Goal: Task Accomplishment & Management: Manage account settings

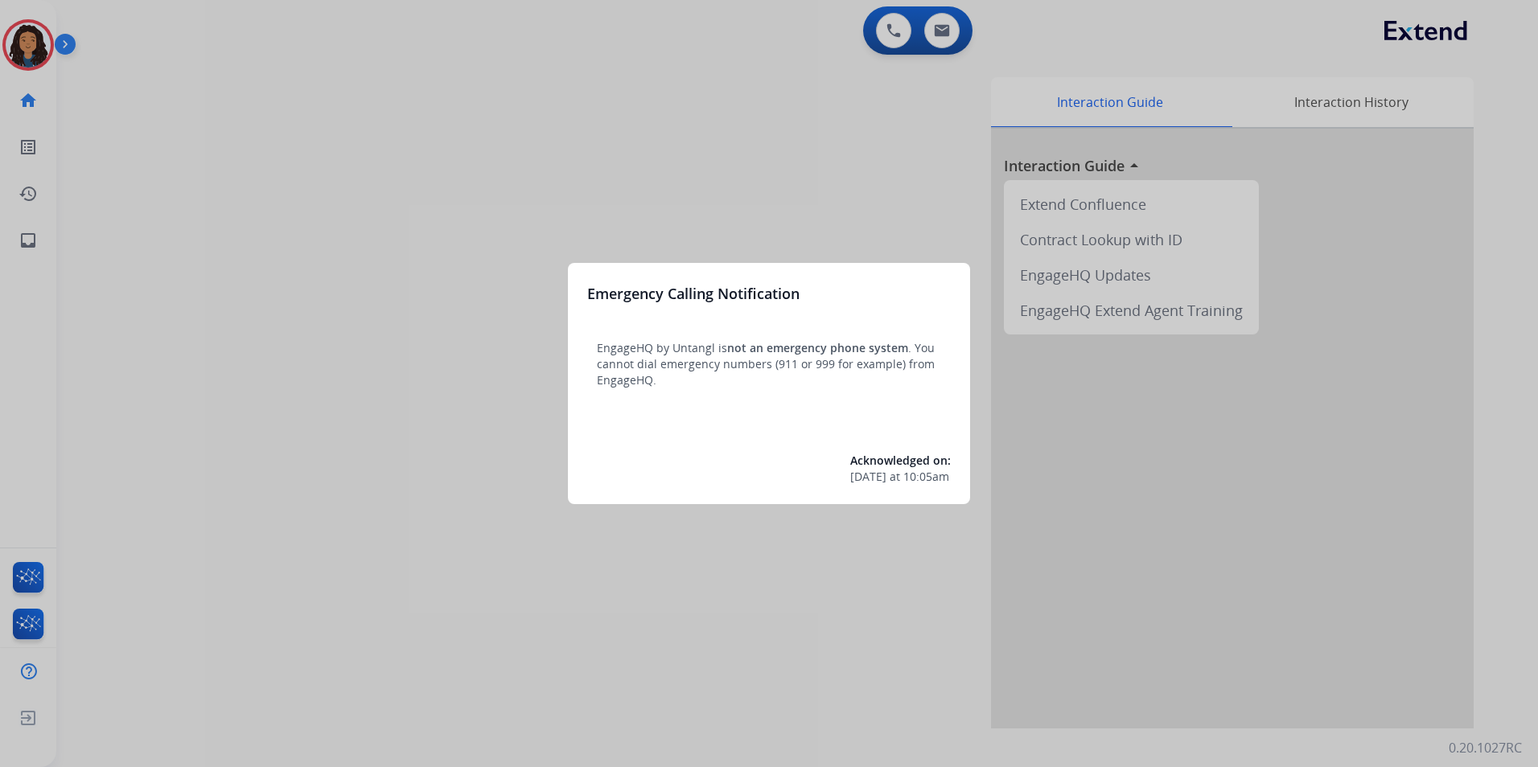
click at [341, 648] on div at bounding box center [769, 383] width 1538 height 767
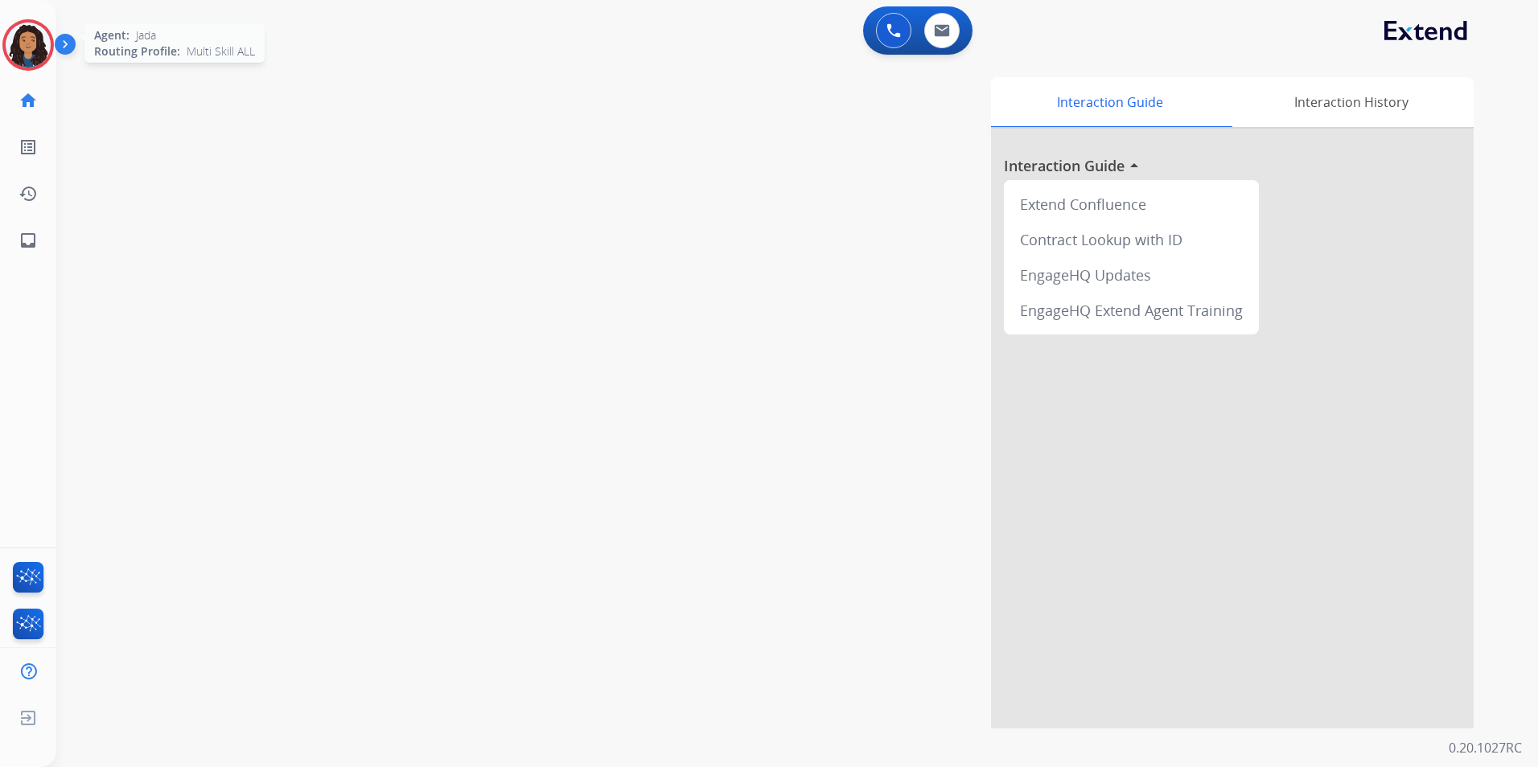
click at [23, 46] on img at bounding box center [28, 45] width 45 height 45
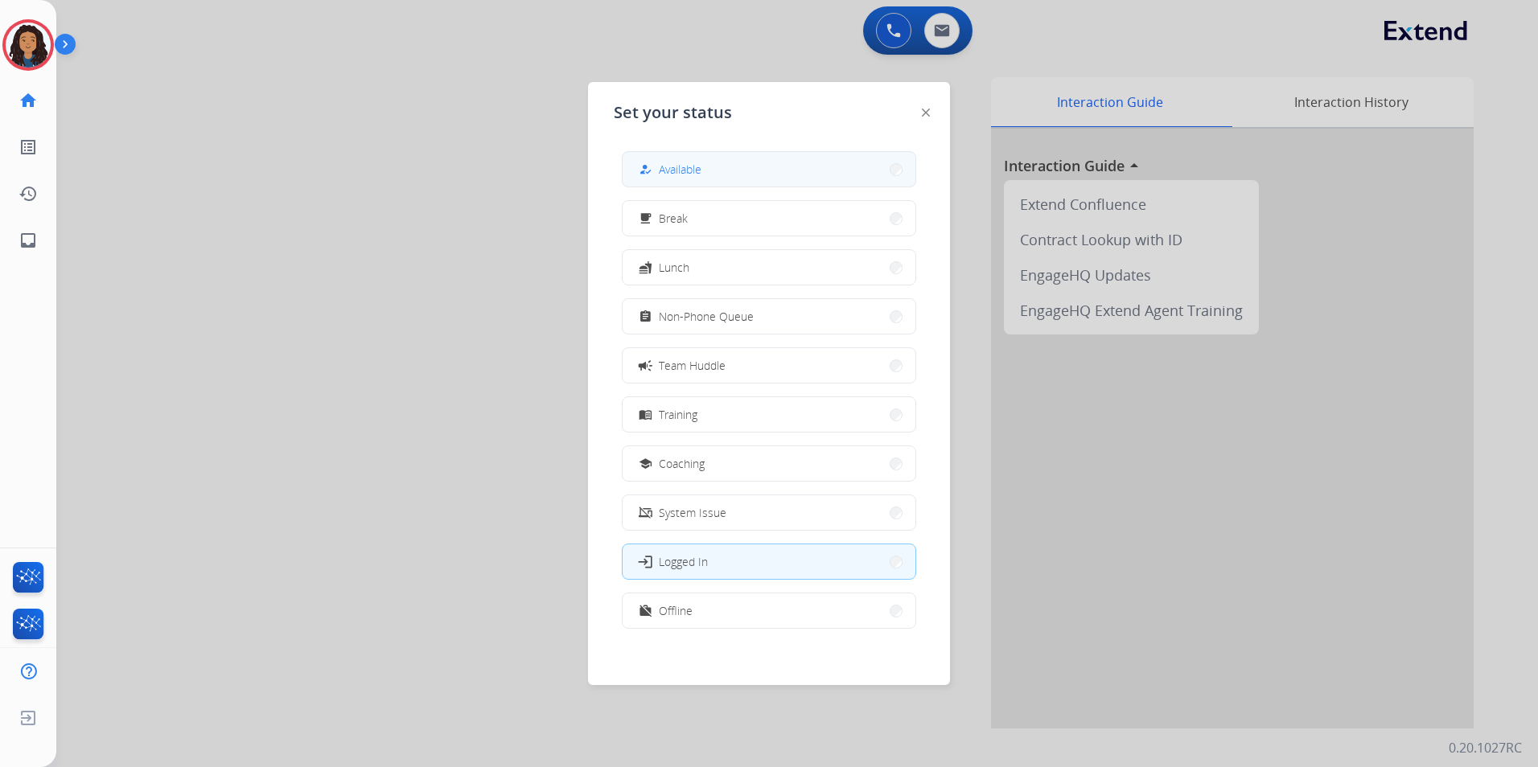
click at [808, 173] on button "how_to_reg Available" at bounding box center [769, 169] width 293 height 35
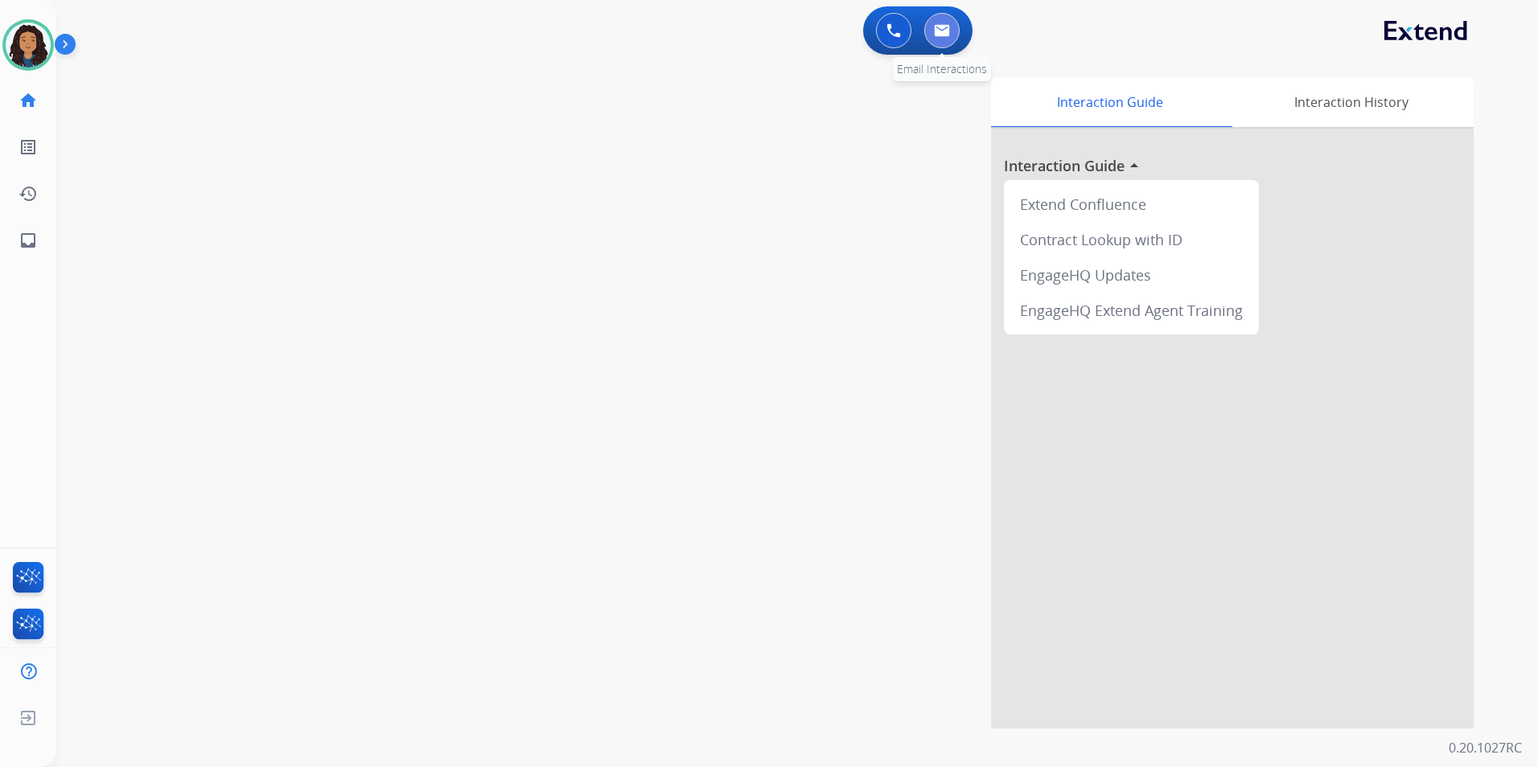
click at [945, 26] on img at bounding box center [942, 30] width 16 height 13
select select "**********"
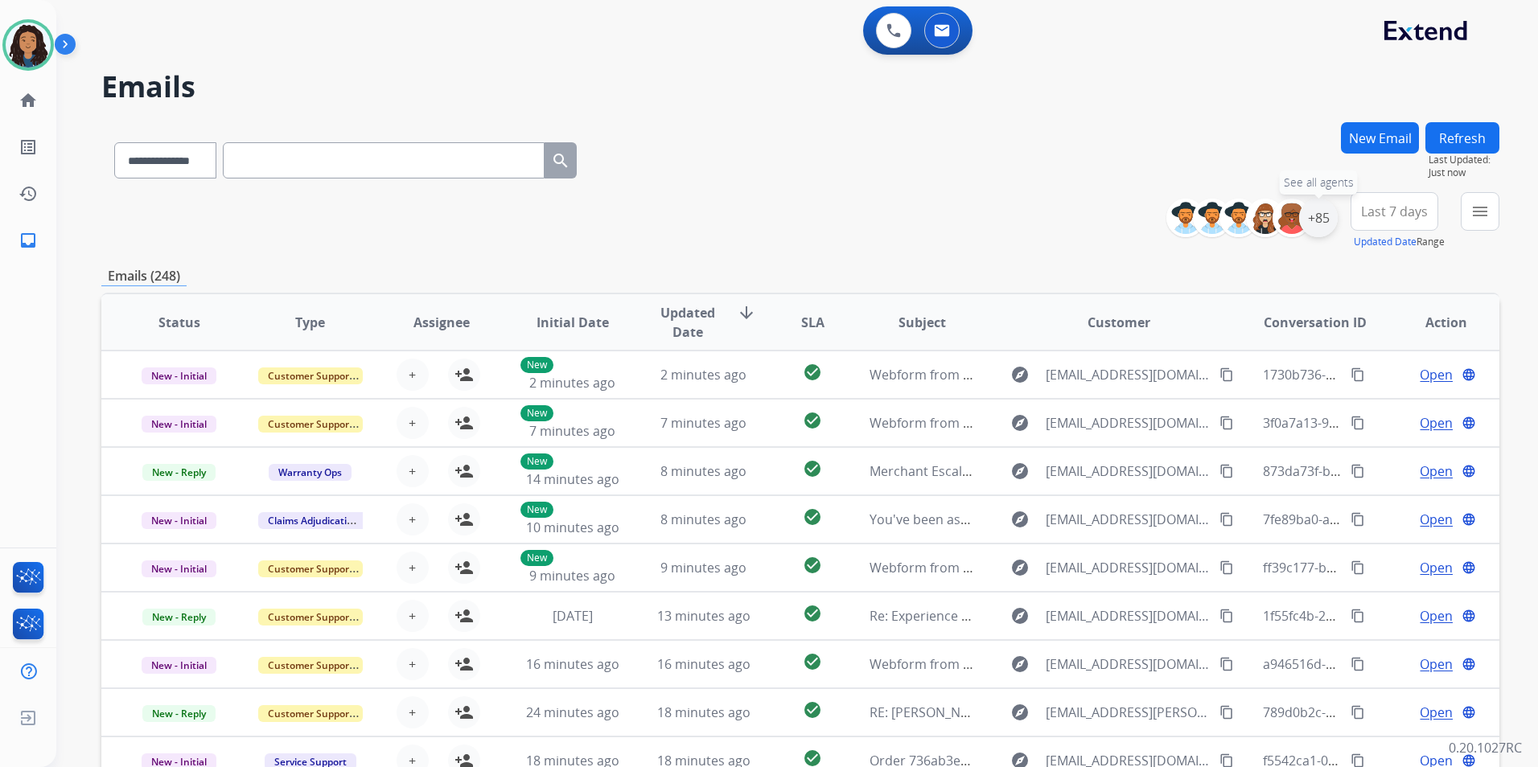
click at [1320, 216] on div "+85" at bounding box center [1318, 218] width 39 height 39
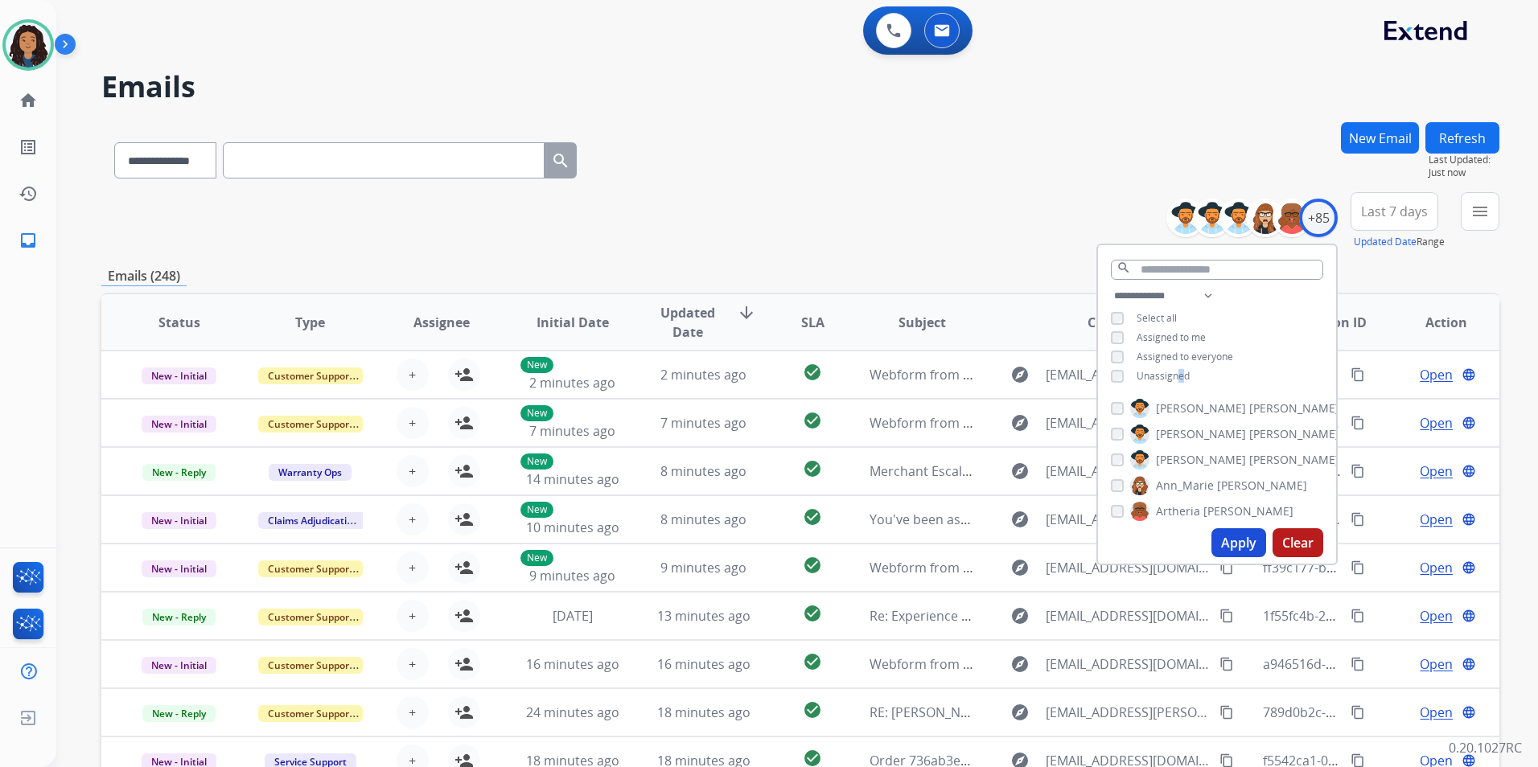
drag, startPoint x: 1178, startPoint y: 373, endPoint x: 1172, endPoint y: 380, distance: 9.7
click at [1172, 380] on span "Unassigned" at bounding box center [1163, 376] width 53 height 14
drag, startPoint x: 1230, startPoint y: 545, endPoint x: 1343, endPoint y: 379, distance: 200.4
click at [1230, 544] on button "Apply" at bounding box center [1238, 542] width 55 height 29
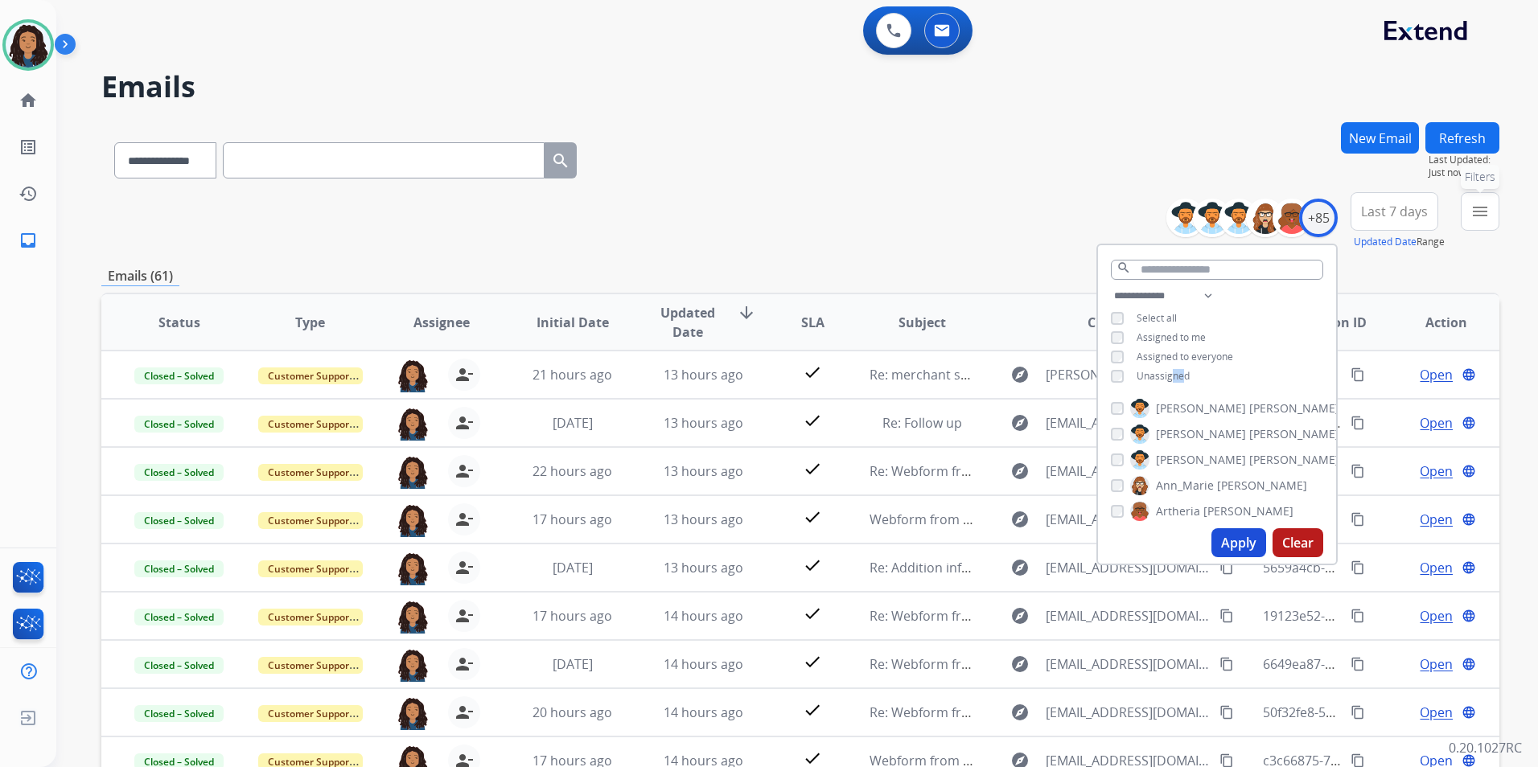
click at [1478, 220] on mat-icon "menu" at bounding box center [1479, 211] width 19 height 19
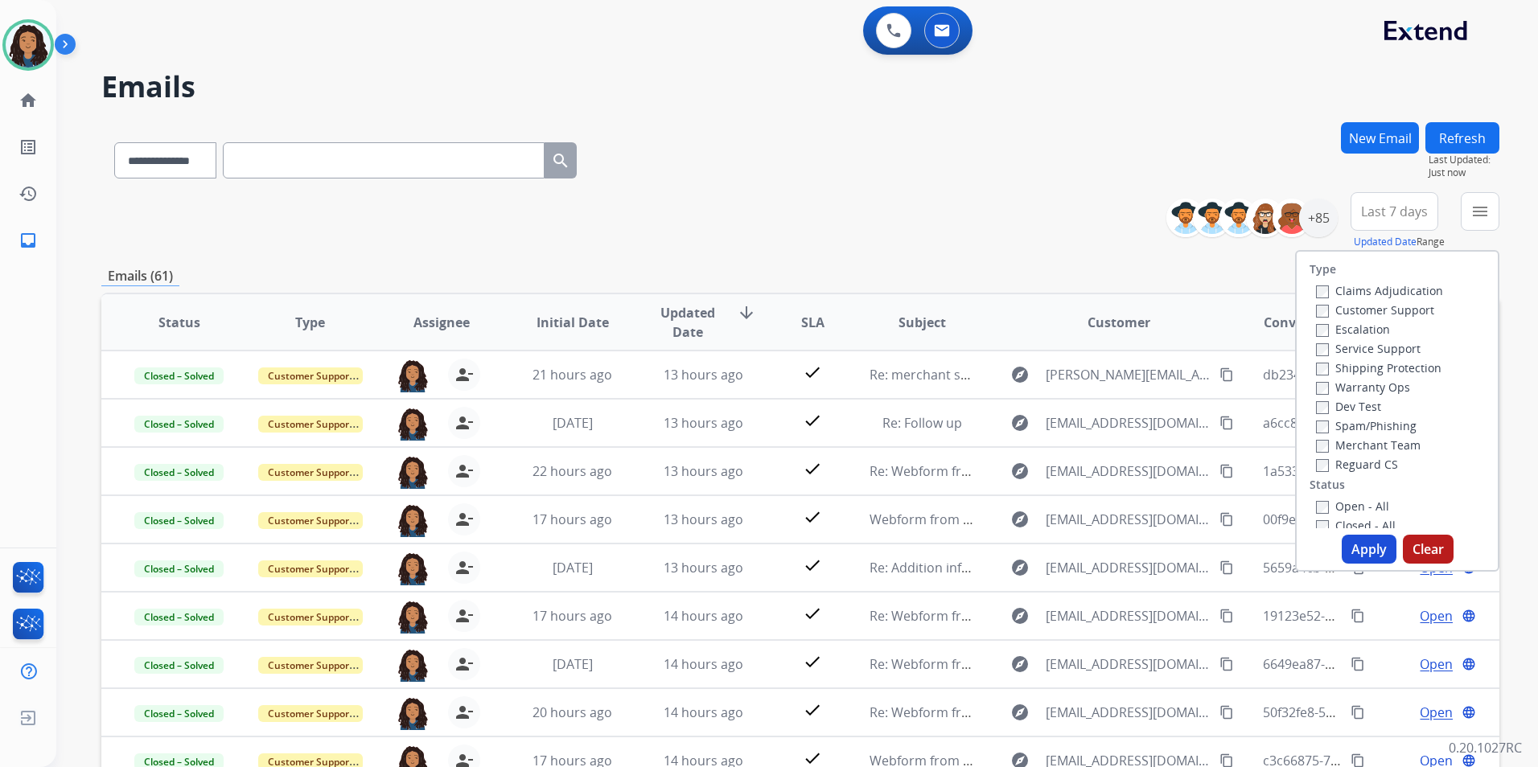
click at [1416, 310] on label "Customer Support" at bounding box center [1375, 309] width 118 height 15
drag, startPoint x: 1406, startPoint y: 373, endPoint x: 1406, endPoint y: 383, distance: 9.7
click at [1406, 372] on label "Shipping Protection" at bounding box center [1378, 367] width 125 height 15
click at [1370, 463] on label "Reguard CS" at bounding box center [1357, 464] width 82 height 15
click at [1367, 512] on label "Open - All" at bounding box center [1352, 506] width 73 height 15
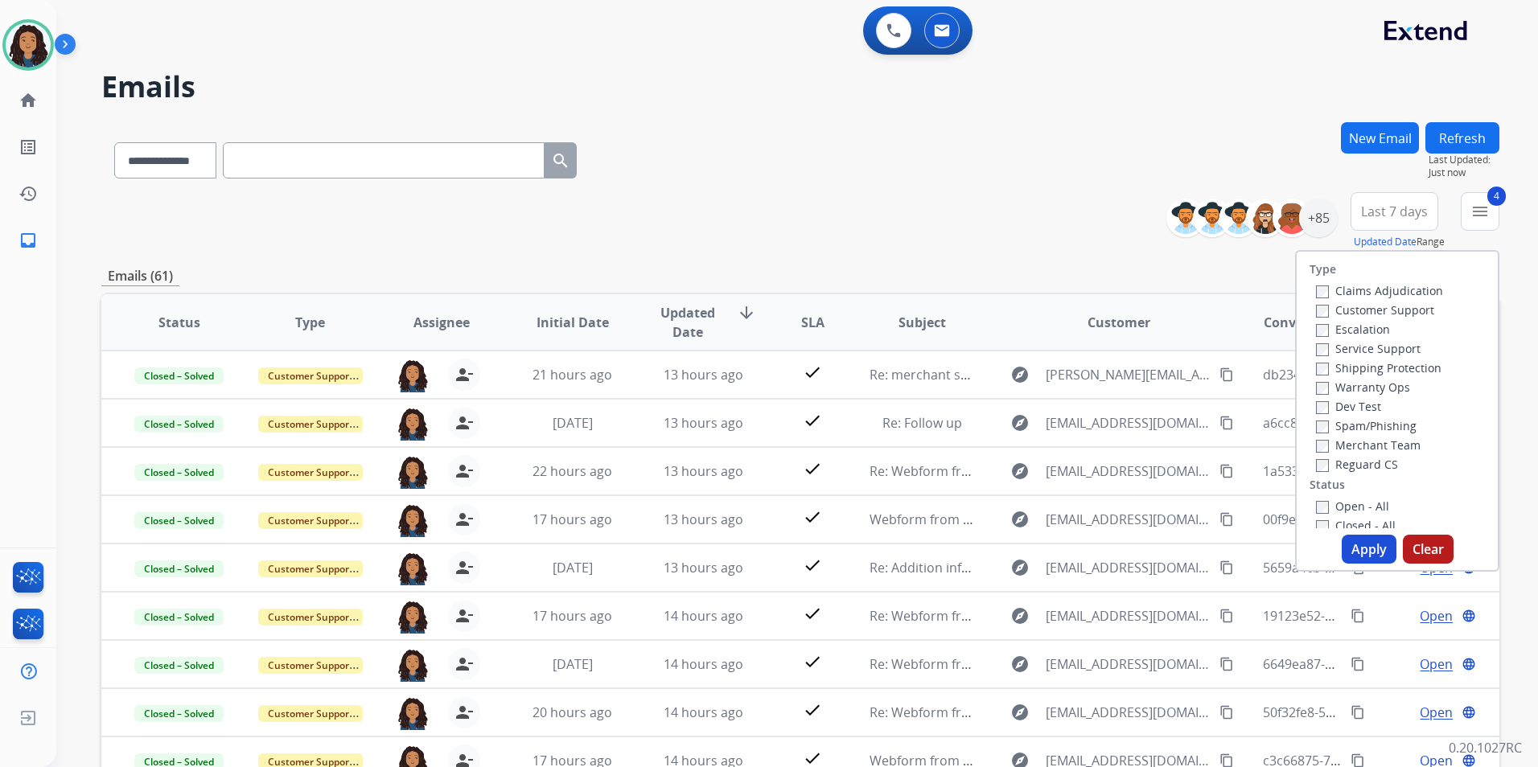
click at [1360, 551] on button "Apply" at bounding box center [1369, 549] width 55 height 29
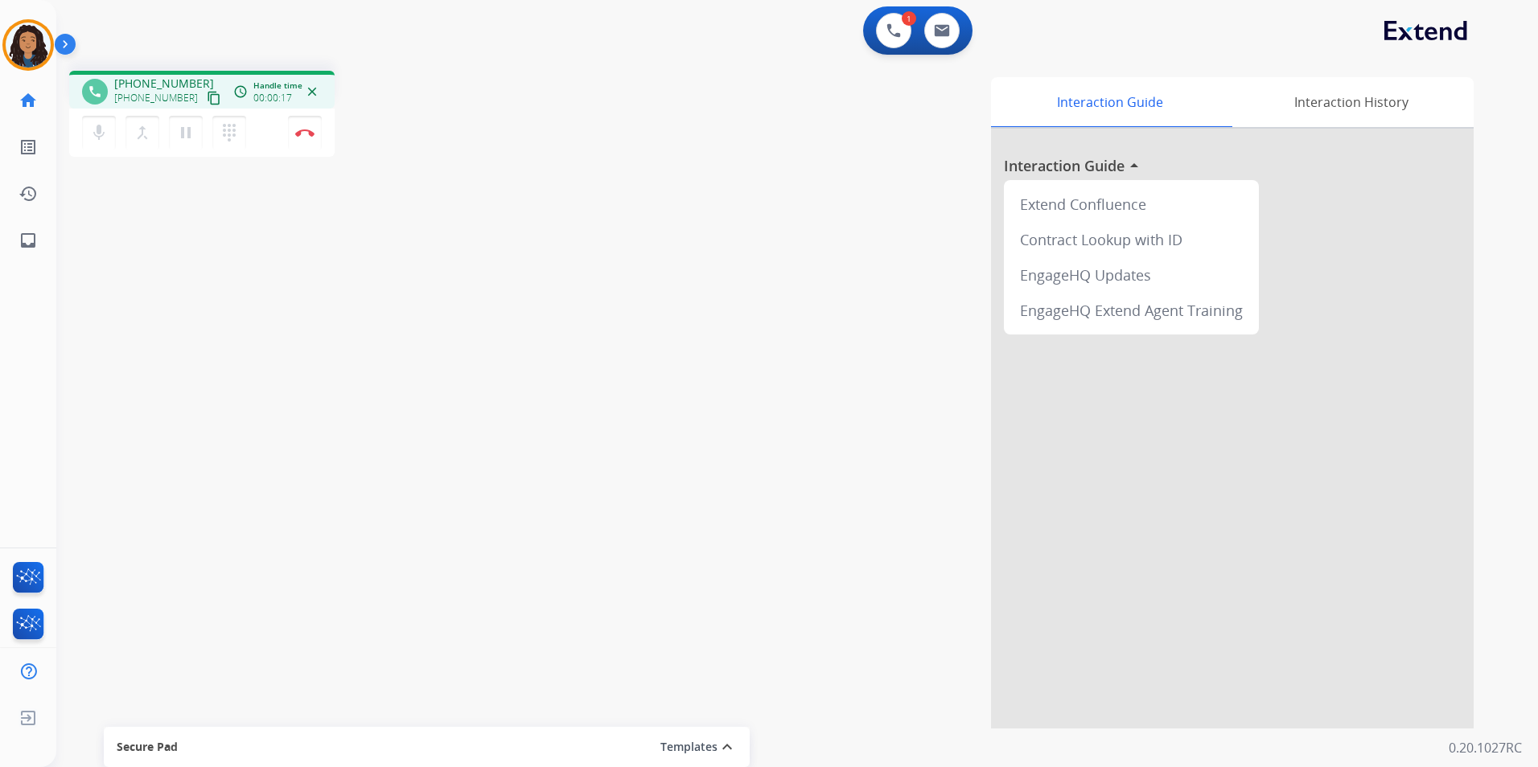
click at [207, 97] on mat-icon "content_copy" at bounding box center [214, 98] width 14 height 14
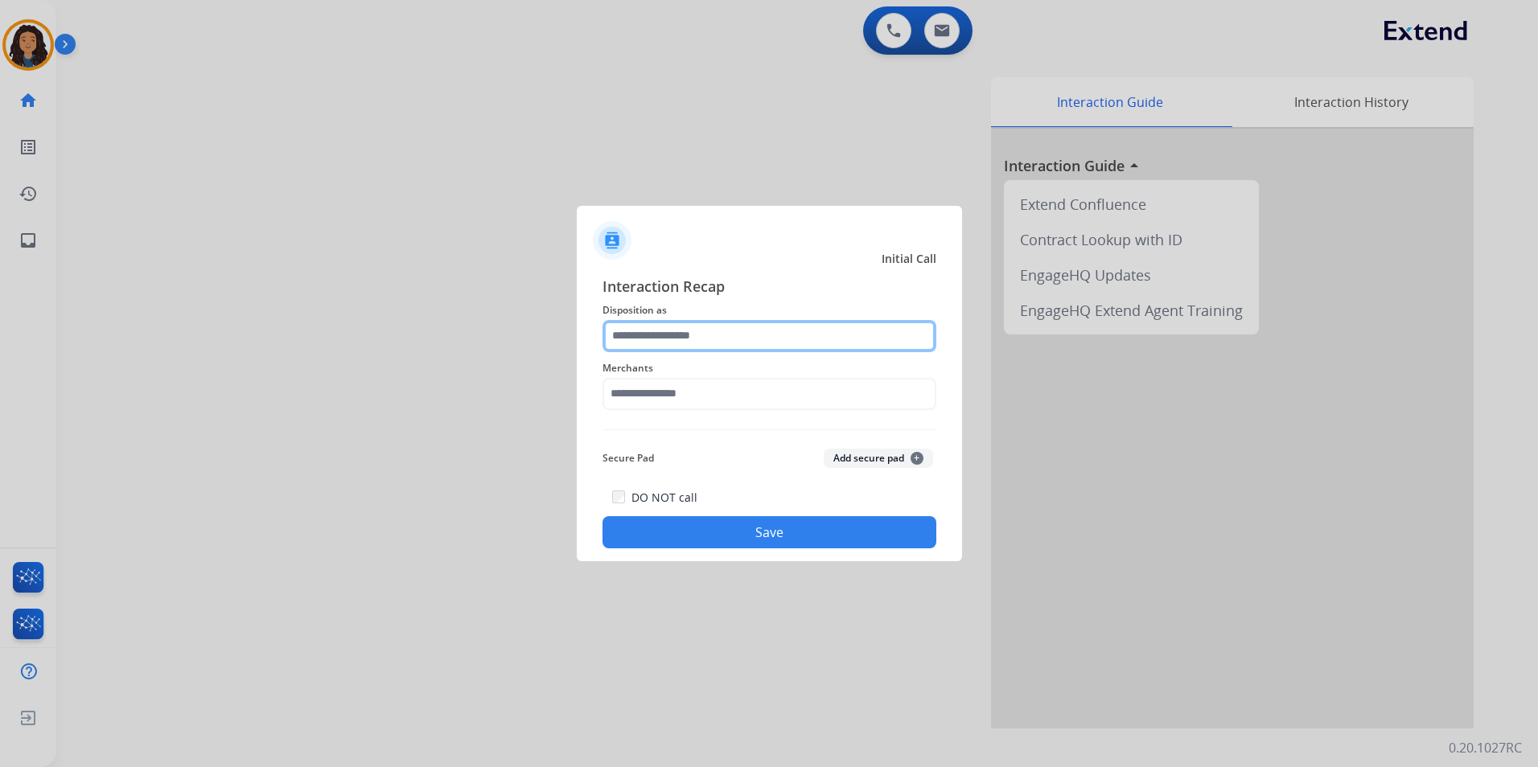
click at [753, 339] on input "text" at bounding box center [769, 336] width 334 height 32
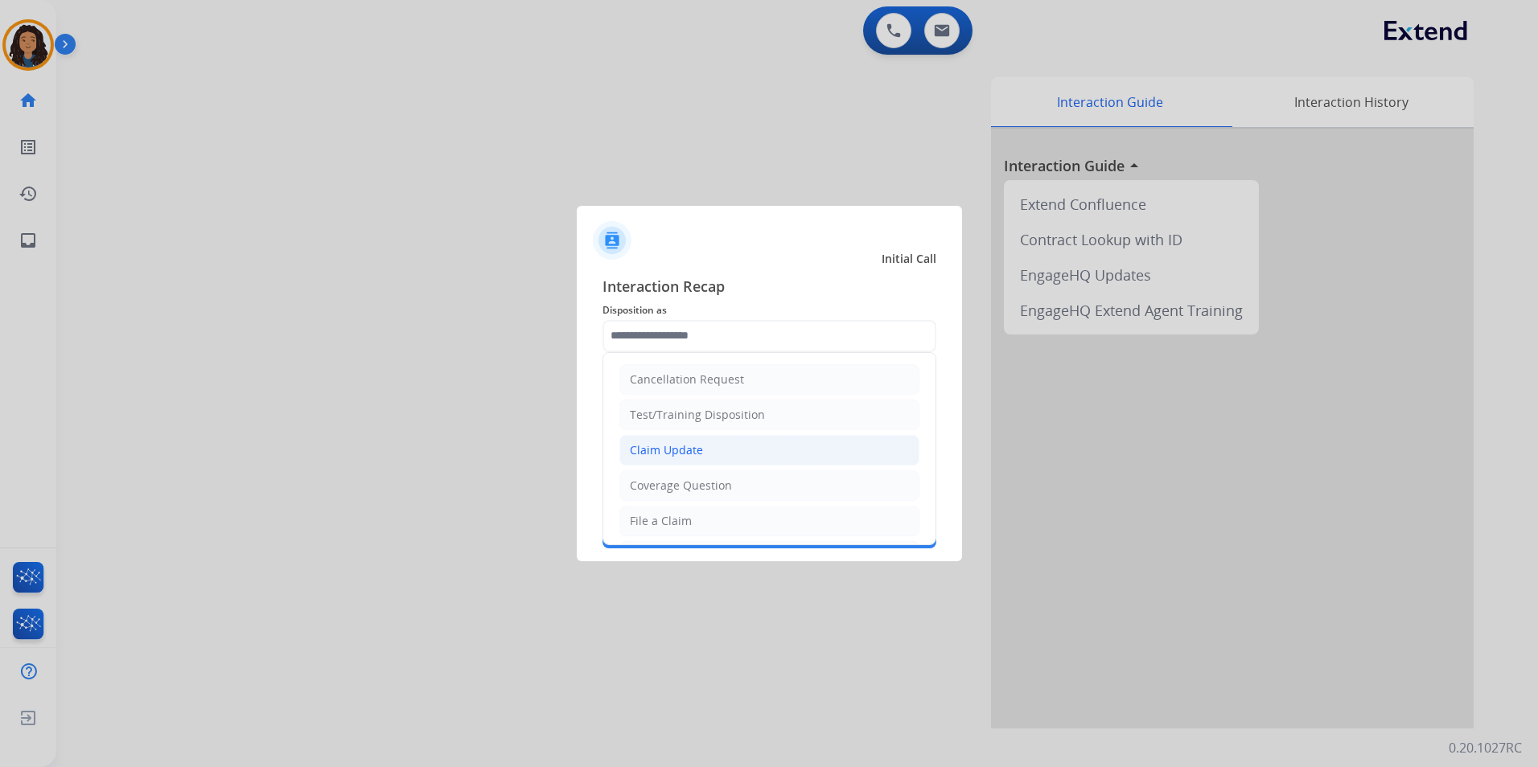
click at [726, 453] on li "Claim Update" at bounding box center [769, 450] width 300 height 31
type input "**********"
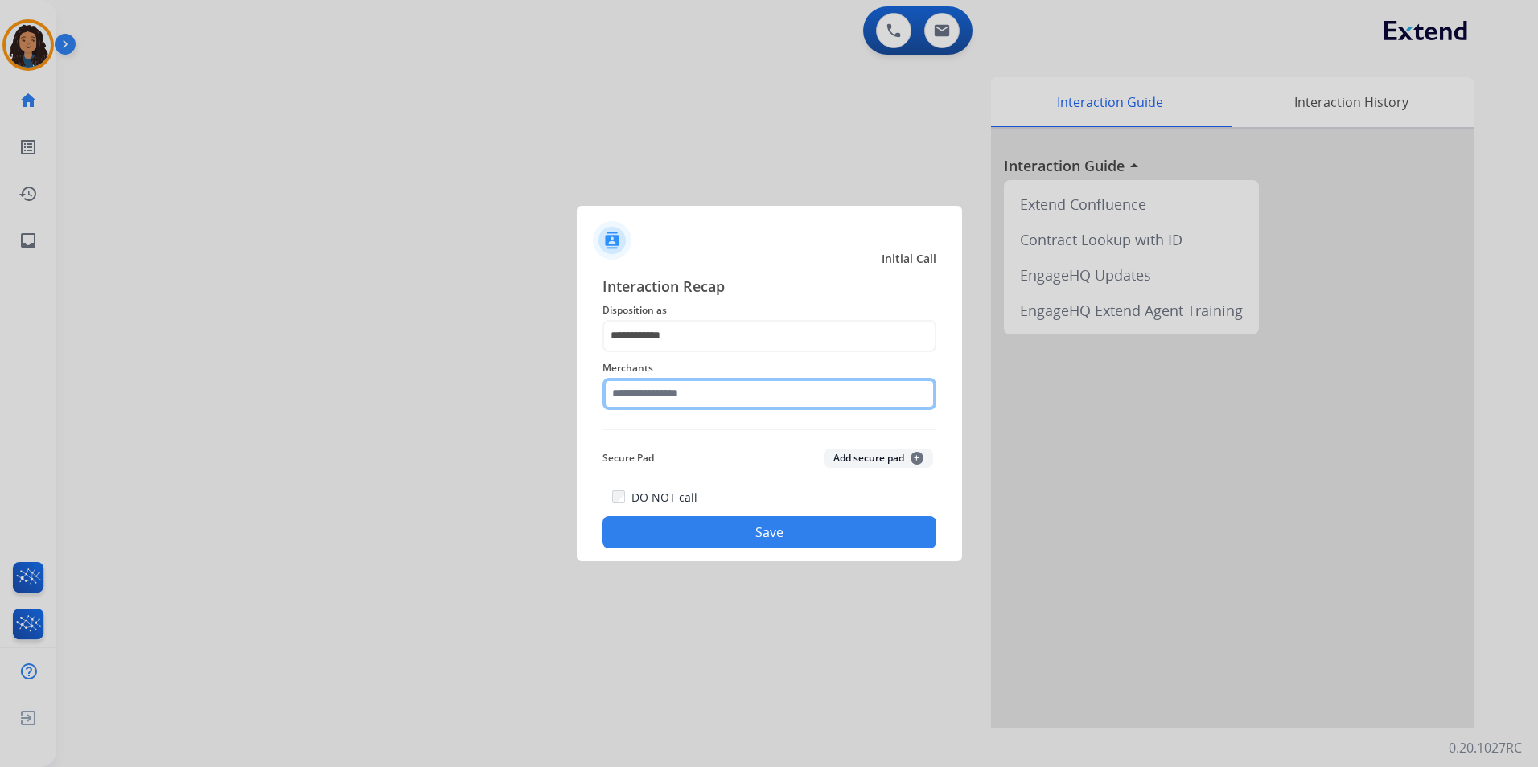
click at [718, 401] on input "text" at bounding box center [769, 394] width 334 height 32
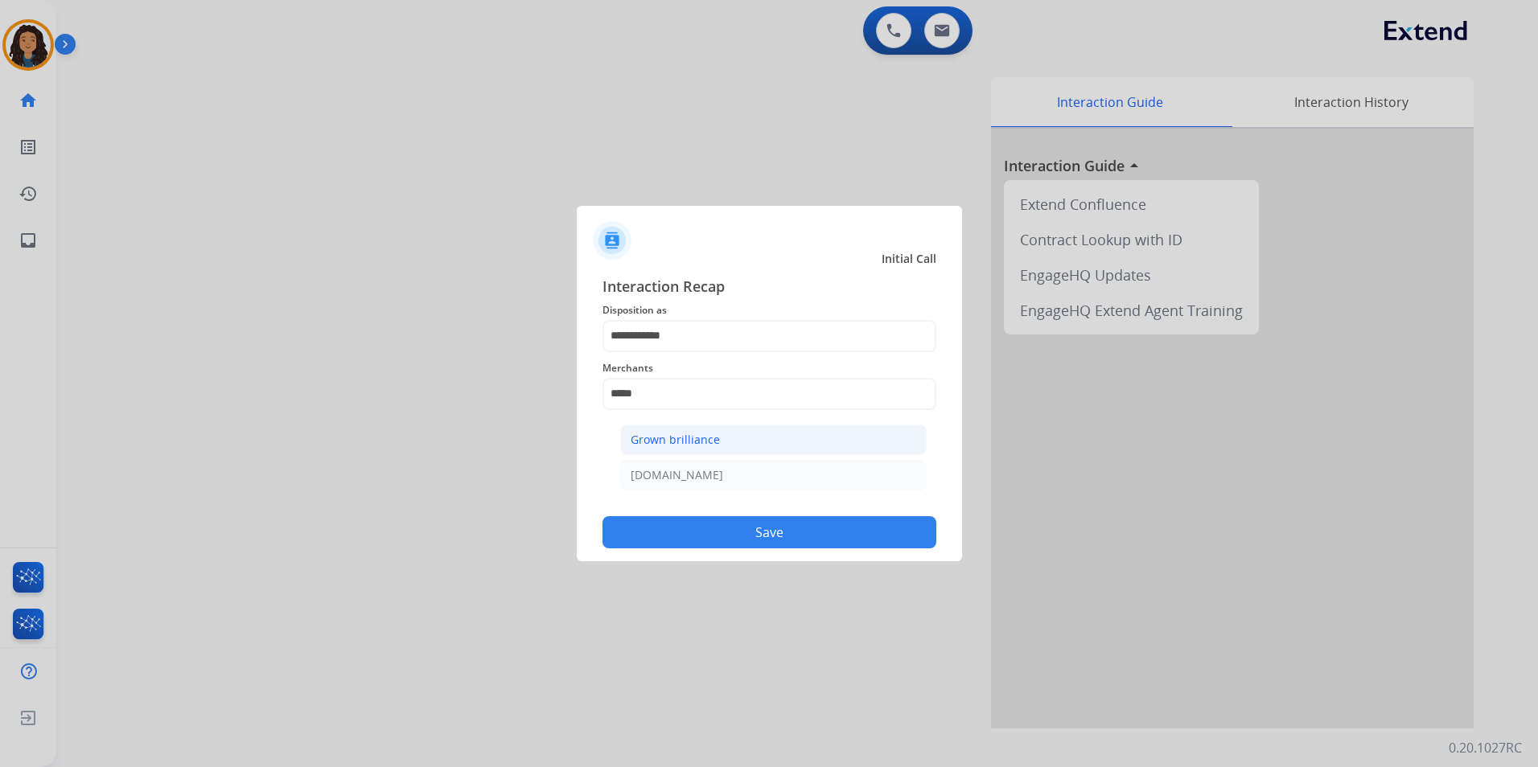
click at [822, 434] on li "Grown brilliance" at bounding box center [773, 440] width 306 height 31
type input "**********"
click at [687, 525] on button "Save" at bounding box center [769, 532] width 334 height 32
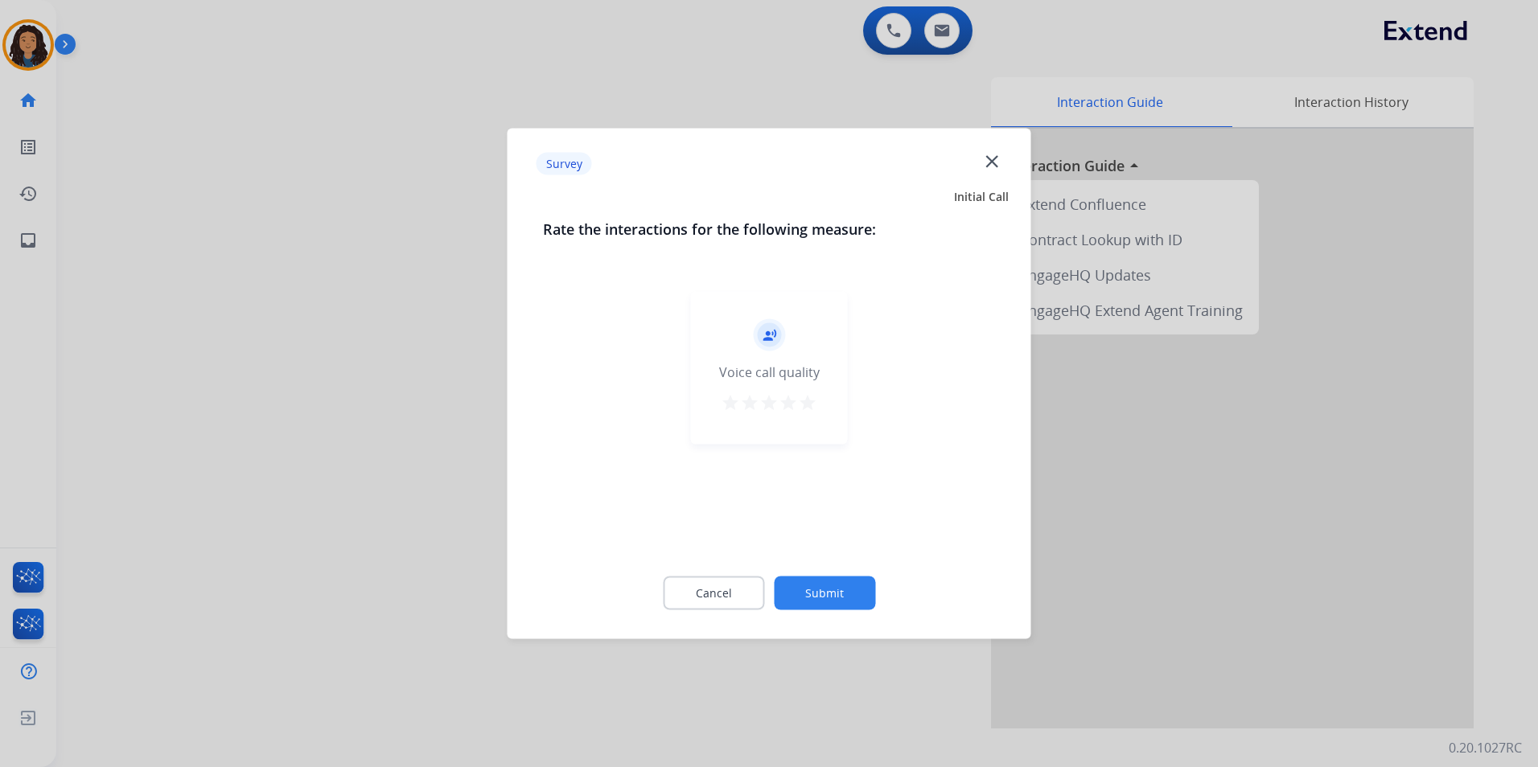
click at [314, 383] on div at bounding box center [769, 383] width 1538 height 767
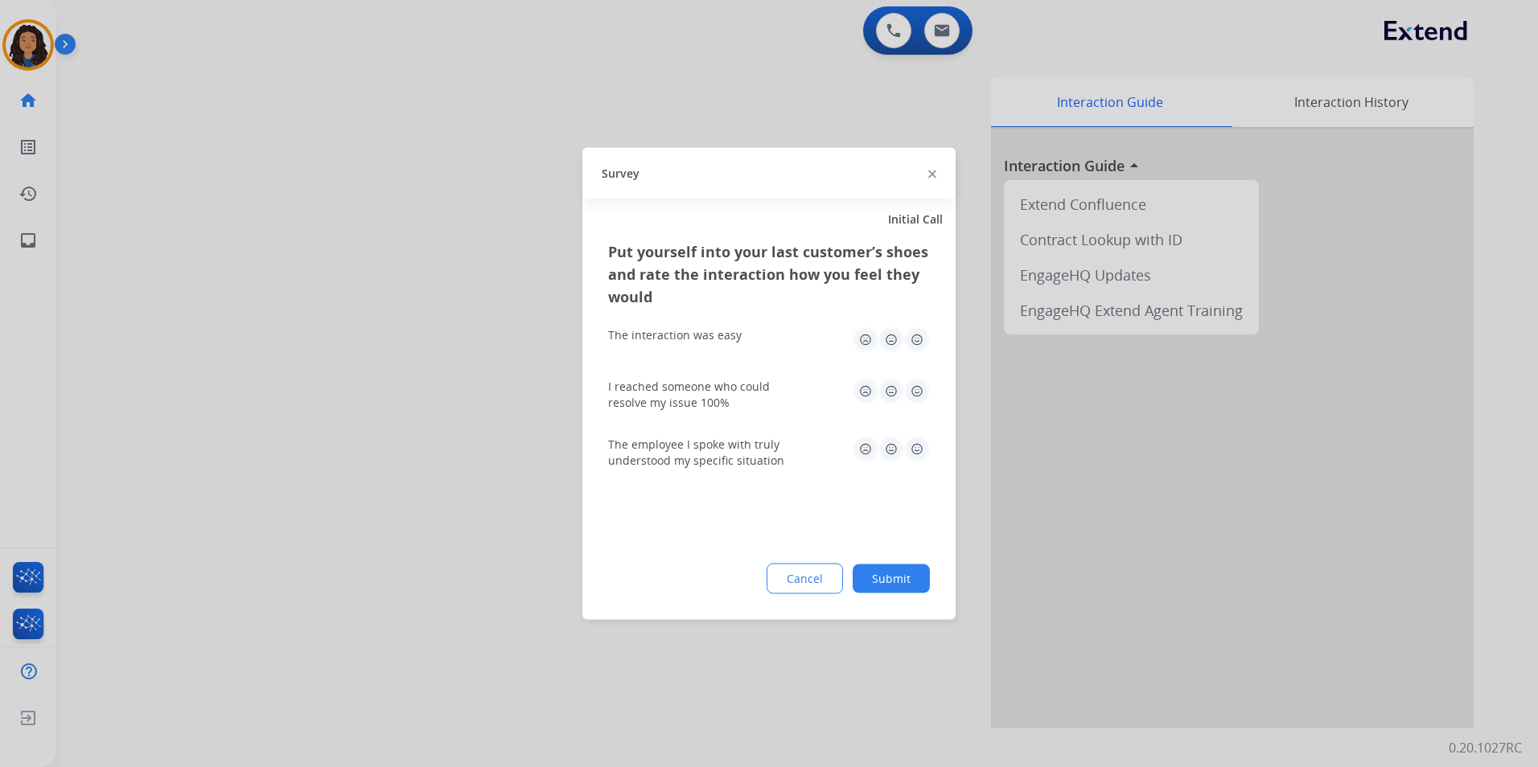
click at [314, 383] on div at bounding box center [769, 383] width 1538 height 767
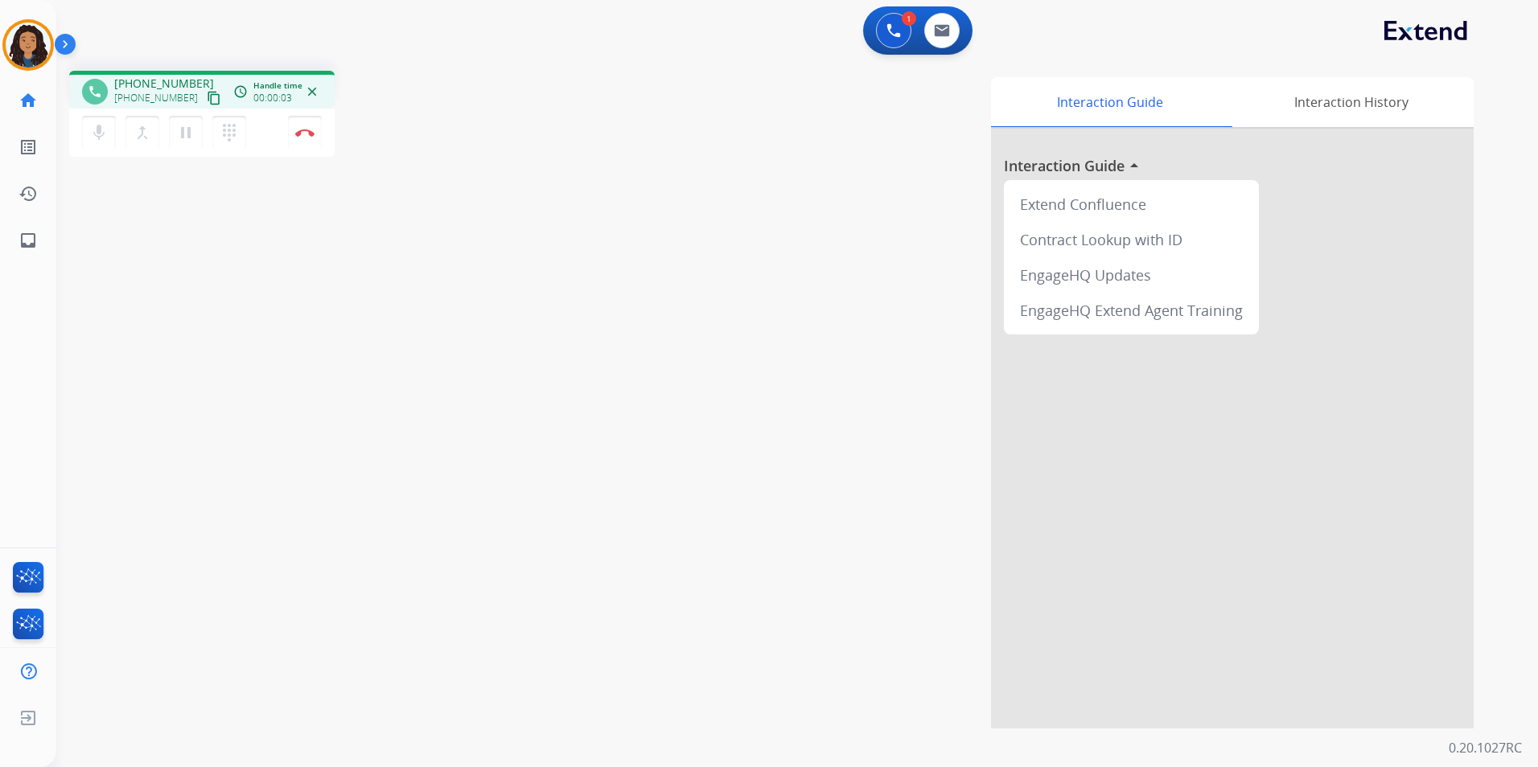
click at [207, 97] on mat-icon "content_copy" at bounding box center [214, 98] width 14 height 14
click at [176, 140] on mat-icon "pause" at bounding box center [185, 132] width 19 height 19
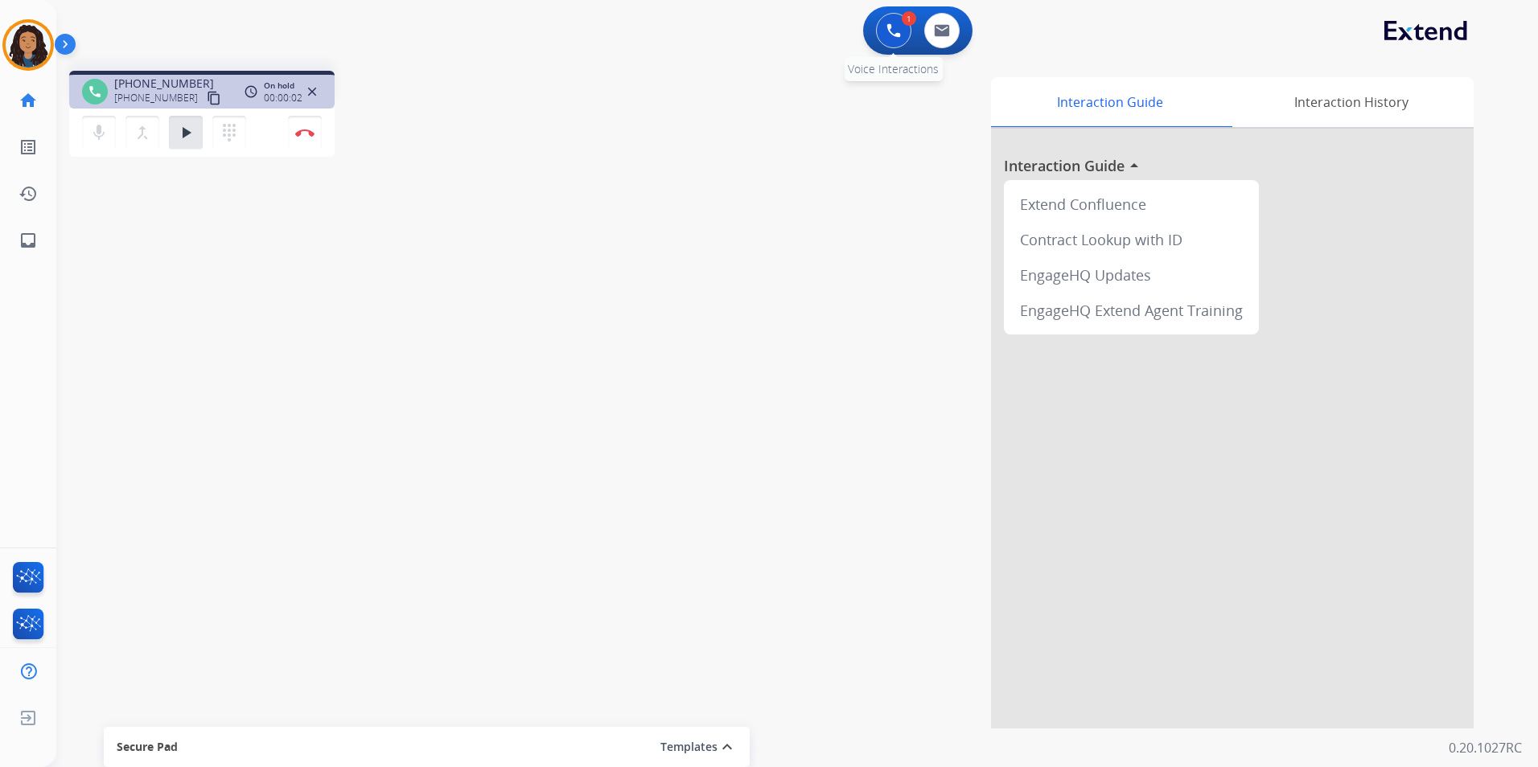
click at [903, 38] on button at bounding box center [893, 30] width 35 height 35
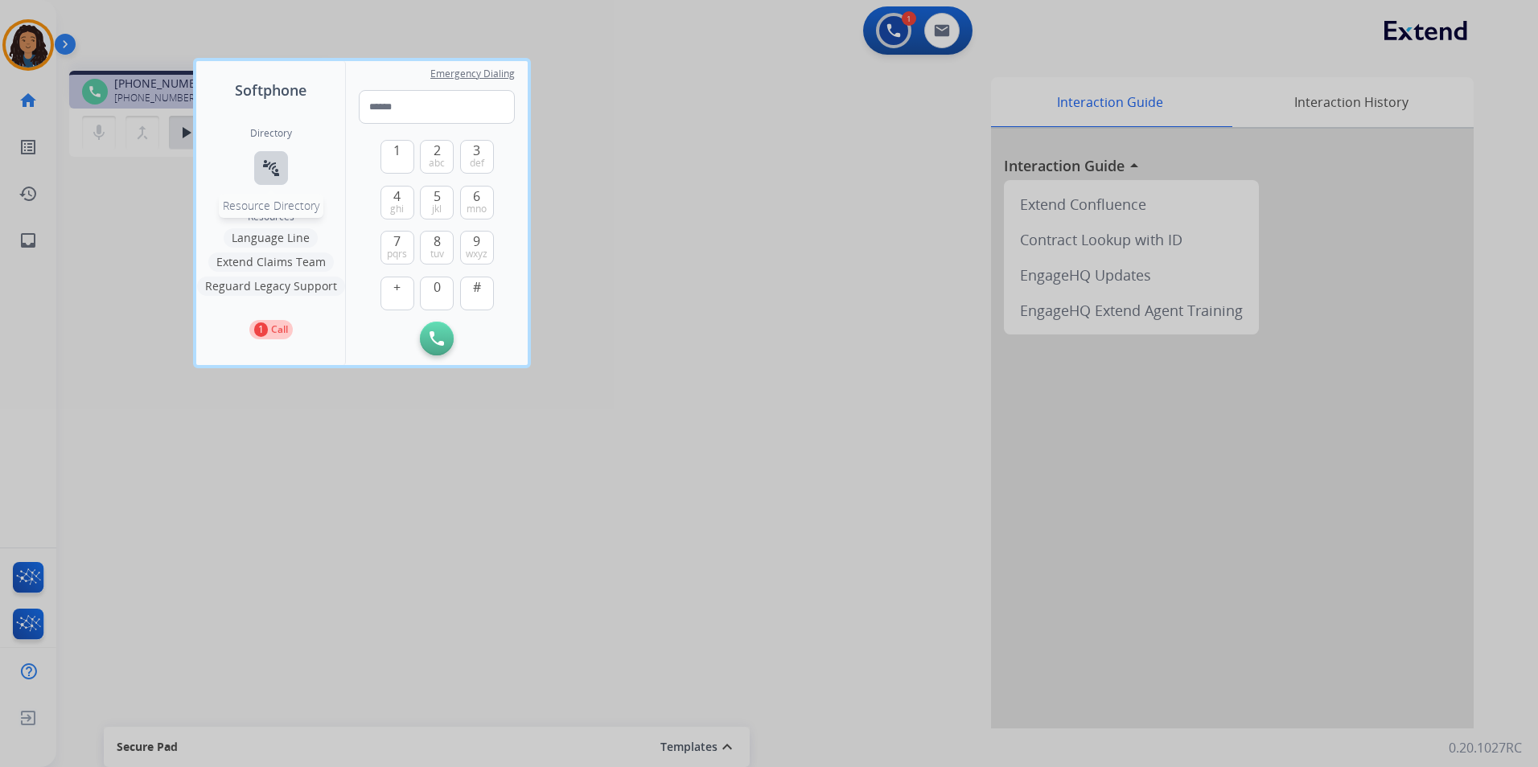
click at [261, 165] on mat-icon "connect_without_contact" at bounding box center [270, 167] width 19 height 19
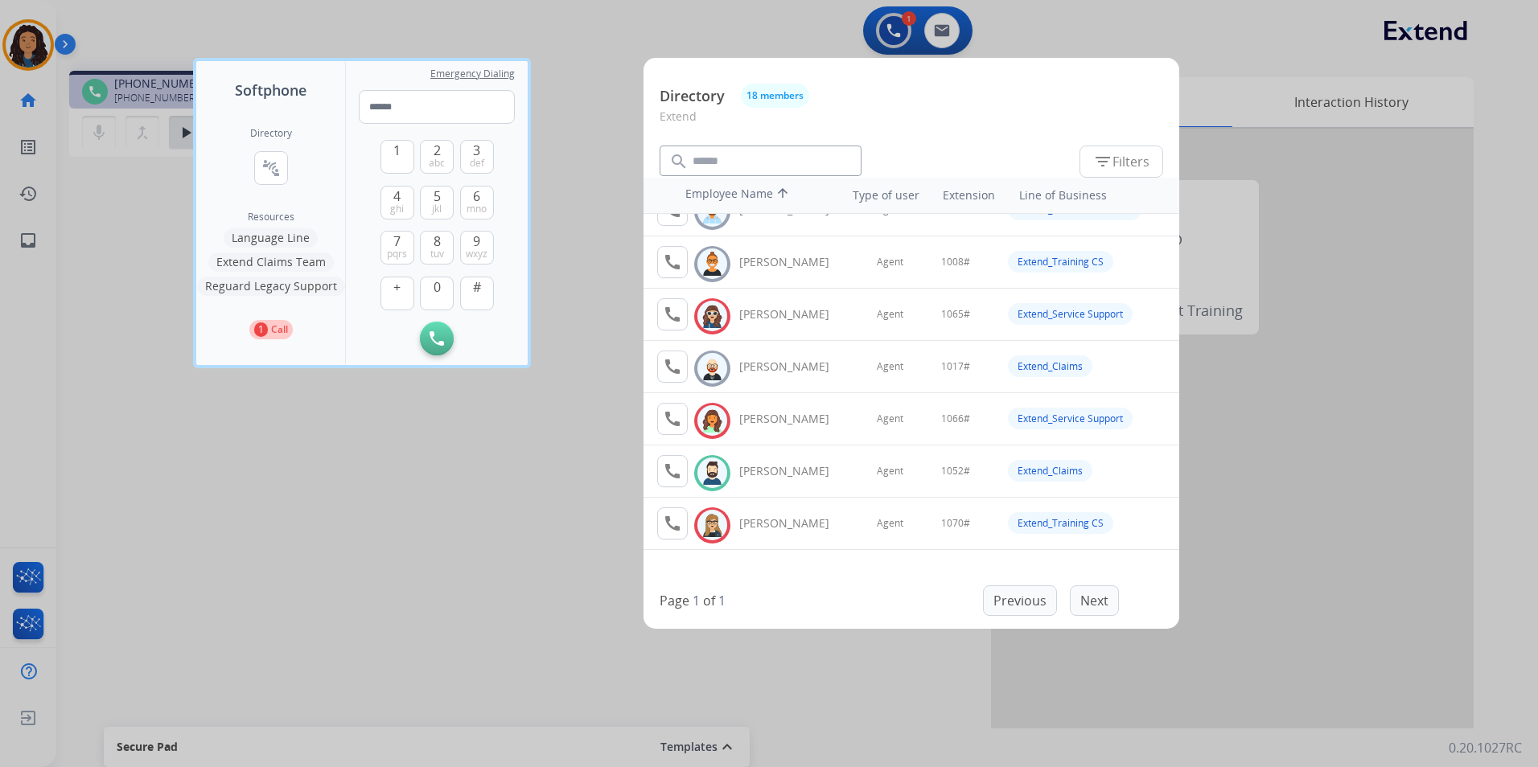
scroll to position [80, 0]
click at [672, 479] on mat-icon "call" at bounding box center [672, 472] width 19 height 19
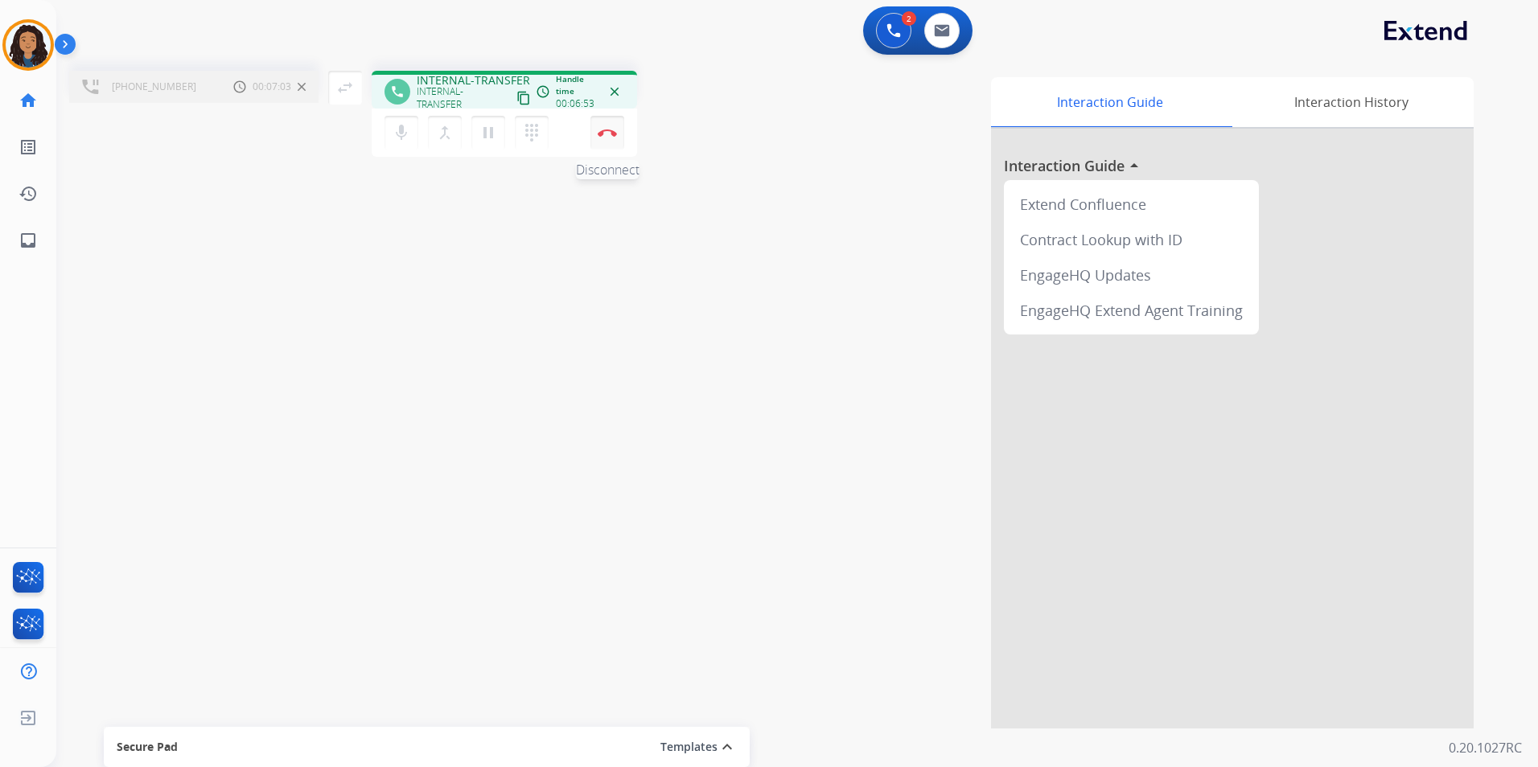
click at [604, 146] on button "Disconnect" at bounding box center [607, 133] width 34 height 34
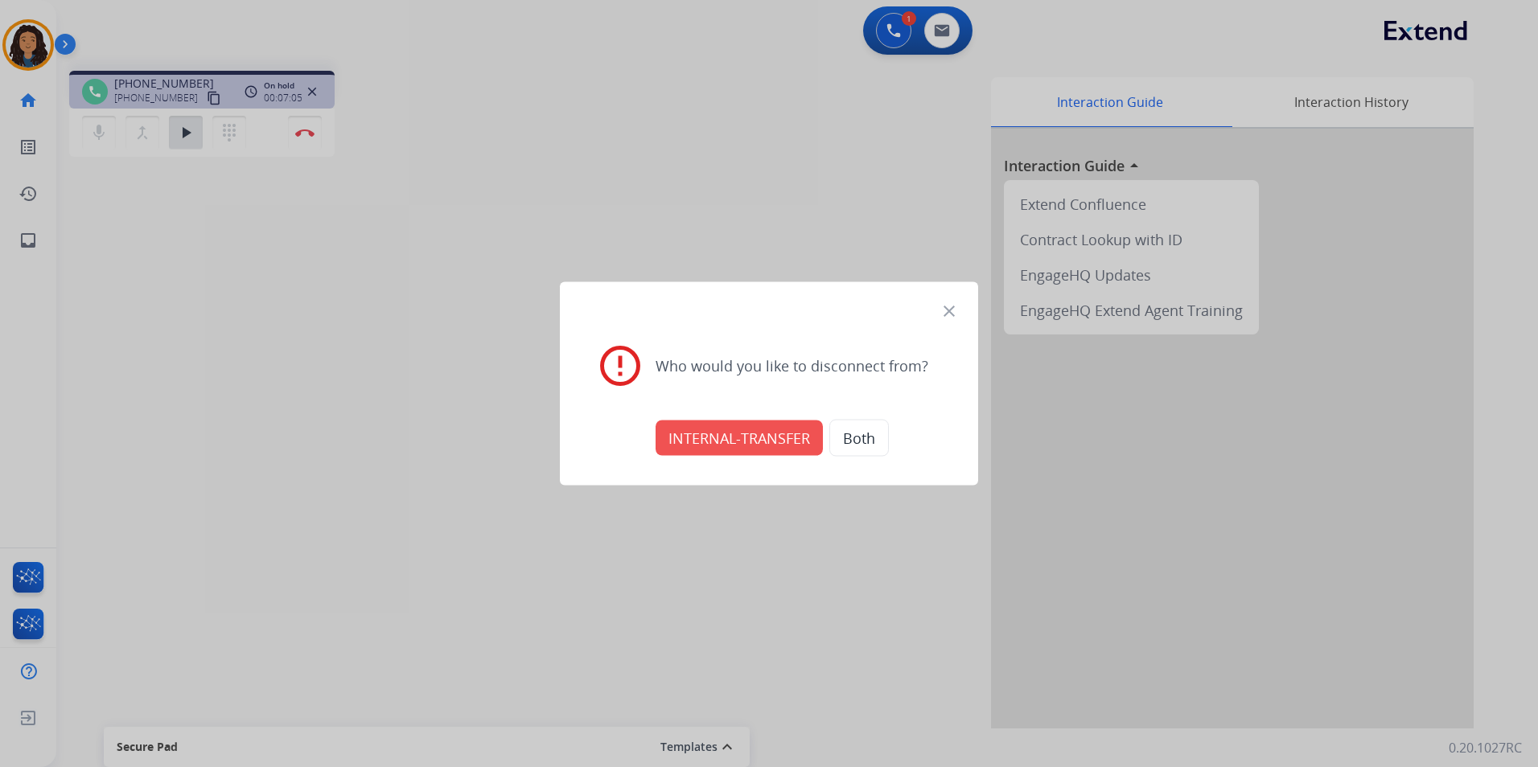
click at [950, 309] on mat-icon "close" at bounding box center [949, 311] width 19 height 19
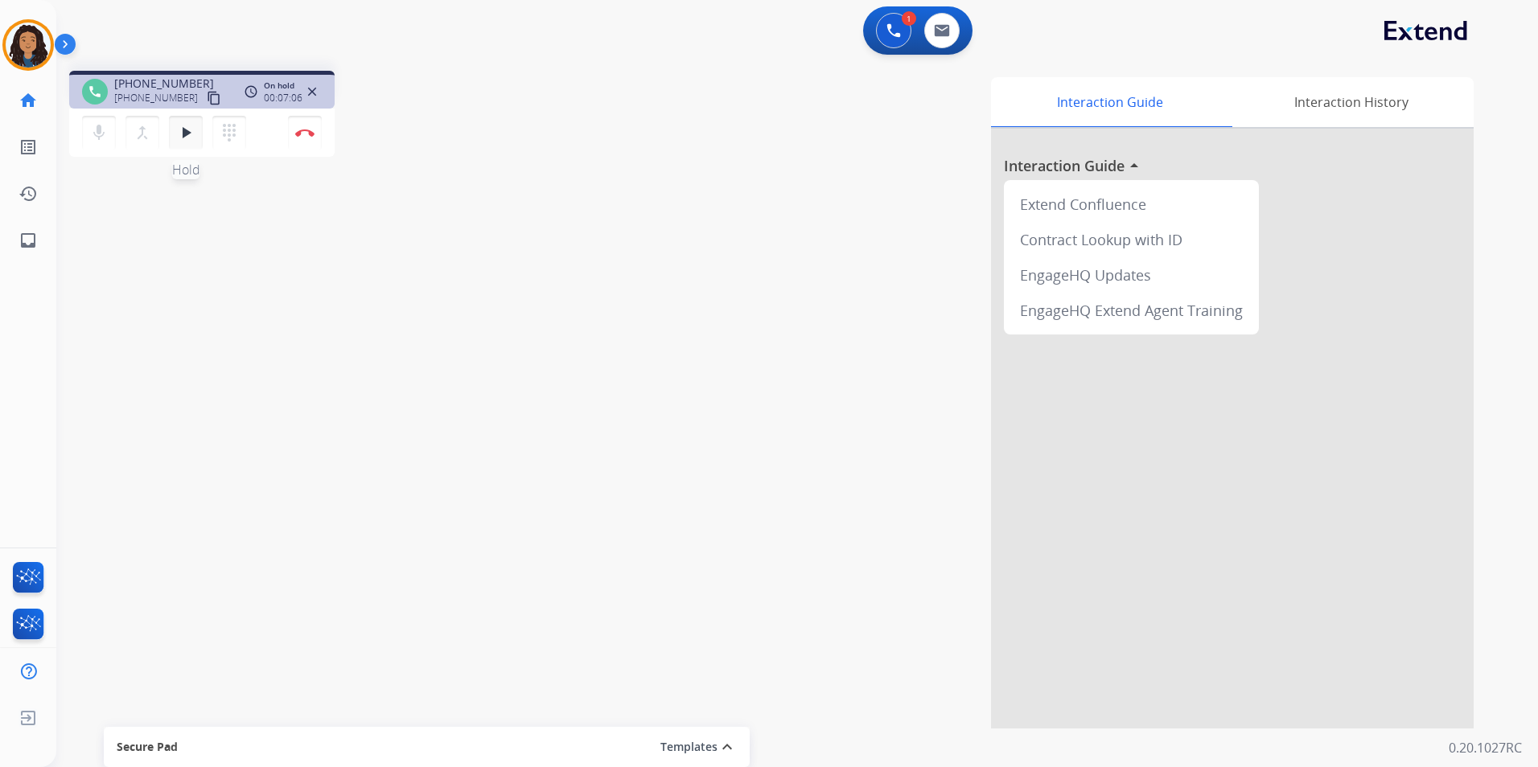
click at [184, 127] on mat-icon "play_arrow" at bounding box center [185, 132] width 19 height 19
click at [940, 21] on button at bounding box center [941, 30] width 35 height 35
select select "**********"
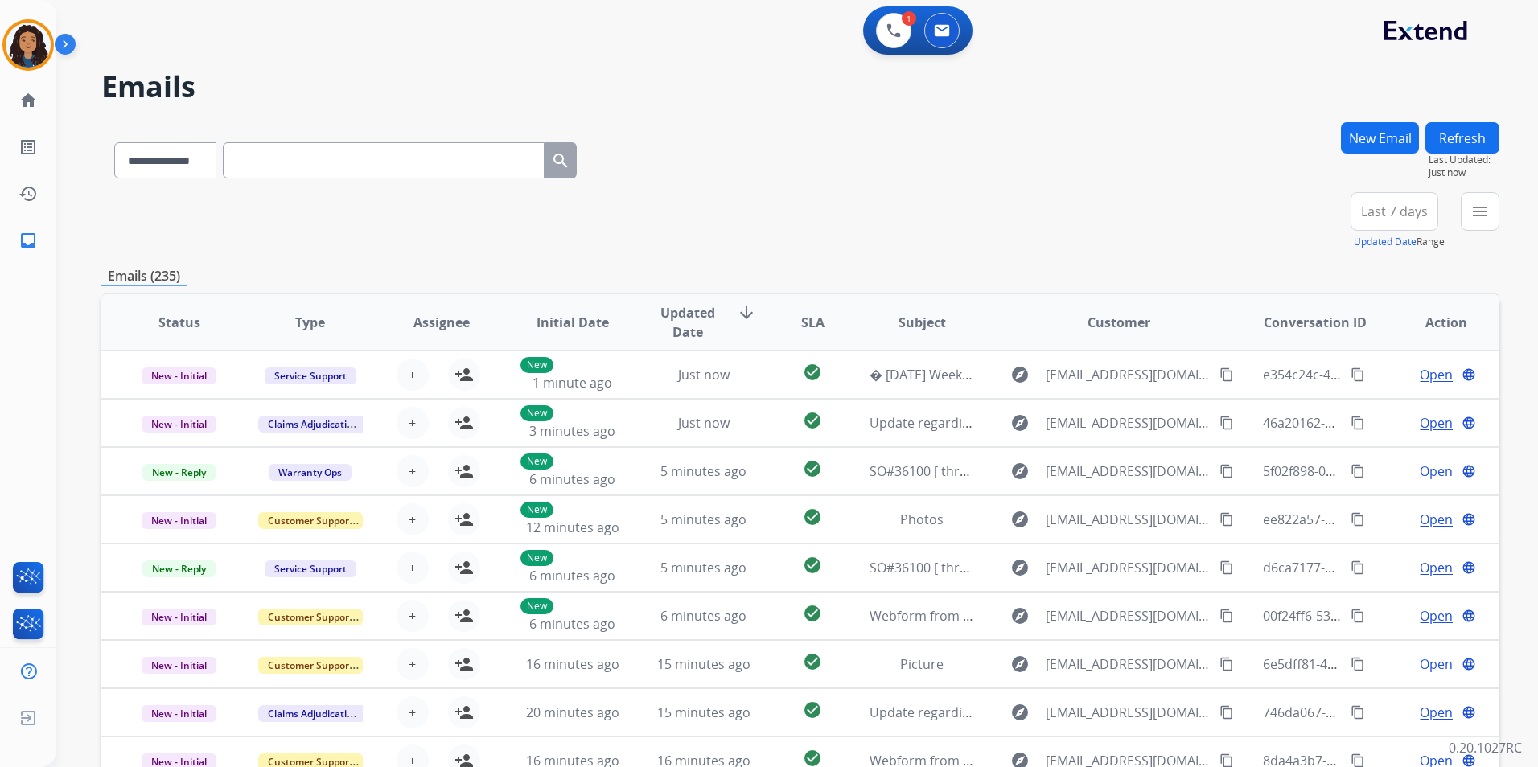
paste input "**********"
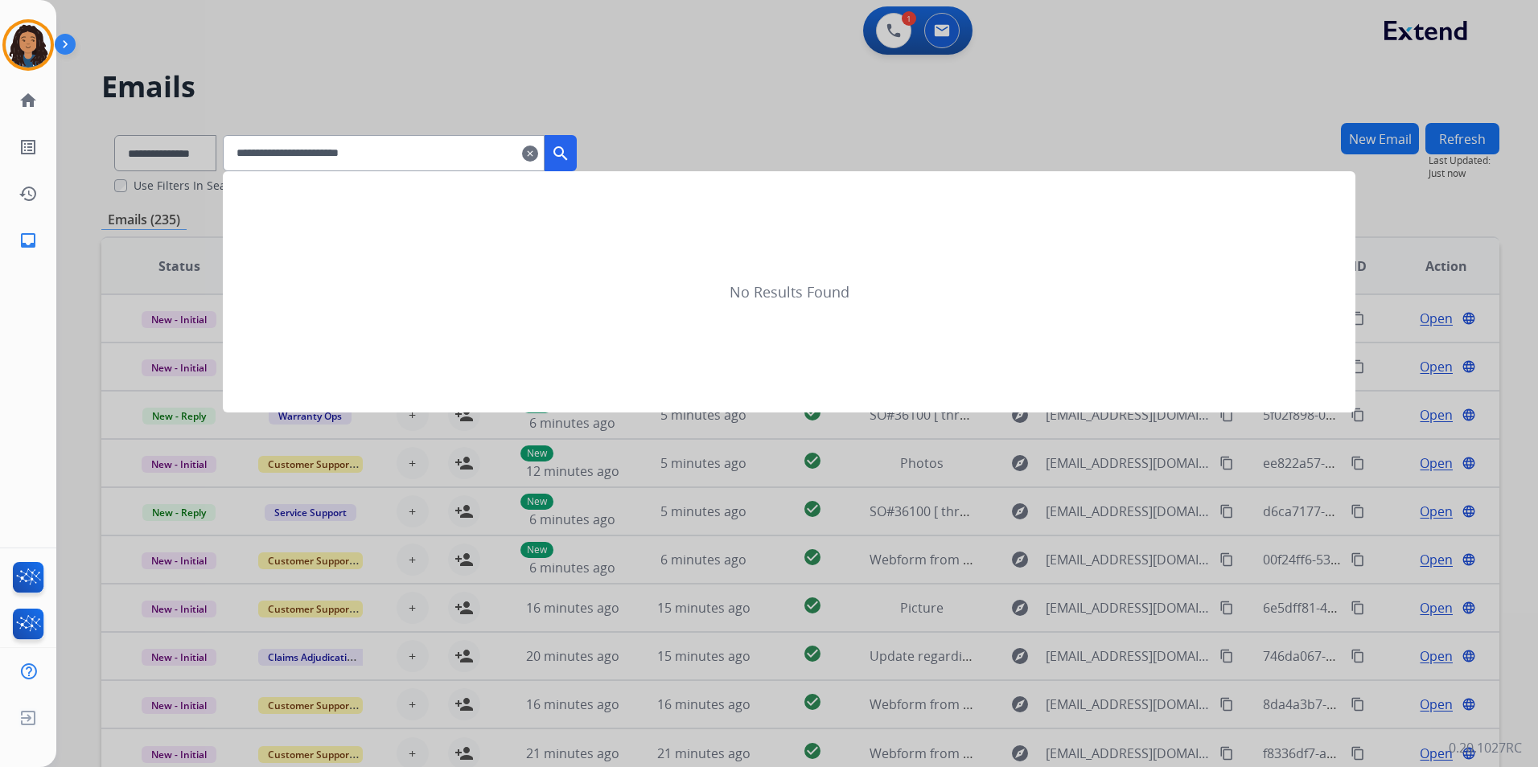
type input "**********"
click at [195, 152] on div at bounding box center [769, 383] width 1538 height 767
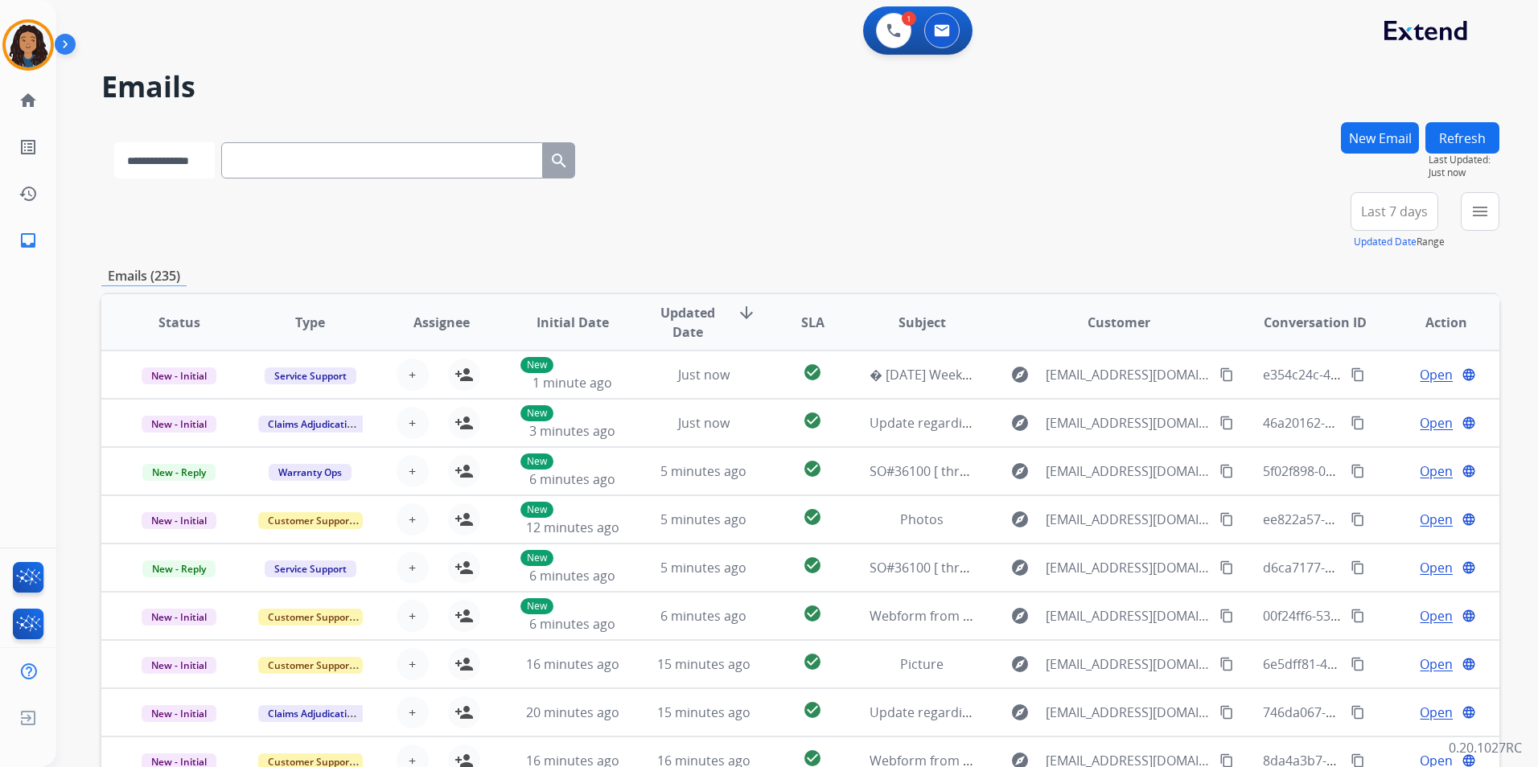
click at [194, 152] on select "**********" at bounding box center [164, 160] width 101 height 36
select select "**********"
click at [114, 142] on select "**********" at bounding box center [164, 160] width 101 height 36
paste input "**********"
type input "**********"
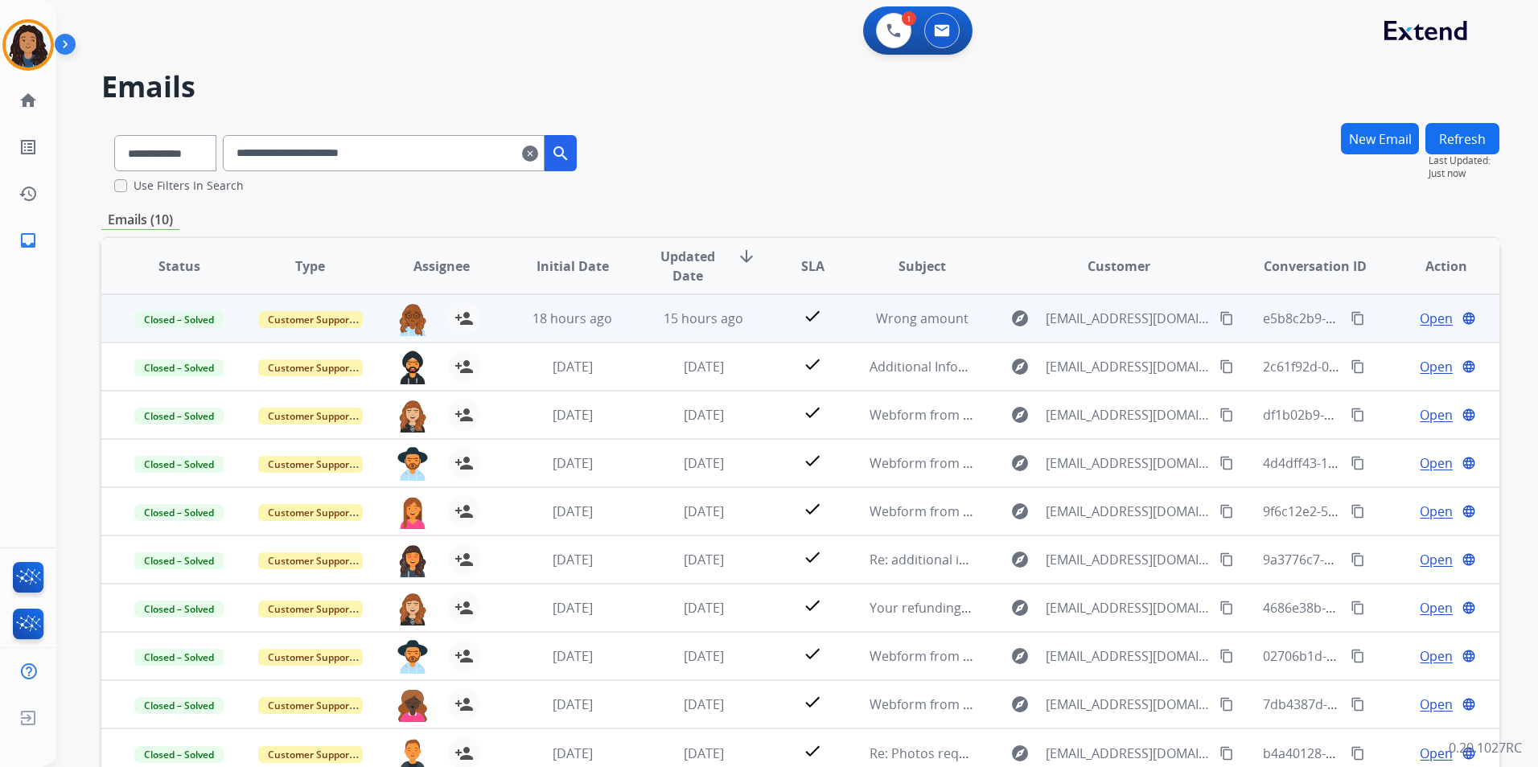
click at [1425, 319] on span "Open" at bounding box center [1436, 318] width 33 height 19
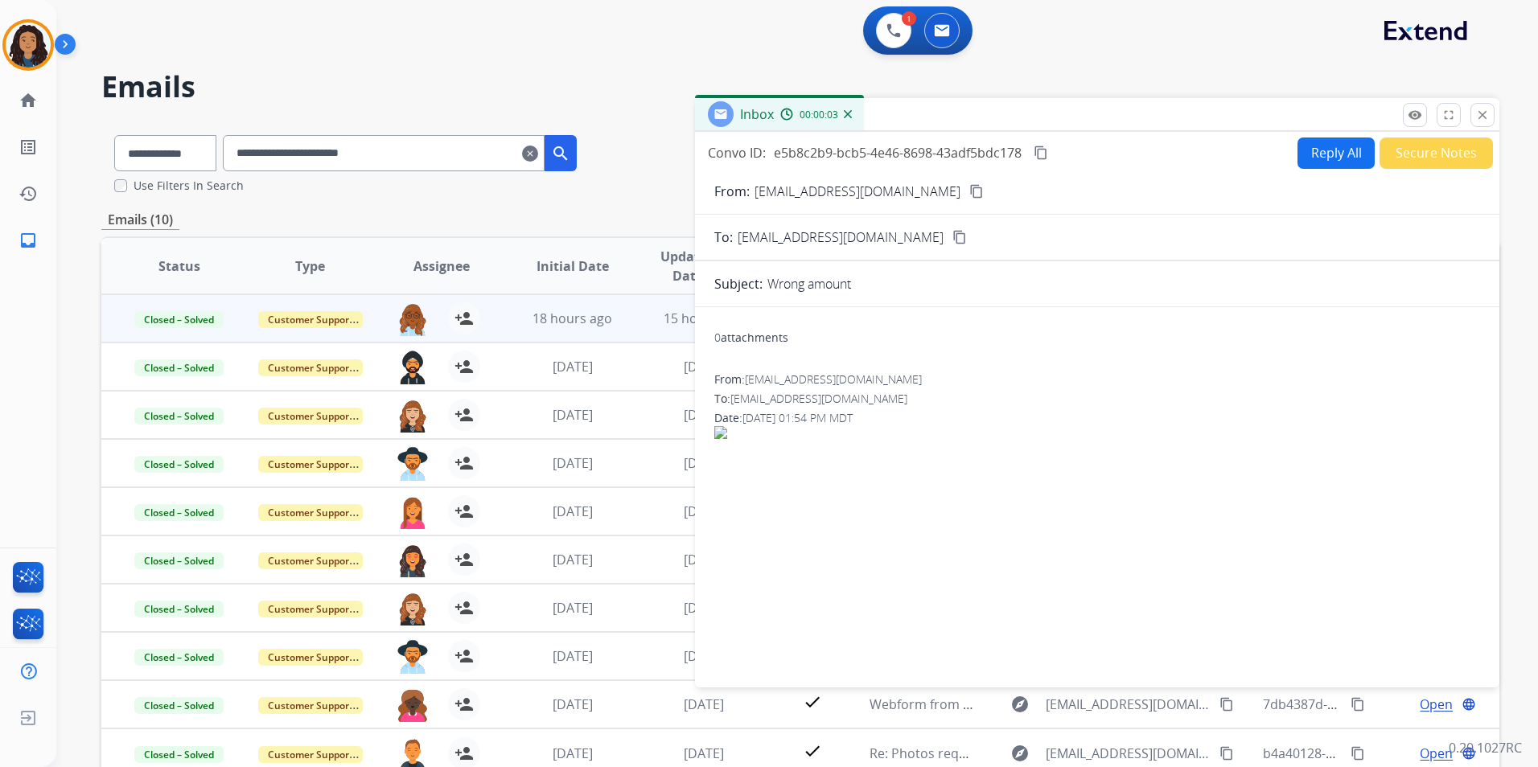
drag, startPoint x: 773, startPoint y: 426, endPoint x: 792, endPoint y: 428, distance: 18.6
click at [776, 426] on div "From: officialbigrich@gmail.com To: support@extend.com Date: 08/27/2025 - 01:54…" at bounding box center [1097, 415] width 766 height 87
click at [1478, 118] on mat-icon "close" at bounding box center [1482, 115] width 14 height 14
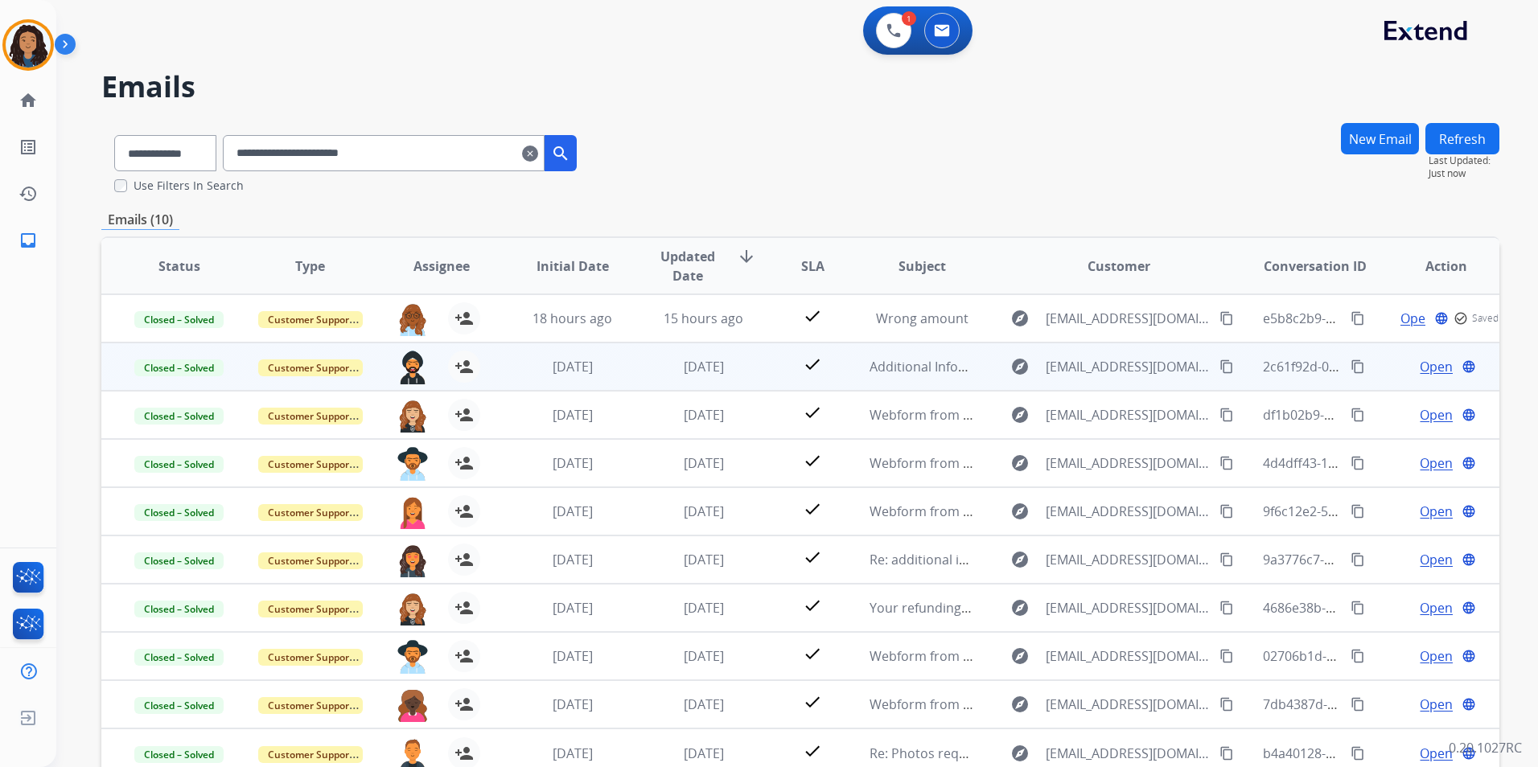
click at [1424, 369] on span "Open" at bounding box center [1436, 366] width 33 height 19
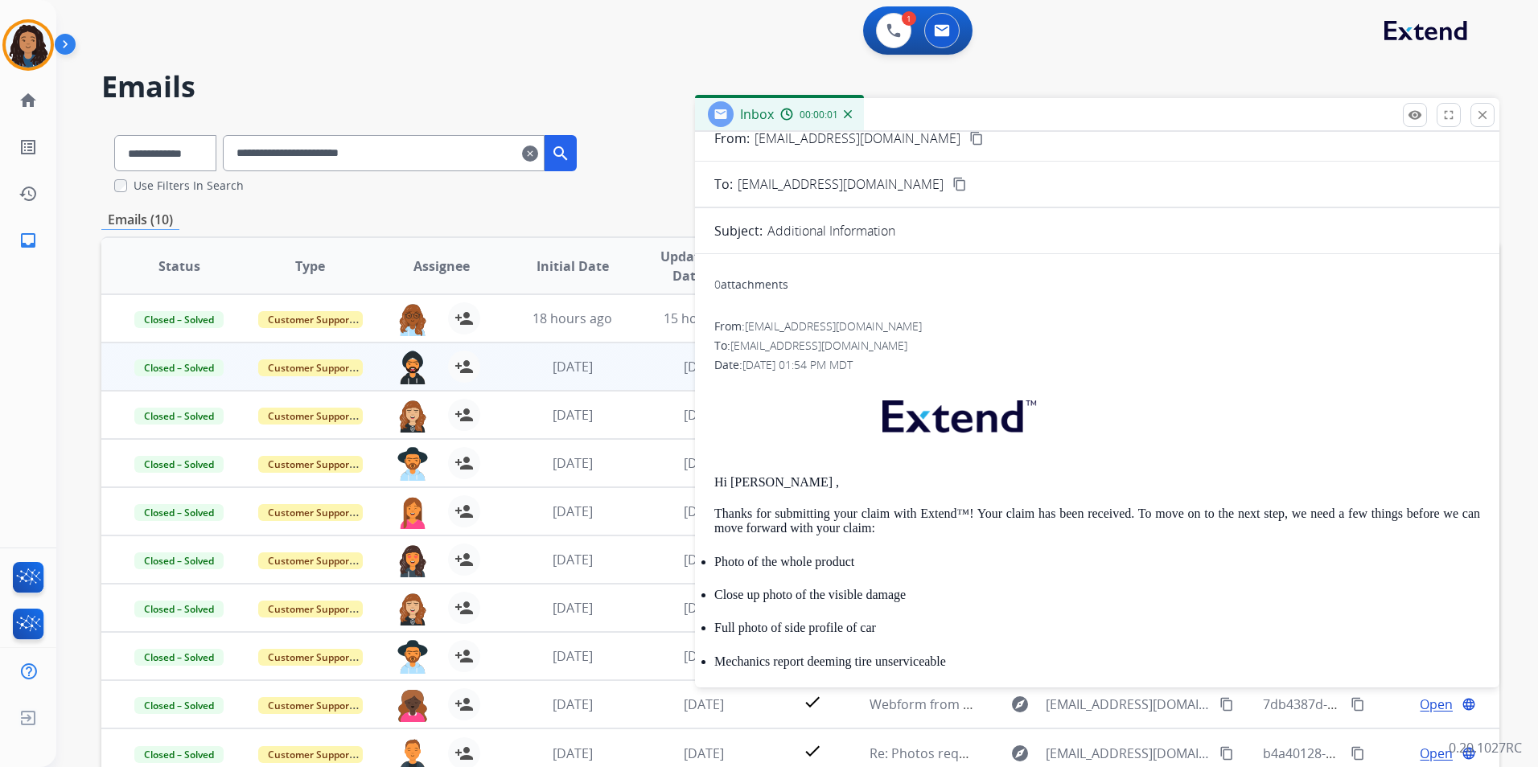
scroll to position [80, 0]
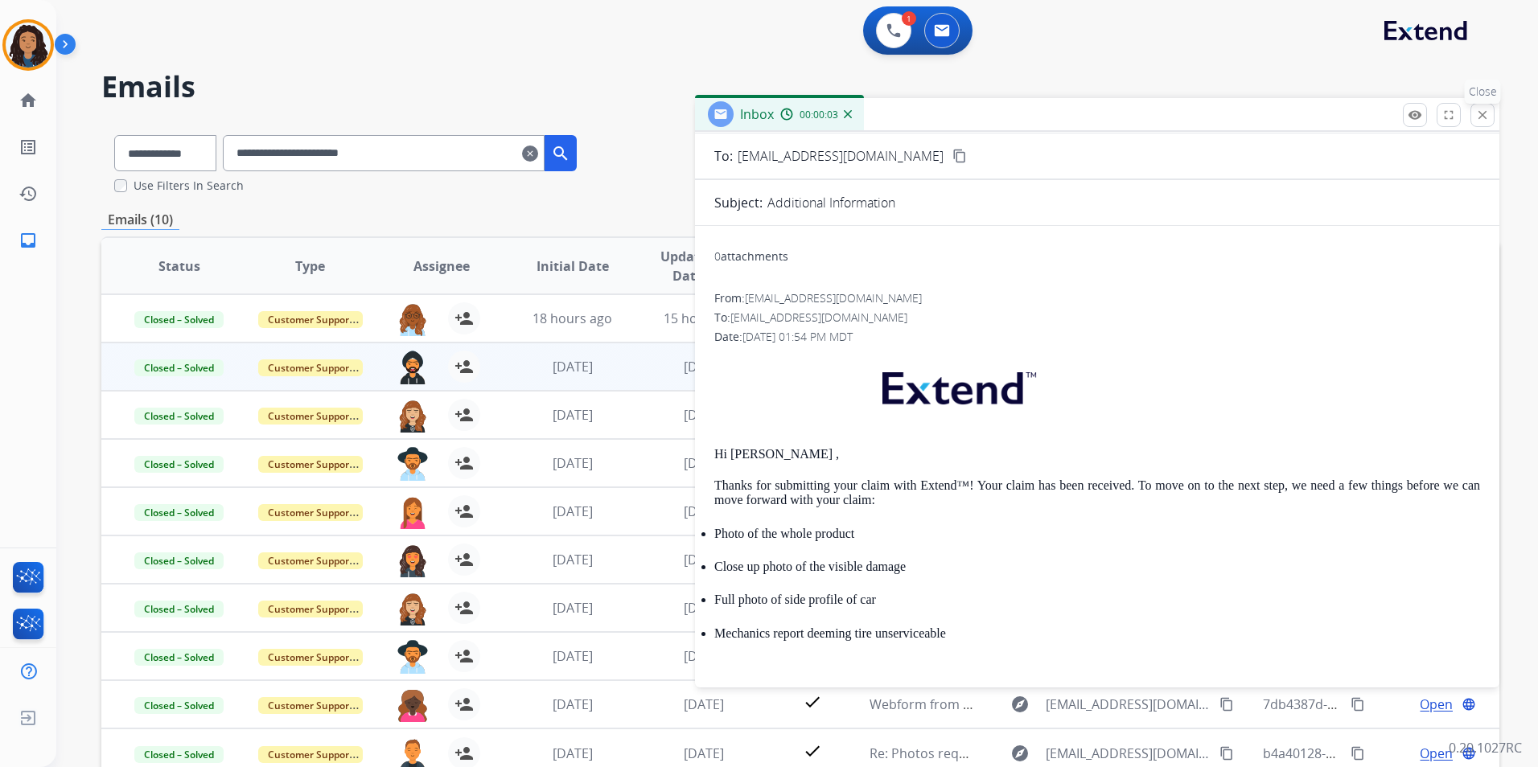
click at [1491, 119] on button "close Close" at bounding box center [1482, 115] width 24 height 24
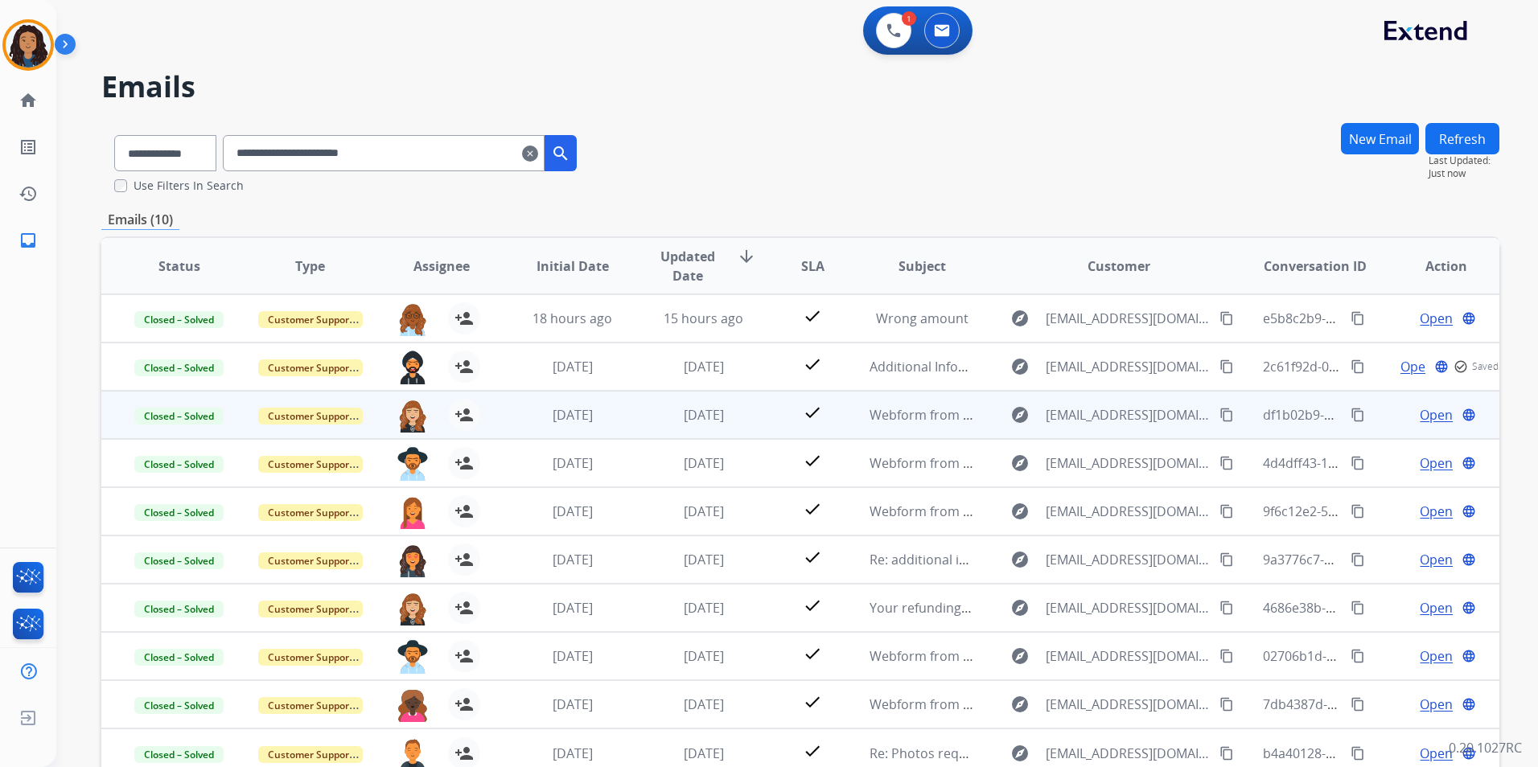
click at [1420, 418] on span "Open" at bounding box center [1436, 414] width 33 height 19
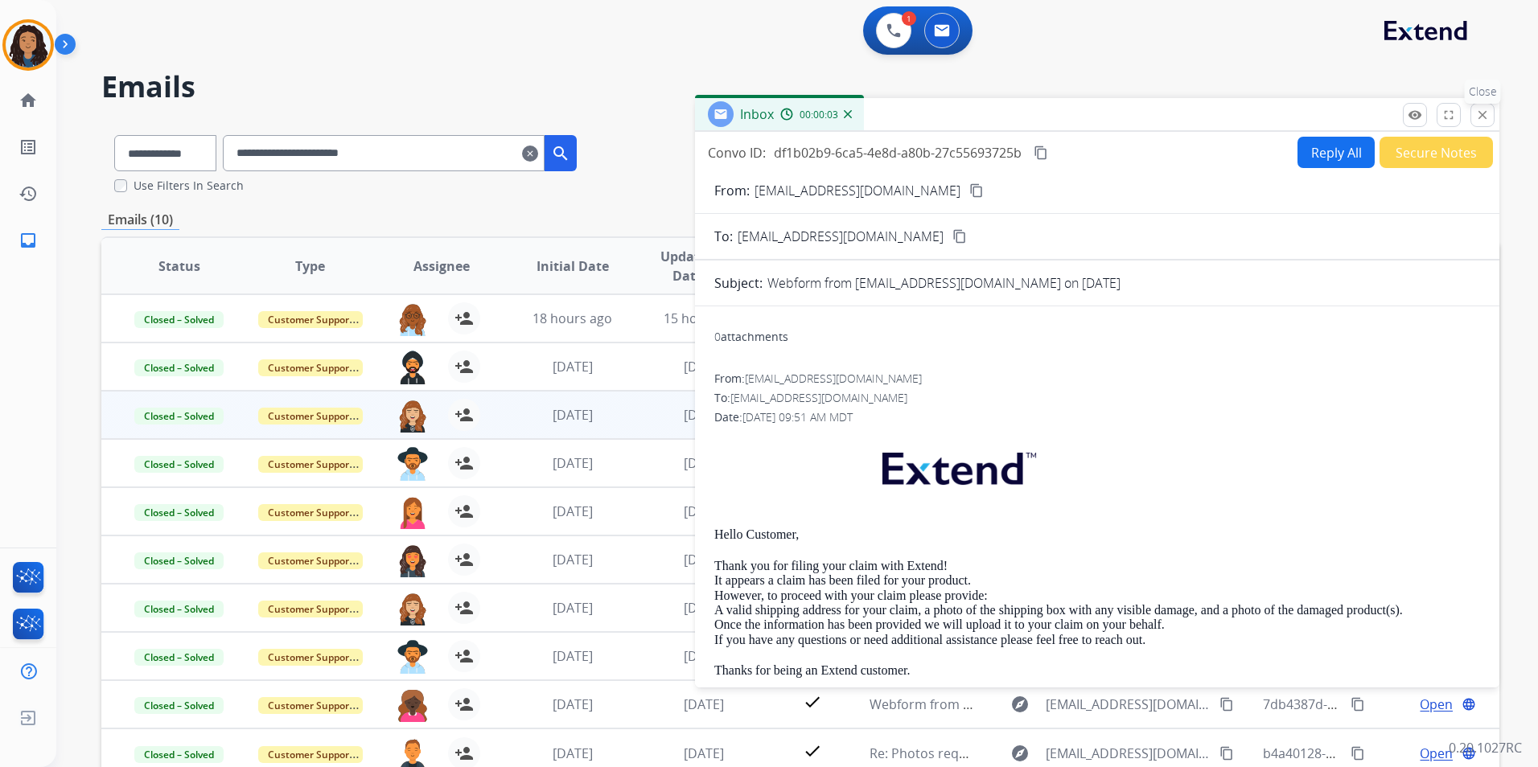
click at [1471, 121] on button "close Close" at bounding box center [1482, 115] width 24 height 24
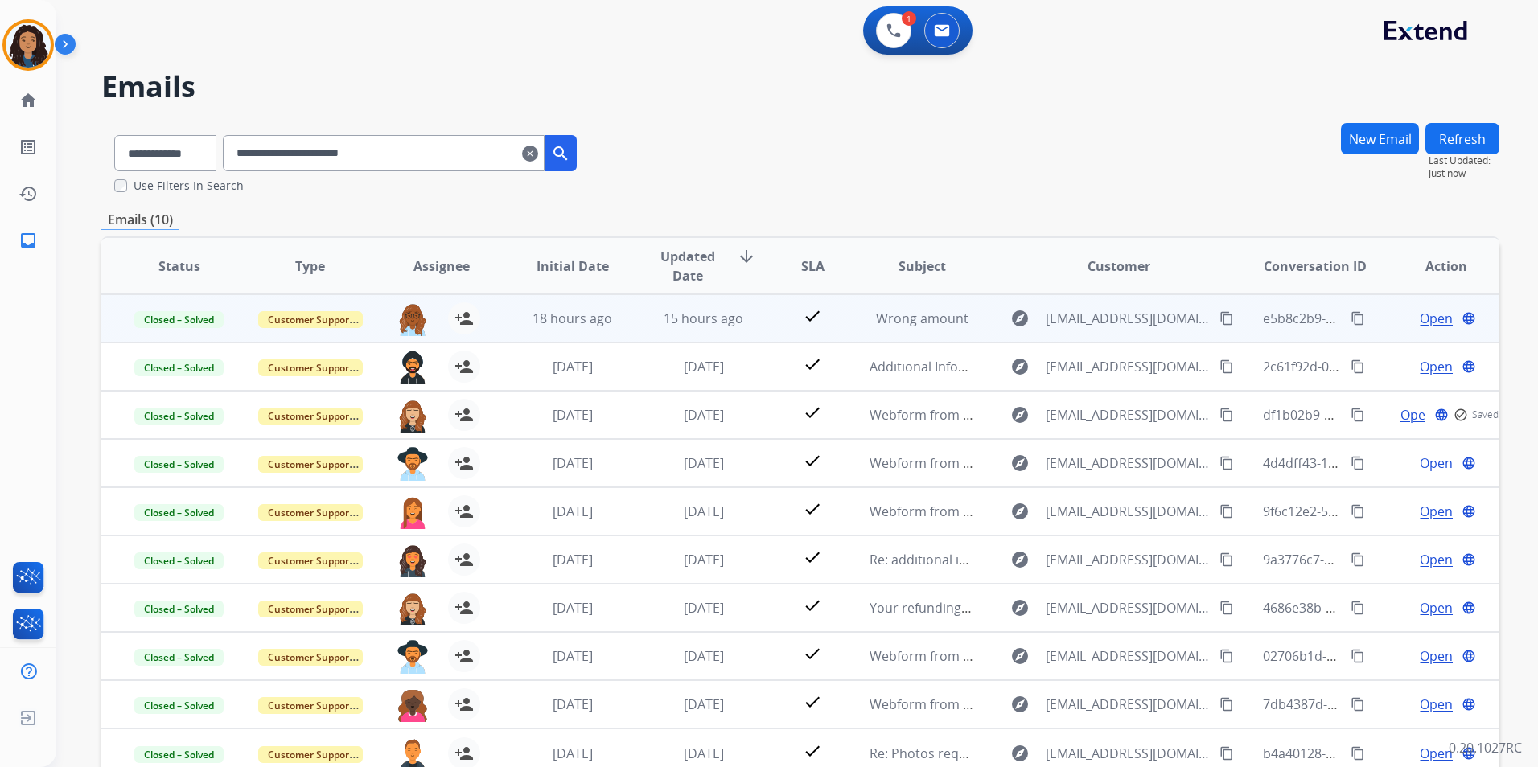
click at [1429, 315] on span "Open" at bounding box center [1436, 318] width 33 height 19
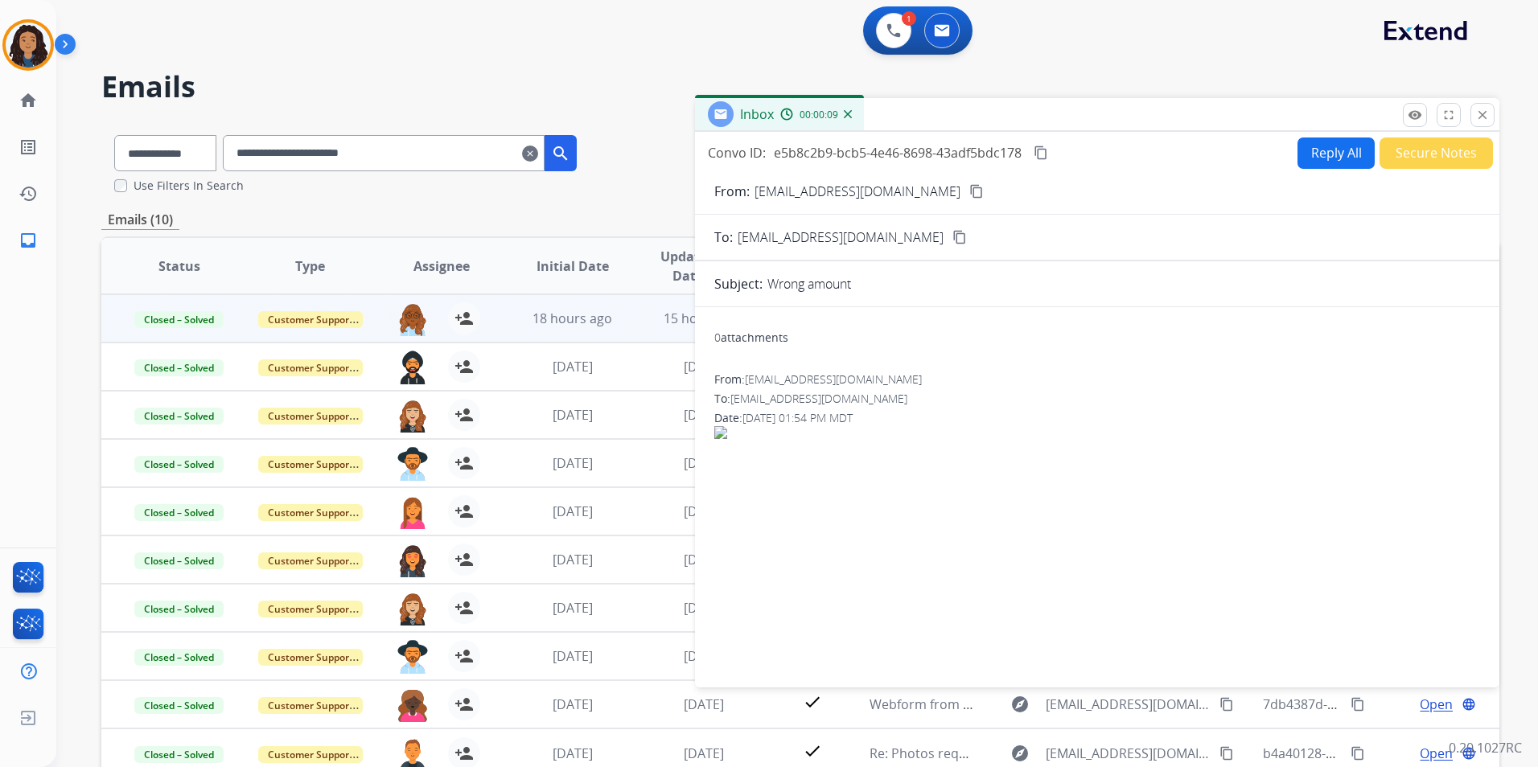
click at [723, 430] on img at bounding box center [1097, 432] width 766 height 13
click at [827, 417] on span "[DATE] 01:54 PM MDT" at bounding box center [797, 417] width 110 height 15
click at [1042, 371] on div "0 attachments From: officialbigrich@gmail.com To: support@extend.com Date: 08/2…" at bounding box center [1097, 494] width 804 height 348
click at [1478, 121] on mat-icon "close" at bounding box center [1482, 115] width 14 height 14
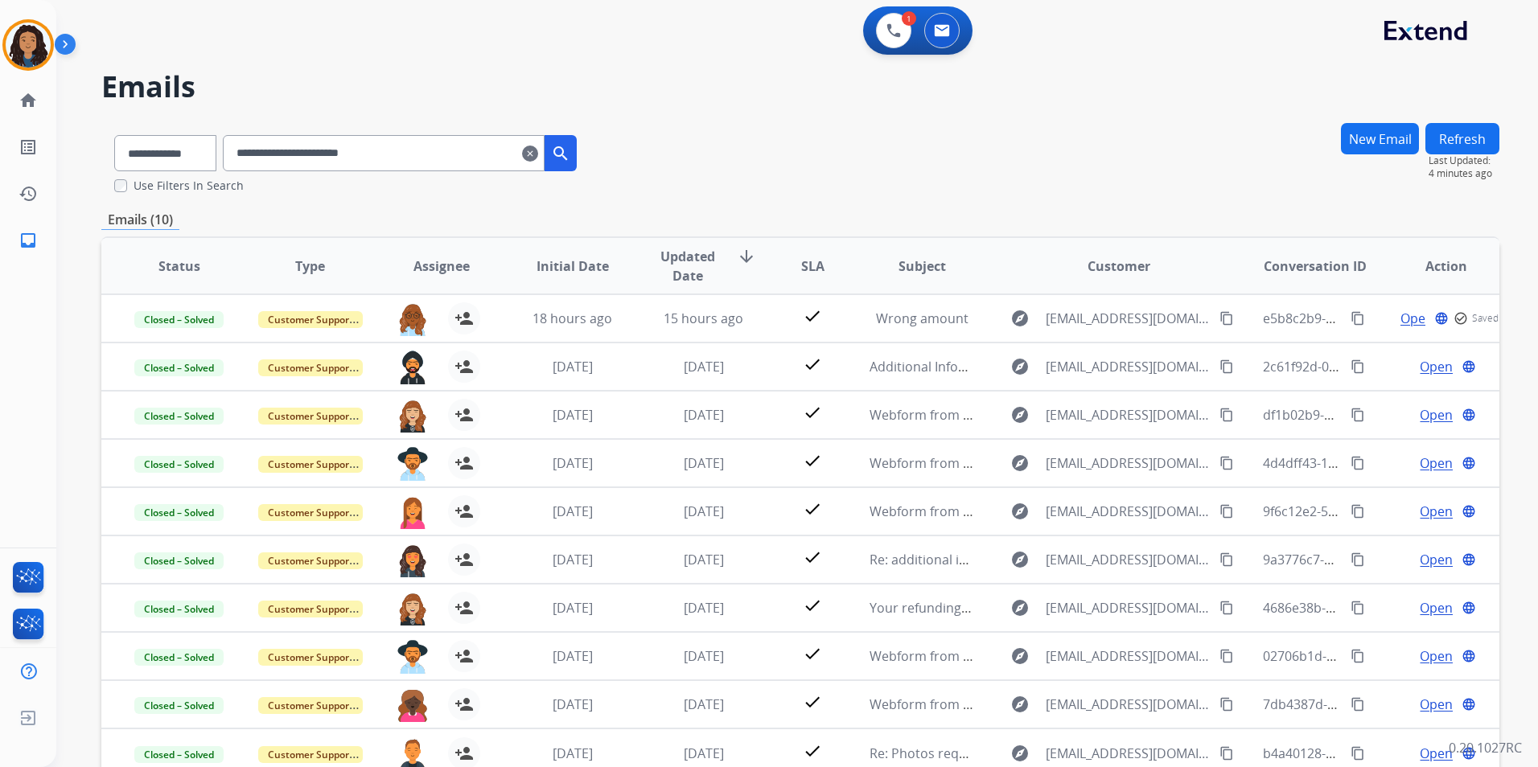
click at [1443, 132] on button "Refresh" at bounding box center [1462, 138] width 74 height 31
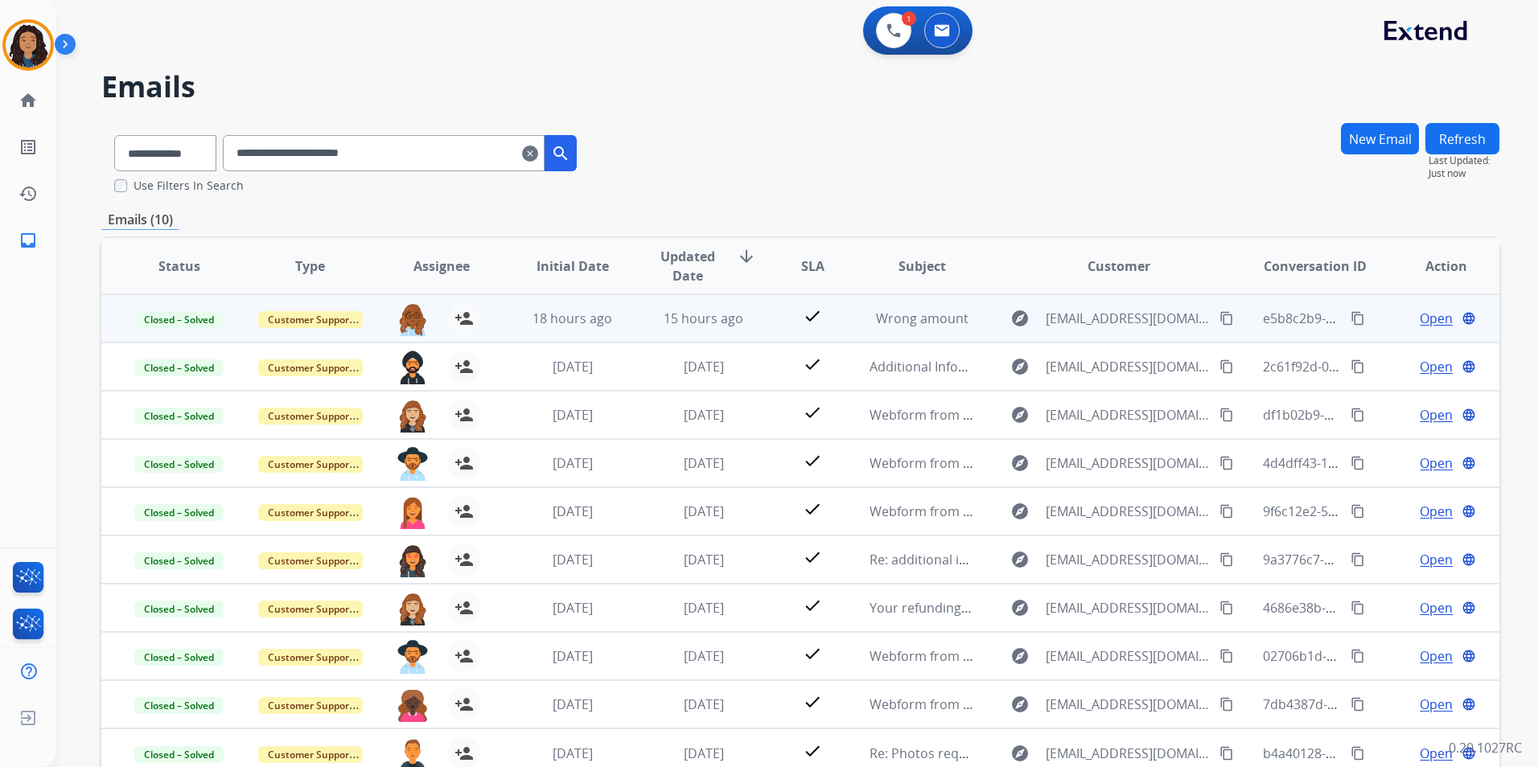
click at [1421, 322] on span "Open" at bounding box center [1436, 318] width 33 height 19
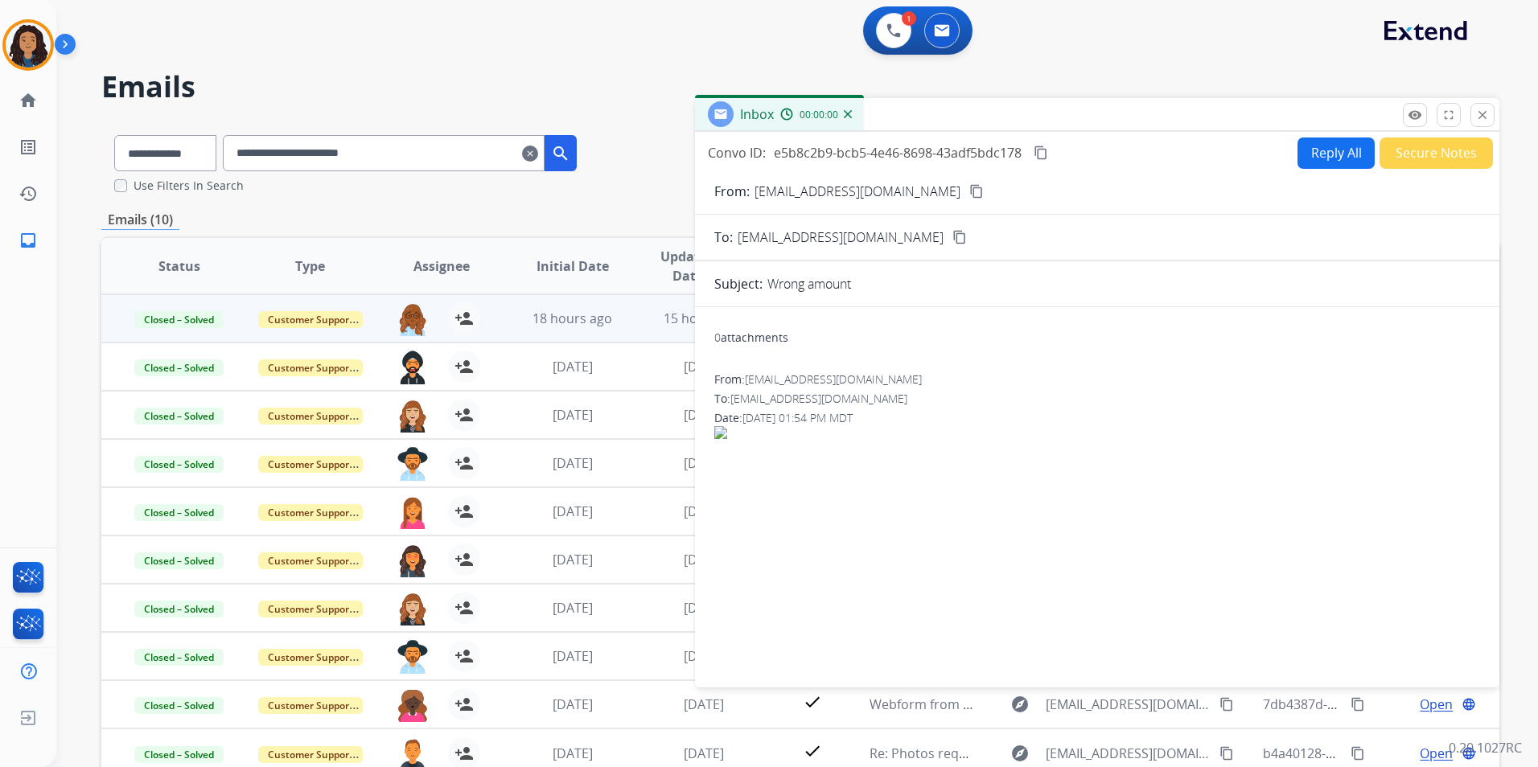
click at [833, 367] on div "0 attachments From: officialbigrich@gmail.com To: support@extend.com Date: 08/2…" at bounding box center [1097, 494] width 804 height 348
click at [1487, 121] on mat-icon "close" at bounding box center [1482, 115] width 14 height 14
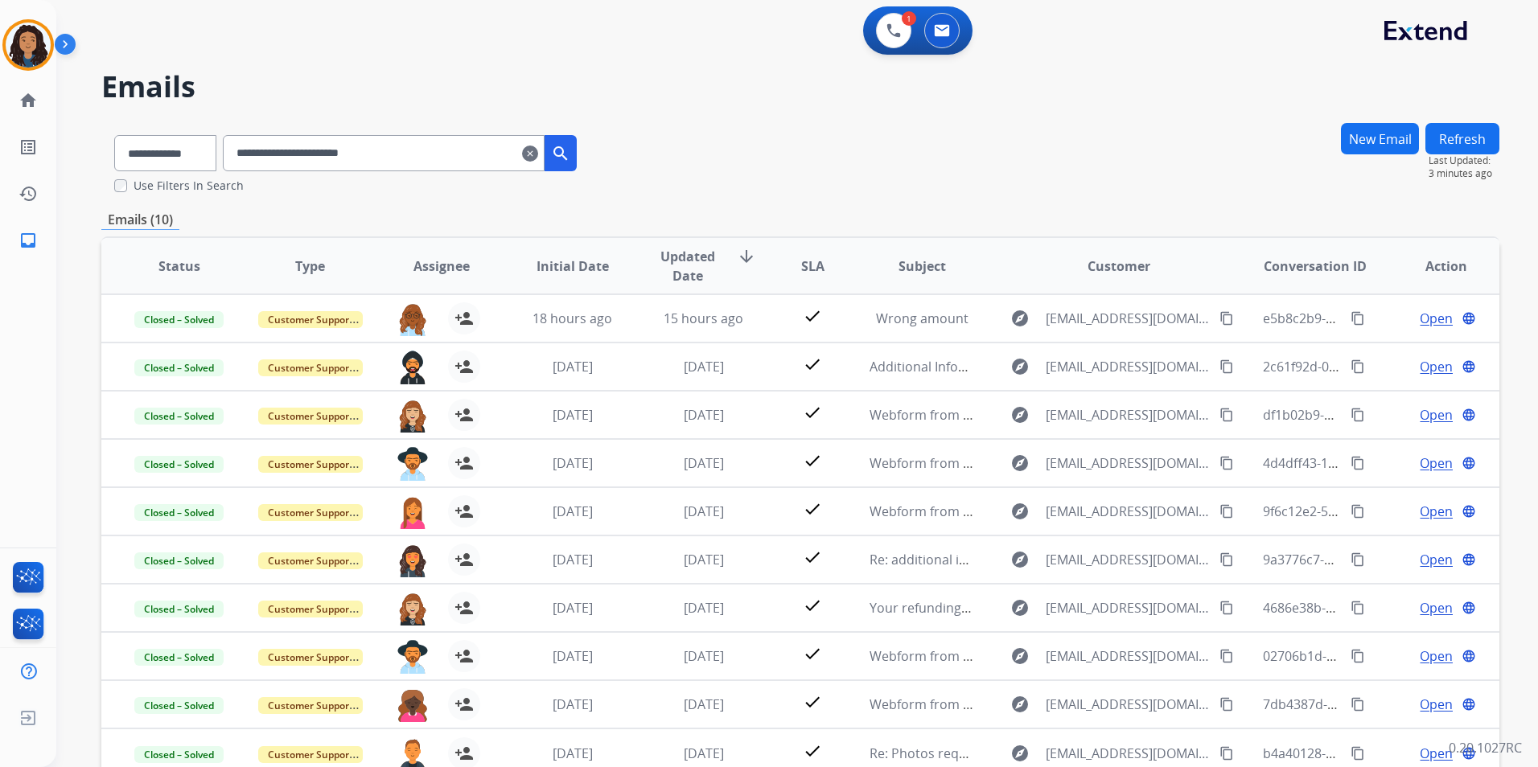
click at [1483, 138] on button "Refresh" at bounding box center [1462, 138] width 74 height 31
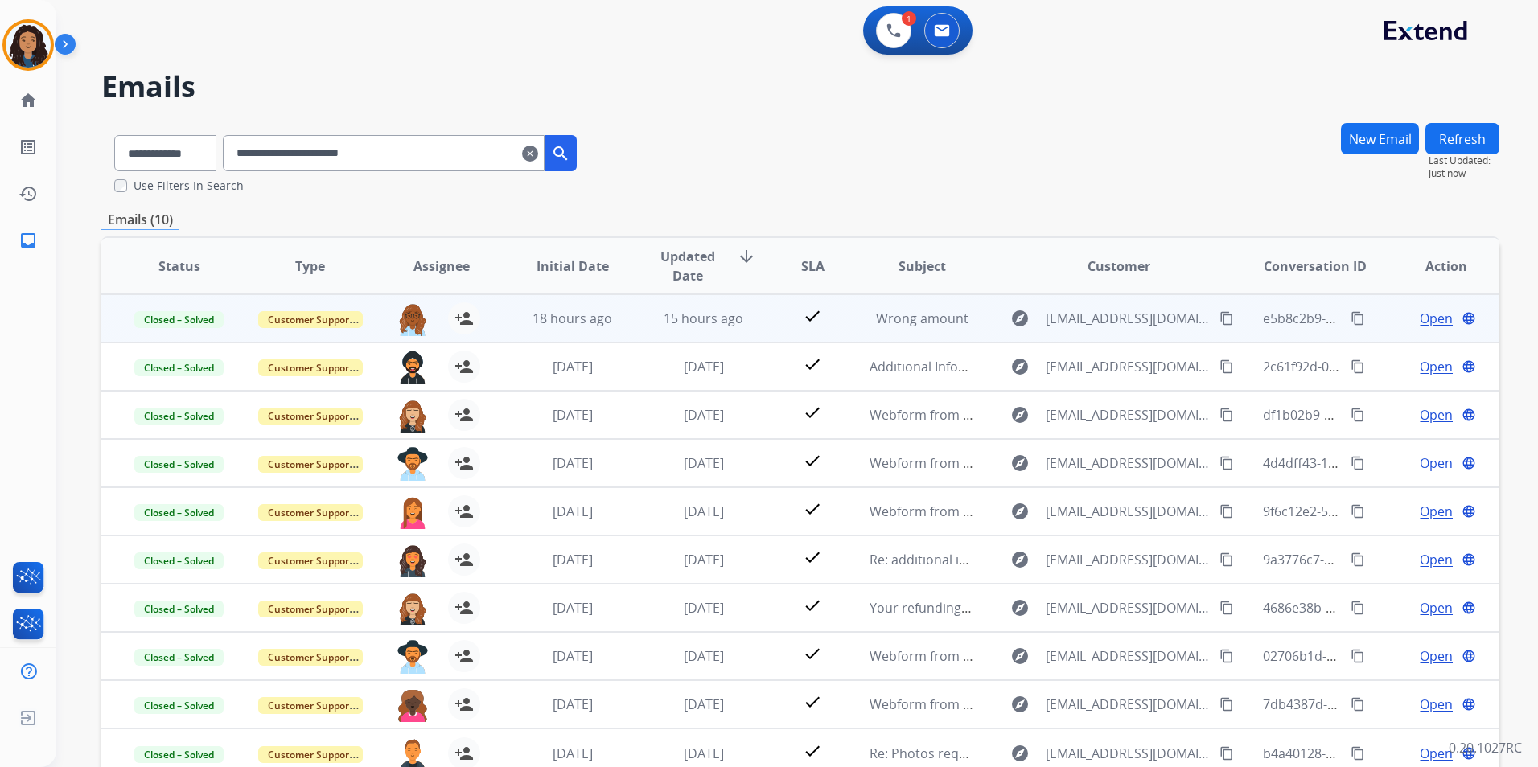
click at [1420, 319] on span "Open" at bounding box center [1436, 318] width 33 height 19
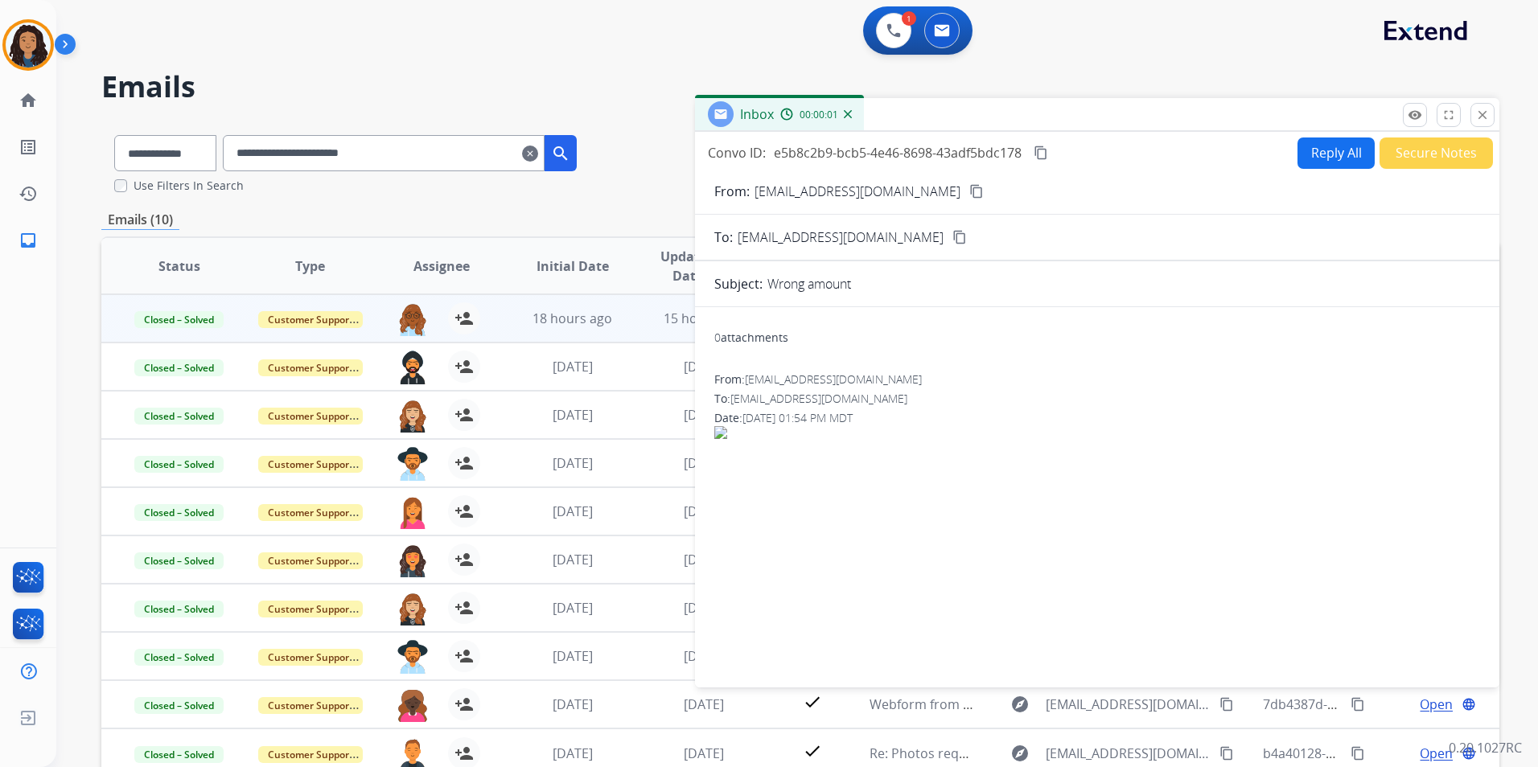
click at [1479, 119] on mat-icon "close" at bounding box center [1482, 115] width 14 height 14
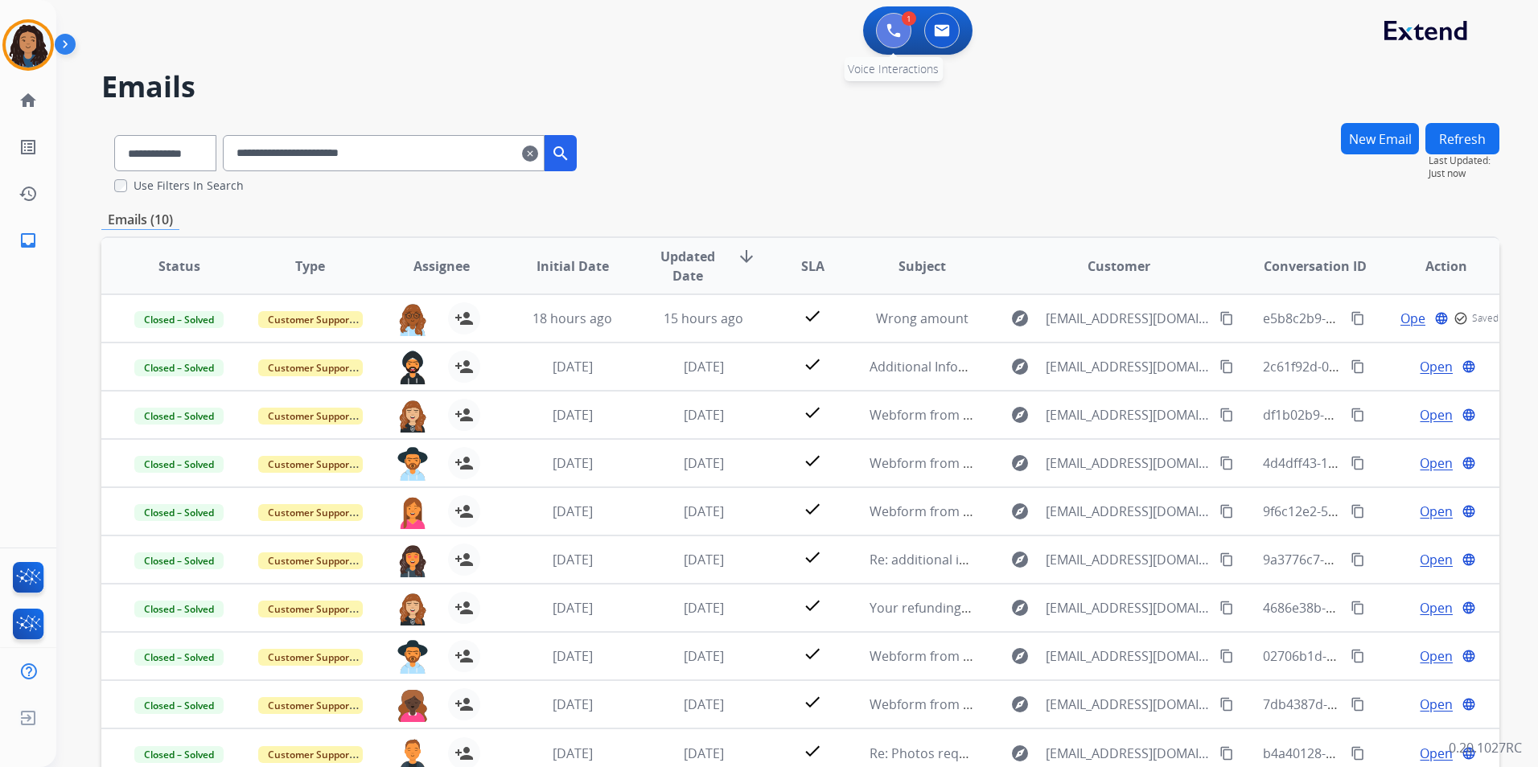
click at [886, 32] on img at bounding box center [893, 30] width 14 height 14
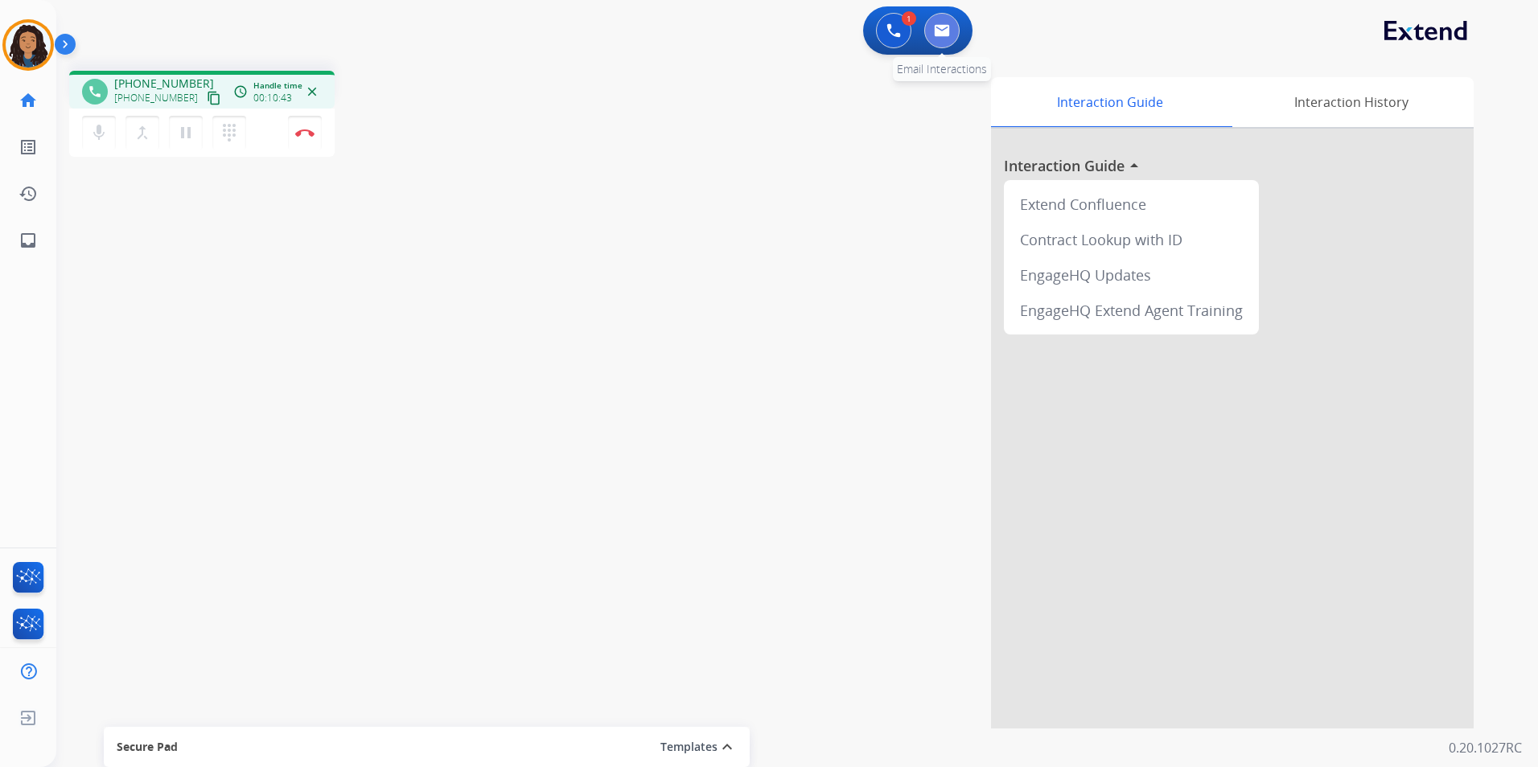
click at [931, 32] on button at bounding box center [941, 30] width 35 height 35
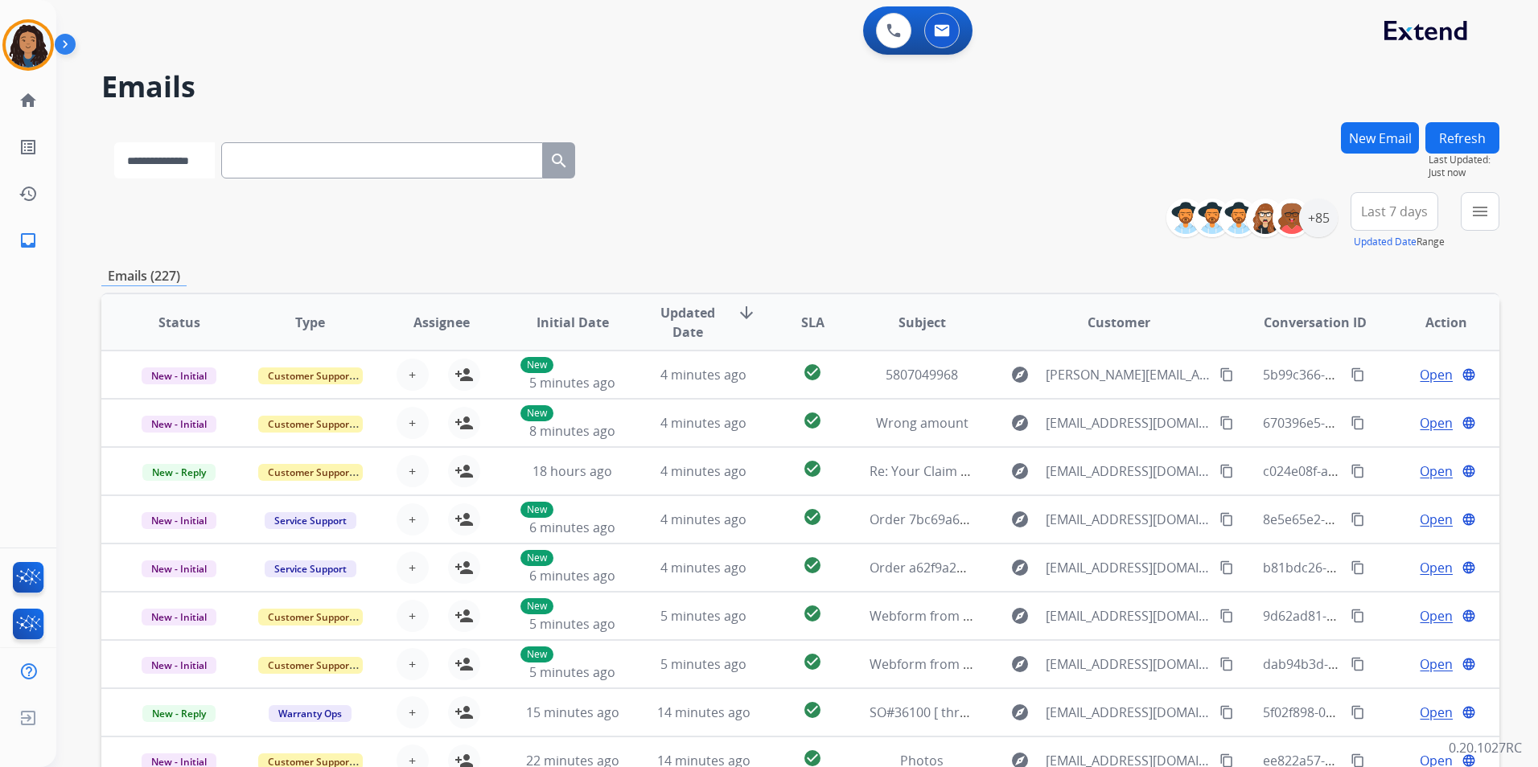
drag, startPoint x: 179, startPoint y: 162, endPoint x: 185, endPoint y: 181, distance: 19.6
click at [179, 162] on select "**********" at bounding box center [164, 160] width 101 height 36
select select "**********"
click at [114, 142] on select "**********" at bounding box center [164, 160] width 101 height 36
paste input "**********"
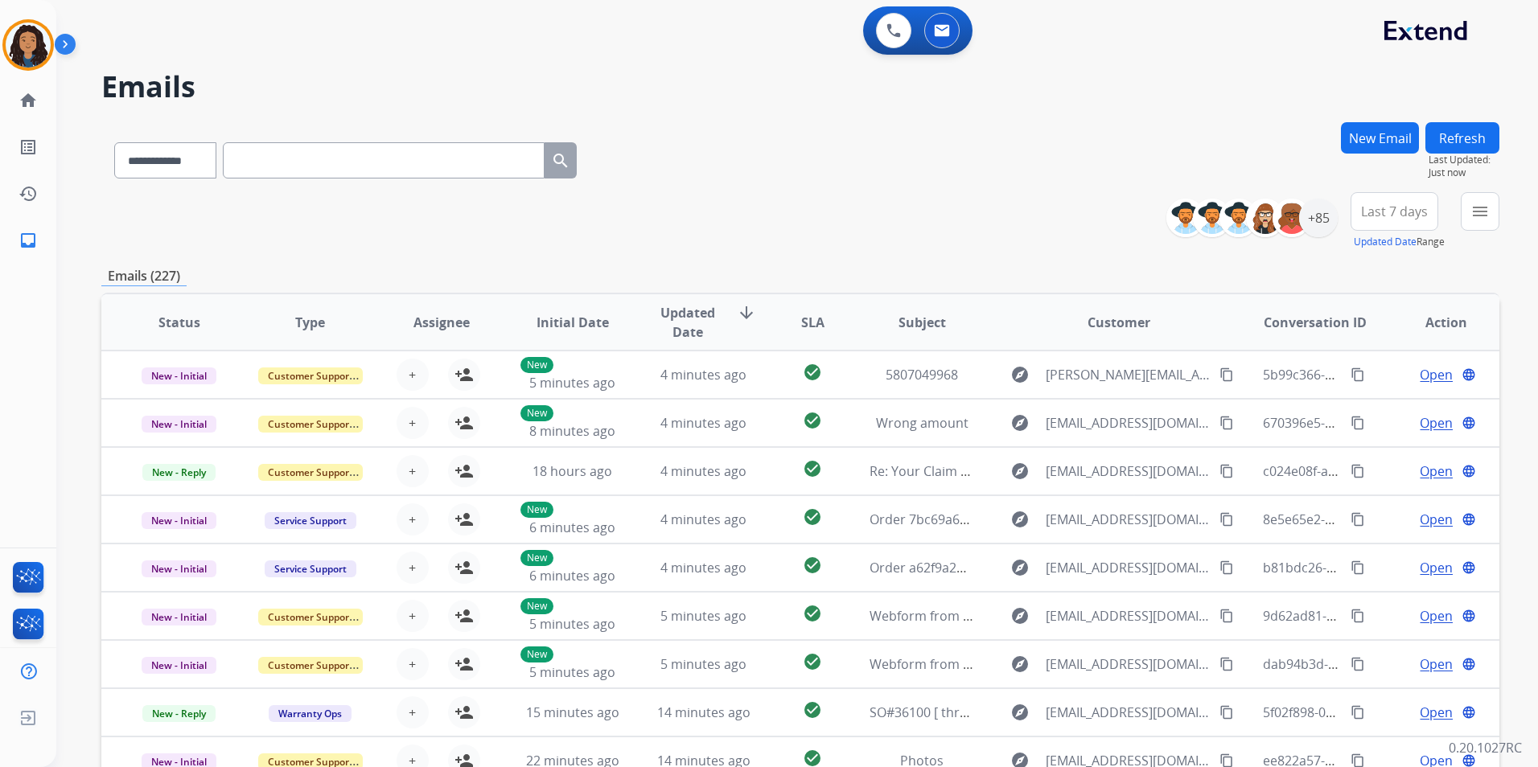
type input "**********"
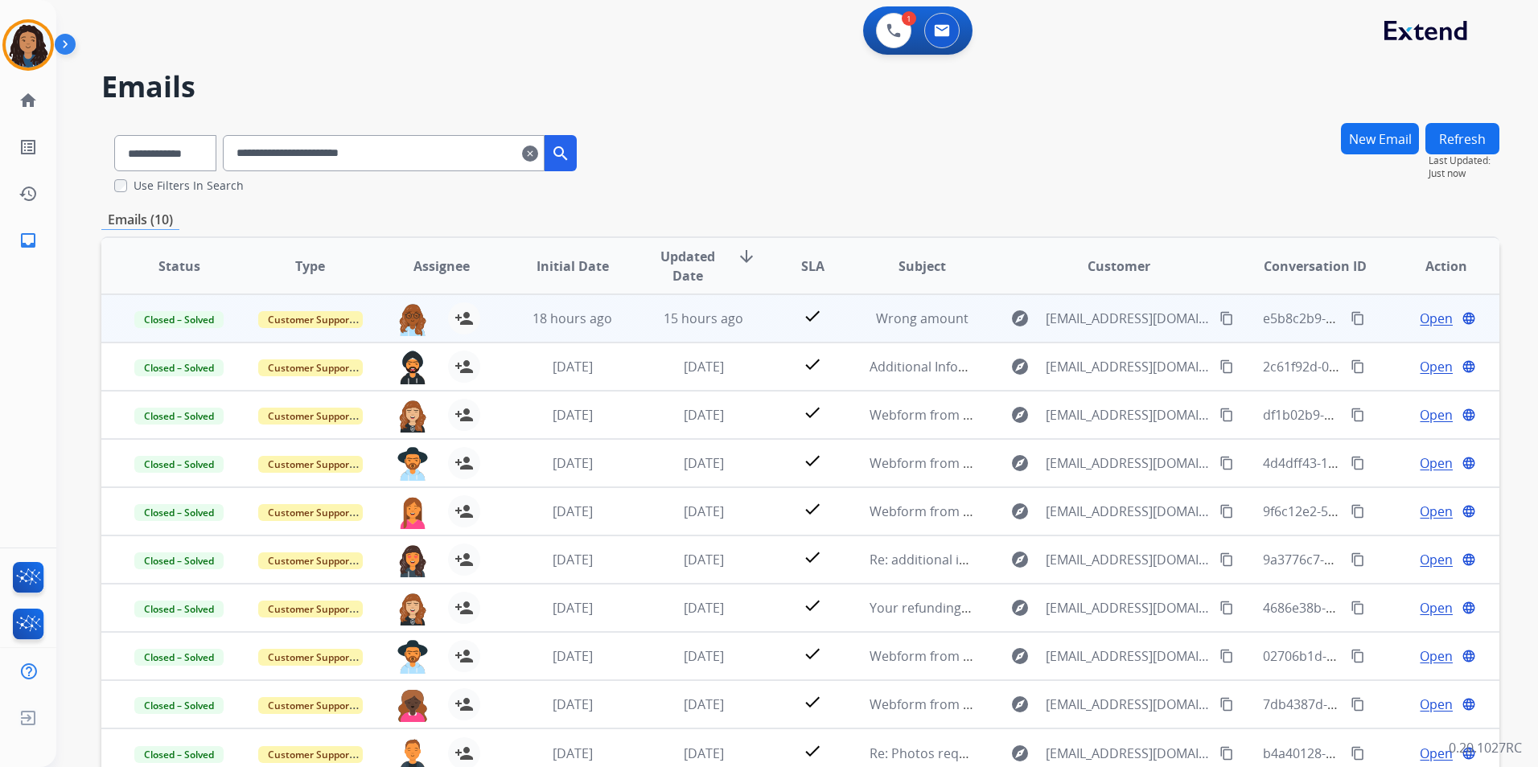
click at [1420, 321] on span "Open" at bounding box center [1436, 318] width 33 height 19
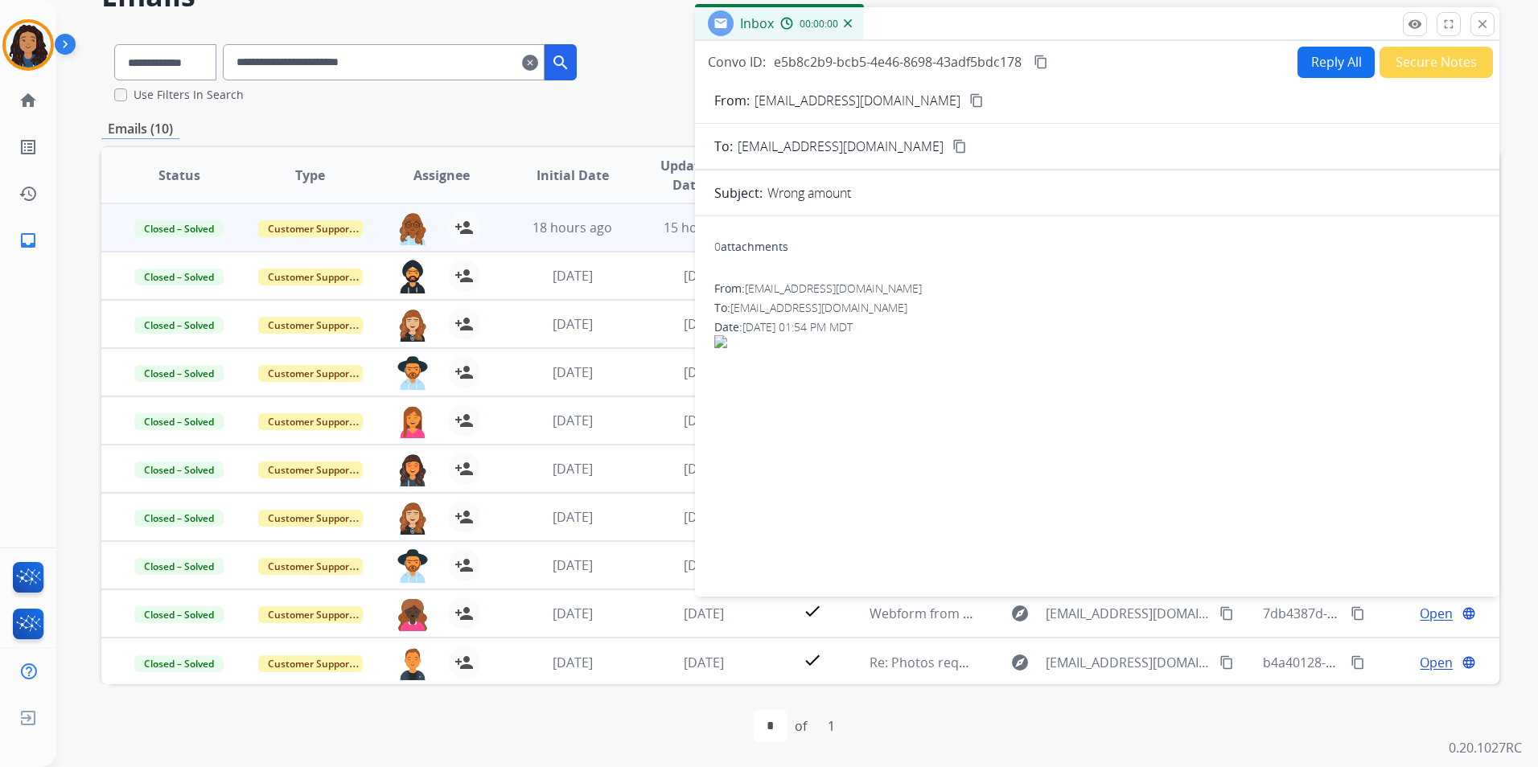
scroll to position [92, 0]
click at [1470, 25] on button "close Close" at bounding box center [1482, 23] width 24 height 24
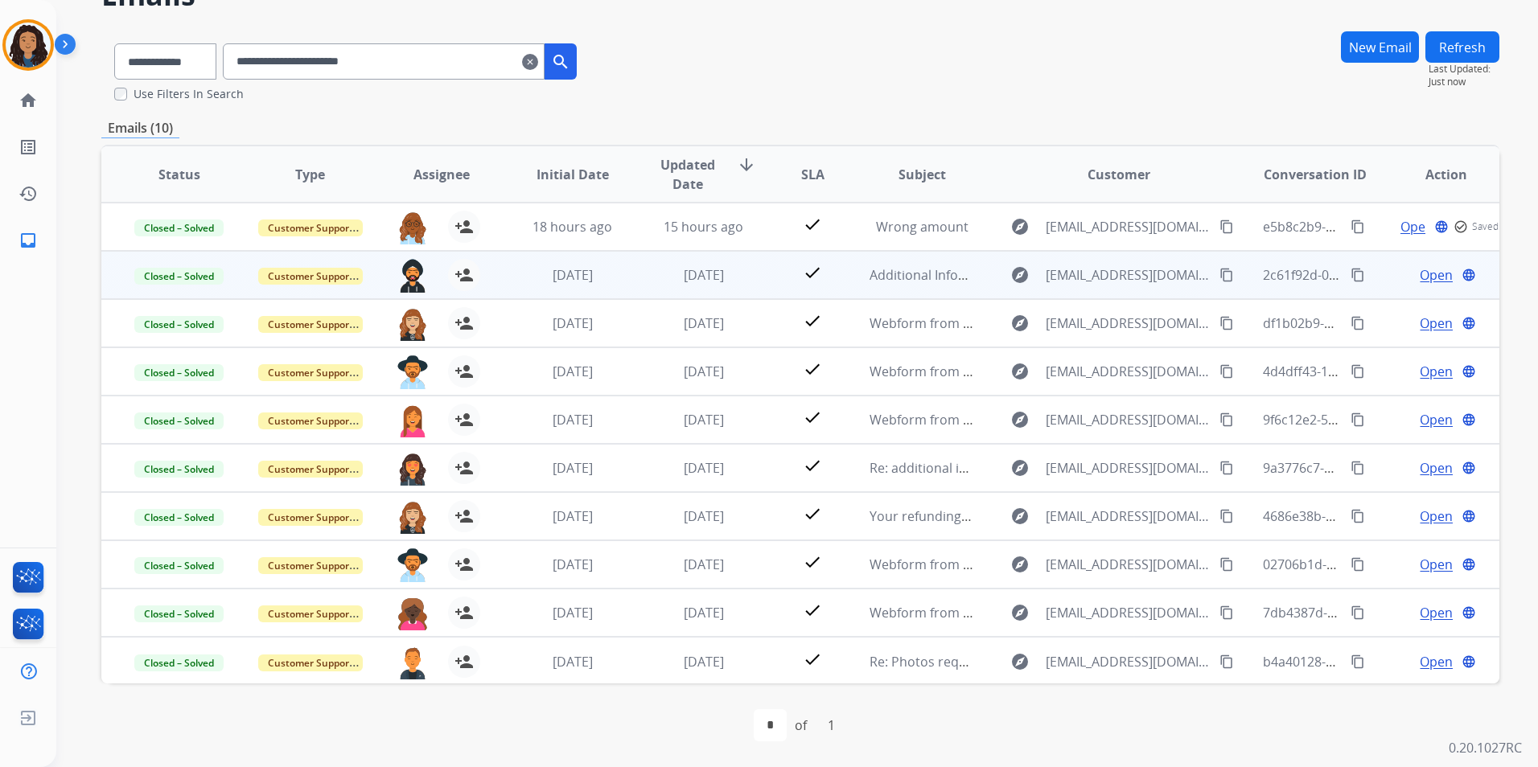
click at [1428, 273] on span "Open" at bounding box center [1436, 274] width 33 height 19
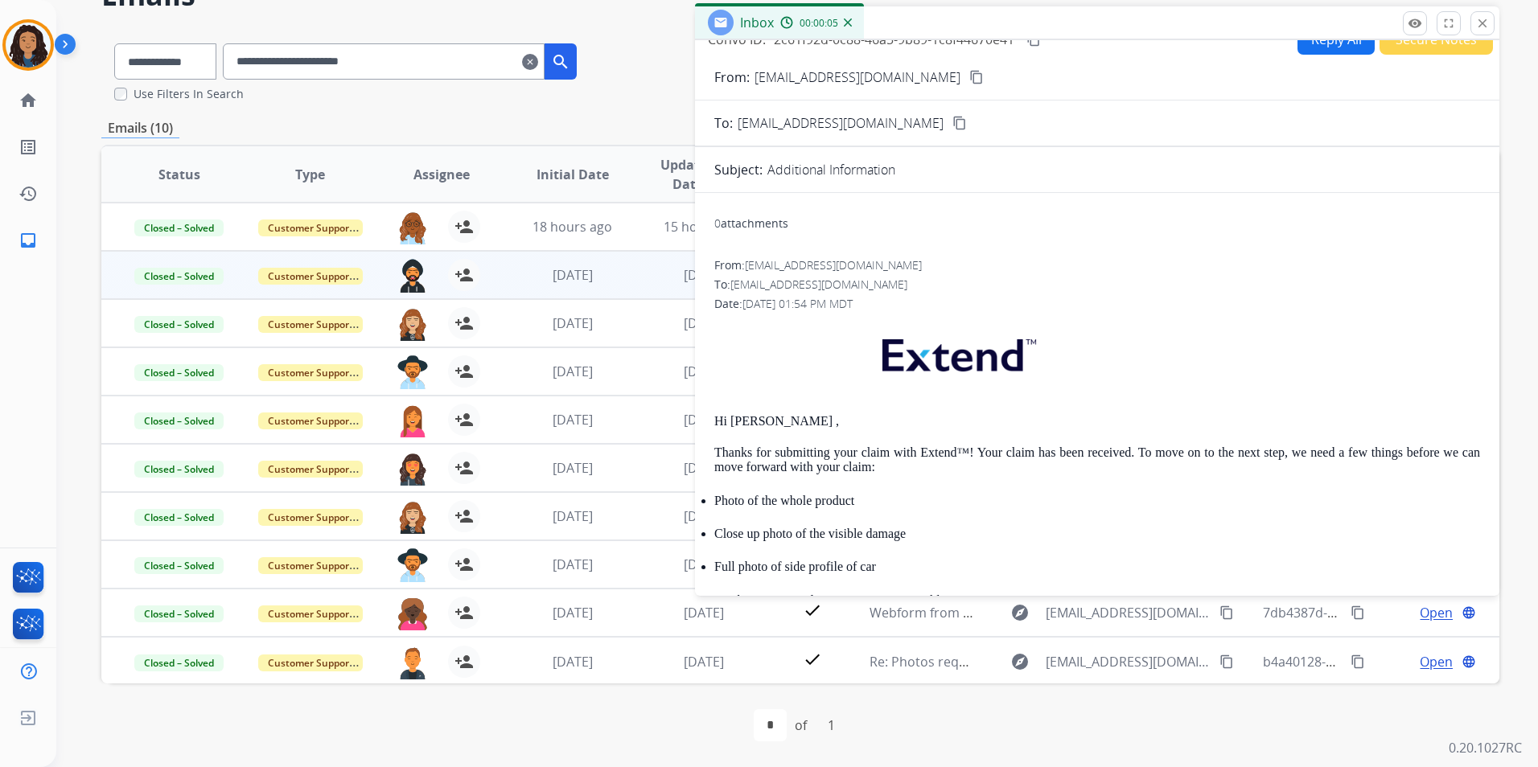
scroll to position [0, 0]
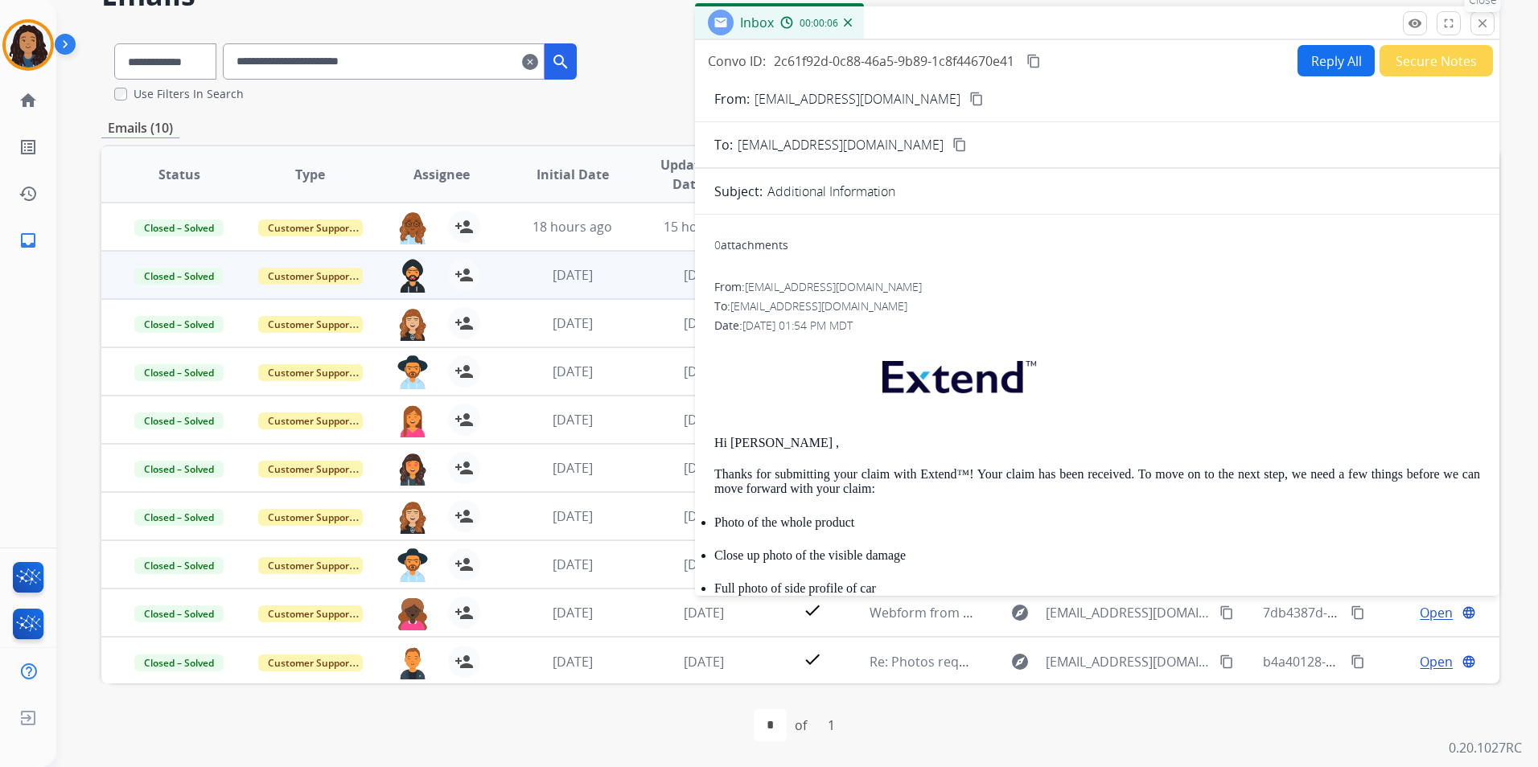
click at [1473, 25] on button "close Close" at bounding box center [1482, 23] width 24 height 24
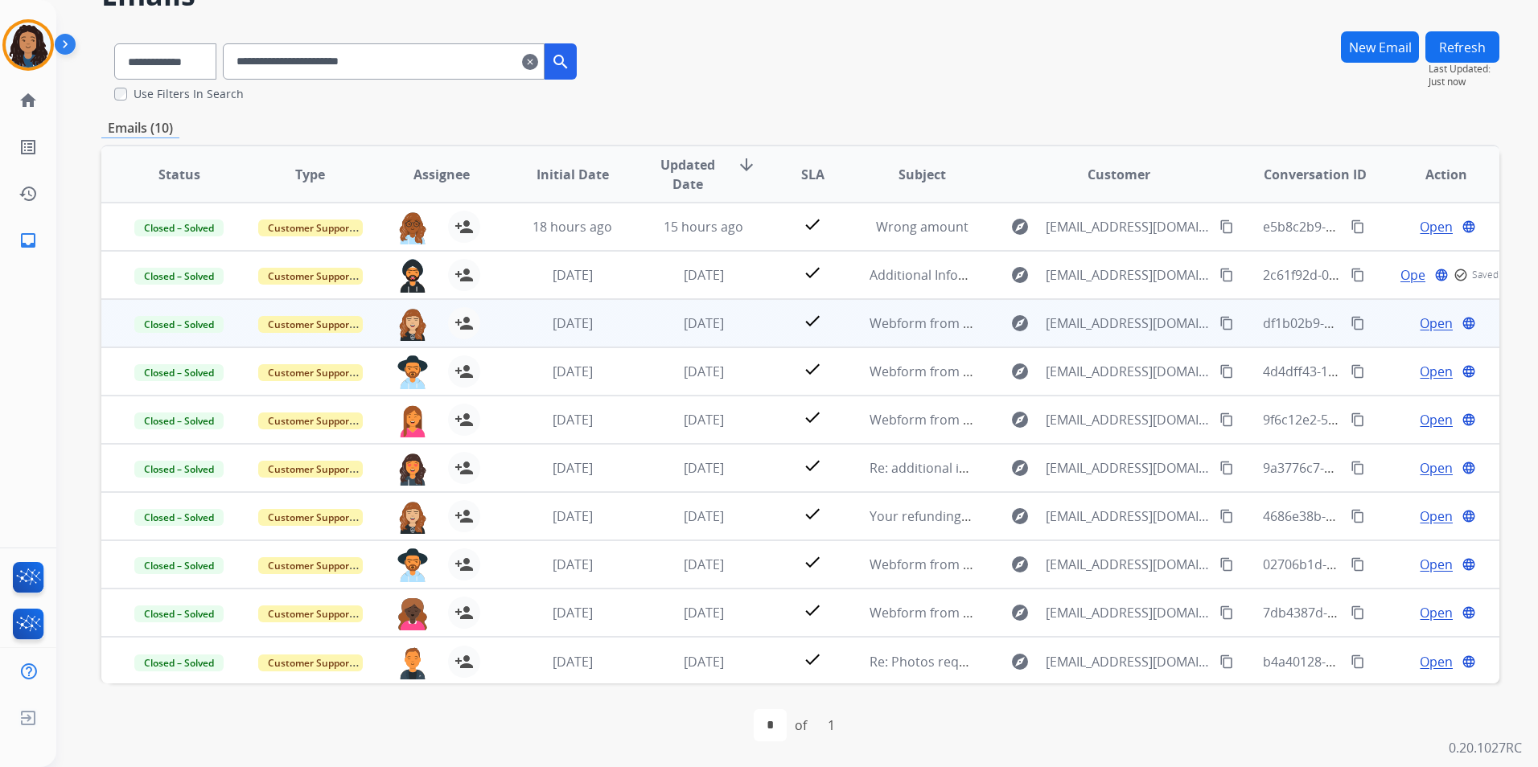
click at [1426, 324] on span "Open" at bounding box center [1436, 323] width 33 height 19
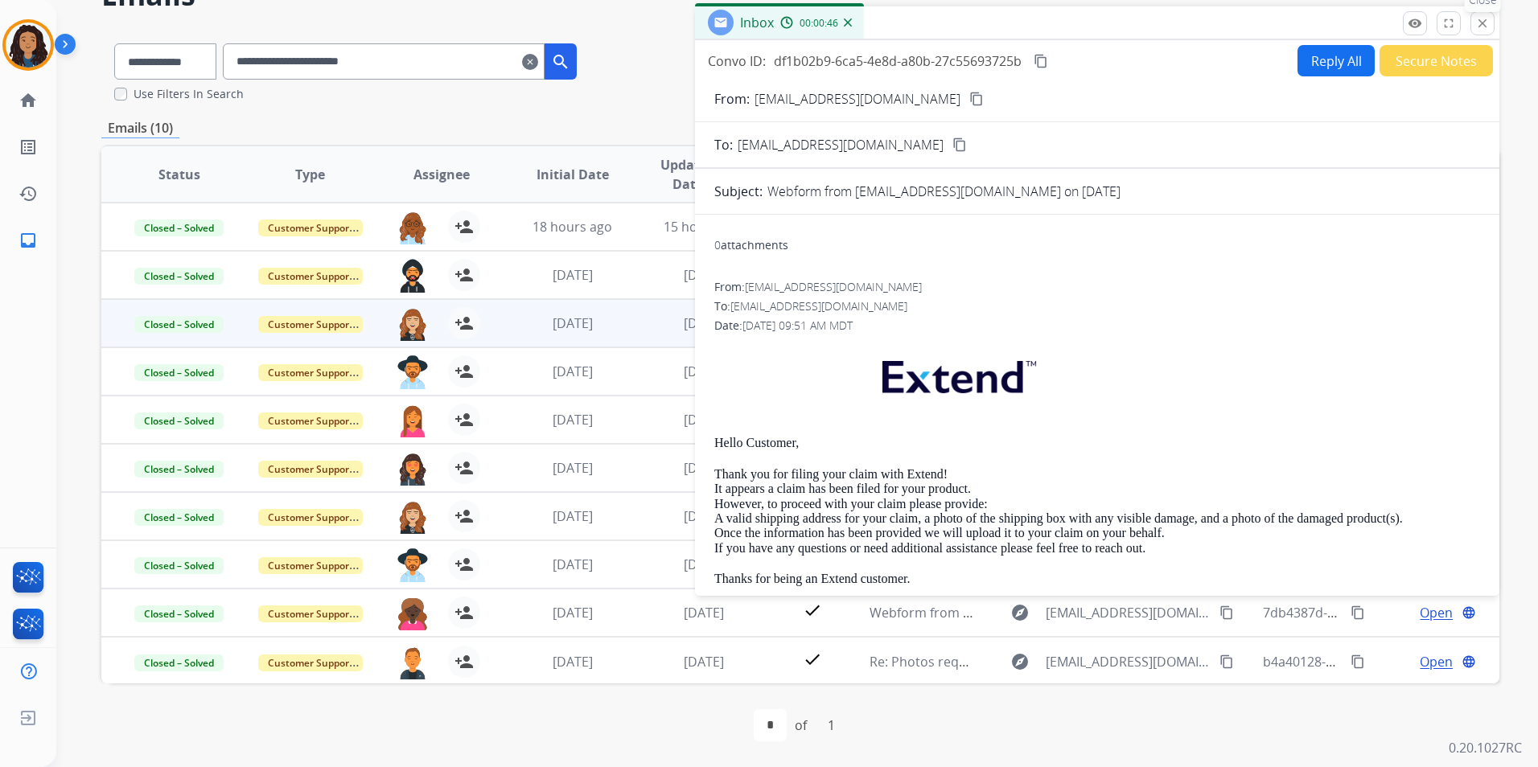
click at [1474, 27] on button "close Close" at bounding box center [1482, 23] width 24 height 24
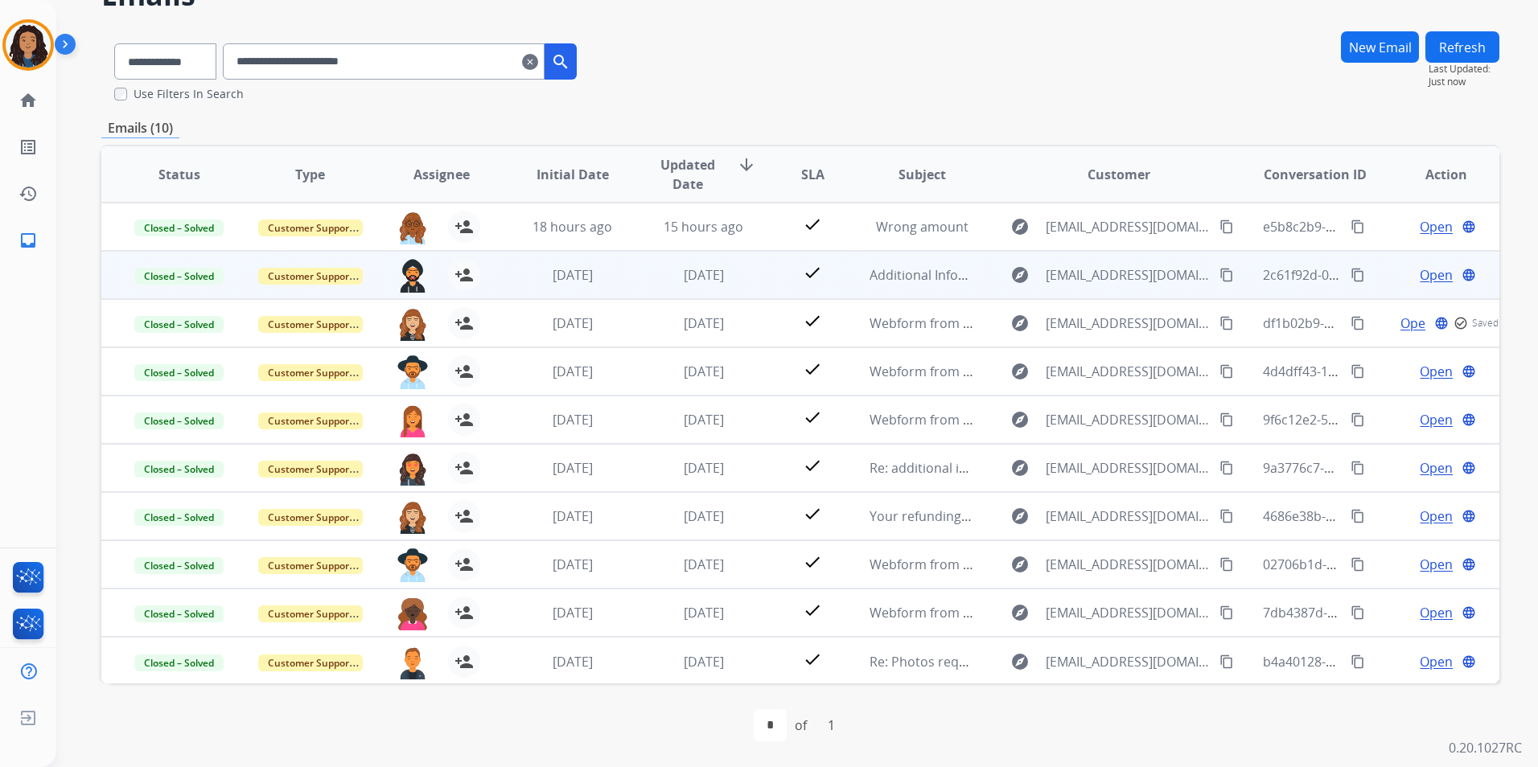
click at [1424, 274] on span "Open" at bounding box center [1436, 274] width 33 height 19
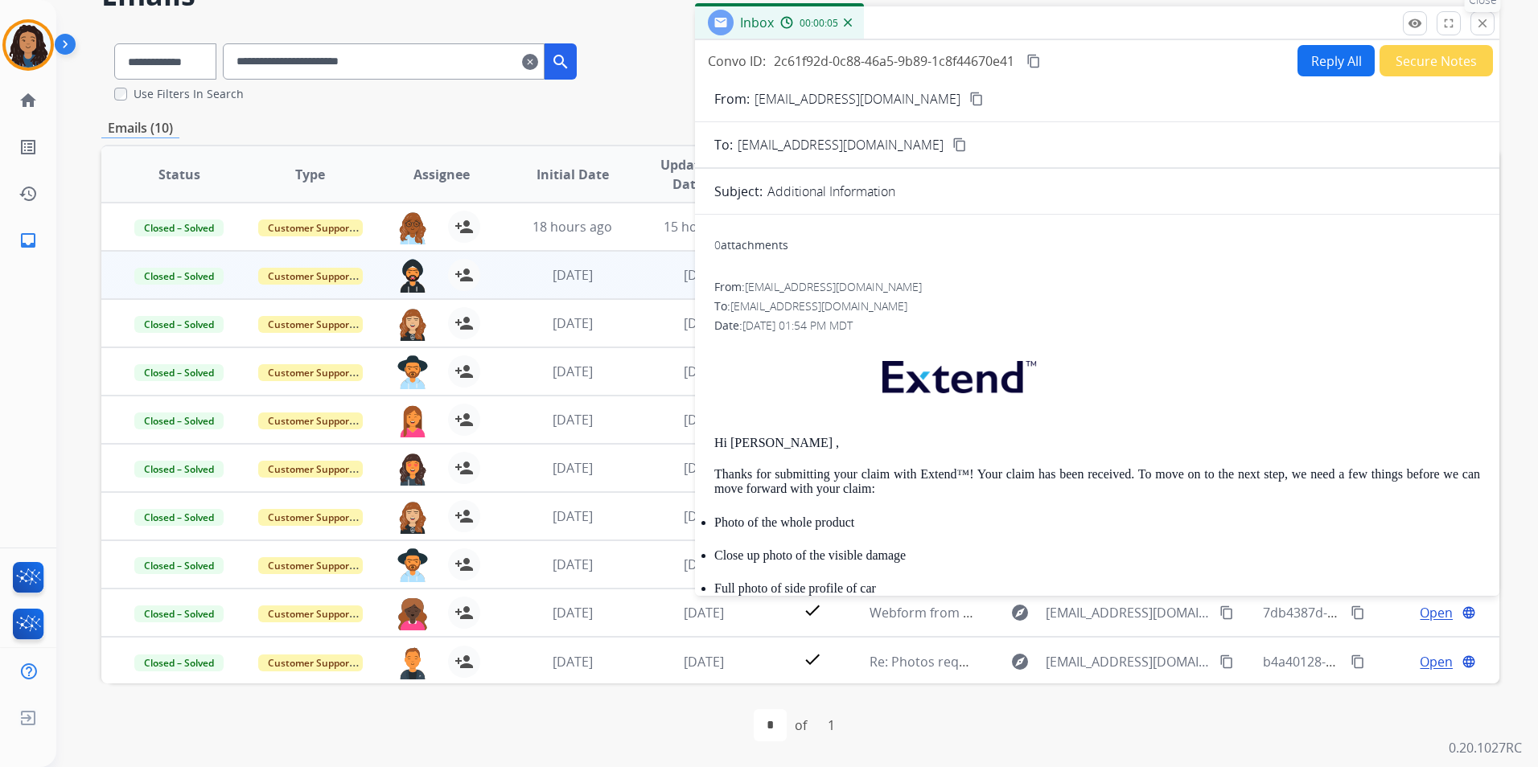
click at [1480, 23] on mat-icon "close" at bounding box center [1482, 23] width 14 height 14
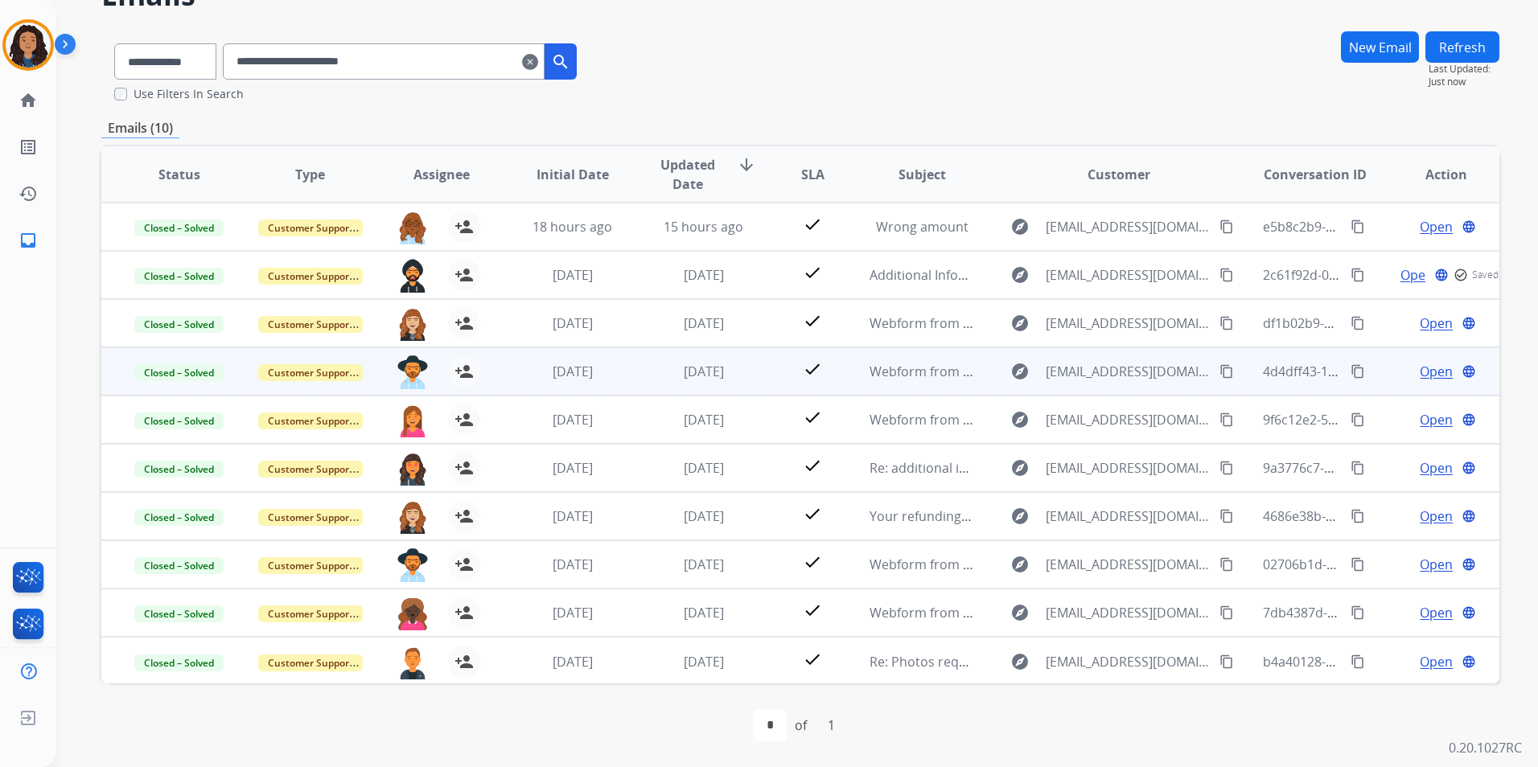
click at [1432, 373] on span "Open" at bounding box center [1436, 371] width 33 height 19
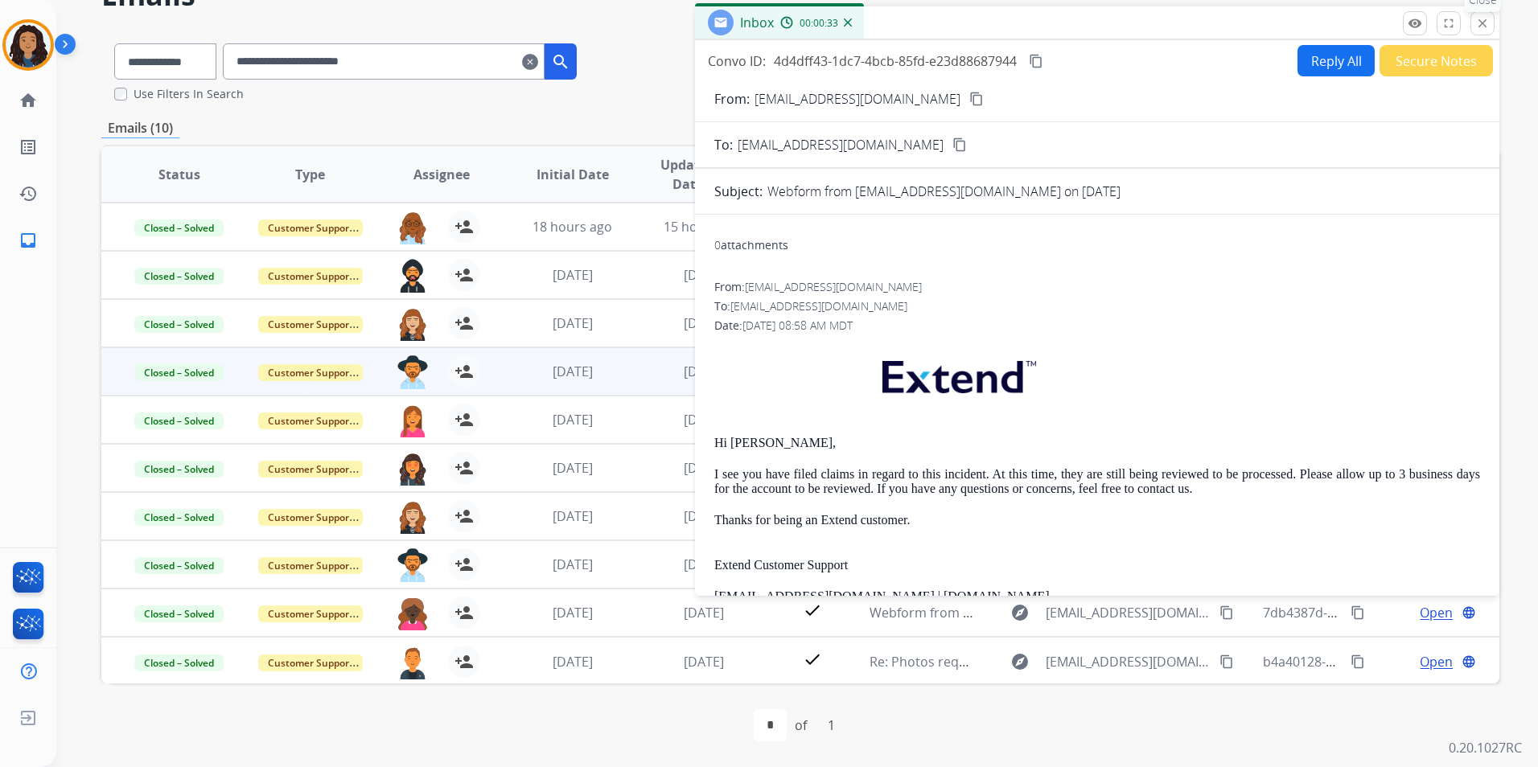
click at [1485, 27] on mat-icon "close" at bounding box center [1482, 23] width 14 height 14
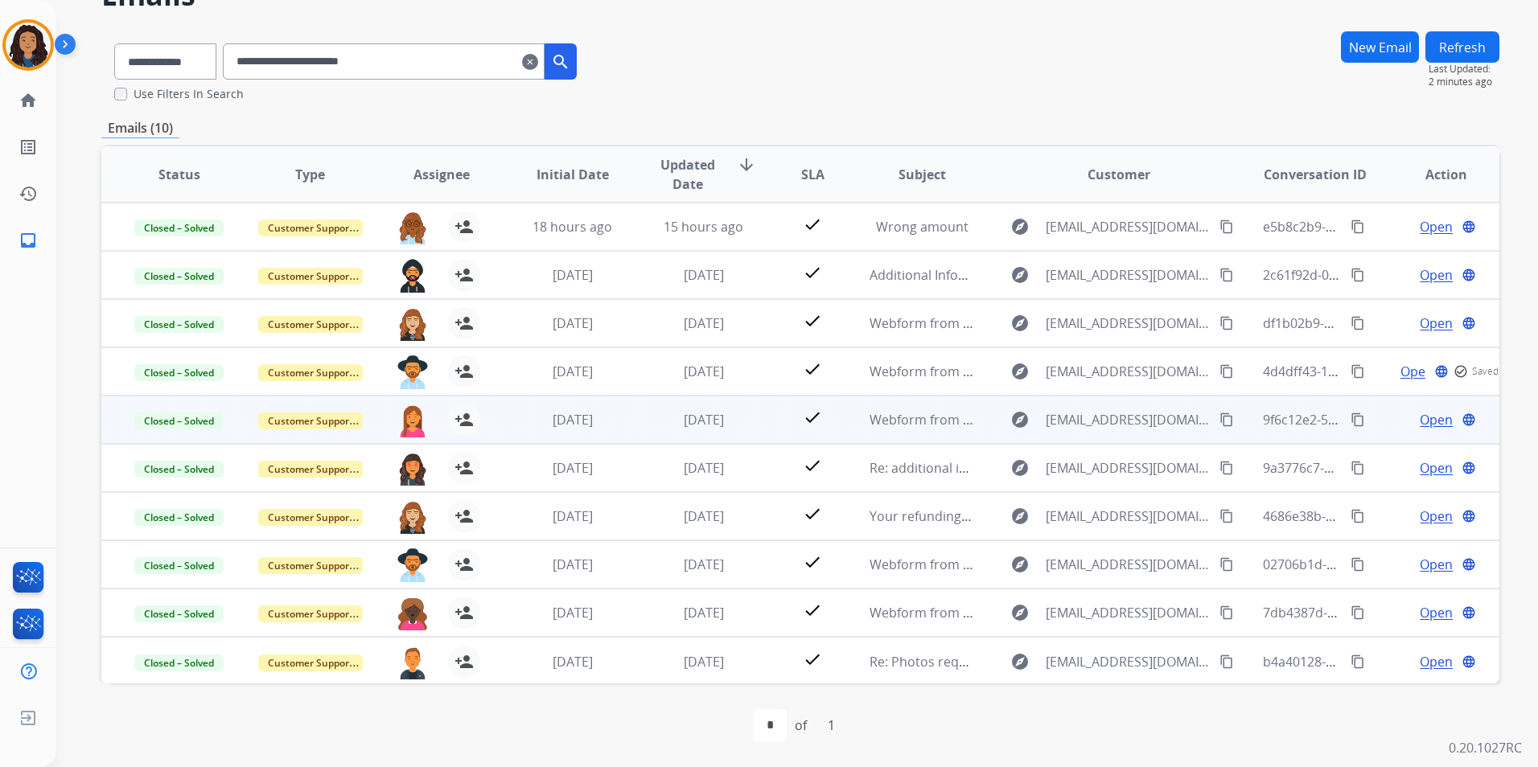
click at [1420, 424] on span "Open" at bounding box center [1436, 419] width 33 height 19
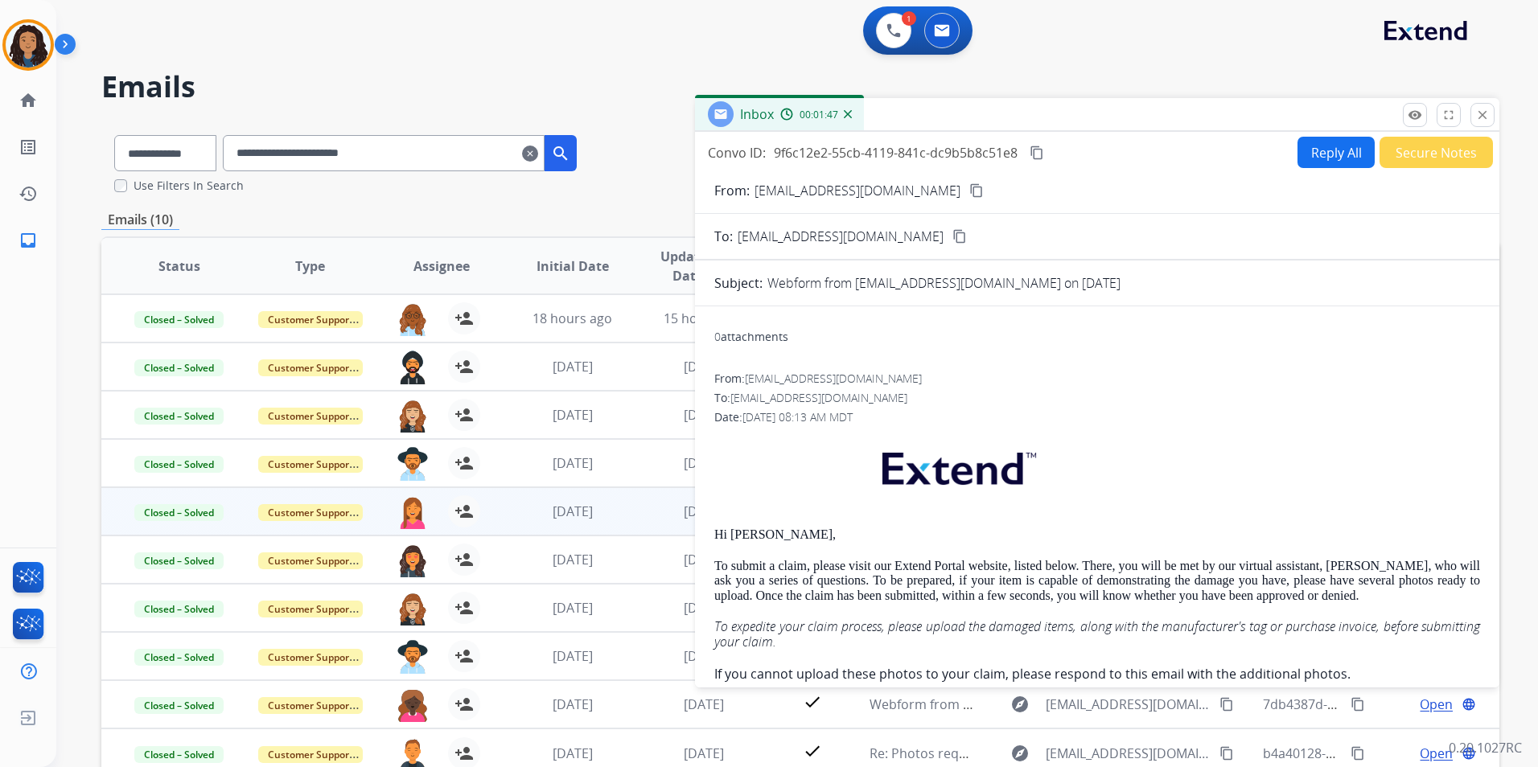
click at [1491, 117] on button "close Close" at bounding box center [1482, 115] width 24 height 24
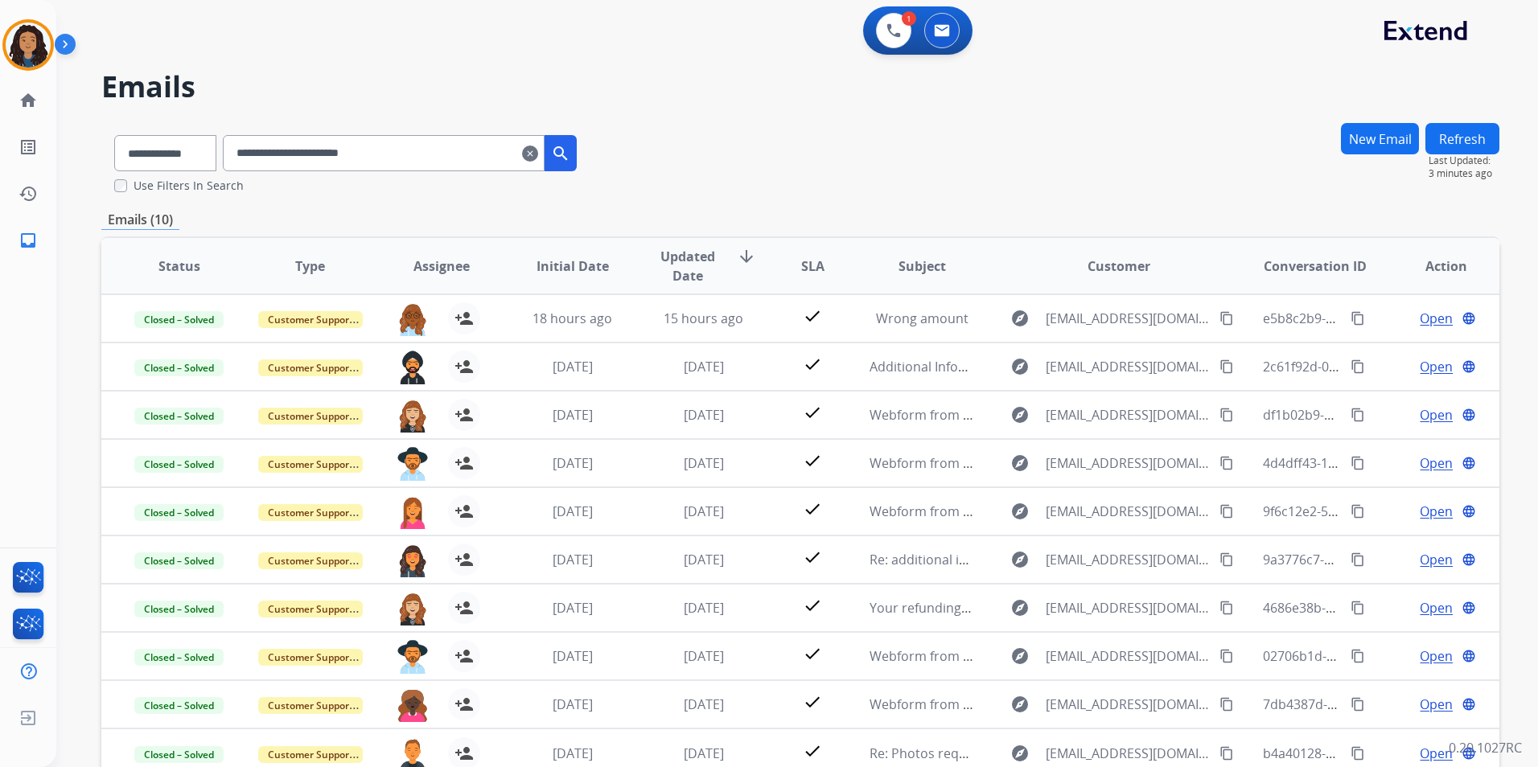
click at [1480, 130] on button "Refresh" at bounding box center [1462, 138] width 74 height 31
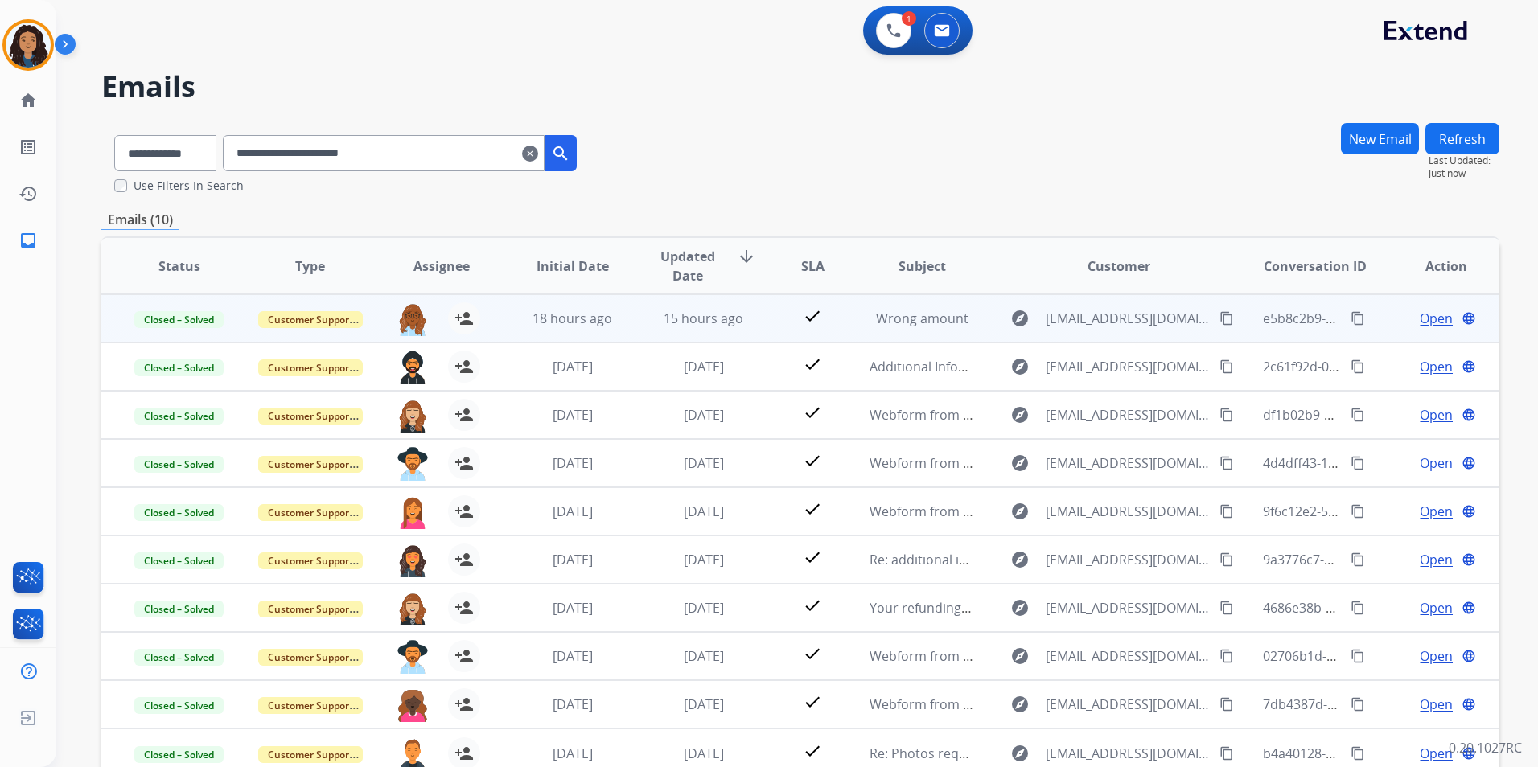
click at [1430, 316] on span "Open" at bounding box center [1436, 318] width 33 height 19
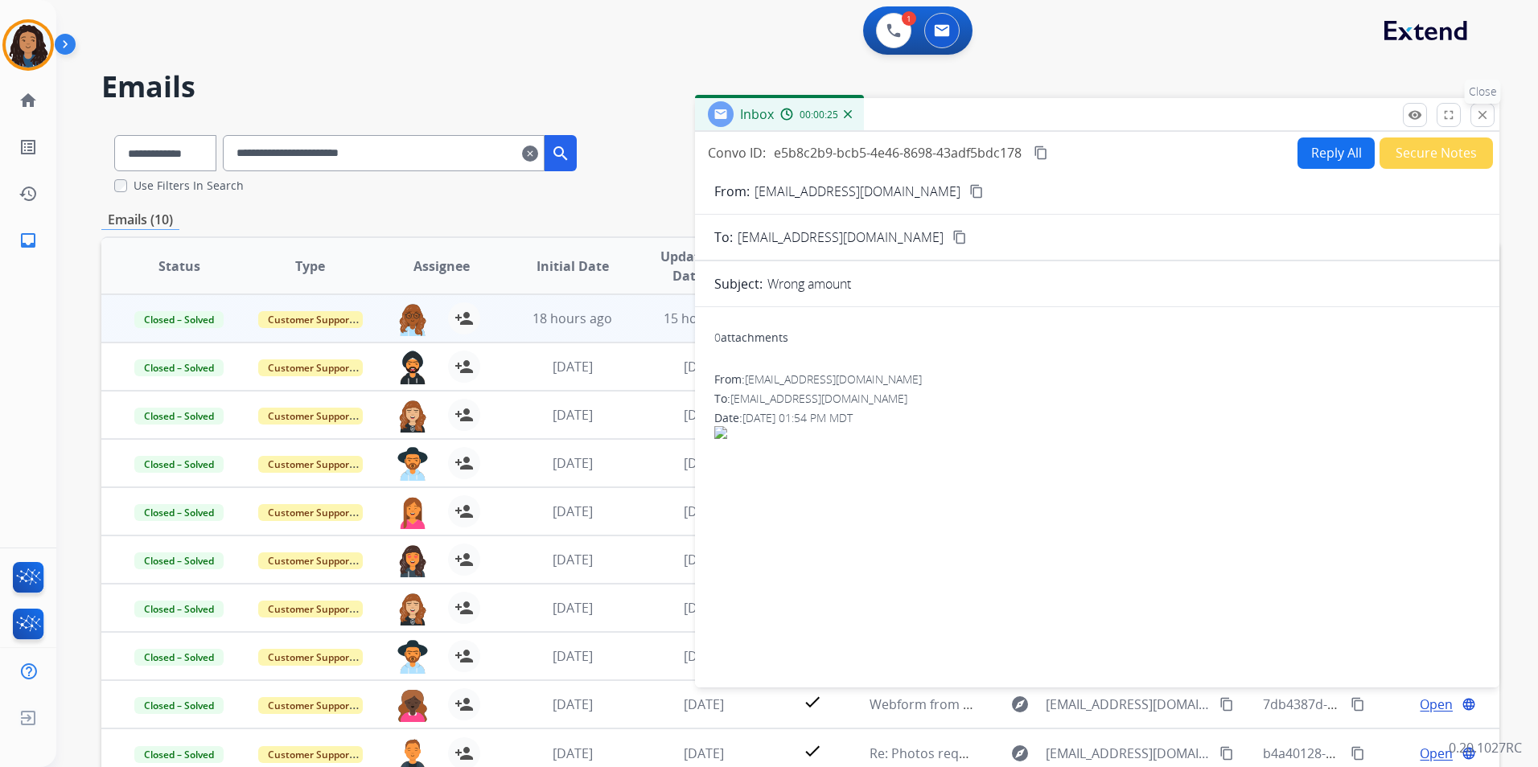
click at [1474, 119] on button "close Close" at bounding box center [1482, 115] width 24 height 24
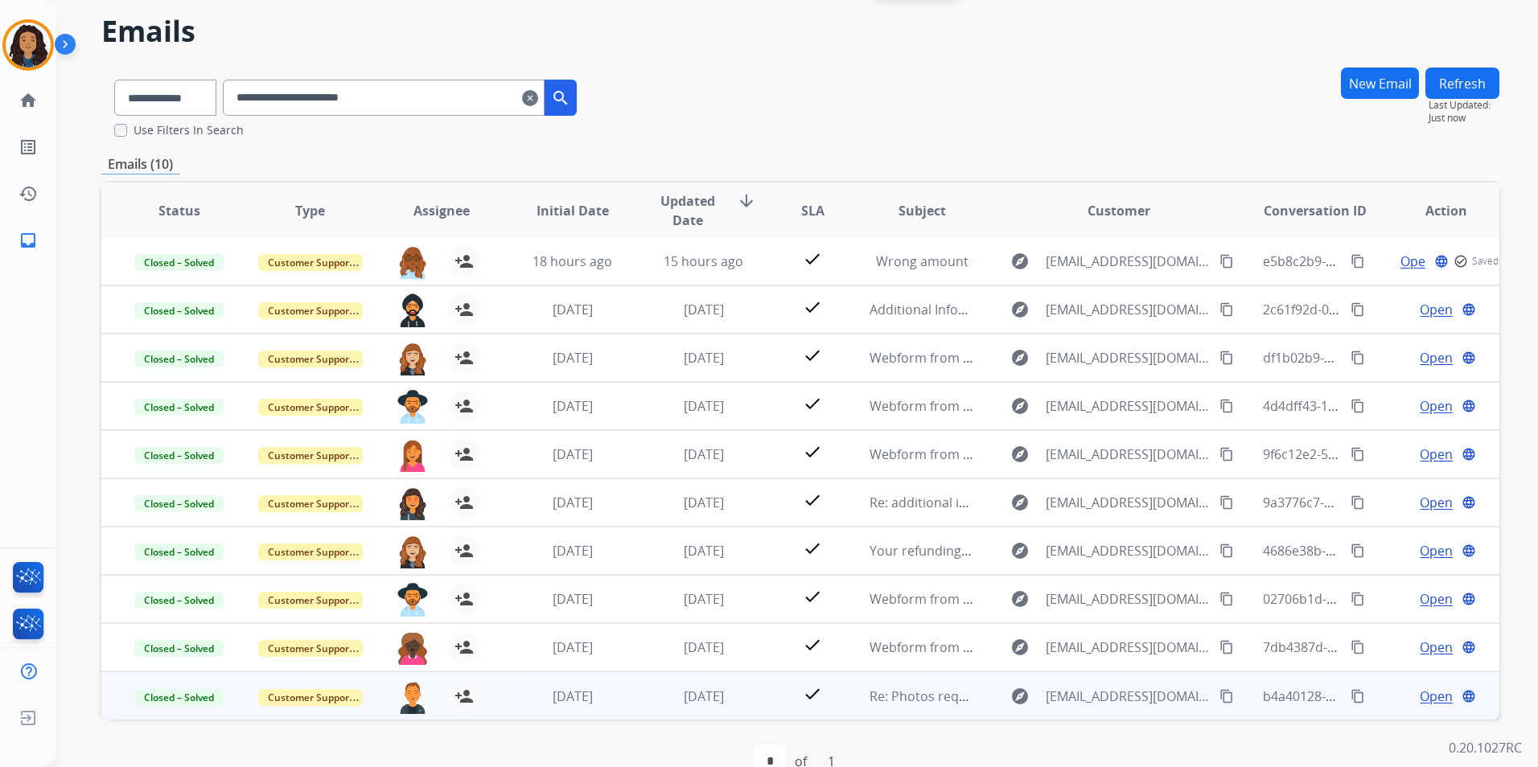
scroll to position [92, 0]
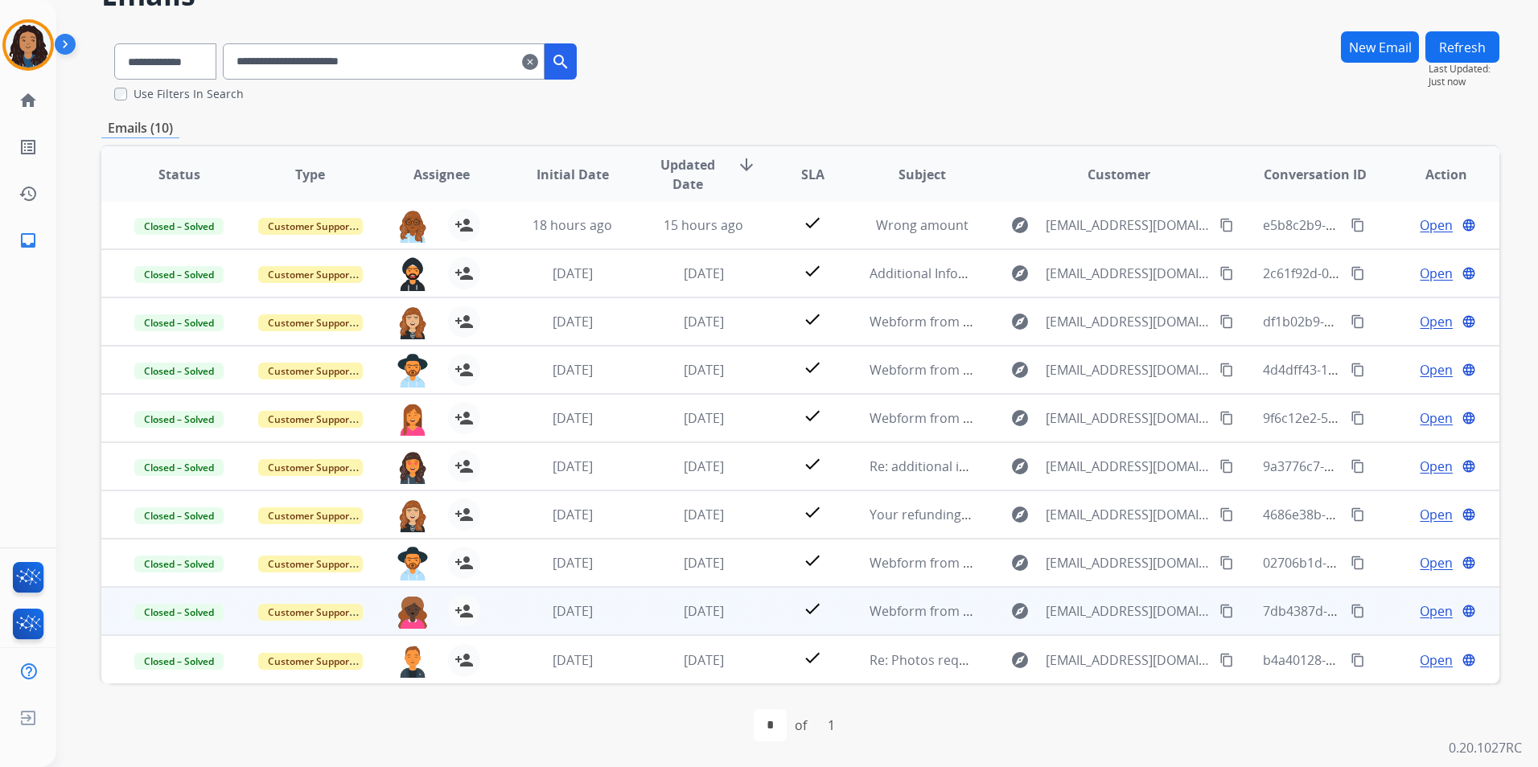
click at [1432, 609] on span "Open" at bounding box center [1436, 611] width 33 height 19
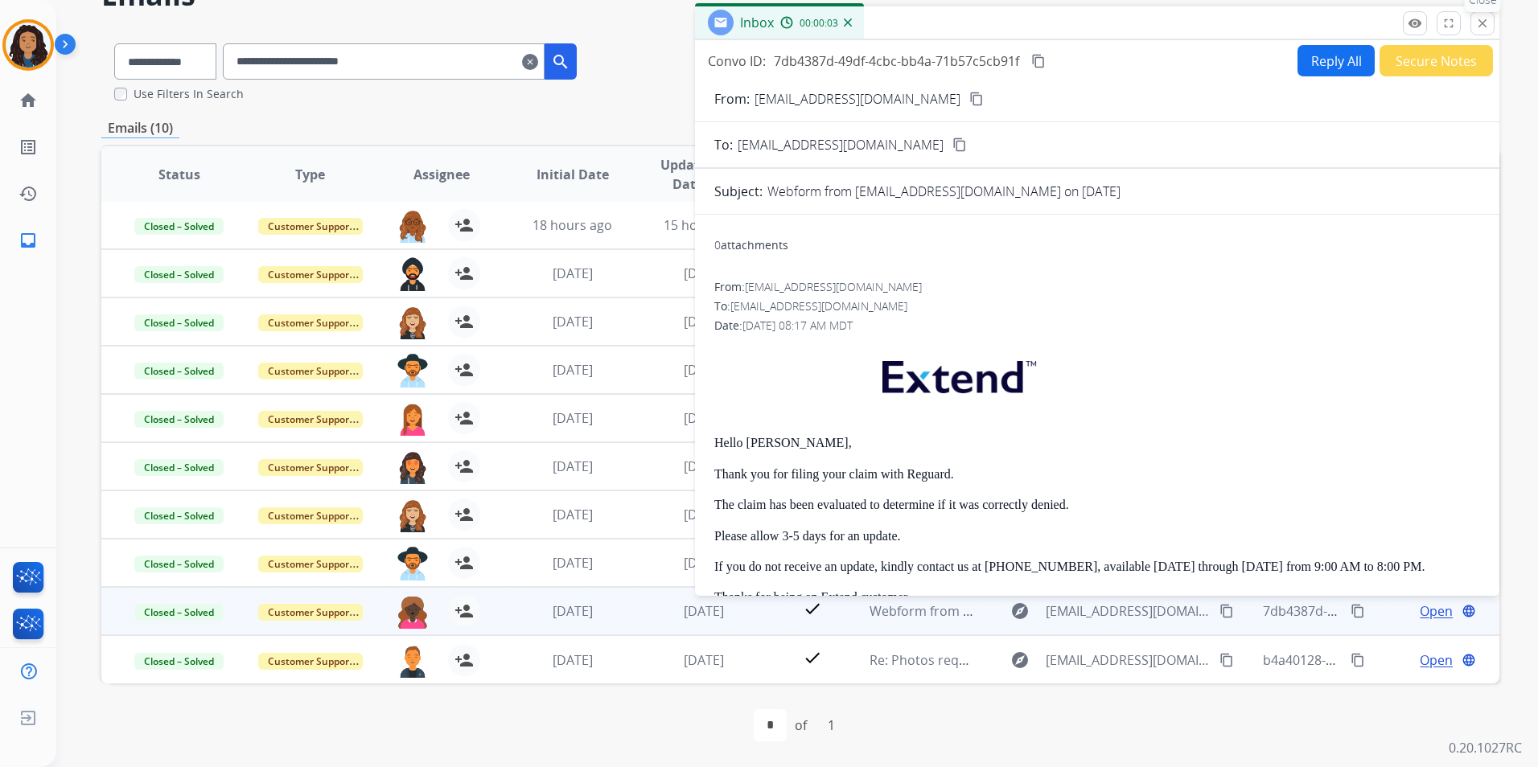
click at [1478, 31] on button "close Close" at bounding box center [1482, 23] width 24 height 24
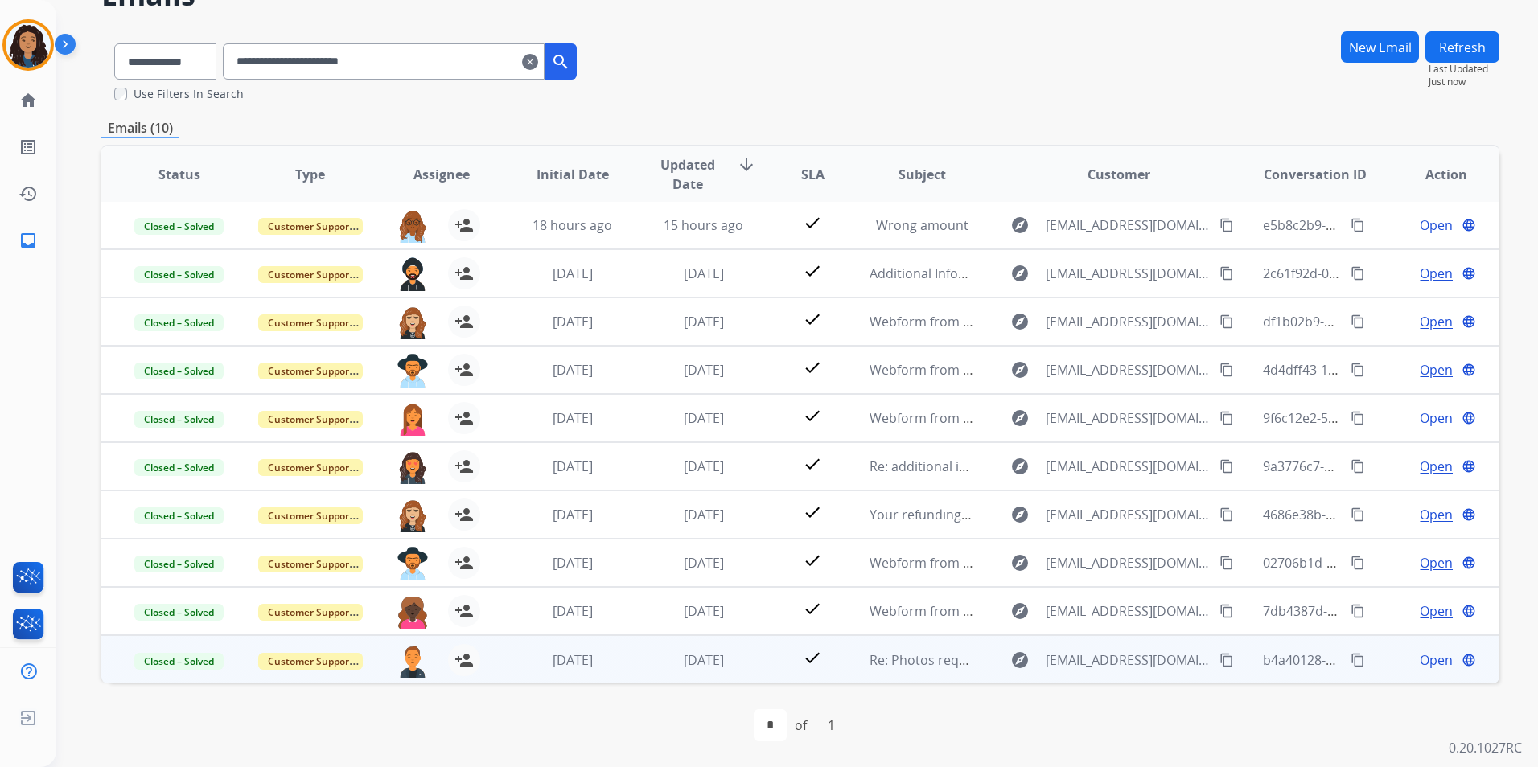
click at [1428, 660] on span "Open" at bounding box center [1436, 660] width 33 height 19
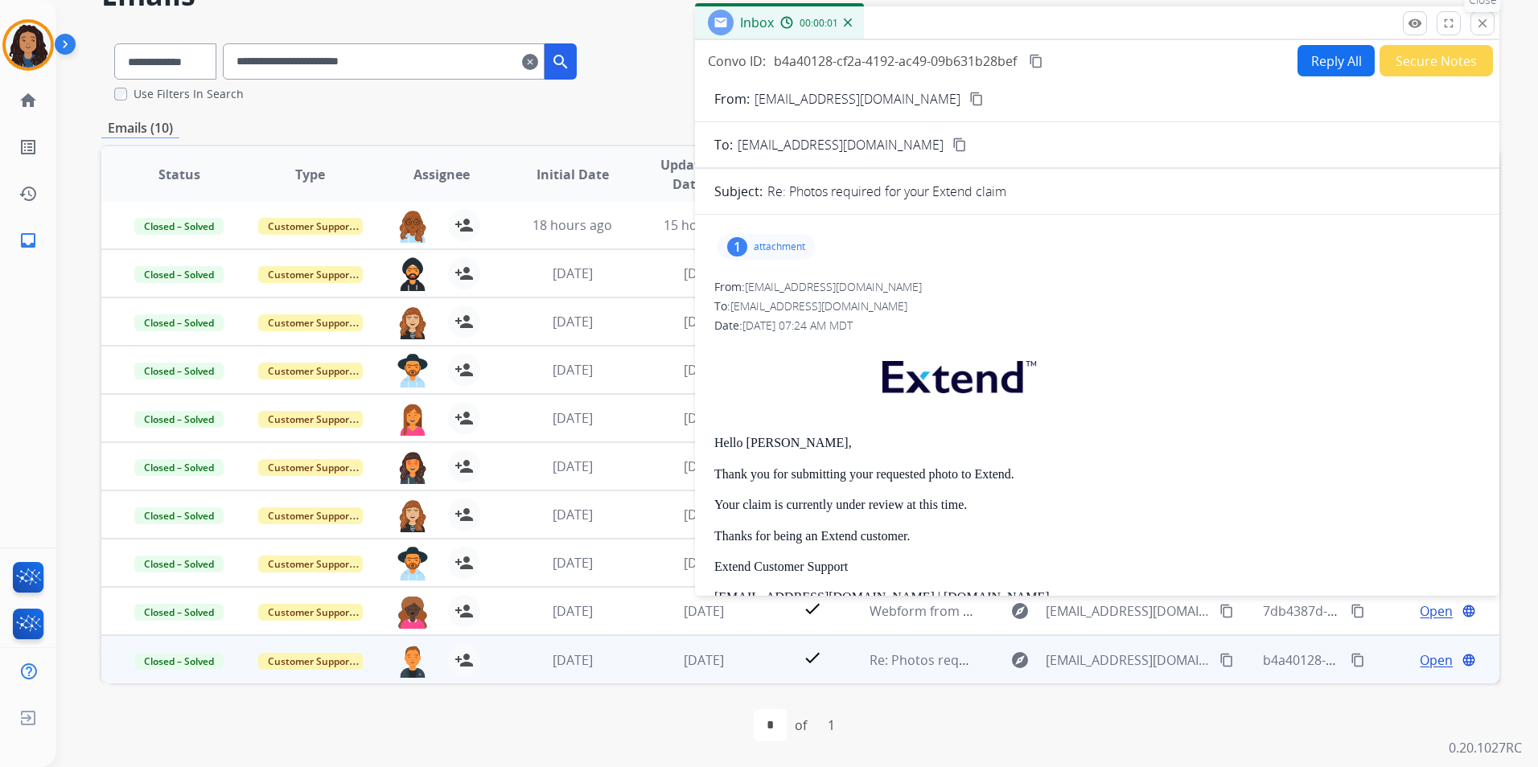
click at [1485, 29] on mat-icon "close" at bounding box center [1482, 23] width 14 height 14
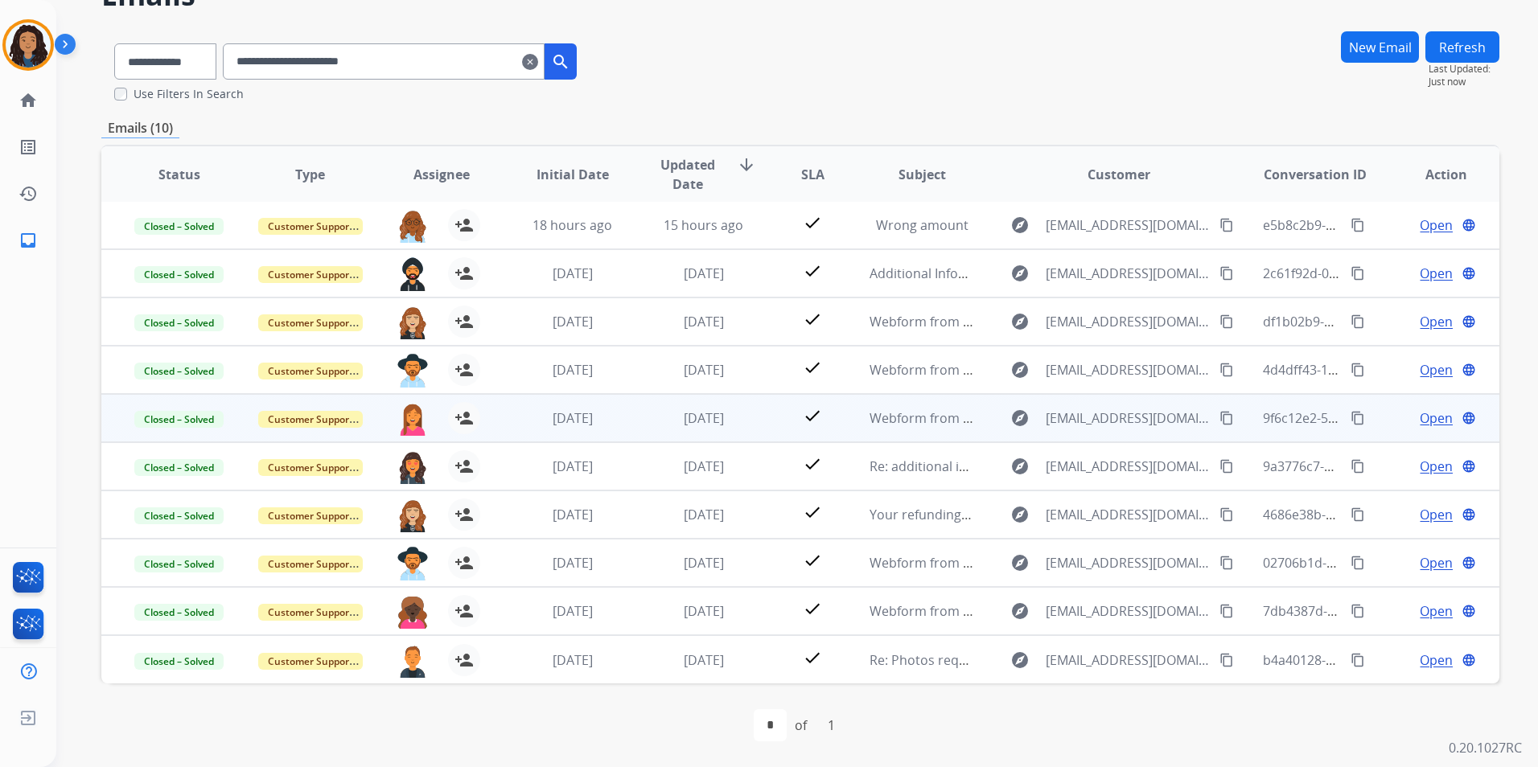
click at [1433, 411] on span "Open" at bounding box center [1436, 418] width 33 height 19
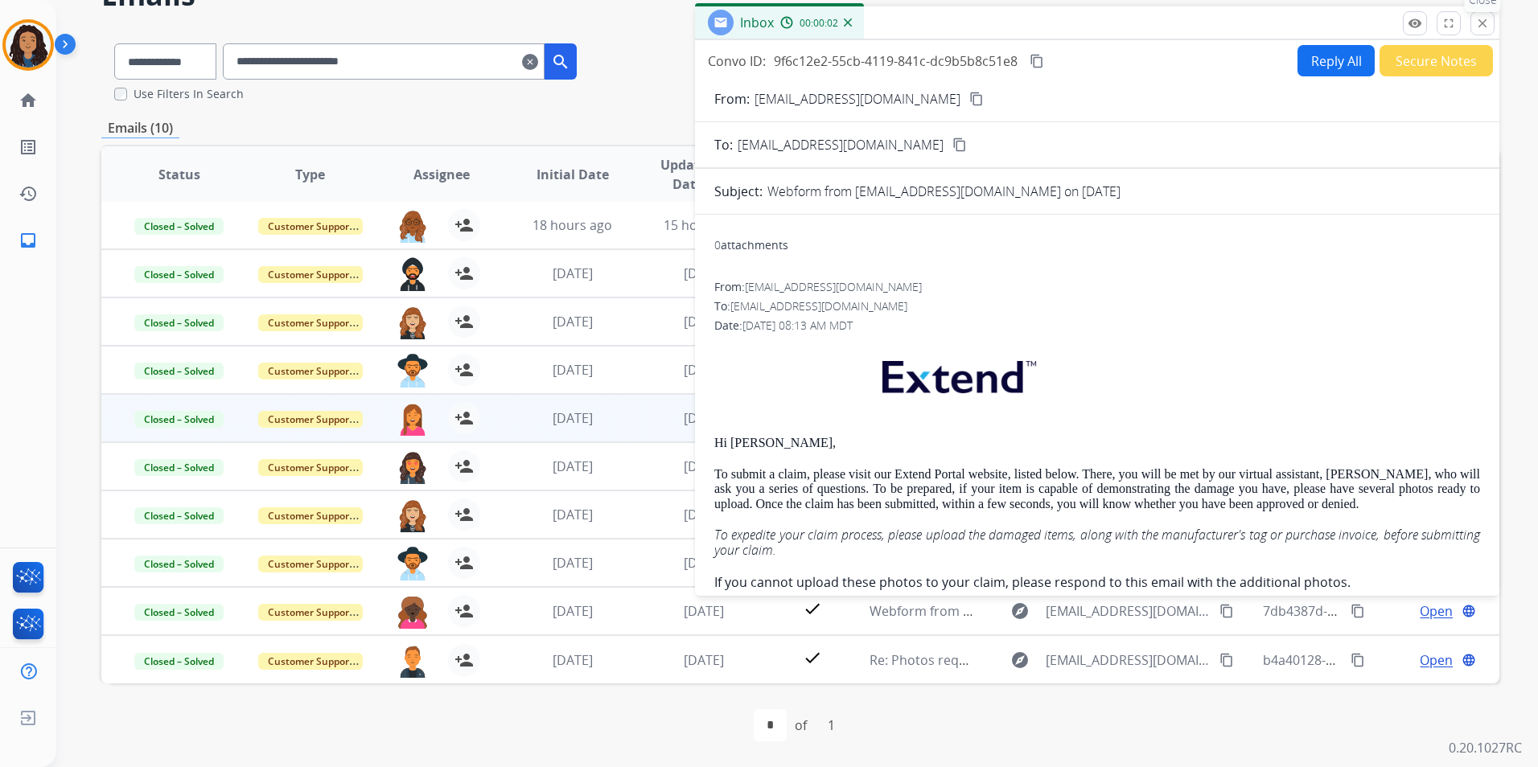
click at [1473, 24] on button "close Close" at bounding box center [1482, 23] width 24 height 24
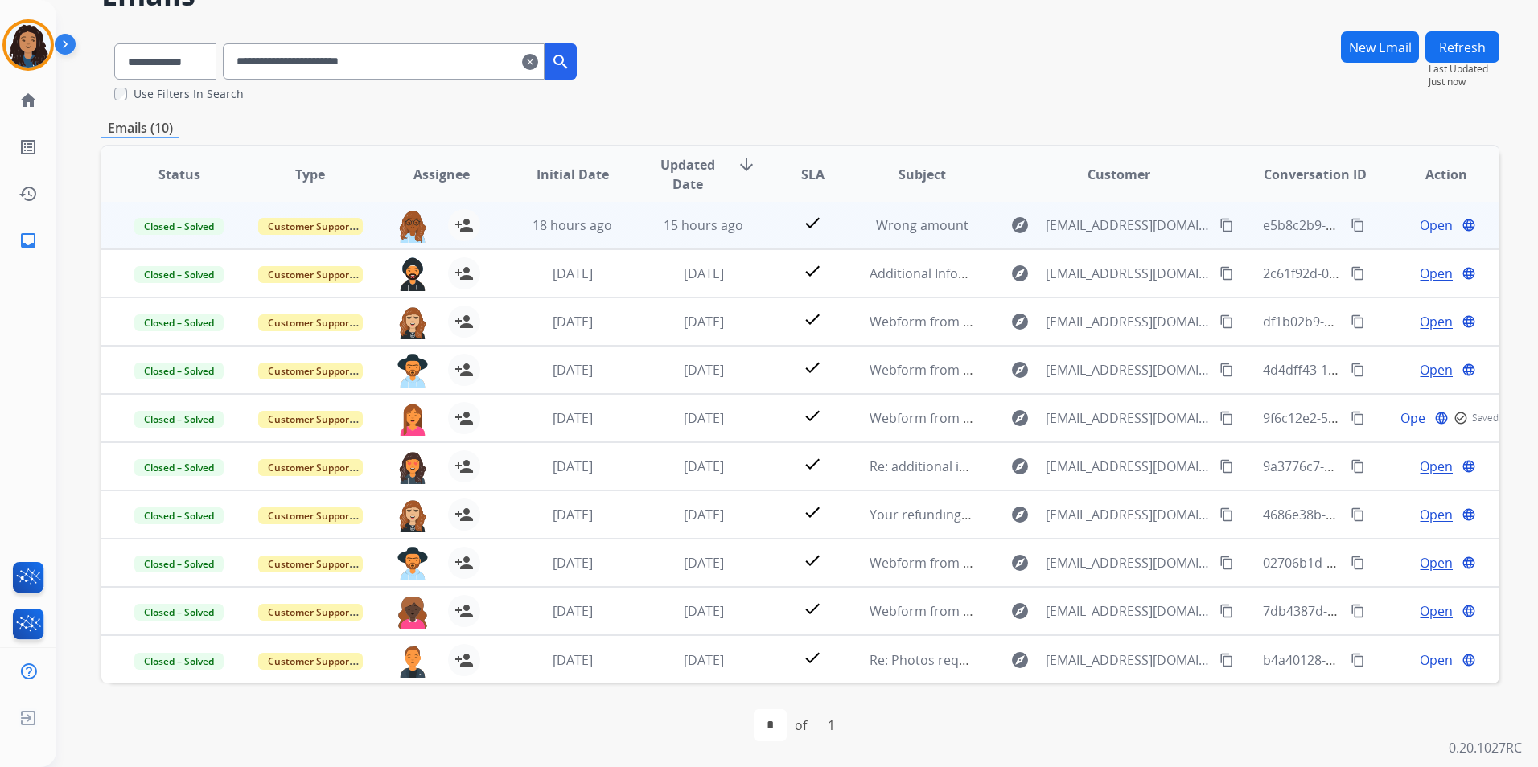
click at [1428, 221] on span "Open" at bounding box center [1436, 225] width 33 height 19
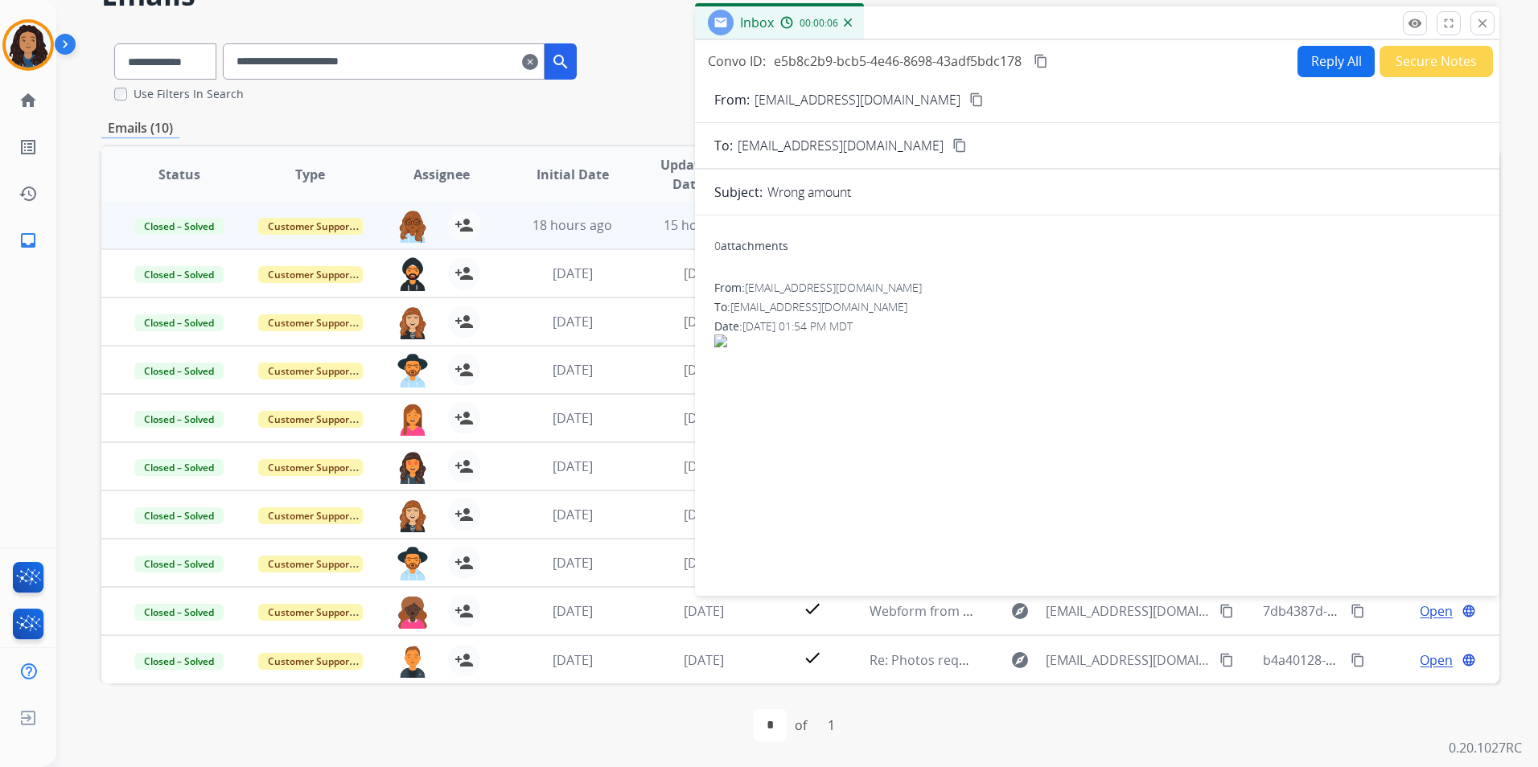
click at [1488, 26] on mat-icon "close" at bounding box center [1482, 23] width 14 height 14
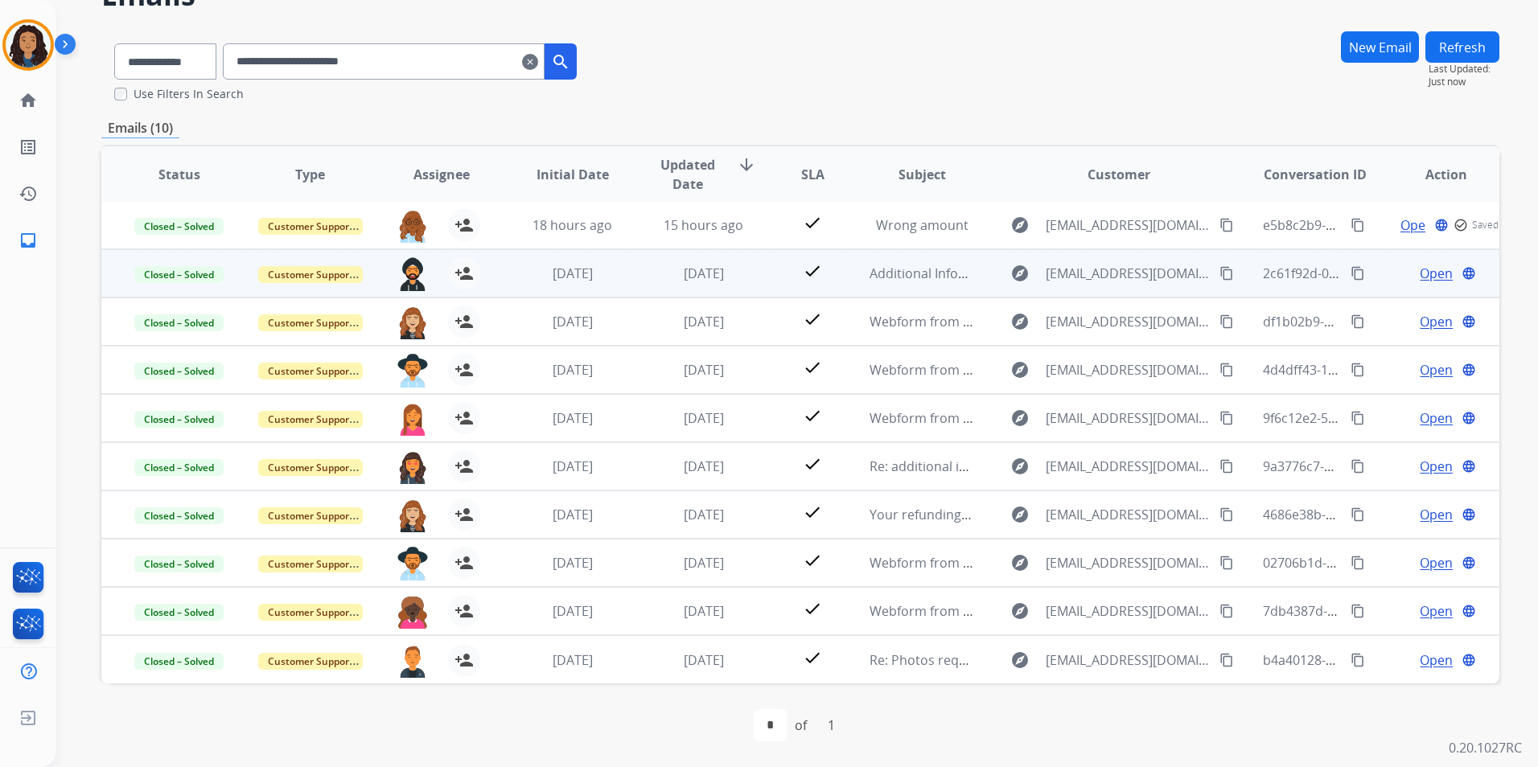
click at [1428, 275] on span "Open" at bounding box center [1436, 273] width 33 height 19
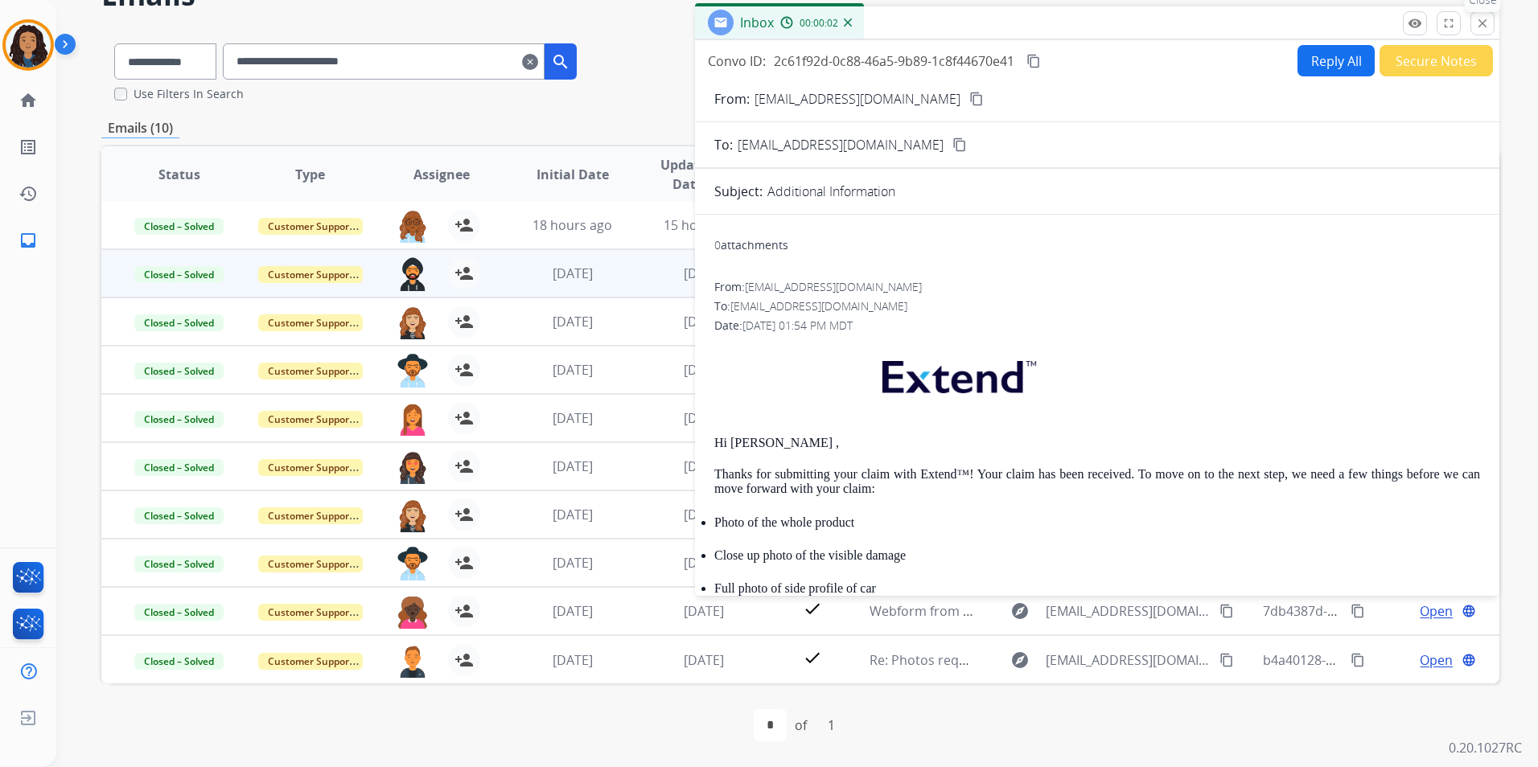
click at [1477, 27] on mat-icon "close" at bounding box center [1482, 23] width 14 height 14
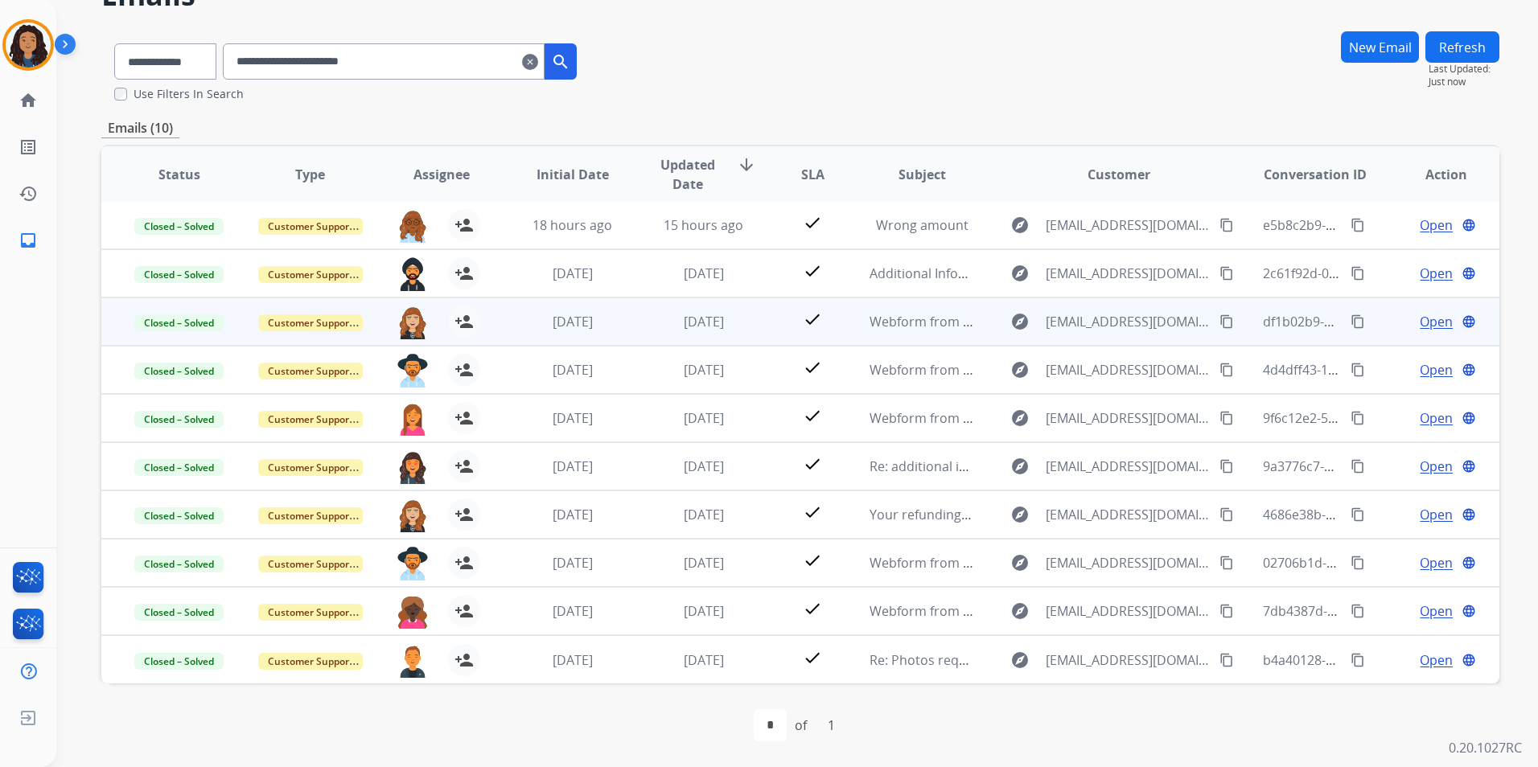
click at [1431, 319] on span "Open" at bounding box center [1436, 321] width 33 height 19
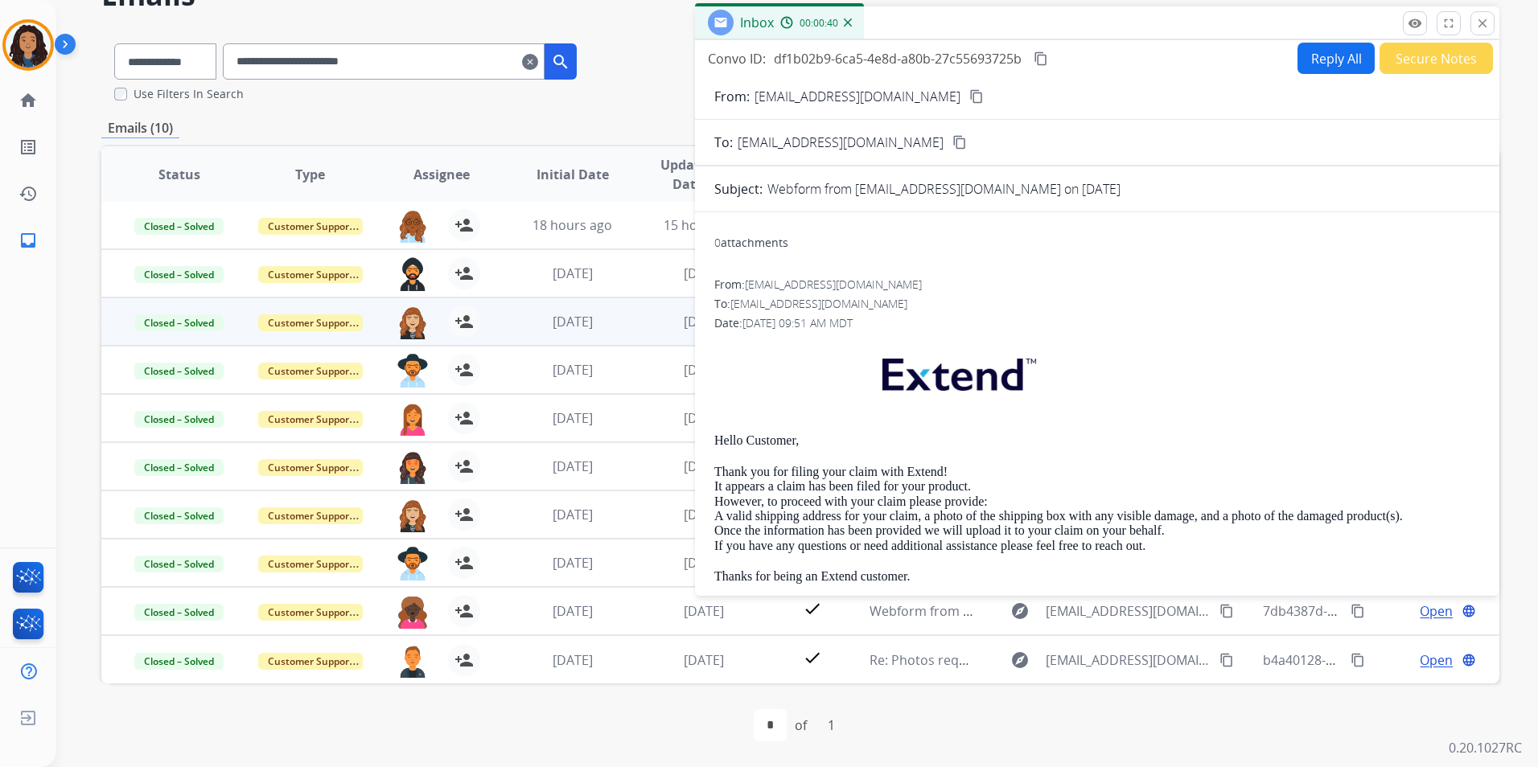
scroll to position [0, 0]
click at [1483, 23] on mat-icon "close" at bounding box center [1482, 23] width 14 height 14
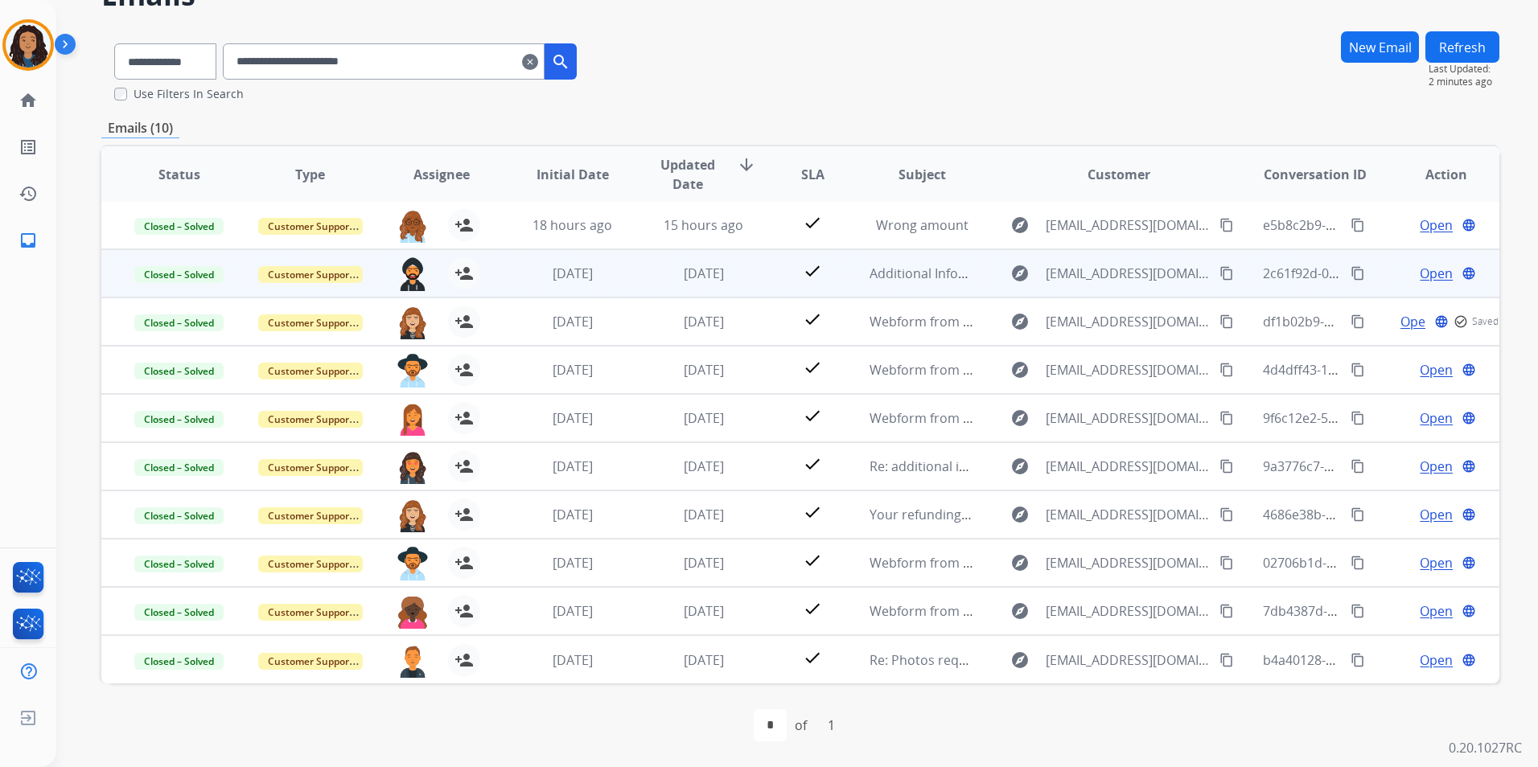
click at [1428, 269] on span "Open" at bounding box center [1436, 273] width 33 height 19
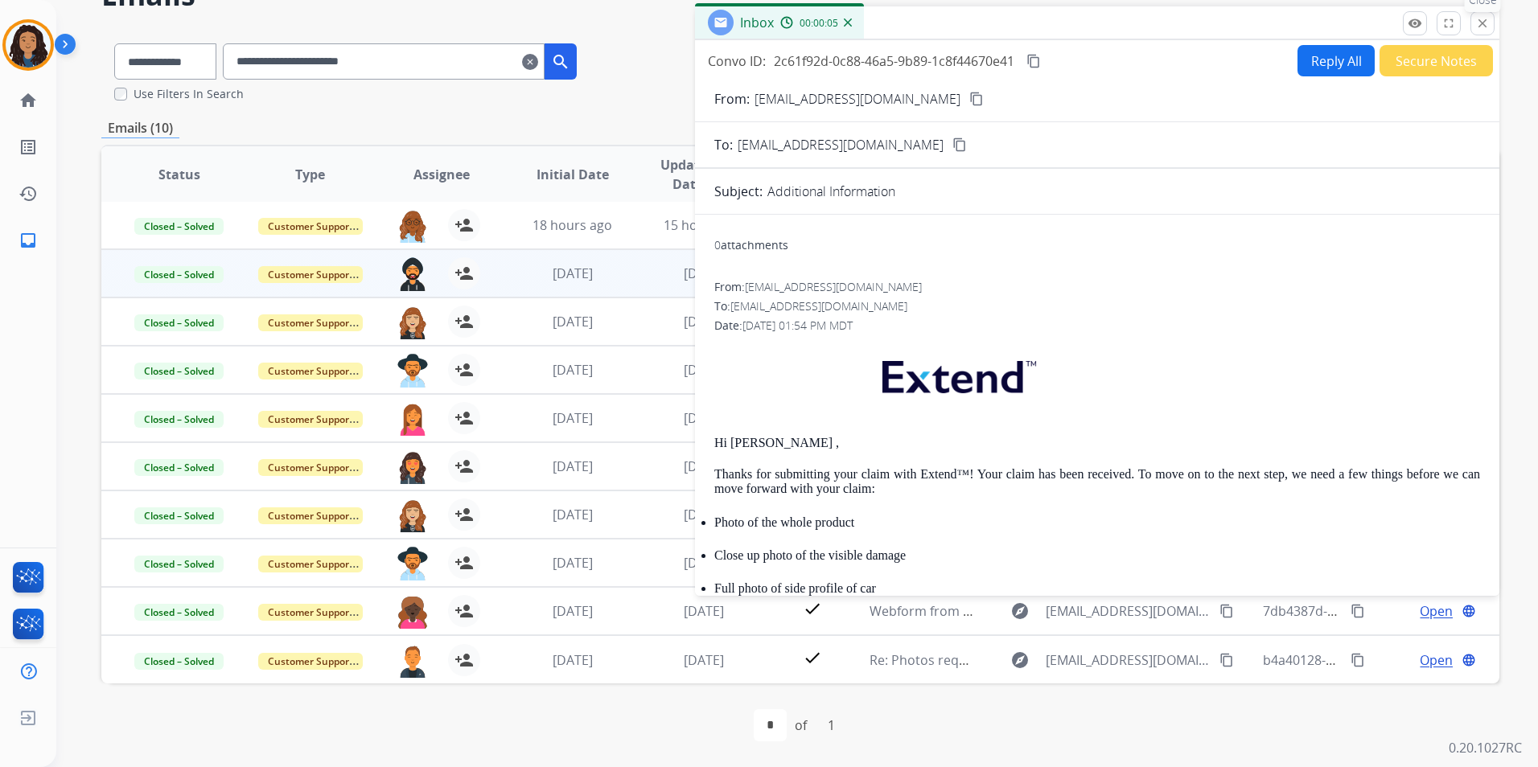
click at [1476, 27] on mat-icon "close" at bounding box center [1482, 23] width 14 height 14
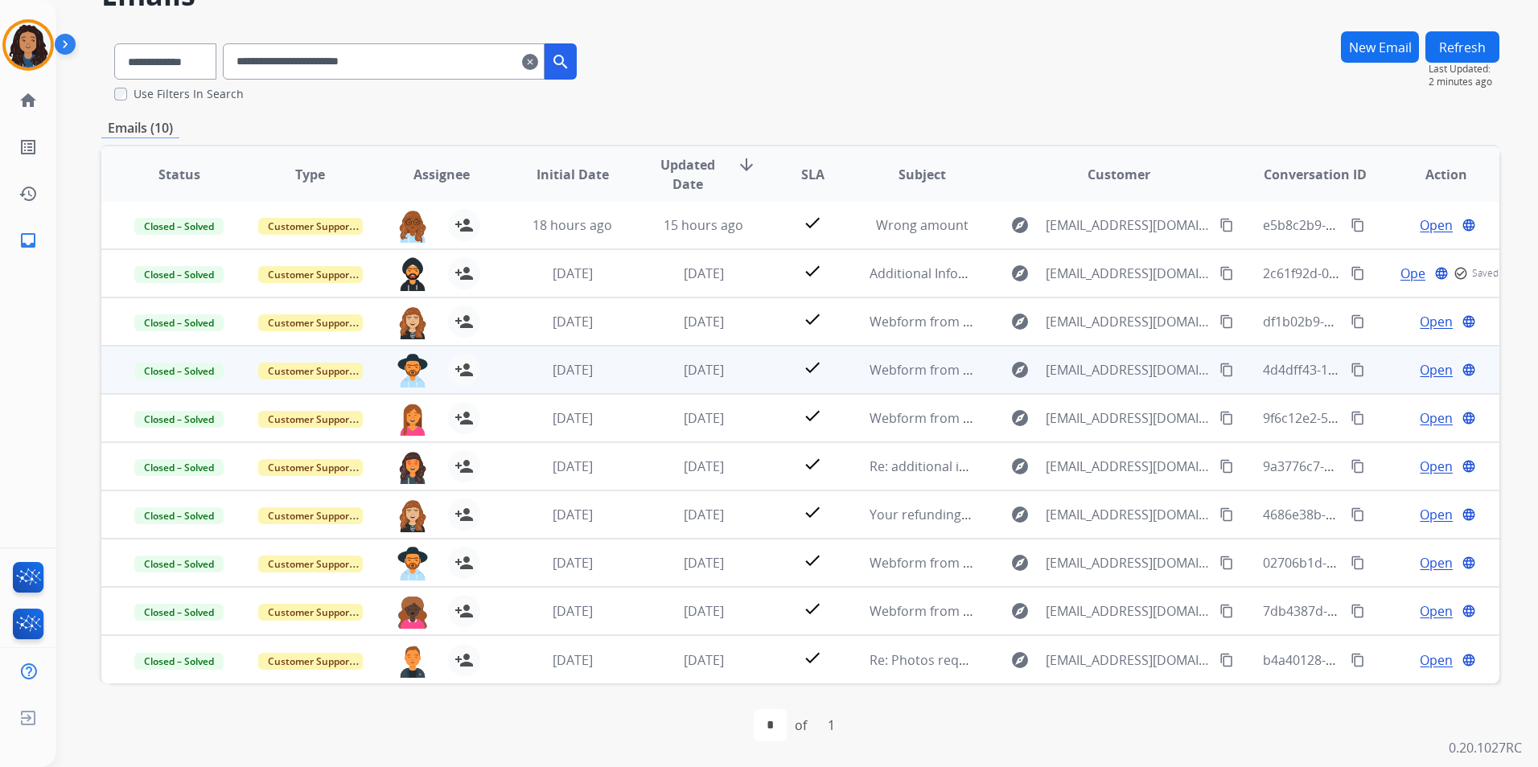
click at [1426, 372] on span "Open" at bounding box center [1436, 369] width 33 height 19
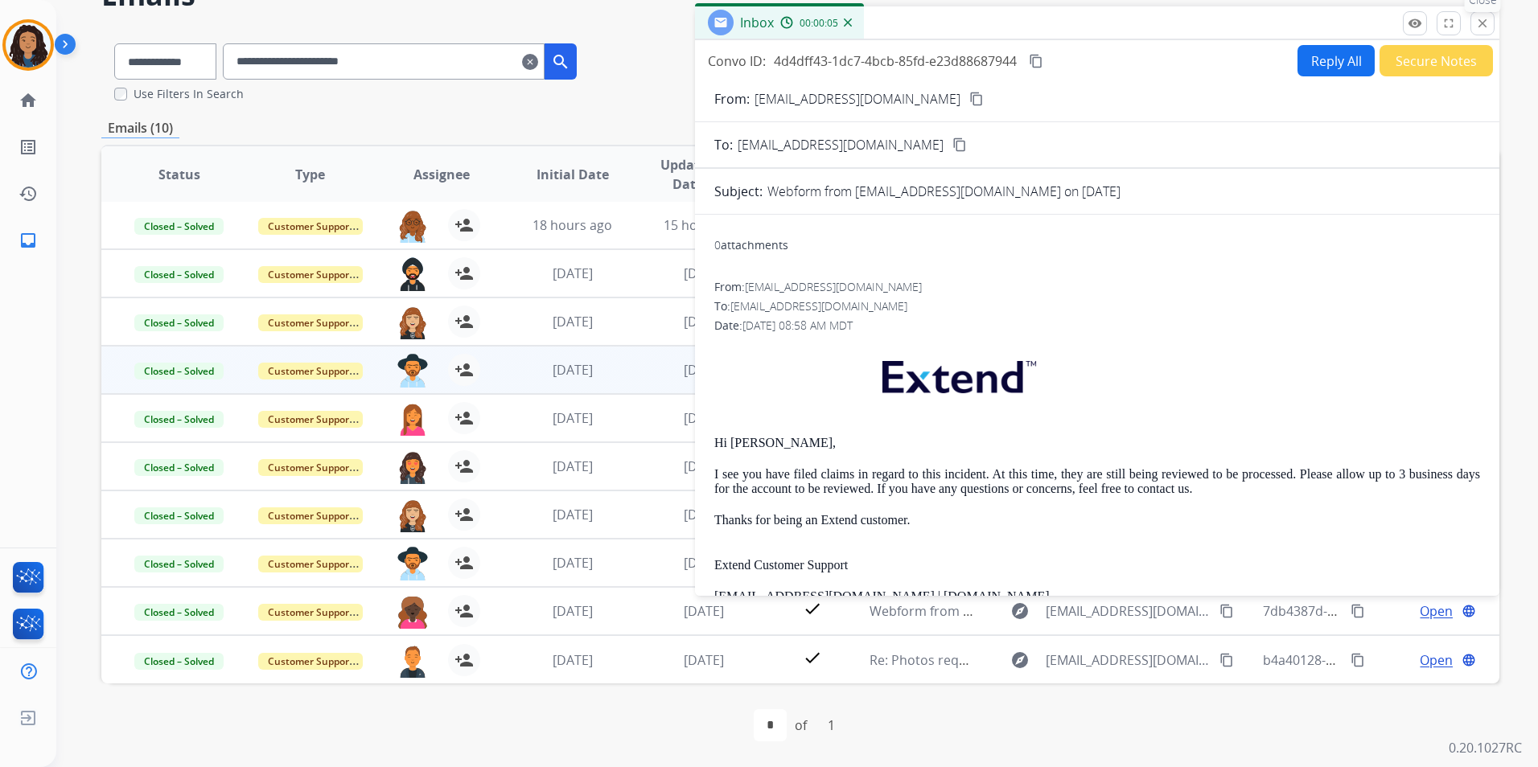
click at [1484, 31] on button "close Close" at bounding box center [1482, 23] width 24 height 24
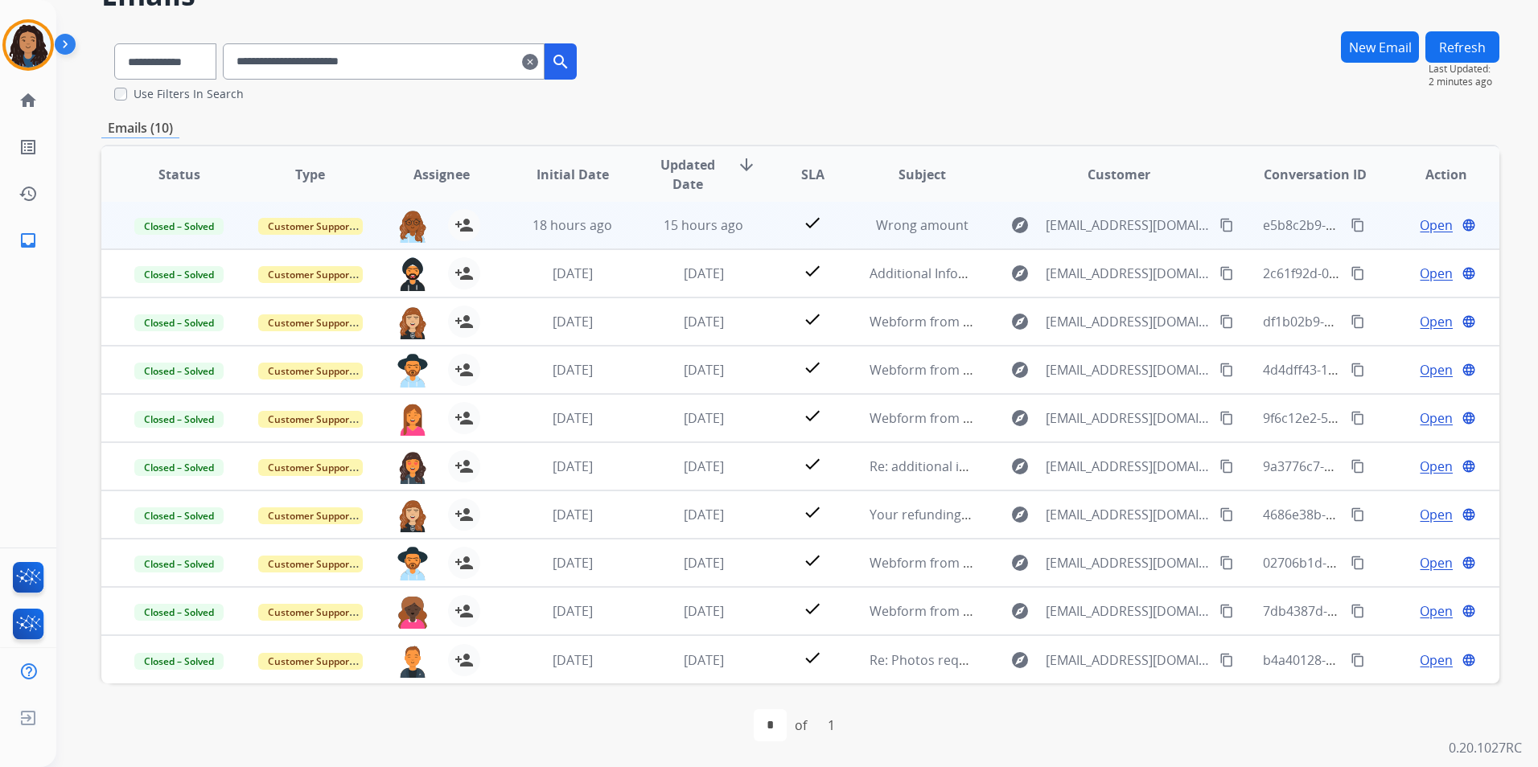
click at [1429, 226] on span "Open" at bounding box center [1436, 225] width 33 height 19
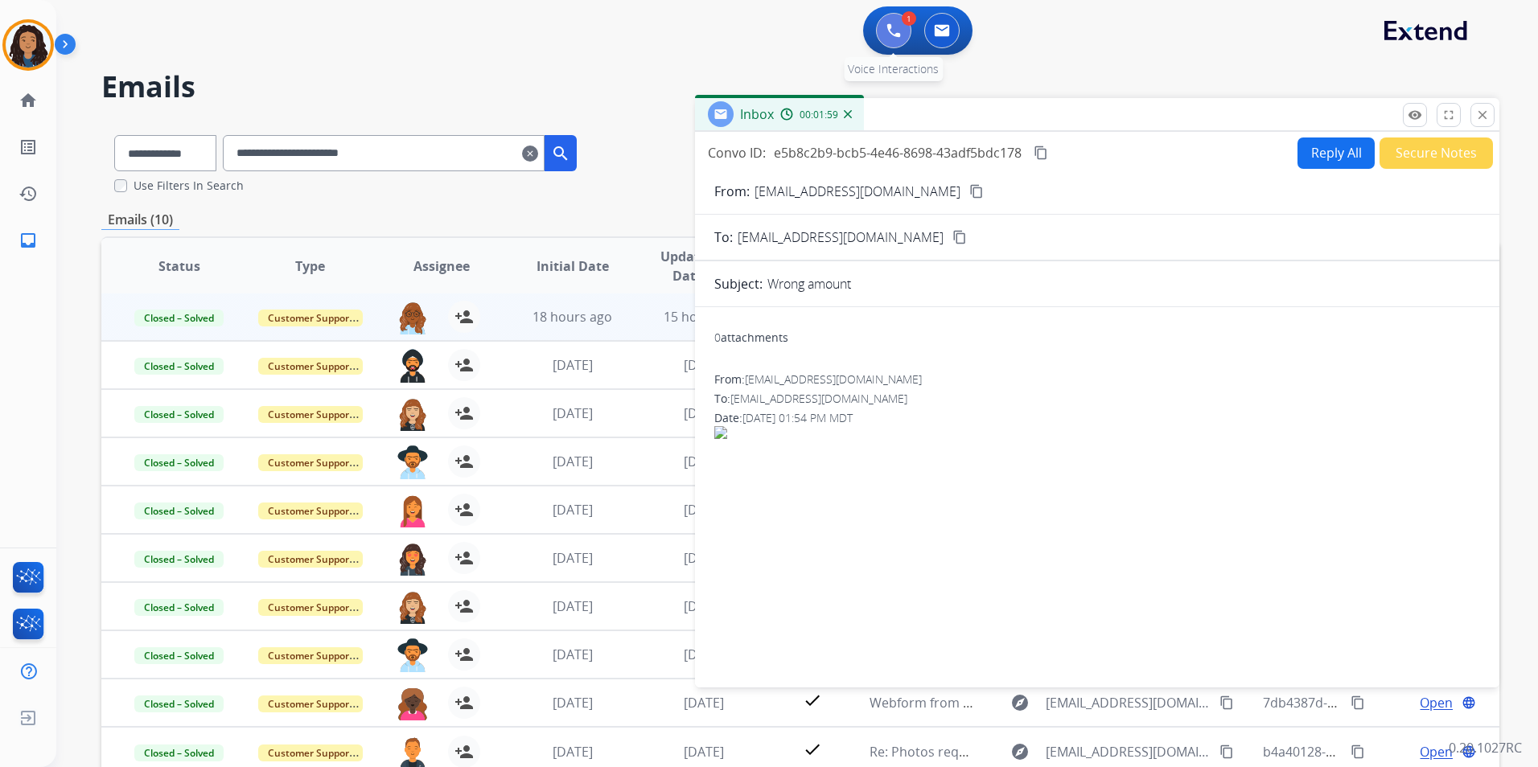
click at [896, 35] on img at bounding box center [893, 30] width 14 height 14
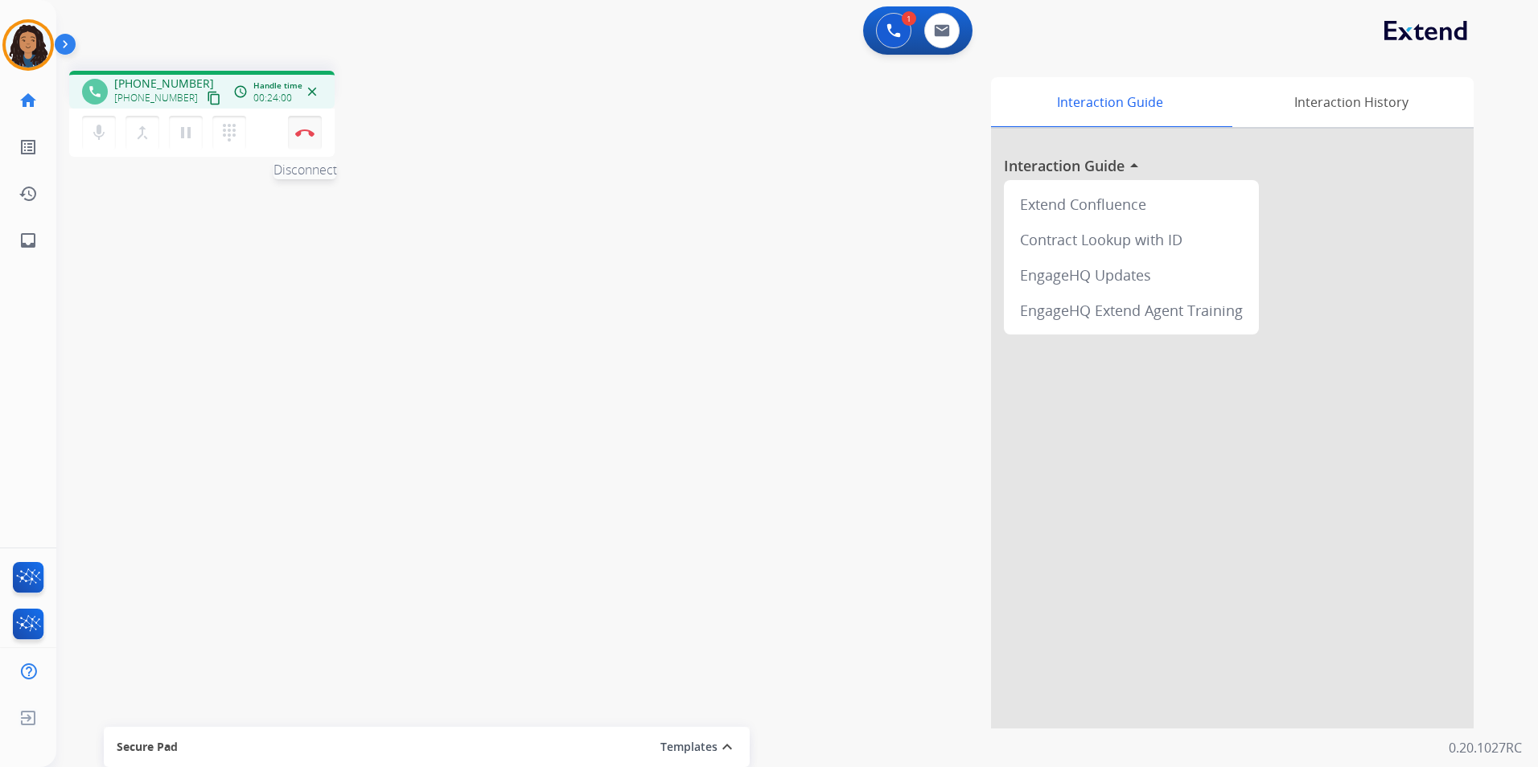
click at [306, 134] on img at bounding box center [304, 133] width 19 height 8
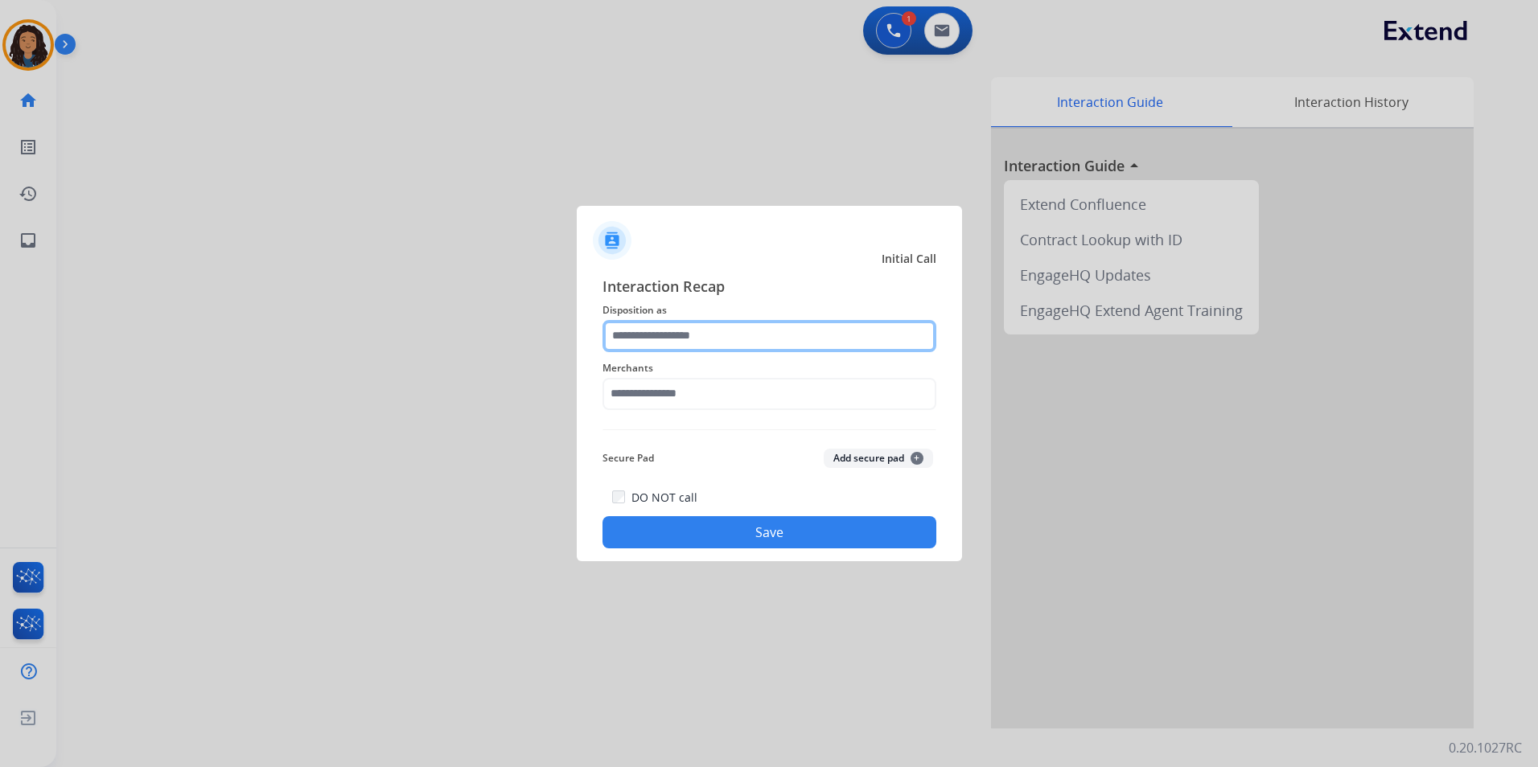
click at [804, 323] on input "text" at bounding box center [769, 336] width 334 height 32
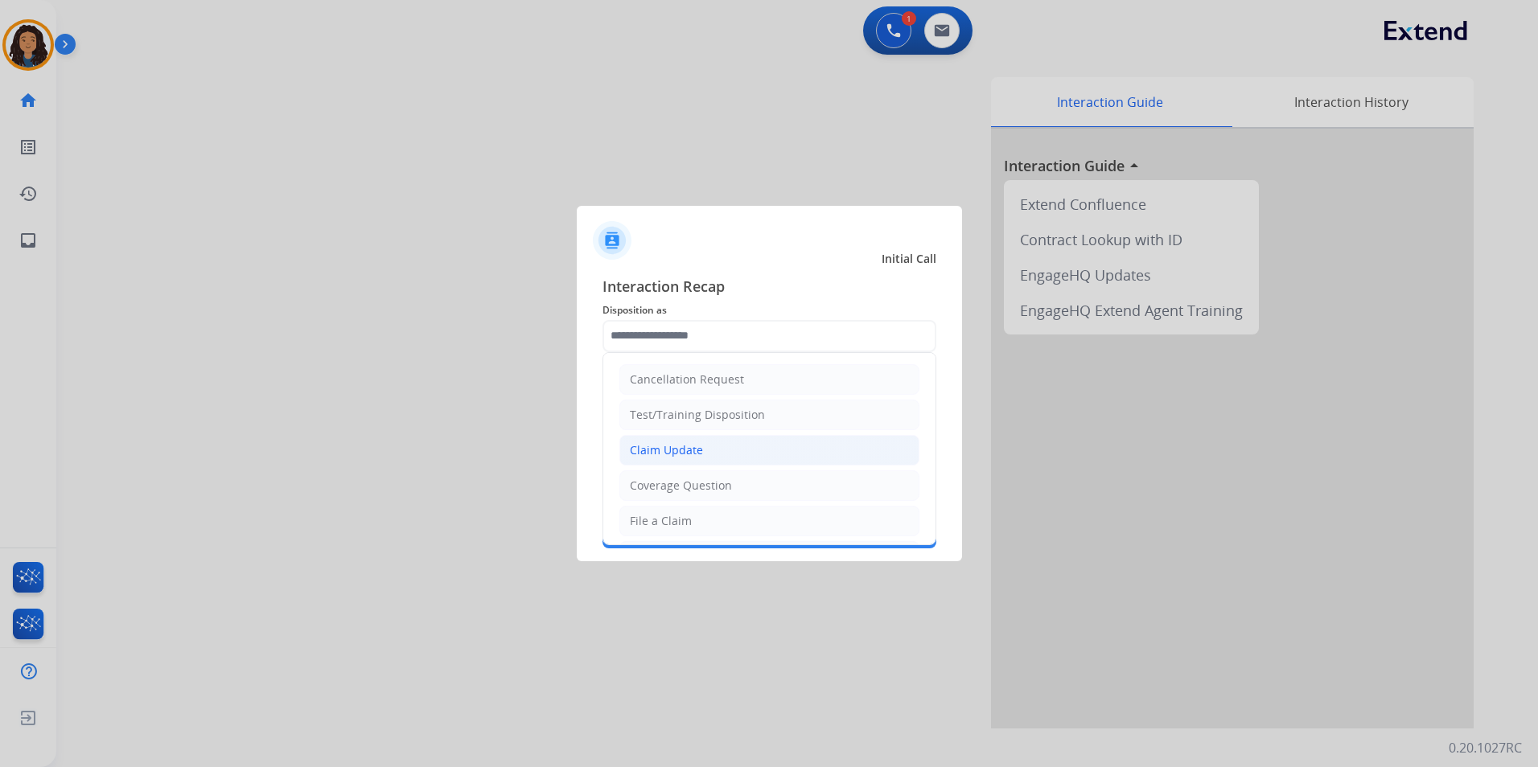
click at [768, 450] on li "Claim Update" at bounding box center [769, 450] width 300 height 31
type input "**********"
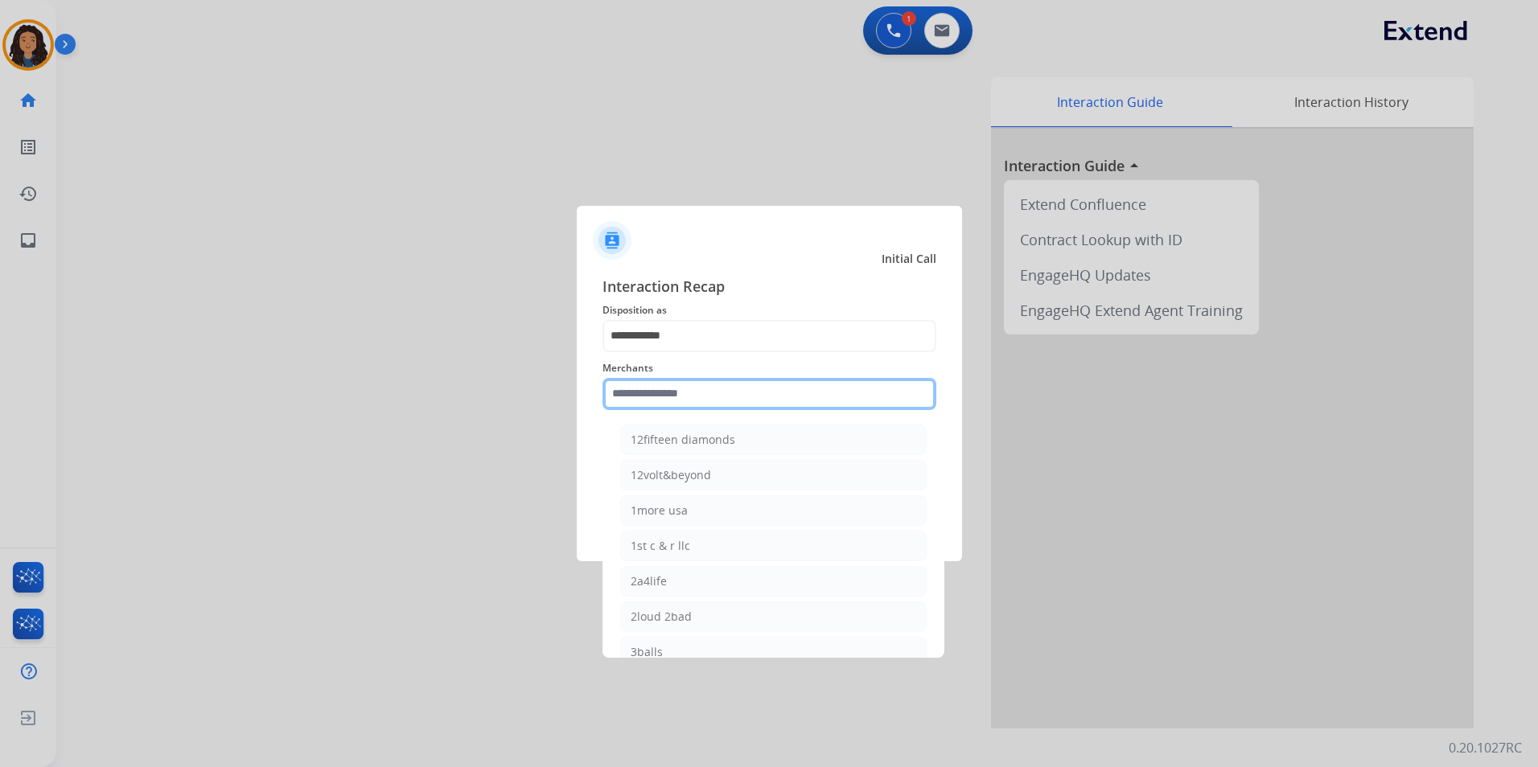
click at [732, 380] on input "text" at bounding box center [769, 394] width 334 height 32
type input "*"
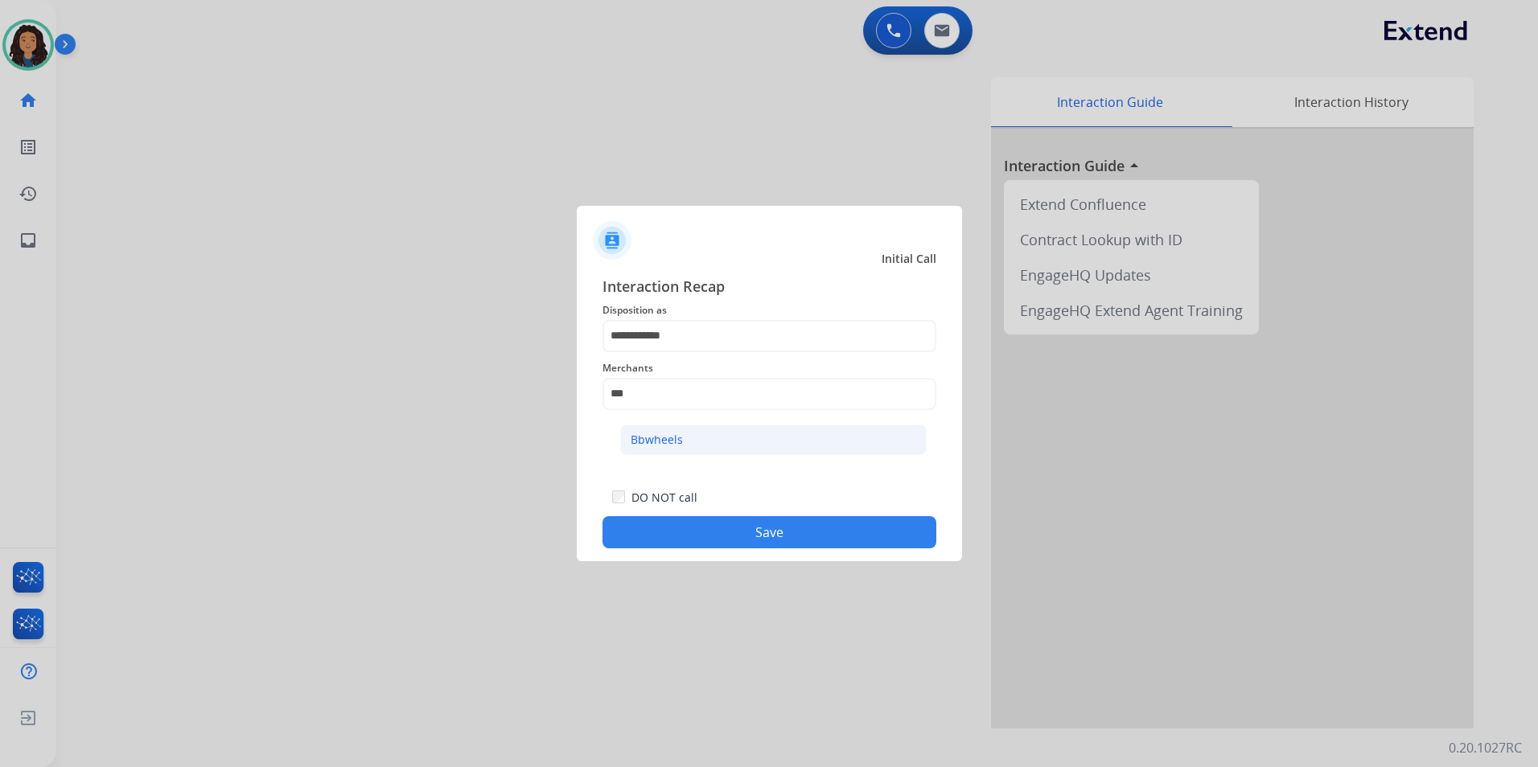
drag, startPoint x: 724, startPoint y: 429, endPoint x: 714, endPoint y: 434, distance: 10.8
click at [723, 430] on li "Bbwheels" at bounding box center [773, 440] width 306 height 31
type input "********"
click at [632, 528] on button "Save" at bounding box center [769, 532] width 334 height 32
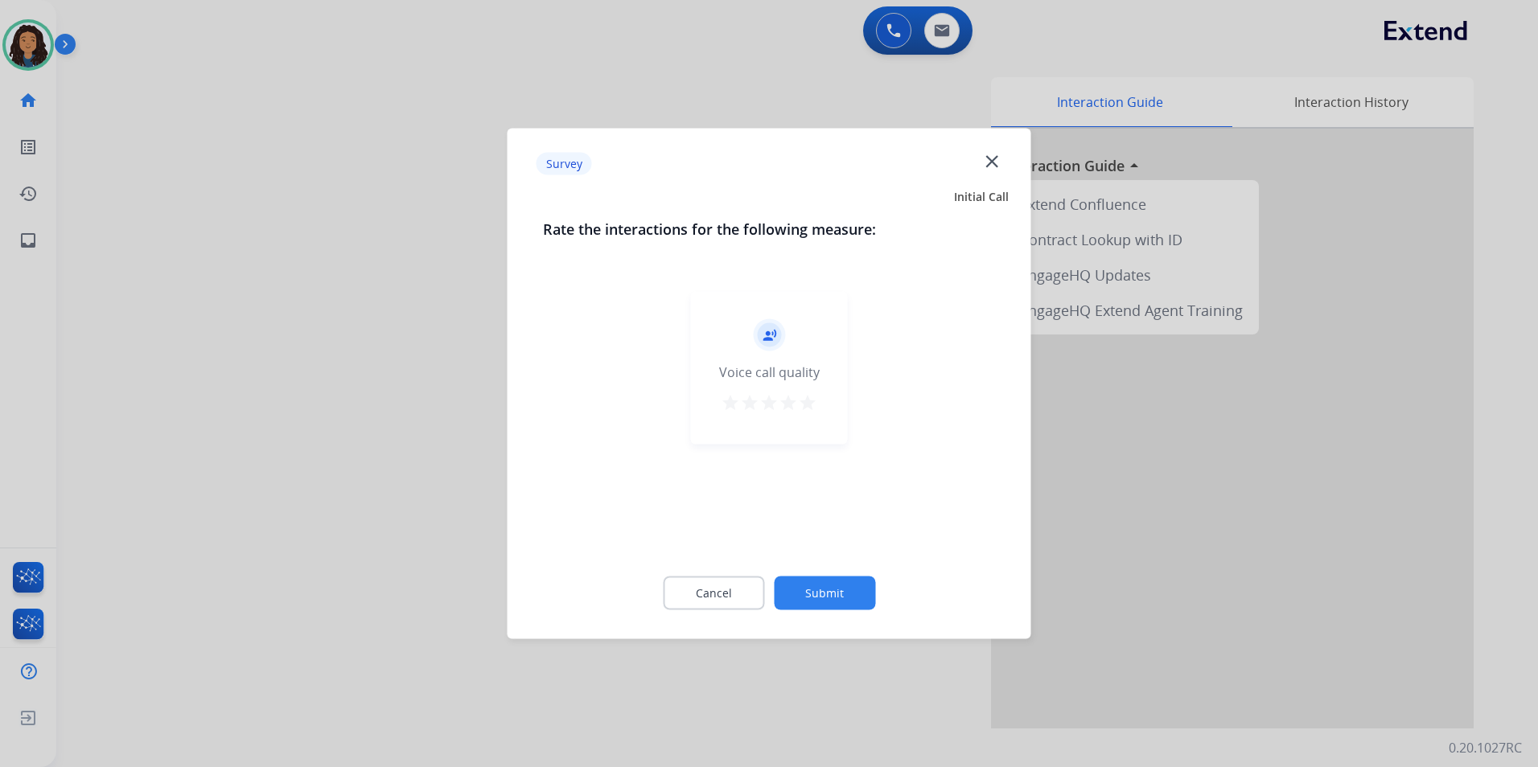
click at [397, 422] on div at bounding box center [769, 383] width 1538 height 767
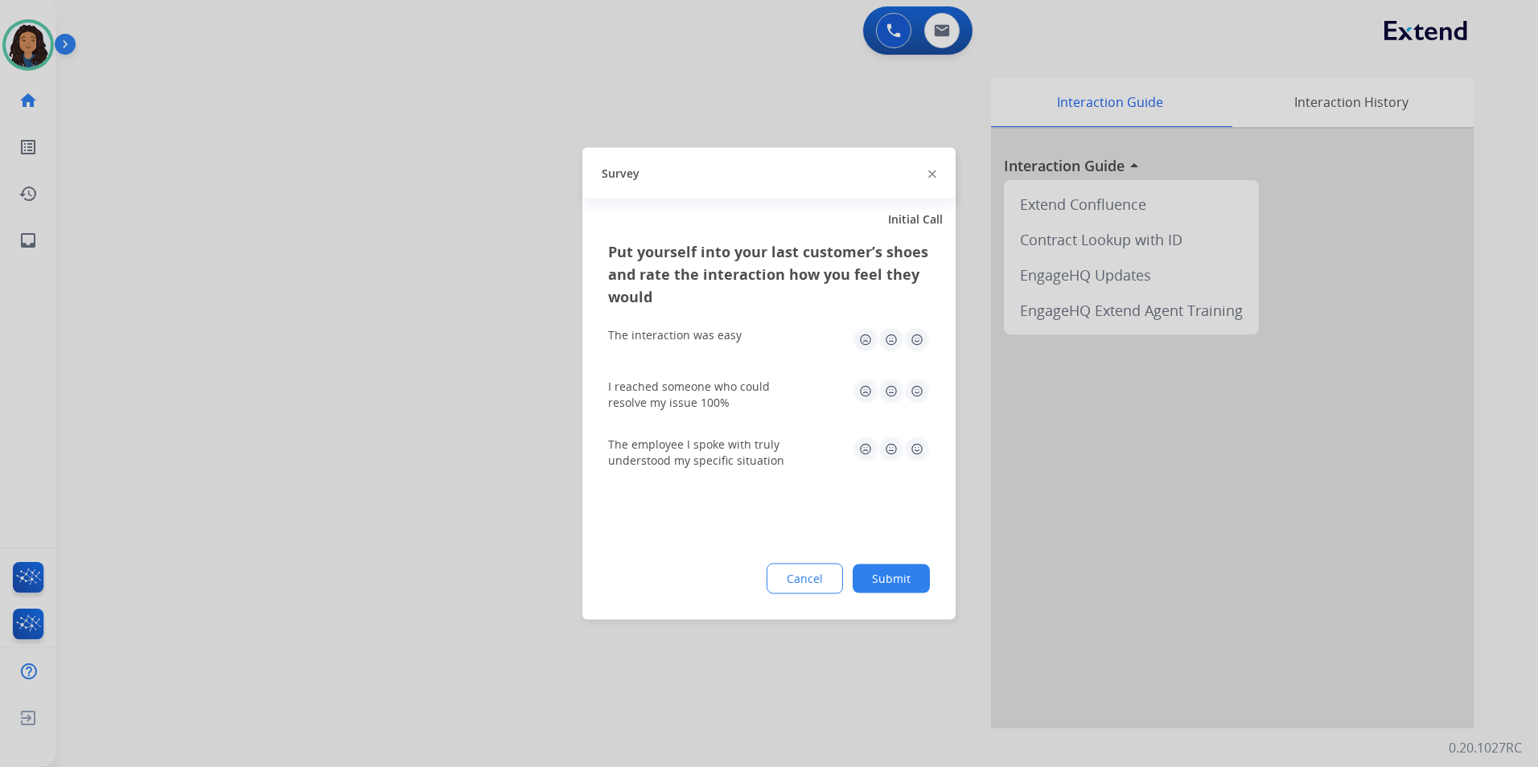
drag, startPoint x: 397, startPoint y: 422, endPoint x: 697, endPoint y: 92, distance: 445.9
click at [397, 422] on div at bounding box center [769, 383] width 1538 height 767
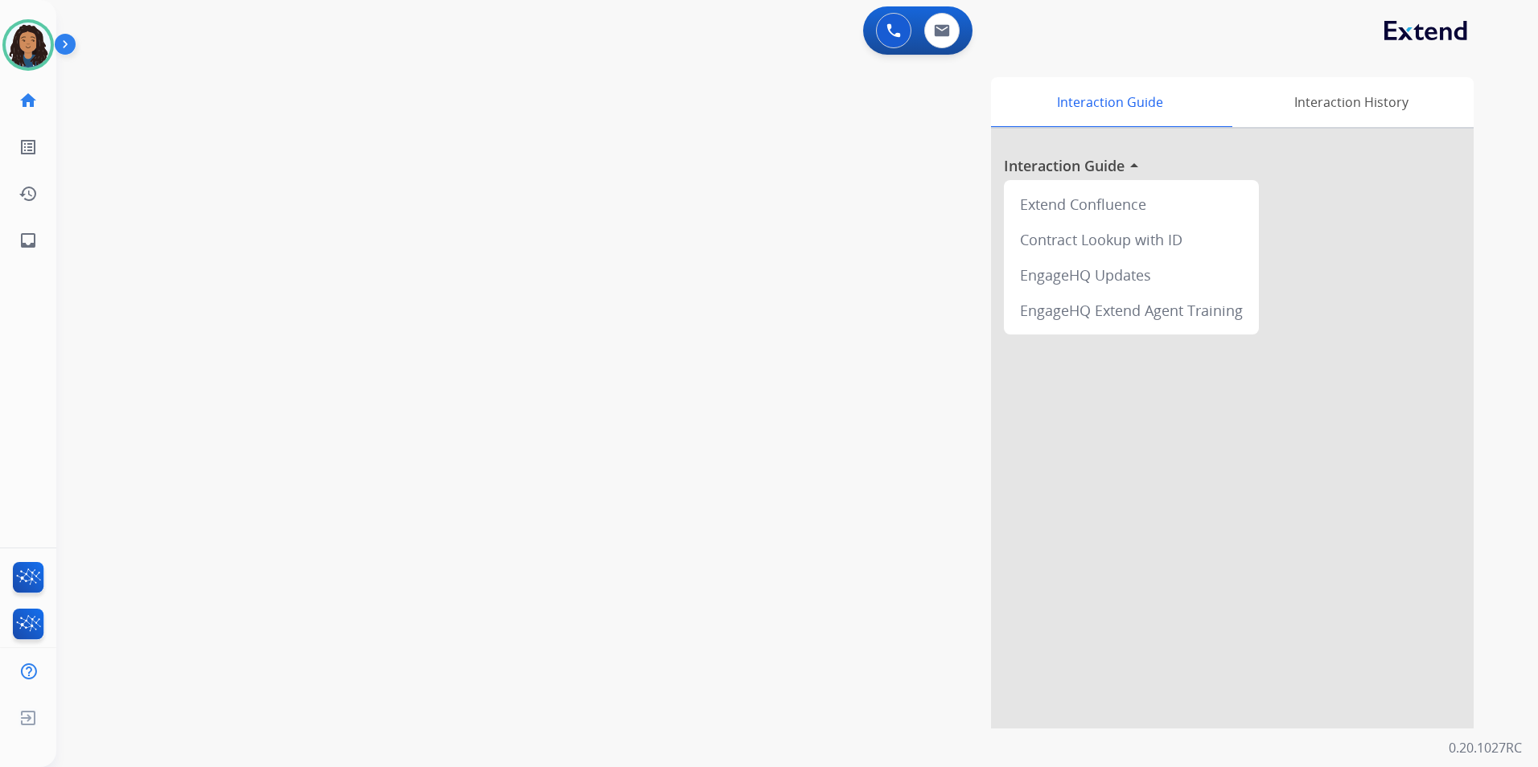
click at [945, 11] on div "0 Voice Interactions 0 Email Interactions" at bounding box center [917, 30] width 109 height 48
click at [945, 27] on img at bounding box center [942, 30] width 16 height 13
select select "**********"
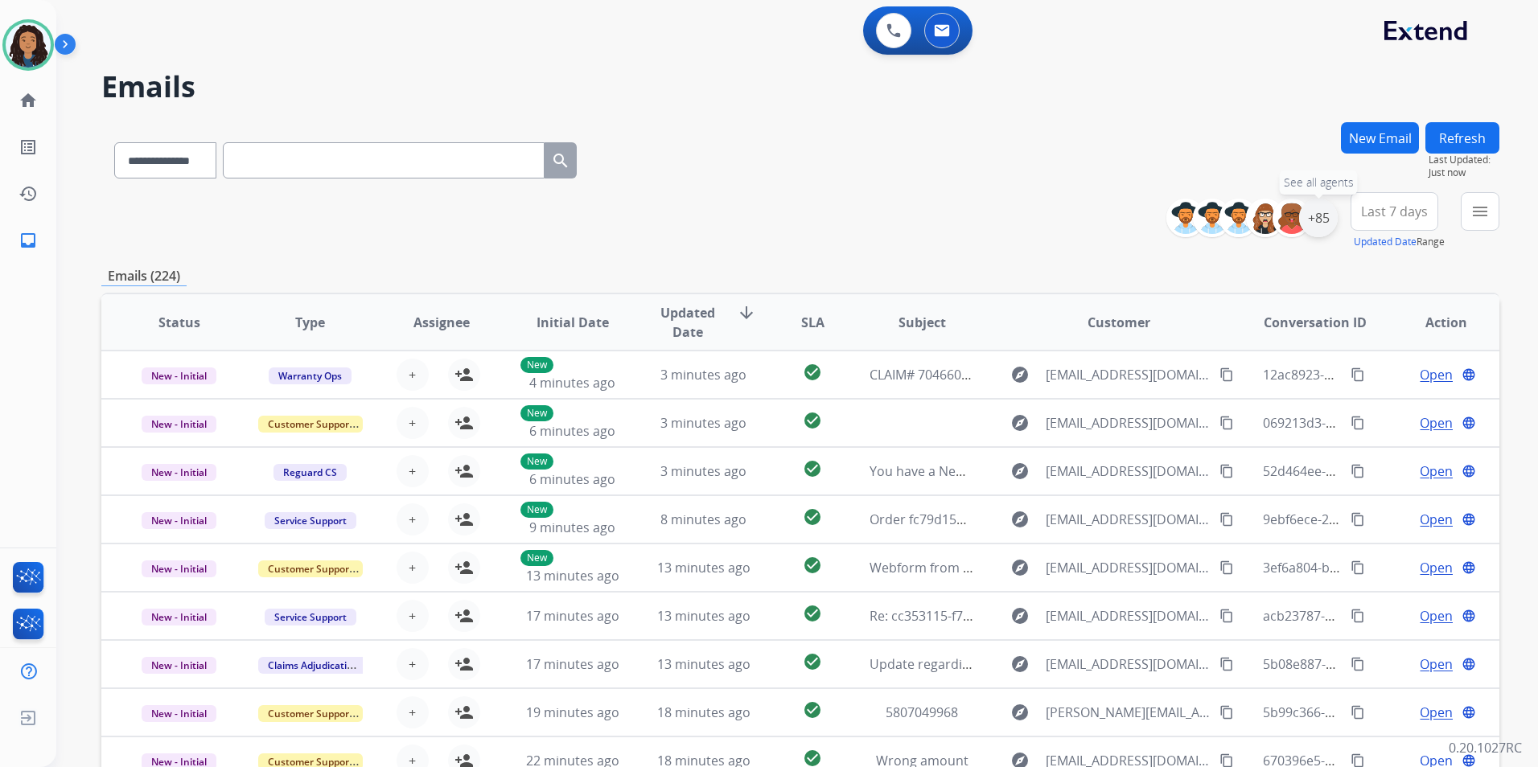
click at [1312, 224] on div "+85" at bounding box center [1318, 218] width 39 height 39
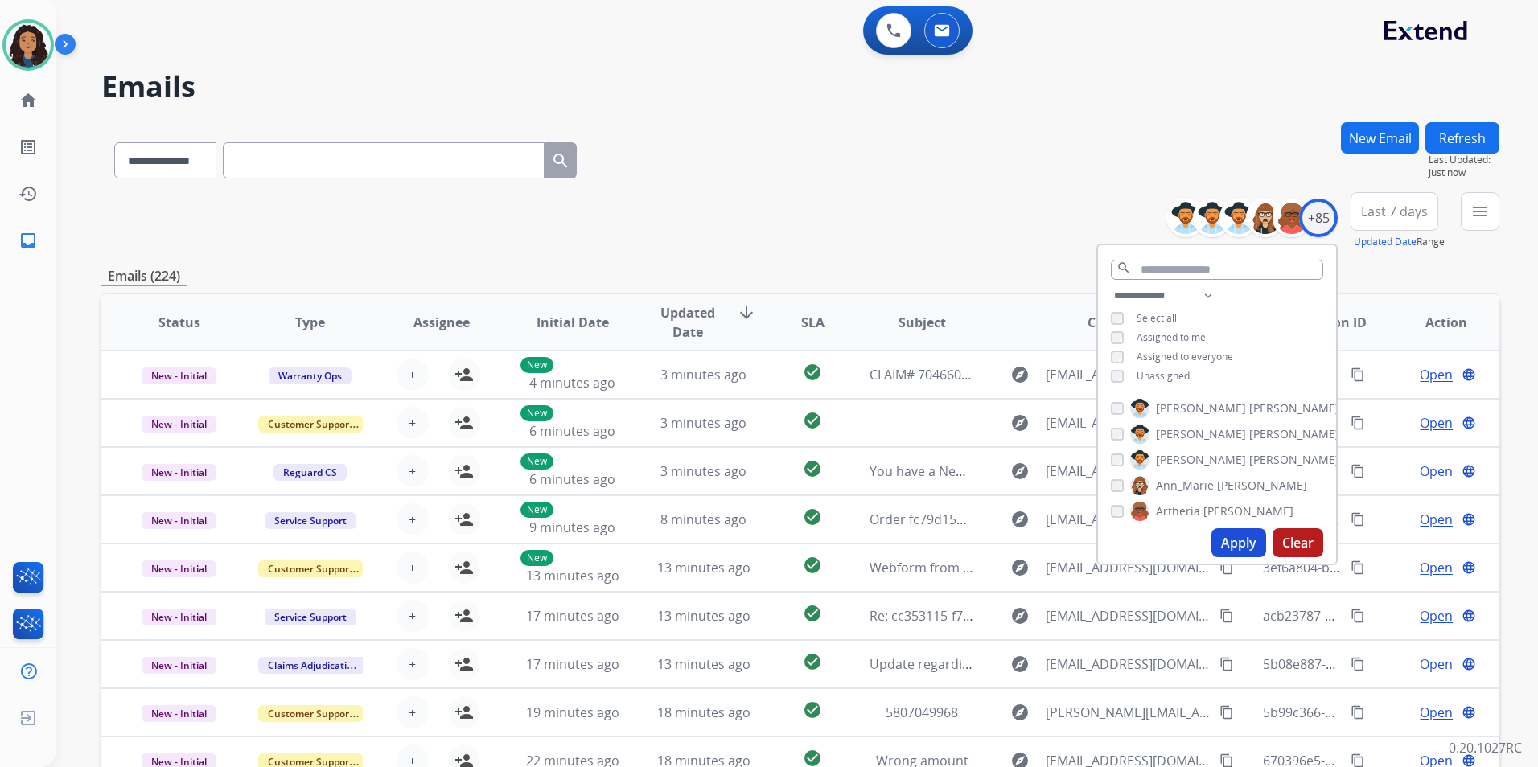
click at [1150, 378] on span "Unassigned" at bounding box center [1163, 376] width 53 height 14
drag, startPoint x: 1240, startPoint y: 545, endPoint x: 1236, endPoint y: 535, distance: 11.5
click at [1238, 545] on button "Apply" at bounding box center [1238, 542] width 55 height 29
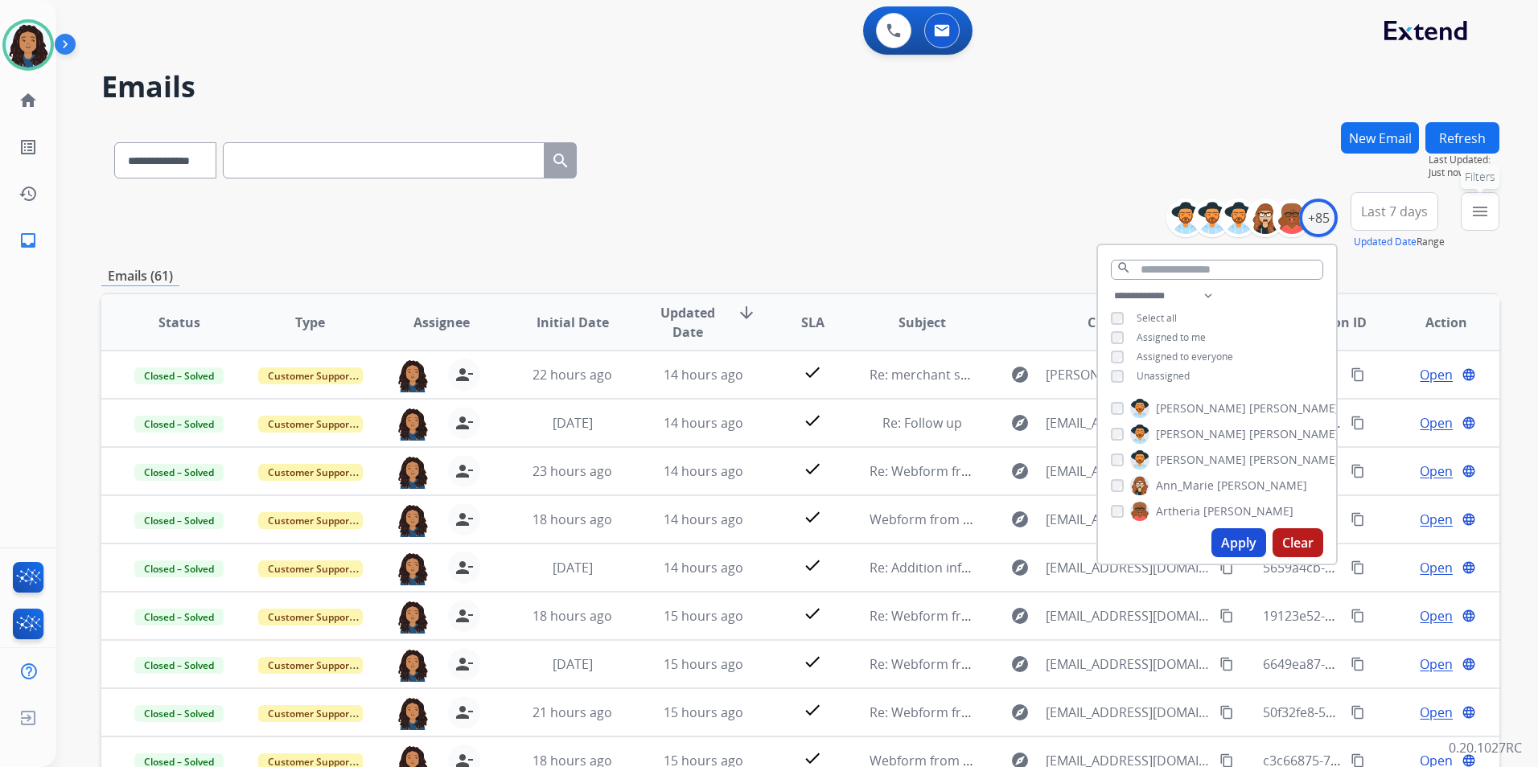
click at [1470, 228] on button "menu Filters" at bounding box center [1480, 211] width 39 height 39
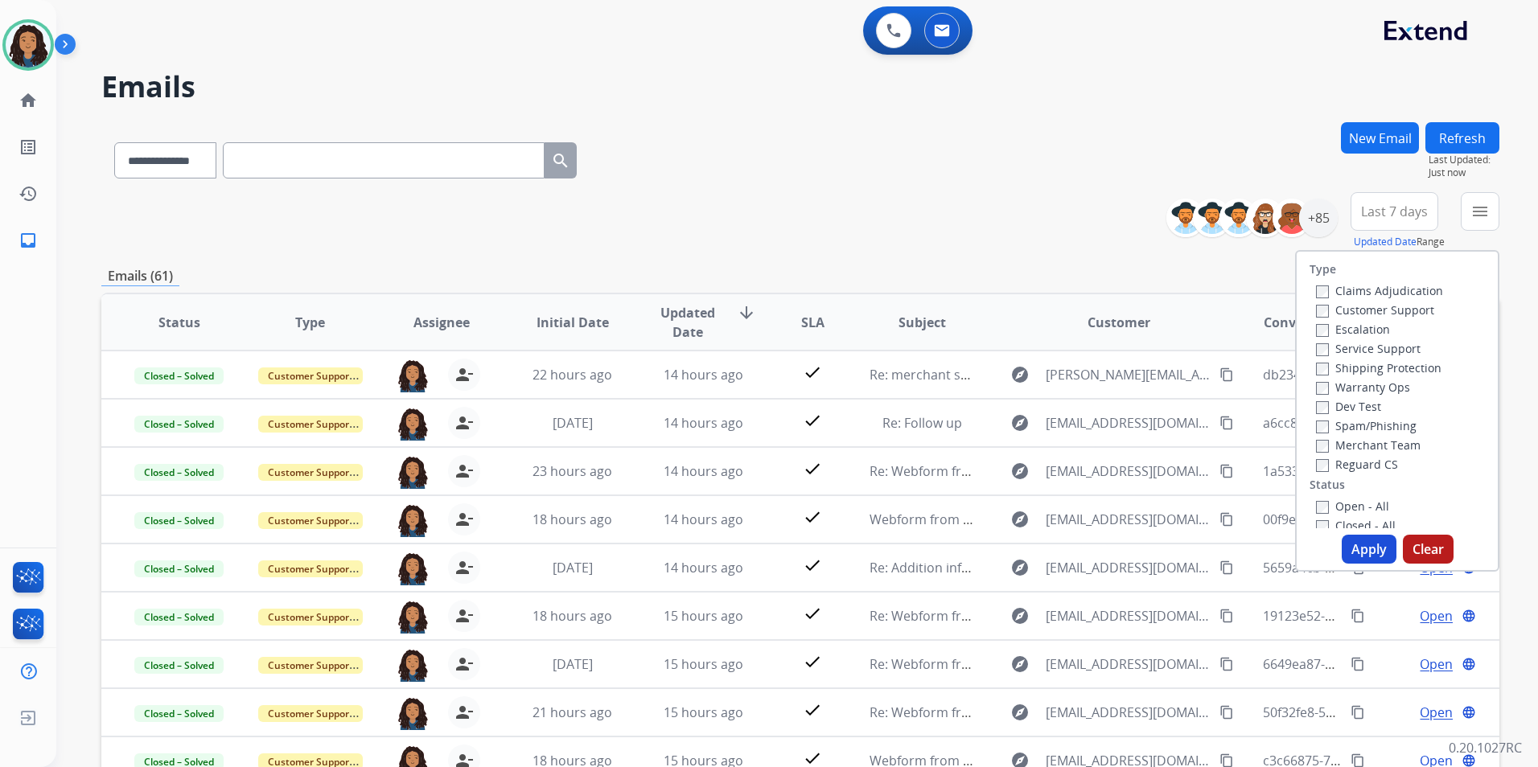
click at [1388, 309] on label "Customer Support" at bounding box center [1375, 309] width 118 height 15
click at [1413, 370] on label "Shipping Protection" at bounding box center [1378, 367] width 125 height 15
click at [1334, 471] on label "Reguard CS" at bounding box center [1357, 464] width 82 height 15
click at [1353, 507] on label "Open - All" at bounding box center [1352, 506] width 73 height 15
click at [1359, 546] on button "Apply" at bounding box center [1369, 549] width 55 height 29
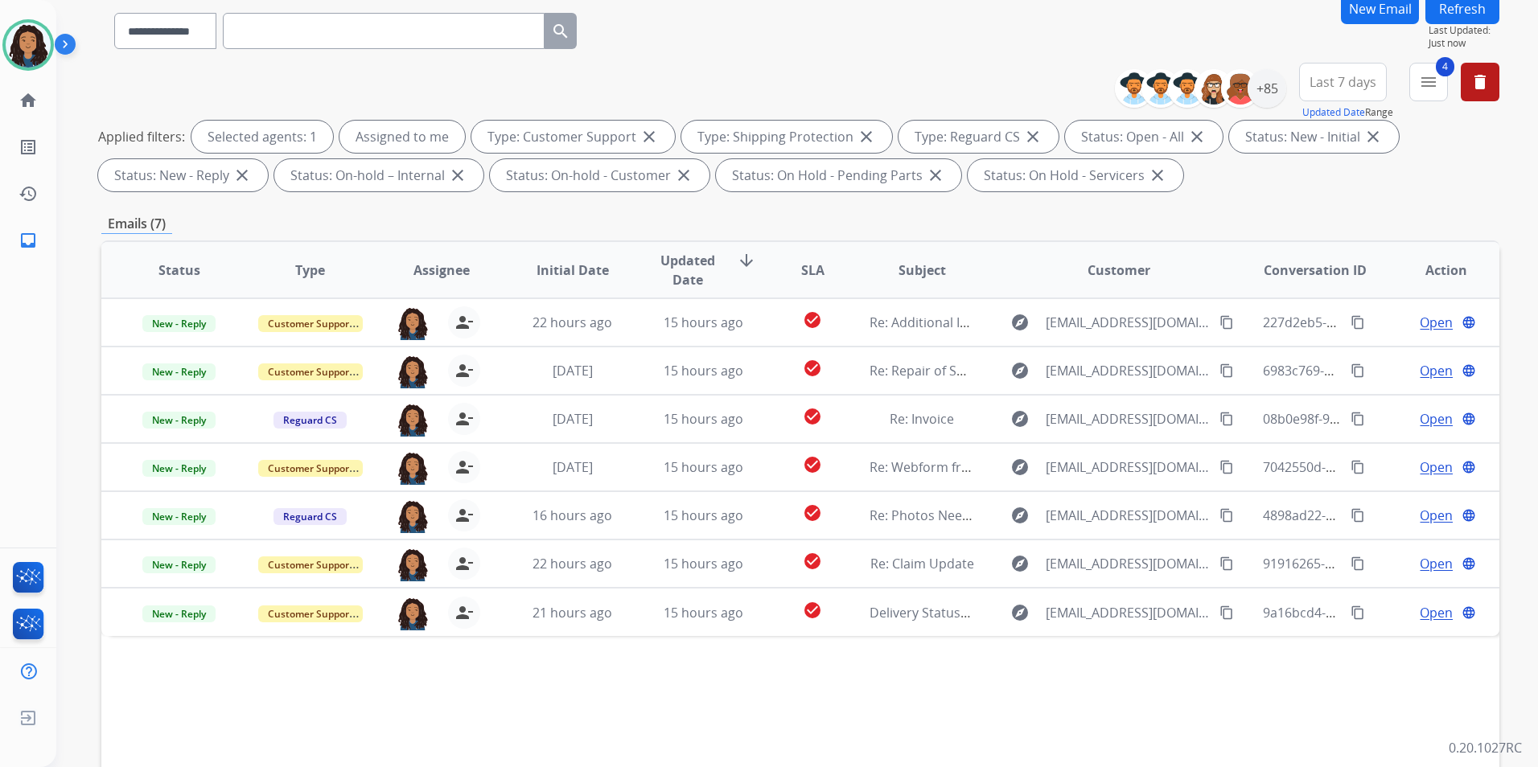
scroll to position [161, 0]
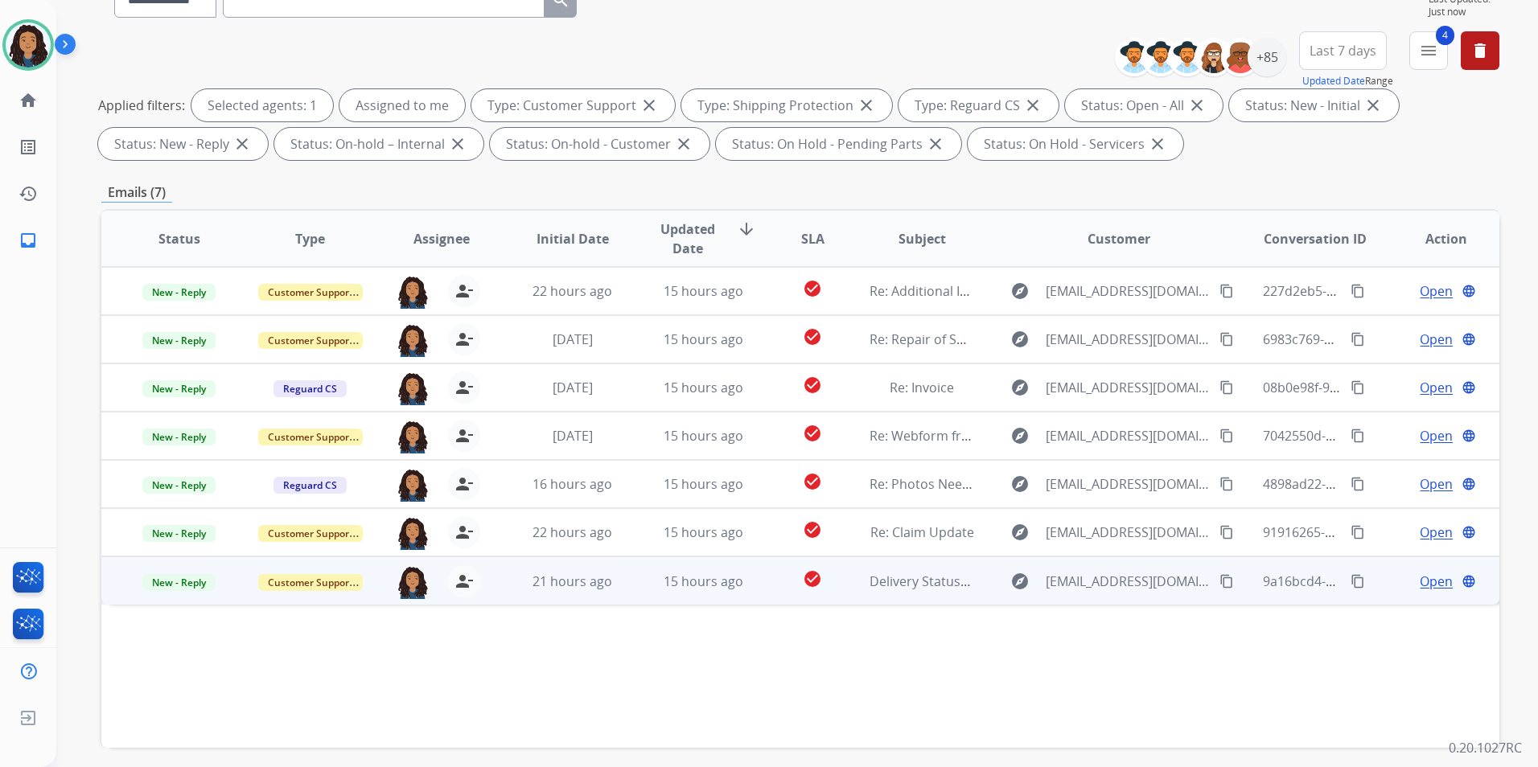
click at [1421, 583] on span "Open" at bounding box center [1436, 581] width 33 height 19
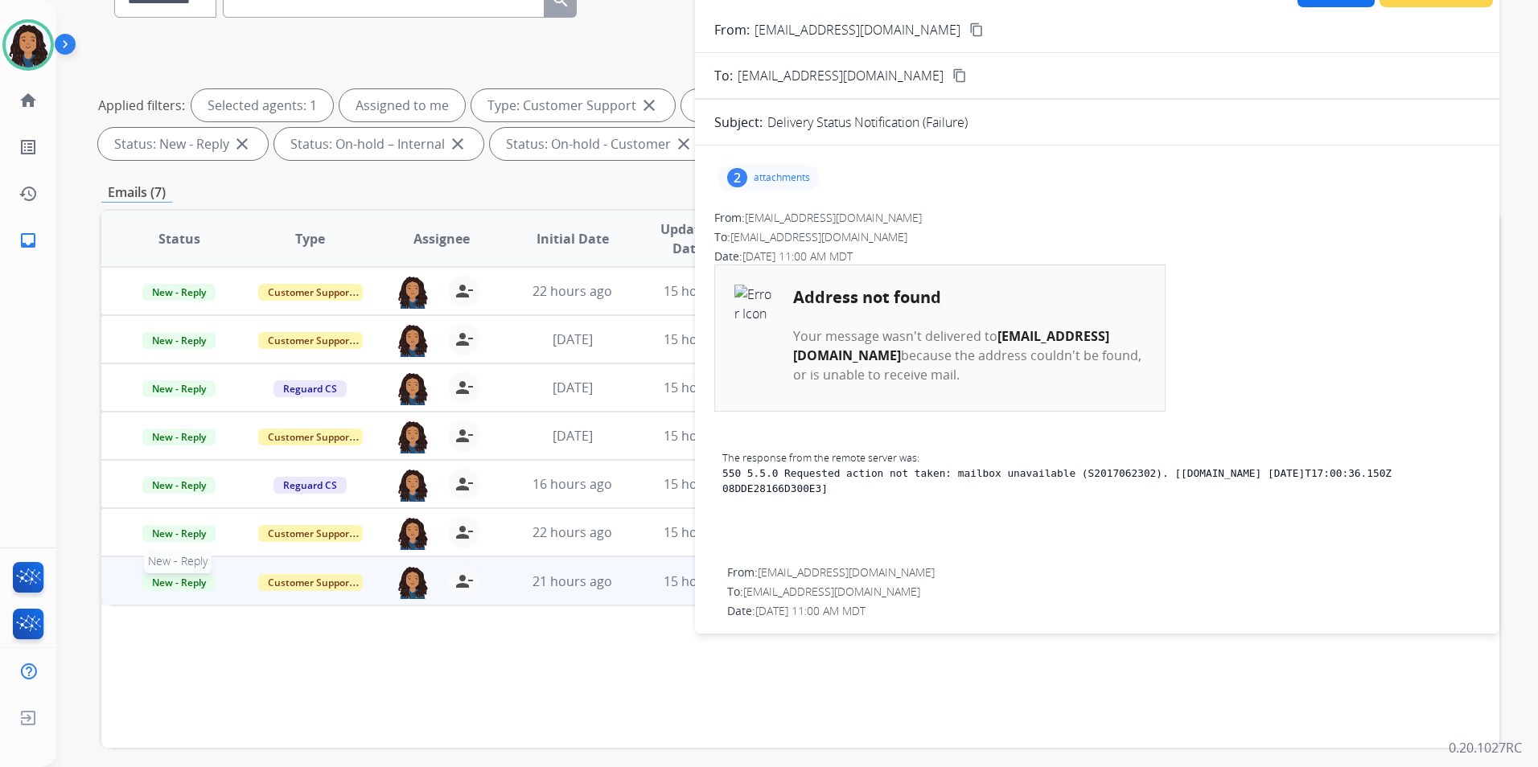
click at [199, 586] on span "New - Reply" at bounding box center [178, 582] width 73 height 17
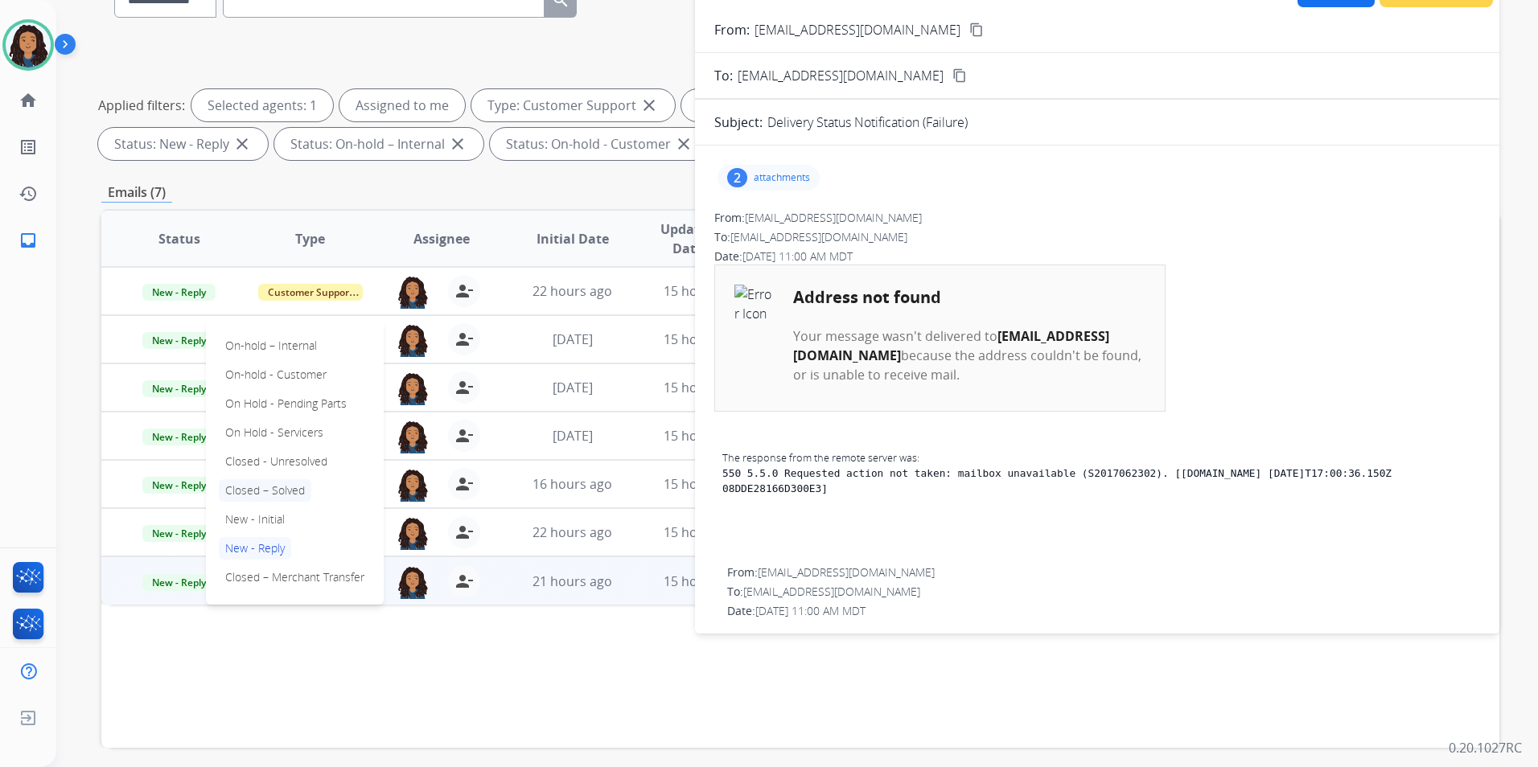
click at [290, 486] on p "Closed – Solved" at bounding box center [265, 490] width 93 height 23
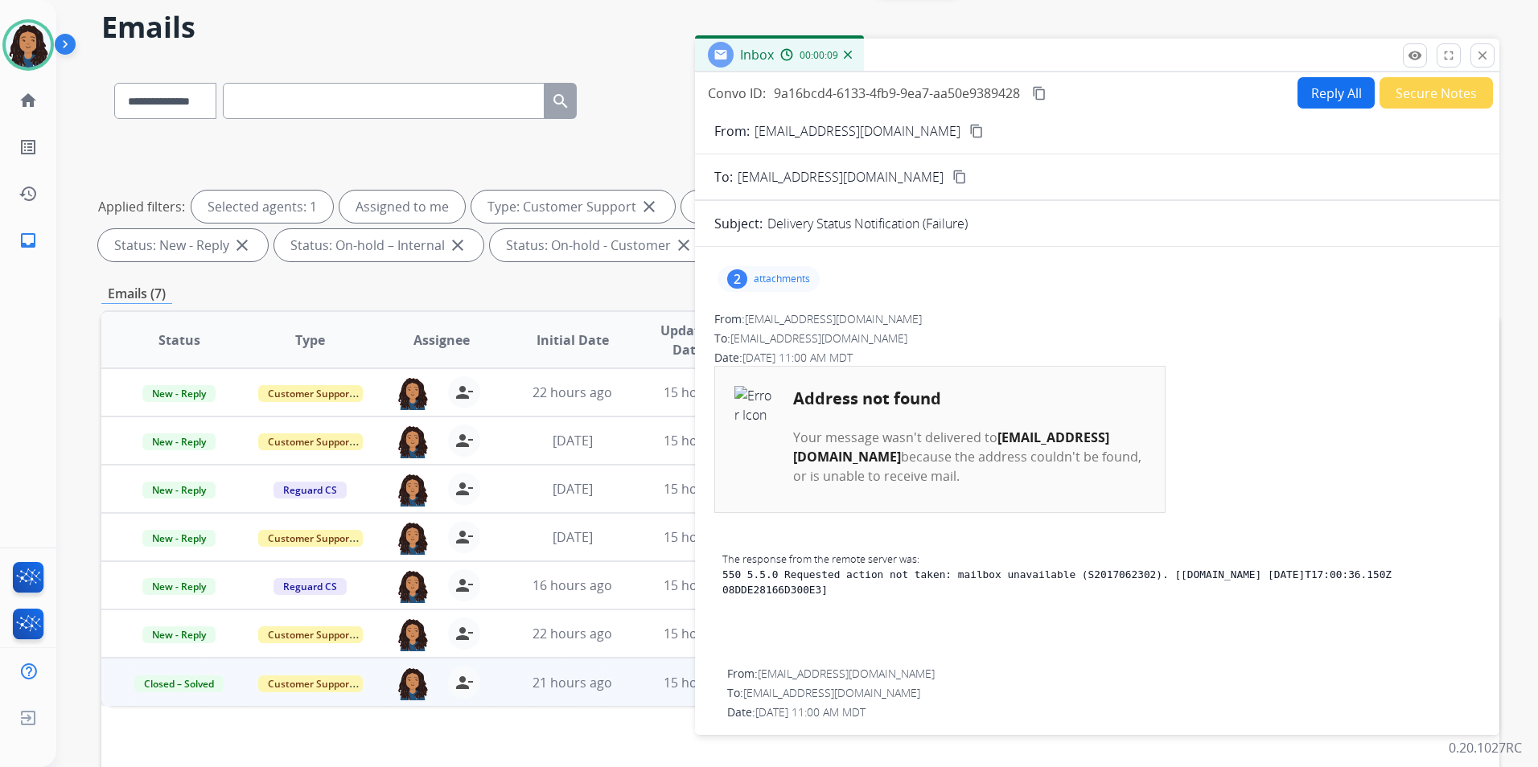
scroll to position [0, 0]
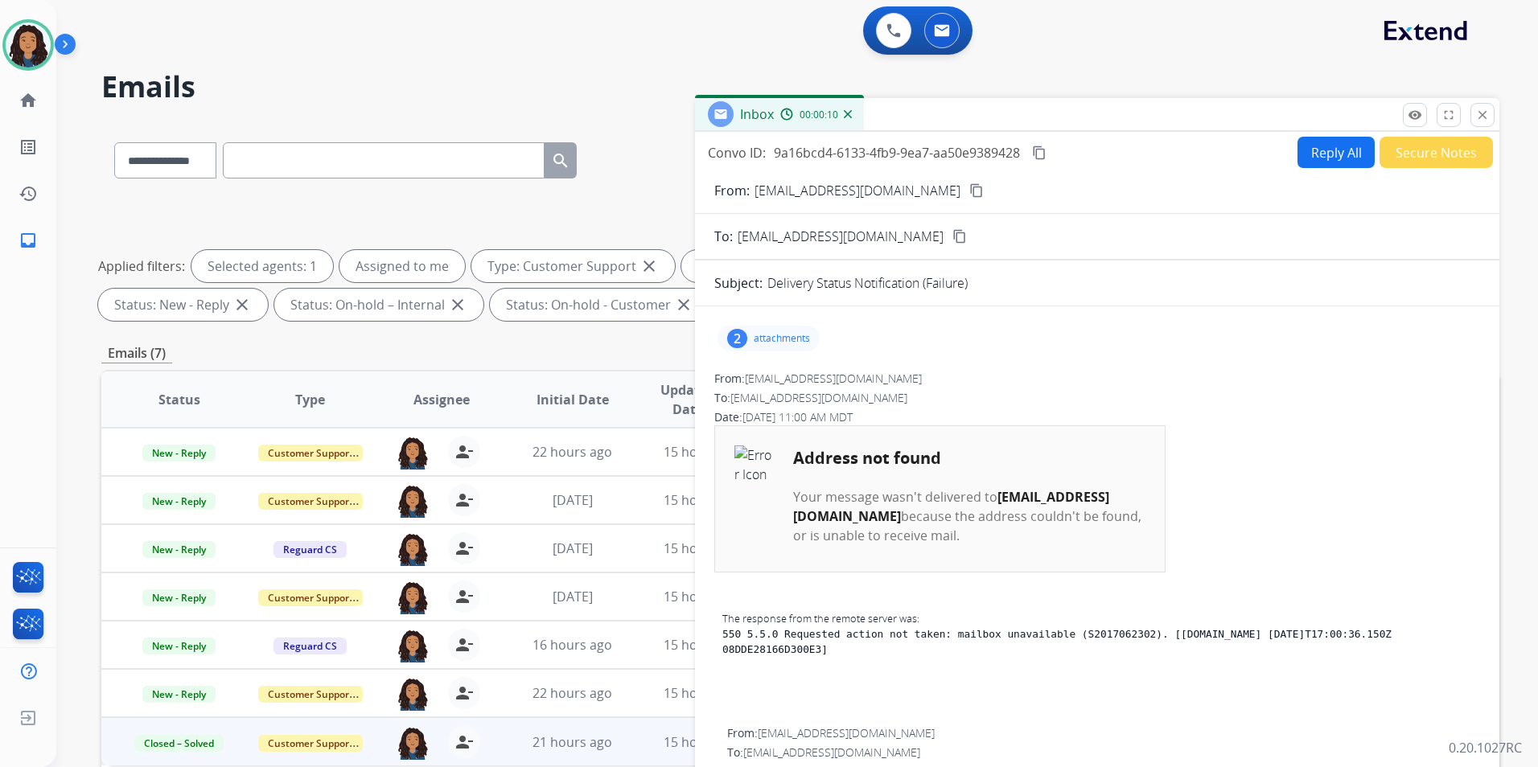
click at [1425, 167] on button "Secure Notes" at bounding box center [1436, 152] width 113 height 31
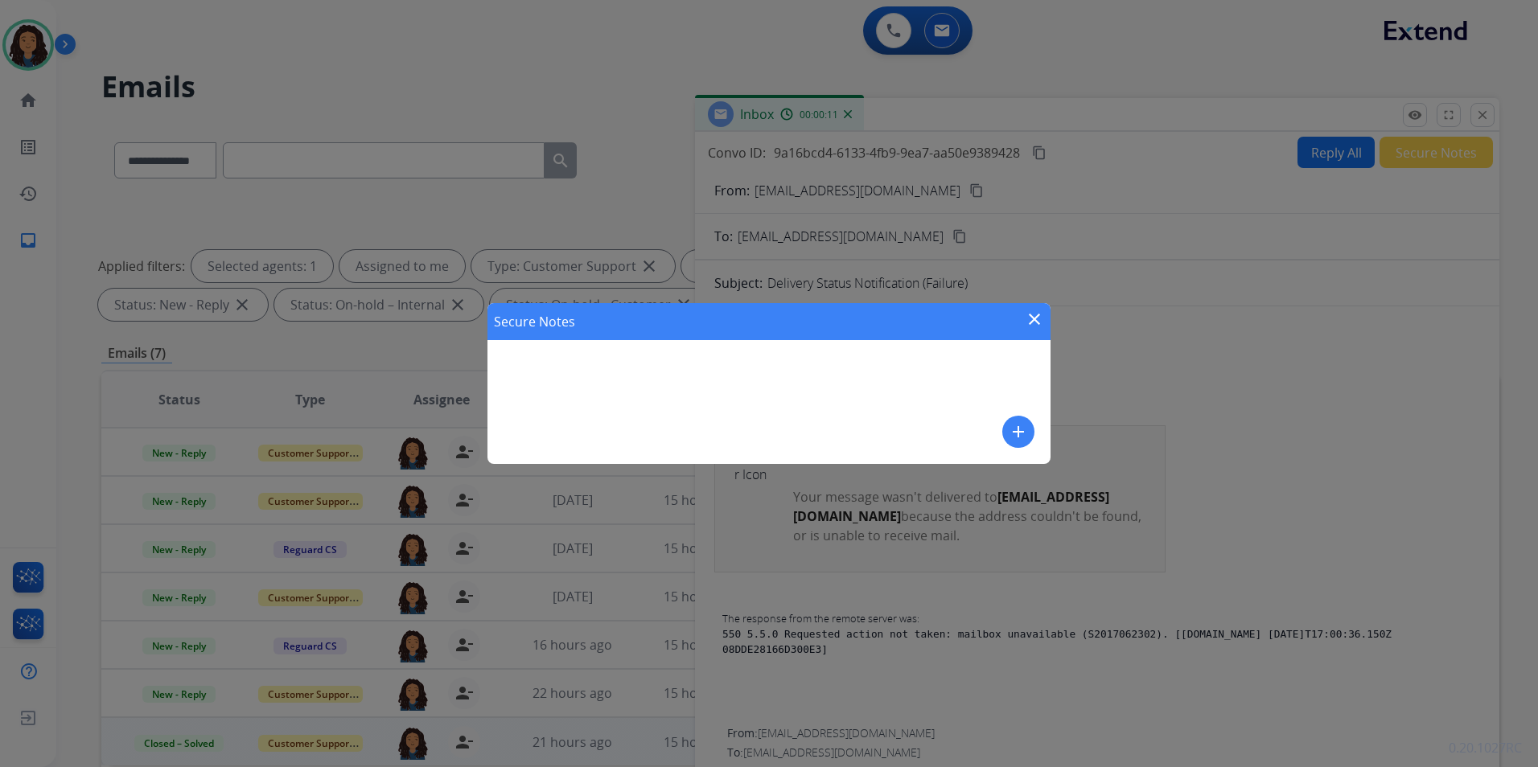
click at [1028, 433] on button "add" at bounding box center [1018, 432] width 32 height 32
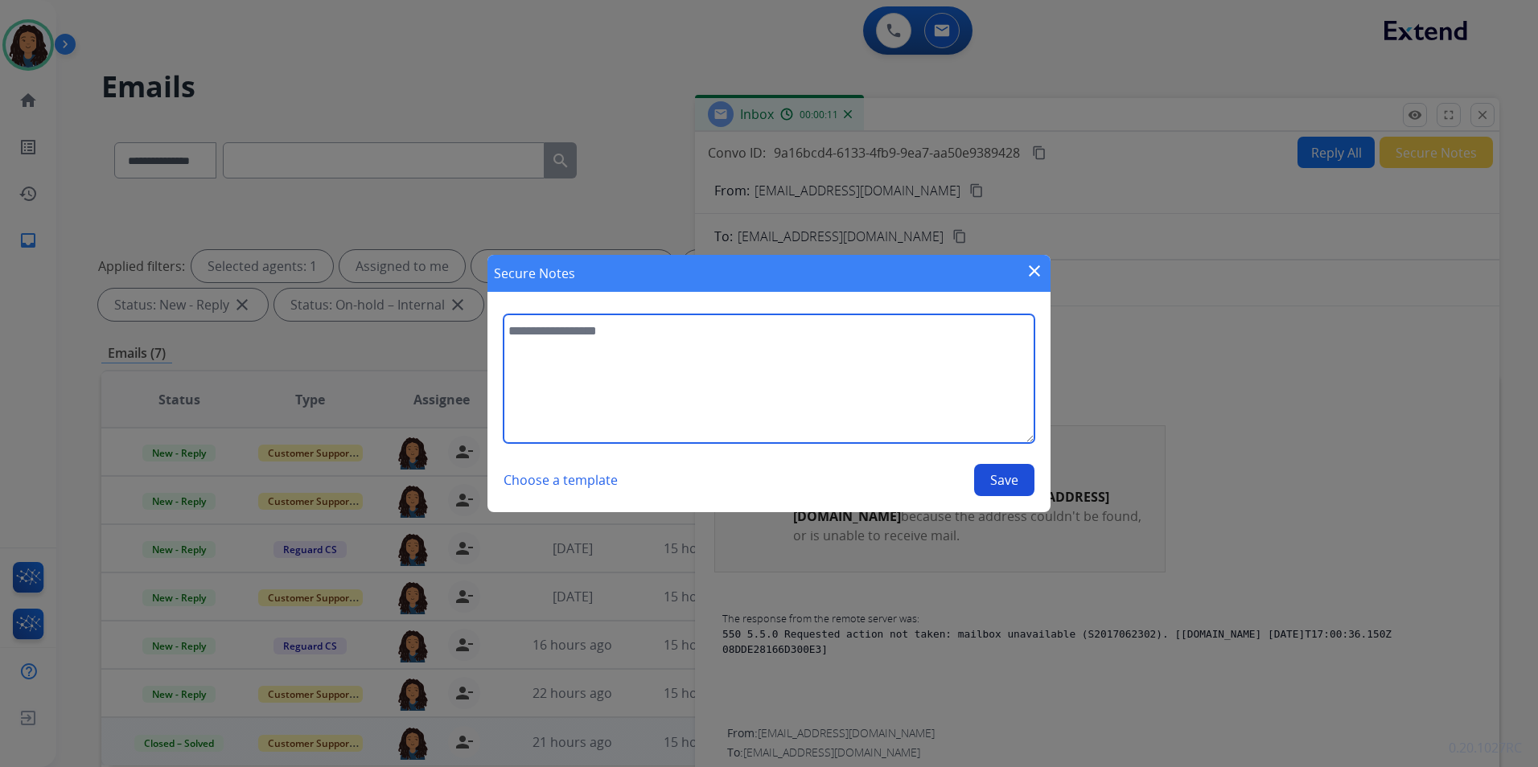
click at [750, 377] on textarea at bounding box center [769, 379] width 531 height 129
type textarea "**********"
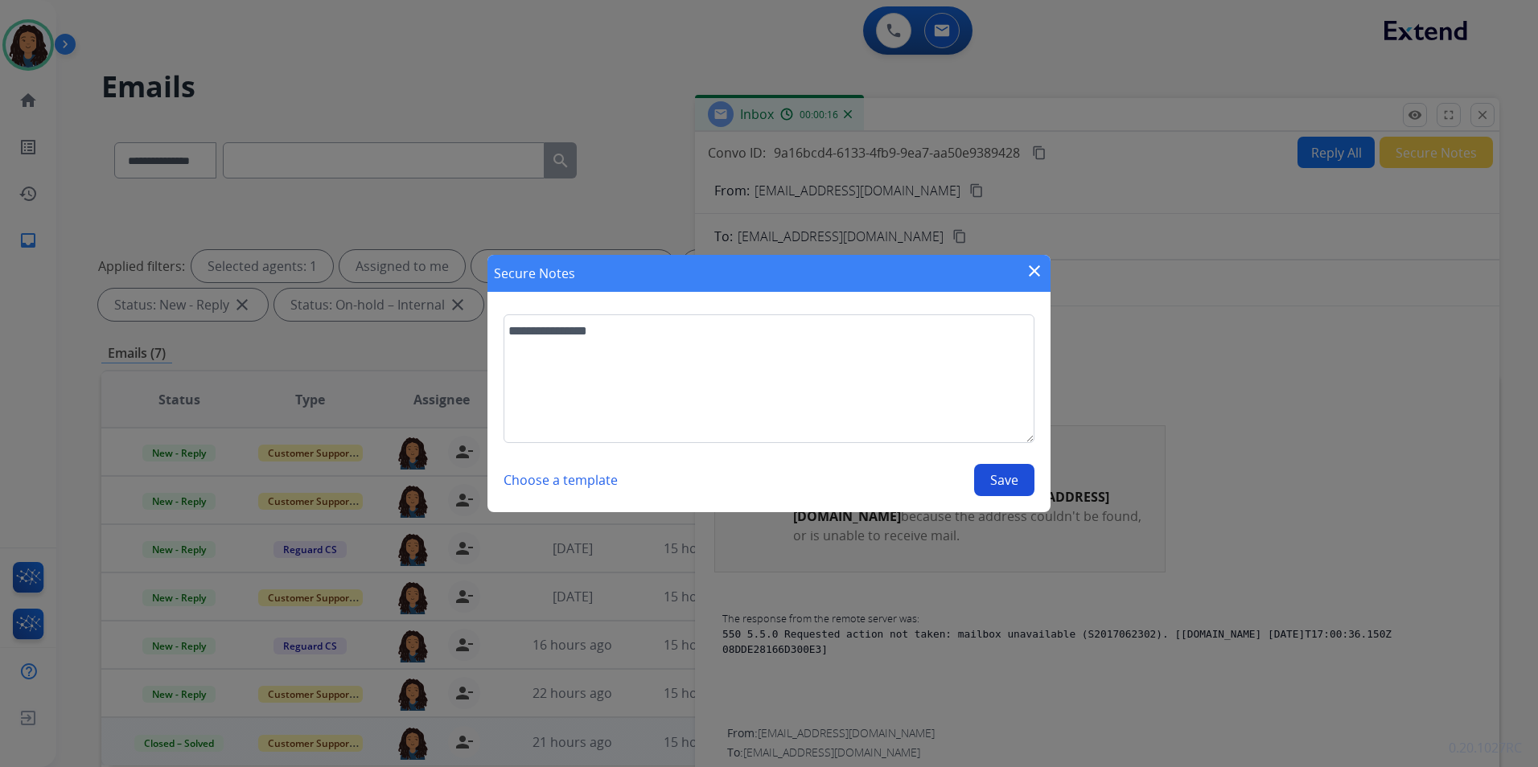
click at [980, 468] on button "Save" at bounding box center [1004, 480] width 60 height 32
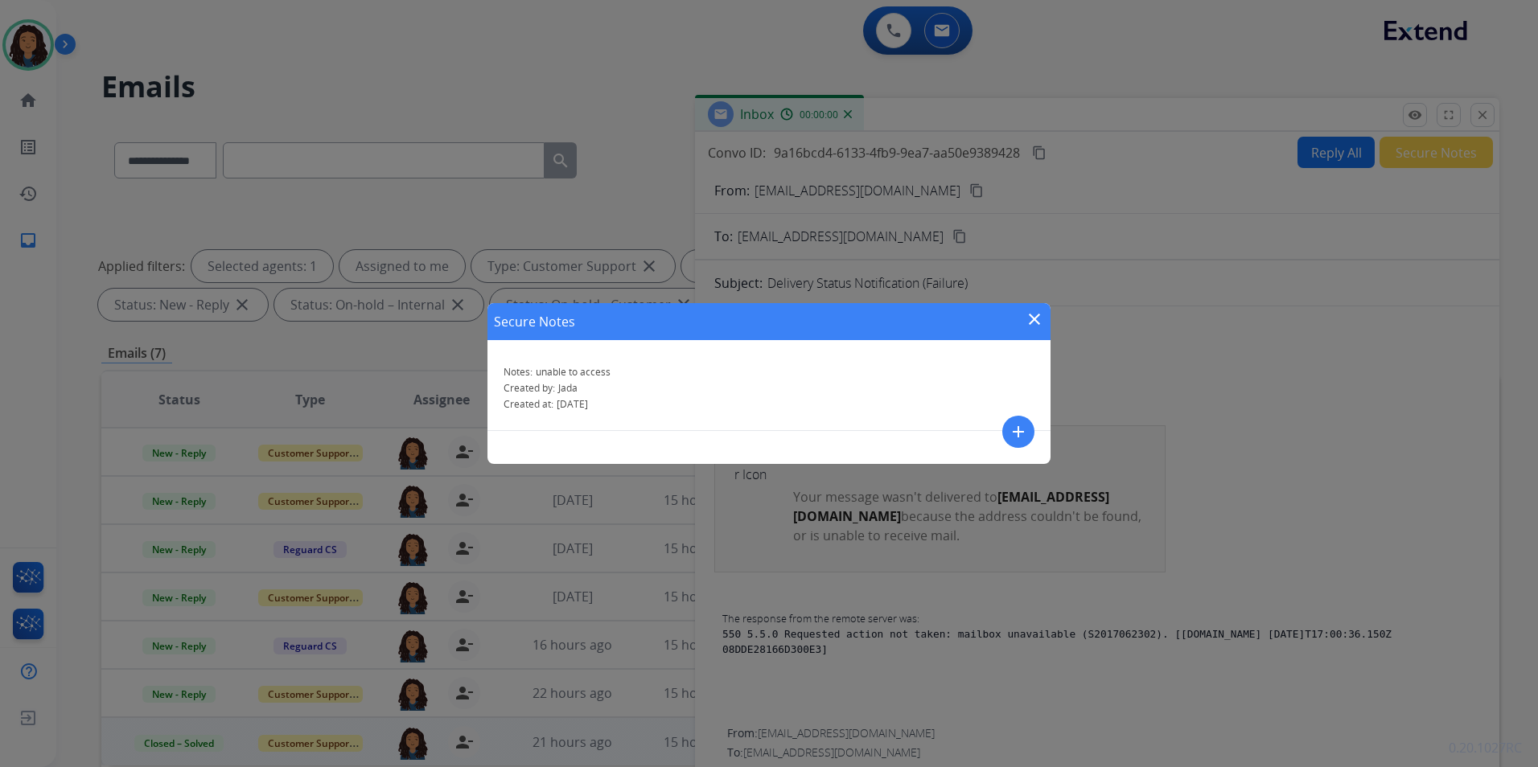
click at [1034, 321] on mat-icon "close" at bounding box center [1034, 319] width 19 height 19
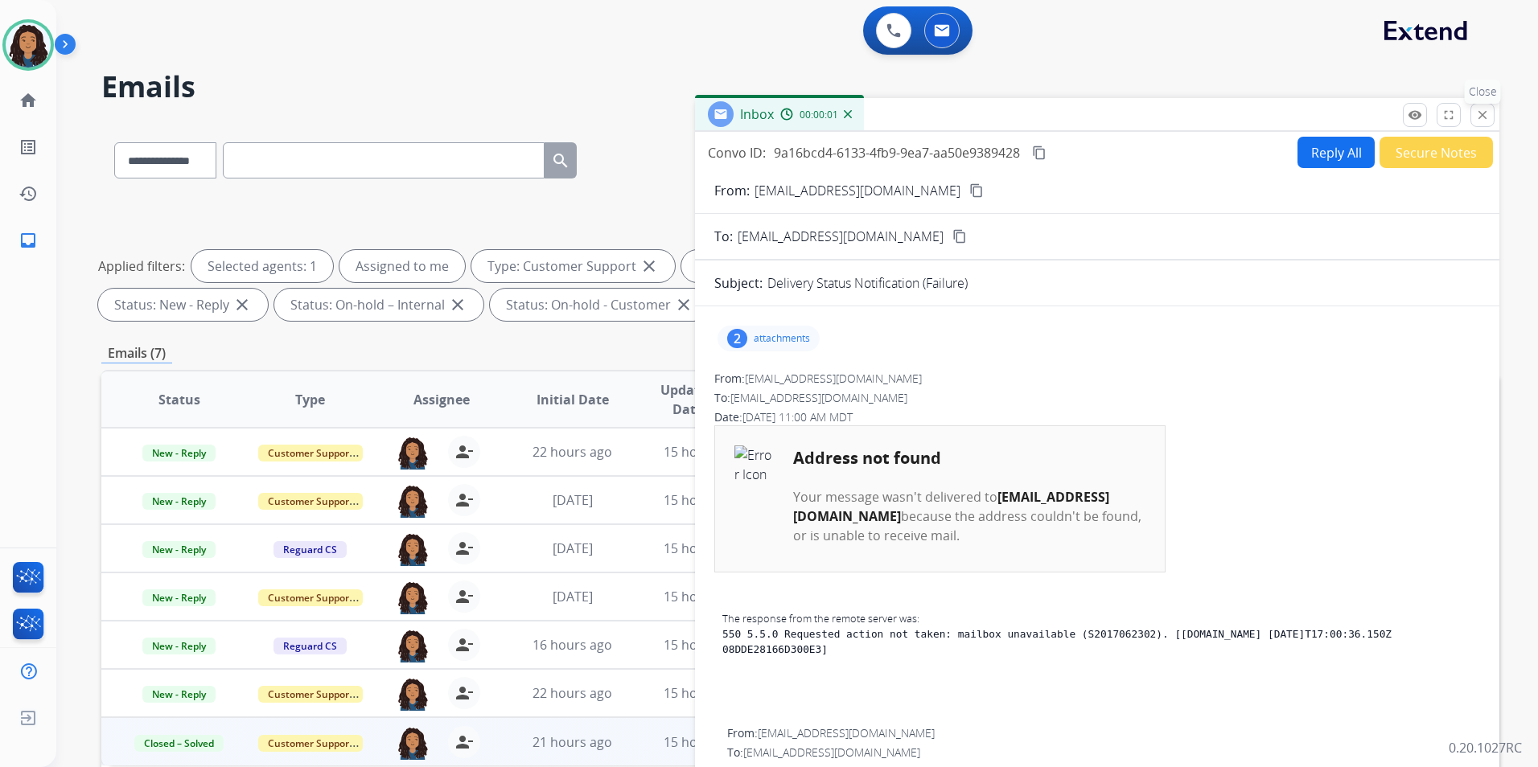
click at [1476, 124] on button "close Close" at bounding box center [1482, 115] width 24 height 24
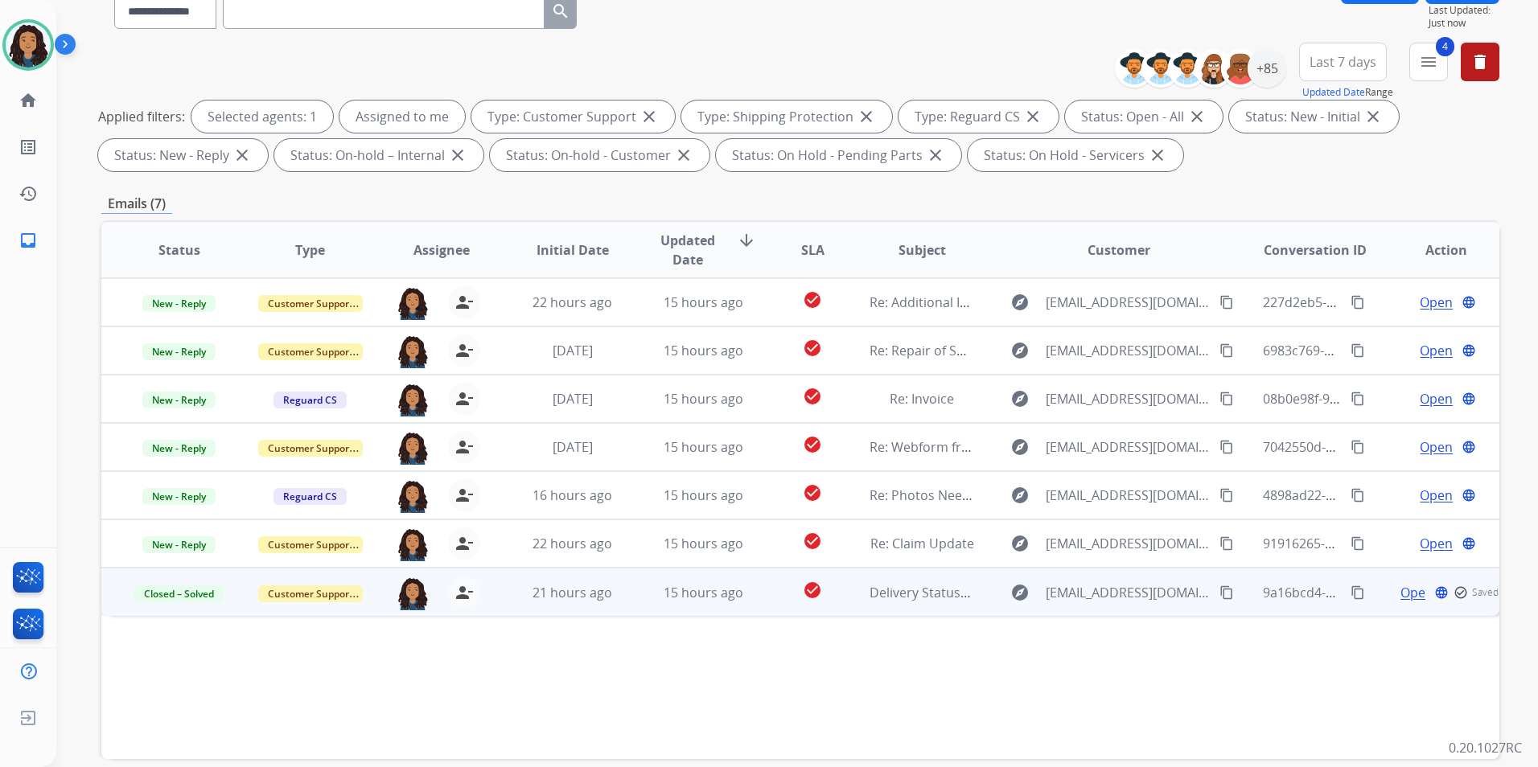
scroll to position [225, 0]
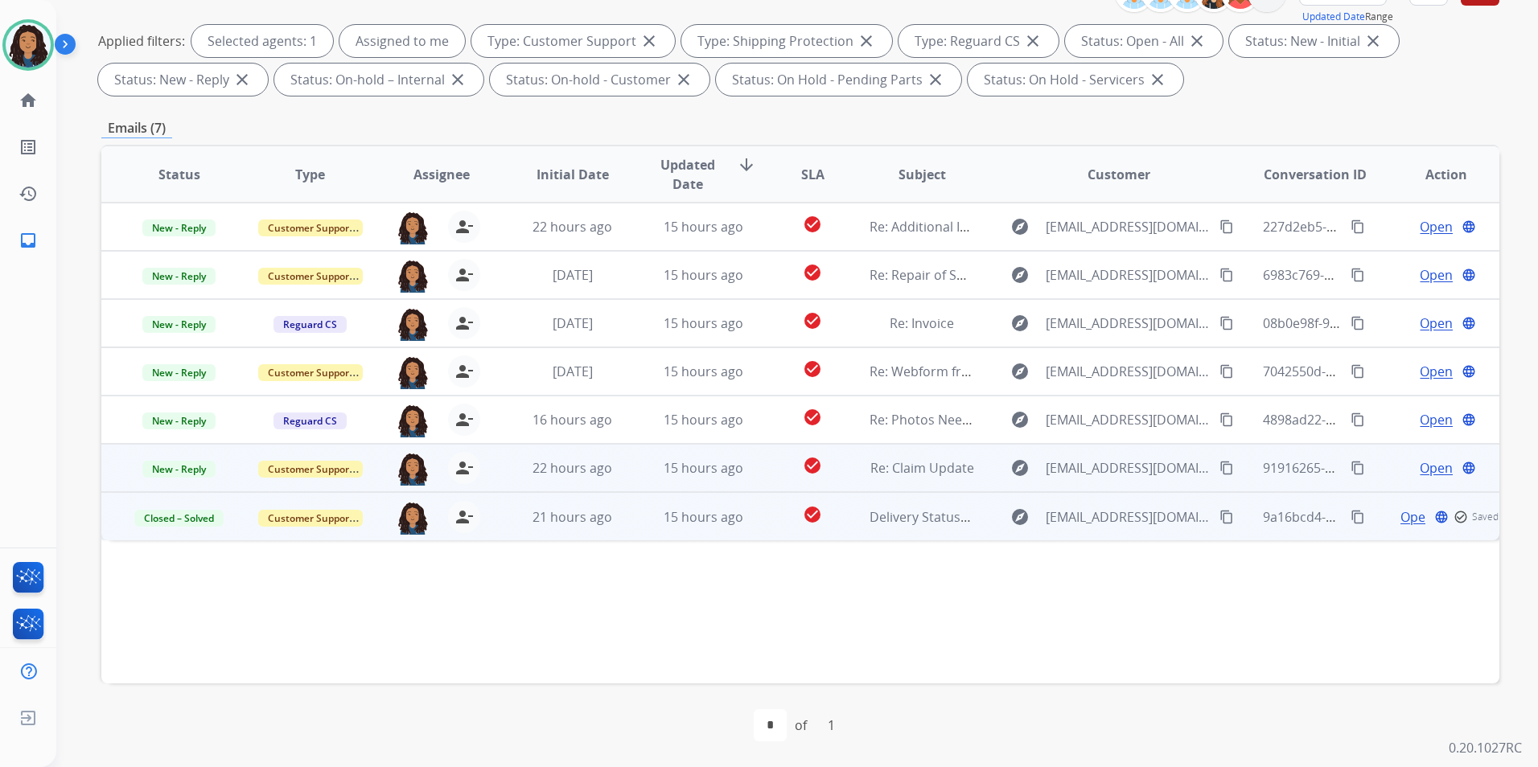
click at [1429, 471] on span "Open" at bounding box center [1436, 468] width 33 height 19
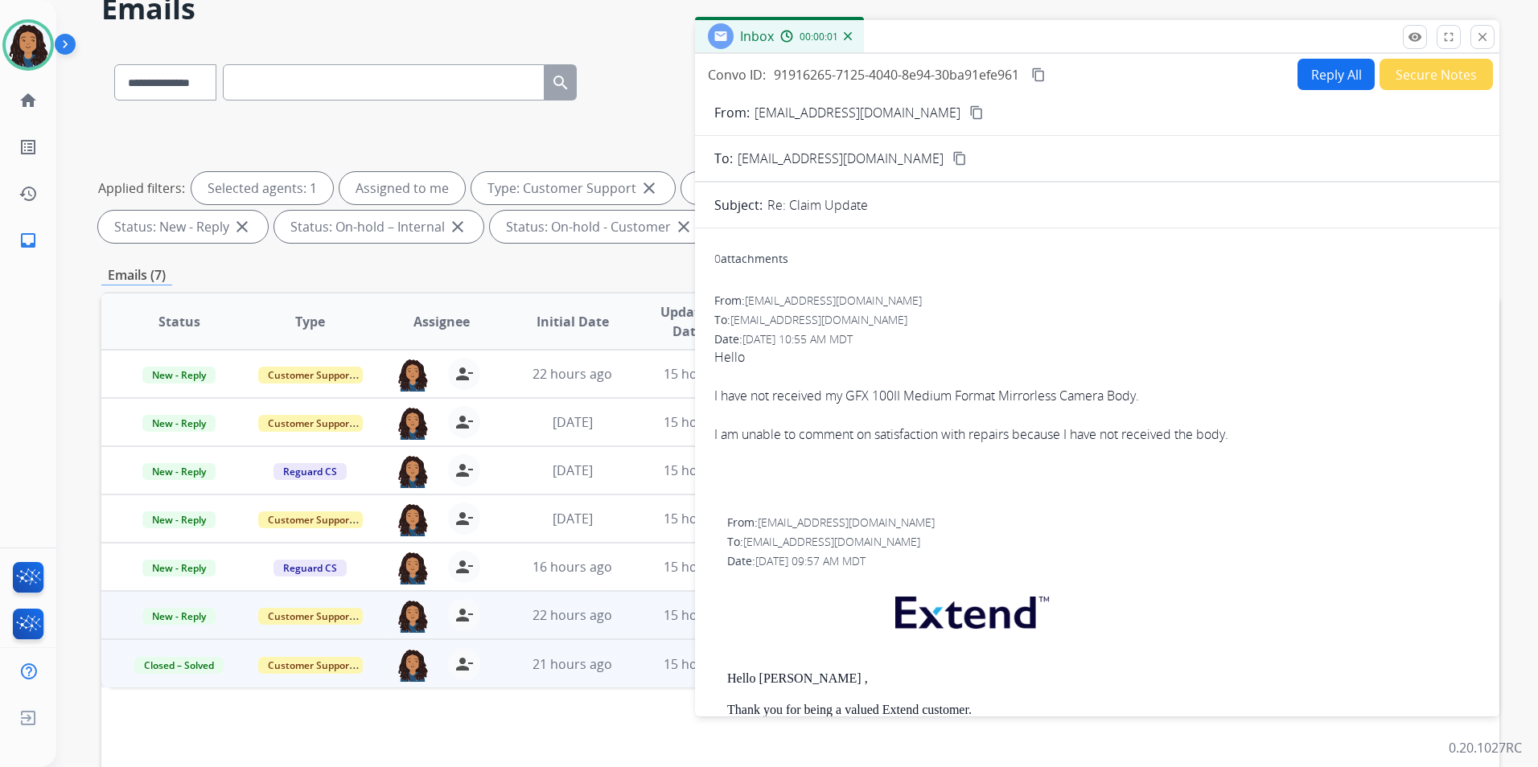
scroll to position [0, 0]
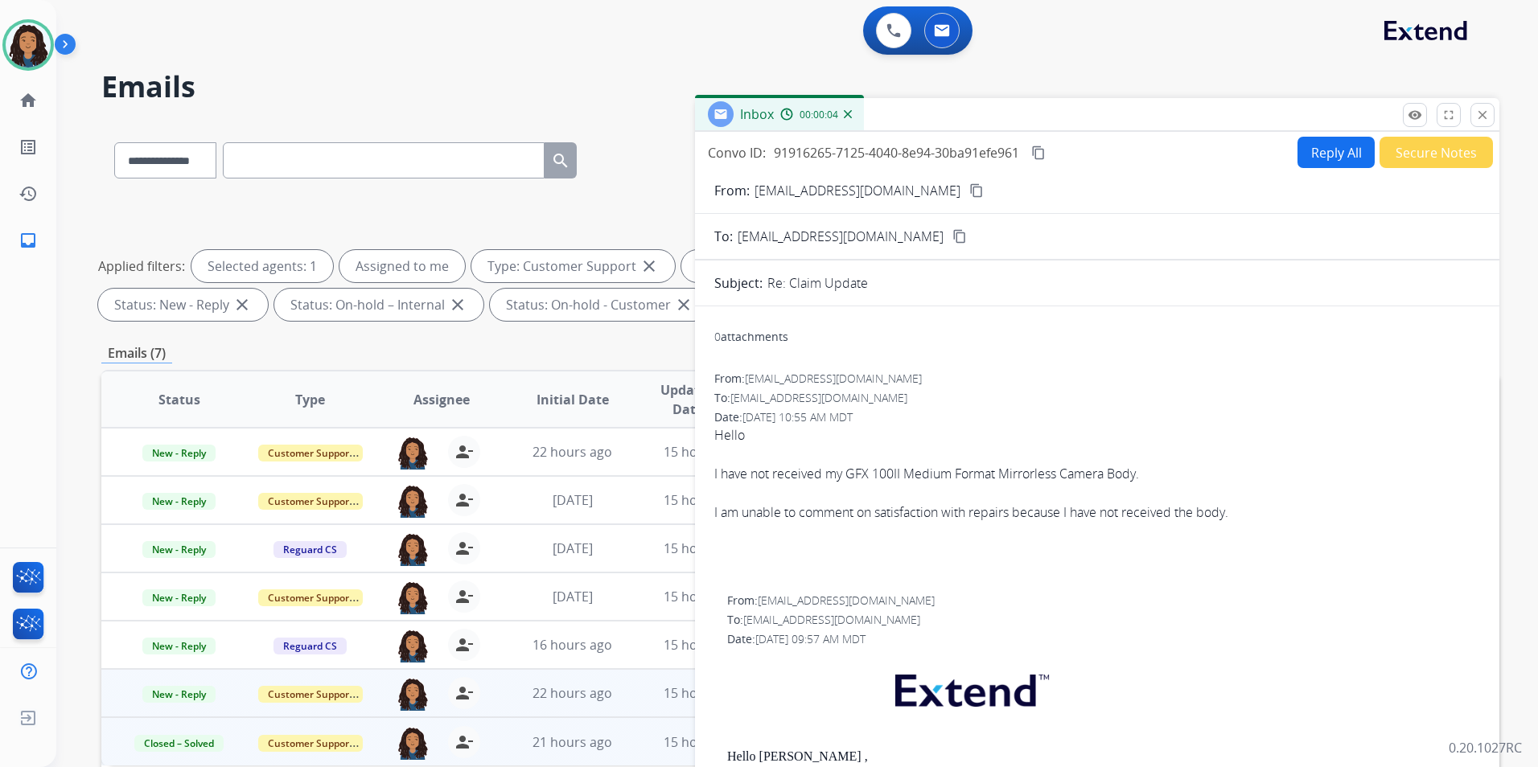
click at [1401, 117] on div "Inbox 00:00:04" at bounding box center [1097, 115] width 804 height 34
click at [1409, 116] on mat-icon "remove_red_eye" at bounding box center [1415, 115] width 14 height 14
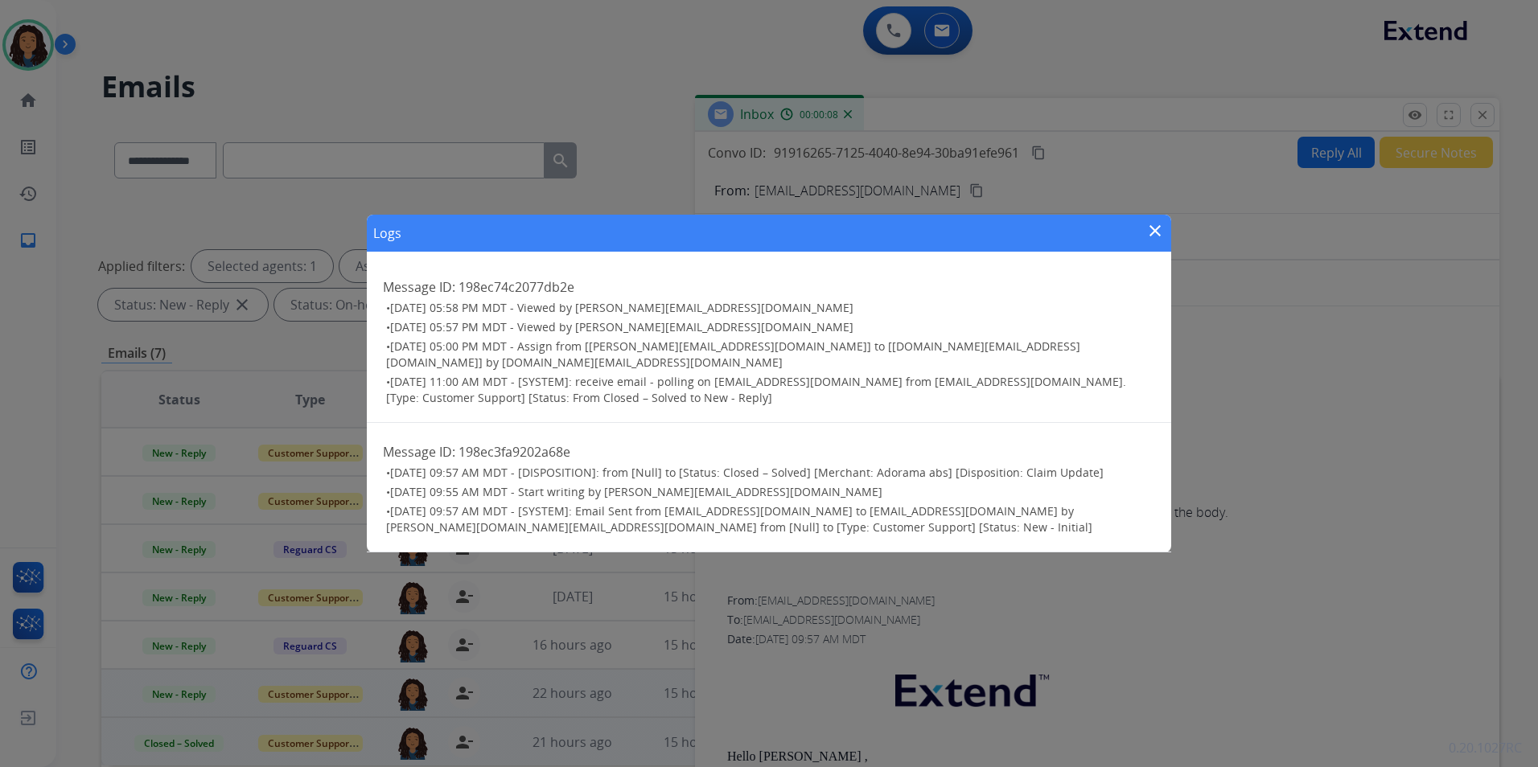
click at [1145, 241] on mat-icon "close" at bounding box center [1154, 230] width 19 height 19
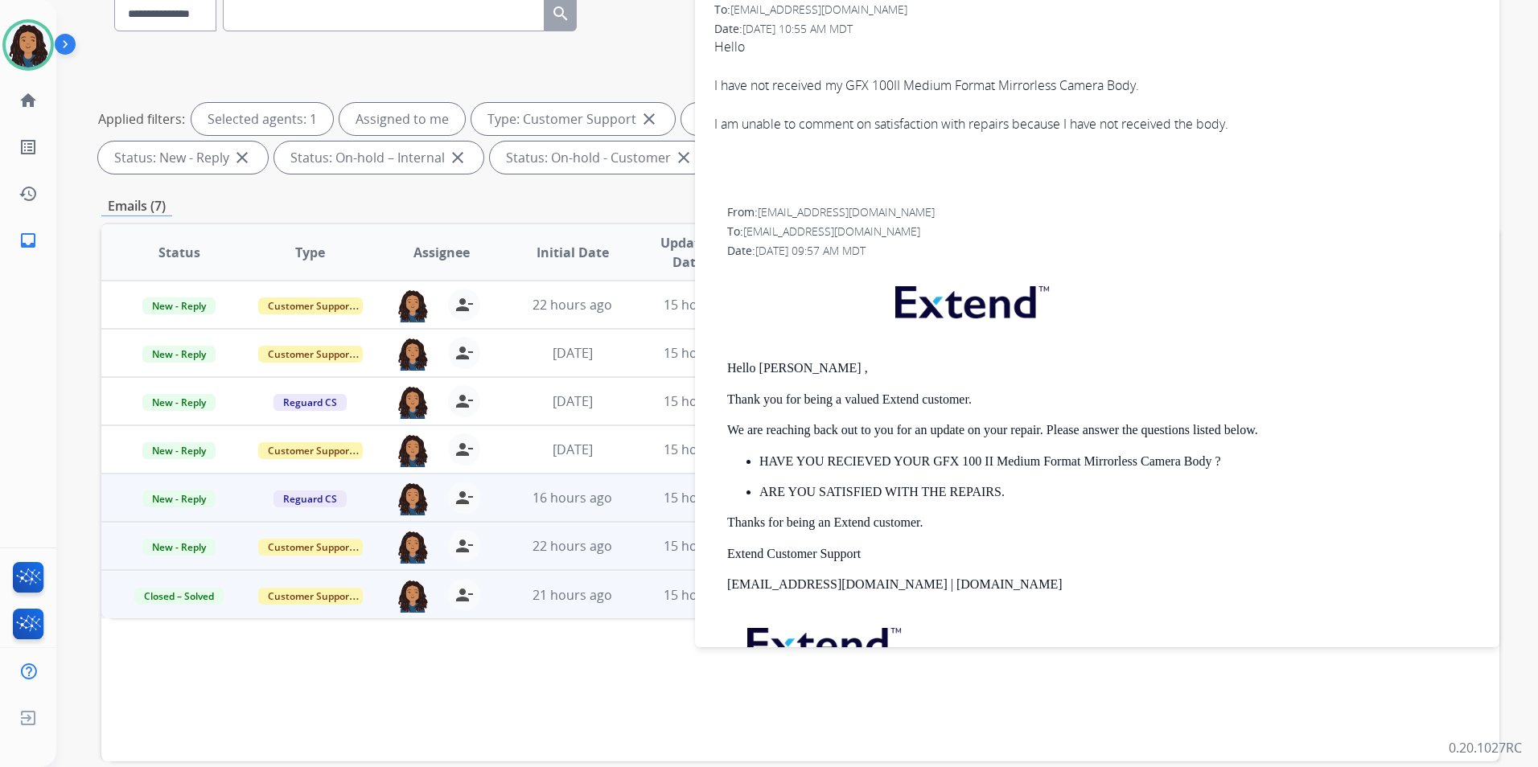
scroll to position [225, 0]
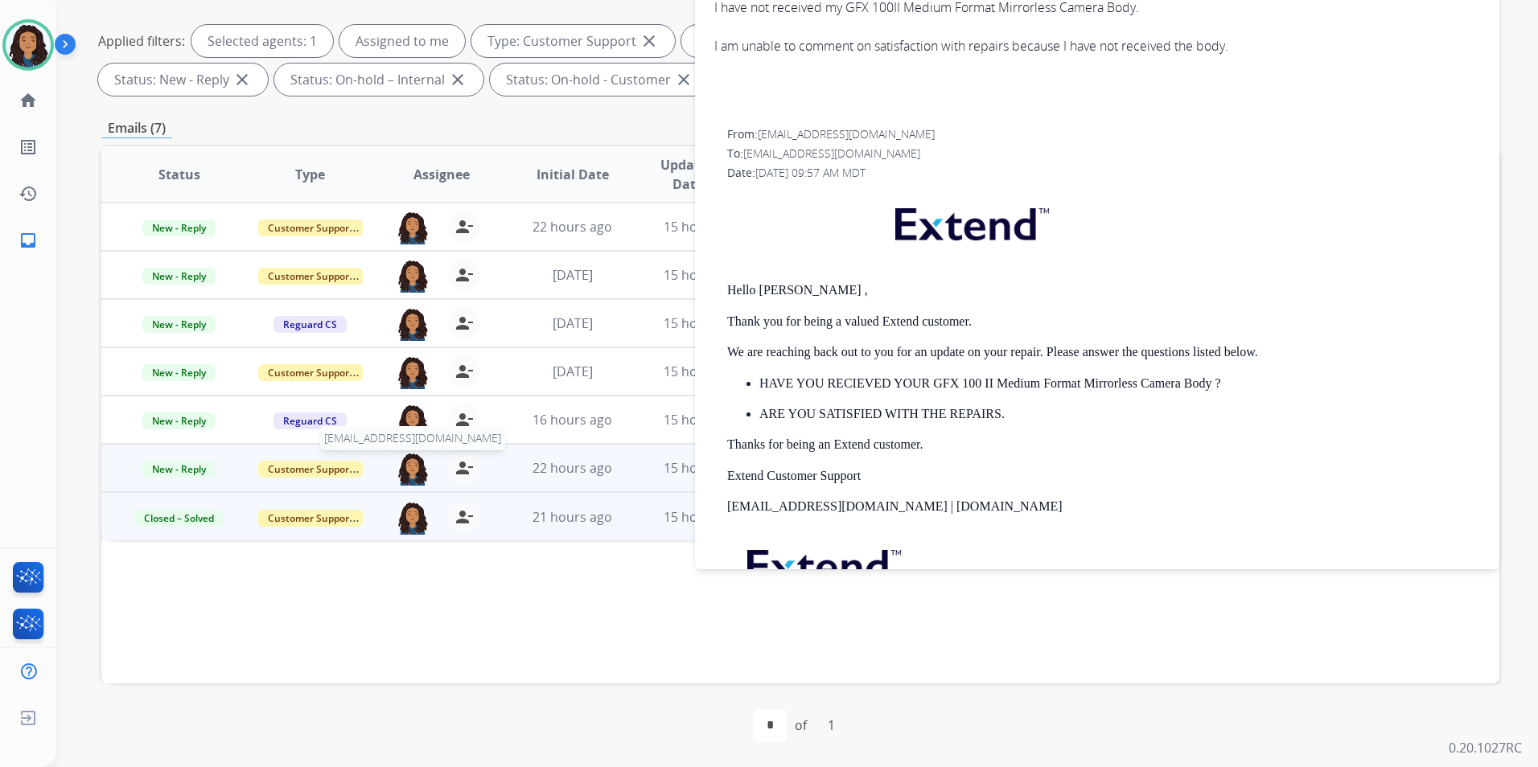
click at [414, 468] on img at bounding box center [413, 469] width 32 height 34
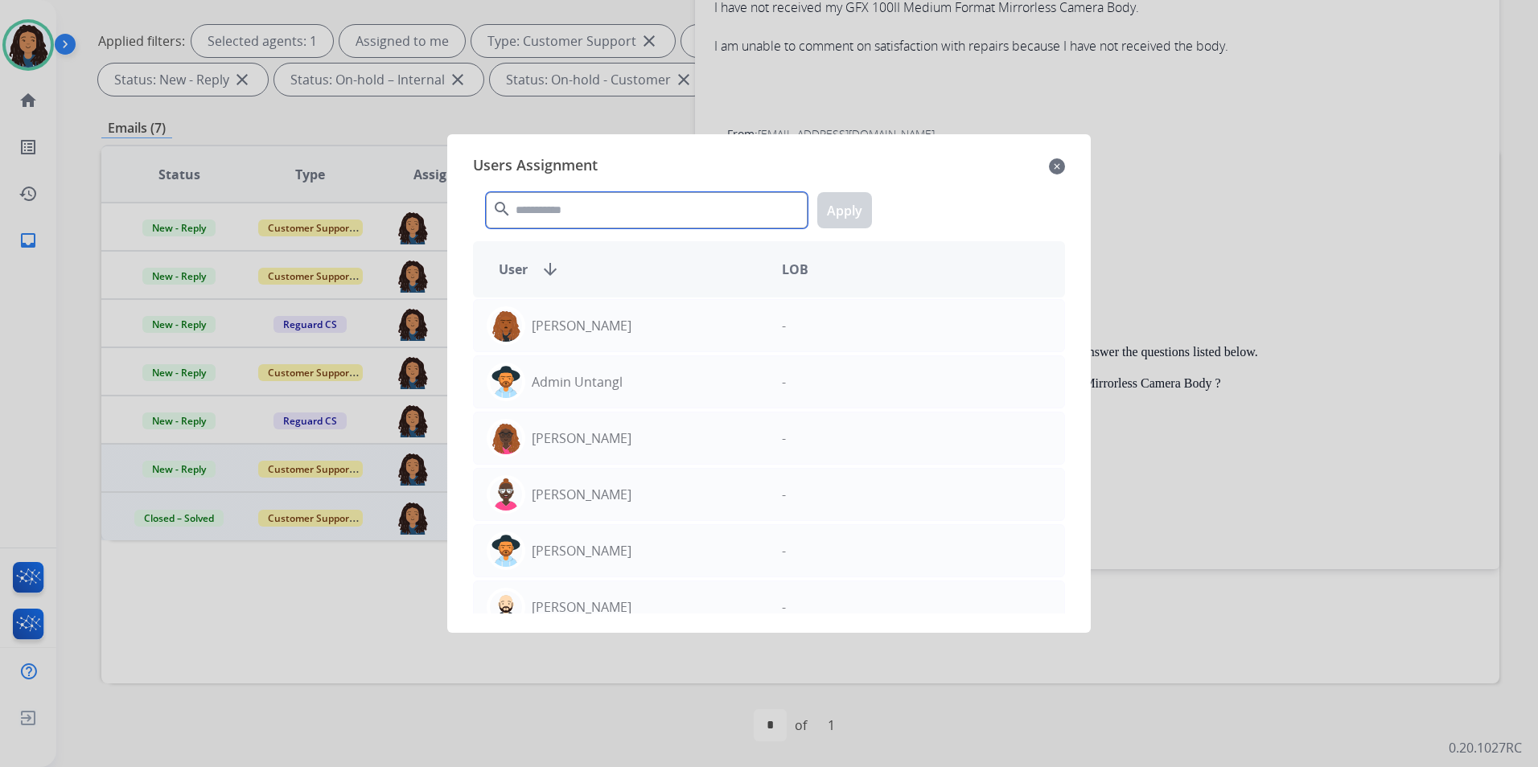
click at [581, 211] on input "text" at bounding box center [647, 210] width 322 height 36
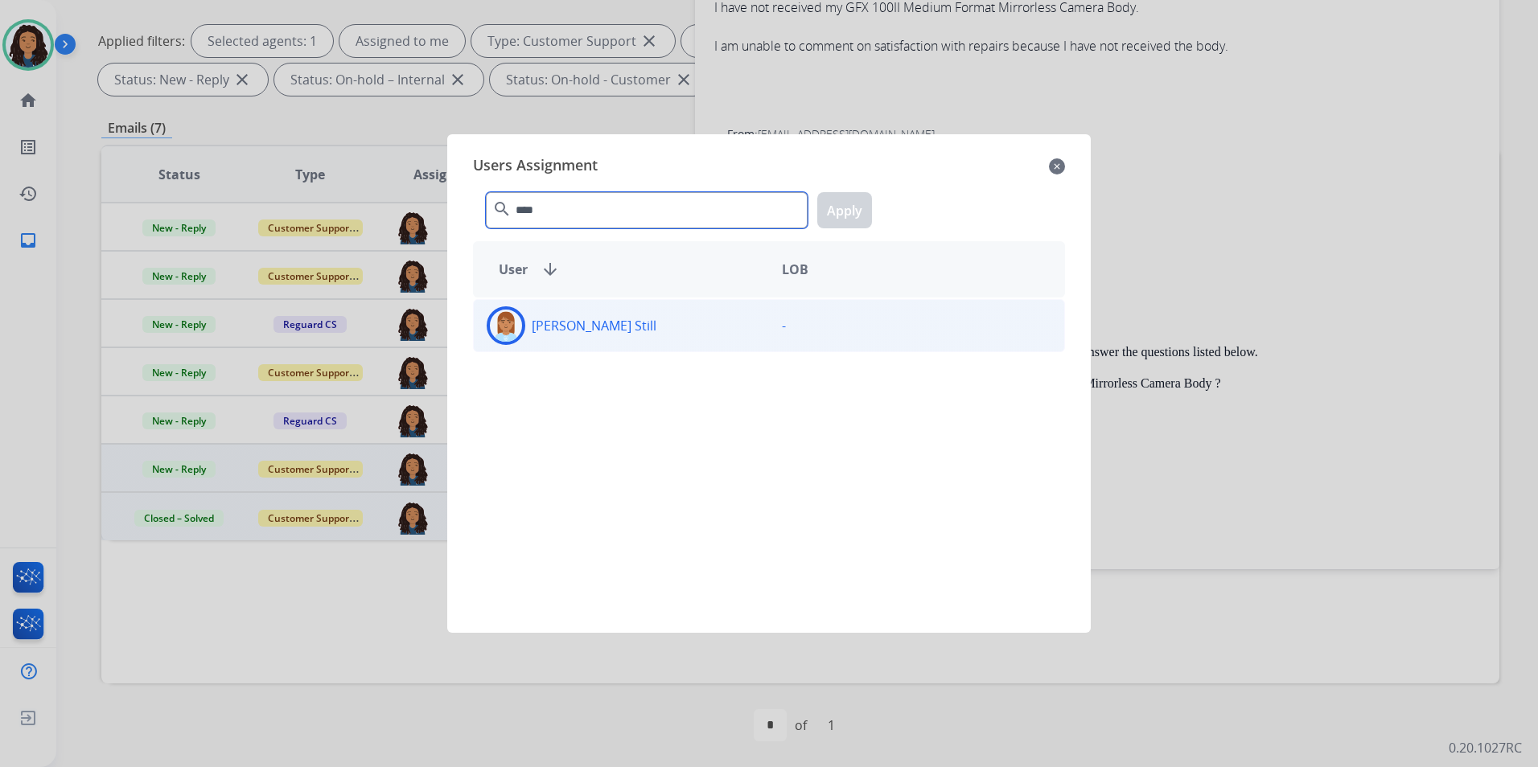
type input "****"
click at [616, 337] on div "Rasheena Still" at bounding box center [621, 325] width 295 height 39
click at [834, 214] on button "Apply" at bounding box center [844, 210] width 55 height 36
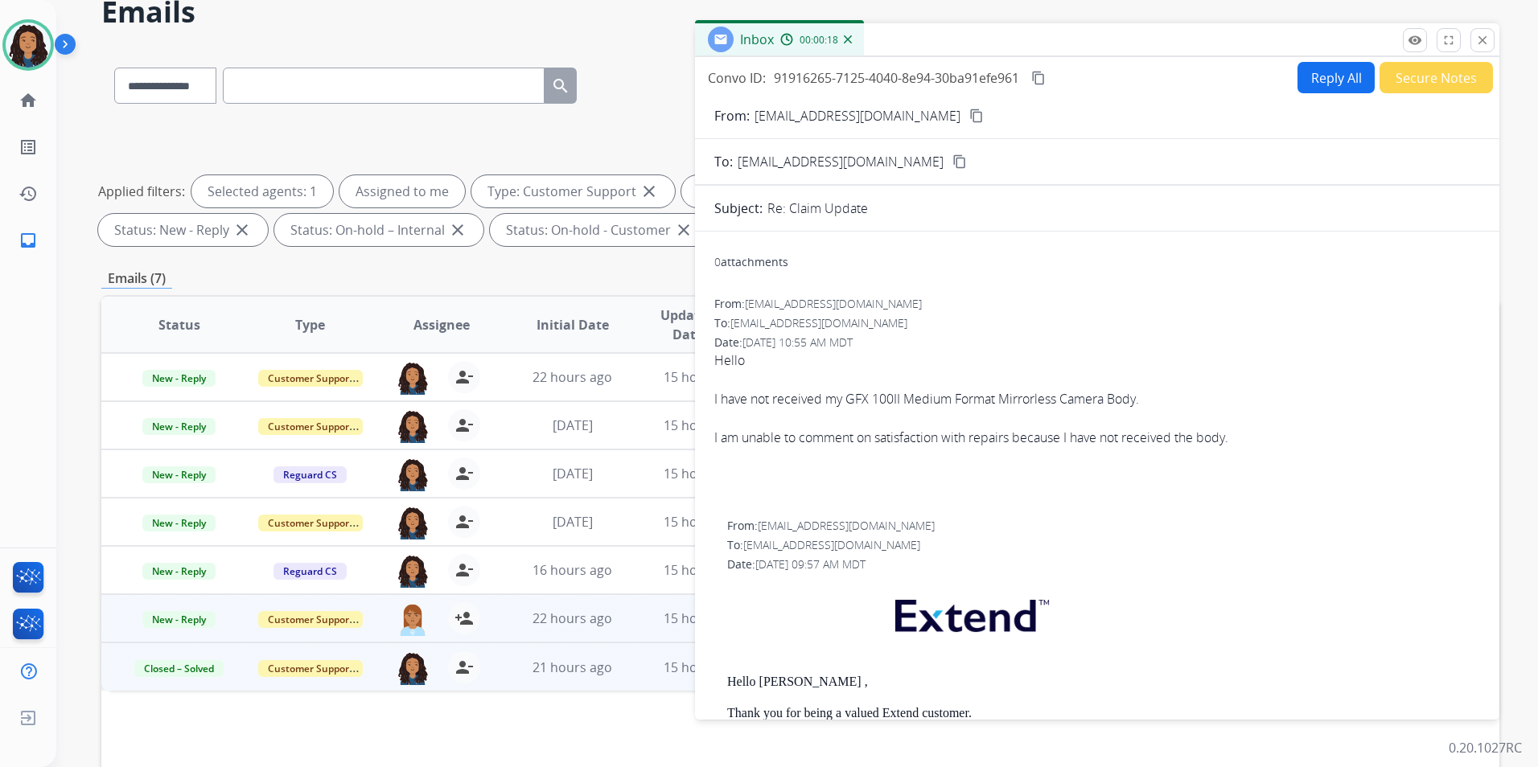
scroll to position [64, 0]
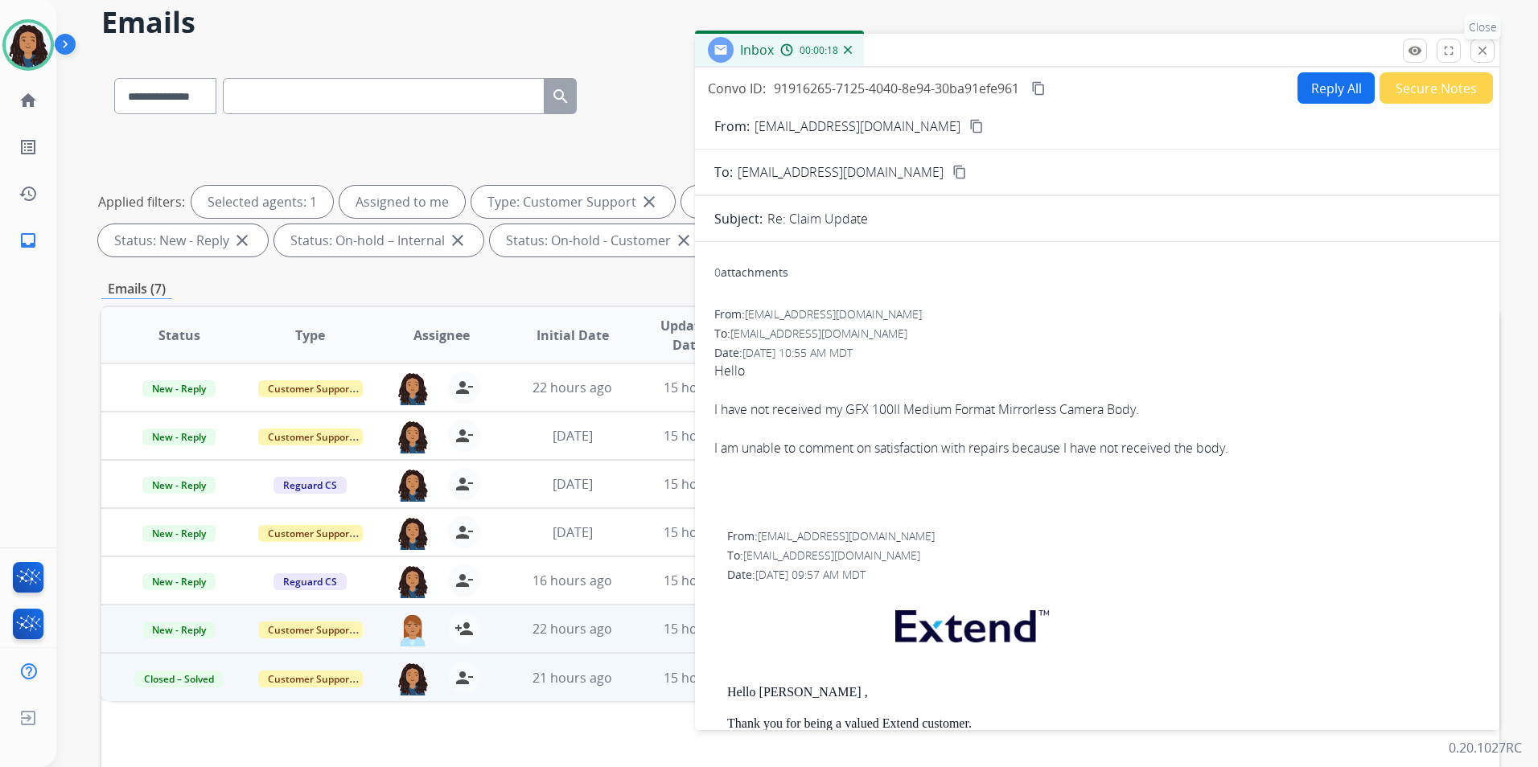
click at [1481, 53] on mat-icon "close" at bounding box center [1482, 50] width 14 height 14
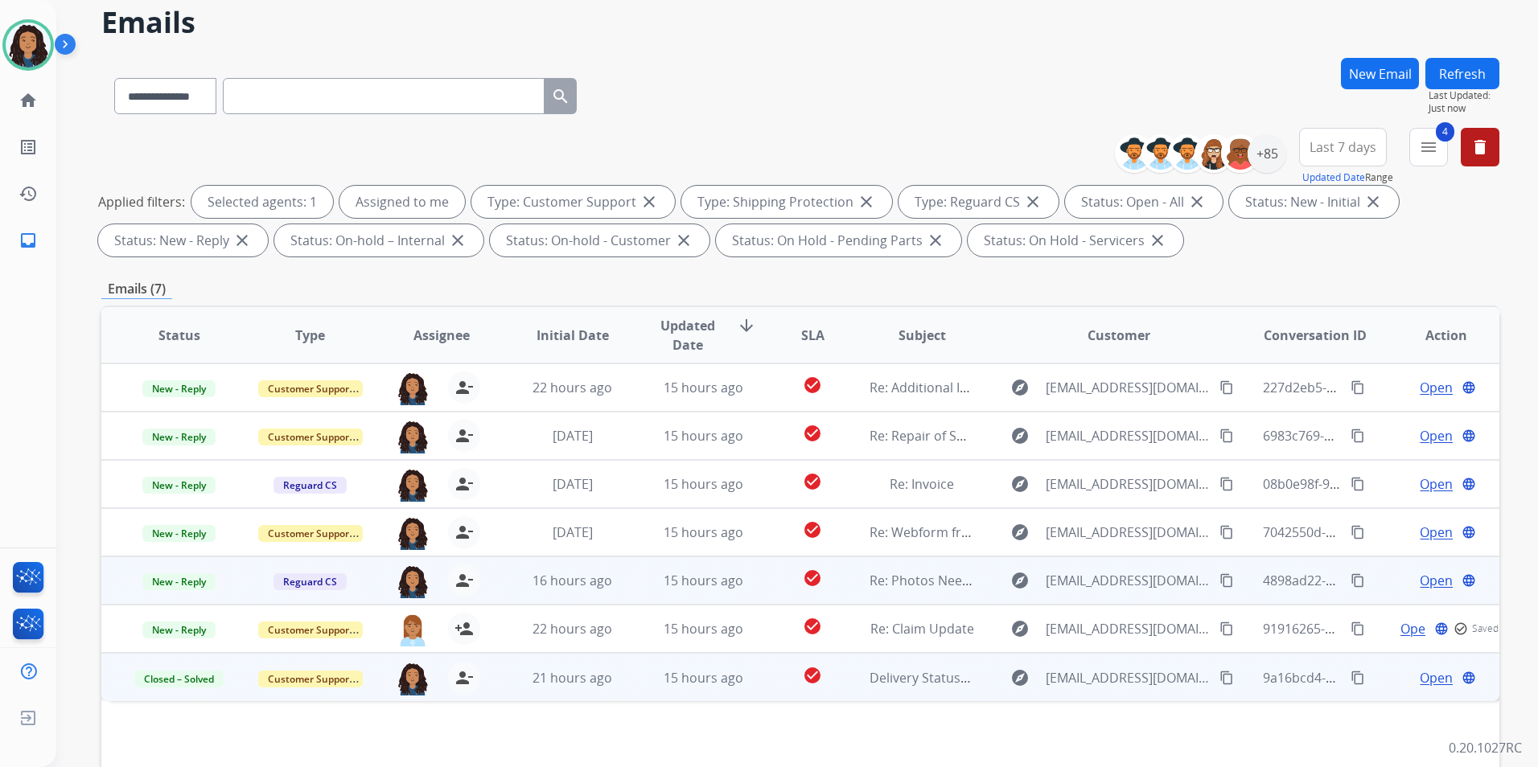
click at [1423, 582] on span "Open" at bounding box center [1436, 580] width 33 height 19
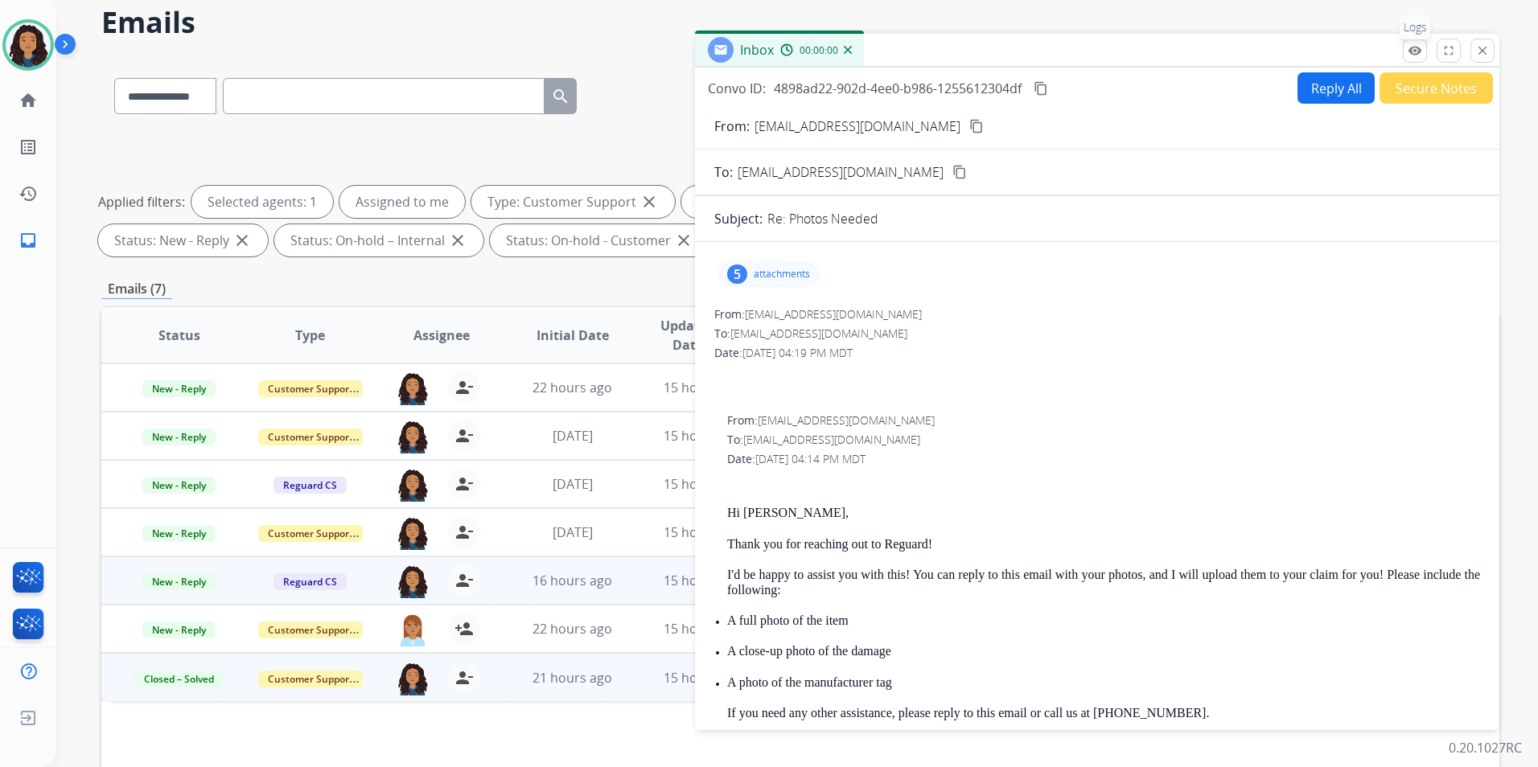
click at [1411, 45] on mat-icon "remove_red_eye" at bounding box center [1415, 50] width 14 height 14
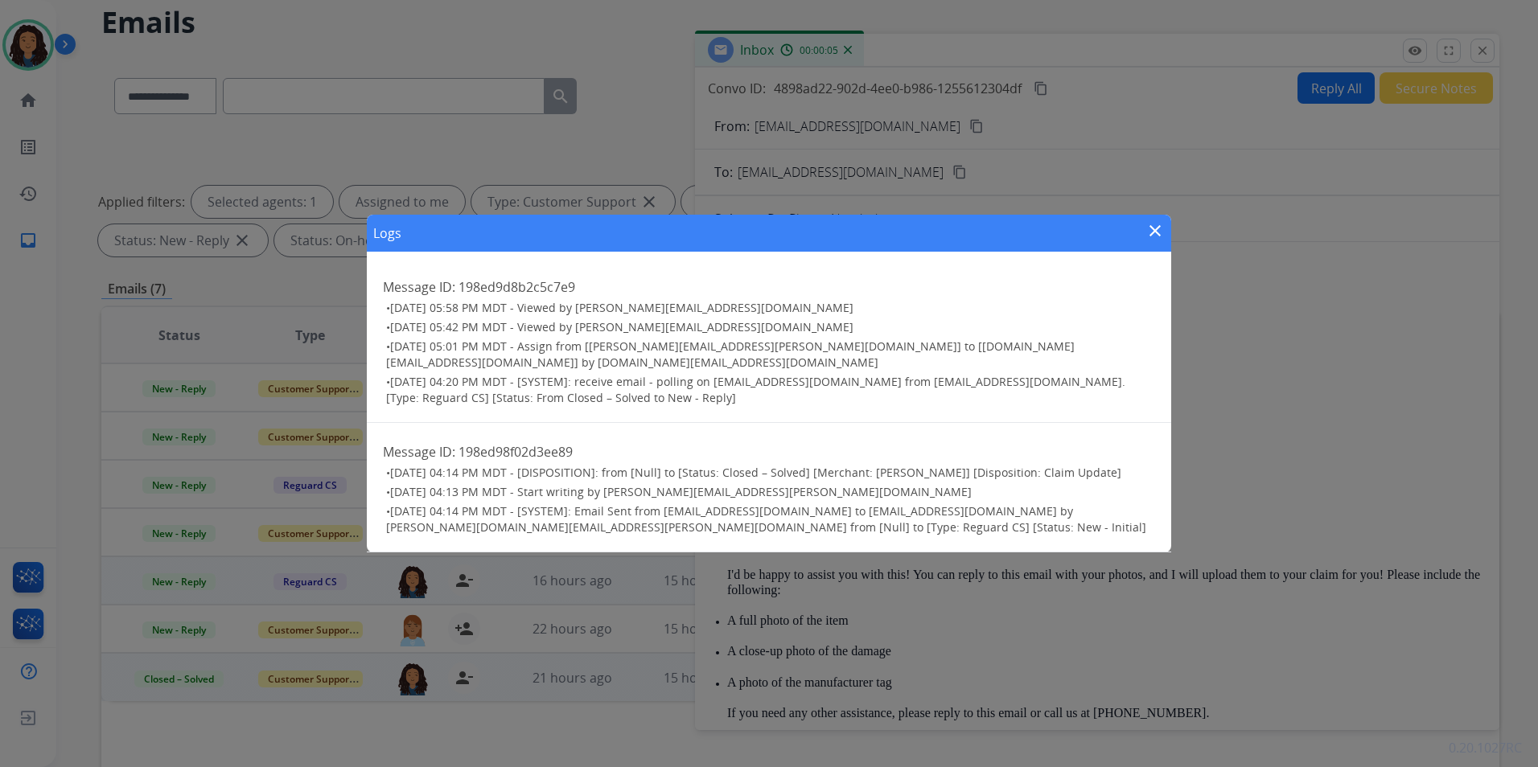
click at [1160, 234] on mat-icon "close" at bounding box center [1154, 230] width 19 height 19
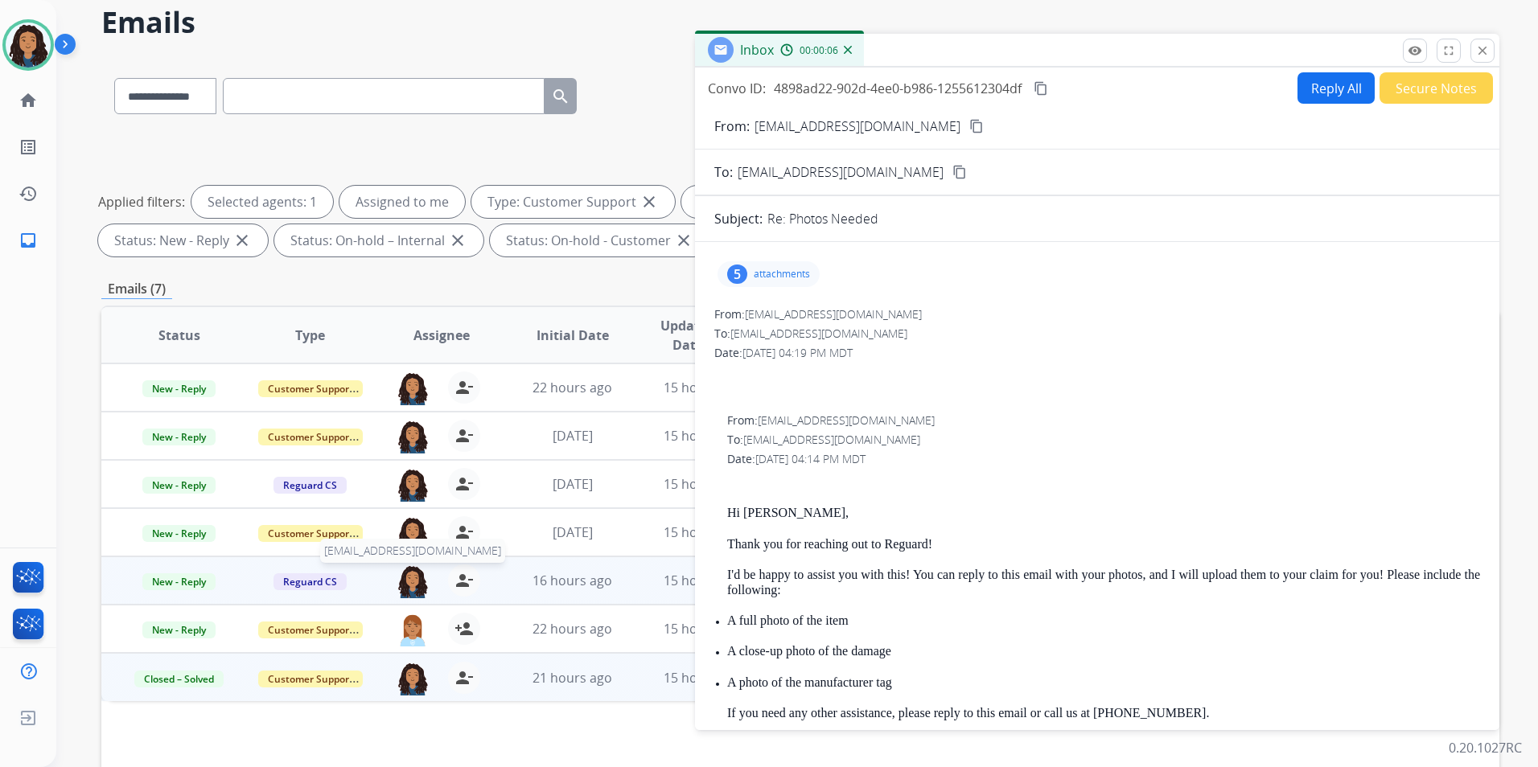
click at [397, 579] on img at bounding box center [413, 582] width 32 height 34
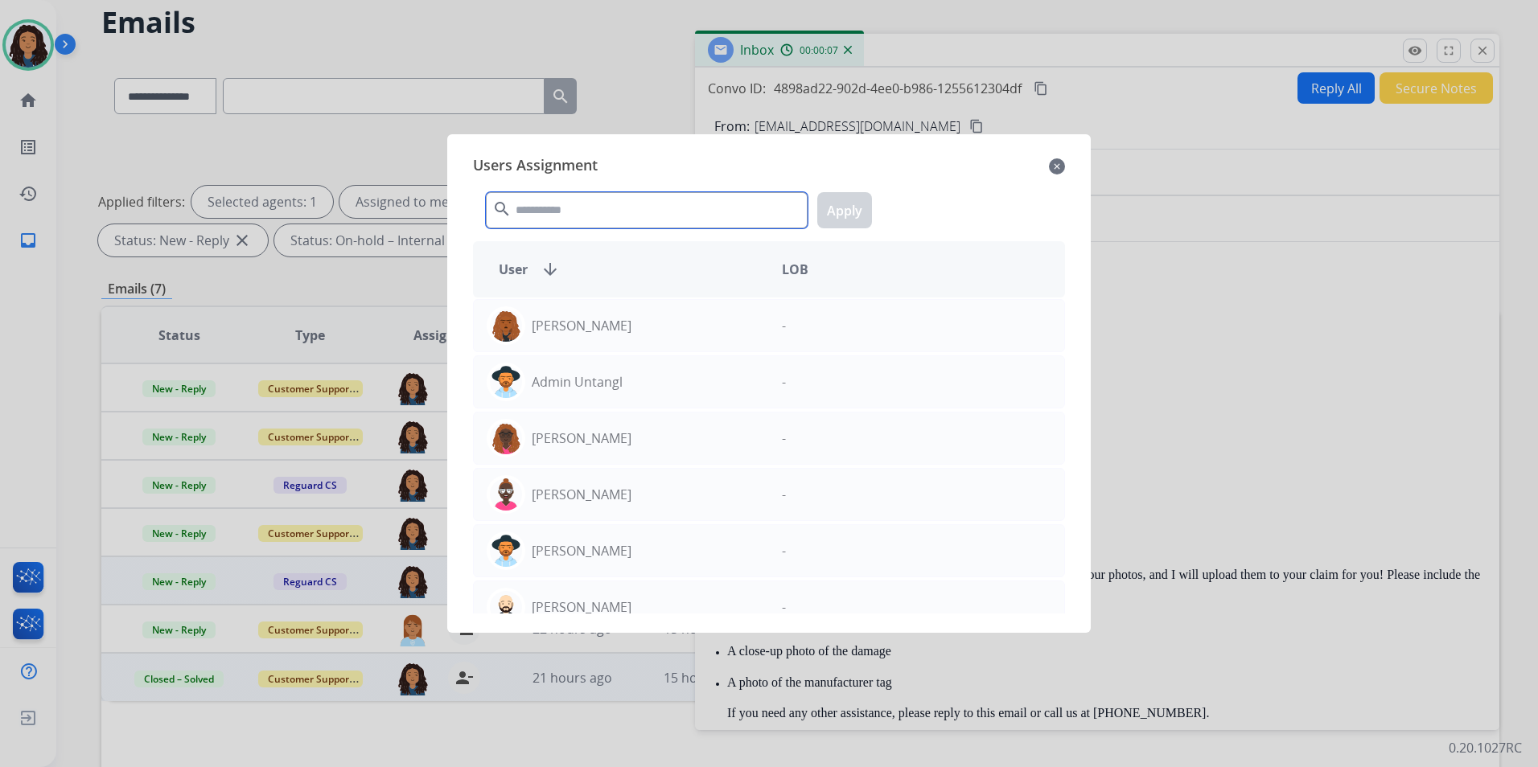
click at [628, 208] on input "text" at bounding box center [647, 210] width 322 height 36
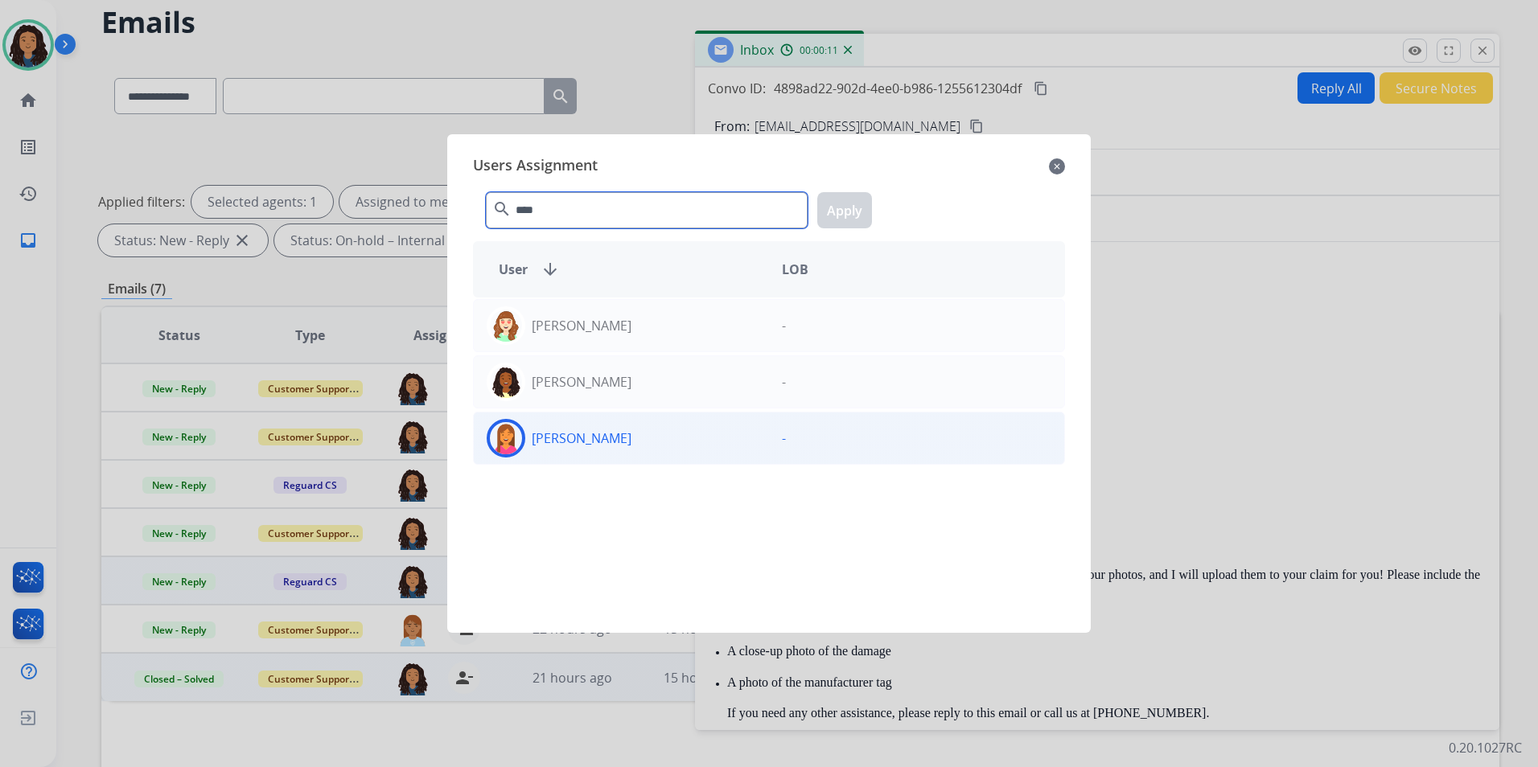
type input "****"
click at [672, 440] on div "Nataya Kelly" at bounding box center [621, 438] width 295 height 39
click at [837, 205] on button "Apply" at bounding box center [844, 210] width 55 height 36
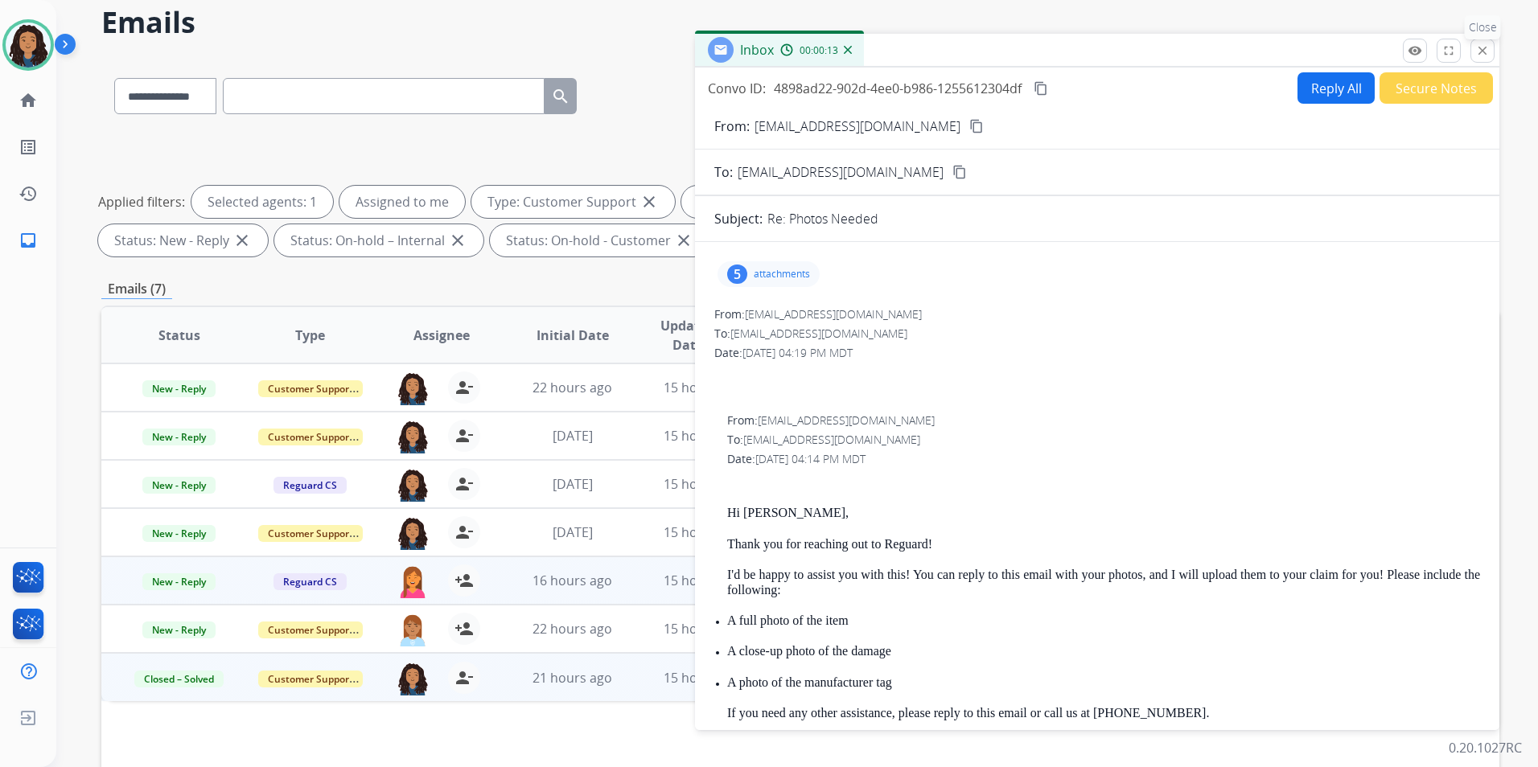
click at [1482, 54] on mat-icon "close" at bounding box center [1482, 50] width 14 height 14
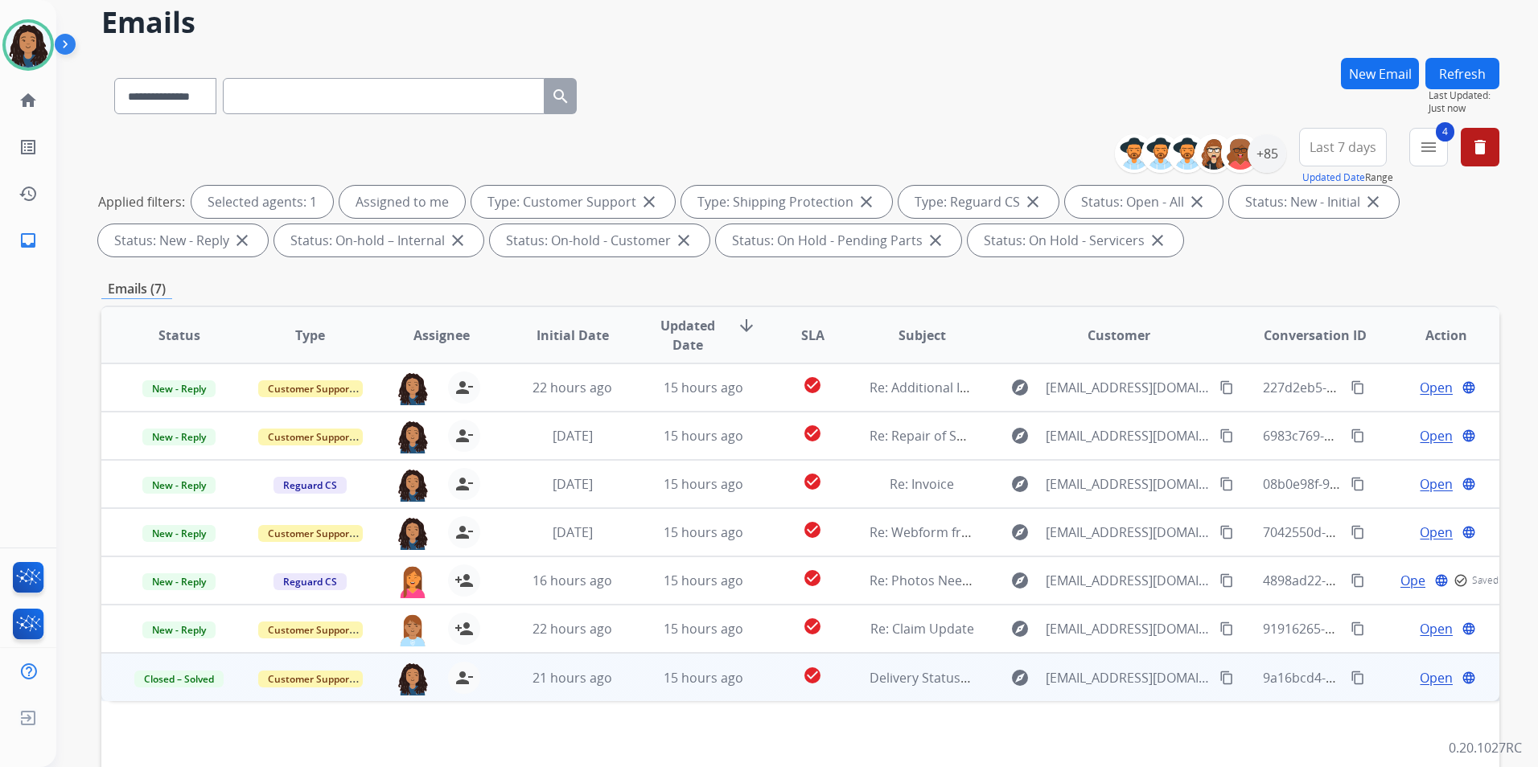
click at [1474, 72] on button "Refresh" at bounding box center [1462, 73] width 74 height 31
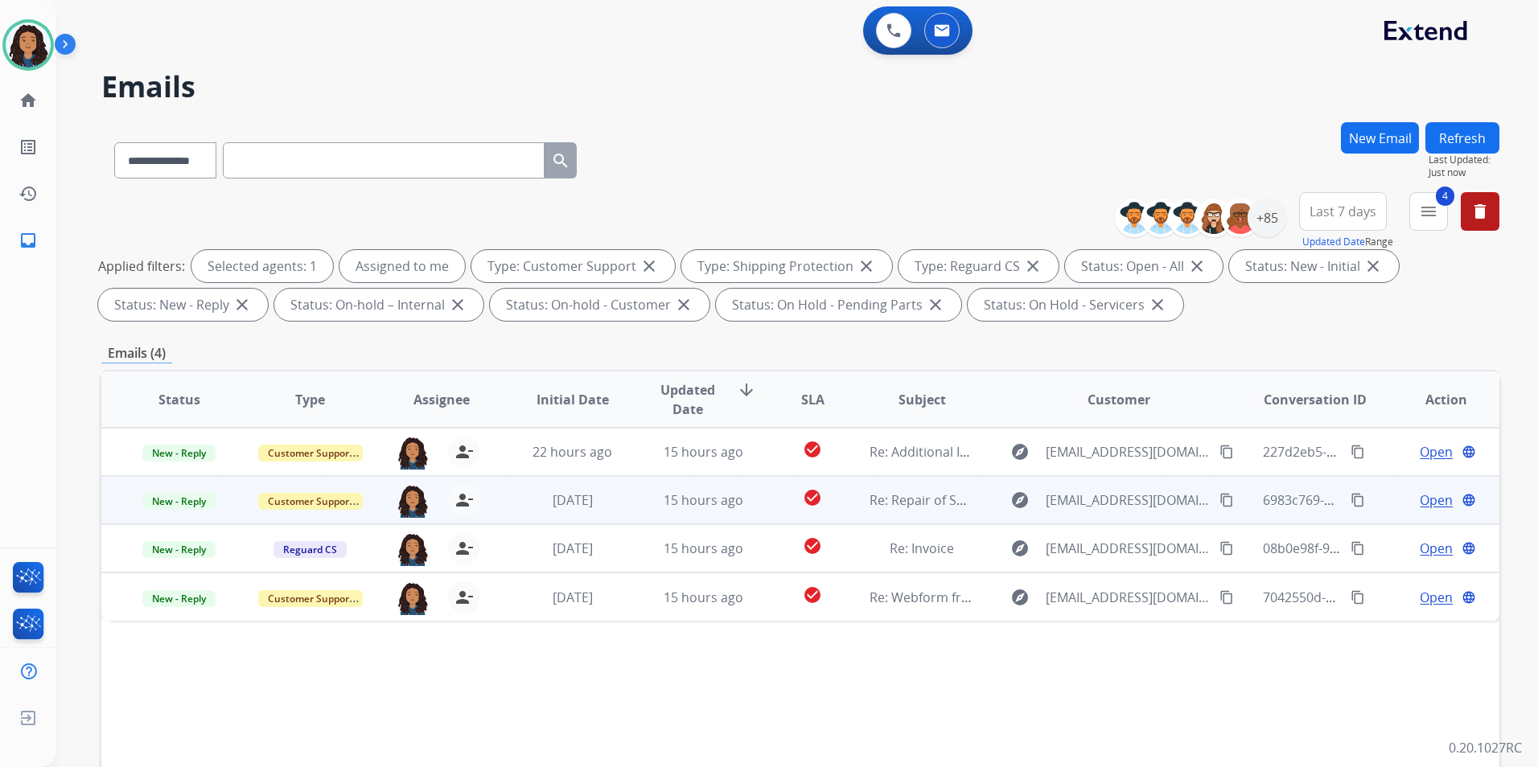
scroll to position [80, 0]
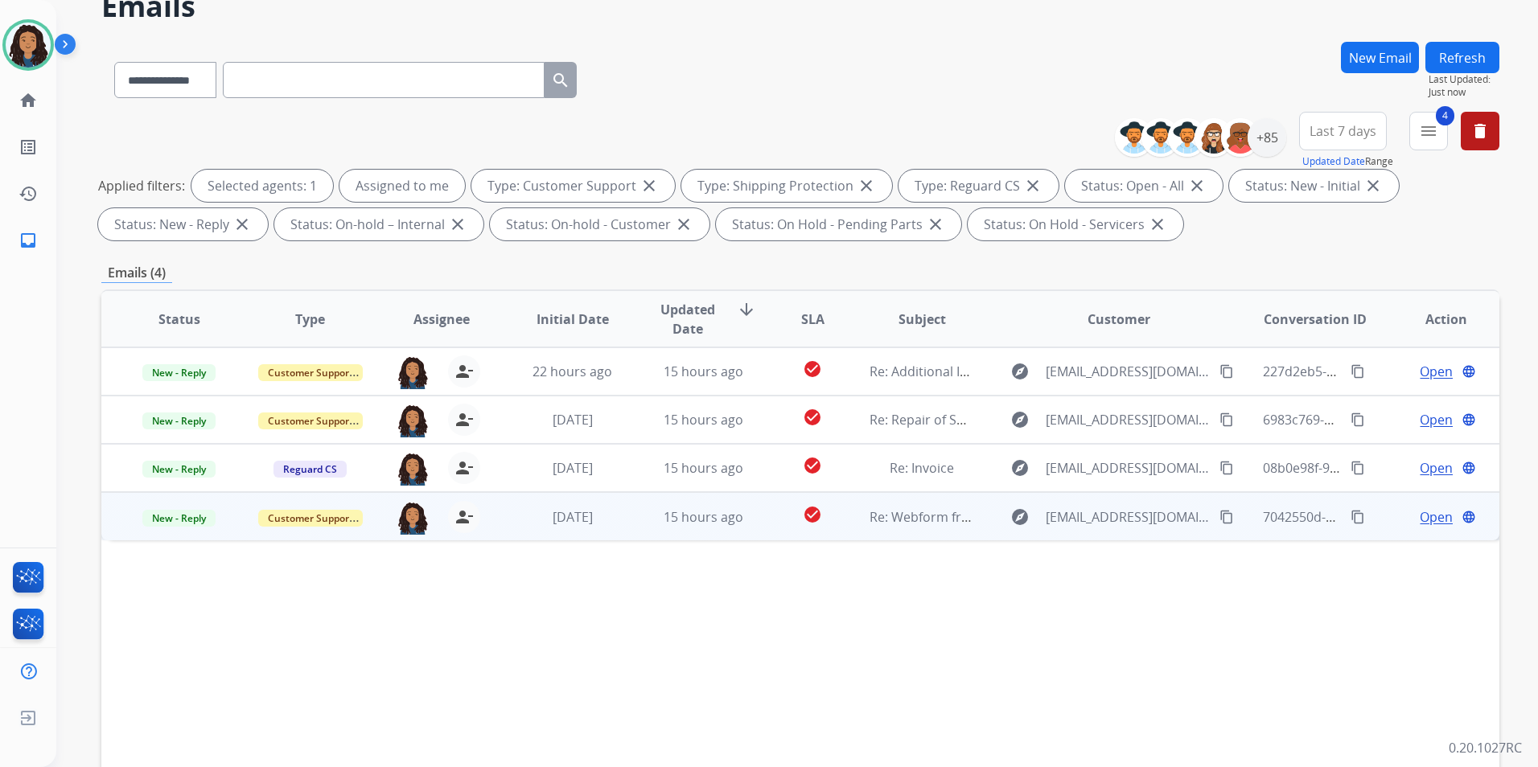
click at [1420, 514] on span "Open" at bounding box center [1436, 517] width 33 height 19
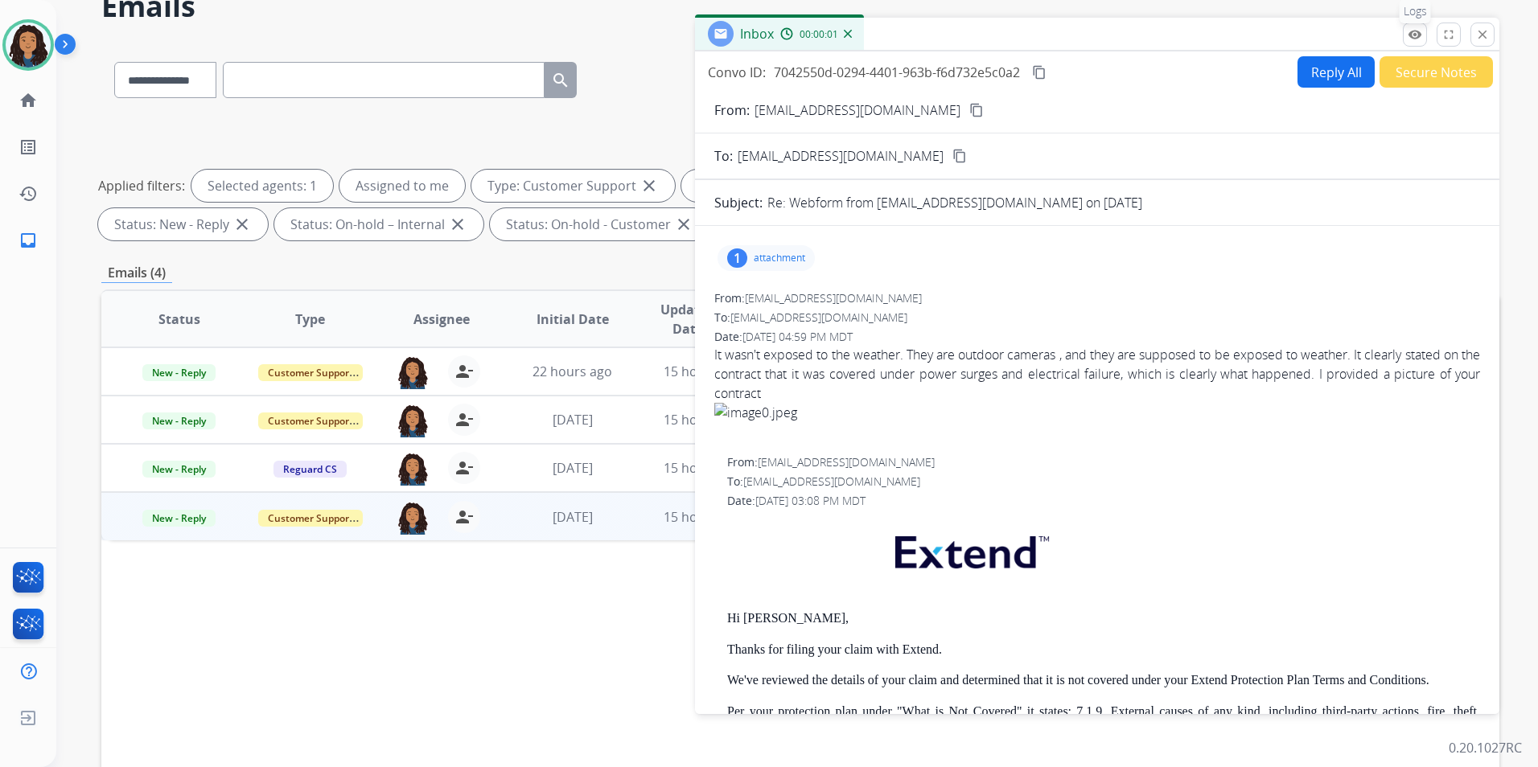
click at [1423, 41] on button "remove_red_eye Logs" at bounding box center [1415, 35] width 24 height 24
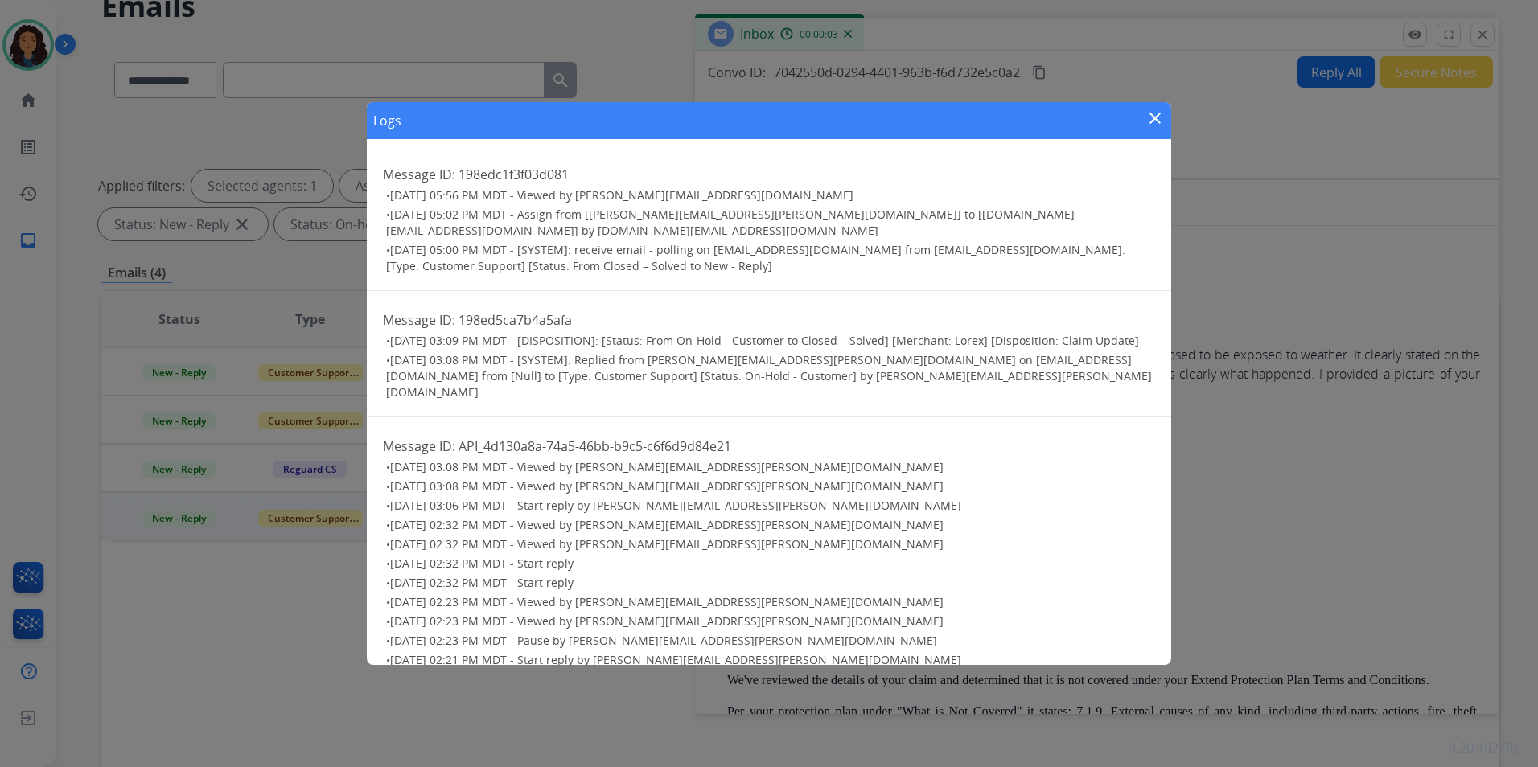
click at [1152, 117] on mat-icon "close" at bounding box center [1154, 118] width 19 height 19
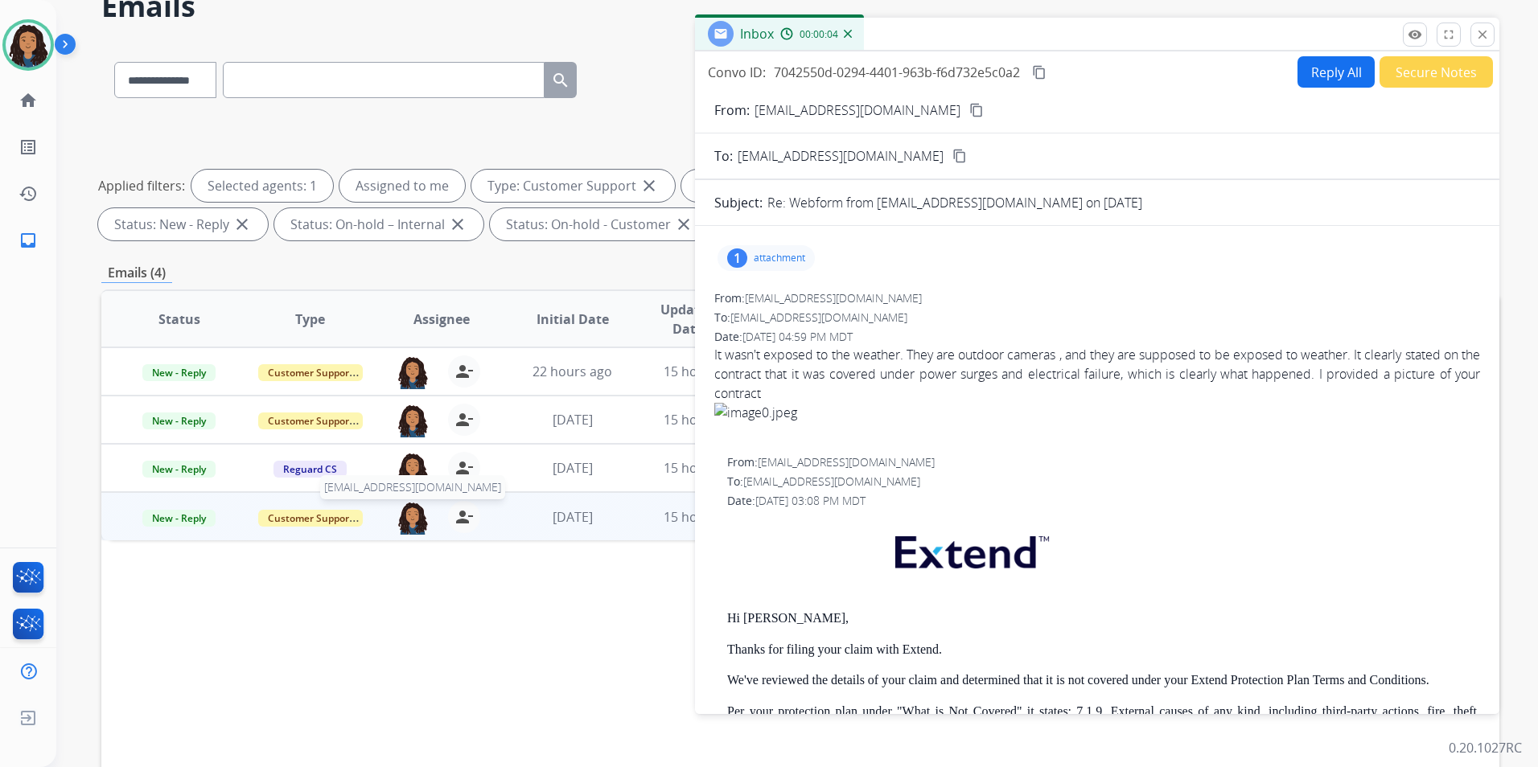
click at [422, 516] on img at bounding box center [413, 518] width 32 height 34
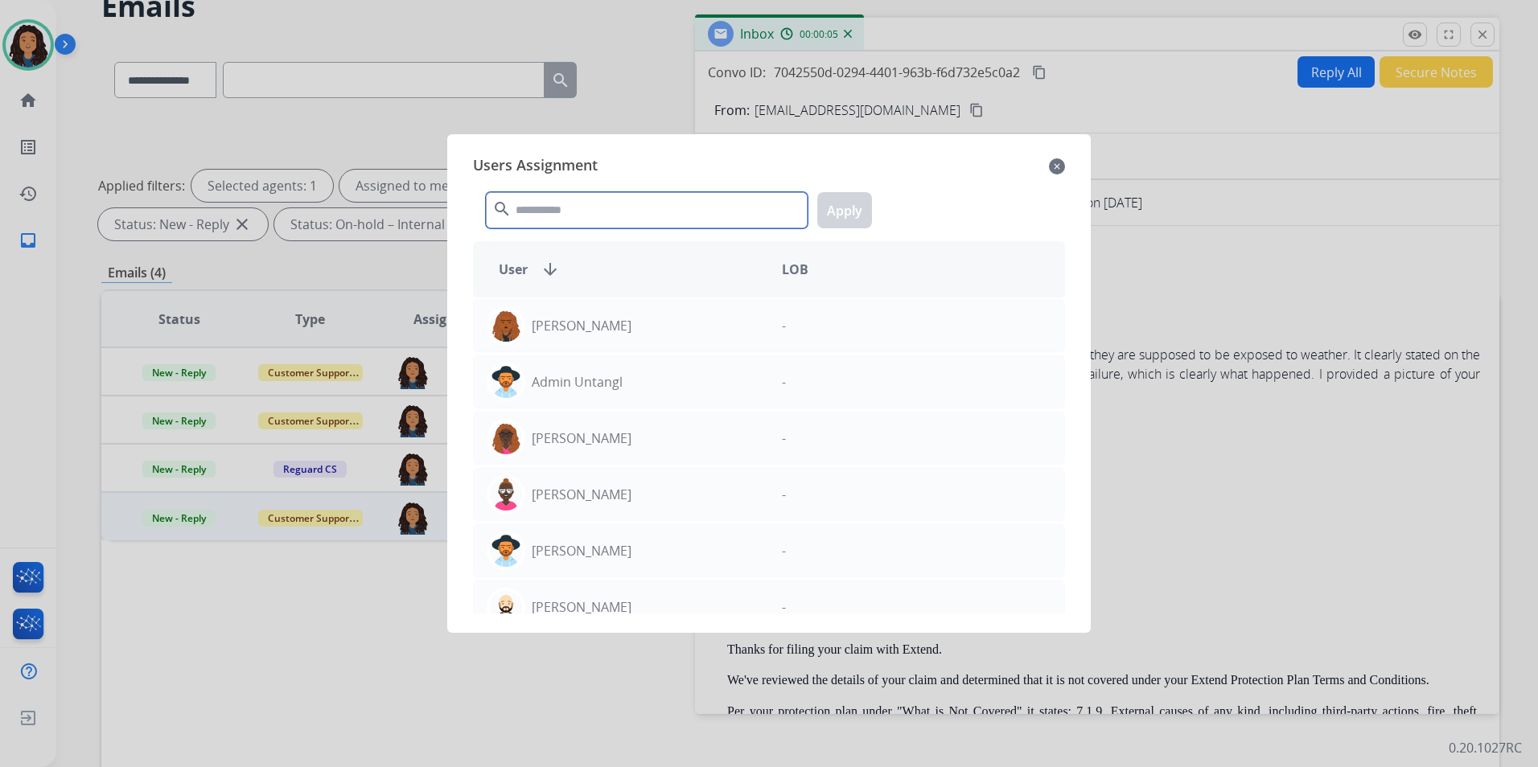
click at [663, 207] on input "text" at bounding box center [647, 210] width 322 height 36
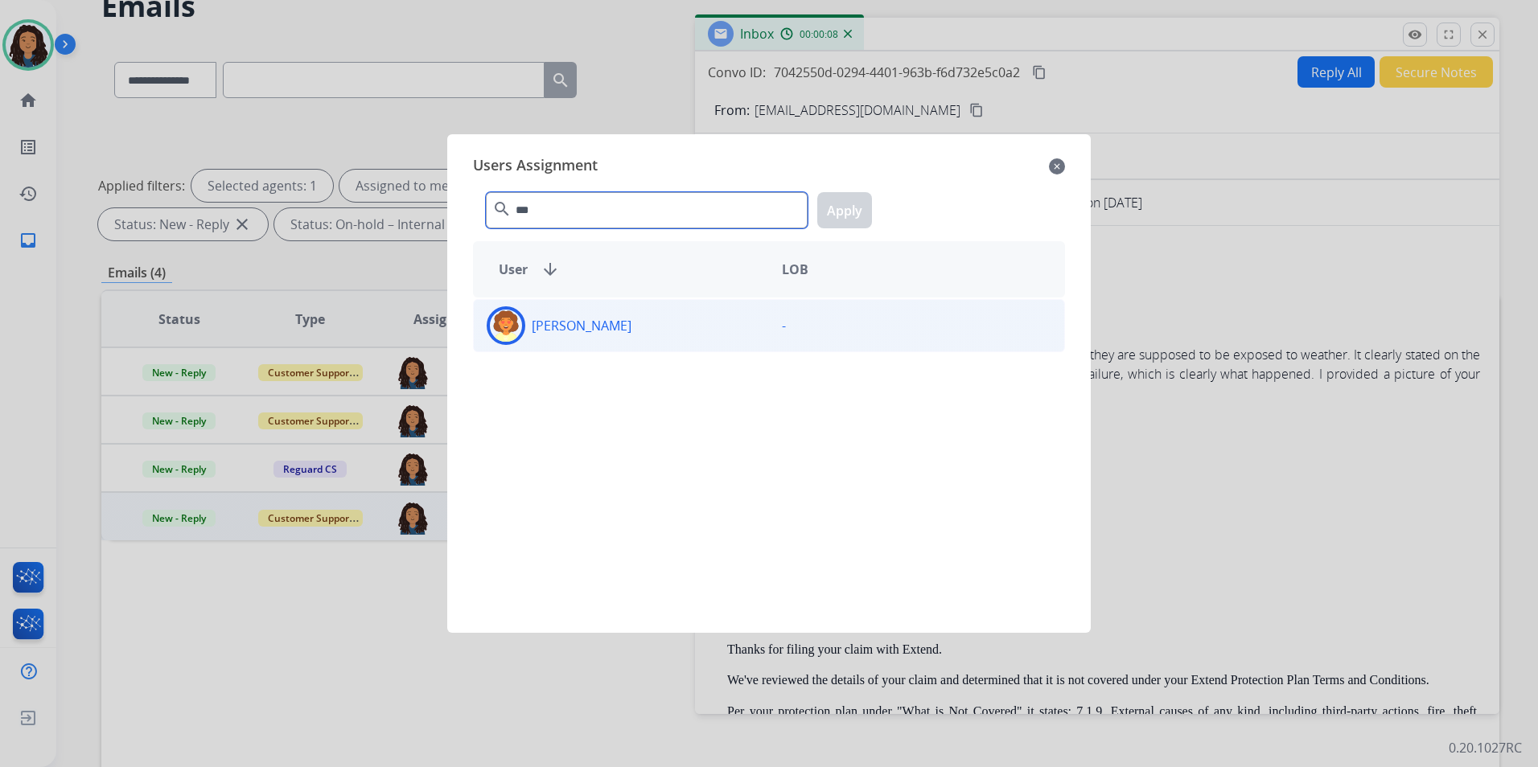
type input "***"
click at [625, 320] on div "Deidra Radford" at bounding box center [621, 325] width 295 height 39
click at [877, 198] on div "*** search Apply" at bounding box center [769, 207] width 592 height 56
click at [856, 212] on button "Apply" at bounding box center [844, 210] width 55 height 36
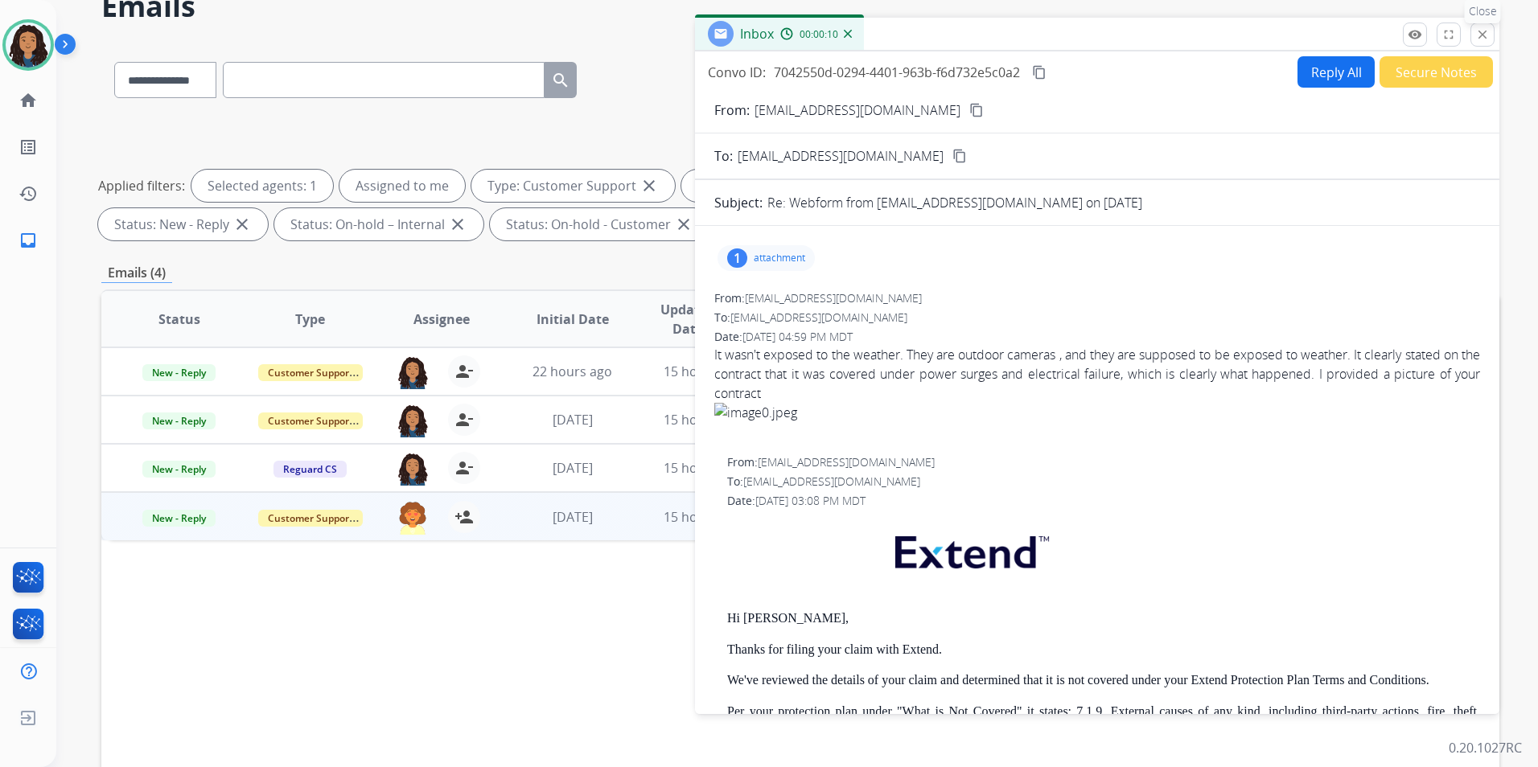
click at [1491, 39] on button "close Close" at bounding box center [1482, 35] width 24 height 24
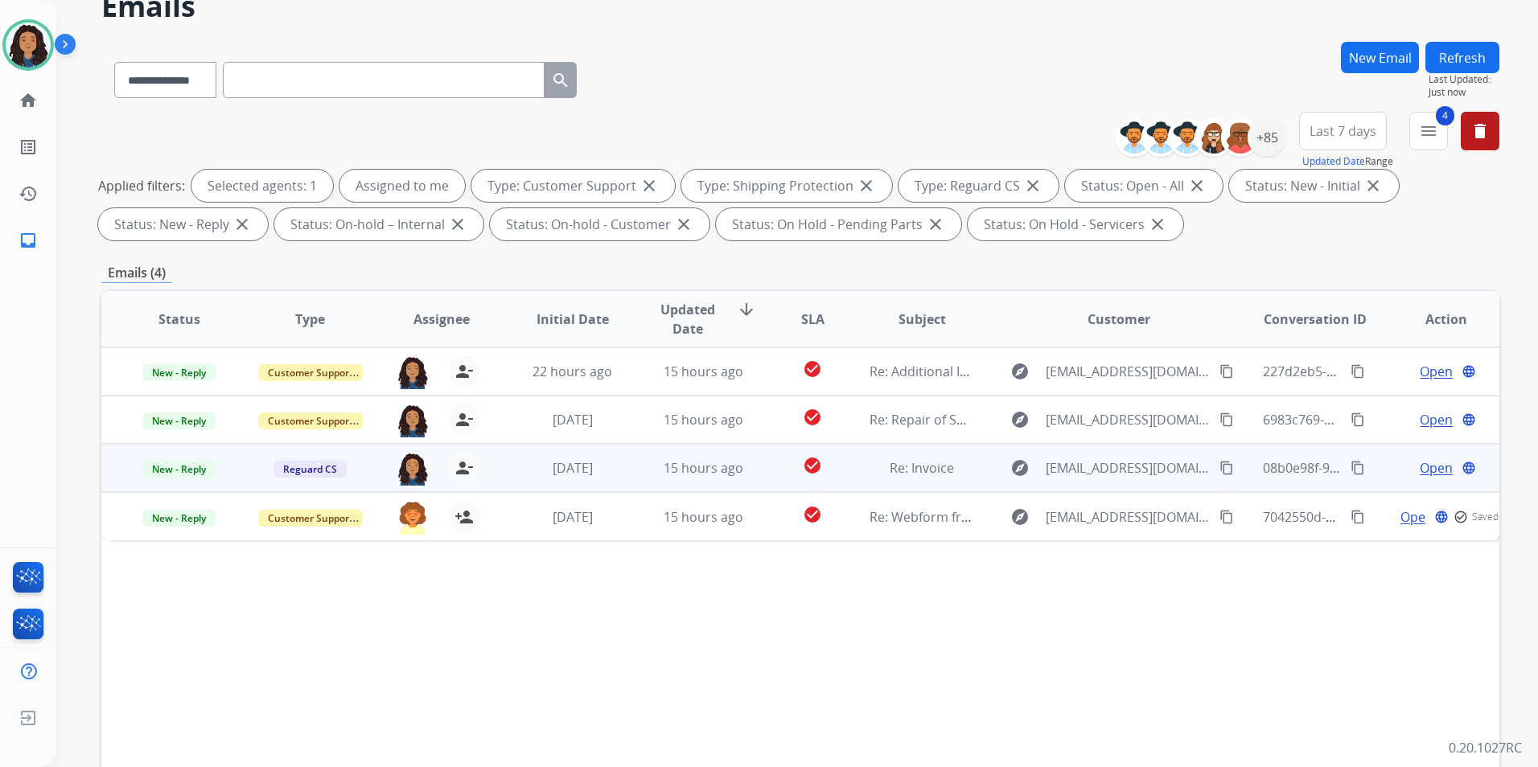
click at [1423, 462] on span "Open" at bounding box center [1436, 468] width 33 height 19
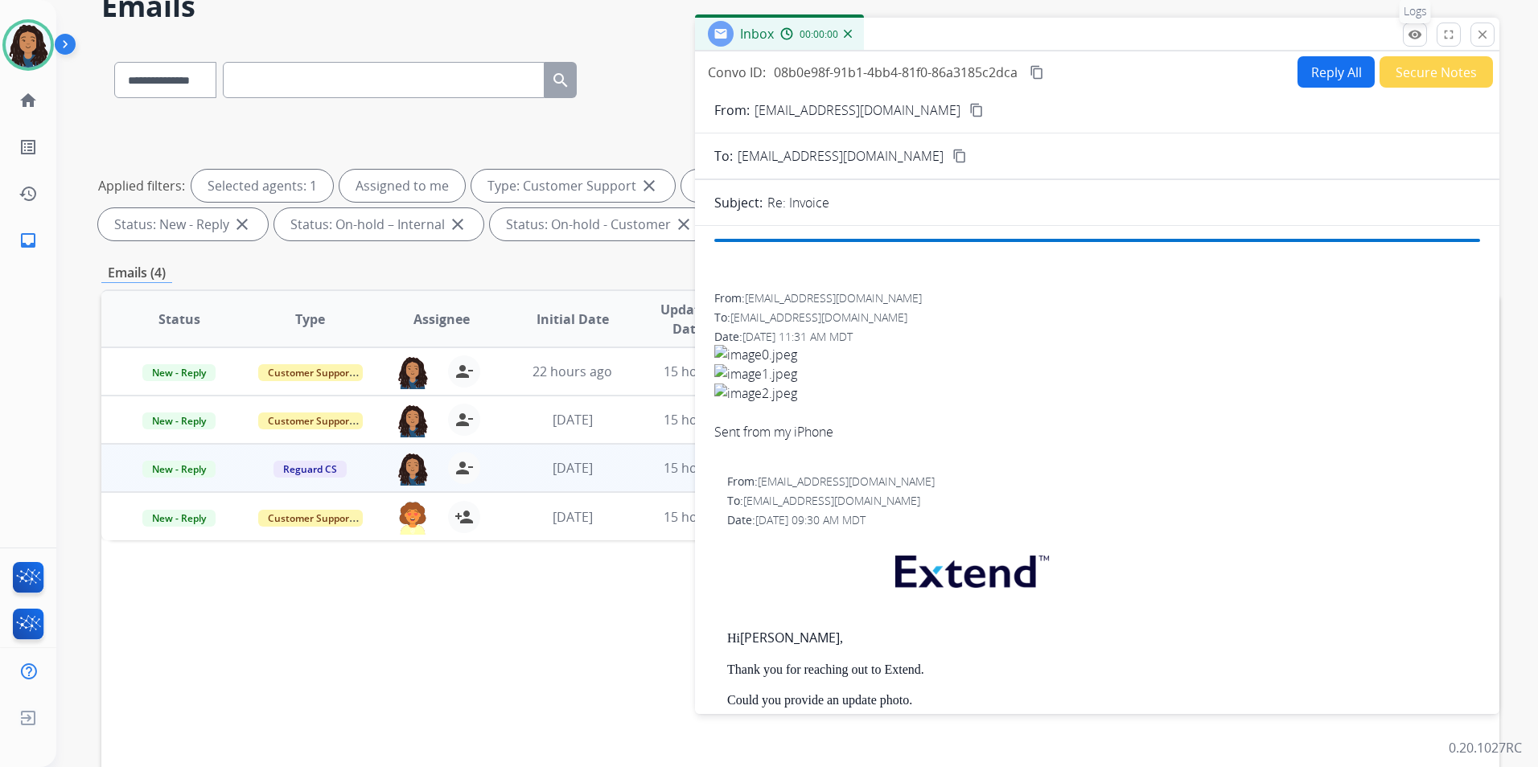
click at [1421, 39] on mat-icon "remove_red_eye" at bounding box center [1415, 34] width 14 height 14
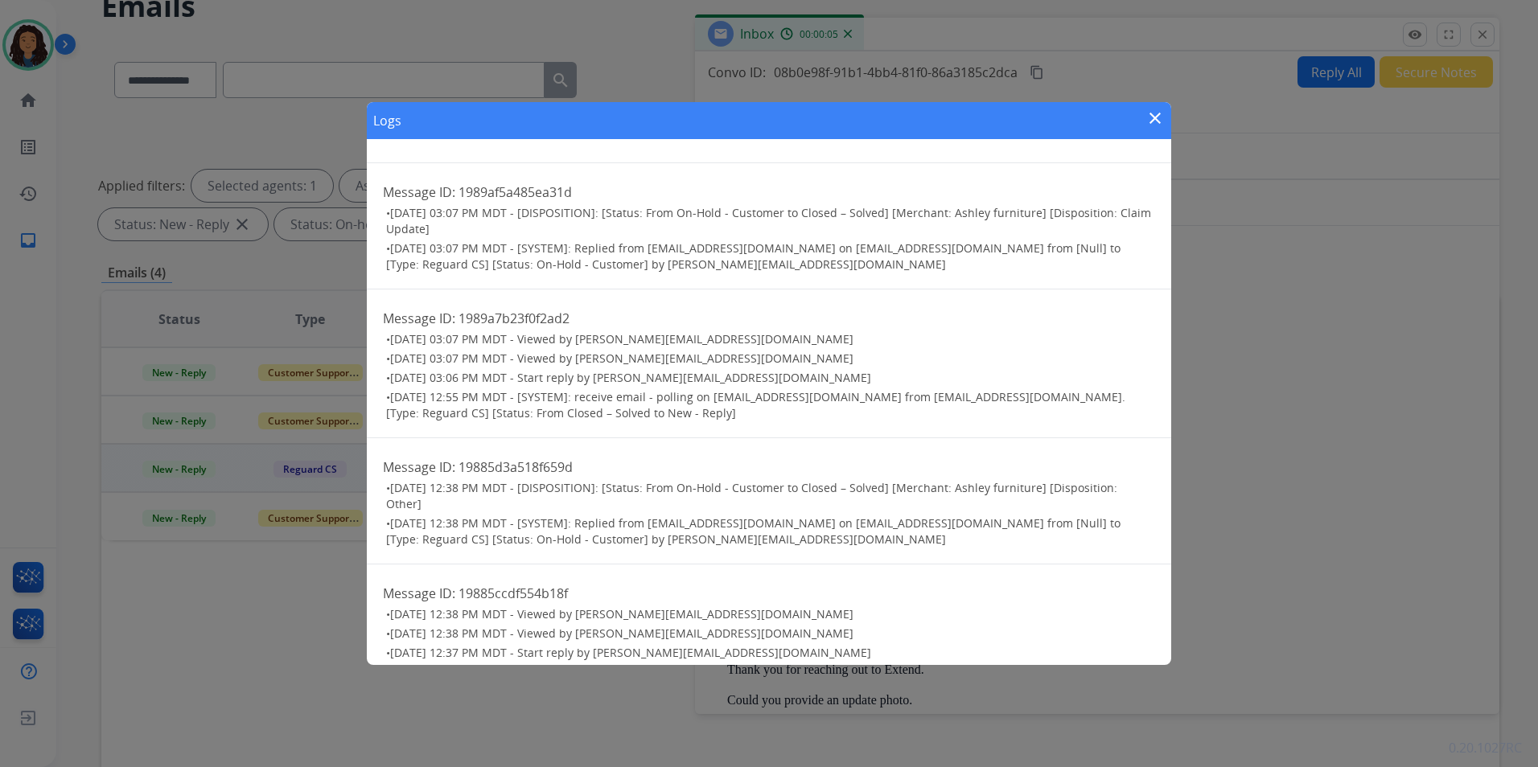
scroll to position [1043, 0]
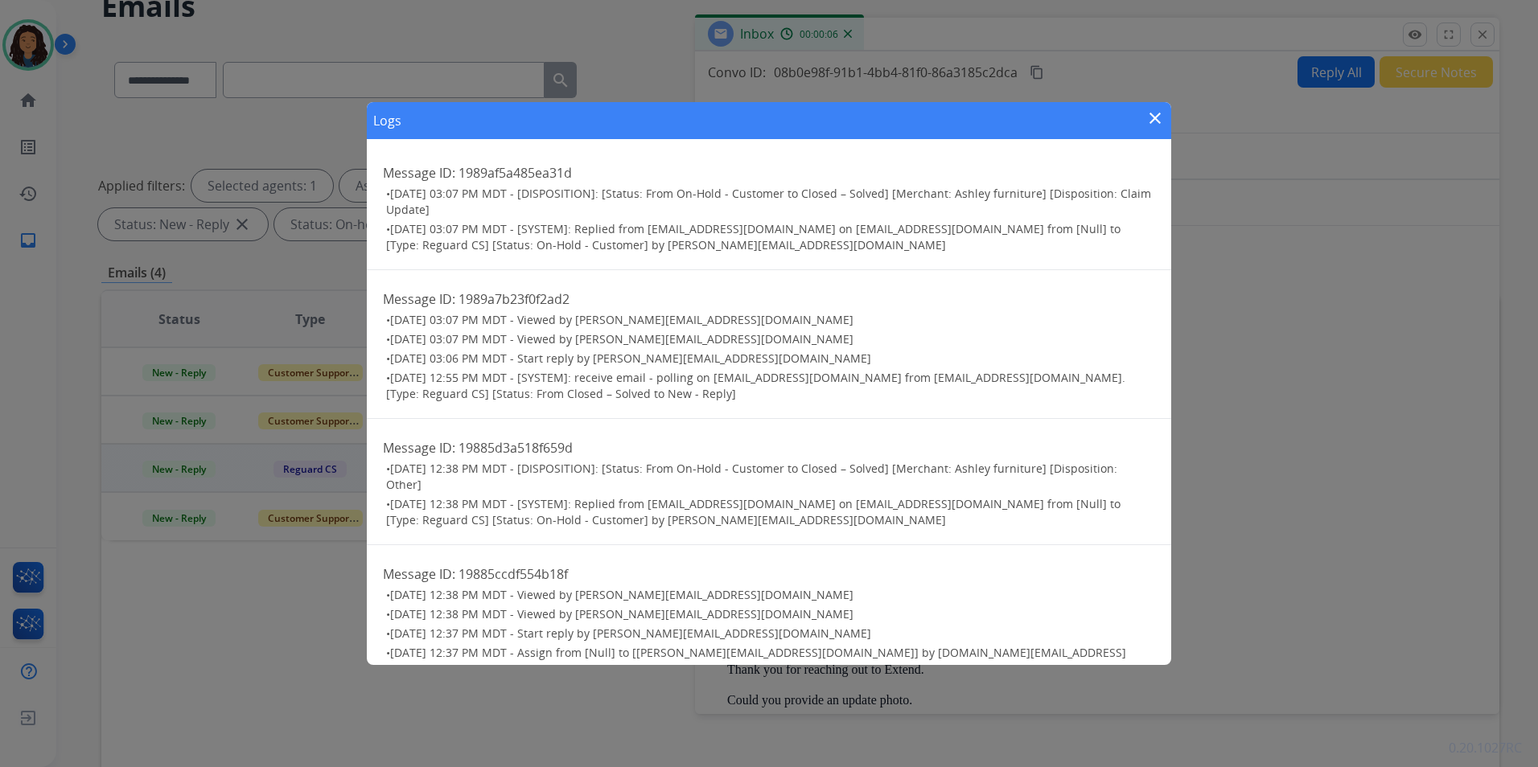
click at [1156, 118] on mat-icon "close" at bounding box center [1154, 118] width 19 height 19
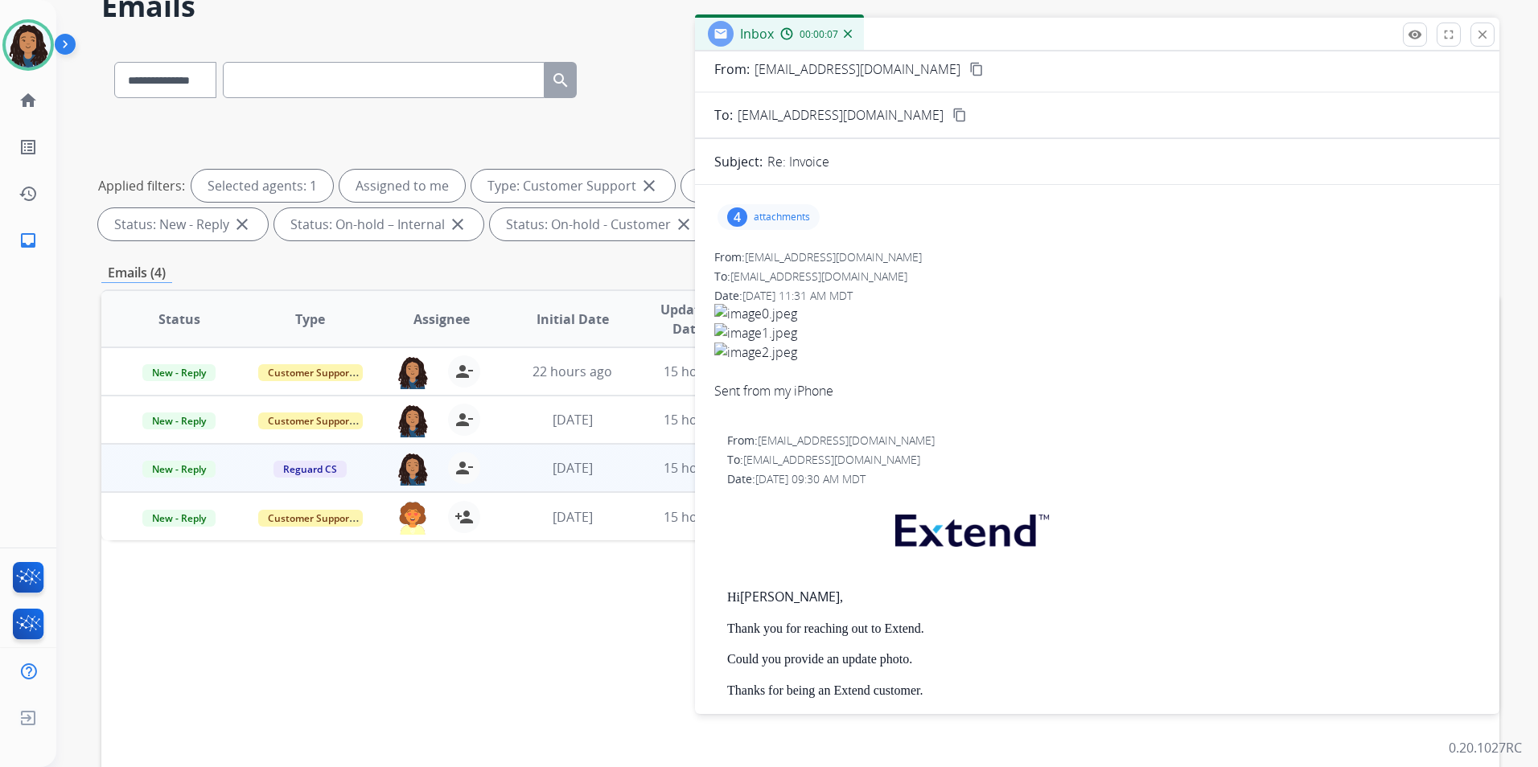
scroll to position [80, 0]
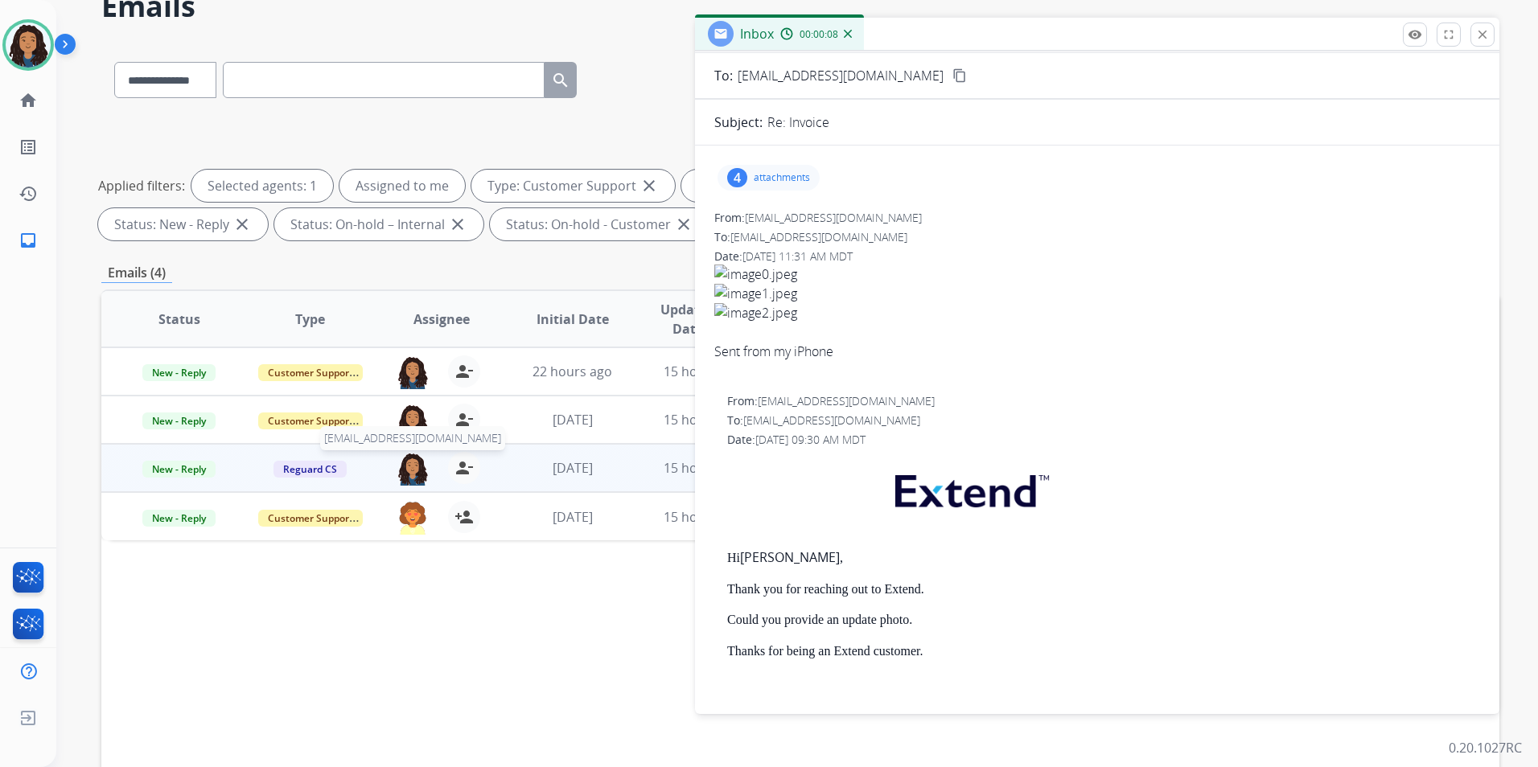
click at [409, 467] on img at bounding box center [413, 469] width 32 height 34
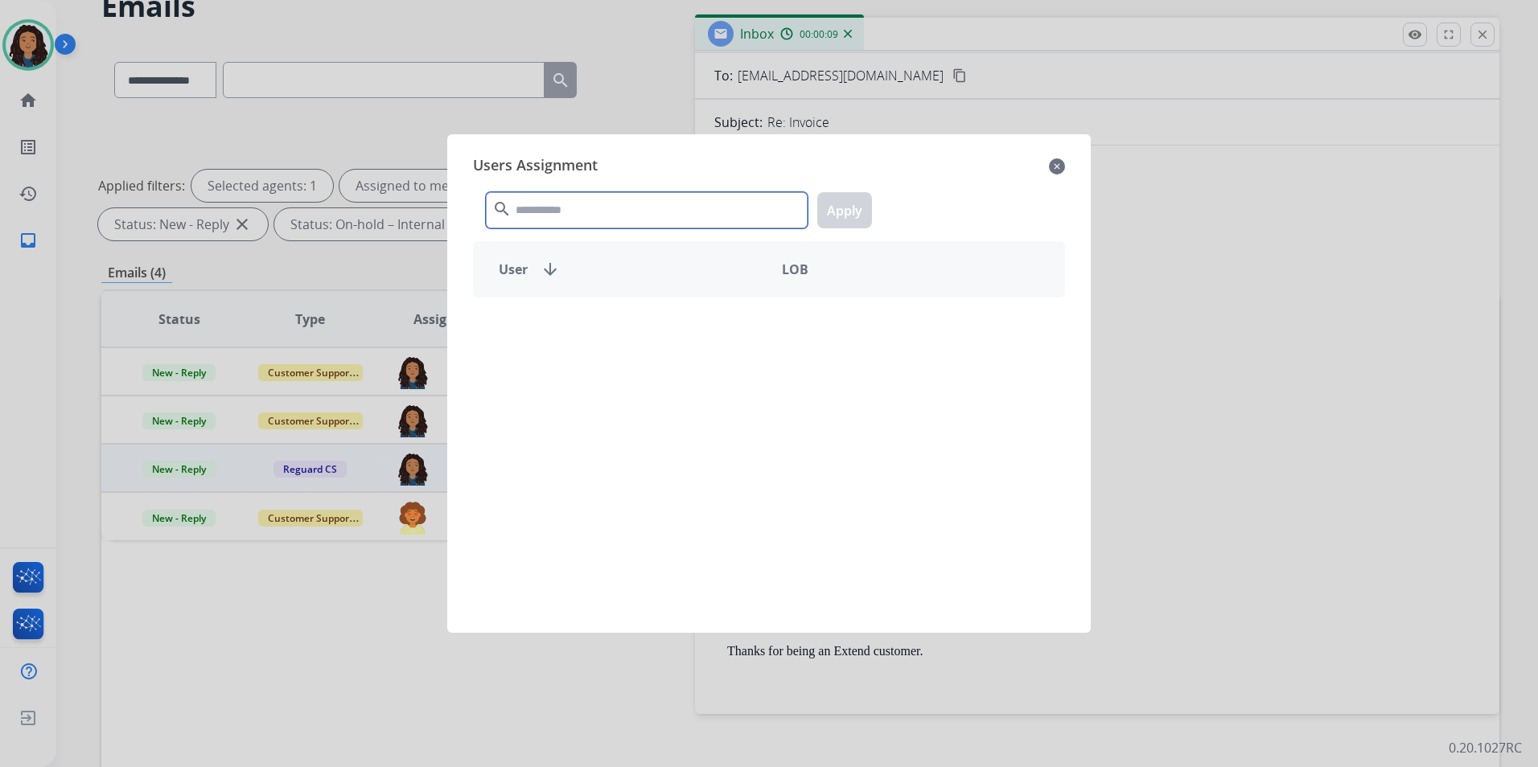
click at [560, 199] on input "text" at bounding box center [647, 210] width 322 height 36
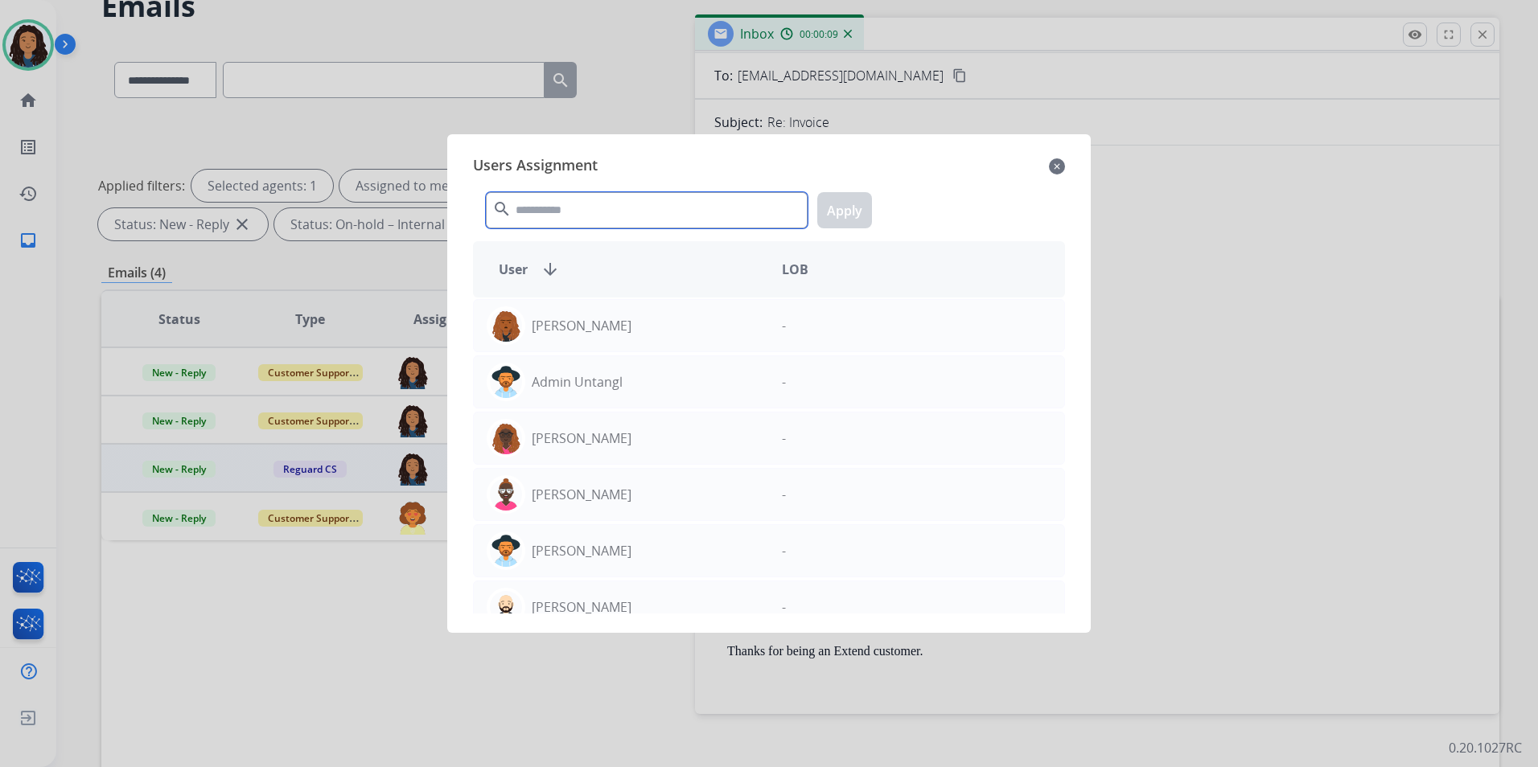
click at [563, 210] on input "text" at bounding box center [647, 210] width 322 height 36
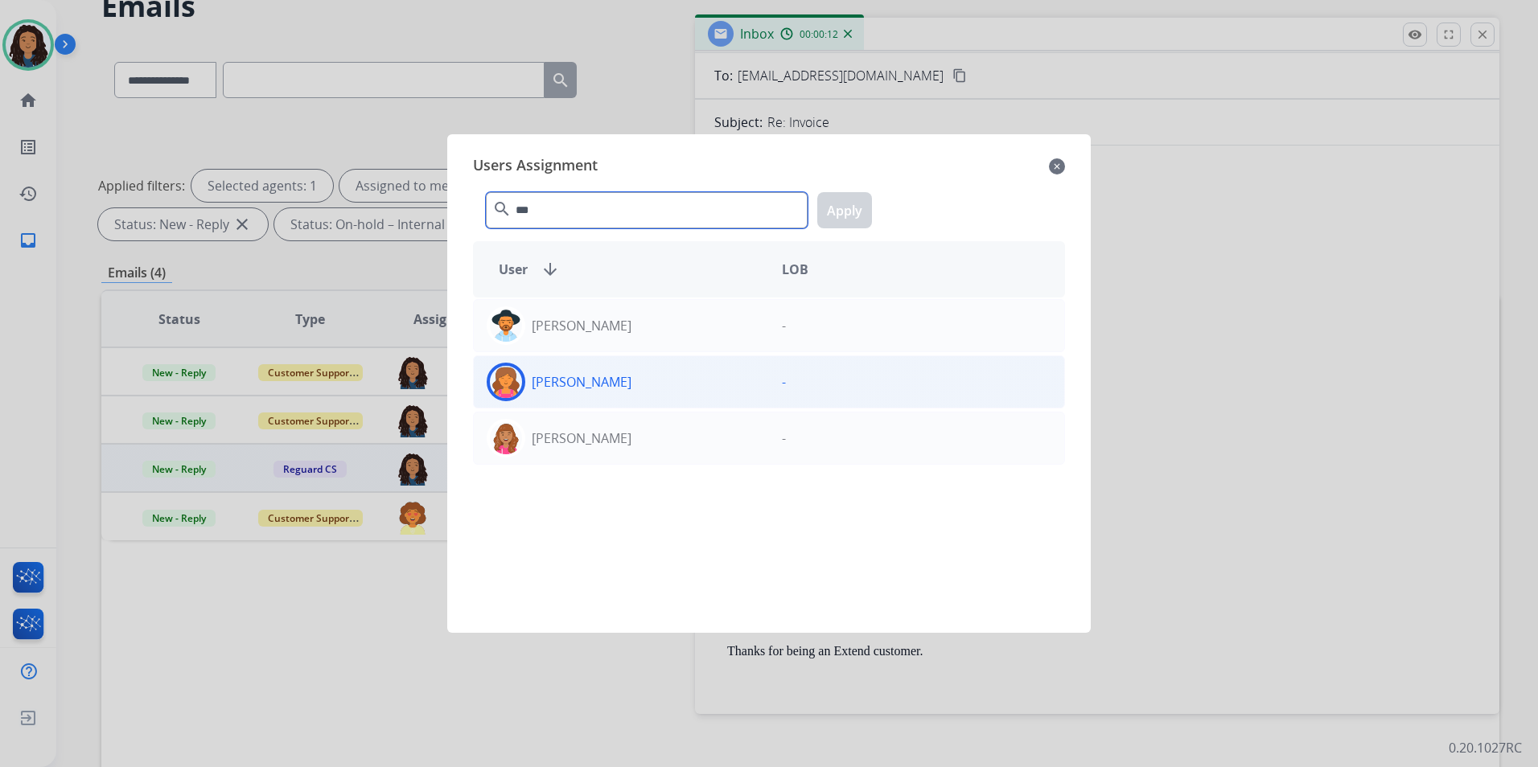
type input "***"
click at [707, 393] on div "Breaunna Curtis-McGuire" at bounding box center [621, 382] width 295 height 39
click at [853, 210] on button "Apply" at bounding box center [844, 210] width 55 height 36
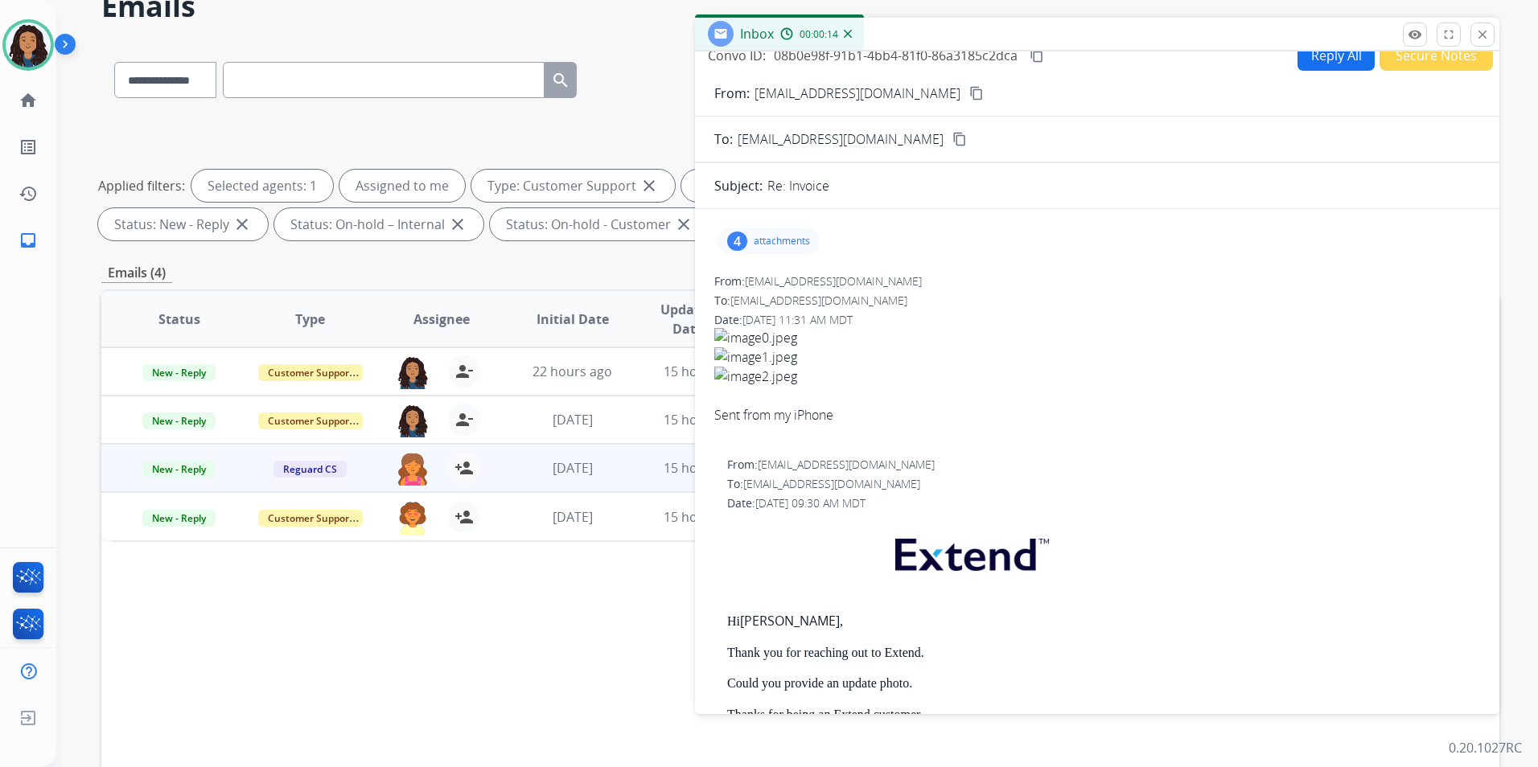
scroll to position [0, 0]
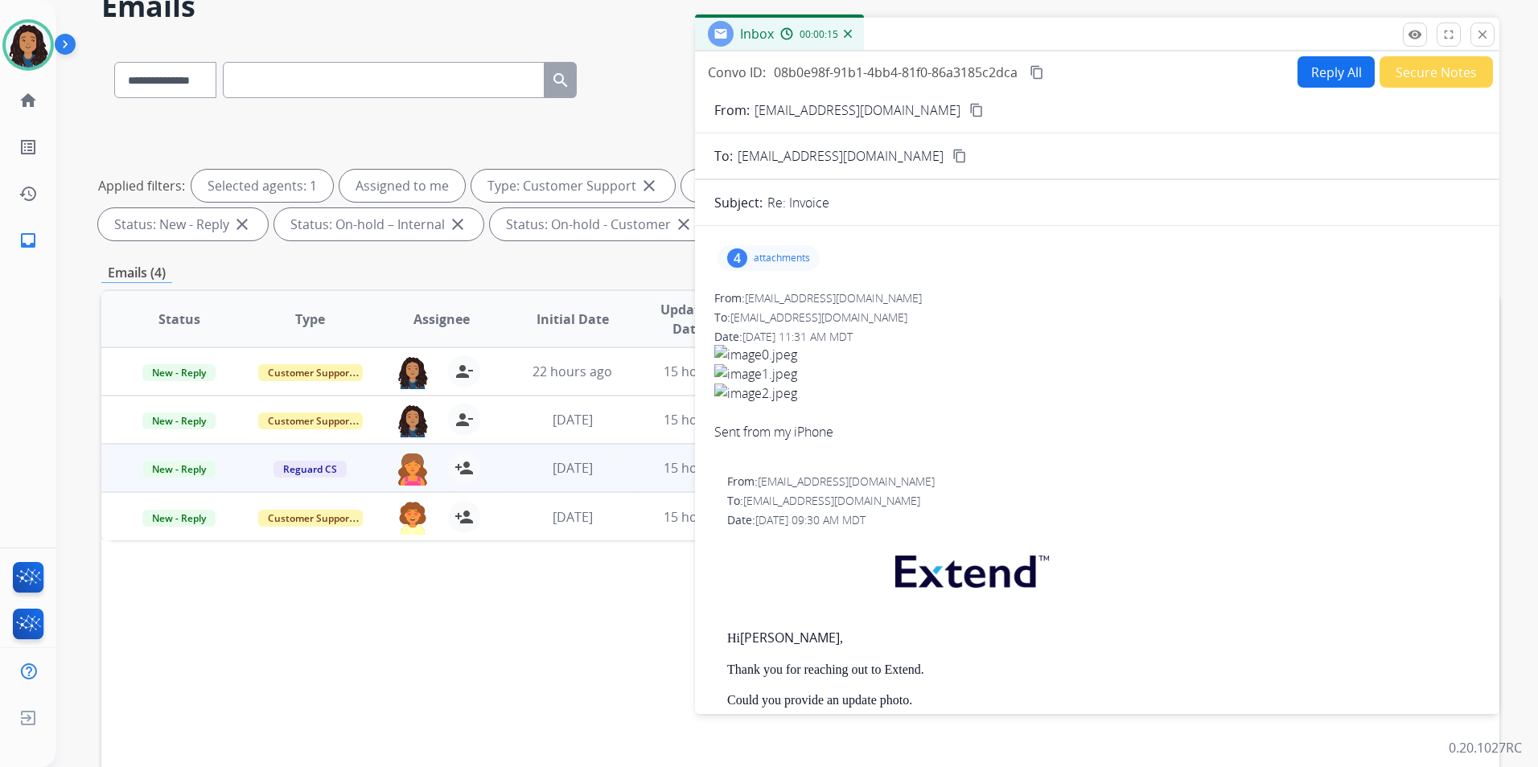
drag, startPoint x: 1479, startPoint y: 24, endPoint x: 1499, endPoint y: 63, distance: 43.2
click at [1480, 25] on button "close Close" at bounding box center [1482, 35] width 24 height 24
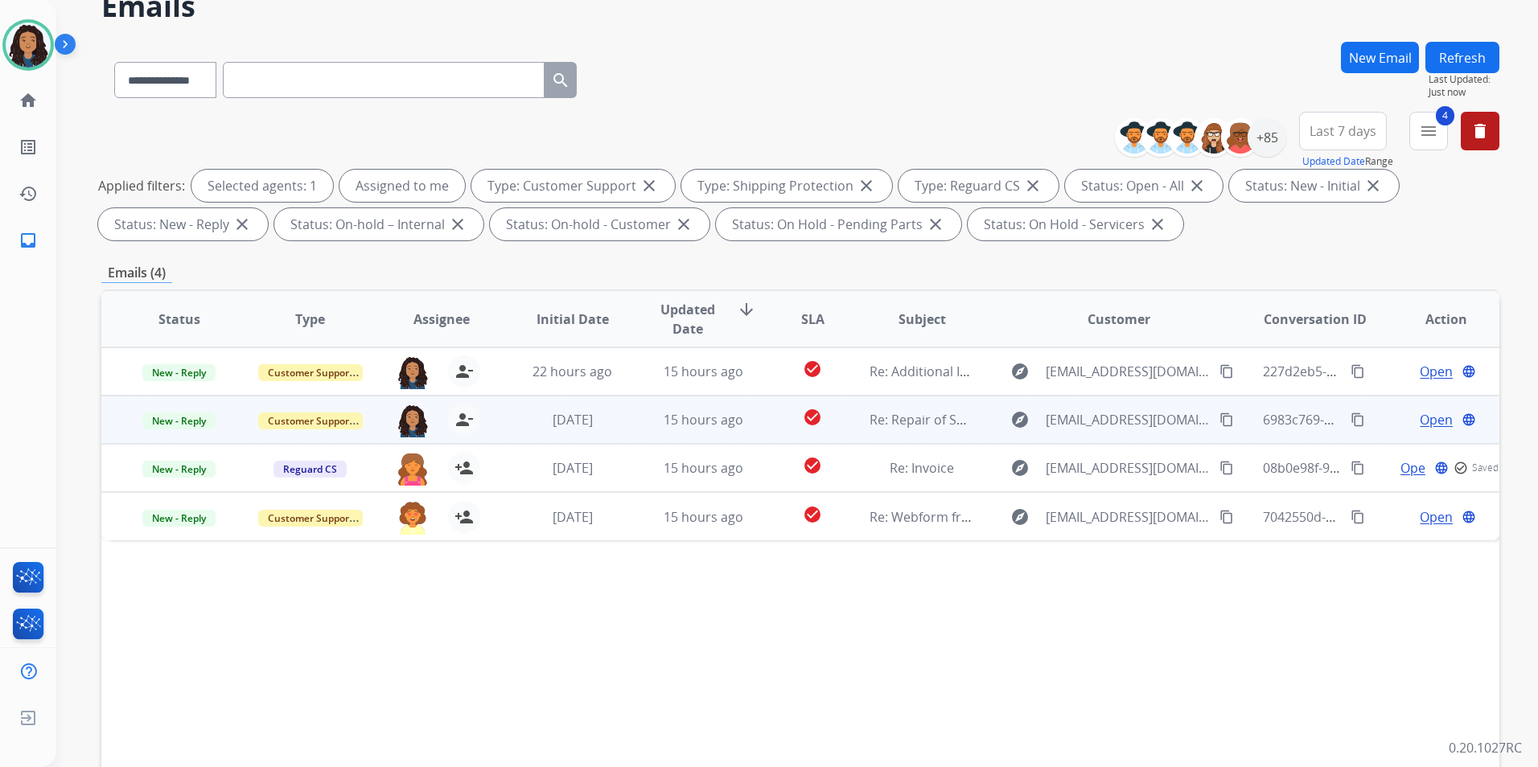
click at [1425, 417] on span "Open" at bounding box center [1436, 419] width 33 height 19
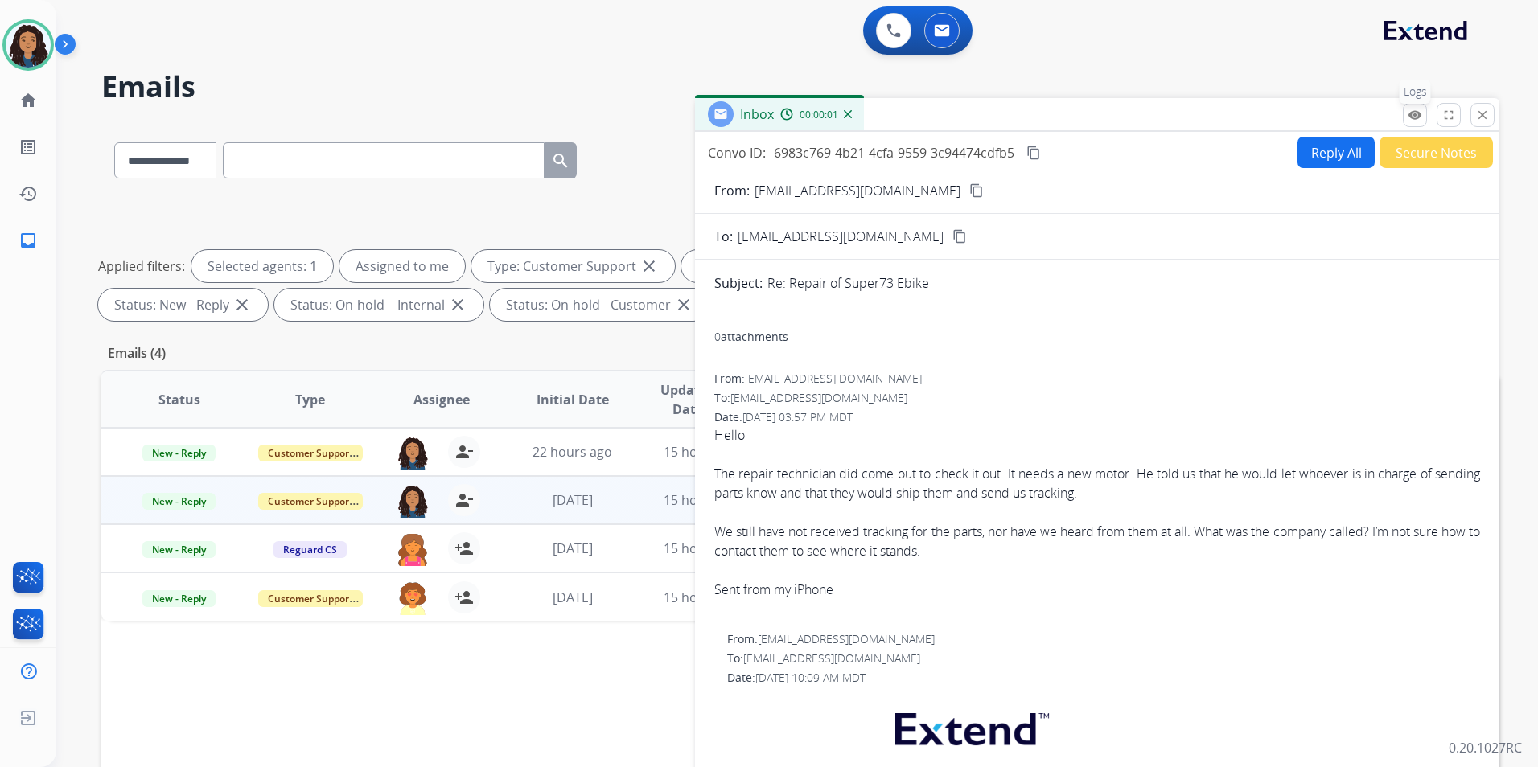
click at [1418, 114] on mat-icon "remove_red_eye" at bounding box center [1415, 115] width 14 height 14
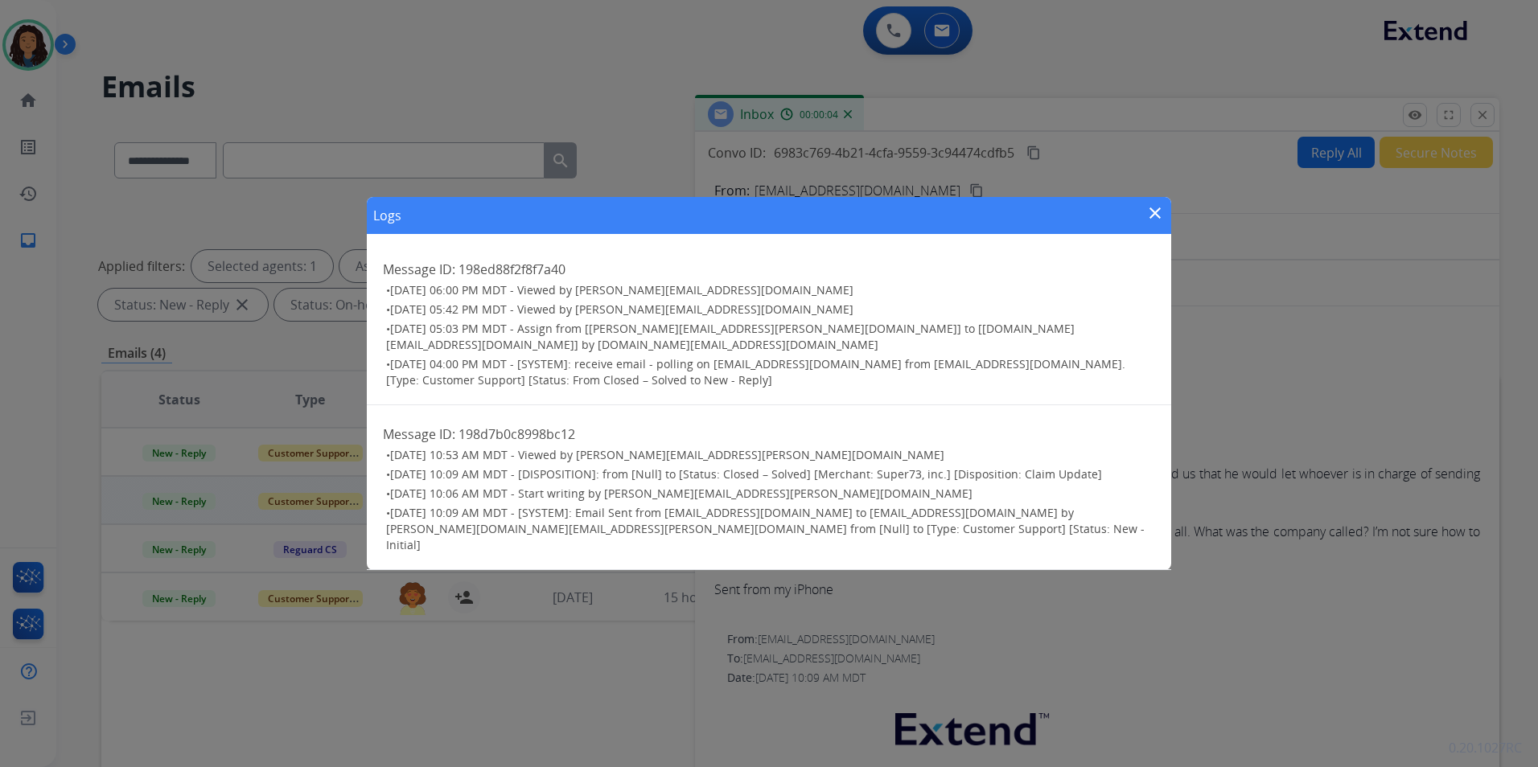
click at [1158, 223] on mat-icon "close" at bounding box center [1154, 213] width 19 height 19
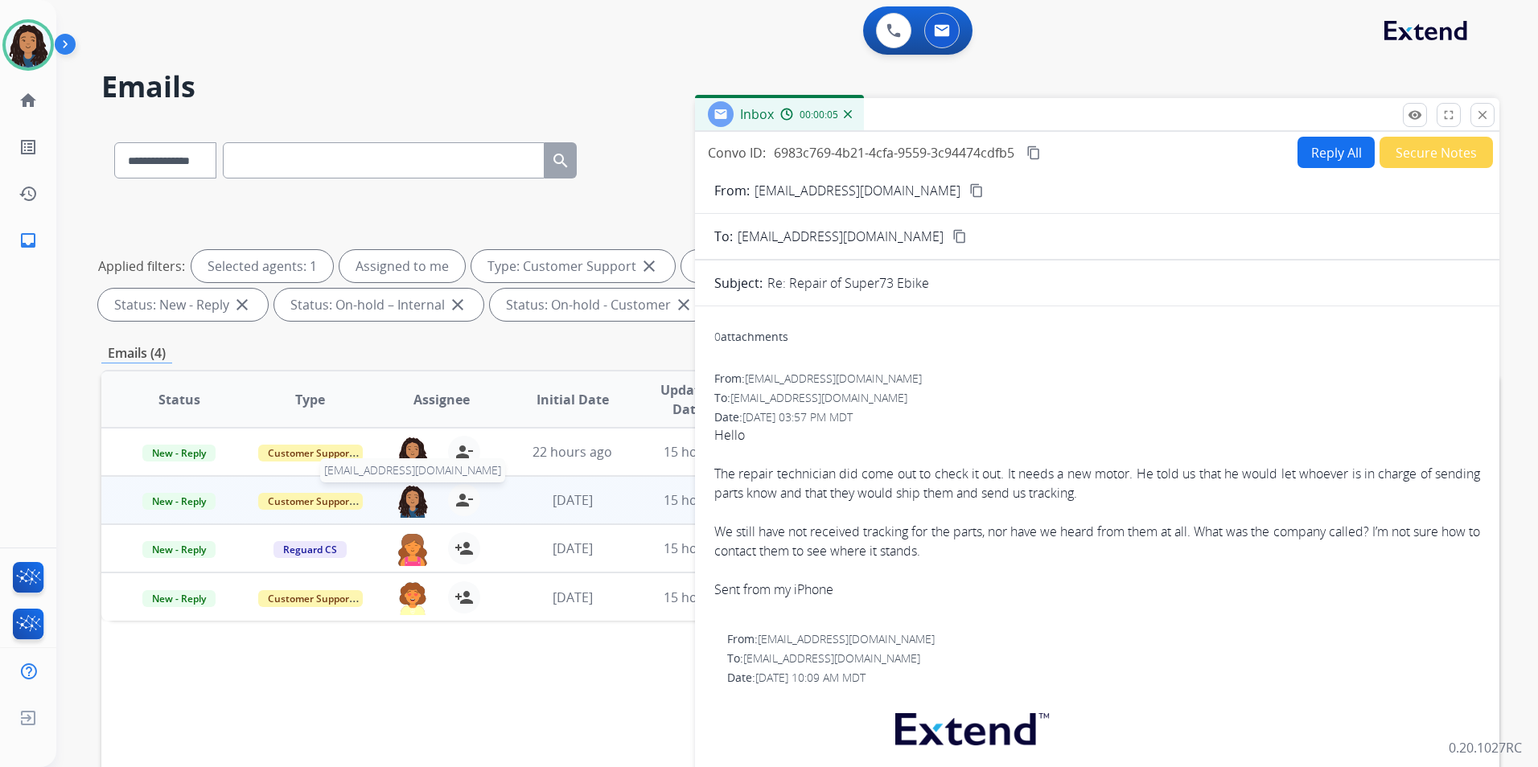
click at [412, 502] on img at bounding box center [413, 501] width 32 height 34
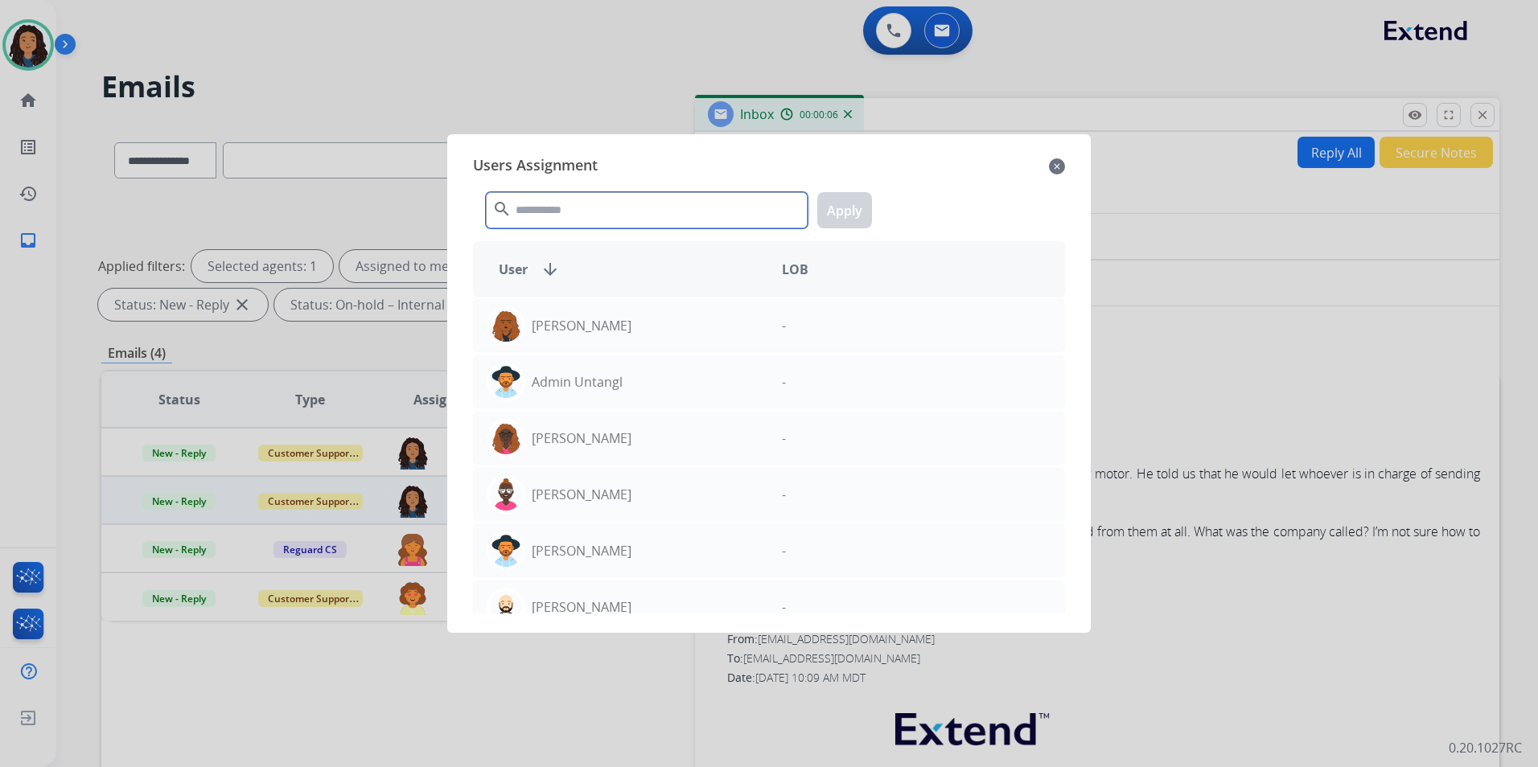
click at [596, 214] on input "text" at bounding box center [647, 210] width 322 height 36
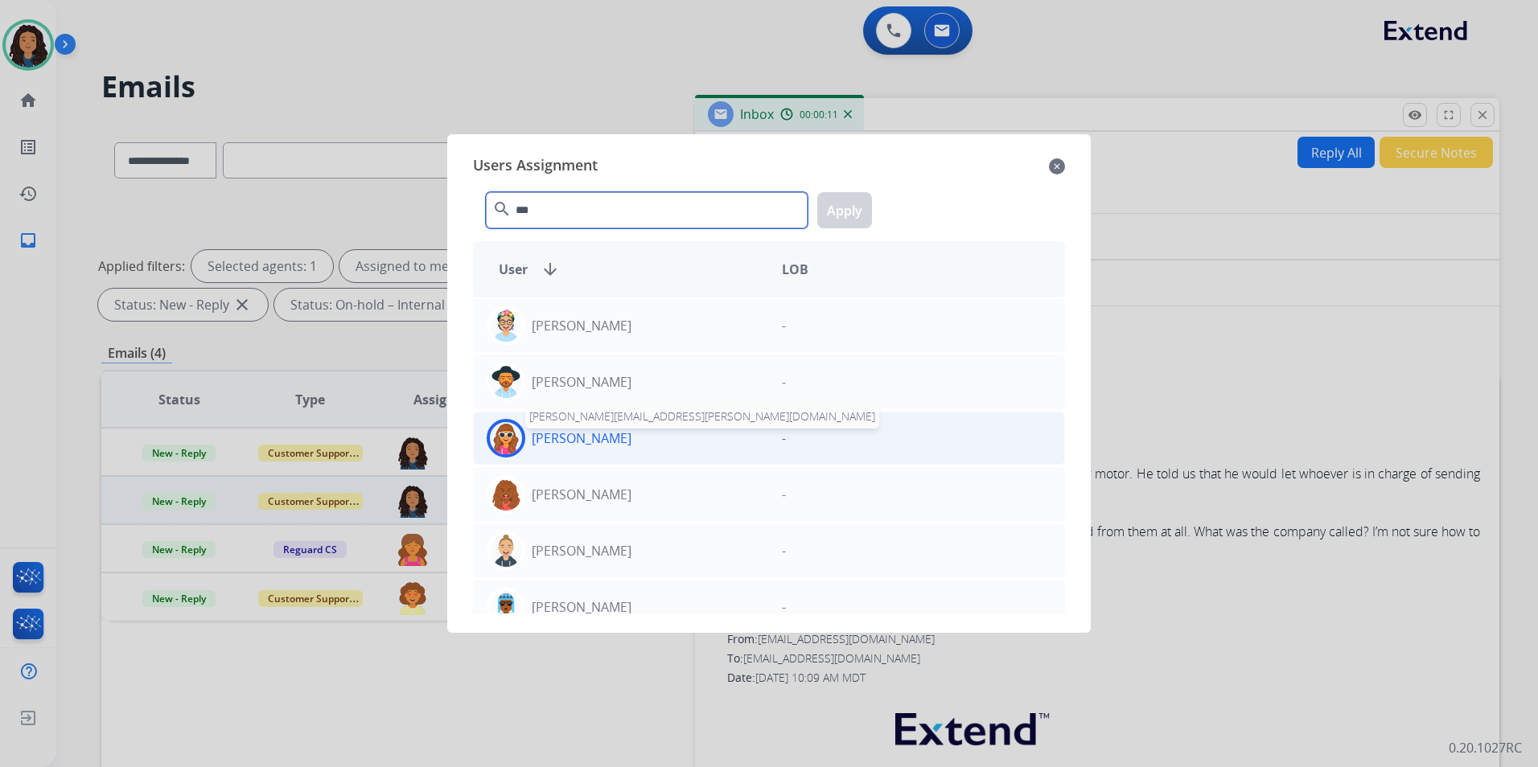
type input "***"
click at [581, 441] on p "Brigitte Ritter" at bounding box center [582, 438] width 100 height 19
click at [868, 208] on button "Apply" at bounding box center [844, 210] width 55 height 36
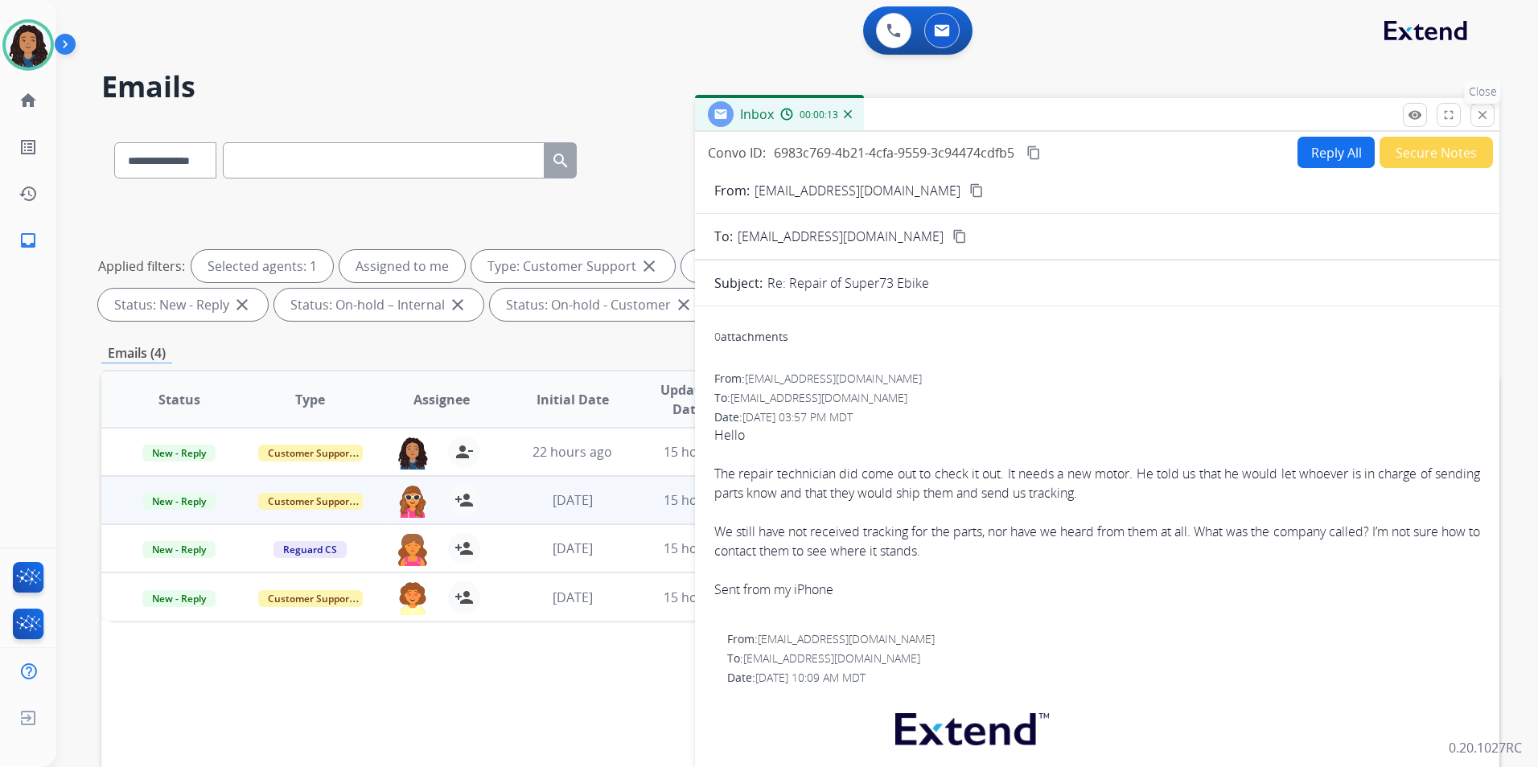
click at [1485, 121] on mat-icon "close" at bounding box center [1482, 115] width 14 height 14
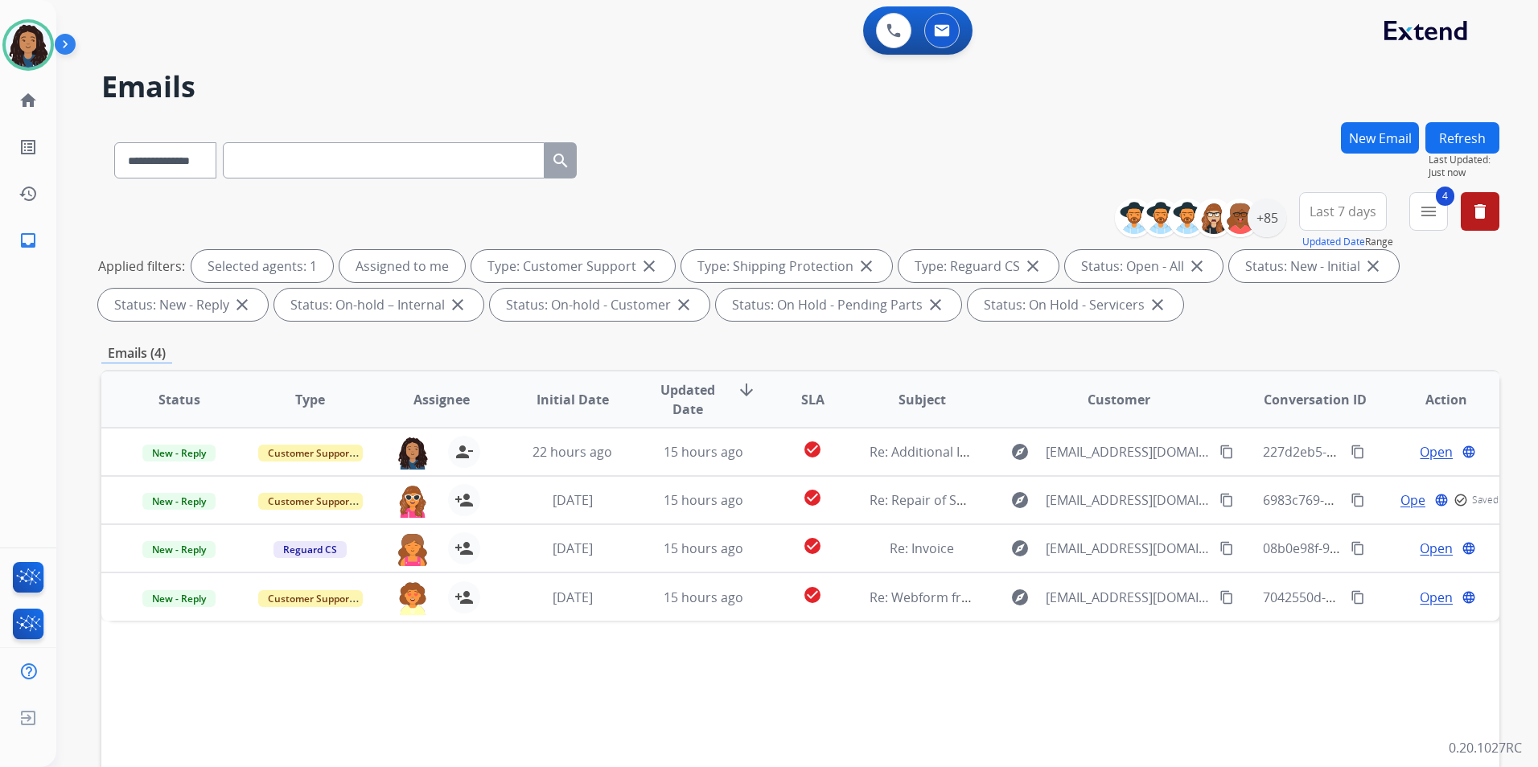
click at [1478, 139] on button "Refresh" at bounding box center [1462, 137] width 74 height 31
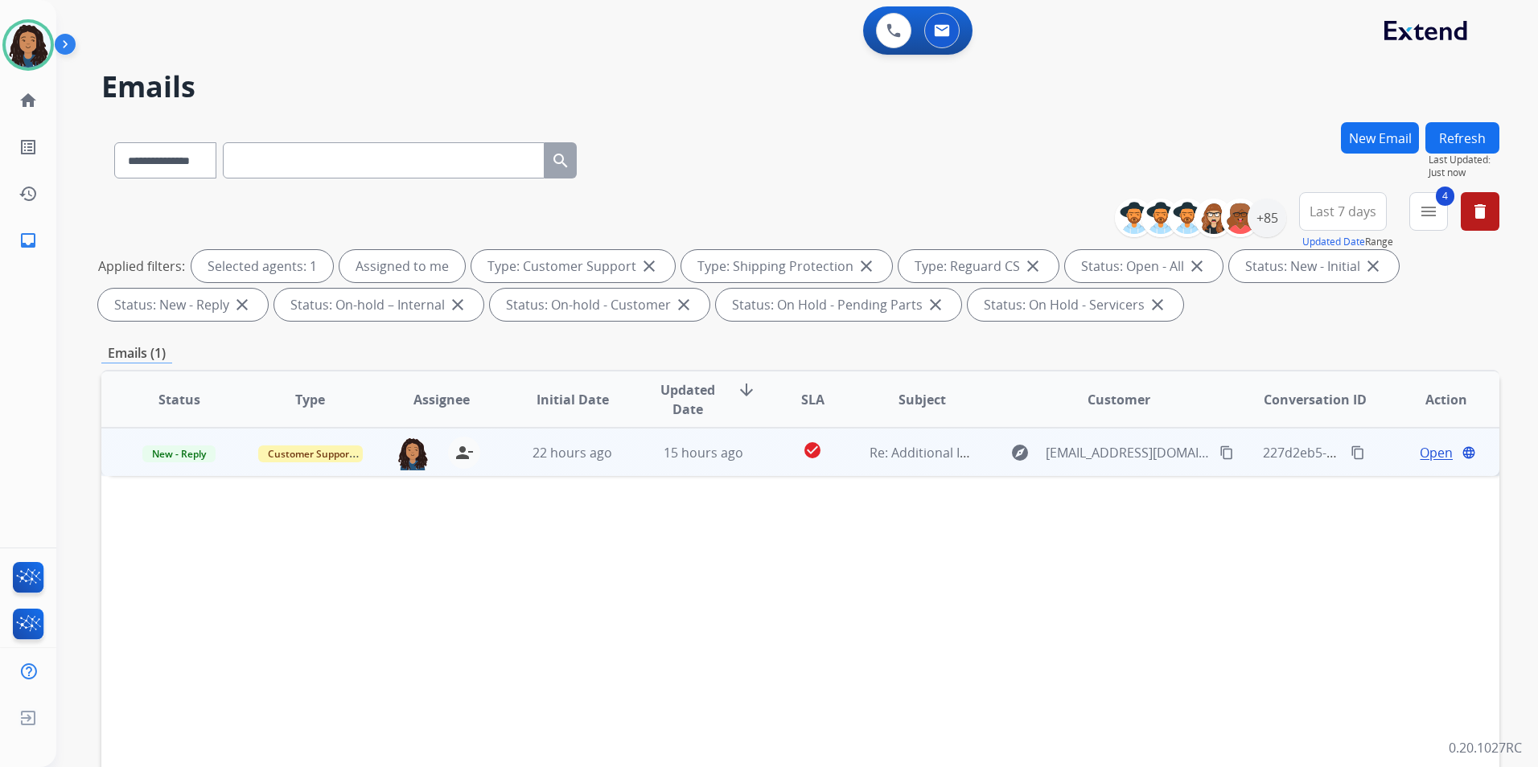
click at [1421, 455] on span "Open" at bounding box center [1436, 452] width 33 height 19
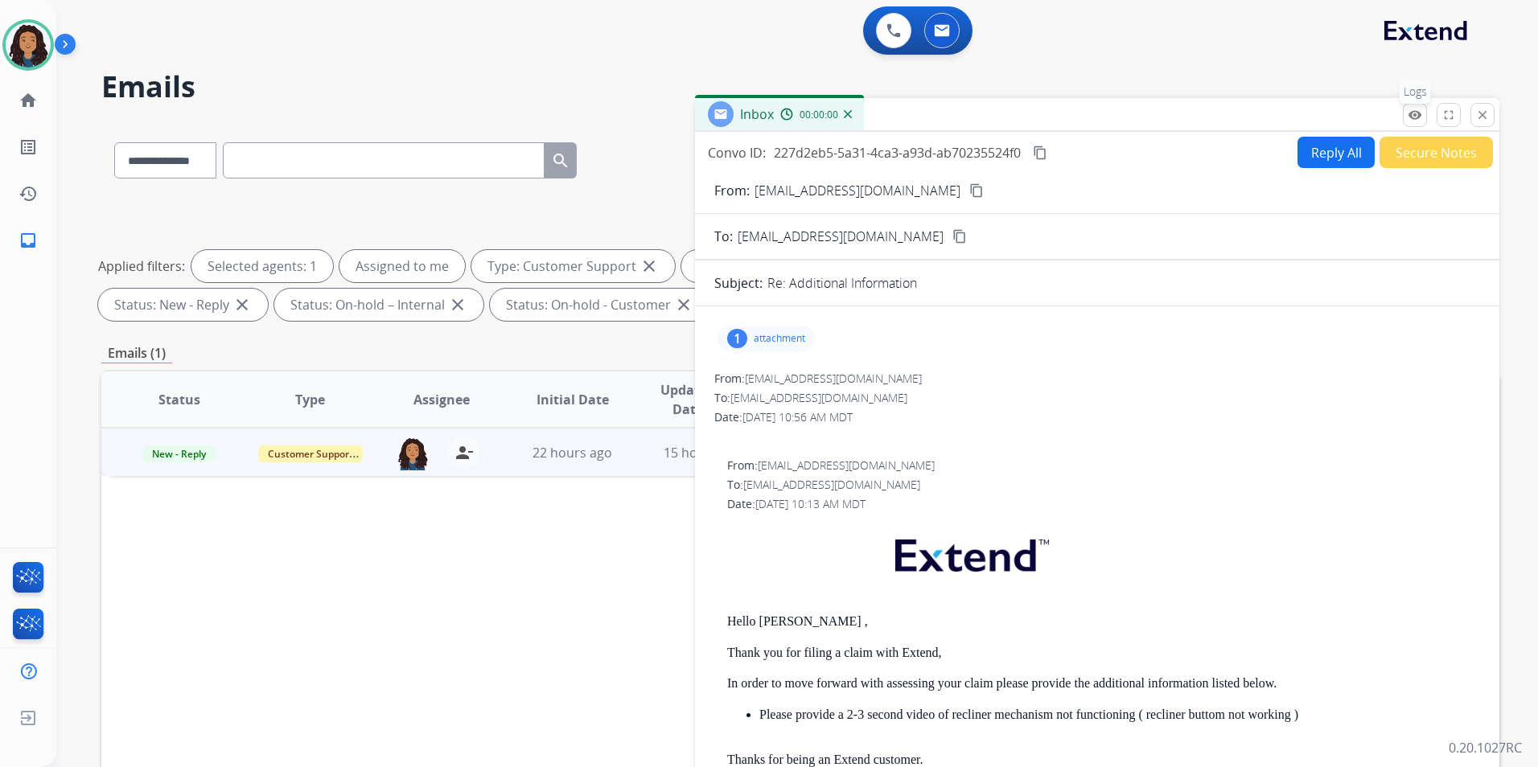
click at [1412, 118] on mat-icon "remove_red_eye" at bounding box center [1415, 115] width 14 height 14
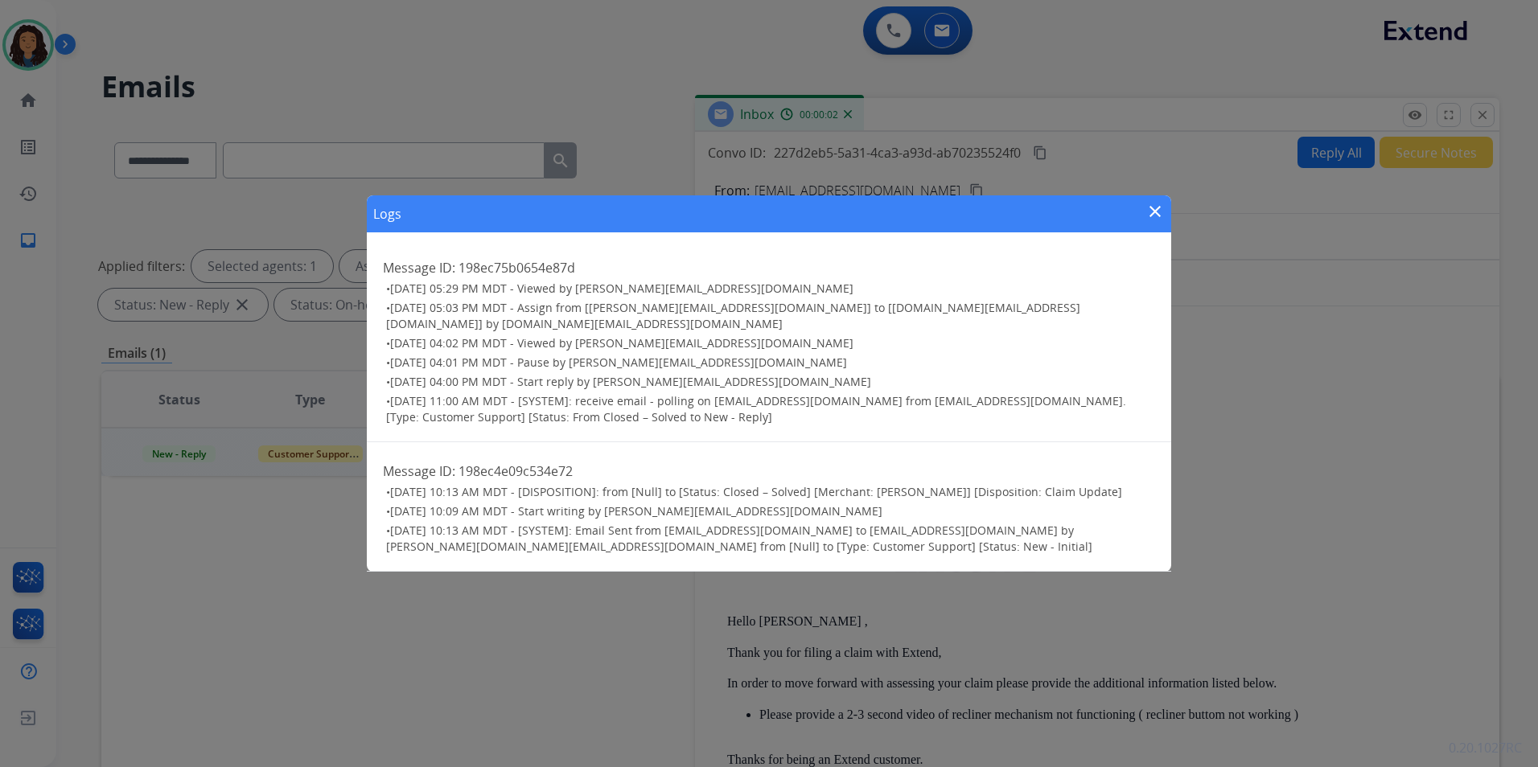
click at [1157, 219] on mat-icon "close" at bounding box center [1154, 211] width 19 height 19
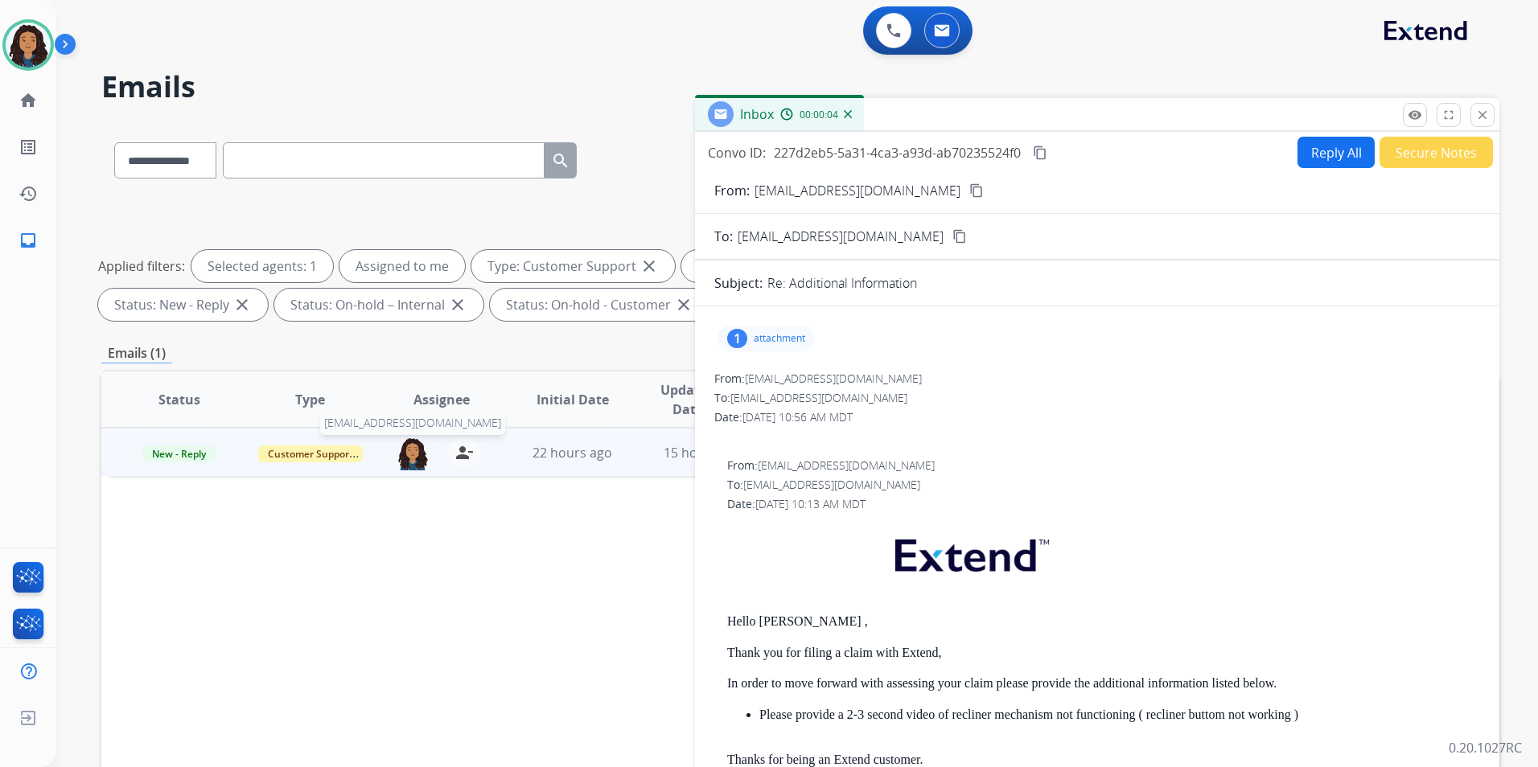
click at [411, 453] on img at bounding box center [413, 454] width 32 height 34
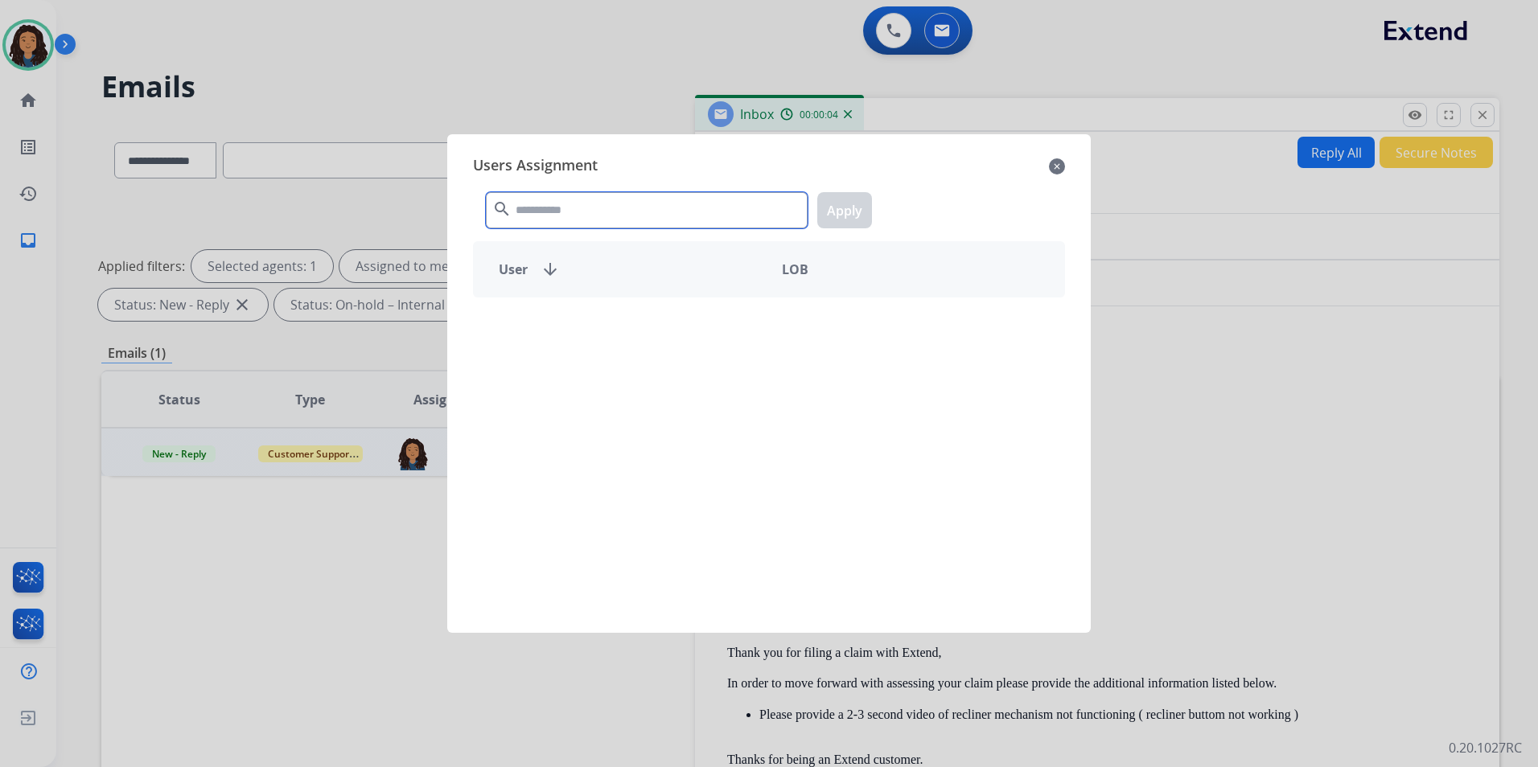
click at [527, 208] on input "text" at bounding box center [647, 210] width 322 height 36
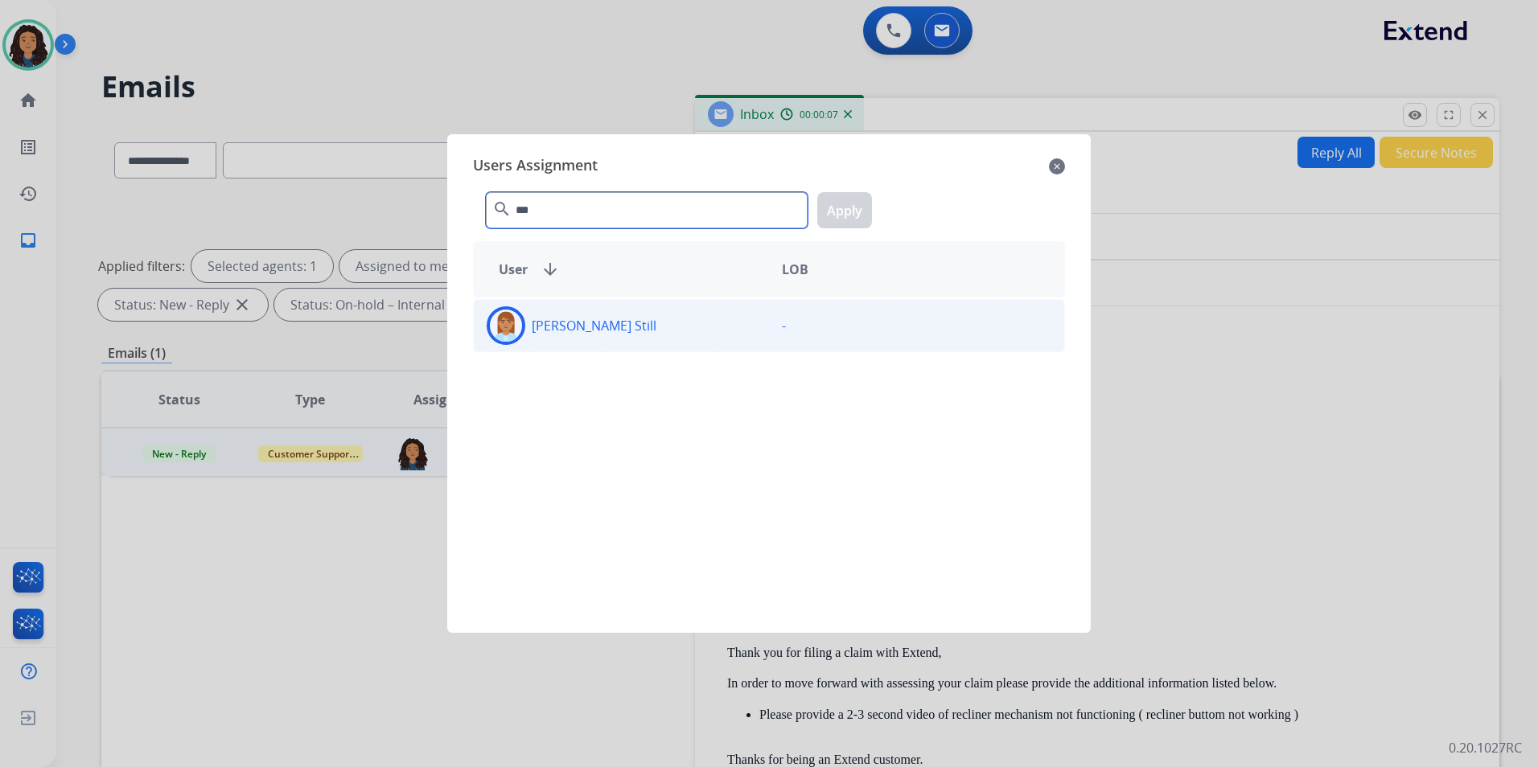
type input "***"
click at [655, 323] on div "Rasheena Still" at bounding box center [621, 325] width 295 height 39
click at [866, 204] on button "Apply" at bounding box center [844, 210] width 55 height 36
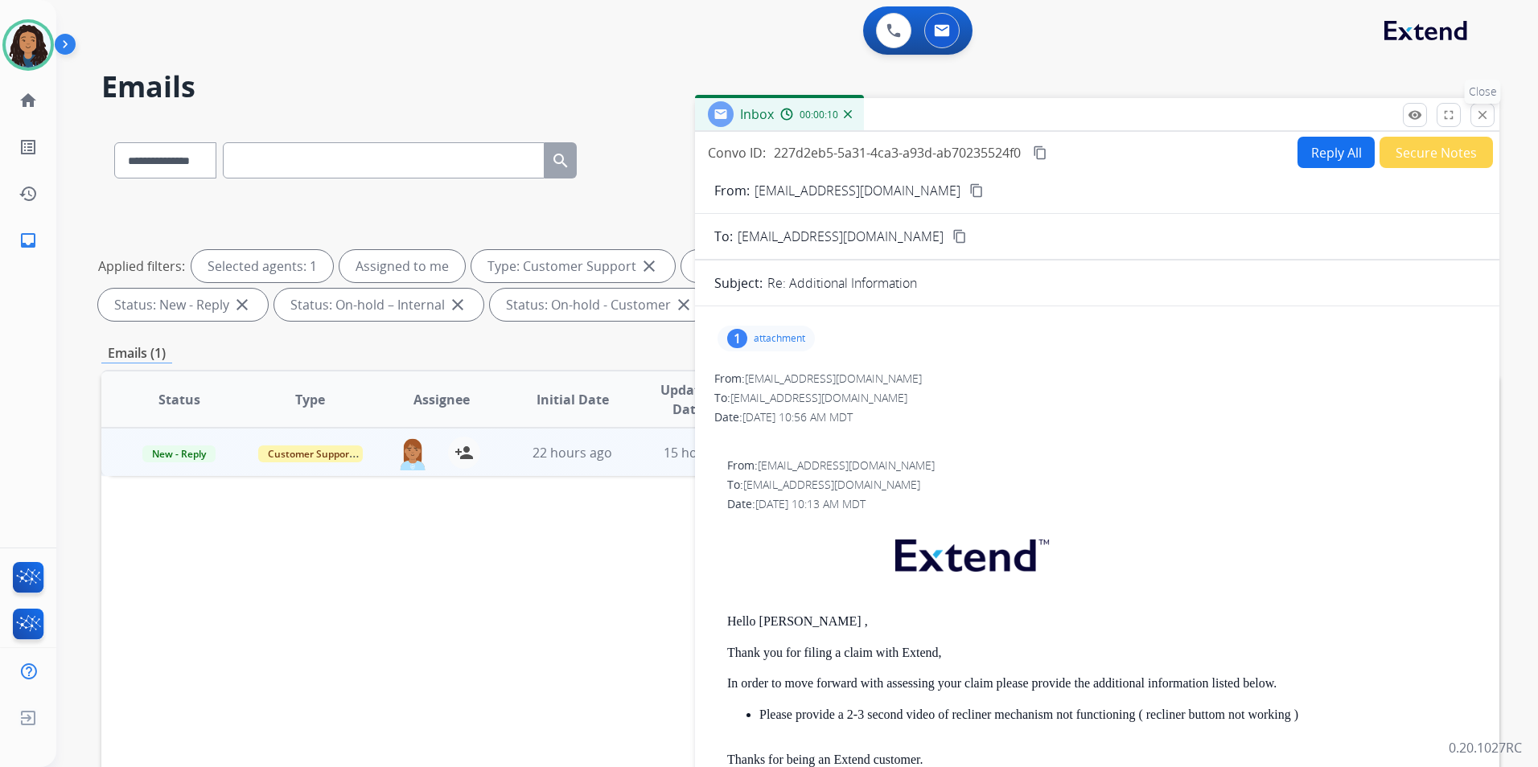
click at [1488, 114] on mat-icon "close" at bounding box center [1482, 115] width 14 height 14
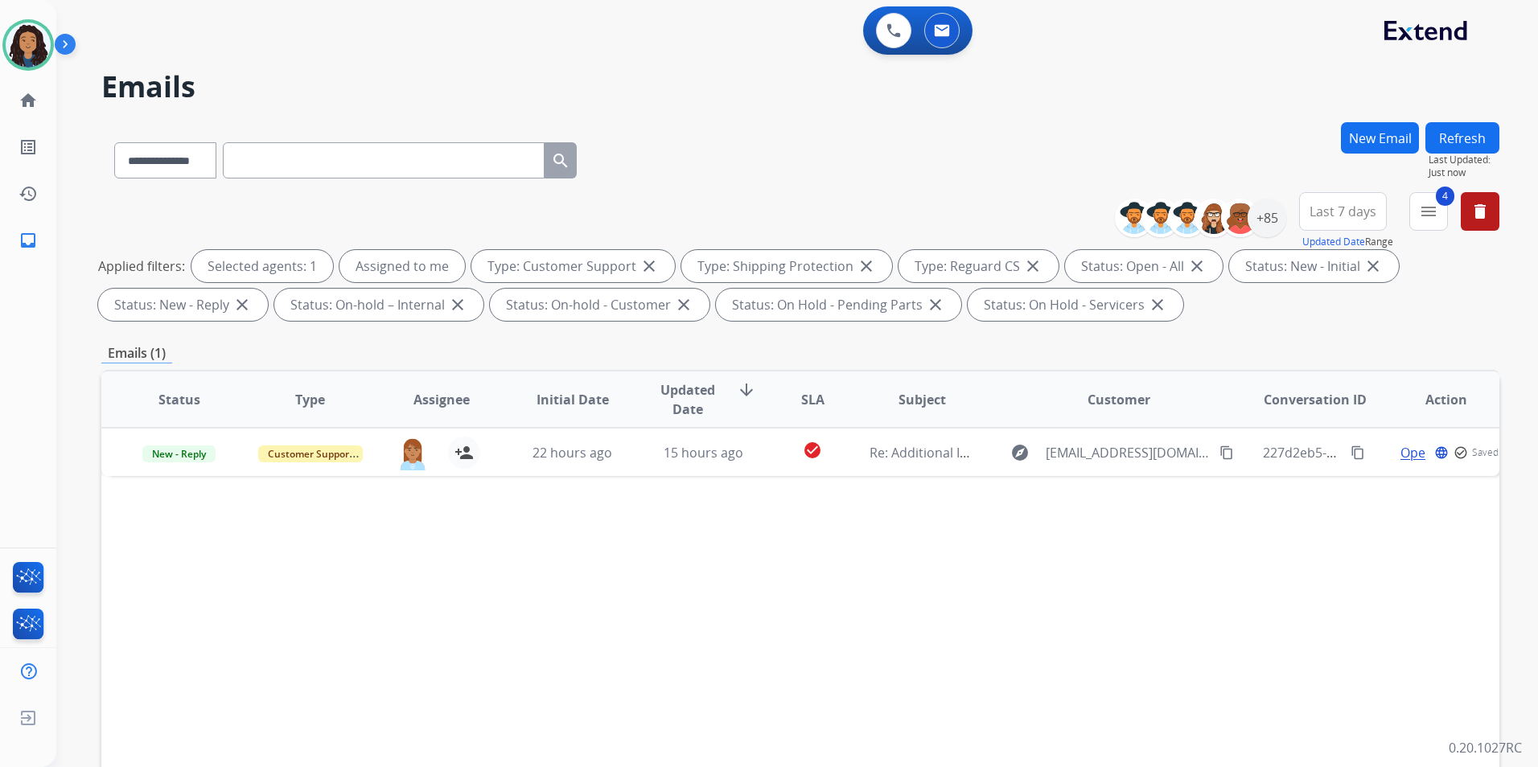
click at [1460, 144] on button "Refresh" at bounding box center [1462, 137] width 74 height 31
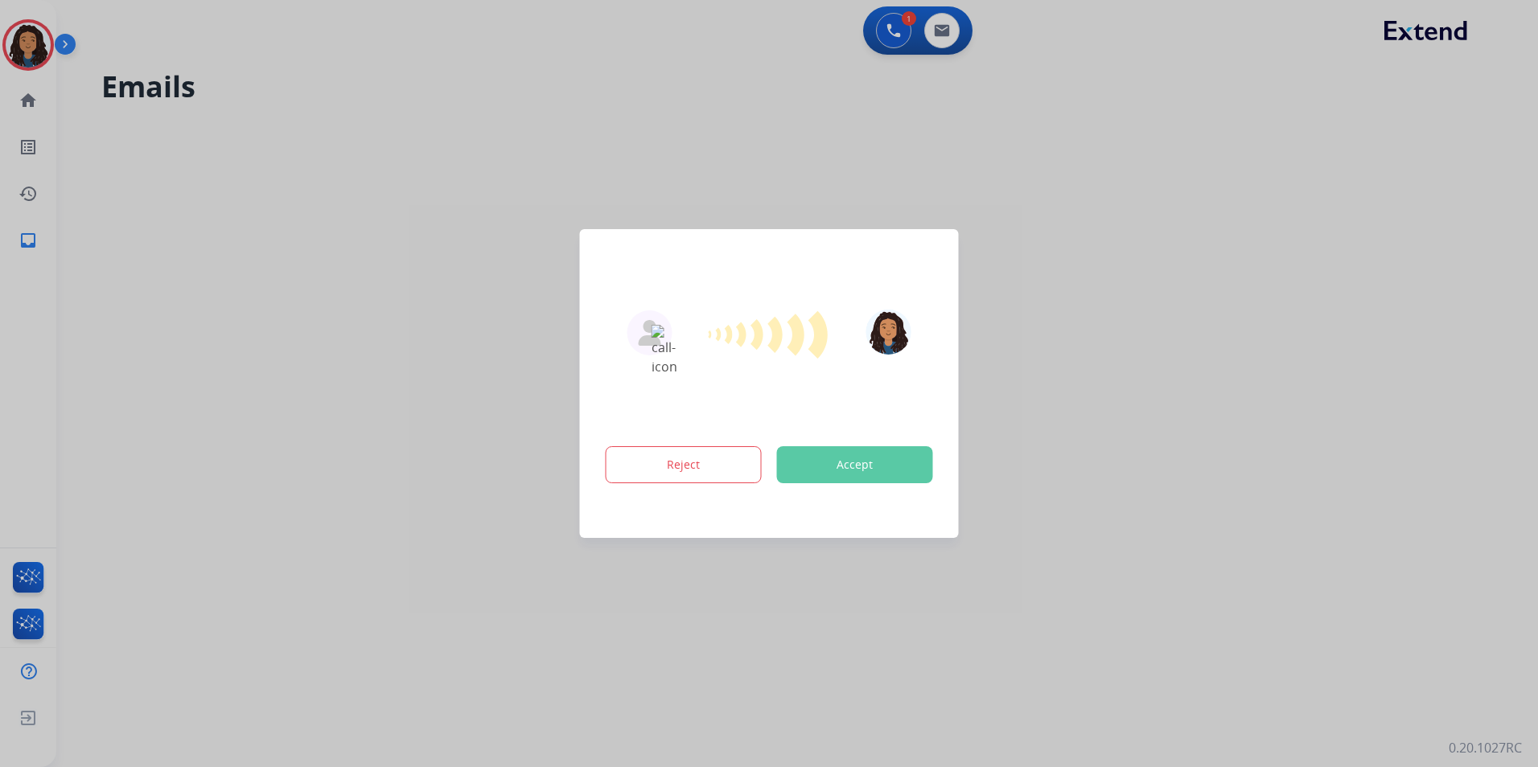
click at [1178, 323] on div at bounding box center [769, 383] width 1538 height 767
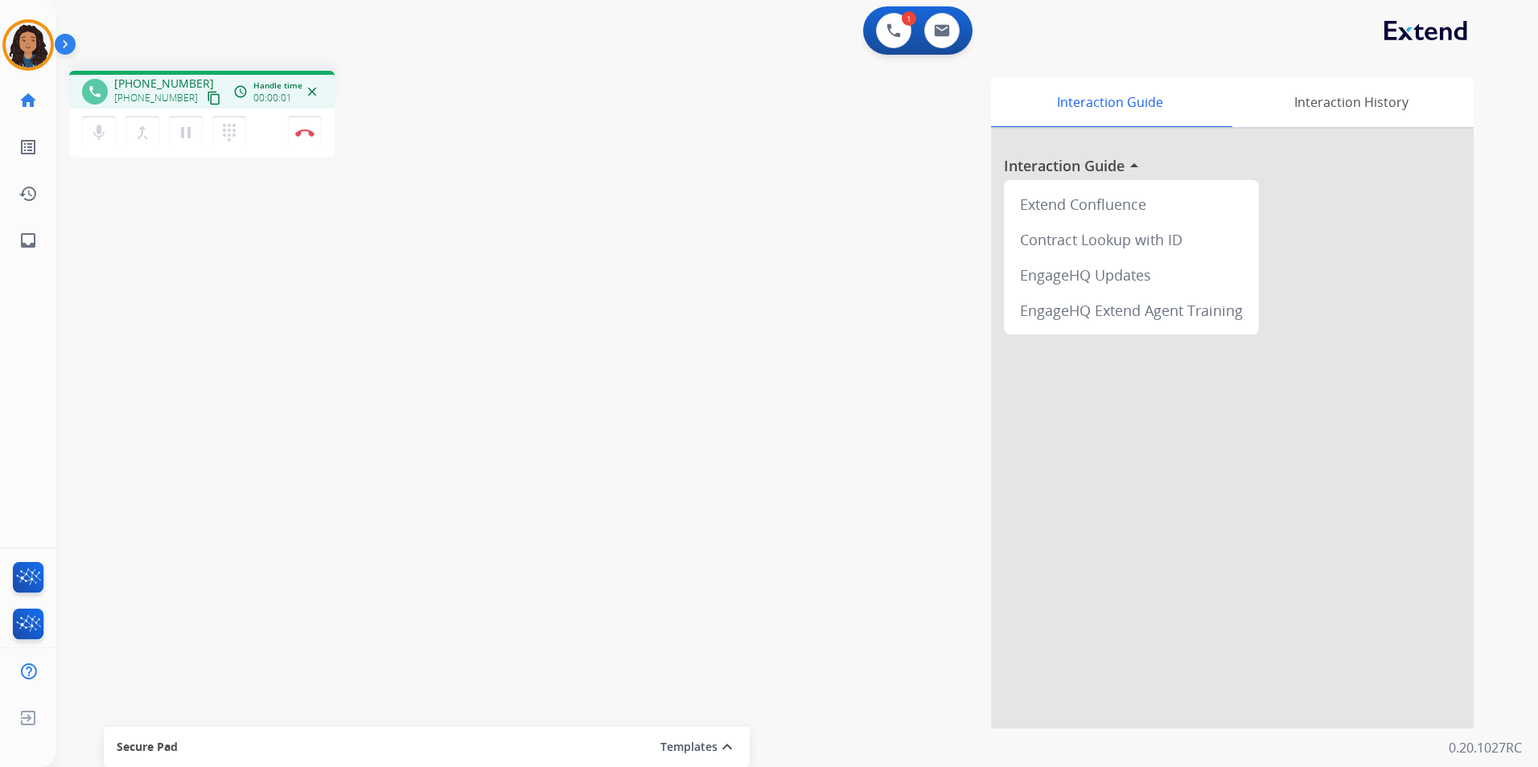
click at [550, 235] on div "Interaction Guide Interaction History Interaction Guide arrow_drop_up Extend Co…" at bounding box center [1003, 403] width 942 height 652
click at [306, 150] on div "mic Mute merge_type Bridge pause Hold dialpad Dialpad Disconnect" at bounding box center [201, 133] width 265 height 48
click at [314, 144] on button "Disconnect" at bounding box center [305, 133] width 34 height 34
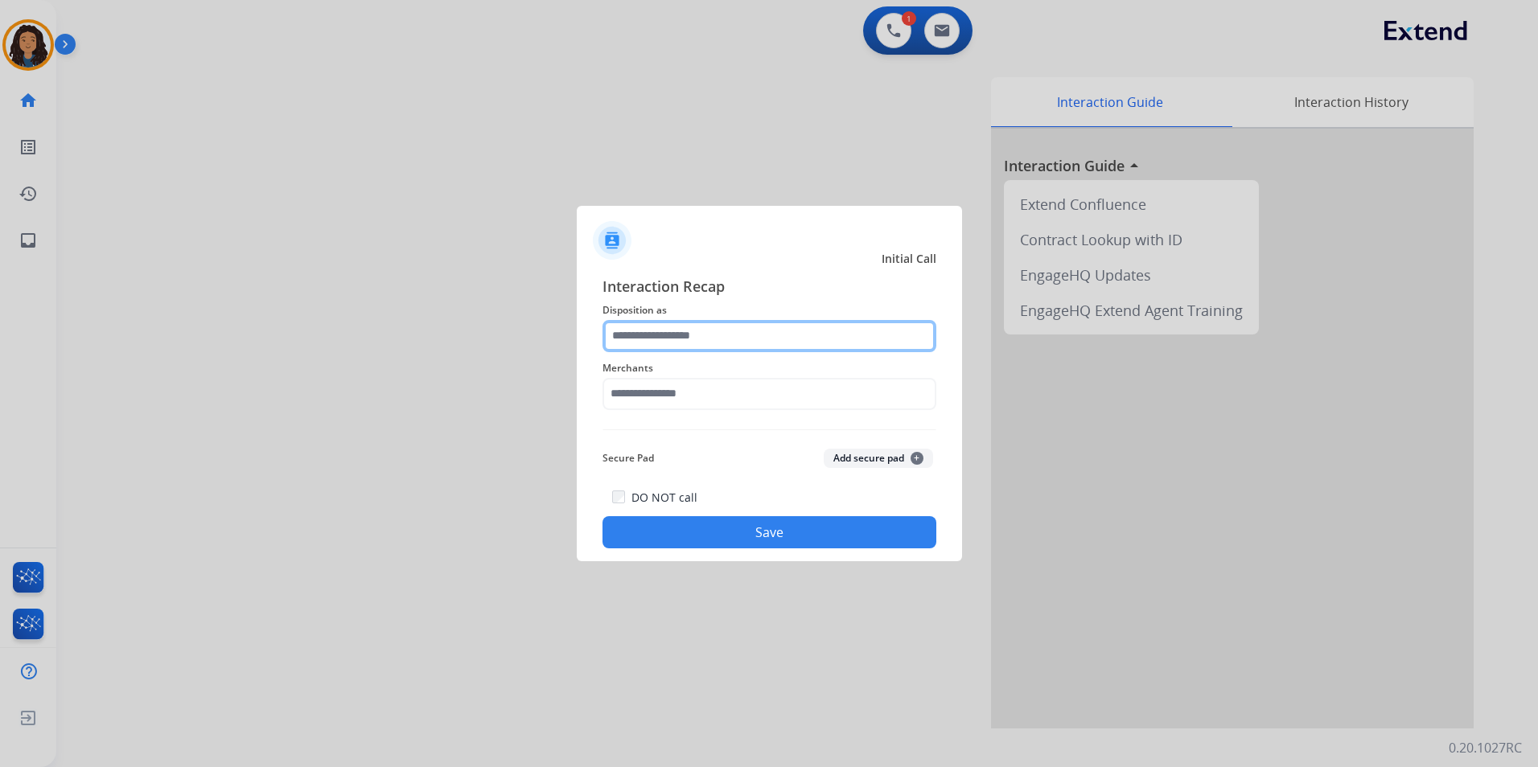
click at [714, 332] on input "text" at bounding box center [769, 336] width 334 height 32
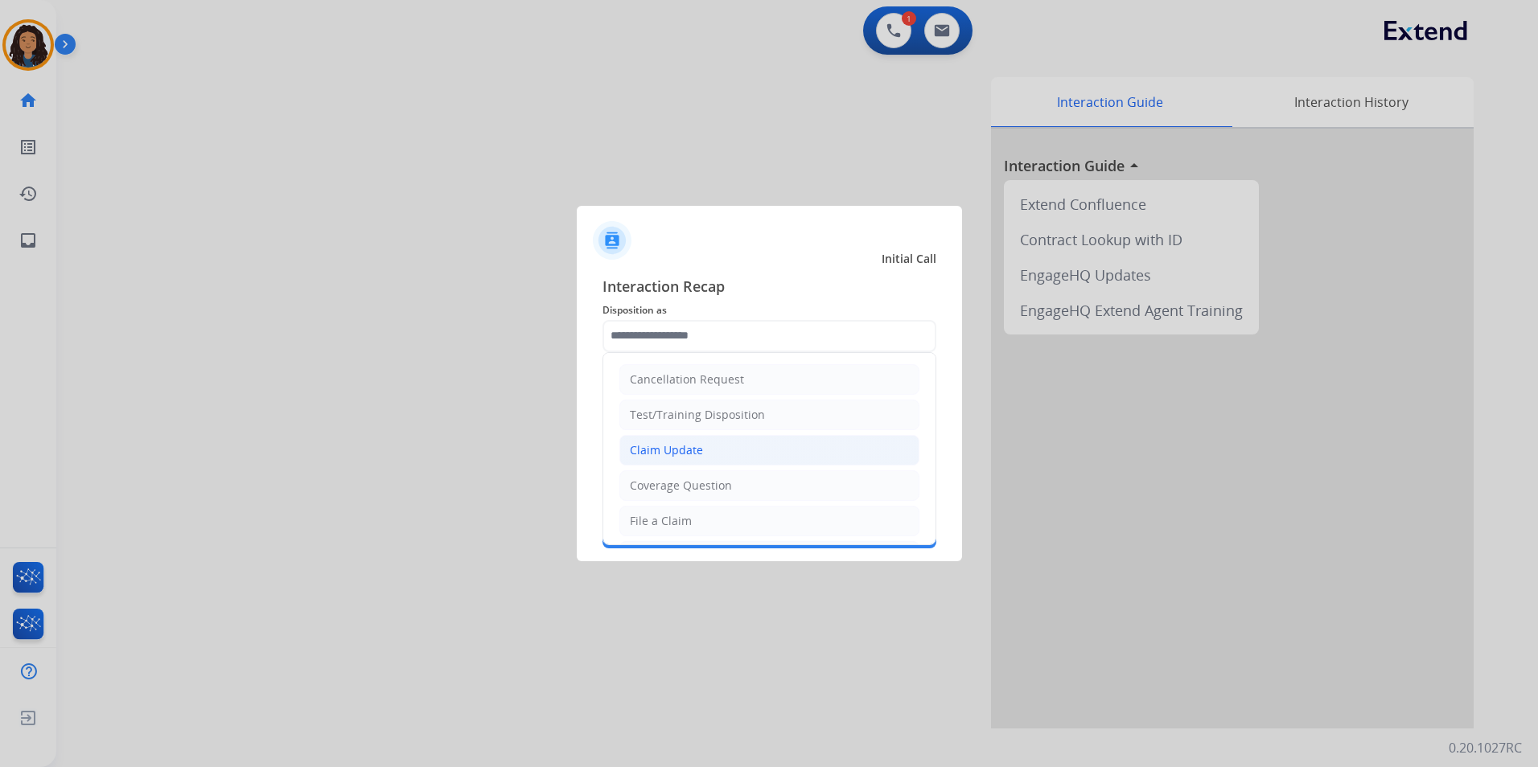
drag, startPoint x: 693, startPoint y: 450, endPoint x: 683, endPoint y: 414, distance: 36.9
click at [693, 448] on div "Claim Update" at bounding box center [666, 450] width 73 height 16
type input "**********"
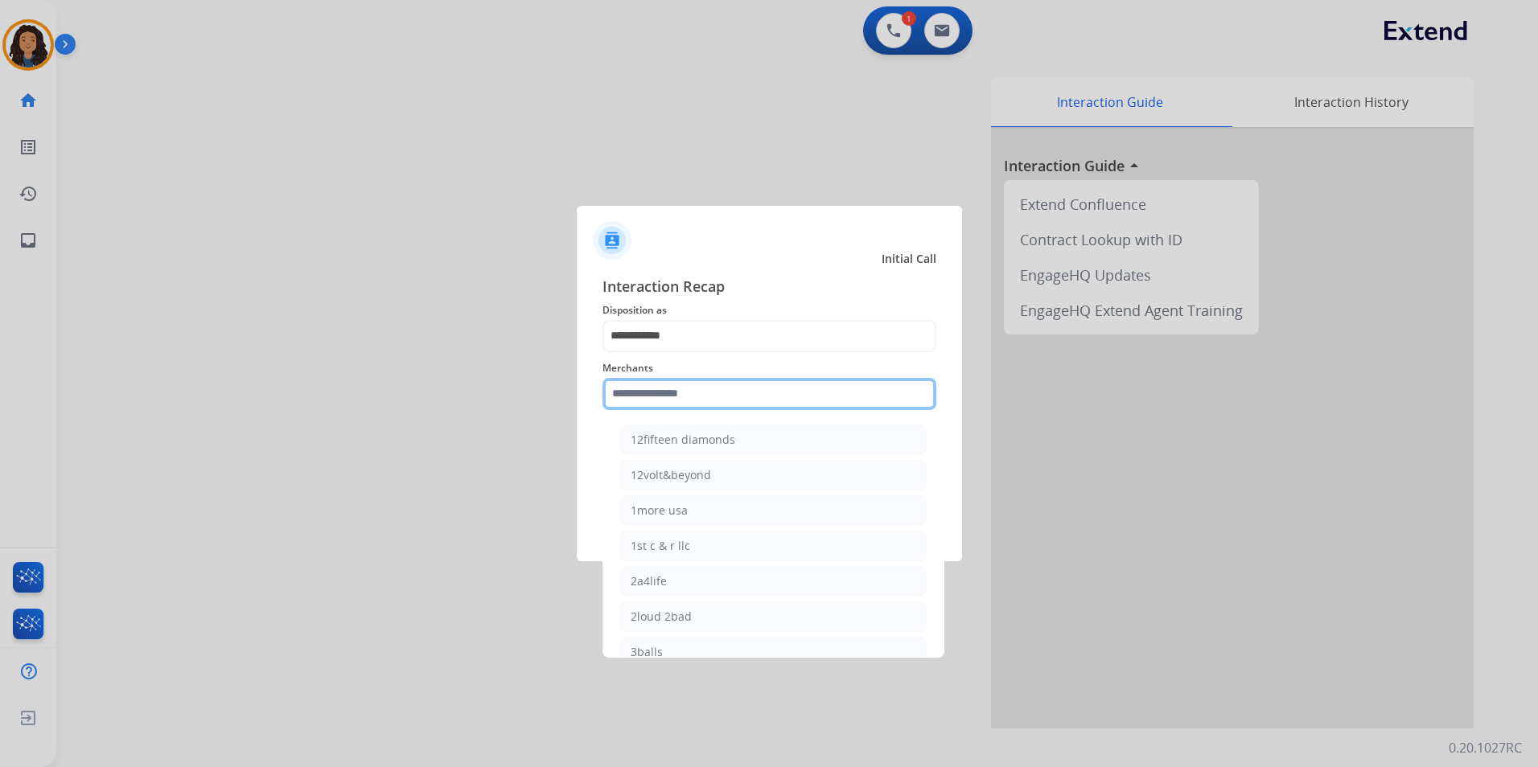
click at [681, 406] on input "text" at bounding box center [769, 394] width 334 height 32
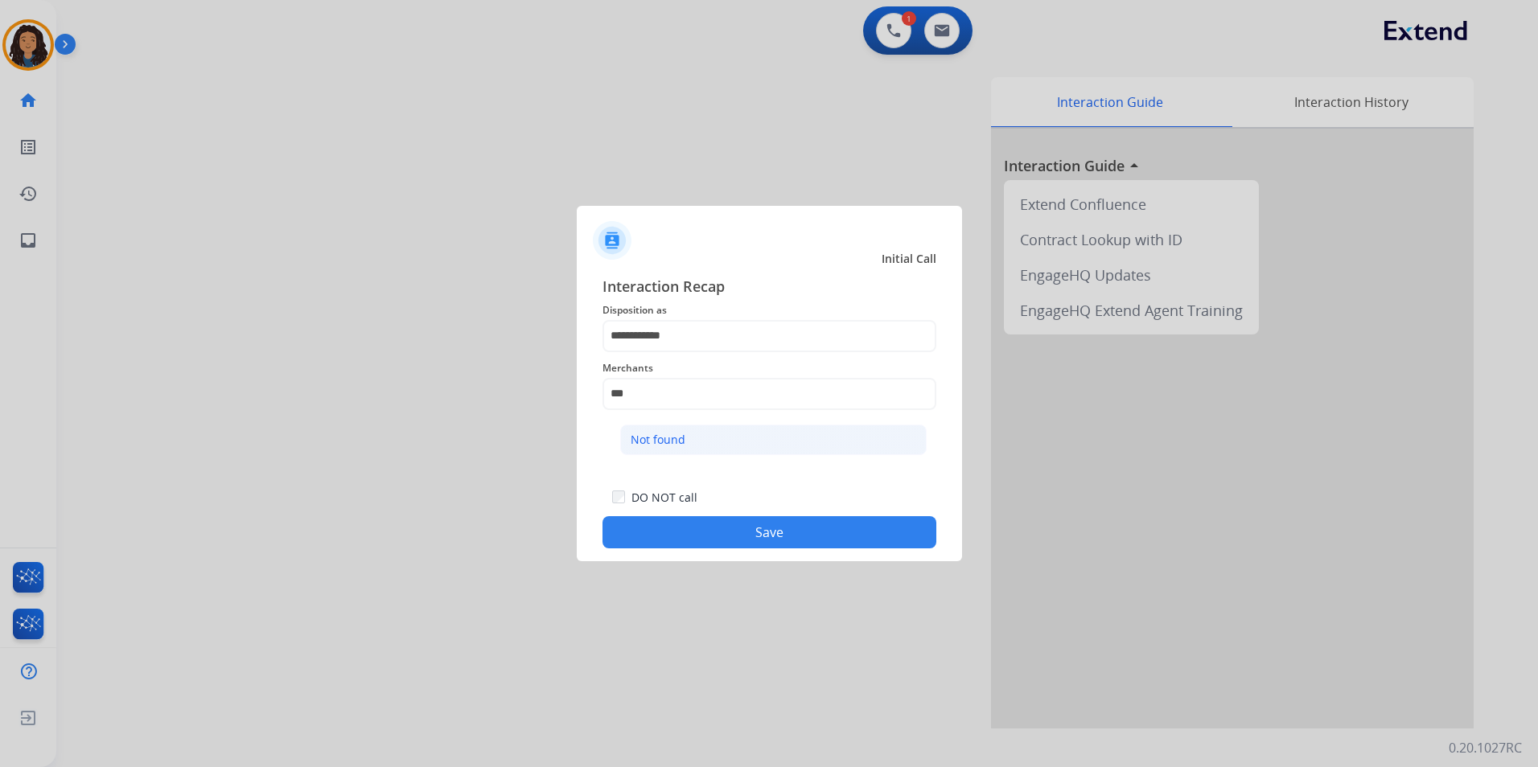
click at [684, 447] on div "Not found" at bounding box center [658, 440] width 55 height 16
type input "*********"
click at [638, 523] on button "Save" at bounding box center [769, 532] width 334 height 32
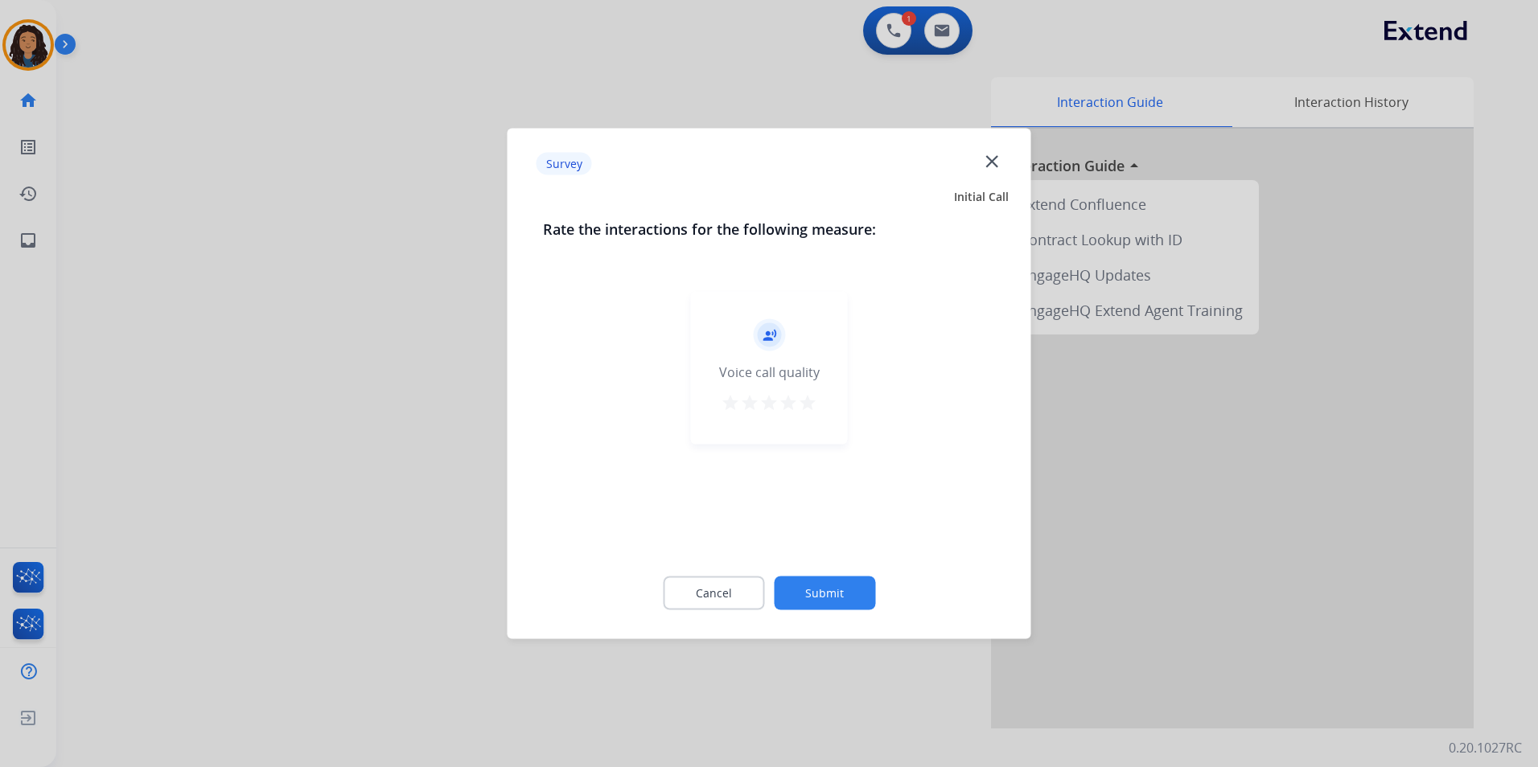
click at [456, 463] on div at bounding box center [769, 383] width 1538 height 767
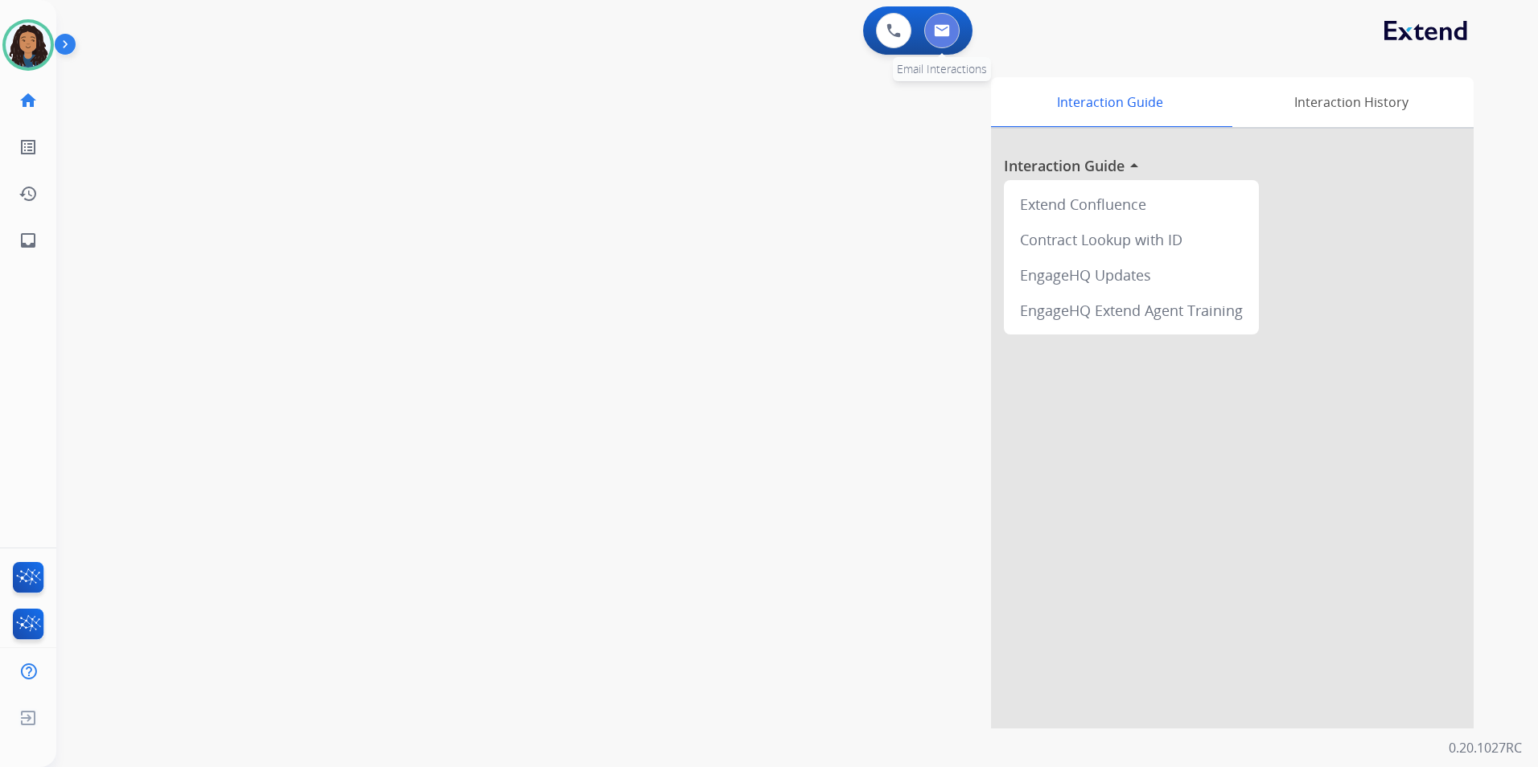
click at [948, 33] on img at bounding box center [942, 30] width 16 height 13
select select "**********"
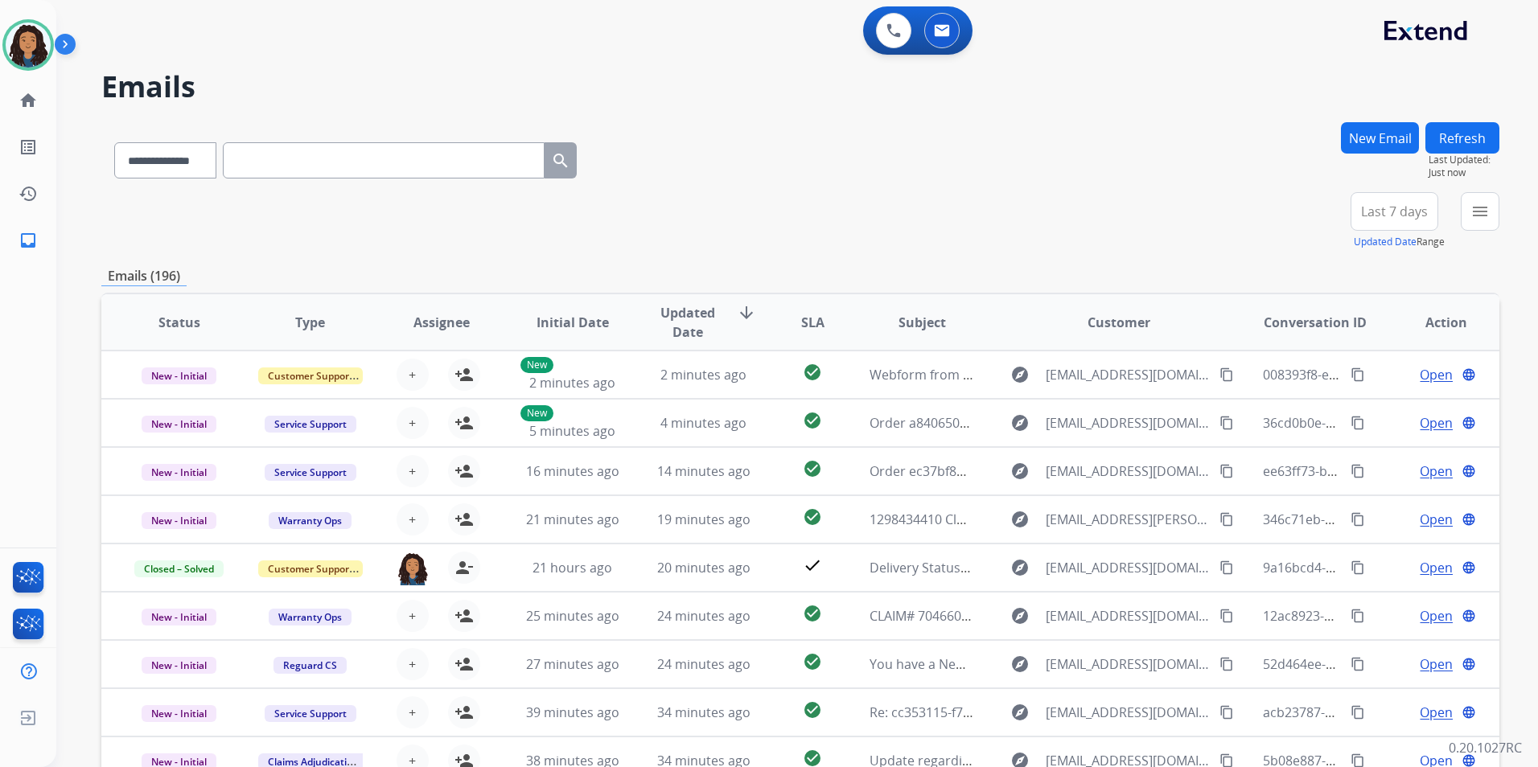
click at [1381, 149] on button "New Email" at bounding box center [1380, 137] width 78 height 31
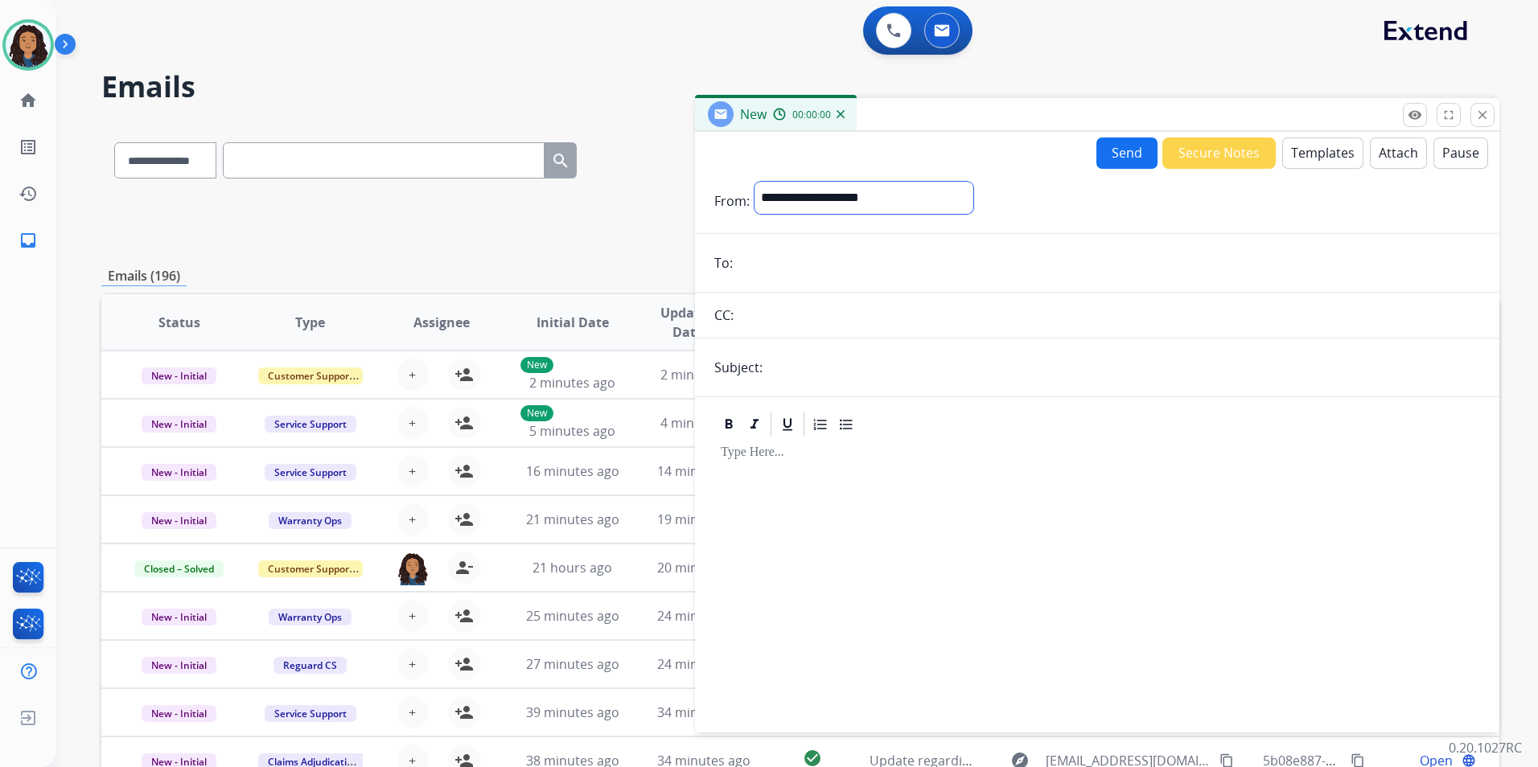
click at [911, 195] on select "**********" at bounding box center [864, 198] width 219 height 32
select select "**********"
click at [755, 182] on select "**********" at bounding box center [864, 198] width 219 height 32
paste input "**********"
type input "**********"
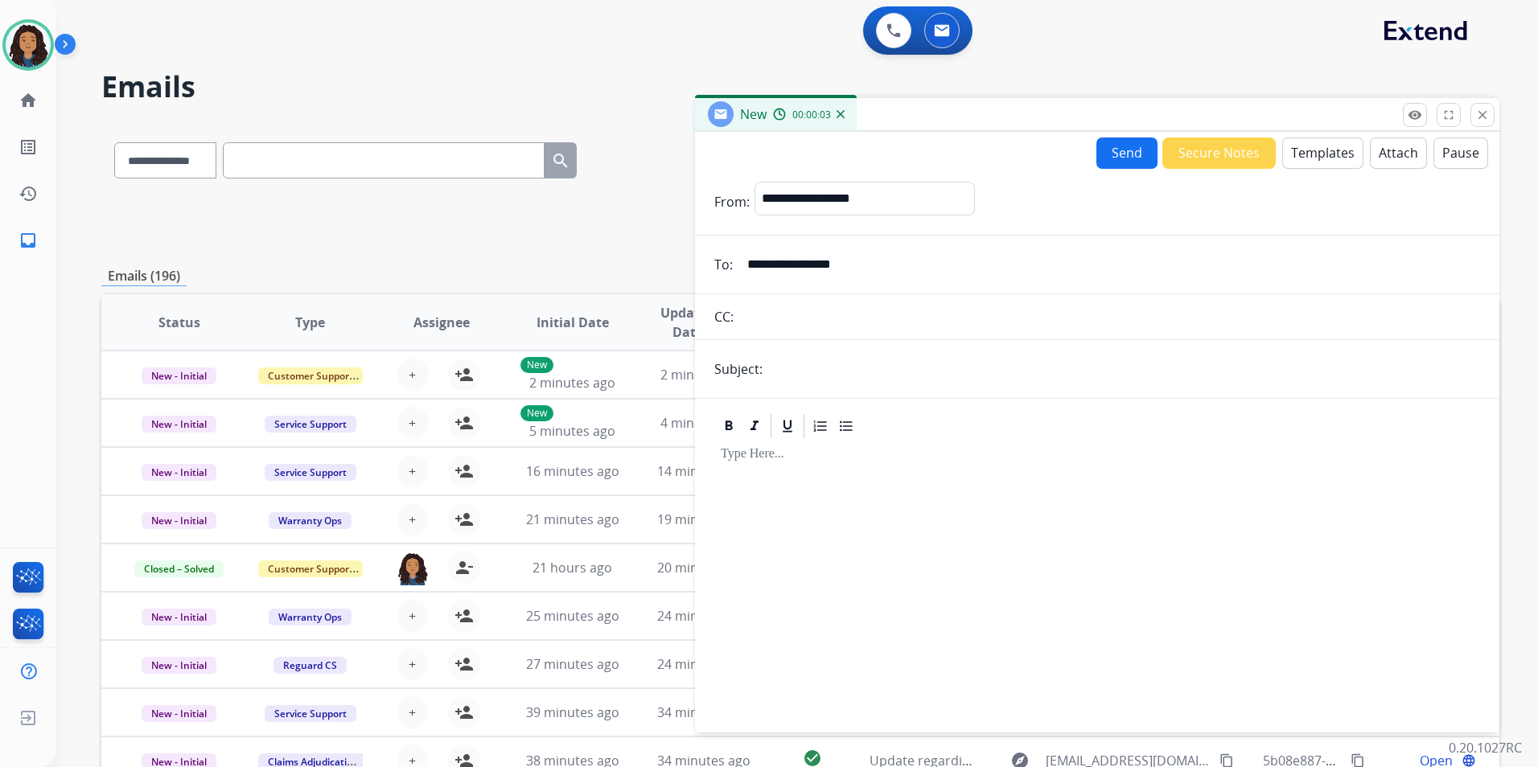
click at [842, 354] on input "text" at bounding box center [1123, 369] width 713 height 32
type input "**********"
click at [1295, 158] on button "Templates" at bounding box center [1322, 153] width 81 height 31
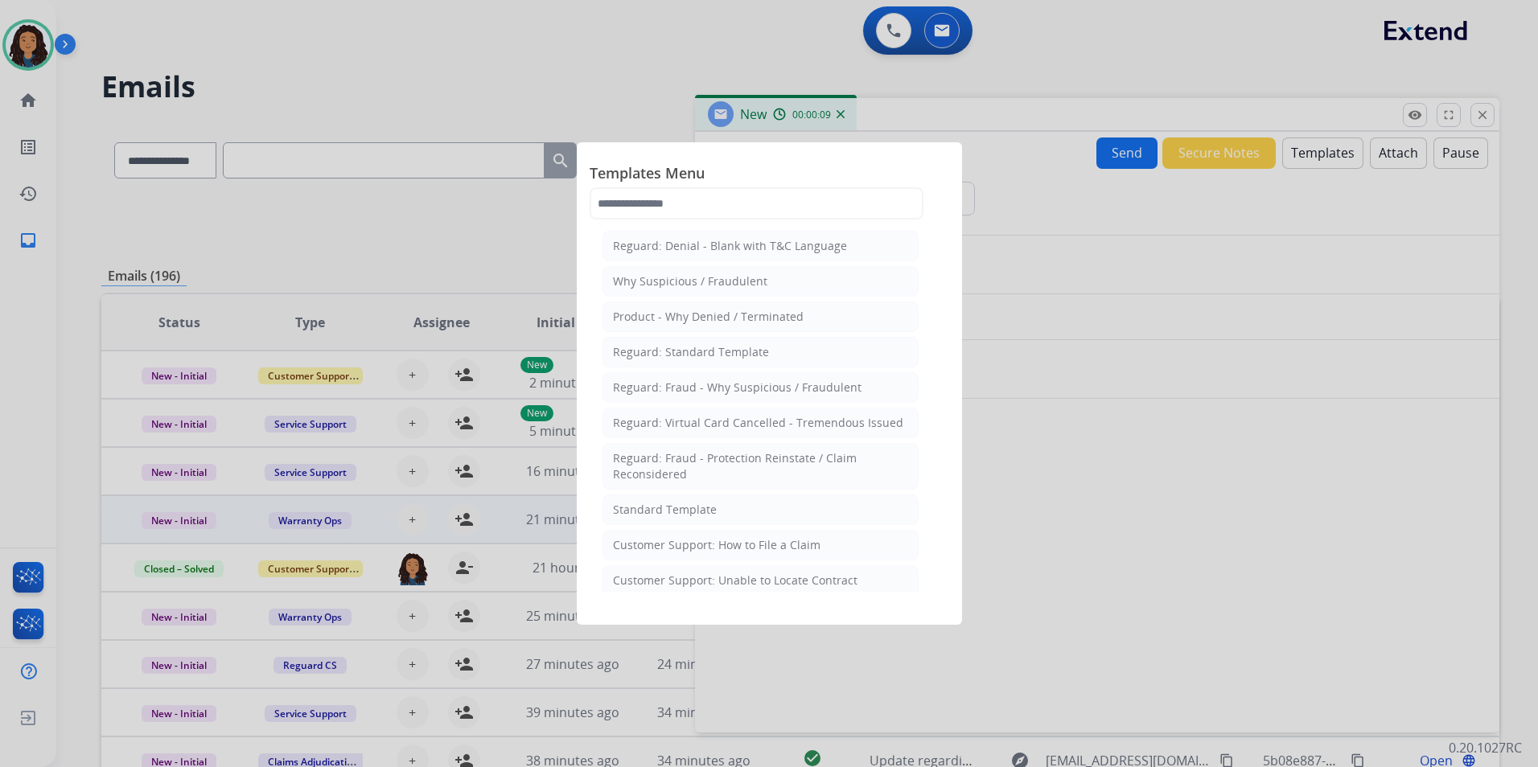
click at [681, 504] on div "Standard Template" at bounding box center [665, 510] width 104 height 16
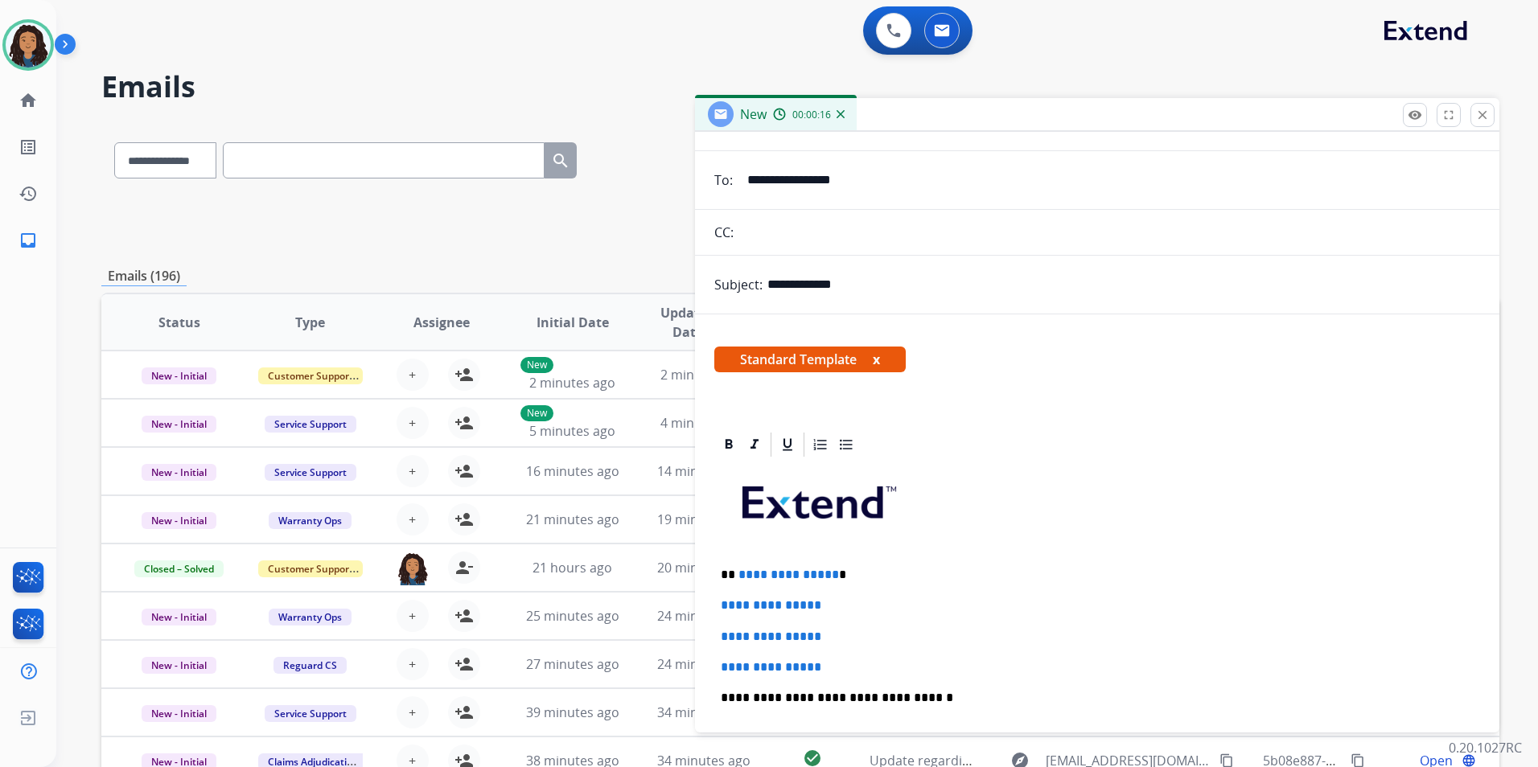
scroll to position [161, 0]
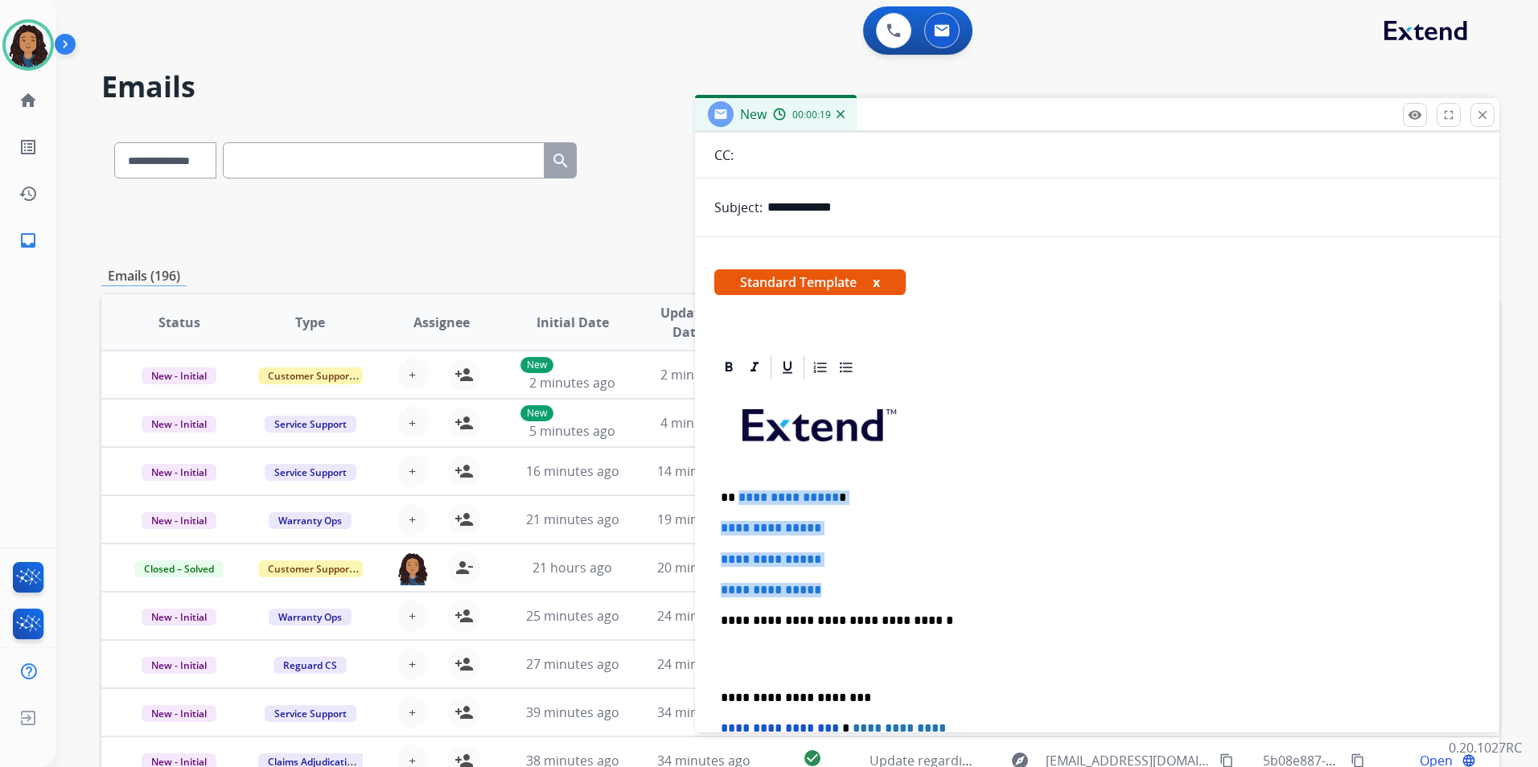
drag, startPoint x: 845, startPoint y: 588, endPoint x: 737, endPoint y: 483, distance: 150.2
click at [737, 483] on div "**********" at bounding box center [1097, 658] width 766 height 553
paste div
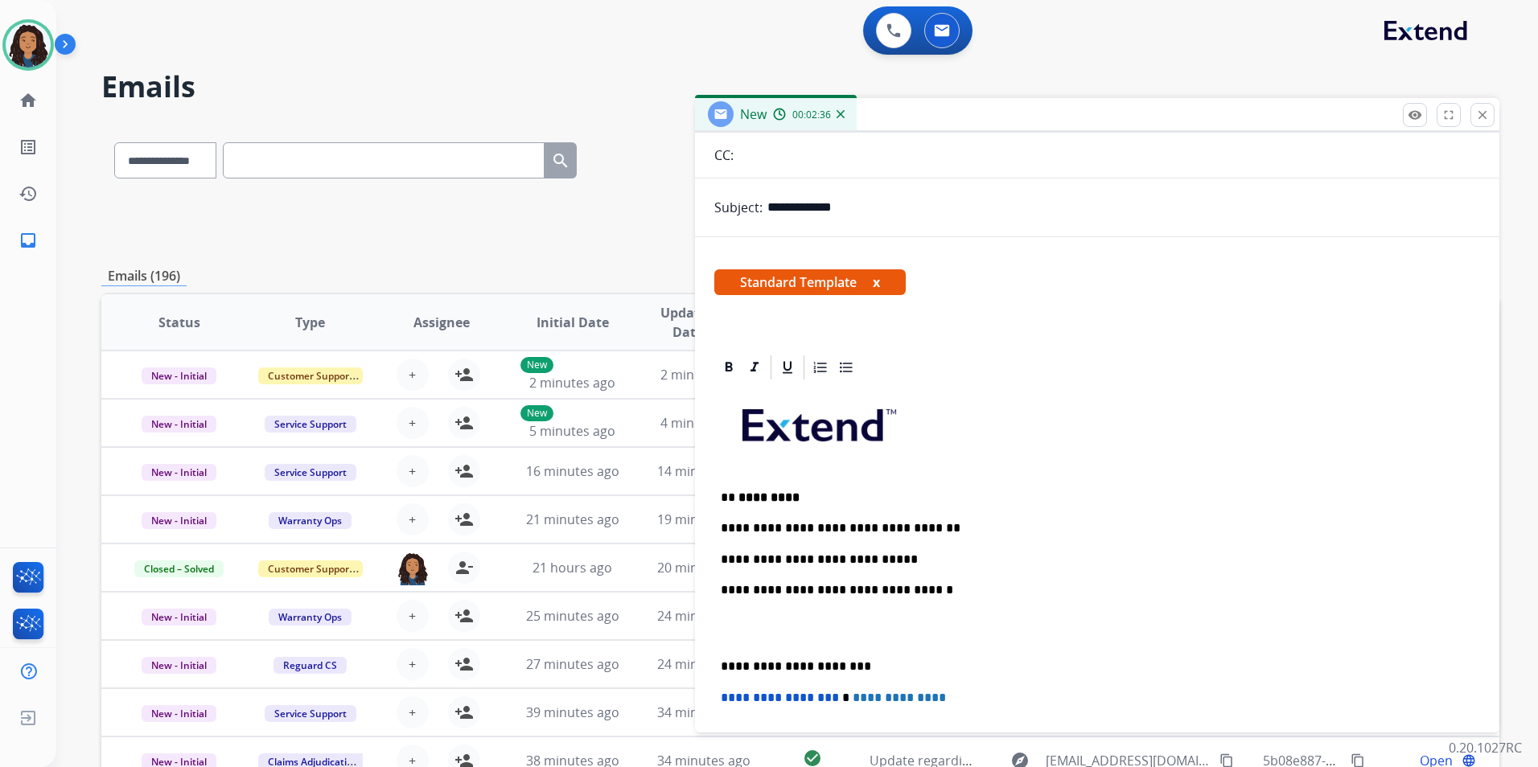
click at [899, 559] on p "**********" at bounding box center [1091, 560] width 740 height 14
click at [726, 559] on p "**********" at bounding box center [1091, 560] width 740 height 14
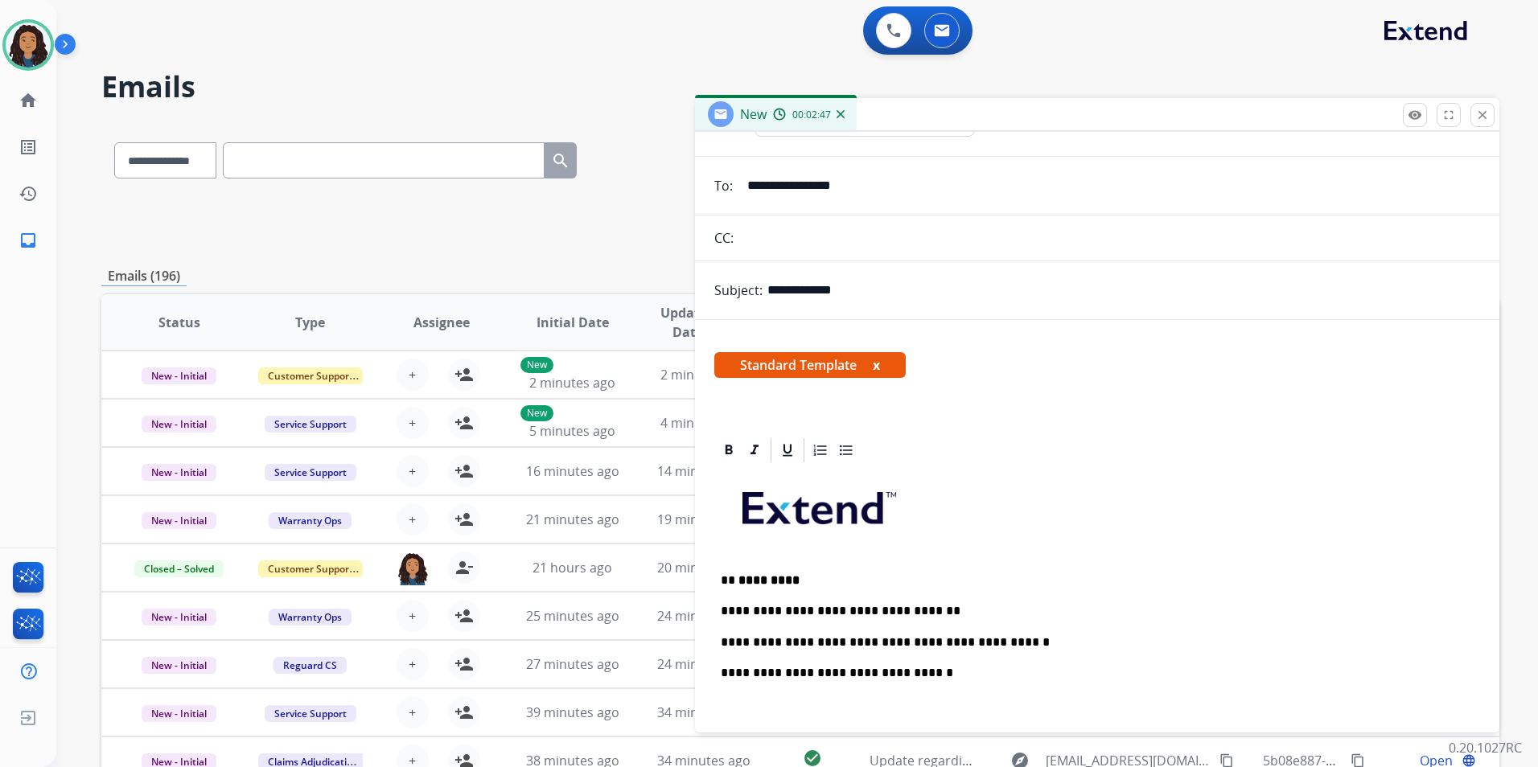
scroll to position [0, 0]
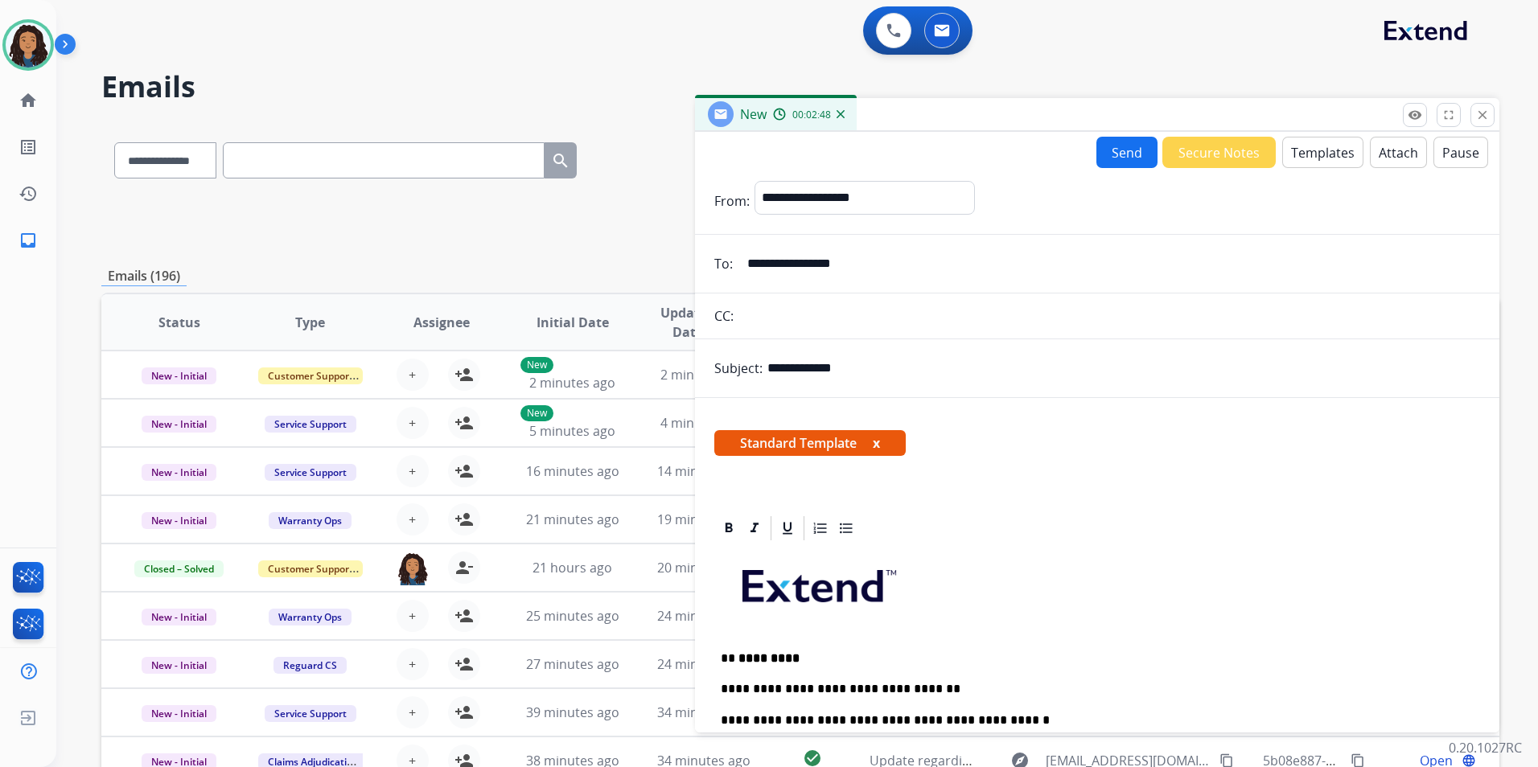
click at [1114, 173] on form "**********" at bounding box center [1097, 621] width 804 height 907
click at [1114, 154] on button "Send" at bounding box center [1126, 152] width 61 height 31
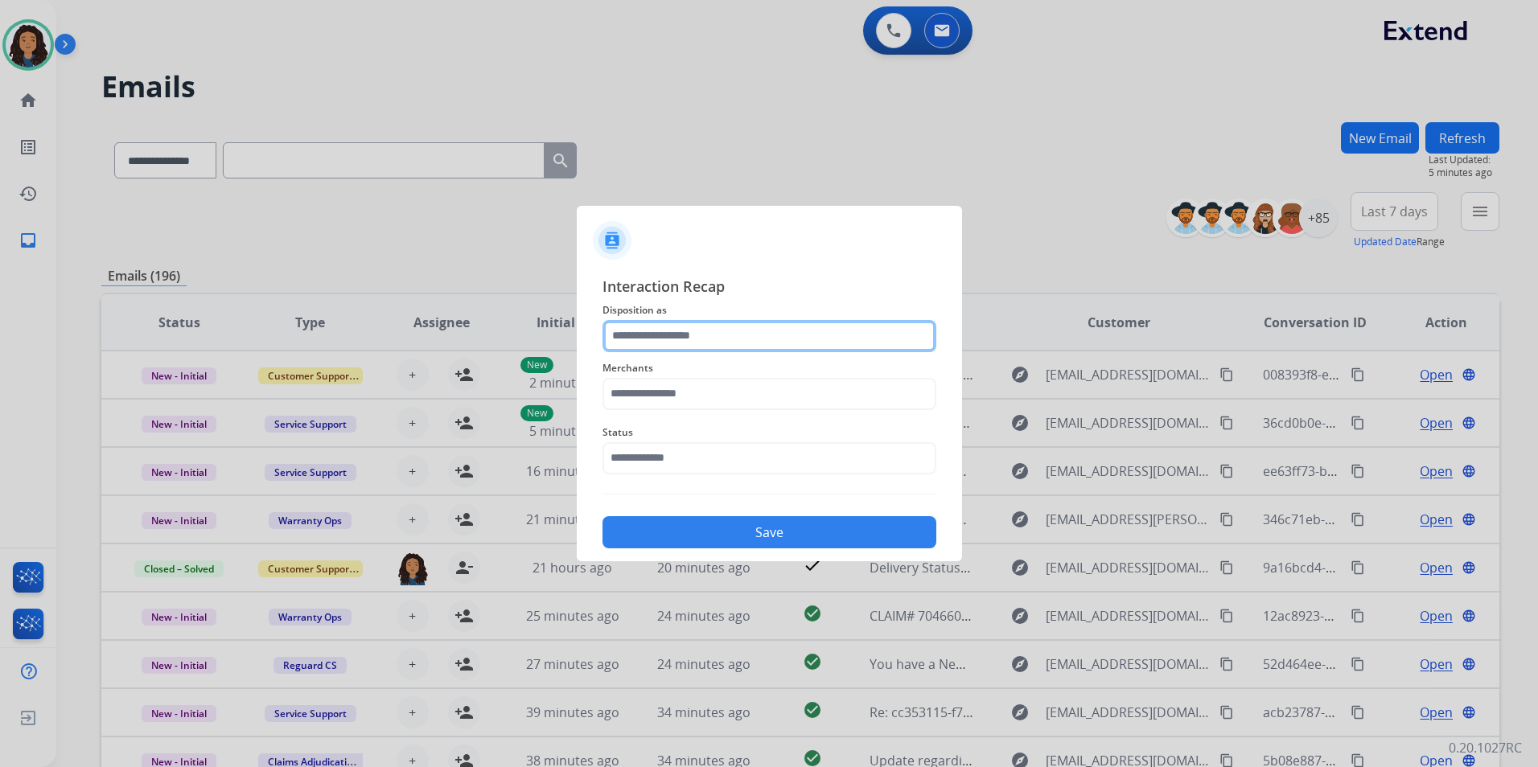
drag, startPoint x: 716, startPoint y: 345, endPoint x: 701, endPoint y: 339, distance: 16.6
click at [705, 342] on input "text" at bounding box center [769, 336] width 334 height 32
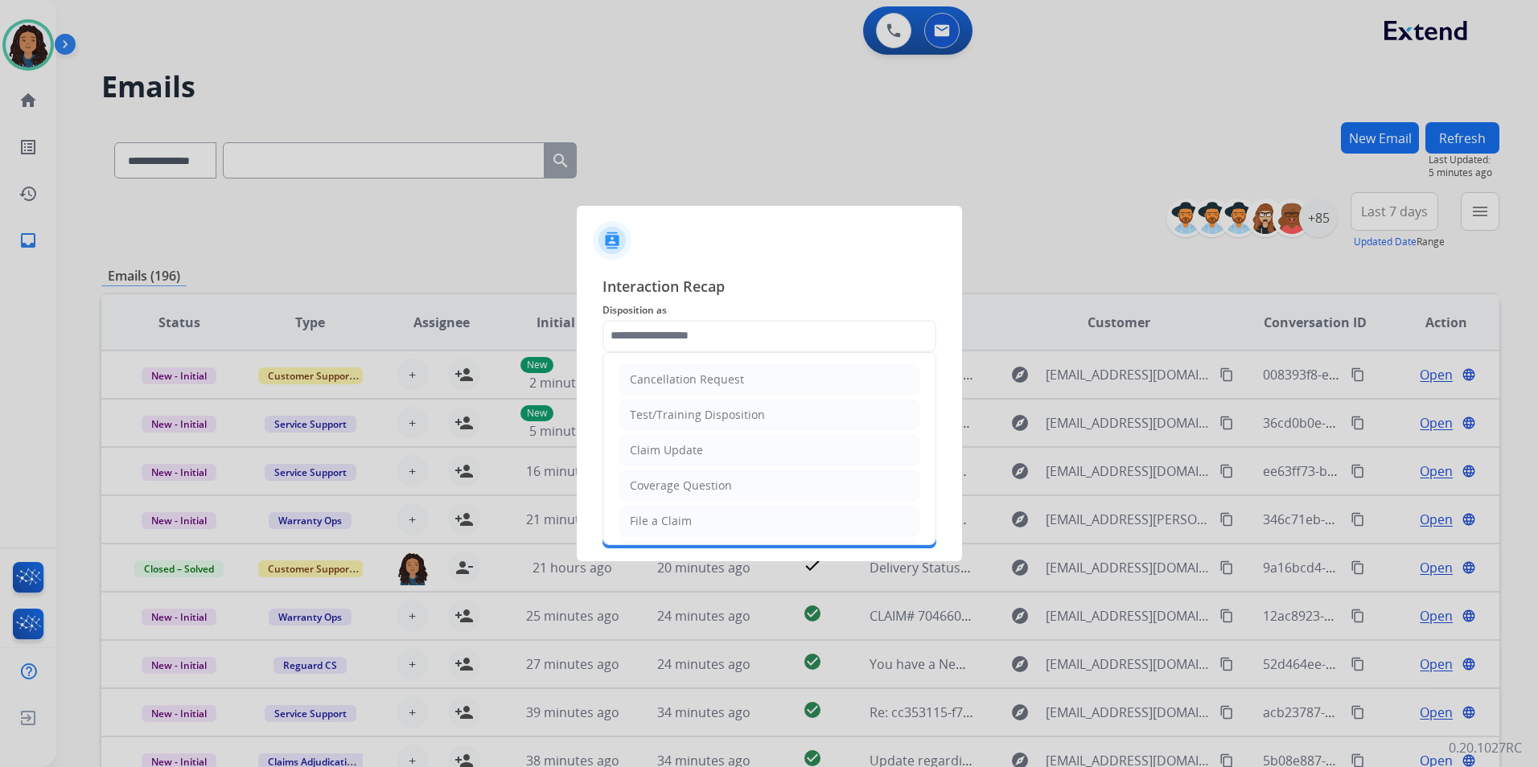
click at [714, 449] on li "Claim Update" at bounding box center [769, 450] width 300 height 31
type input "**********"
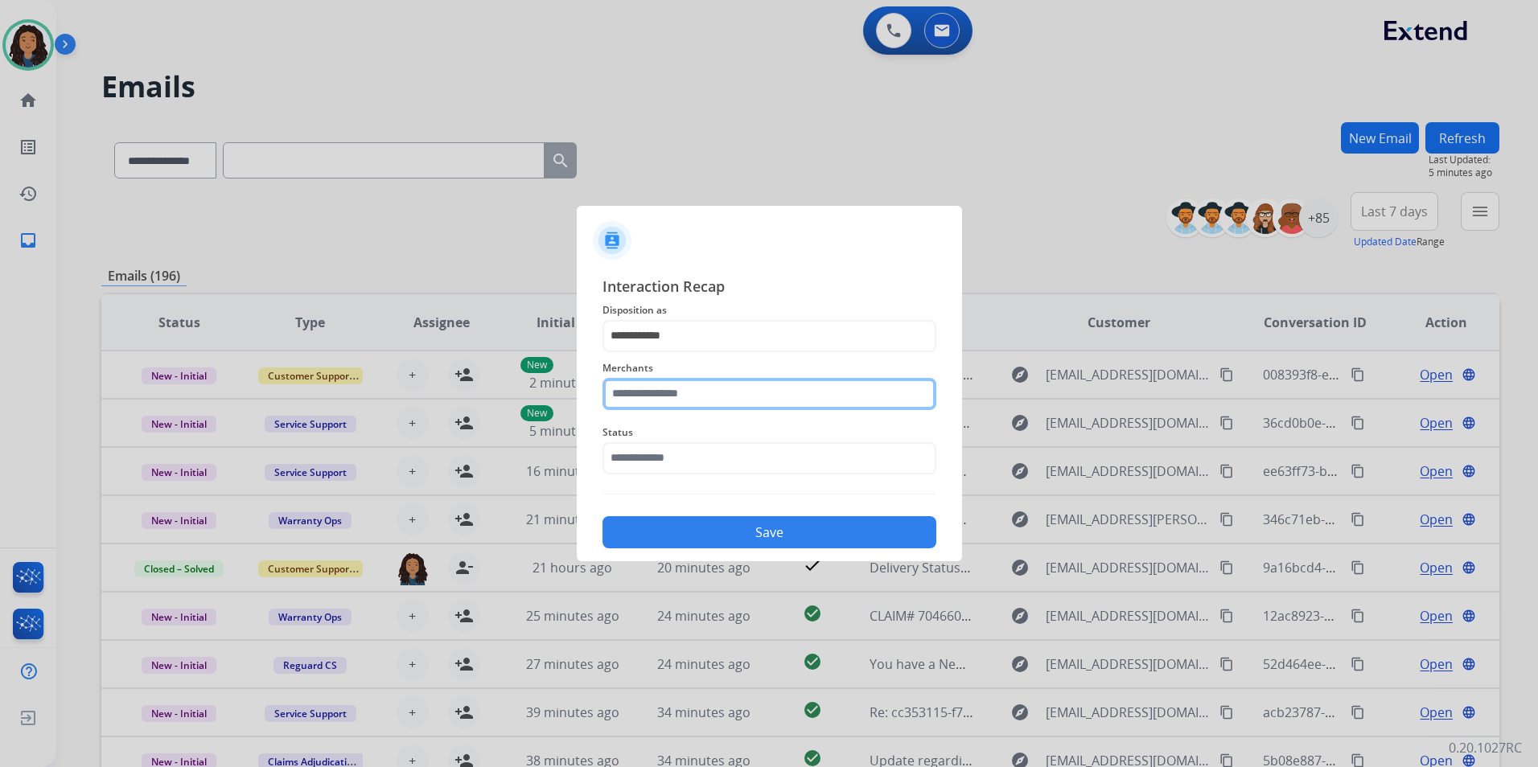
click at [689, 395] on input "text" at bounding box center [769, 394] width 334 height 32
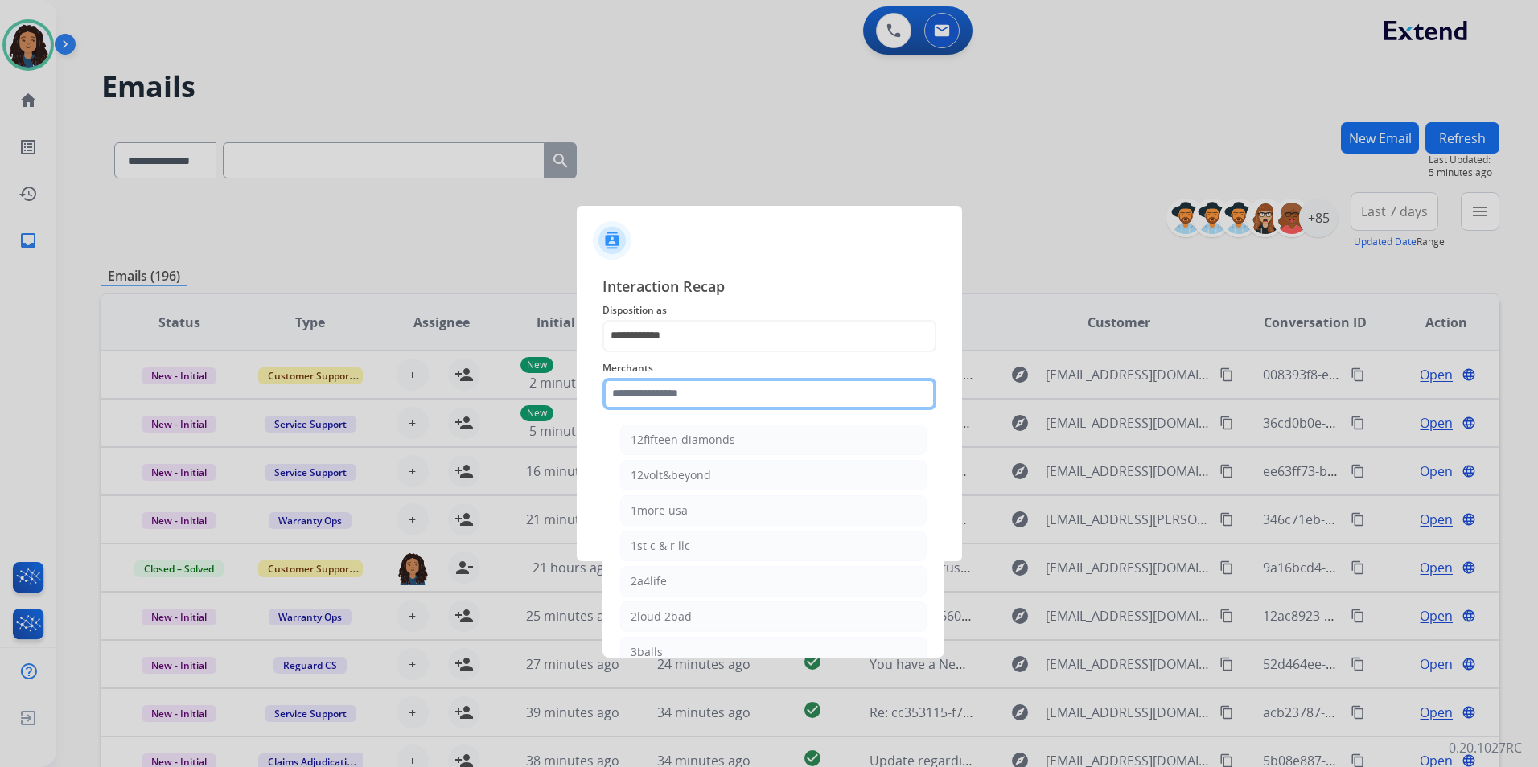
type input "*"
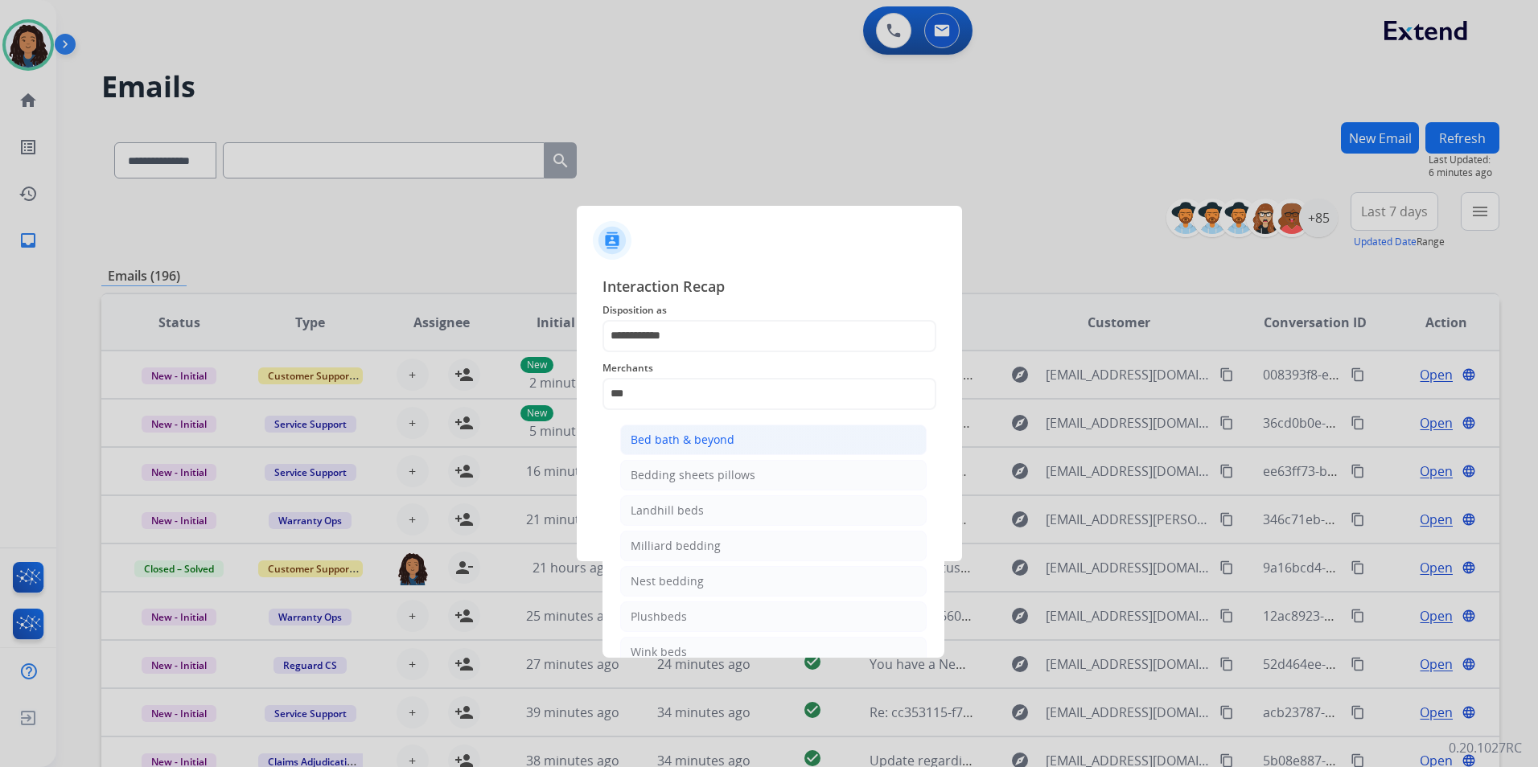
click at [713, 434] on div "Bed bath & beyond" at bounding box center [683, 440] width 104 height 16
type input "**********"
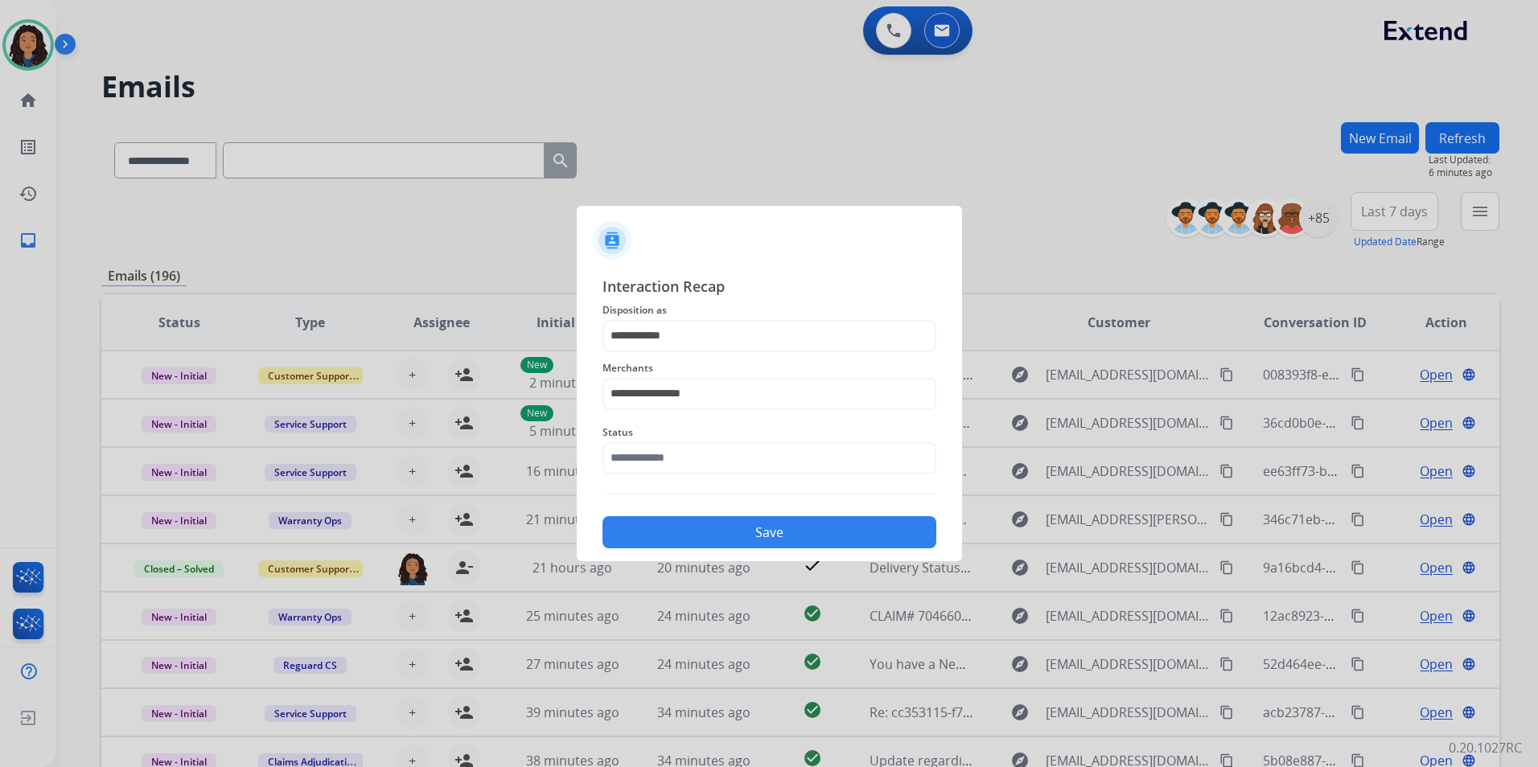
click at [711, 438] on span "Status" at bounding box center [769, 432] width 334 height 19
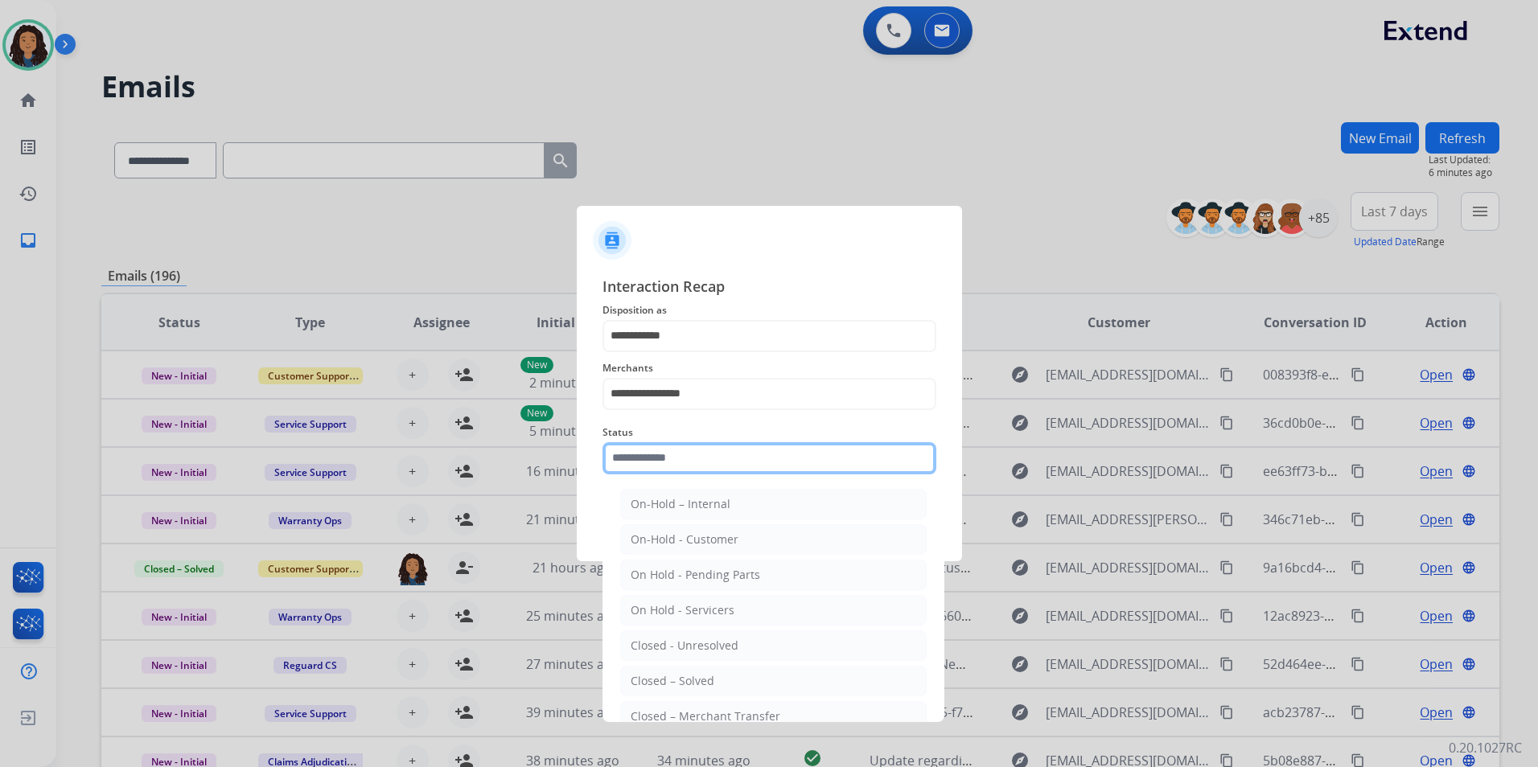
click at [711, 442] on input "text" at bounding box center [769, 458] width 334 height 32
click at [714, 683] on li "Closed – Solved" at bounding box center [773, 681] width 306 height 31
type input "**********"
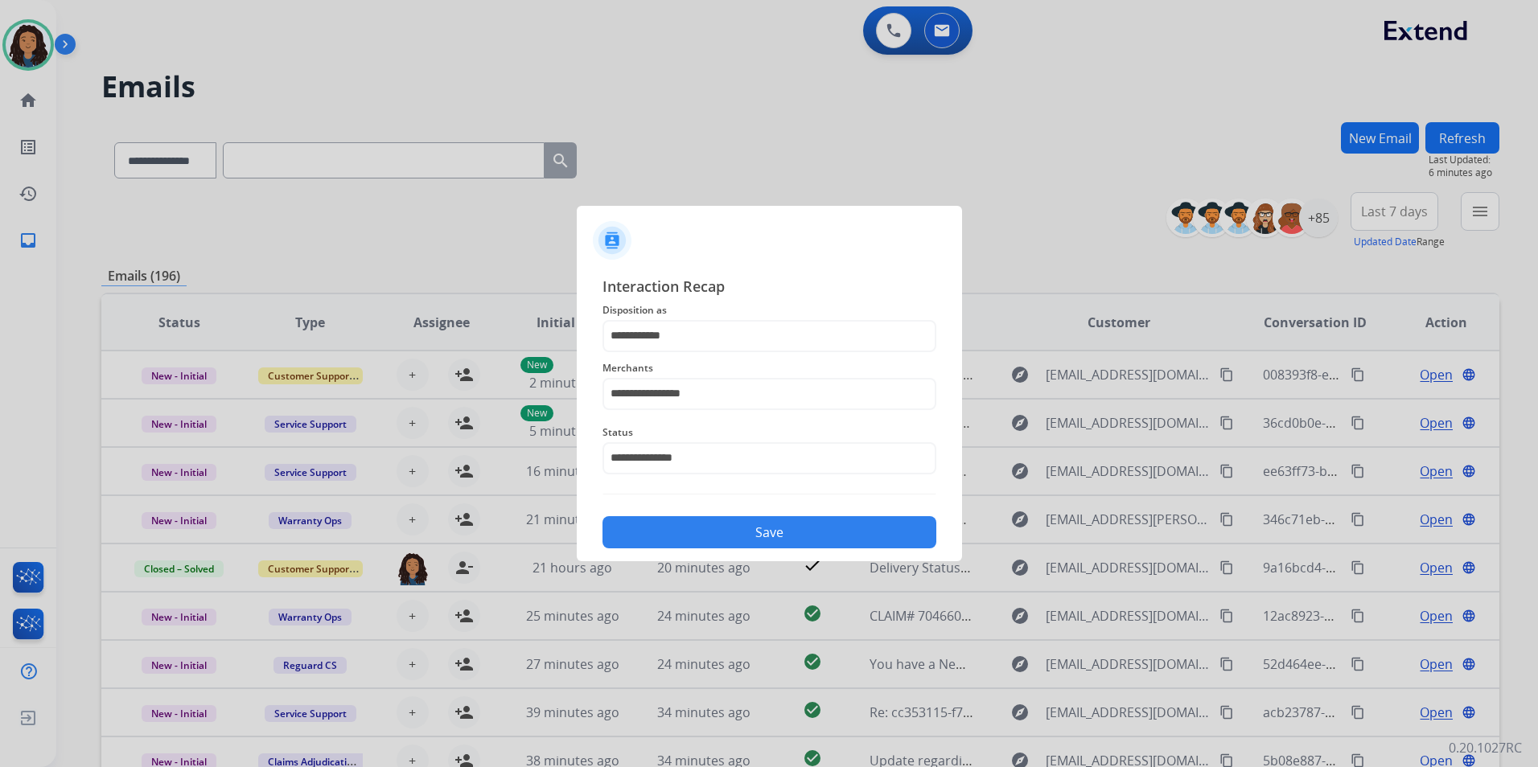
click at [704, 541] on button "Save" at bounding box center [769, 532] width 334 height 32
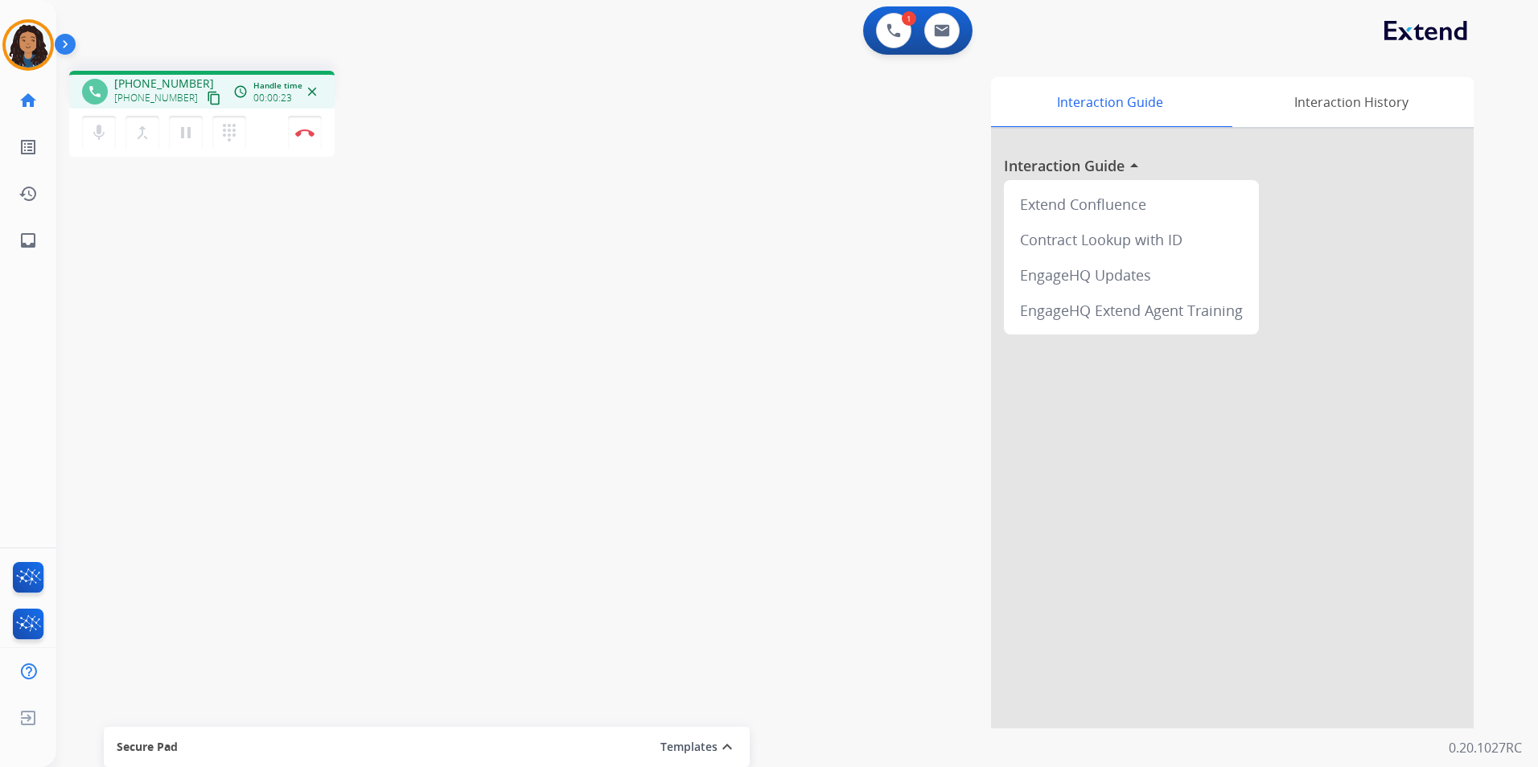
drag, startPoint x: 200, startPoint y: 97, endPoint x: 239, endPoint y: 76, distance: 43.9
click at [207, 97] on mat-icon "content_copy" at bounding box center [214, 98] width 14 height 14
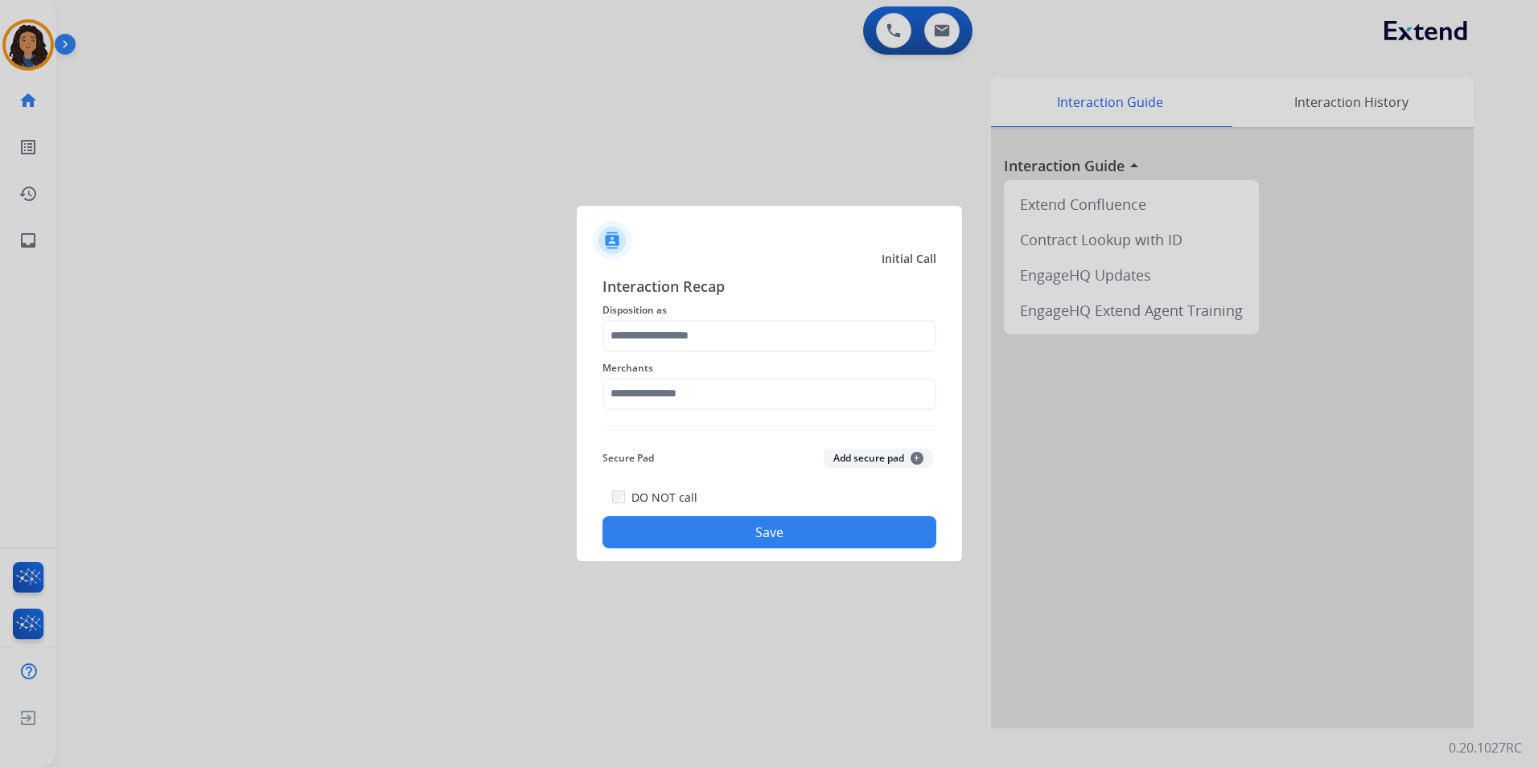
drag, startPoint x: 708, startPoint y: 361, endPoint x: 708, endPoint y: 350, distance: 11.3
click at [708, 360] on span "Merchants" at bounding box center [769, 368] width 334 height 19
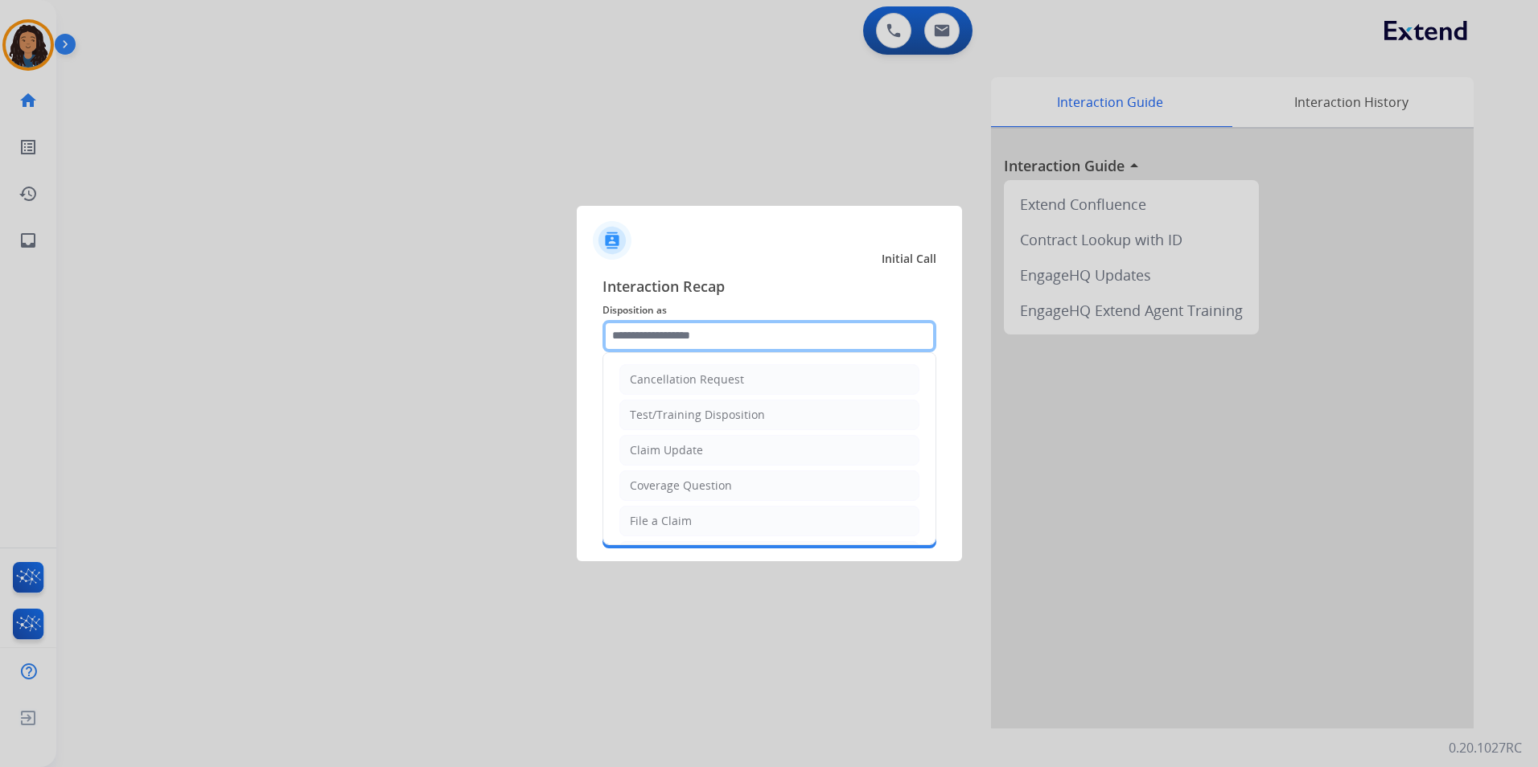
click at [722, 333] on input "text" at bounding box center [769, 336] width 334 height 32
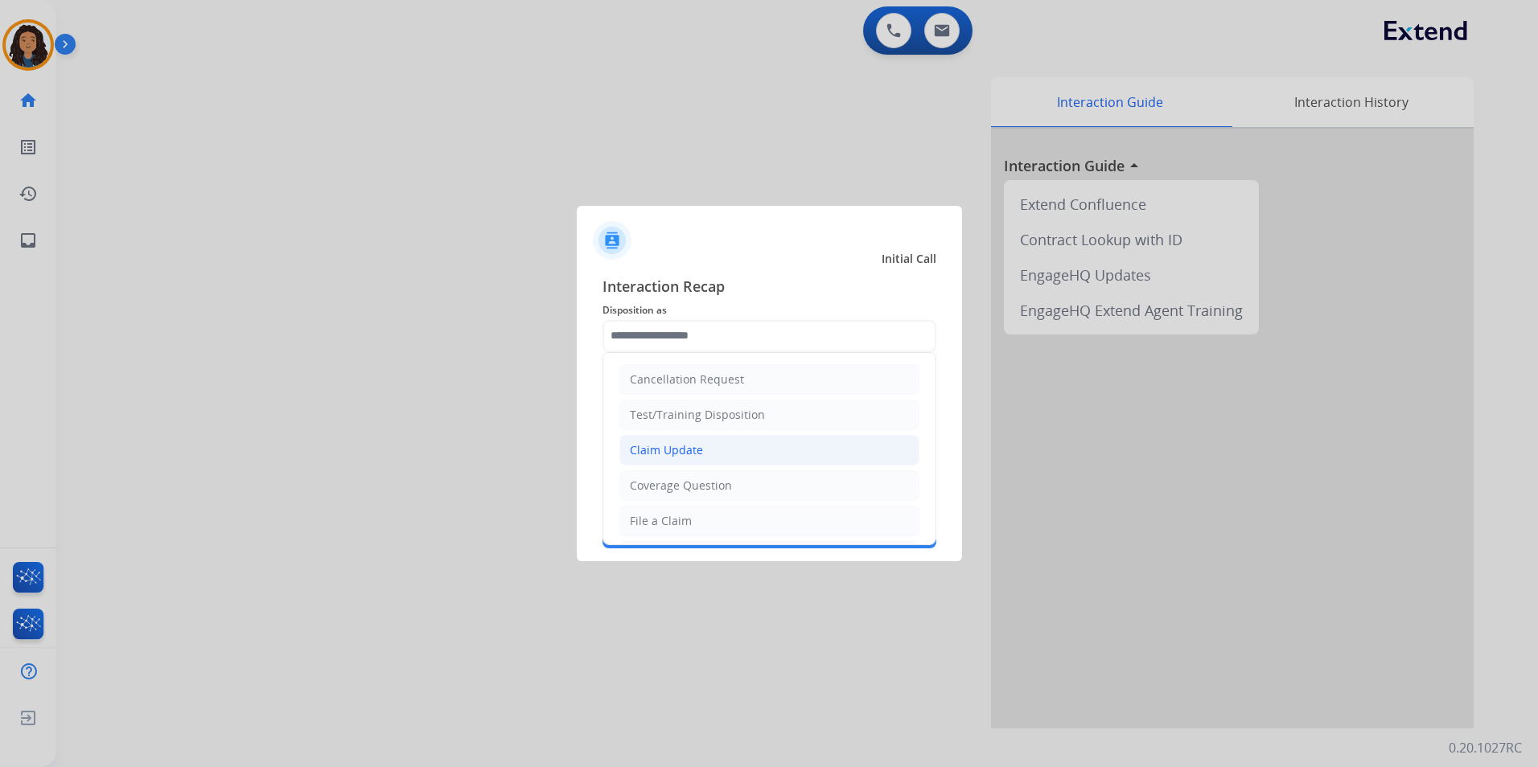
click at [677, 451] on div "Claim Update" at bounding box center [666, 450] width 73 height 16
type input "**********"
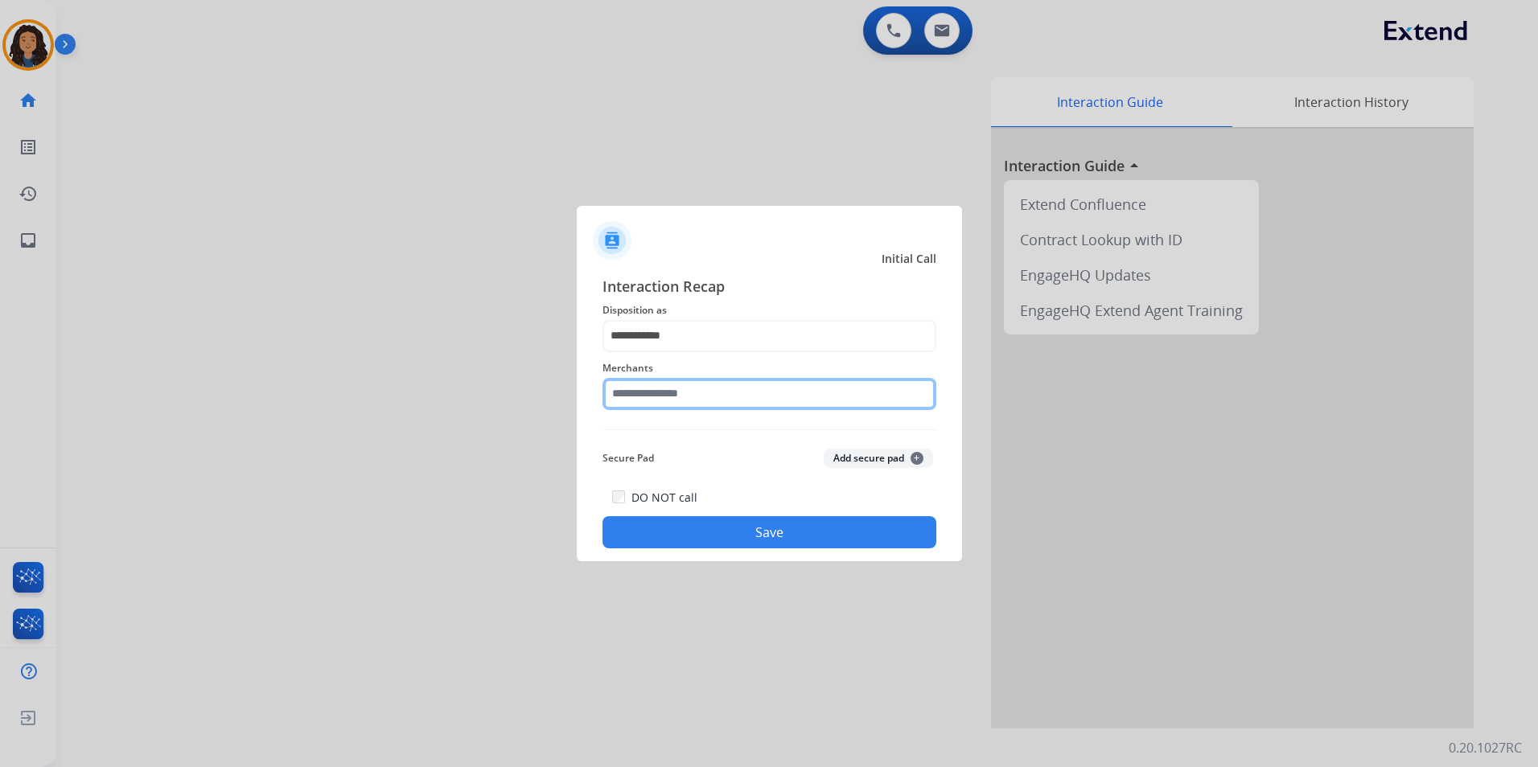
click at [668, 390] on input "text" at bounding box center [769, 394] width 334 height 32
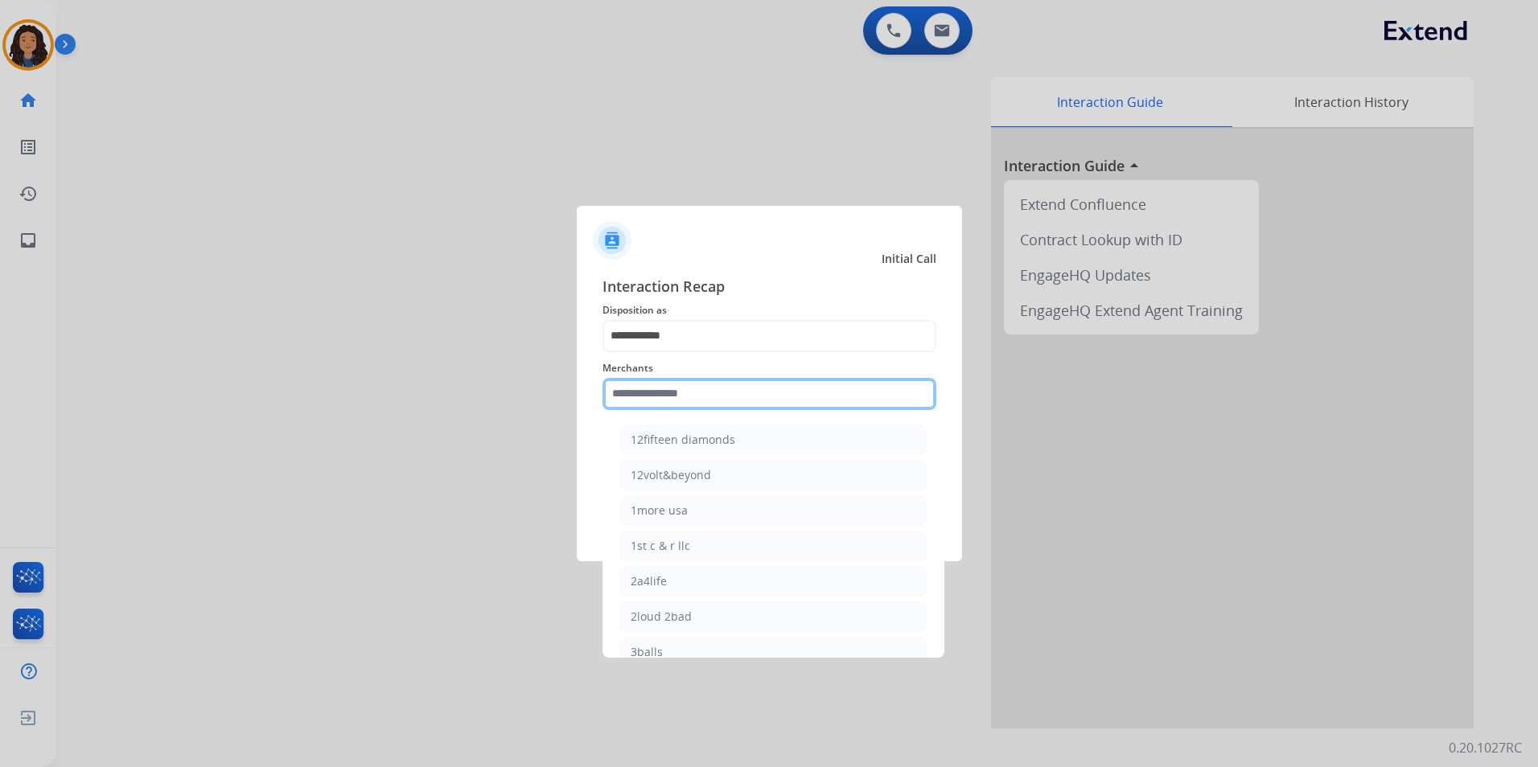
type input "*"
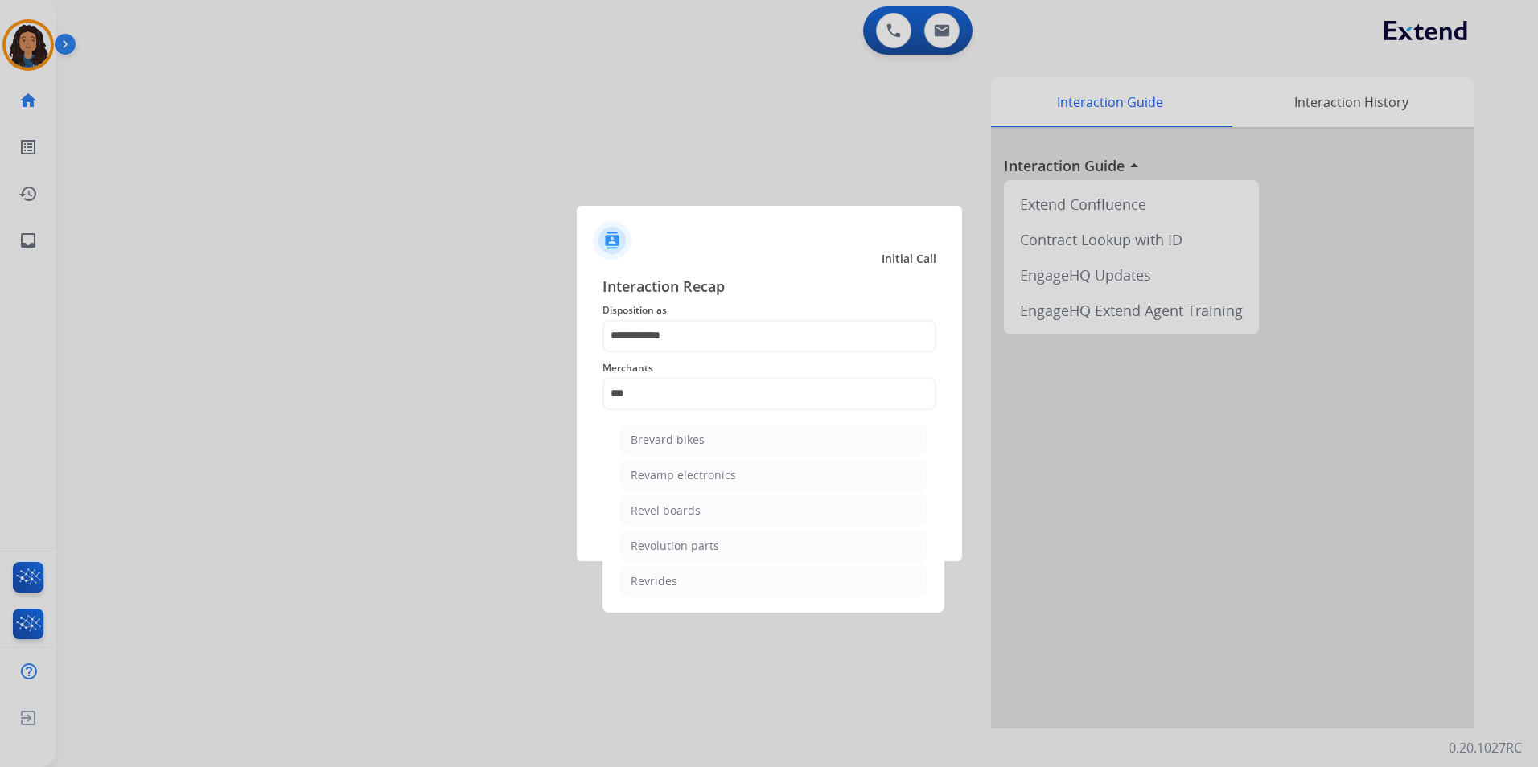
click at [713, 546] on div "Revolution parts" at bounding box center [675, 546] width 88 height 16
type input "**********"
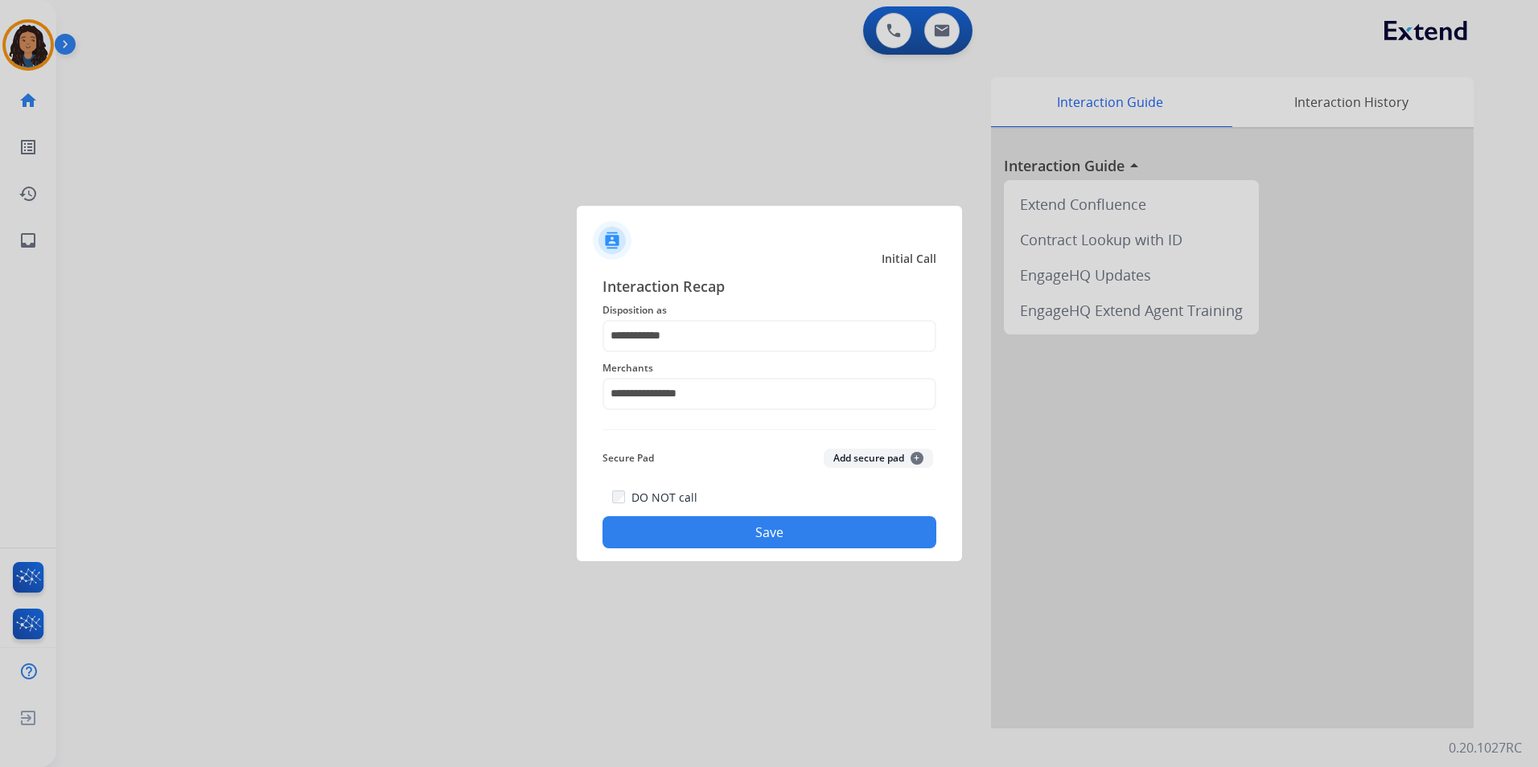
click at [703, 529] on button "Save" at bounding box center [769, 532] width 334 height 32
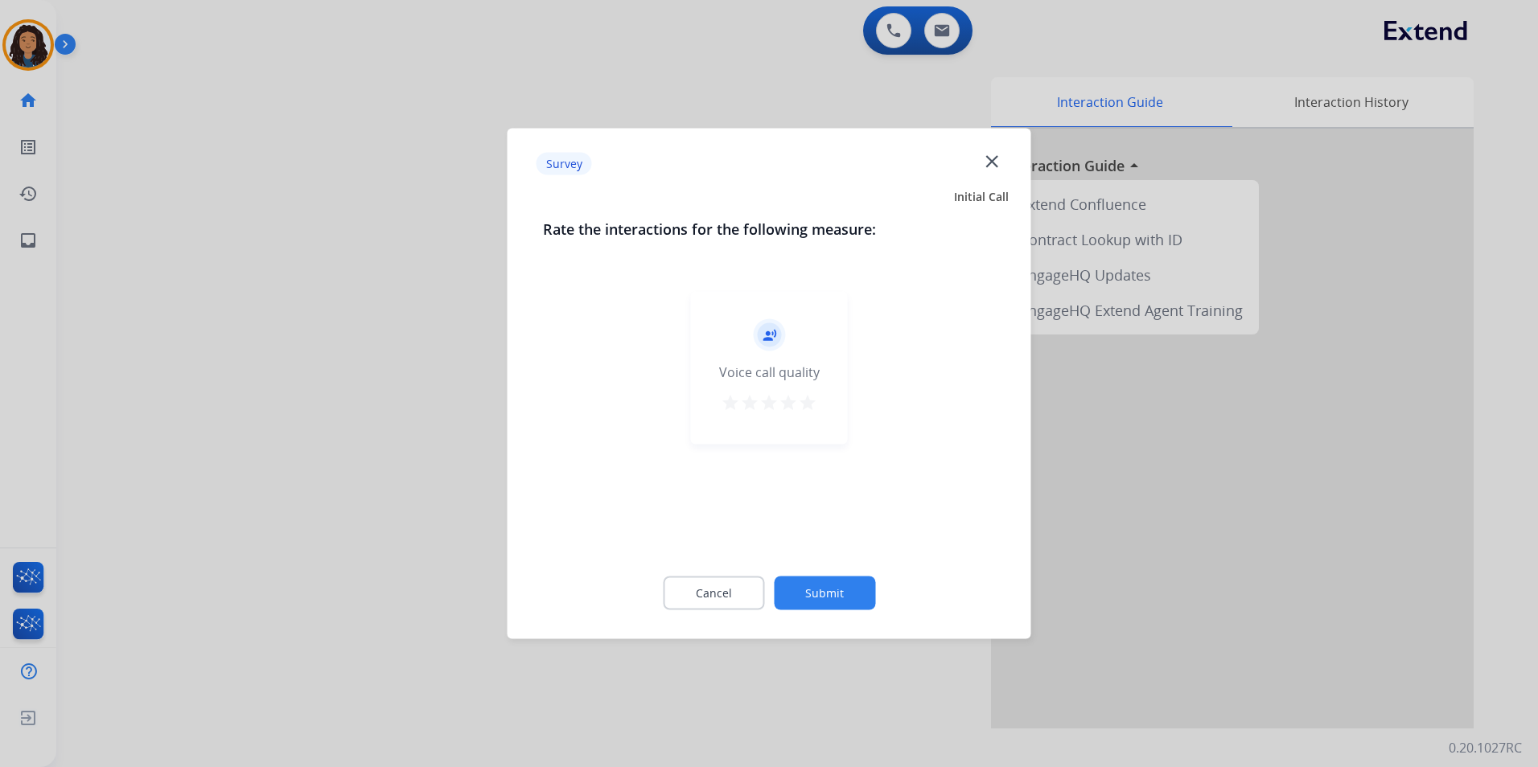
click at [343, 298] on div at bounding box center [769, 383] width 1538 height 767
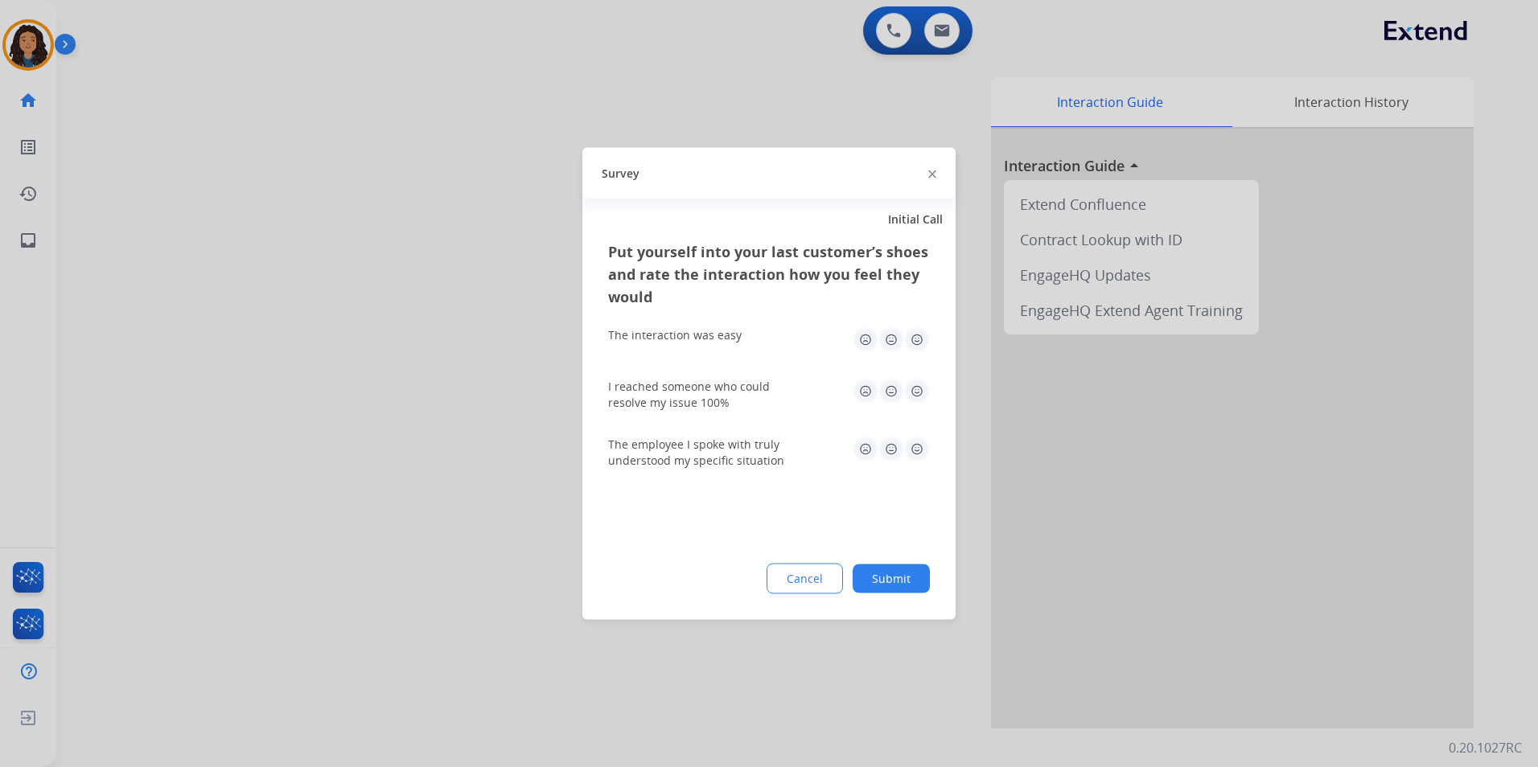
drag, startPoint x: 325, startPoint y: 278, endPoint x: 0, endPoint y: 16, distance: 417.6
click at [306, 258] on div at bounding box center [769, 383] width 1538 height 767
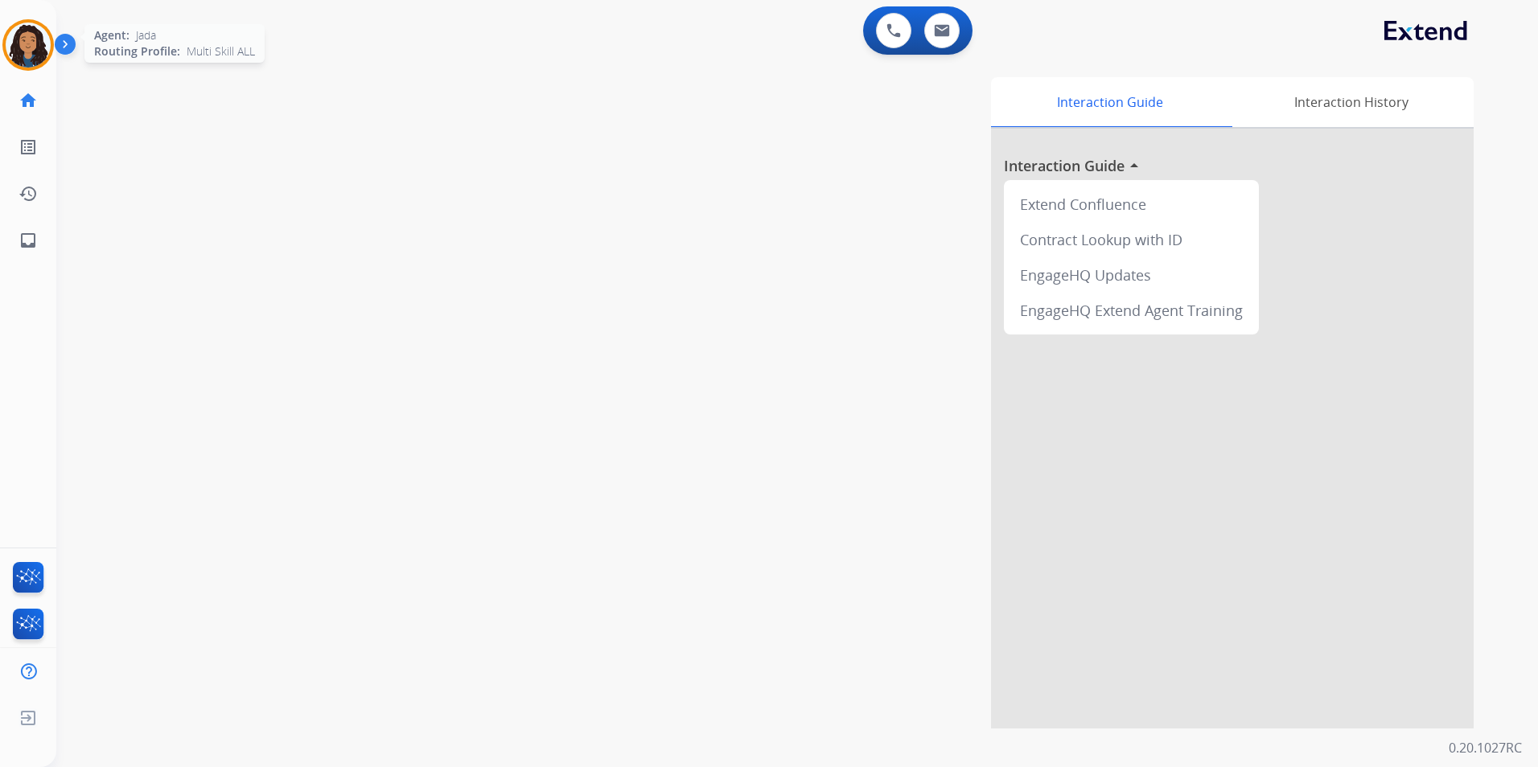
click at [19, 36] on img at bounding box center [28, 45] width 45 height 45
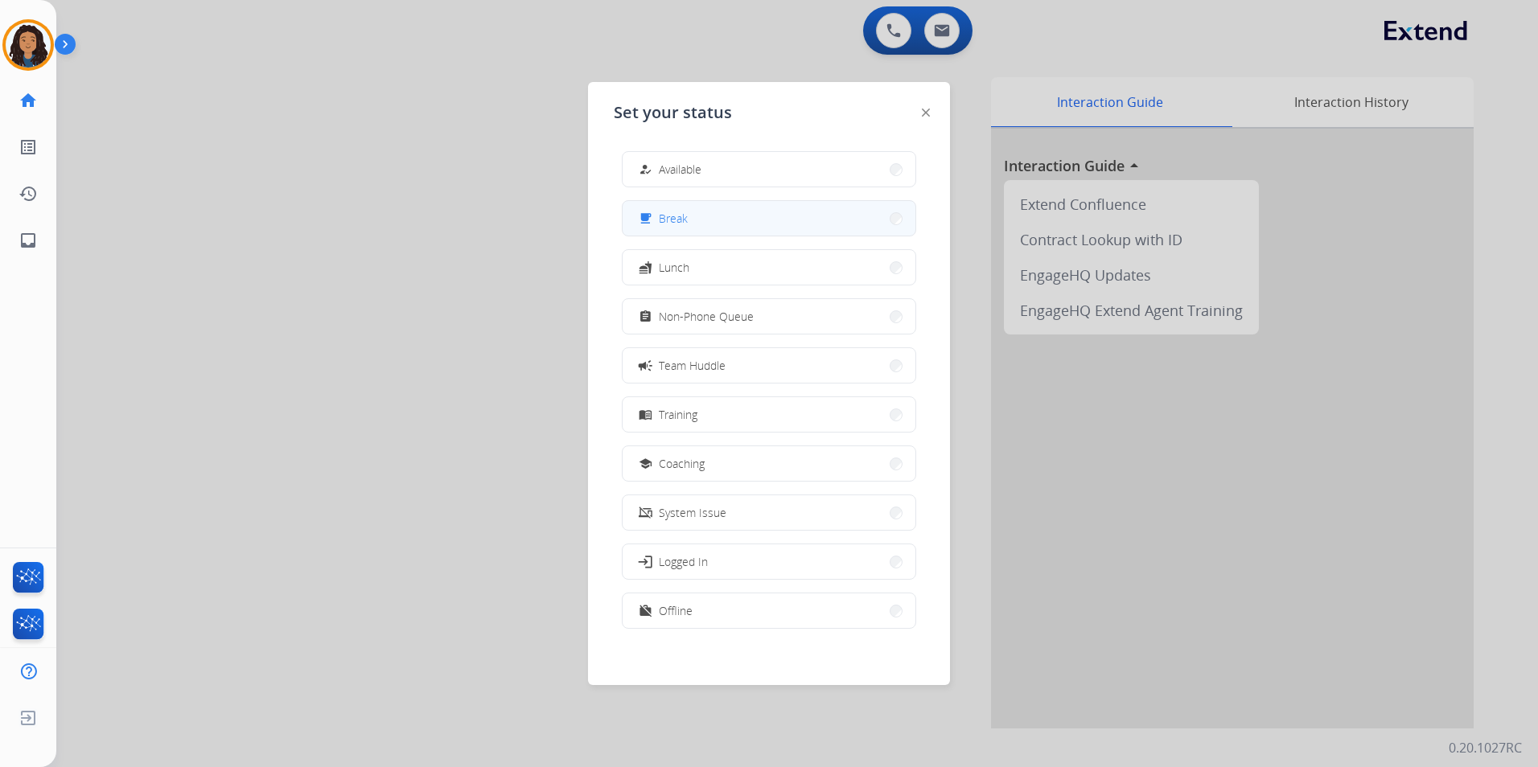
click at [749, 219] on button "free_breakfast Break" at bounding box center [769, 218] width 293 height 35
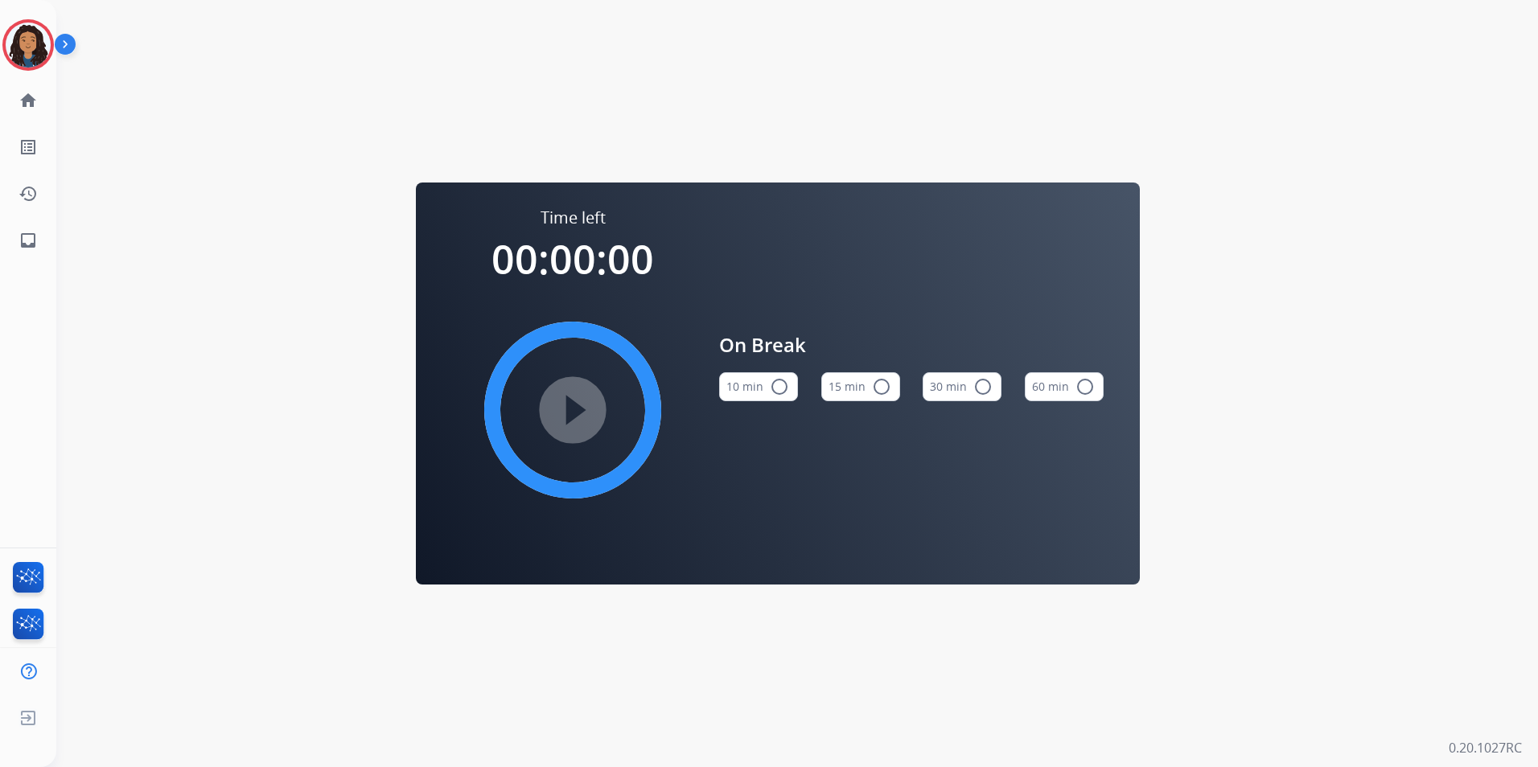
click at [896, 381] on div "10 min radio_button_unchecked 15 min radio_button_unchecked 30 min radio_button…" at bounding box center [911, 387] width 385 height 55
click at [882, 382] on mat-icon "radio_button_unchecked" at bounding box center [881, 386] width 19 height 19
click at [569, 412] on mat-icon "play_circle_filled" at bounding box center [572, 410] width 19 height 19
click at [22, 50] on img at bounding box center [28, 45] width 45 height 45
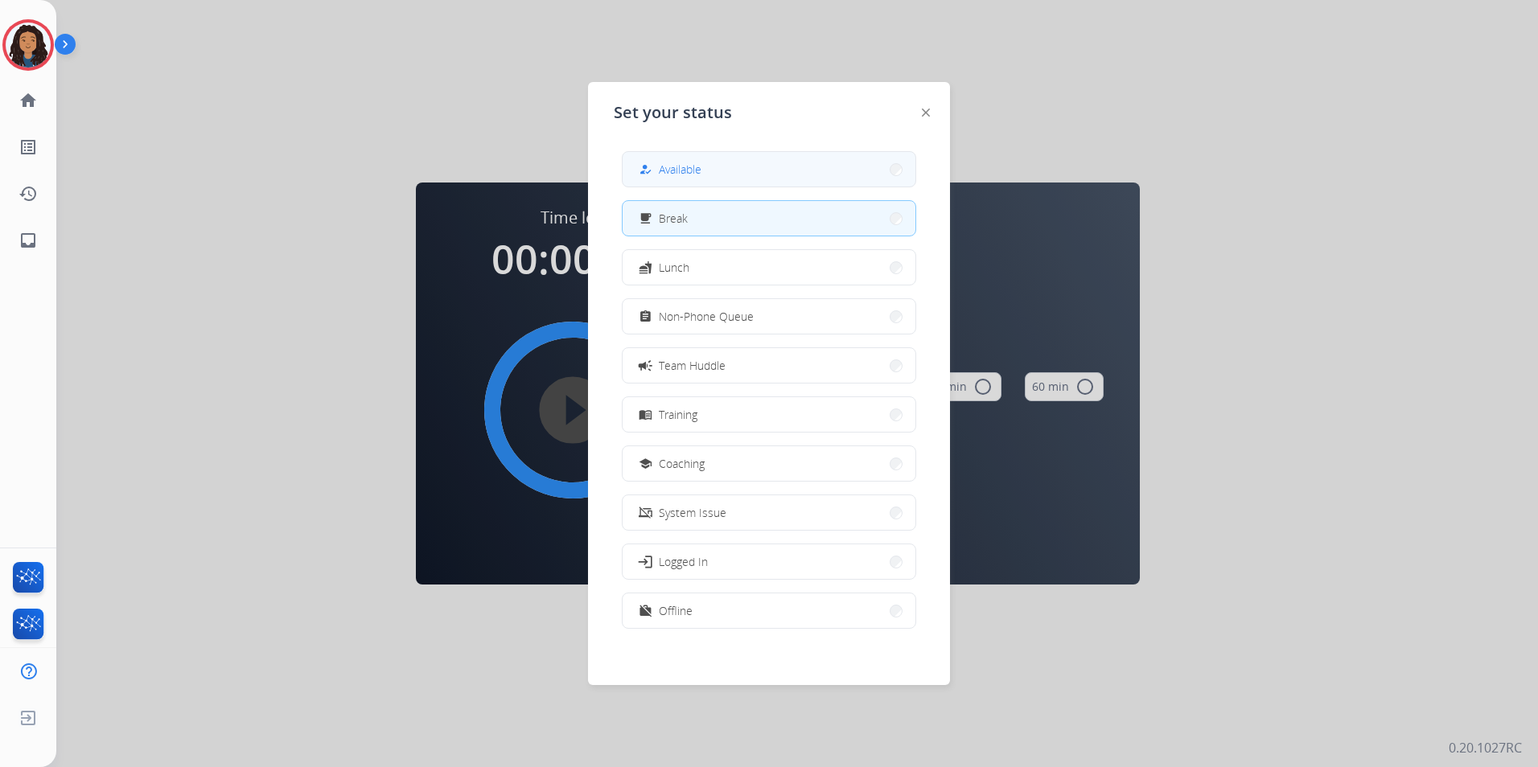
click at [810, 172] on button "how_to_reg Available" at bounding box center [769, 169] width 293 height 35
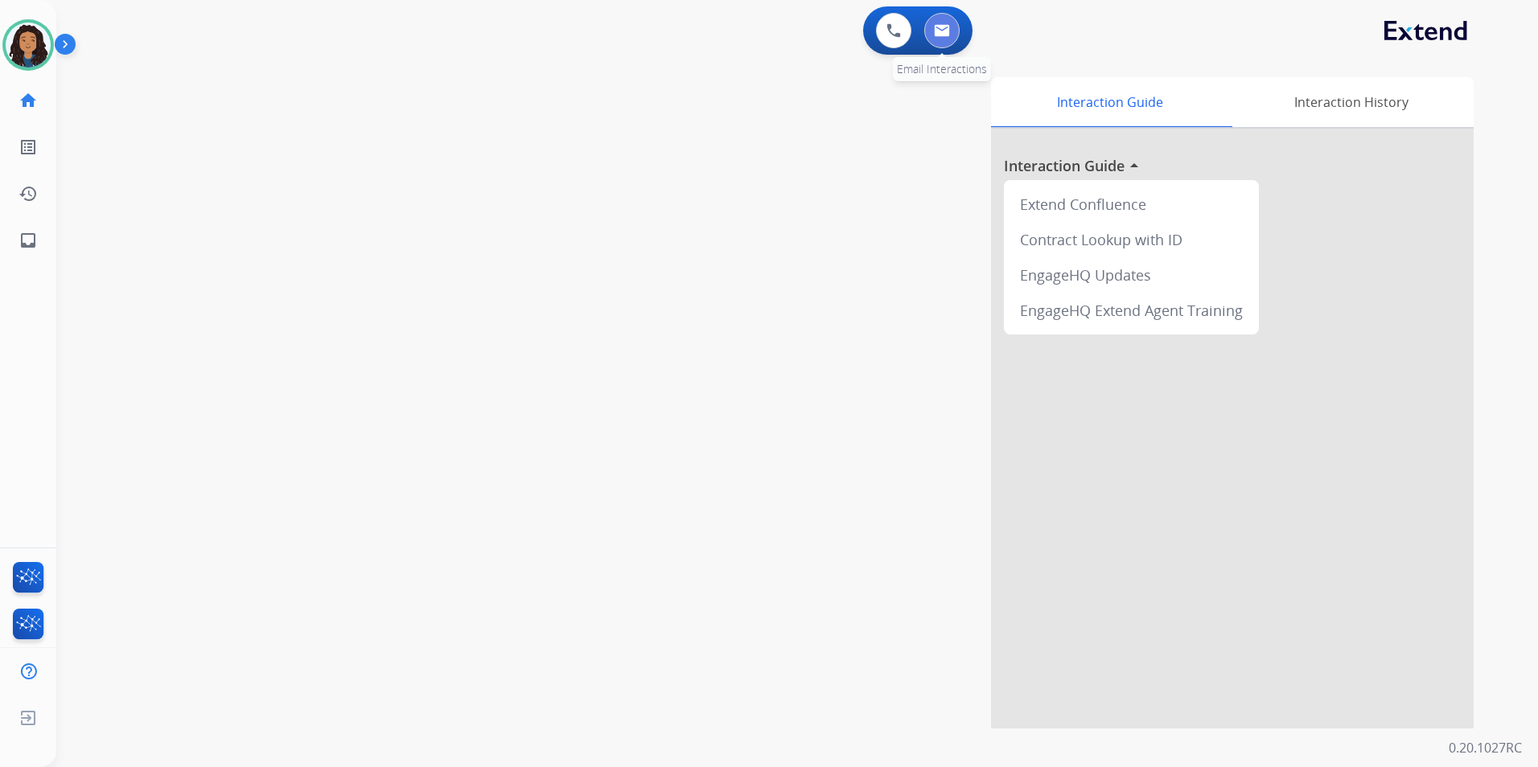
click at [933, 45] on button at bounding box center [941, 30] width 35 height 35
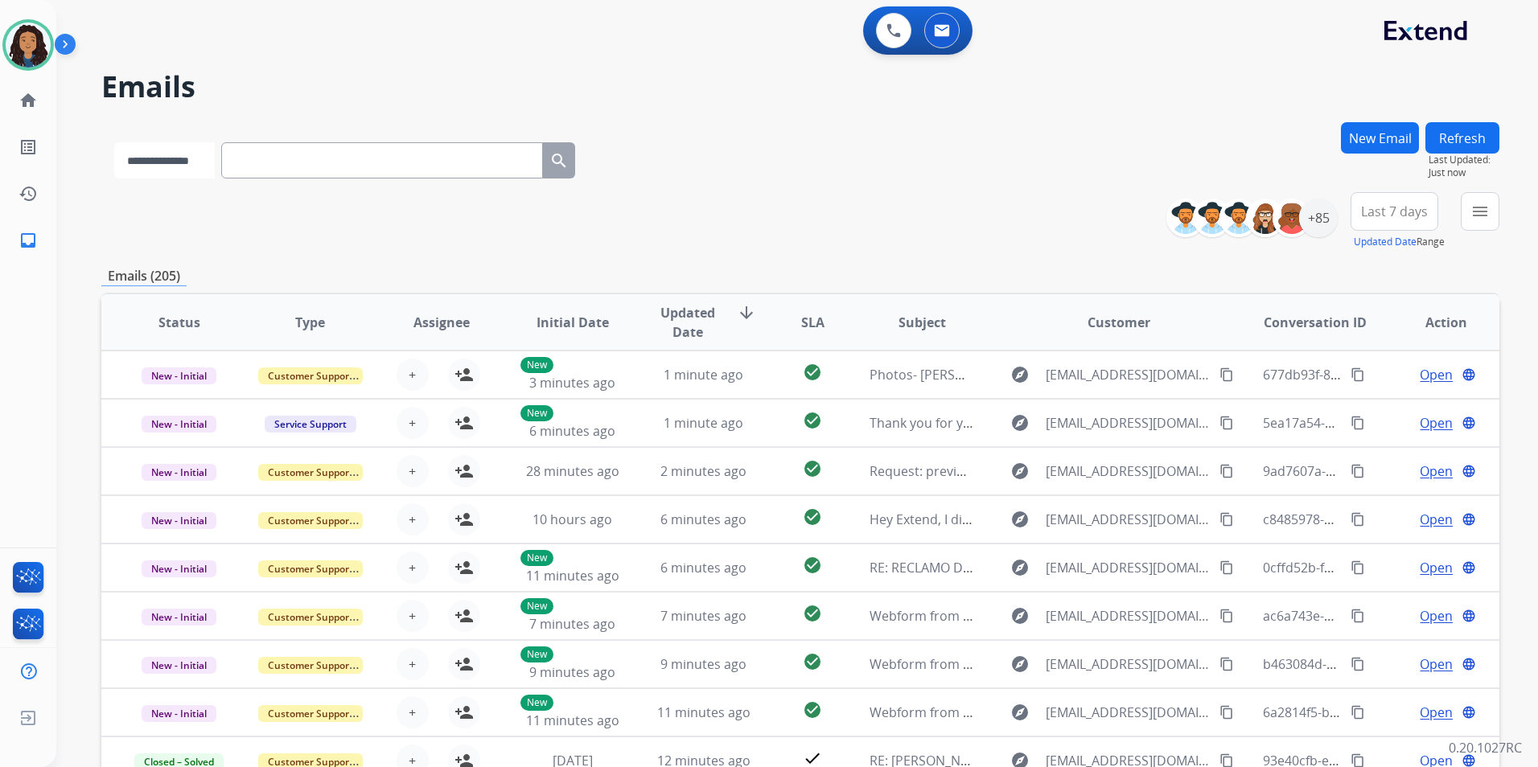
click at [189, 161] on select "**********" at bounding box center [164, 160] width 101 height 36
select select "**********"
click at [114, 142] on select "**********" at bounding box center [164, 160] width 101 height 36
paste input "**********"
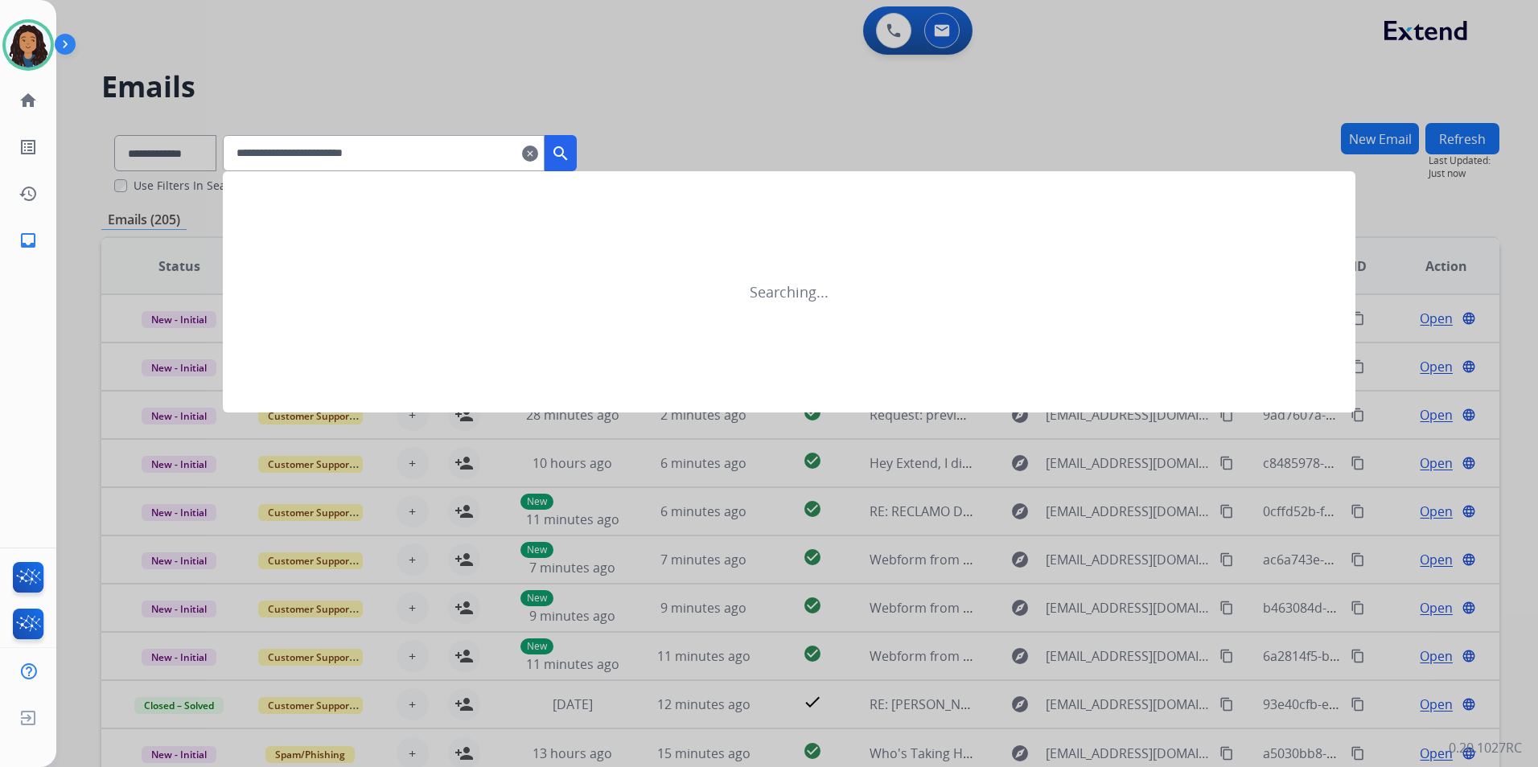
type input "**********"
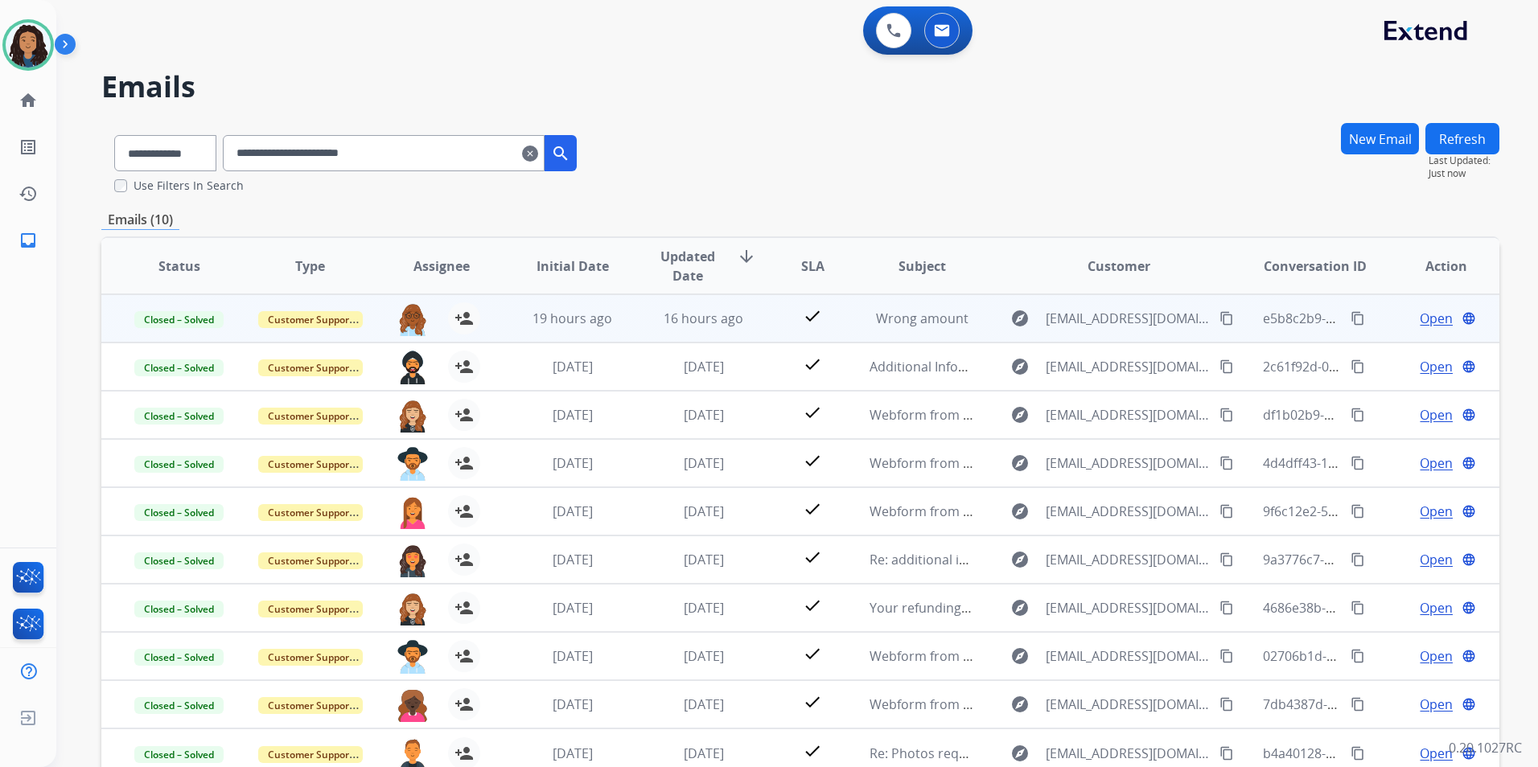
click at [1422, 318] on span "Open" at bounding box center [1436, 318] width 33 height 19
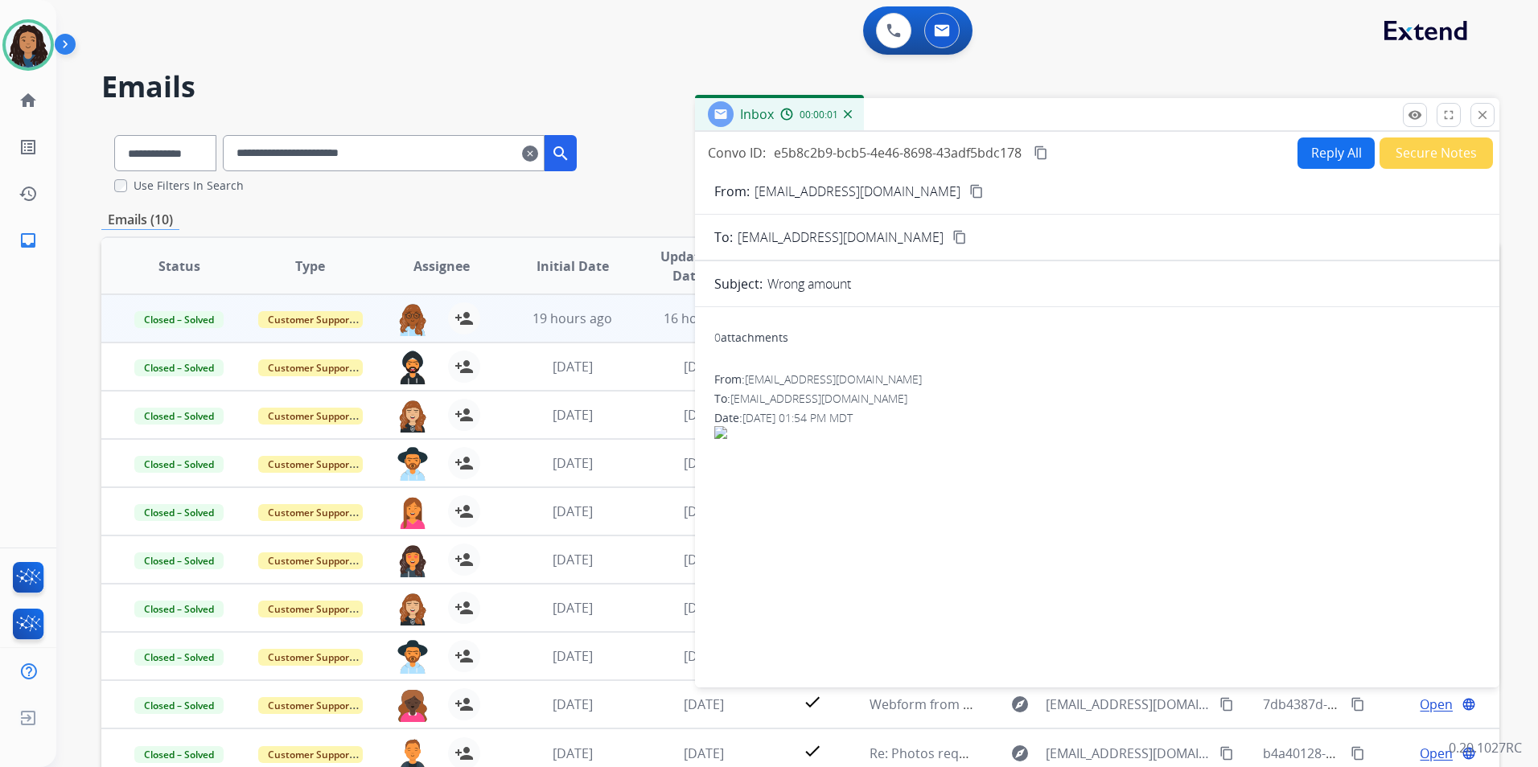
click at [630, 57] on div "0 Voice Interactions 0 Email Interactions" at bounding box center [788, 31] width 1424 height 51
click at [1074, 68] on div "**********" at bounding box center [777, 441] width 1443 height 767
click at [1476, 112] on mat-icon "close" at bounding box center [1482, 115] width 14 height 14
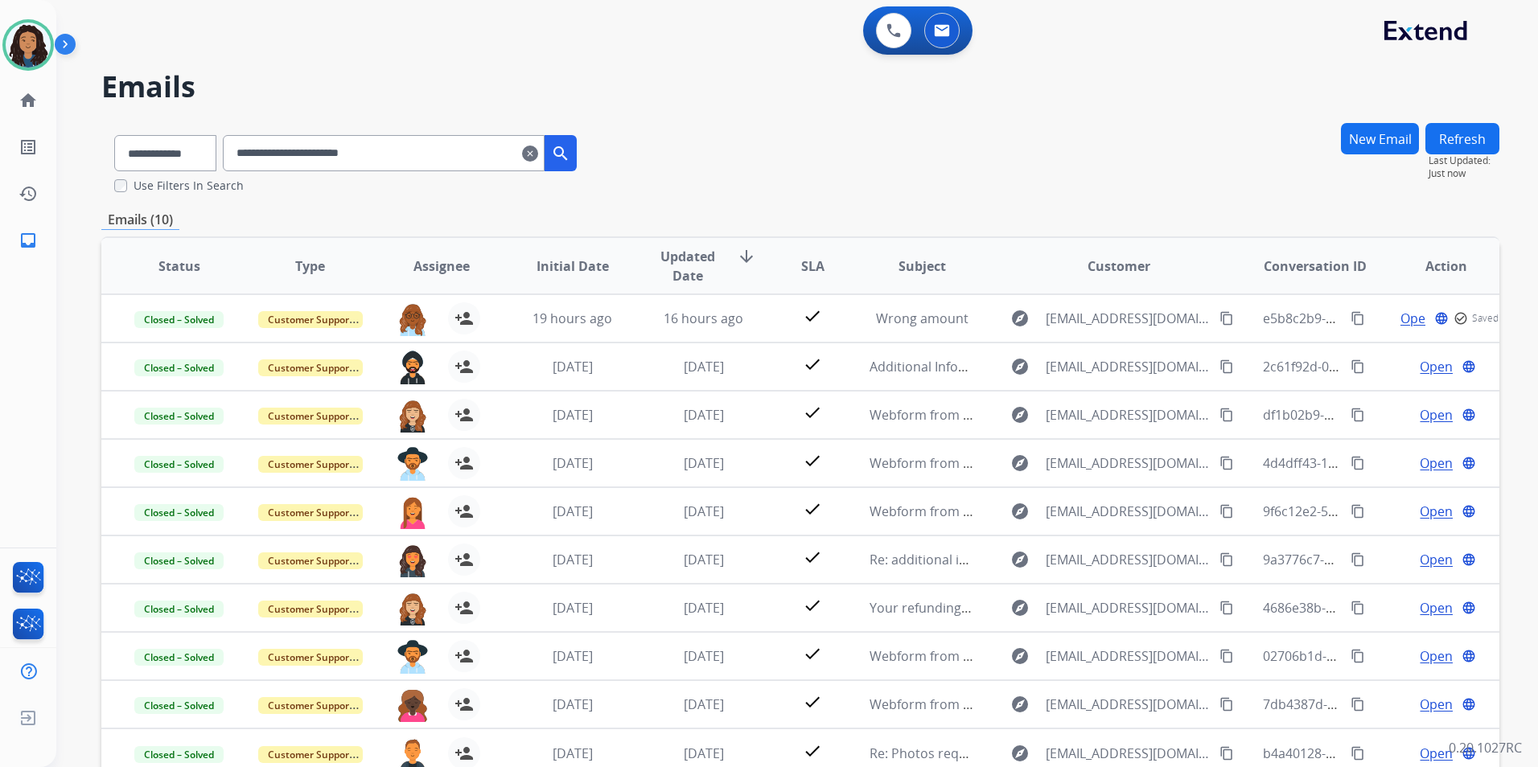
click at [1389, 144] on button "New Email" at bounding box center [1380, 138] width 78 height 31
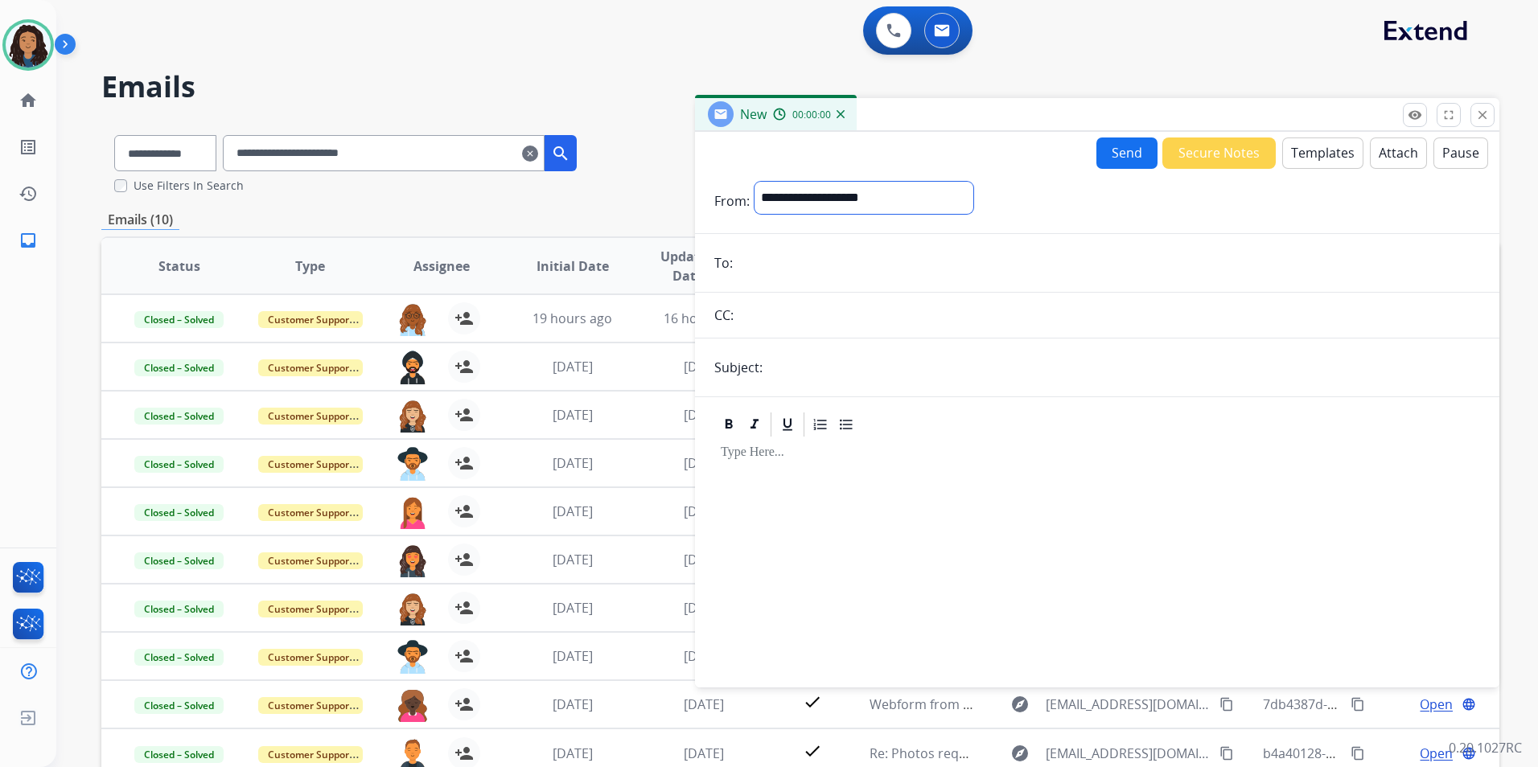
click at [888, 191] on select "**********" at bounding box center [864, 198] width 219 height 32
select select "**********"
click at [755, 182] on select "**********" at bounding box center [864, 198] width 219 height 32
paste input "**********"
type input "**********"
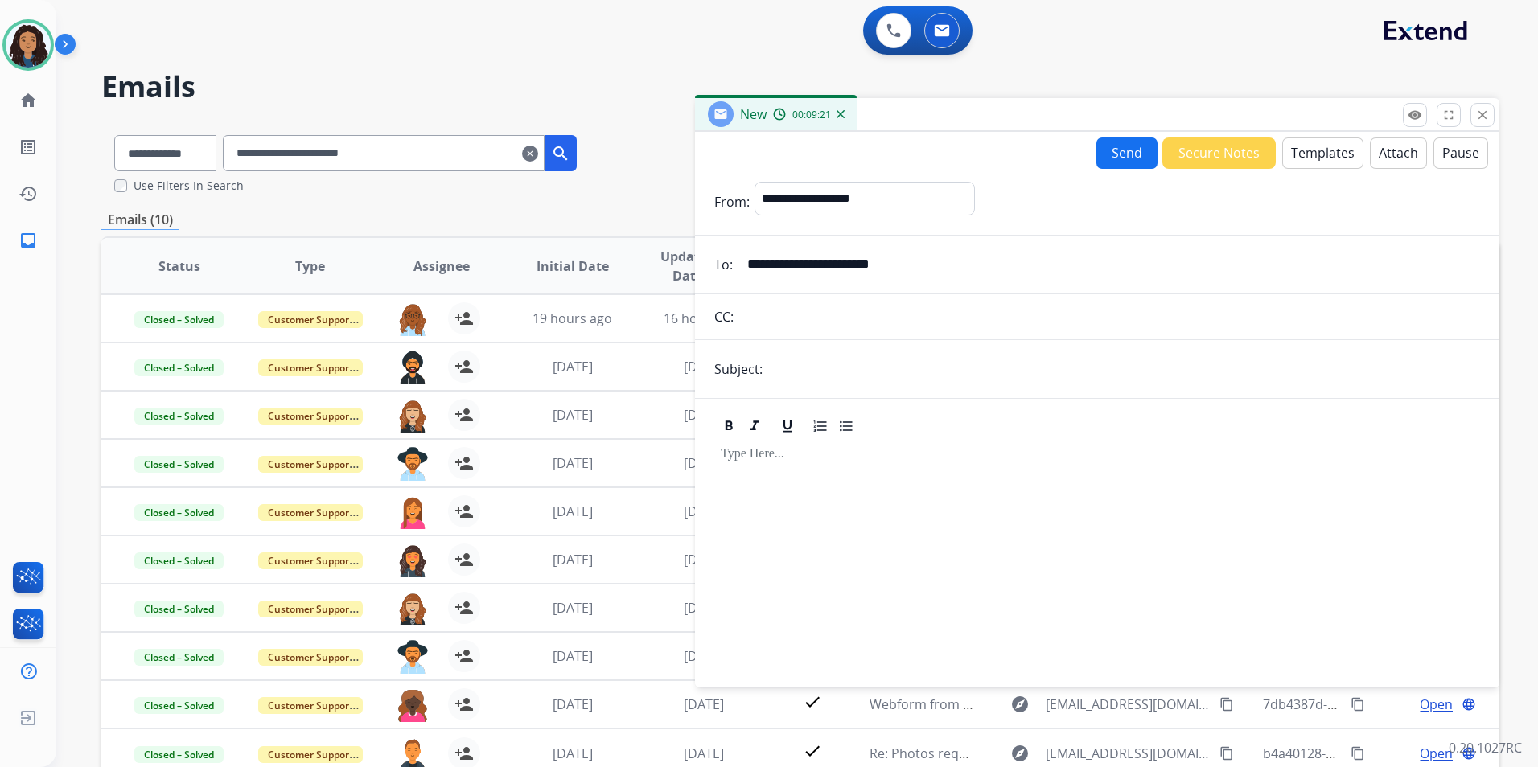
click at [870, 367] on input "text" at bounding box center [1123, 369] width 713 height 32
click at [863, 367] on input "text" at bounding box center [1123, 369] width 713 height 32
type input "******"
click at [1322, 159] on button "Templates" at bounding box center [1322, 153] width 81 height 31
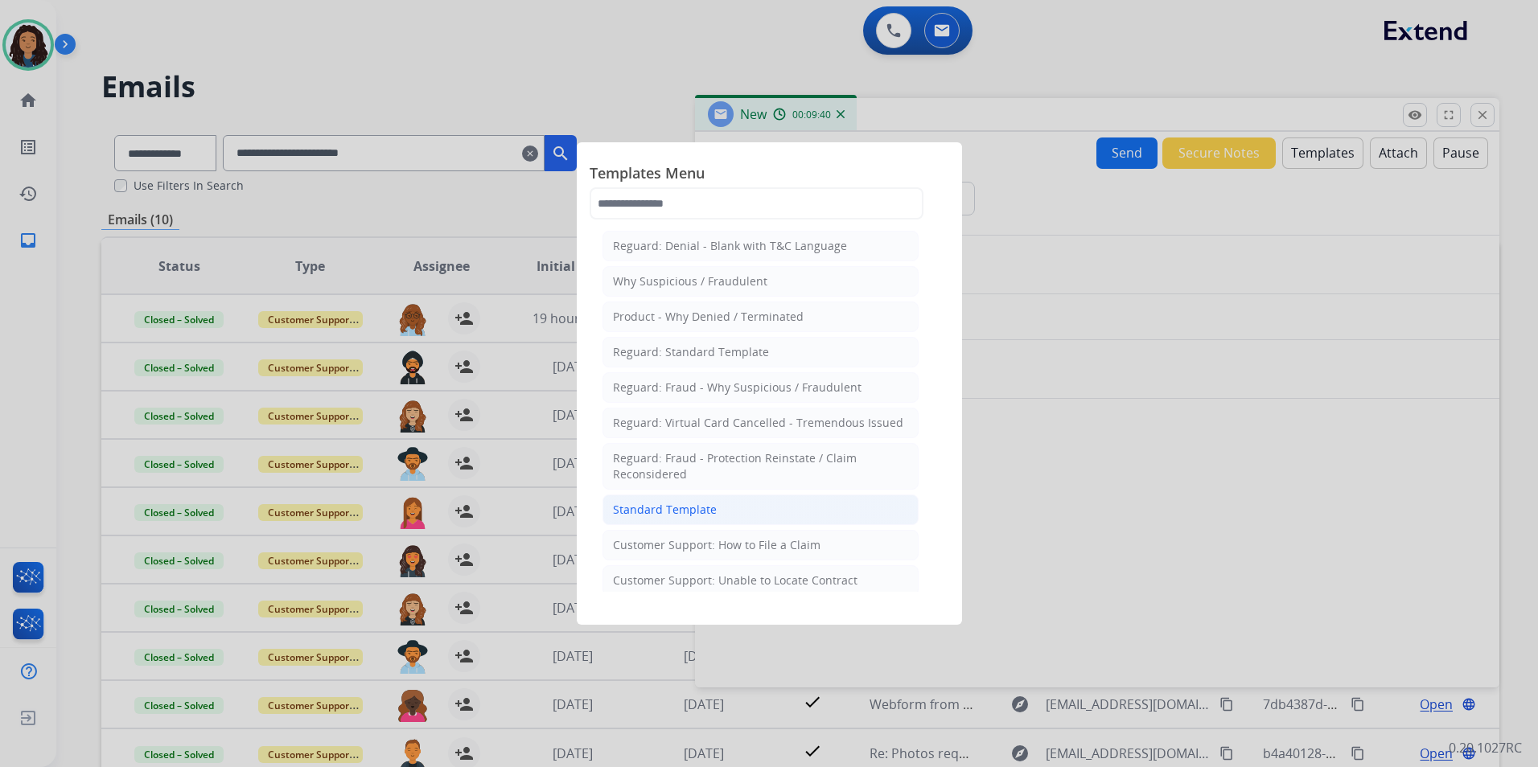
click at [741, 510] on li "Standard Template" at bounding box center [760, 510] width 316 height 31
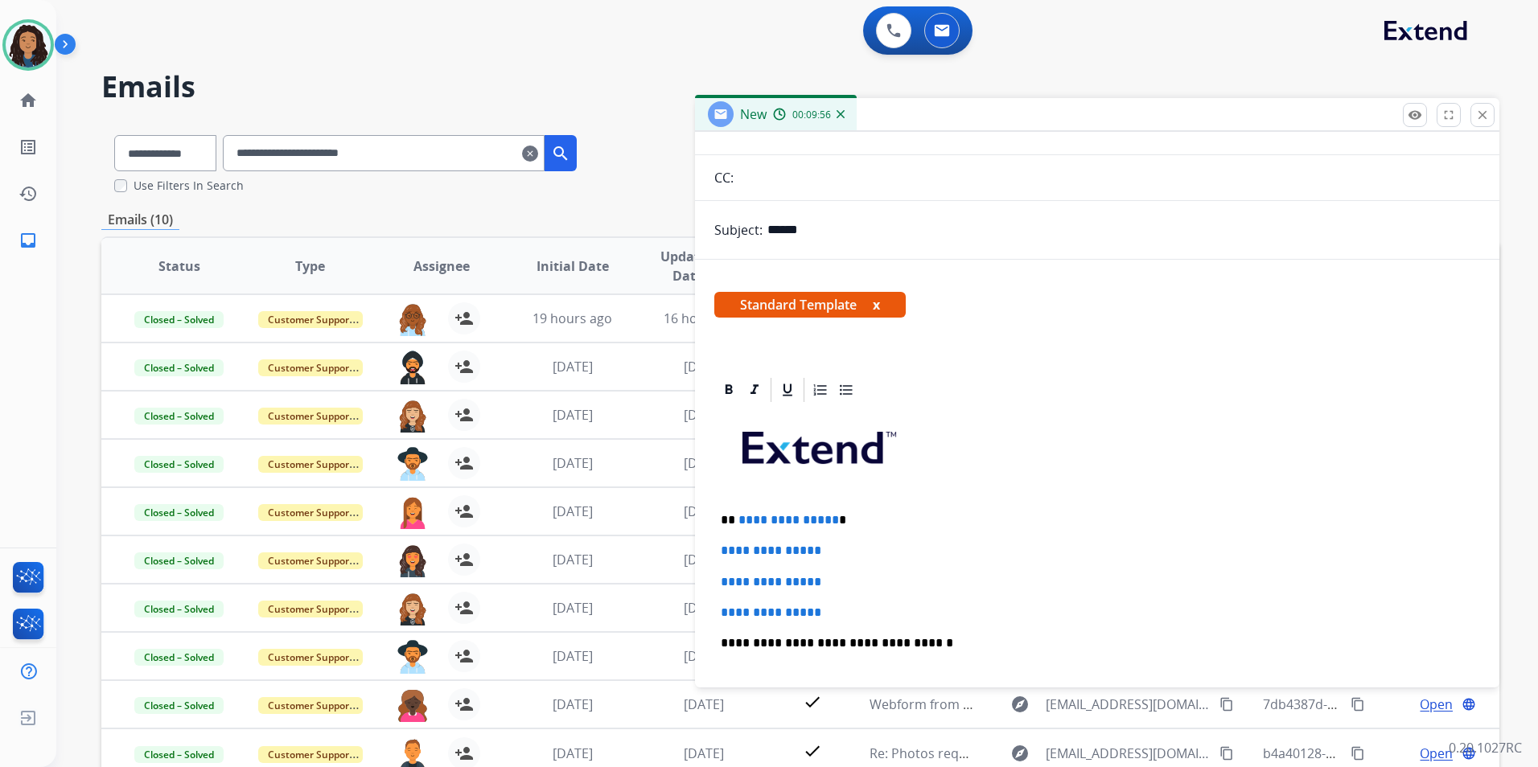
scroll to position [161, 0]
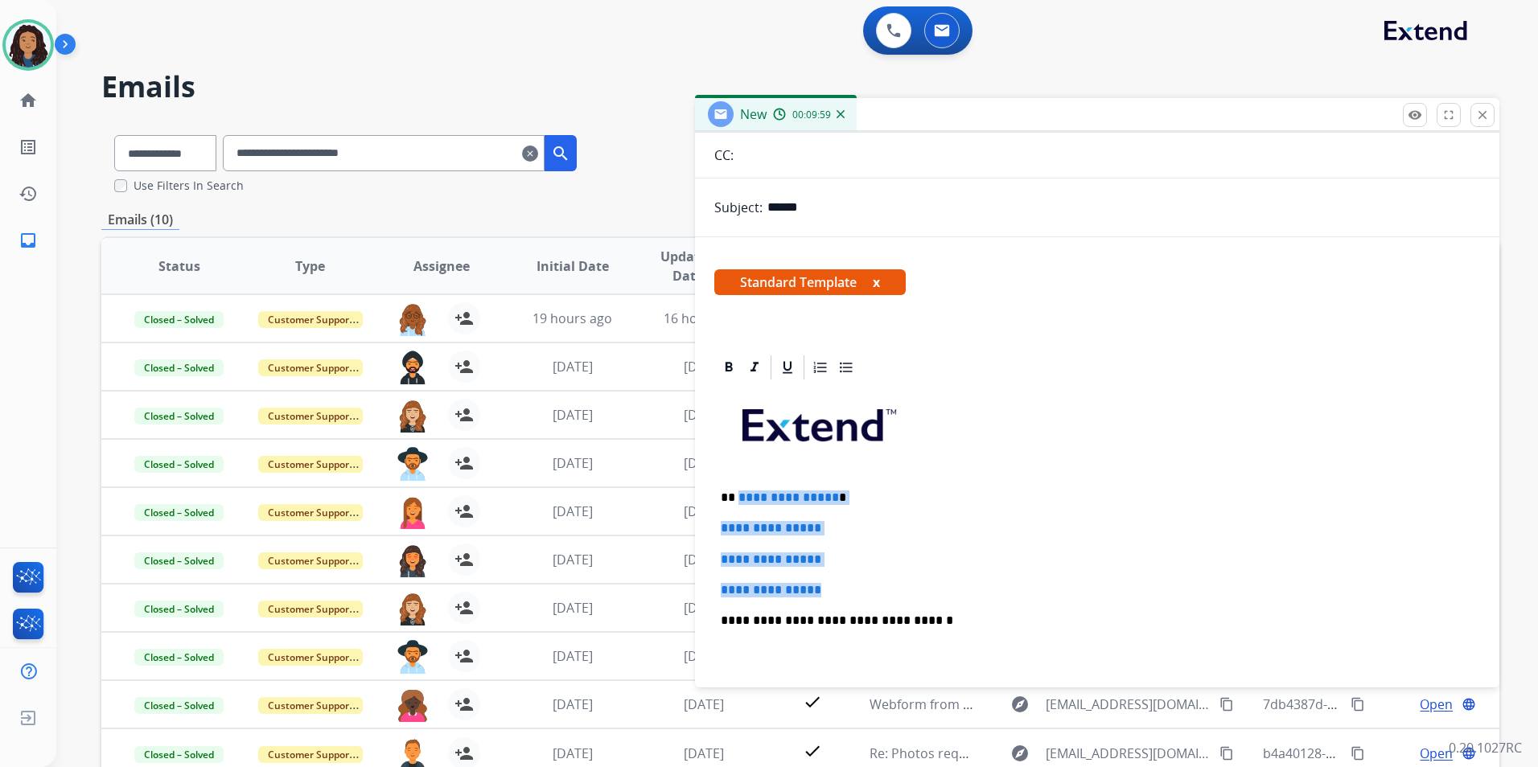
drag, startPoint x: 830, startPoint y: 579, endPoint x: 738, endPoint y: 485, distance: 131.4
click at [738, 485] on div "**********" at bounding box center [1097, 658] width 766 height 553
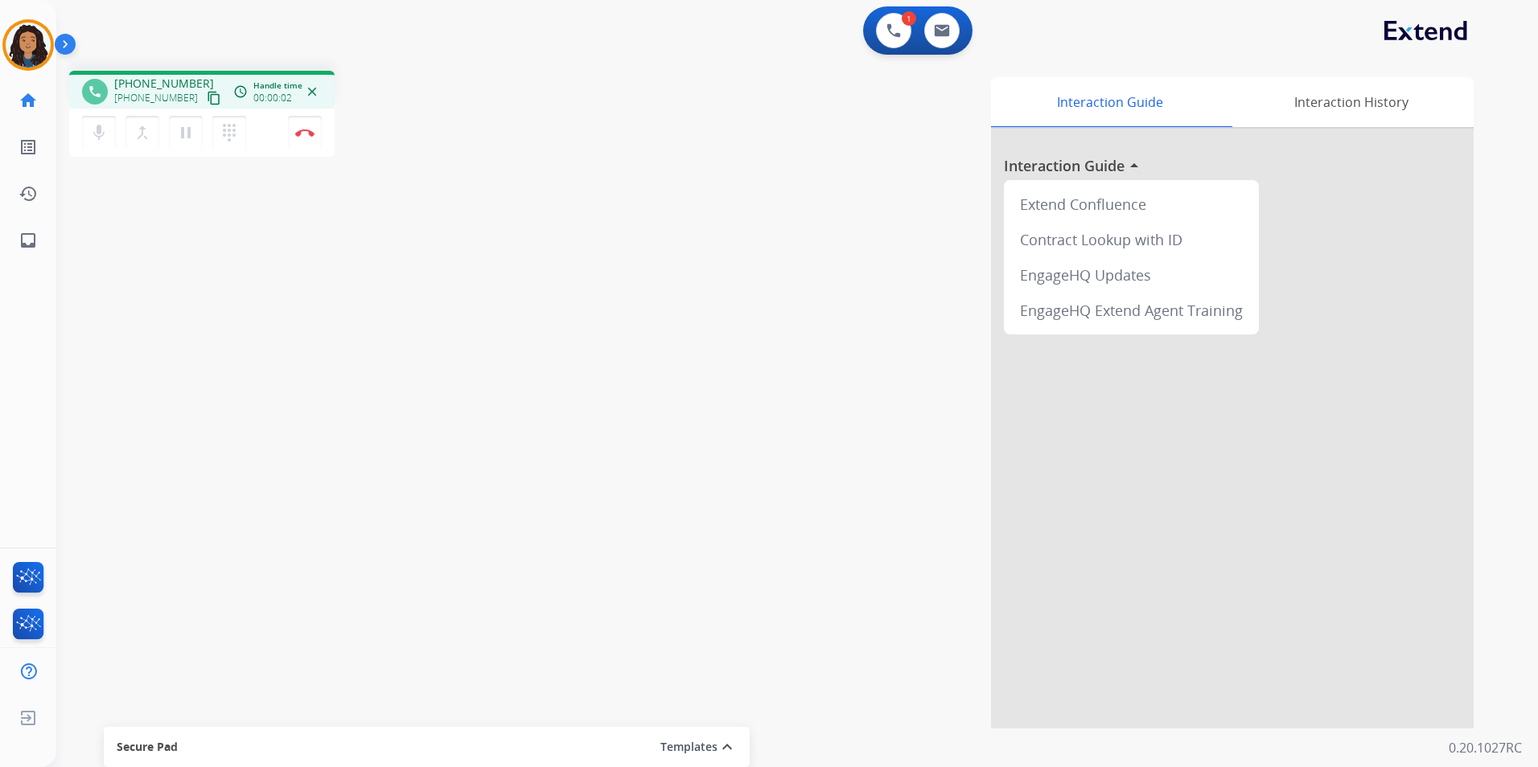
click at [207, 94] on mat-icon "content_copy" at bounding box center [214, 98] width 14 height 14
click at [933, 35] on button at bounding box center [941, 30] width 35 height 35
select select "**********"
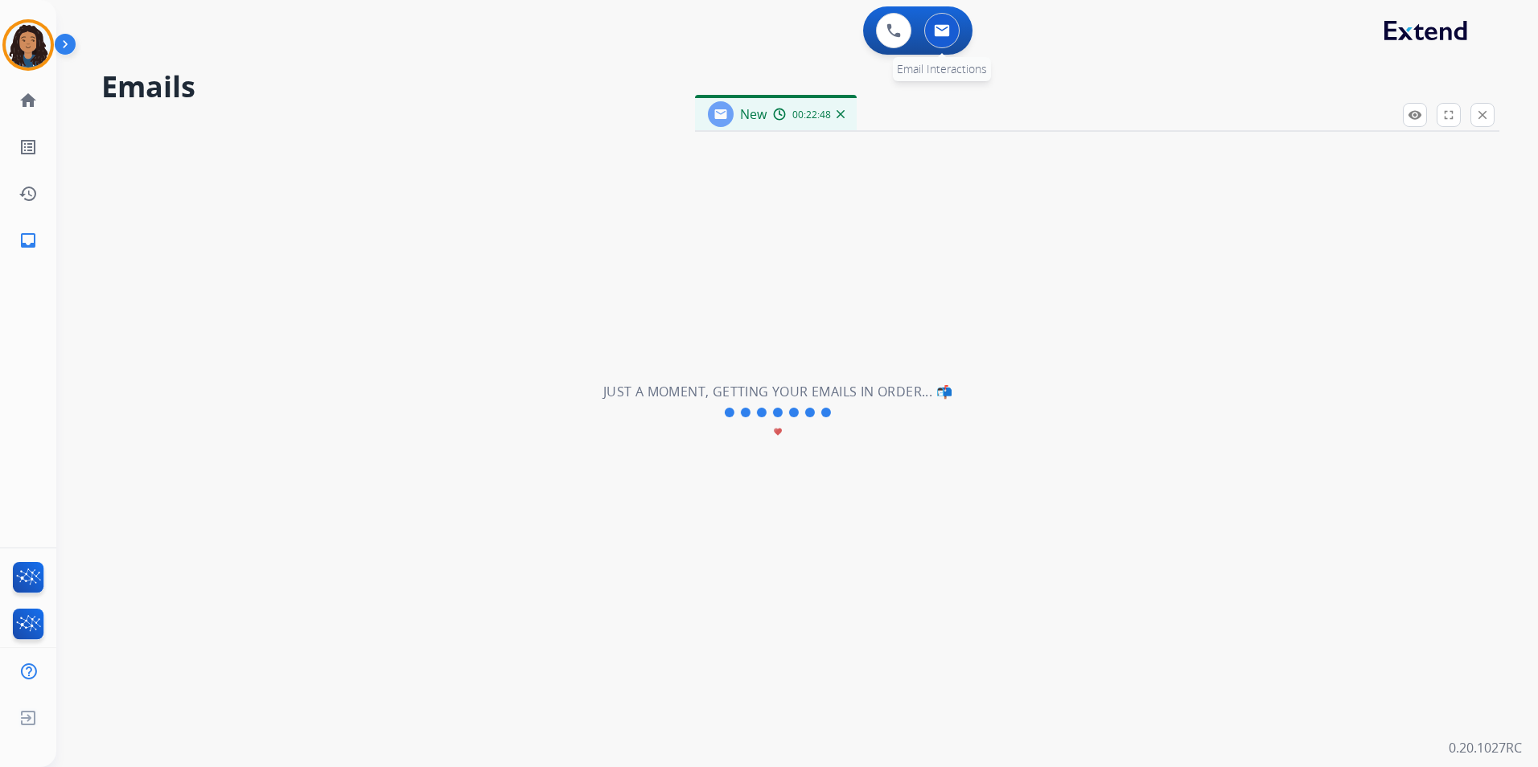
select select "**********"
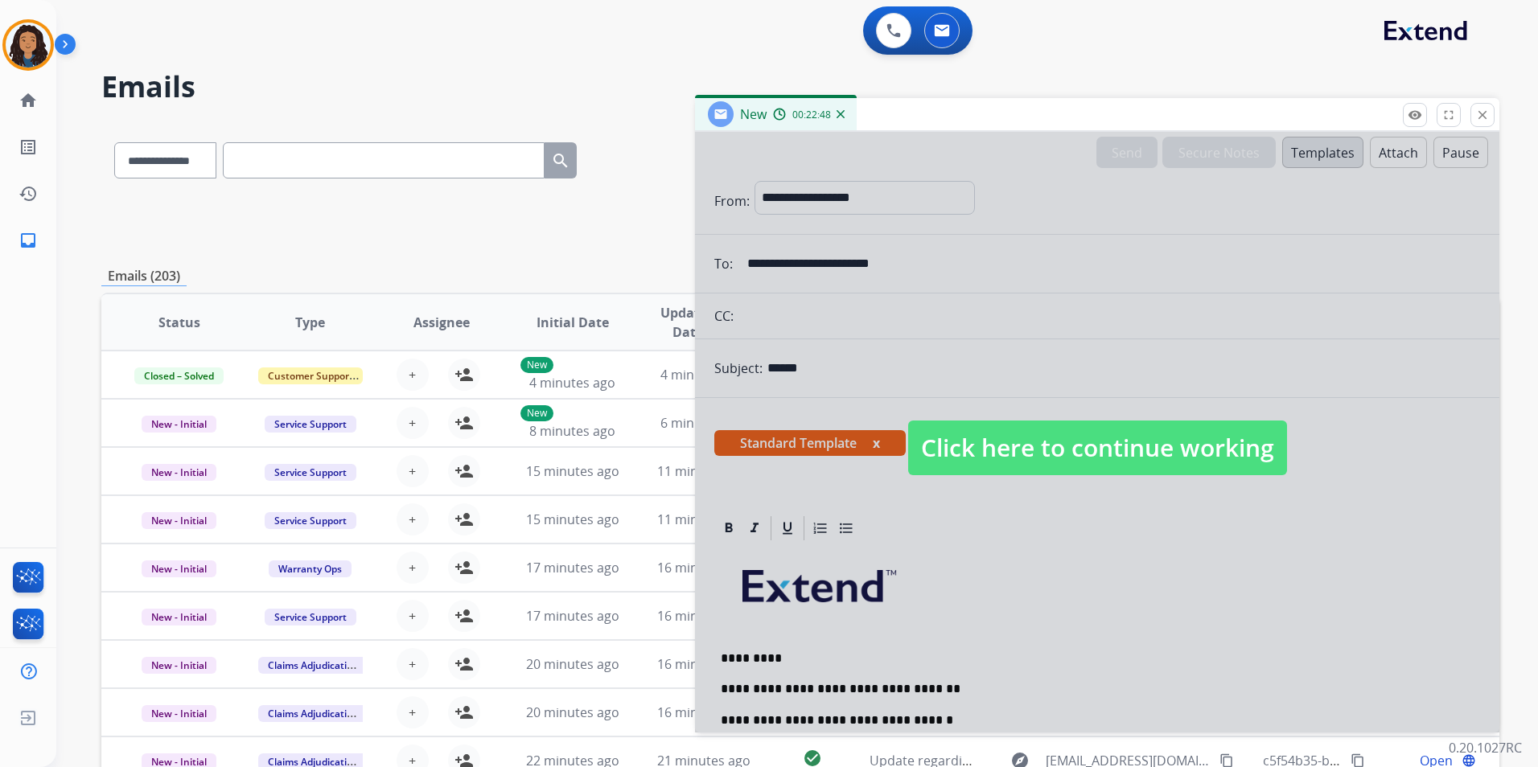
click at [1121, 461] on span "Click here to continue working" at bounding box center [1097, 448] width 379 height 55
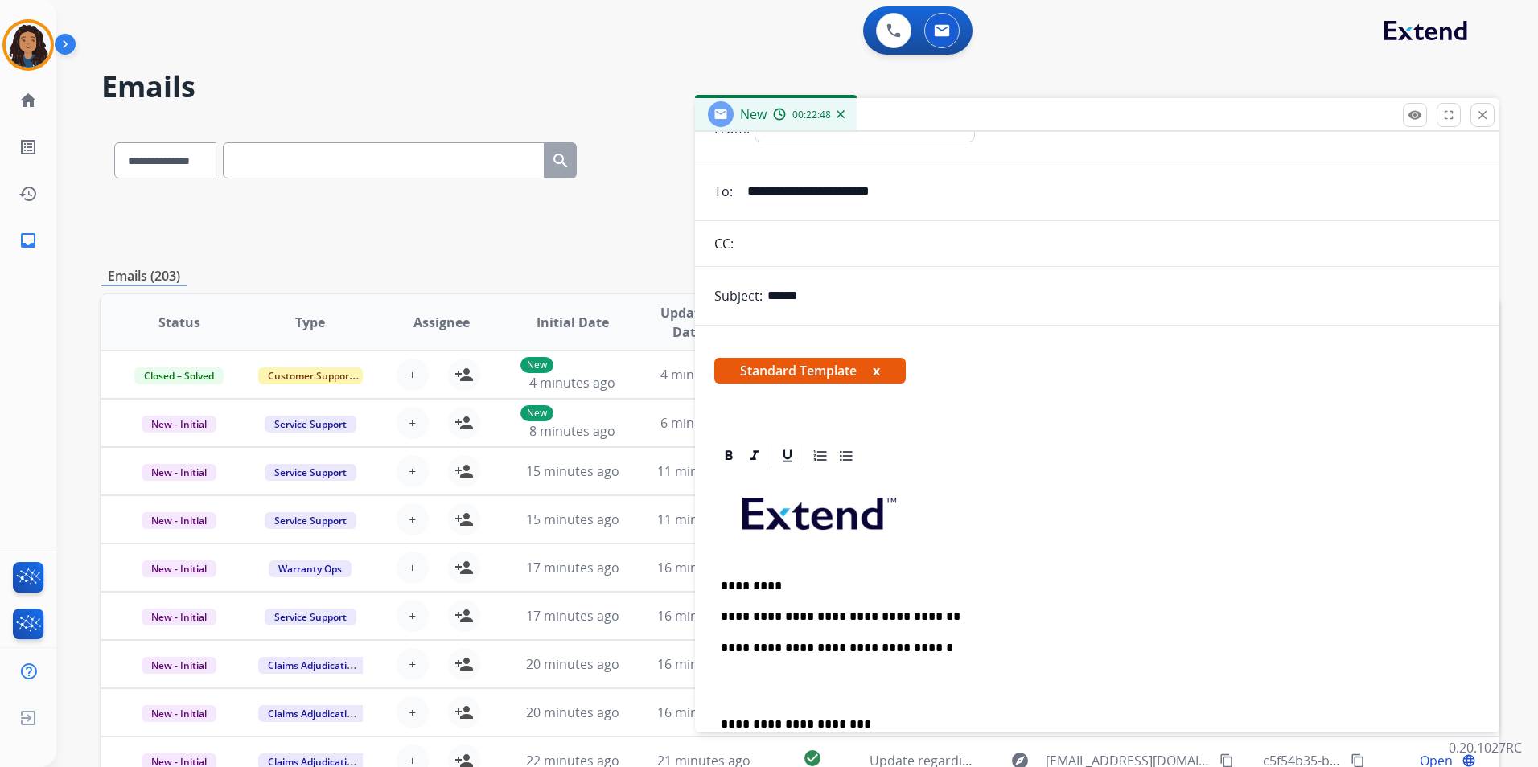
scroll to position [161, 0]
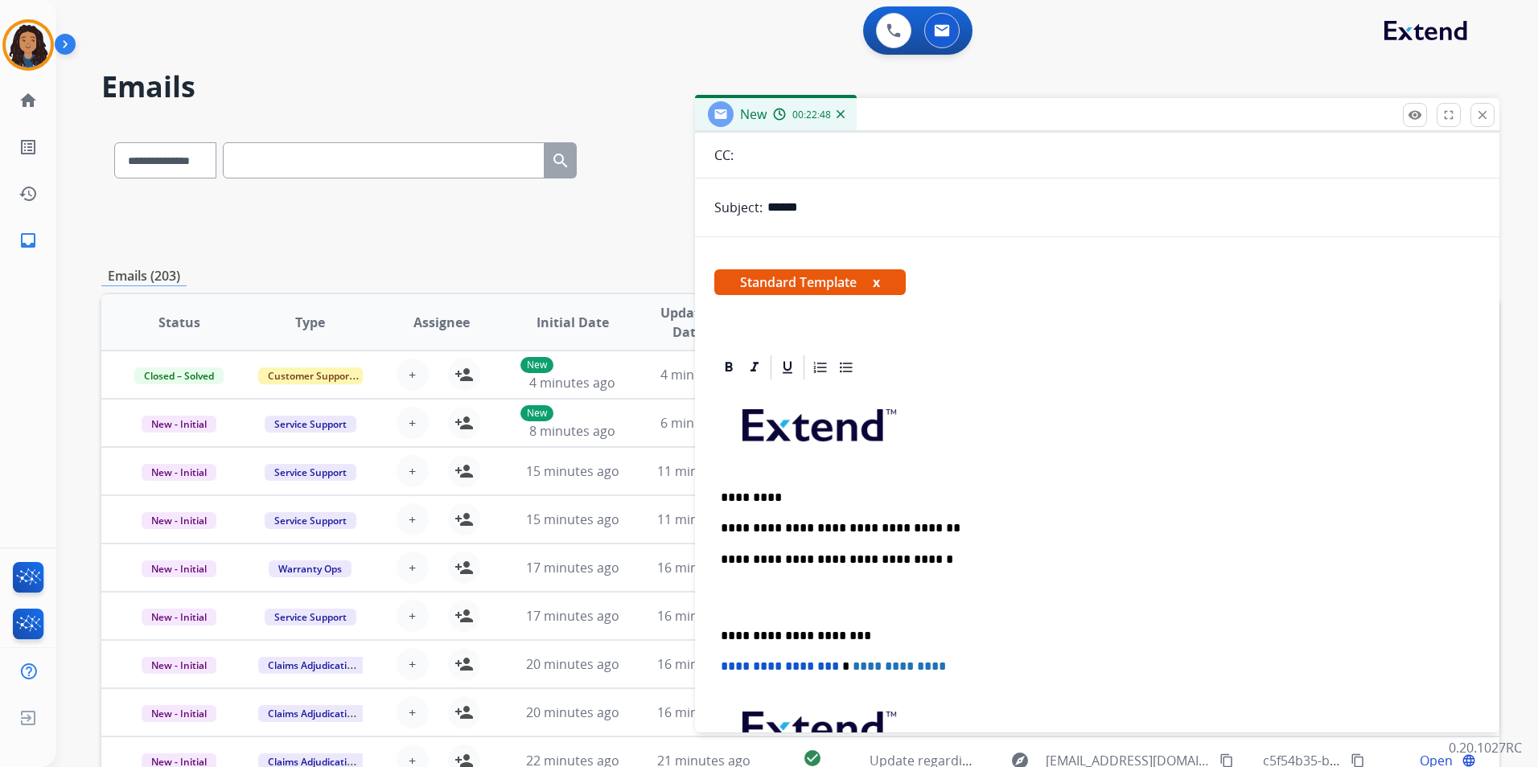
click at [988, 524] on p "**********" at bounding box center [1091, 528] width 740 height 14
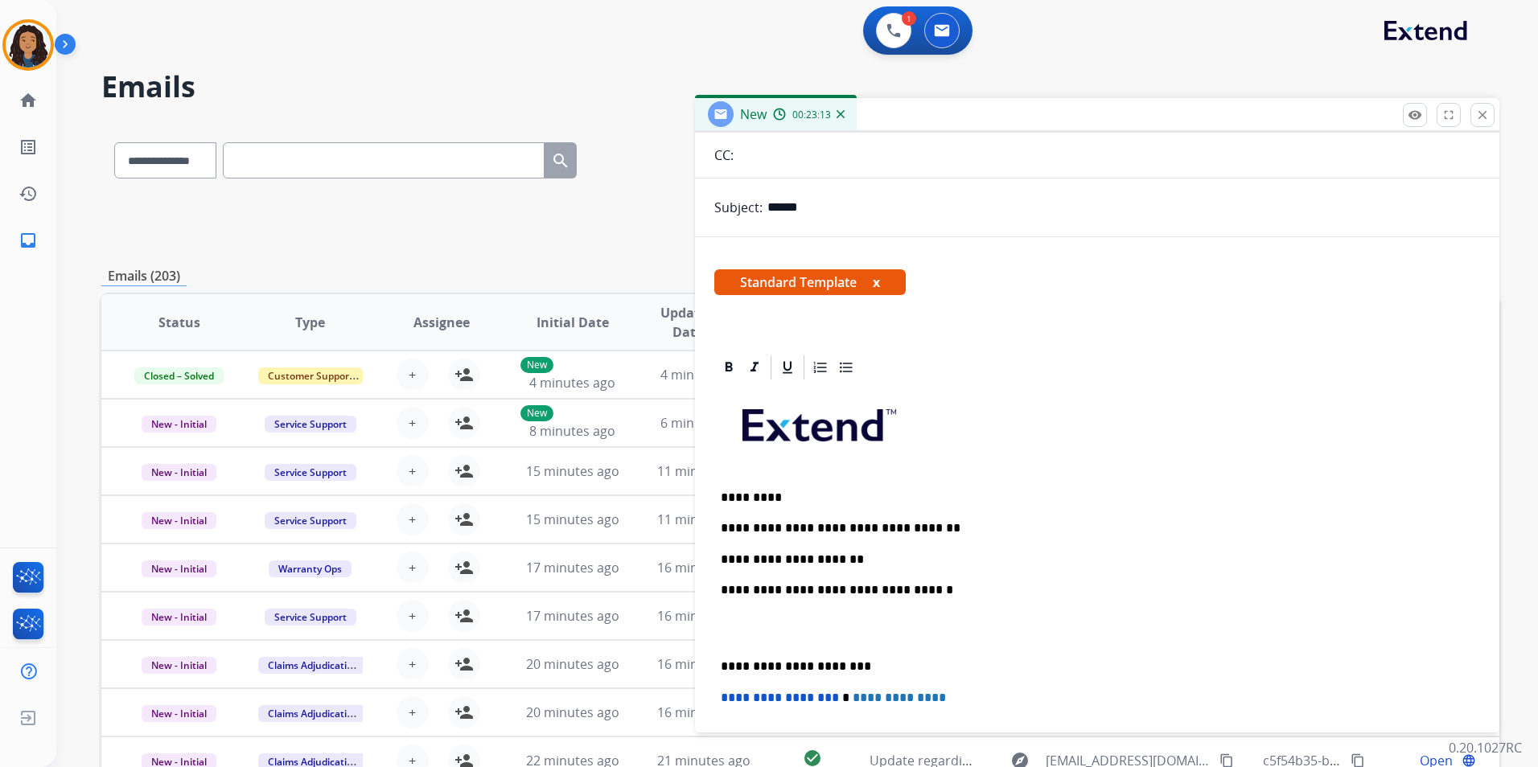
scroll to position [0, 0]
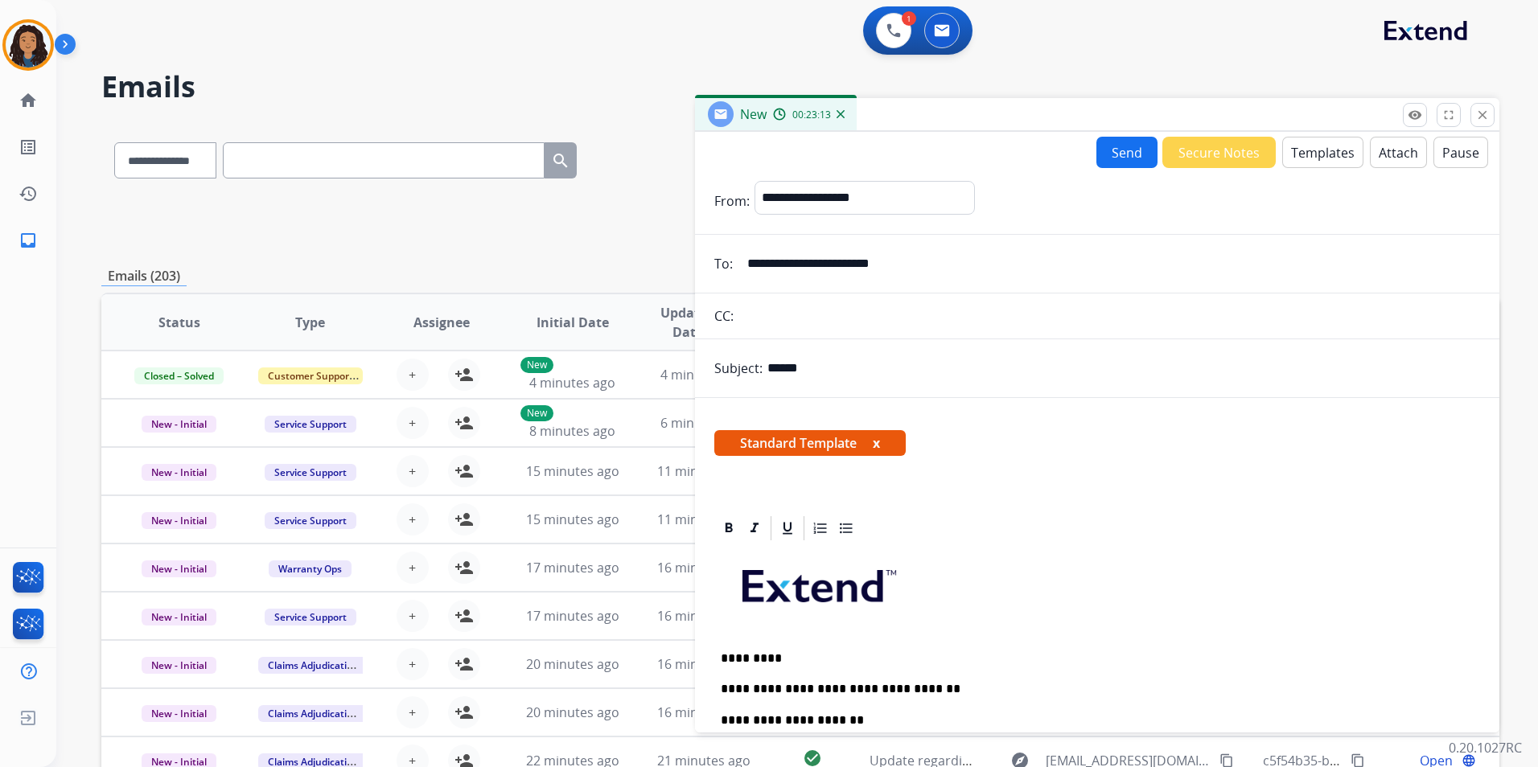
click at [1126, 154] on button "Send" at bounding box center [1126, 152] width 61 height 31
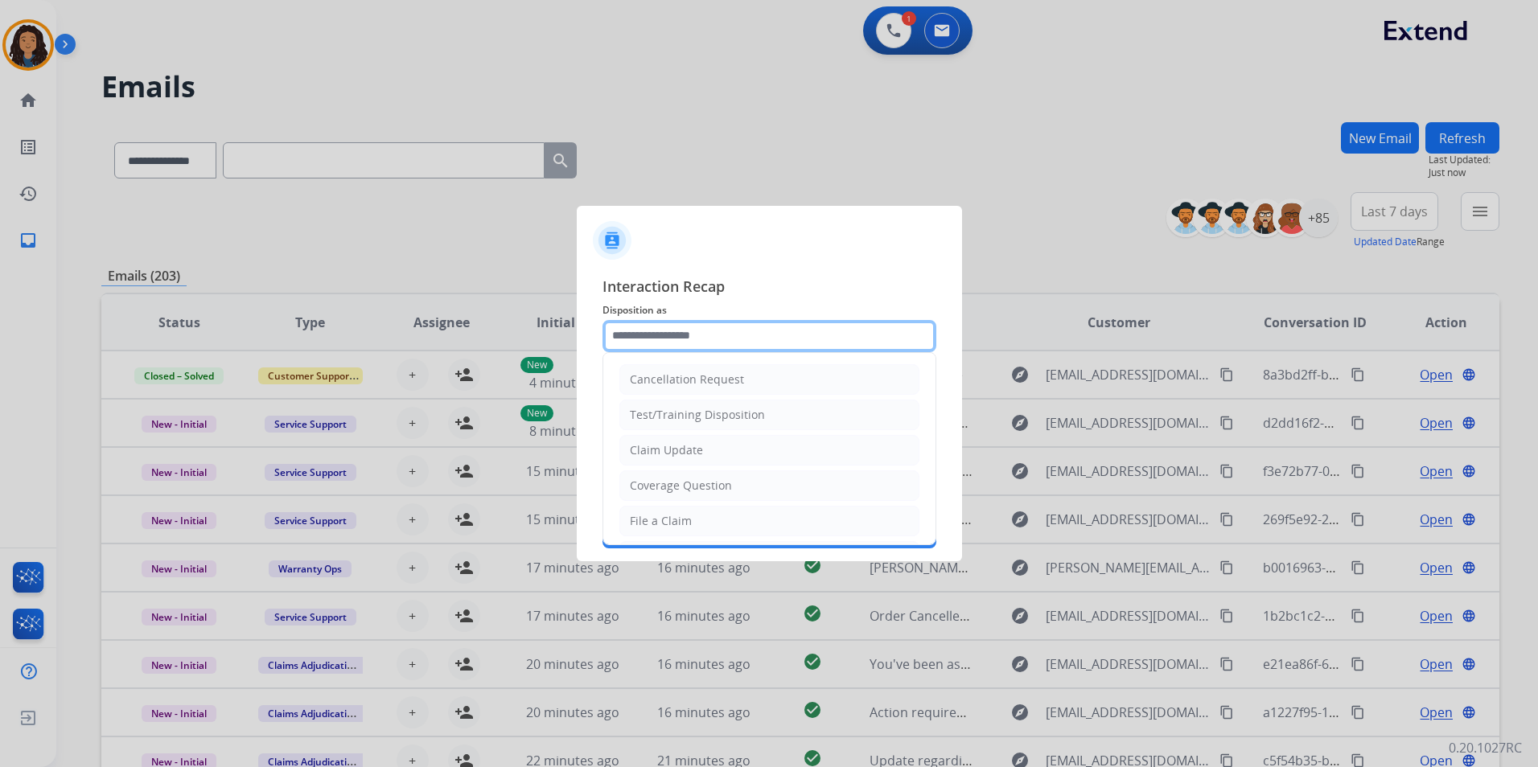
click at [720, 340] on input "text" at bounding box center [769, 336] width 334 height 32
type input "**********"
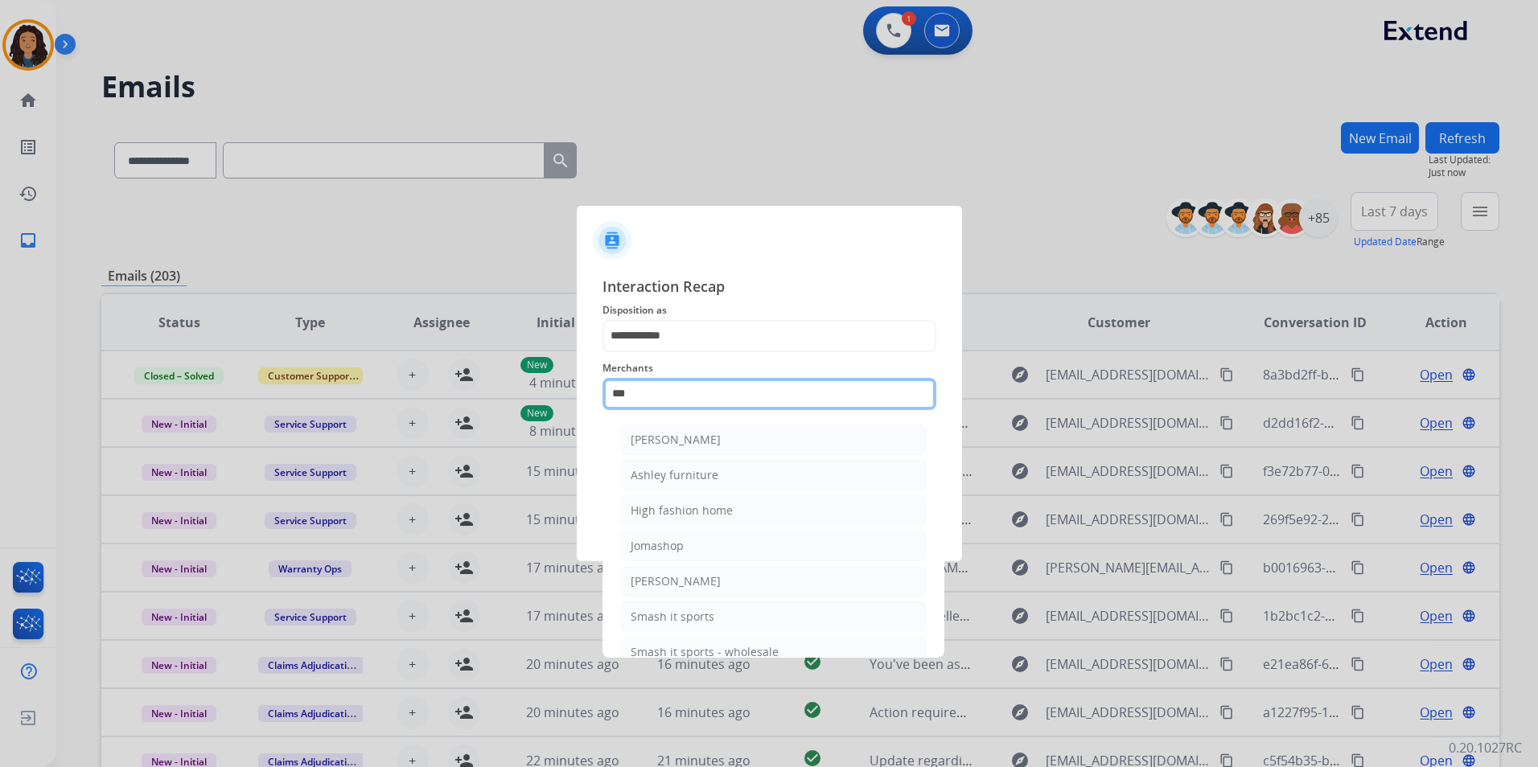
drag, startPoint x: 609, startPoint y: 394, endPoint x: 541, endPoint y: 404, distance: 69.1
click at [0, 404] on app-contact-recap-modal "**********" at bounding box center [0, 383] width 0 height 767
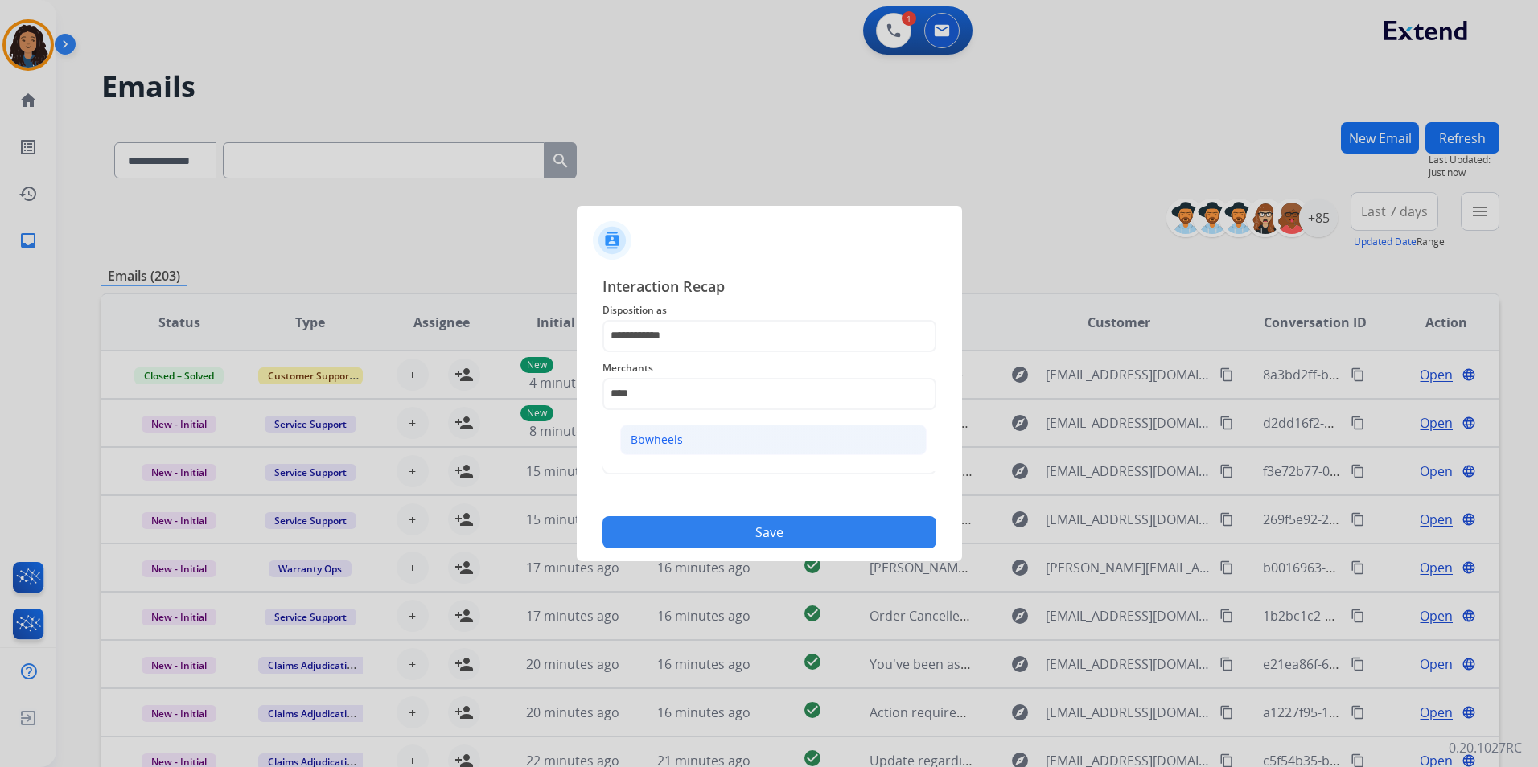
click at [722, 449] on li "Bbwheels" at bounding box center [773, 440] width 306 height 31
type input "********"
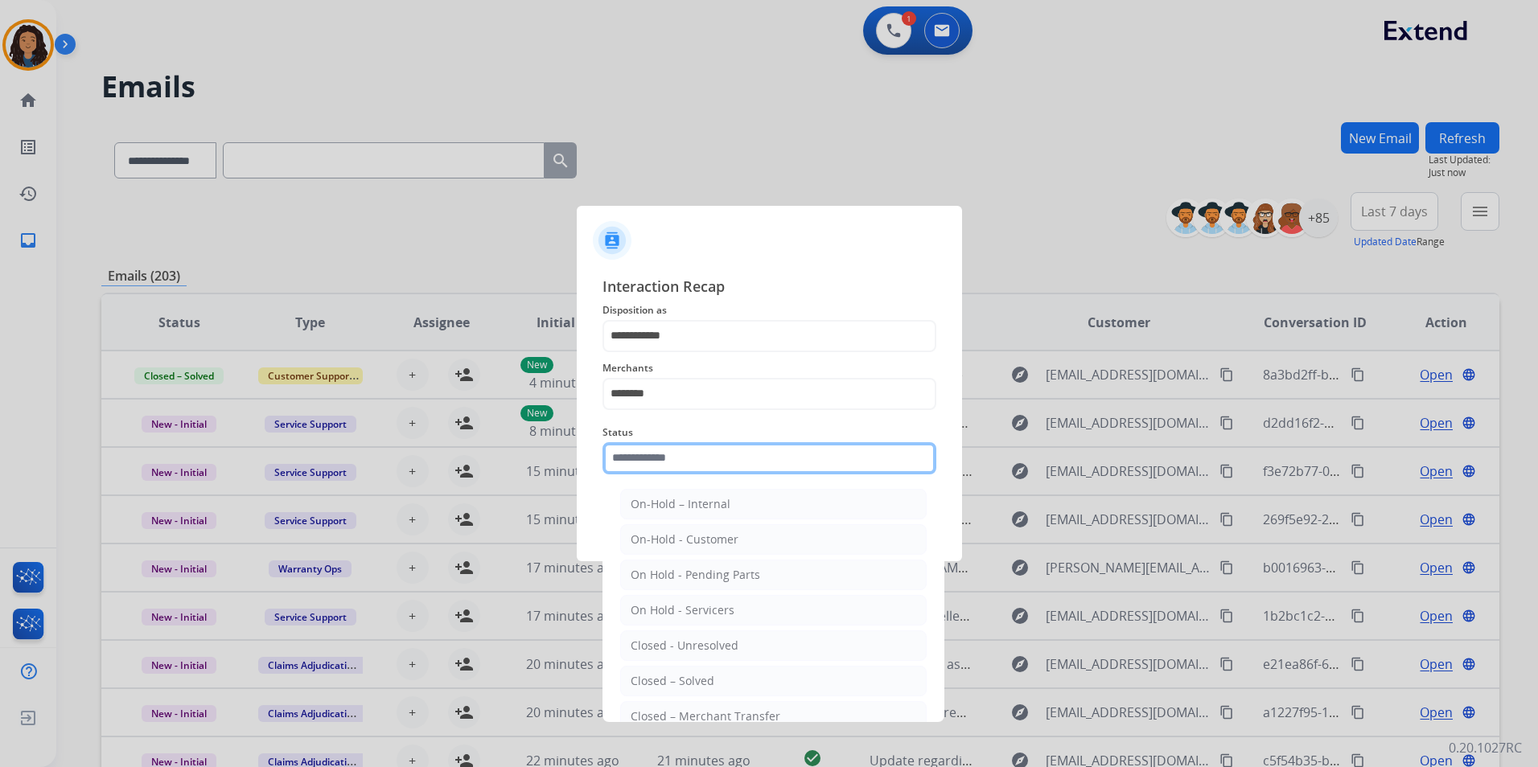
click at [706, 450] on input "text" at bounding box center [769, 458] width 334 height 32
click at [723, 678] on li "Closed – Solved" at bounding box center [773, 681] width 306 height 31
type input "**********"
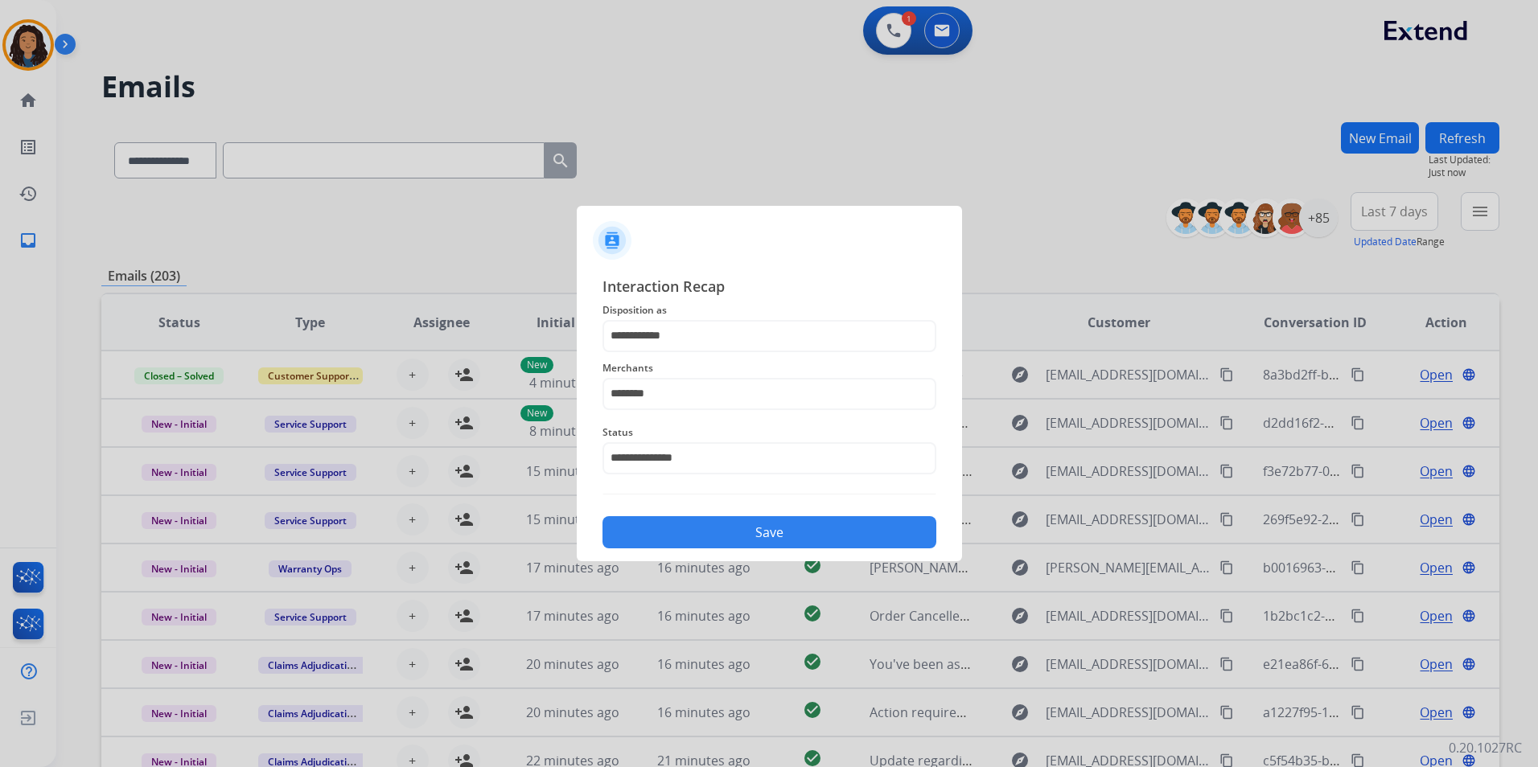
click at [693, 530] on button "Save" at bounding box center [769, 532] width 334 height 32
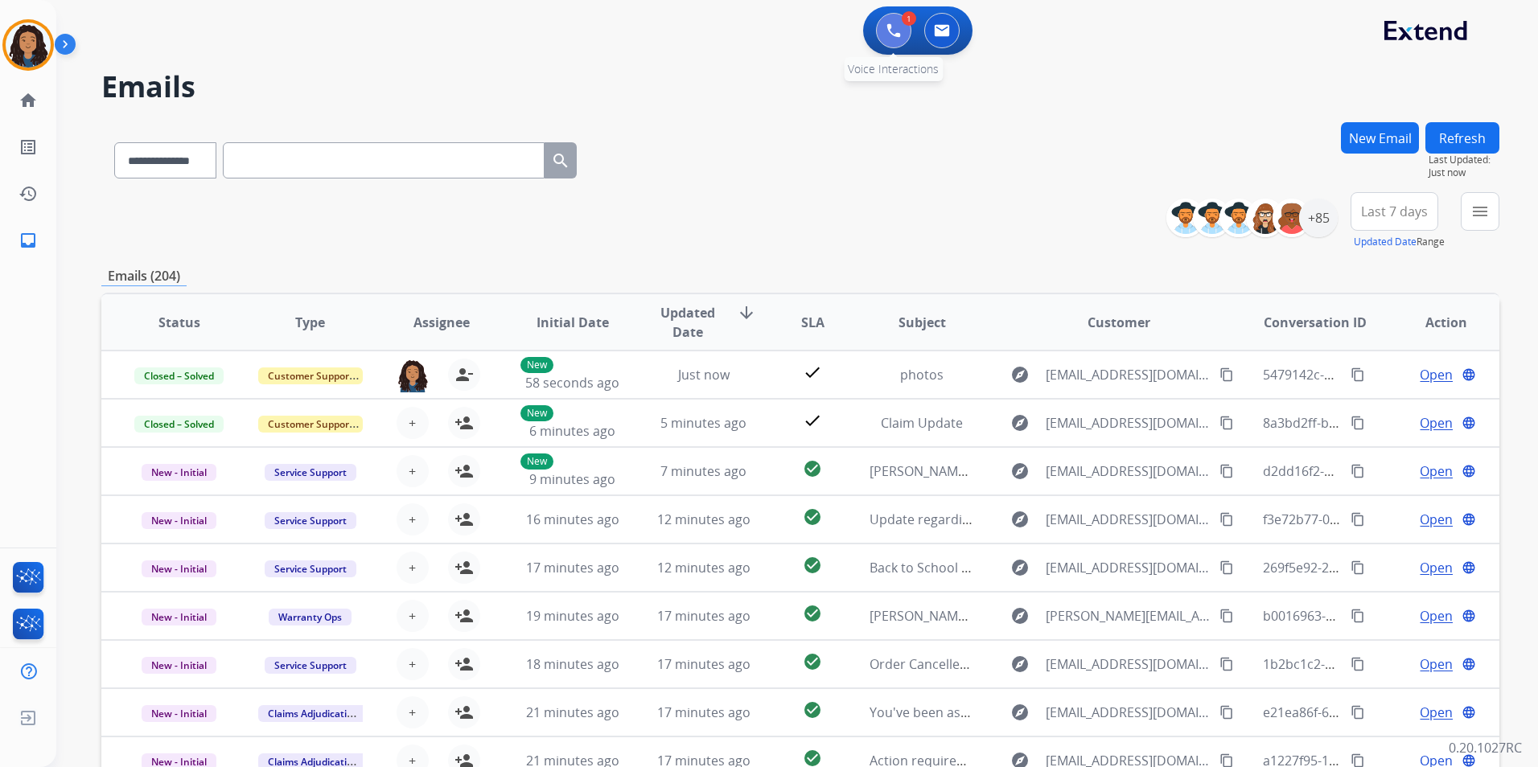
click at [890, 23] on button at bounding box center [893, 30] width 35 height 35
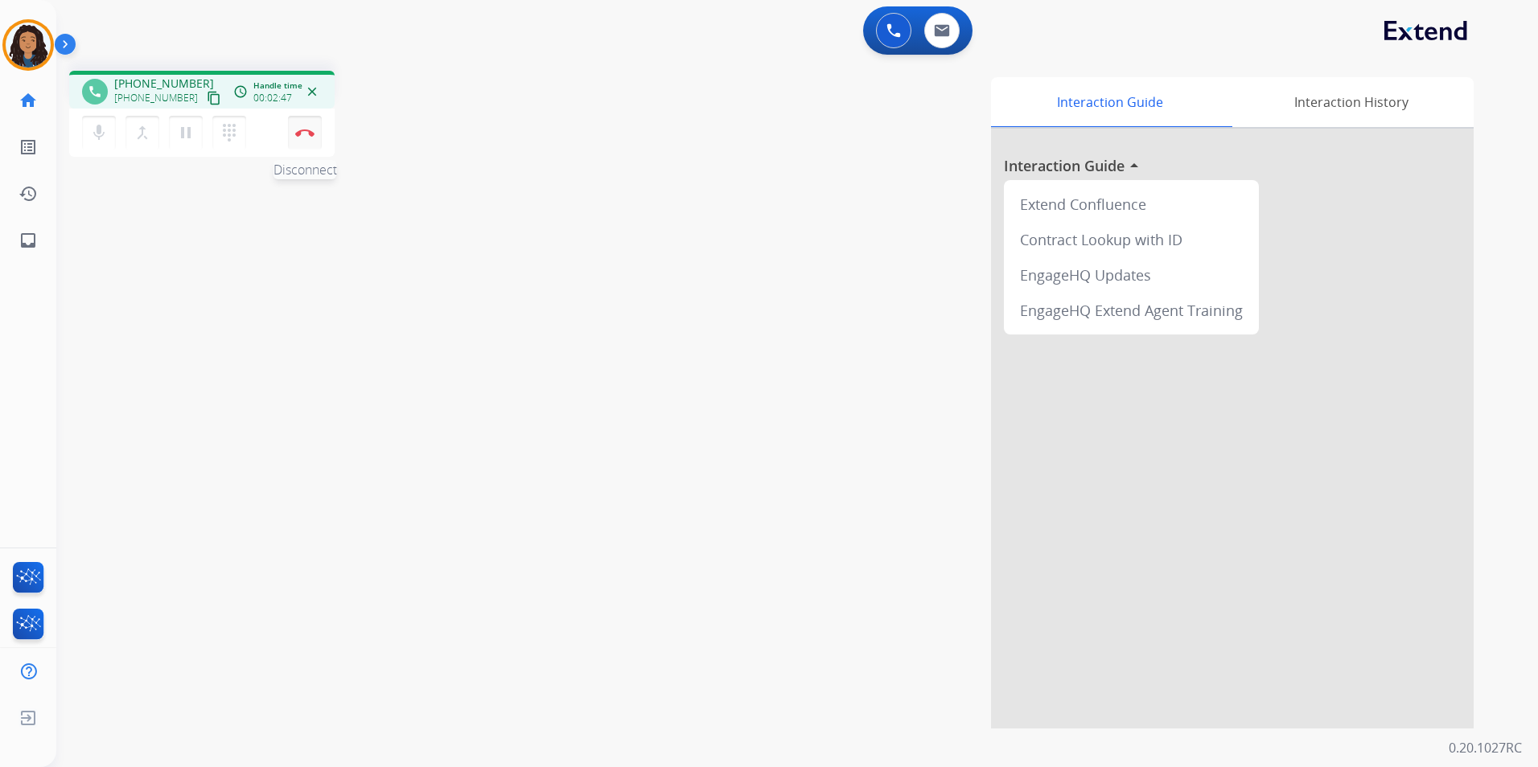
click at [301, 133] on img at bounding box center [304, 133] width 19 height 8
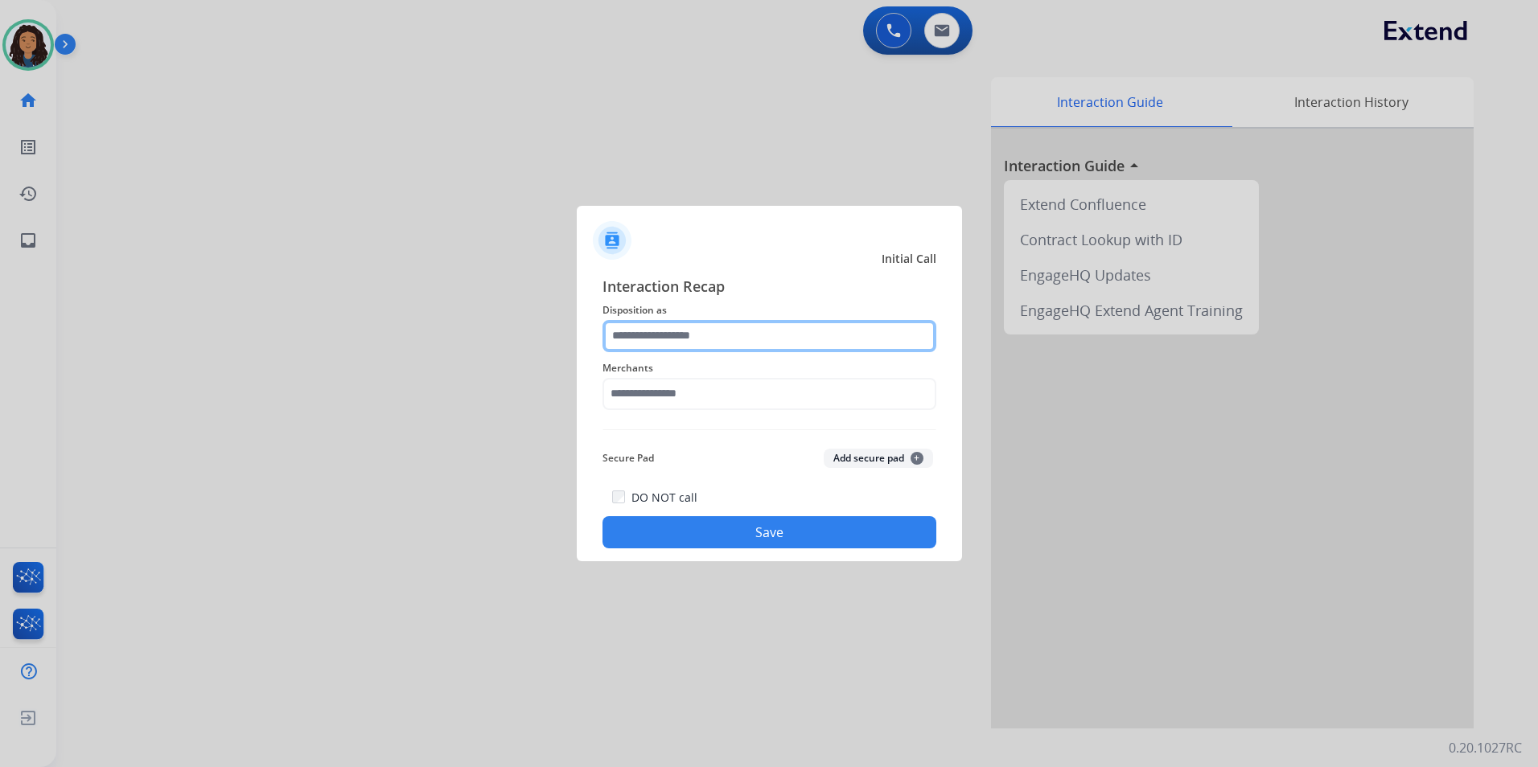
click at [817, 321] on input "text" at bounding box center [769, 336] width 334 height 32
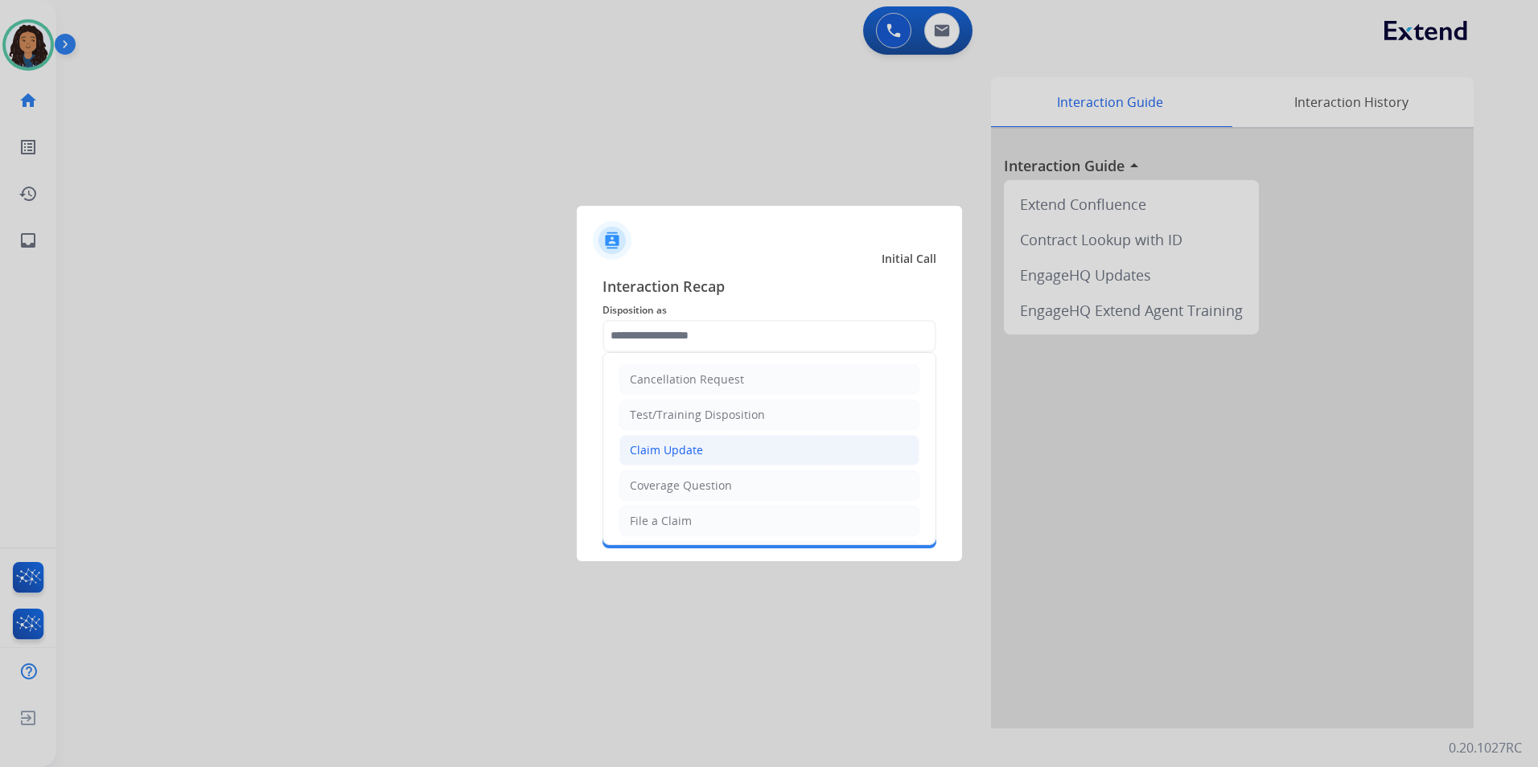
click at [705, 447] on li "Claim Update" at bounding box center [769, 450] width 300 height 31
type input "**********"
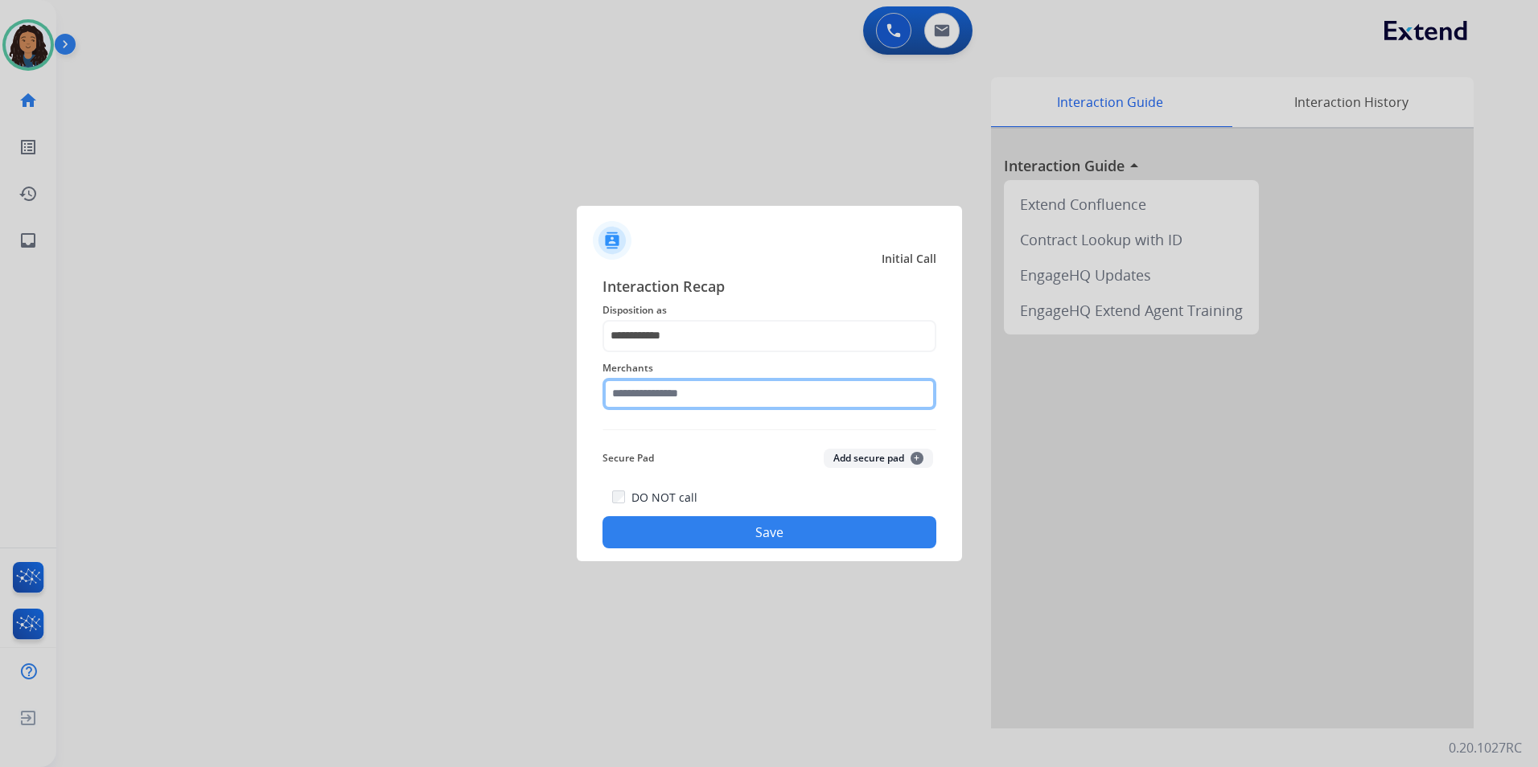
click at [776, 394] on input "text" at bounding box center [769, 394] width 334 height 32
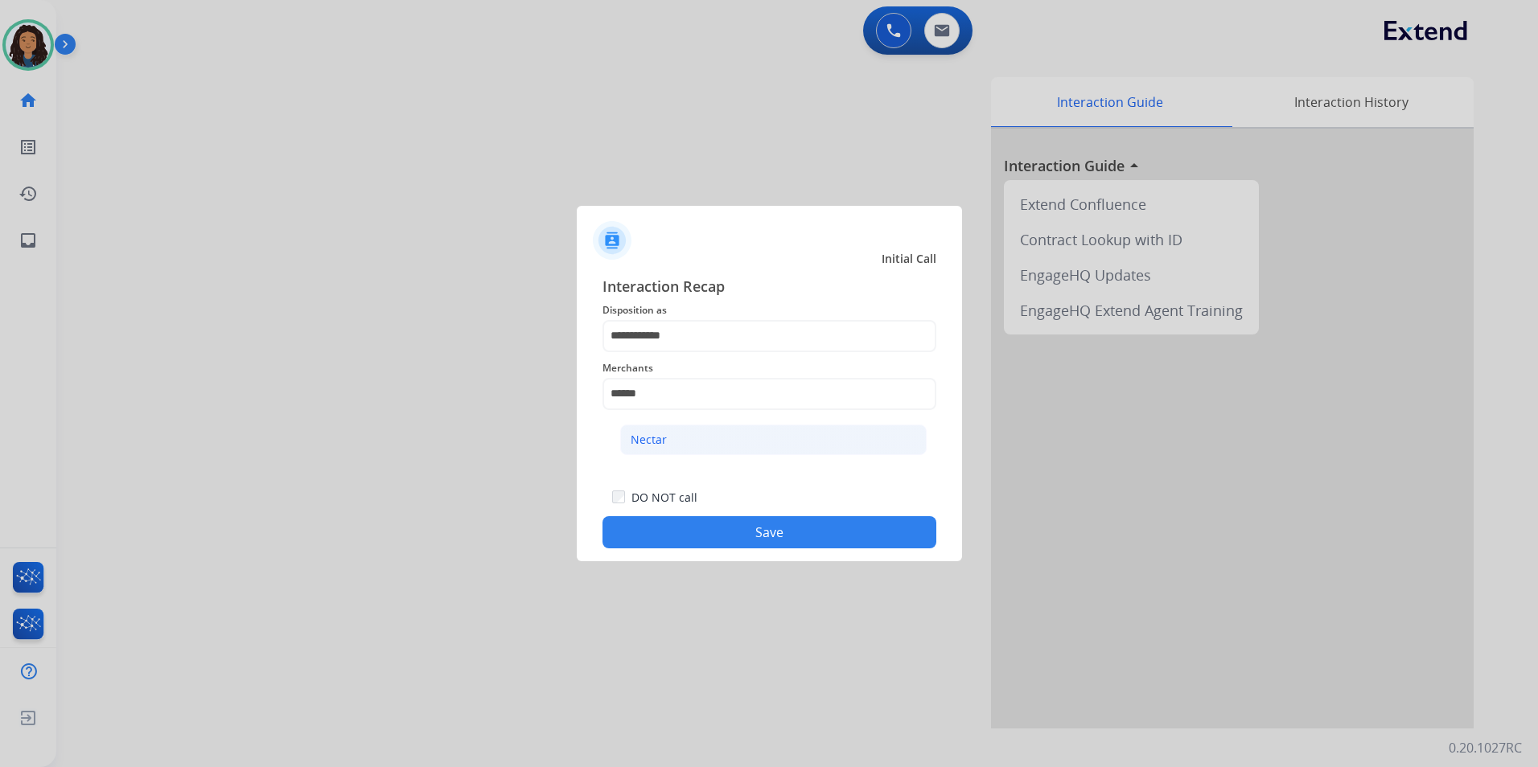
click at [824, 432] on li "Nectar" at bounding box center [773, 440] width 306 height 31
type input "******"
click at [722, 541] on button "Save" at bounding box center [769, 532] width 334 height 32
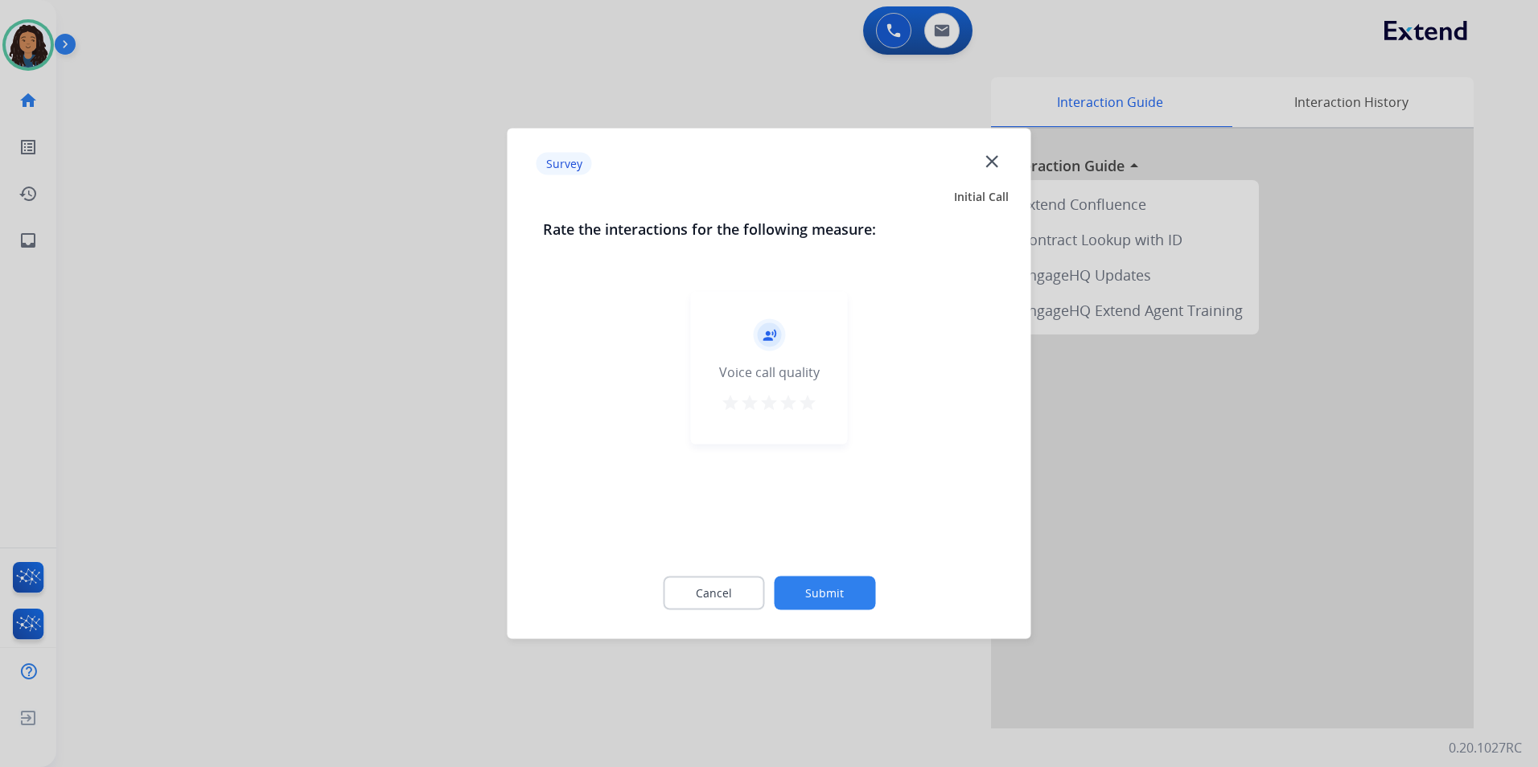
click at [324, 385] on div at bounding box center [769, 383] width 1538 height 767
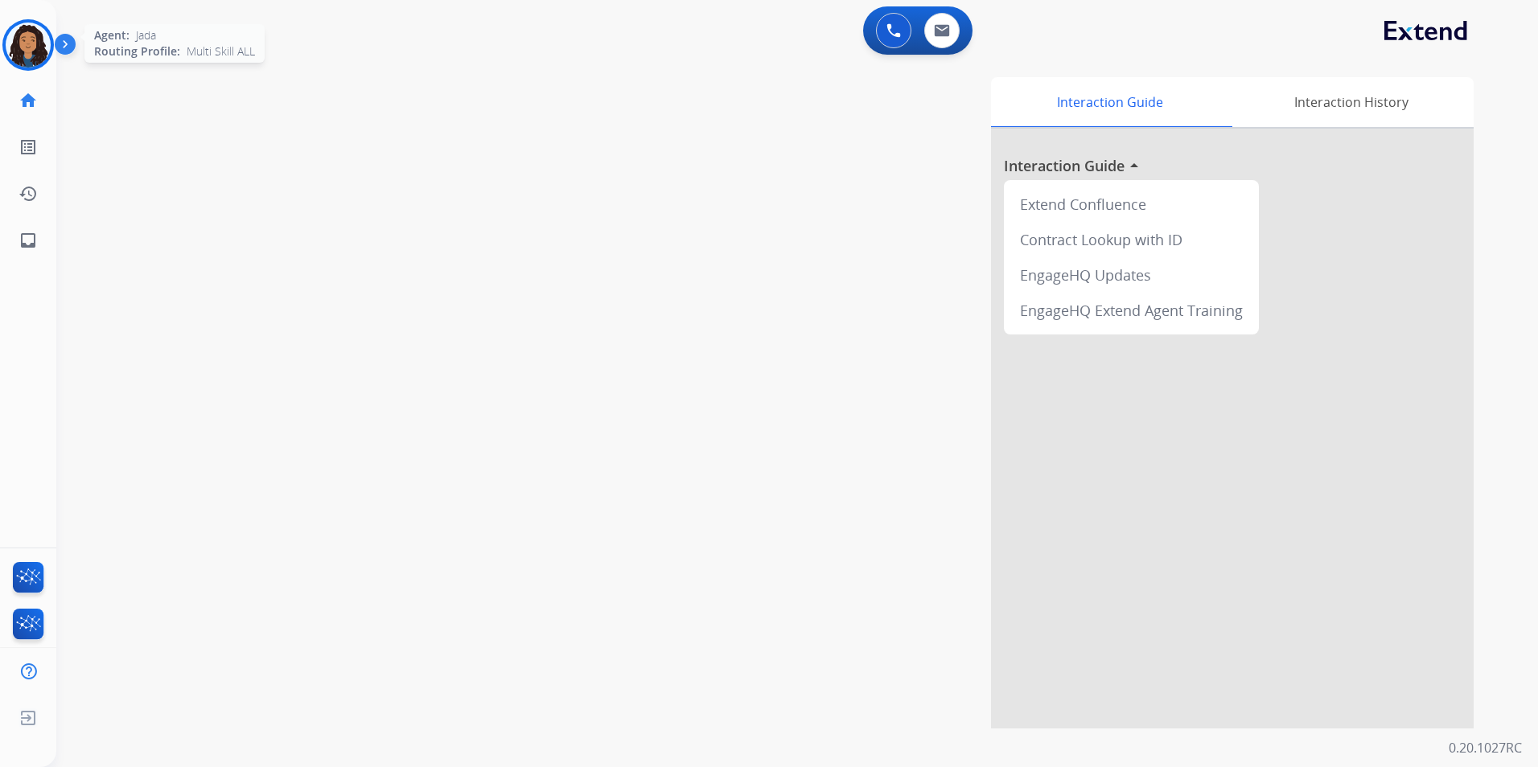
click at [52, 45] on div at bounding box center [27, 44] width 51 height 51
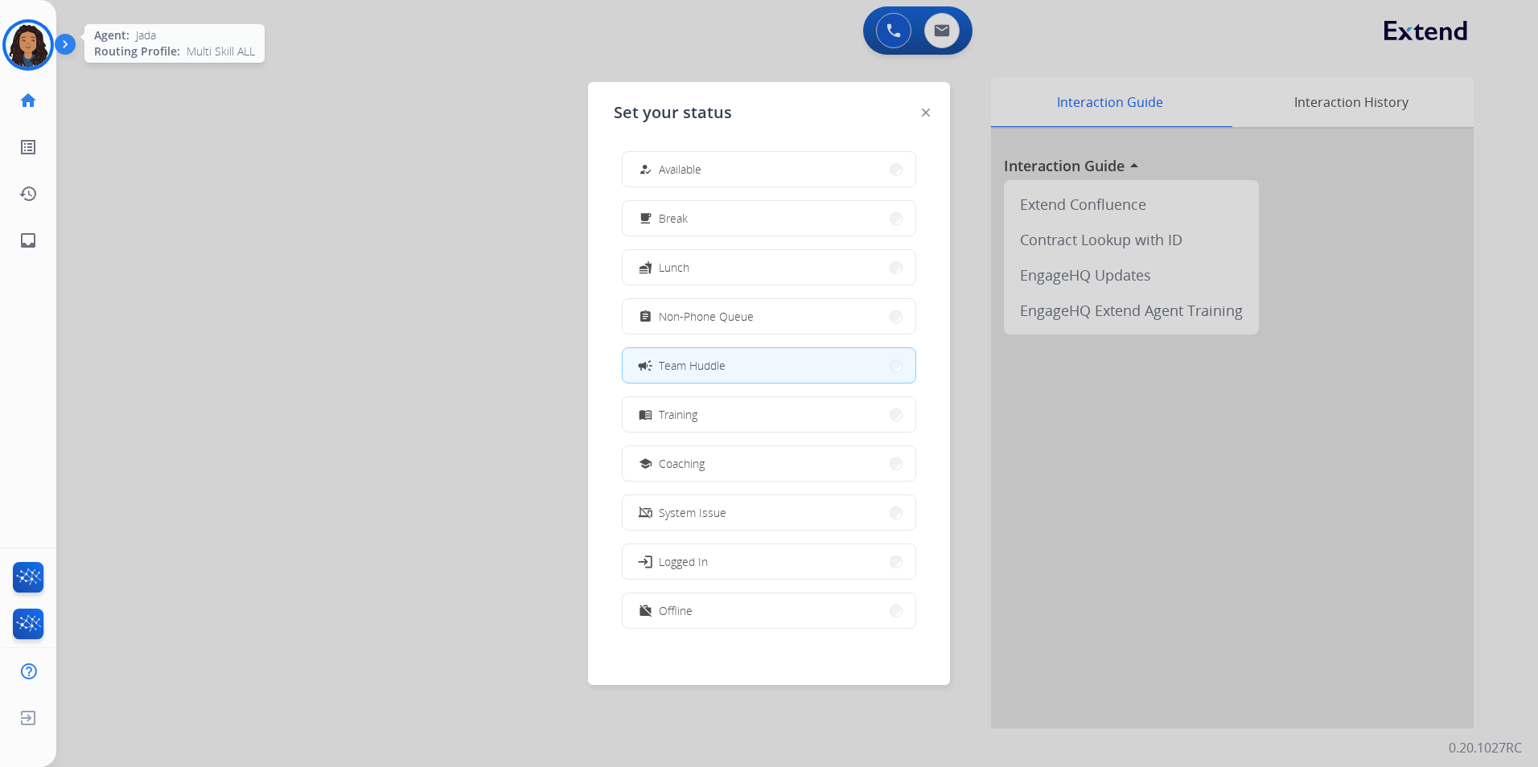
click at [51, 46] on div at bounding box center [27, 44] width 51 height 51
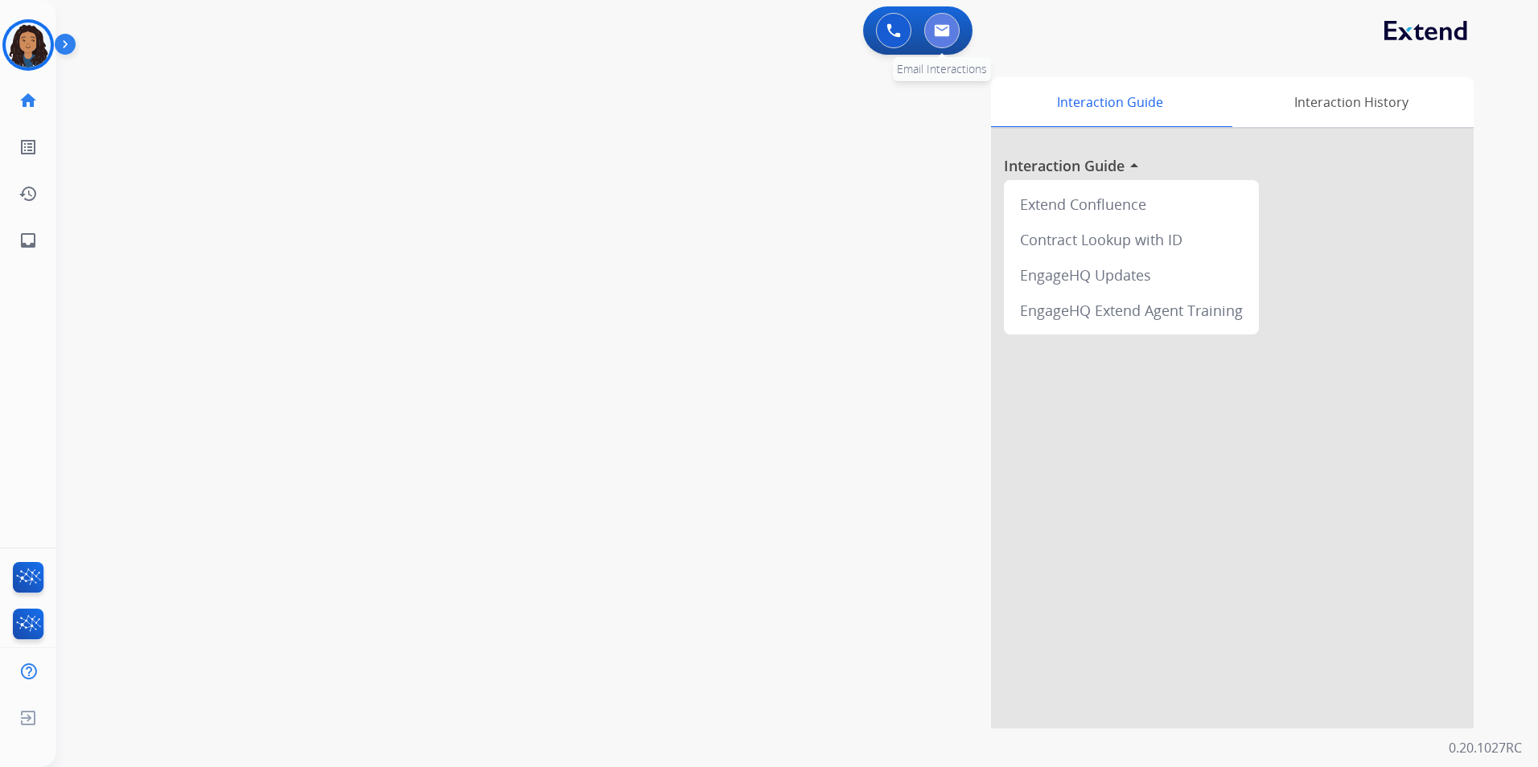
click at [934, 39] on button at bounding box center [941, 30] width 35 height 35
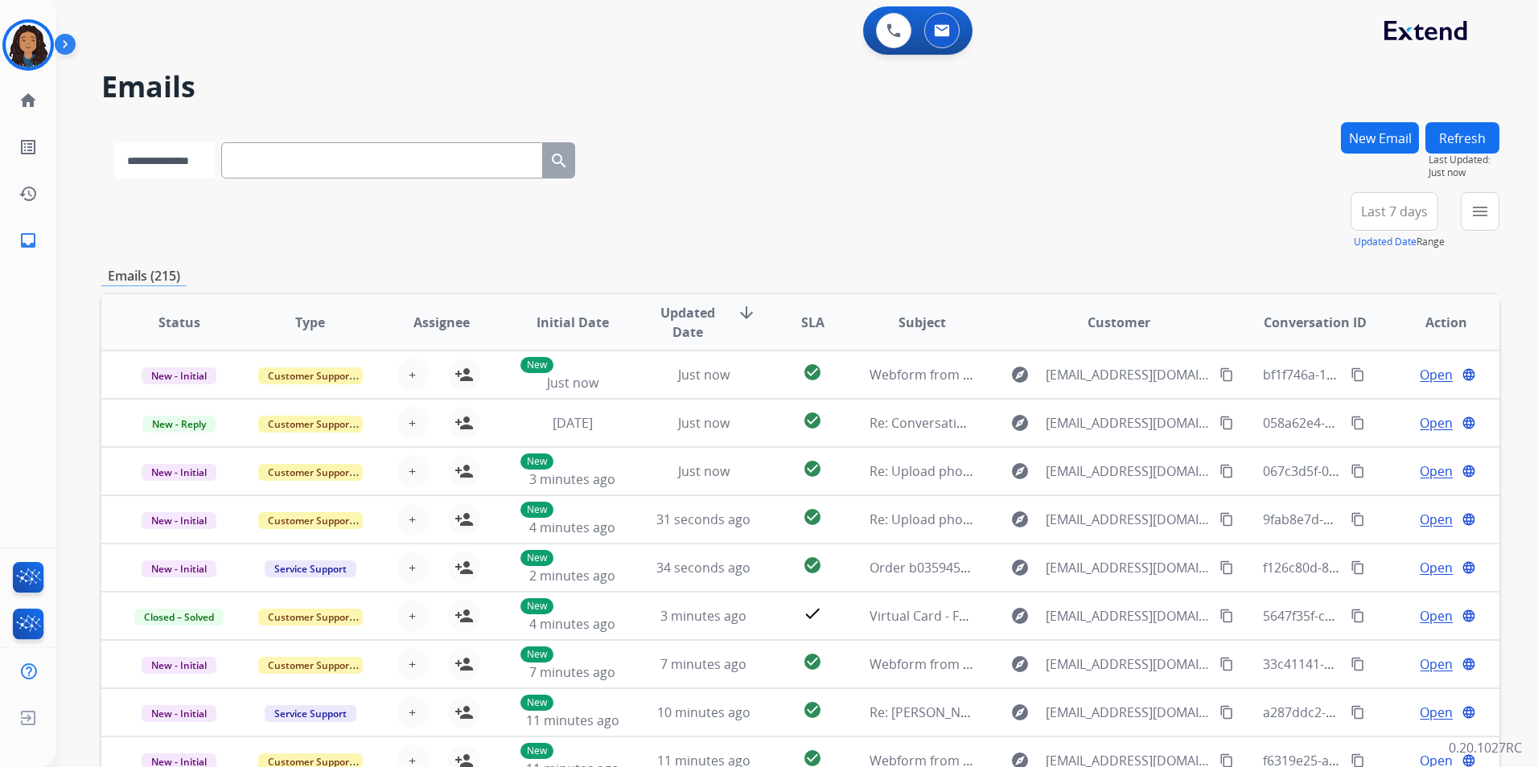
drag, startPoint x: 217, startPoint y: 153, endPoint x: 224, endPoint y: 180, distance: 28.1
click at [215, 153] on select "**********" at bounding box center [164, 160] width 101 height 36
select select "**********"
click at [114, 142] on select "**********" at bounding box center [164, 160] width 101 height 36
paste input "**********"
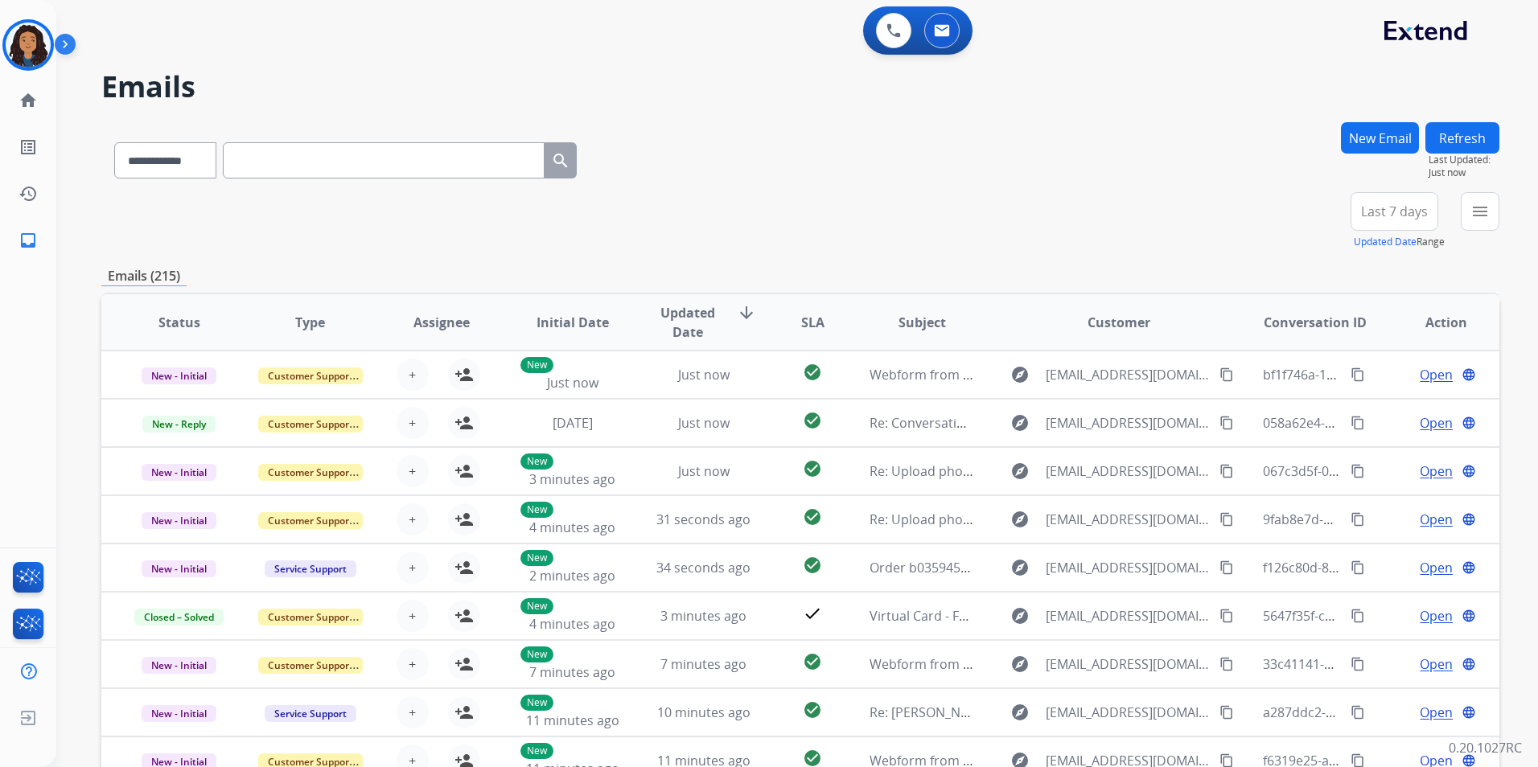
type input "**********"
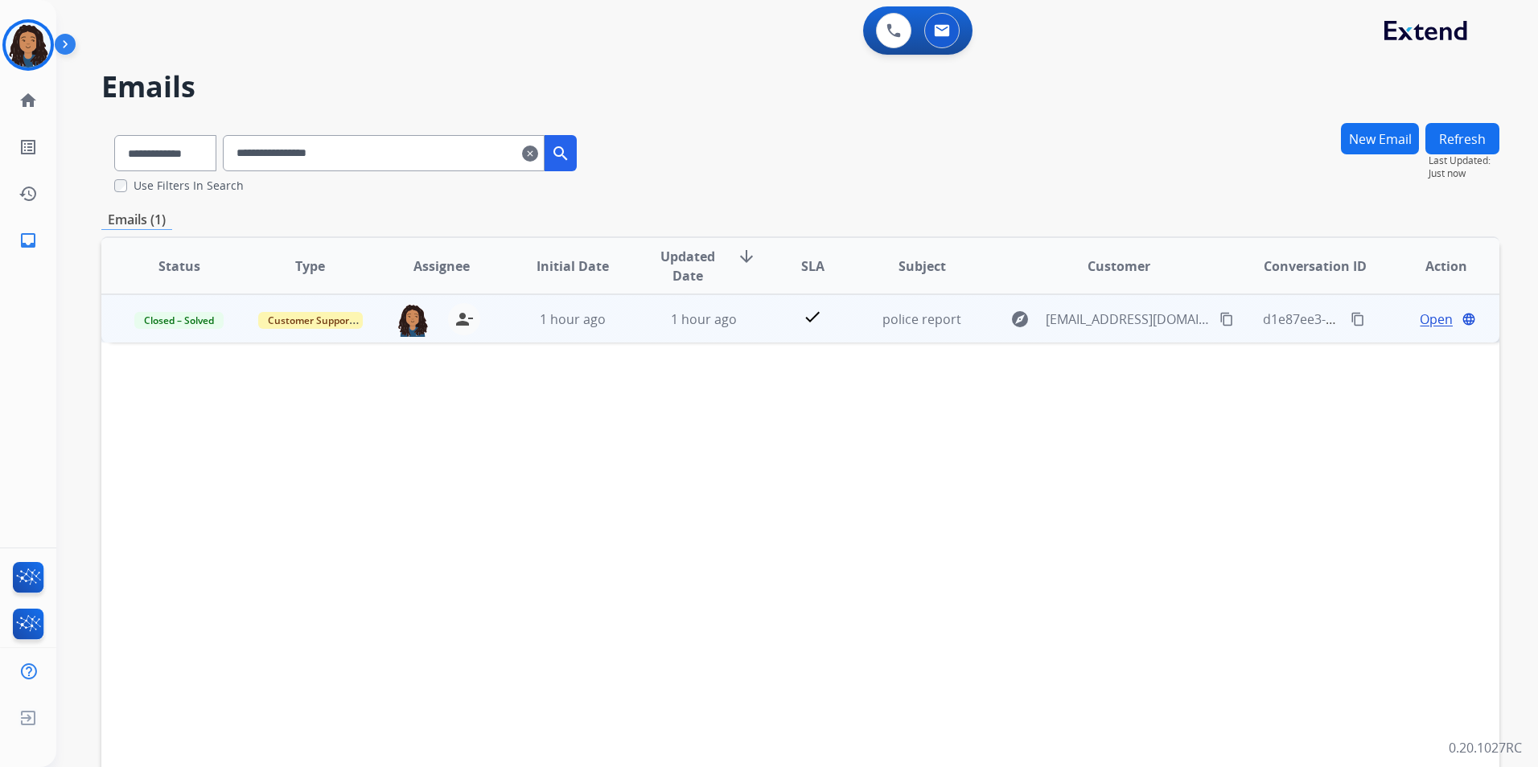
click at [1351, 323] on mat-icon "content_copy" at bounding box center [1358, 319] width 14 height 14
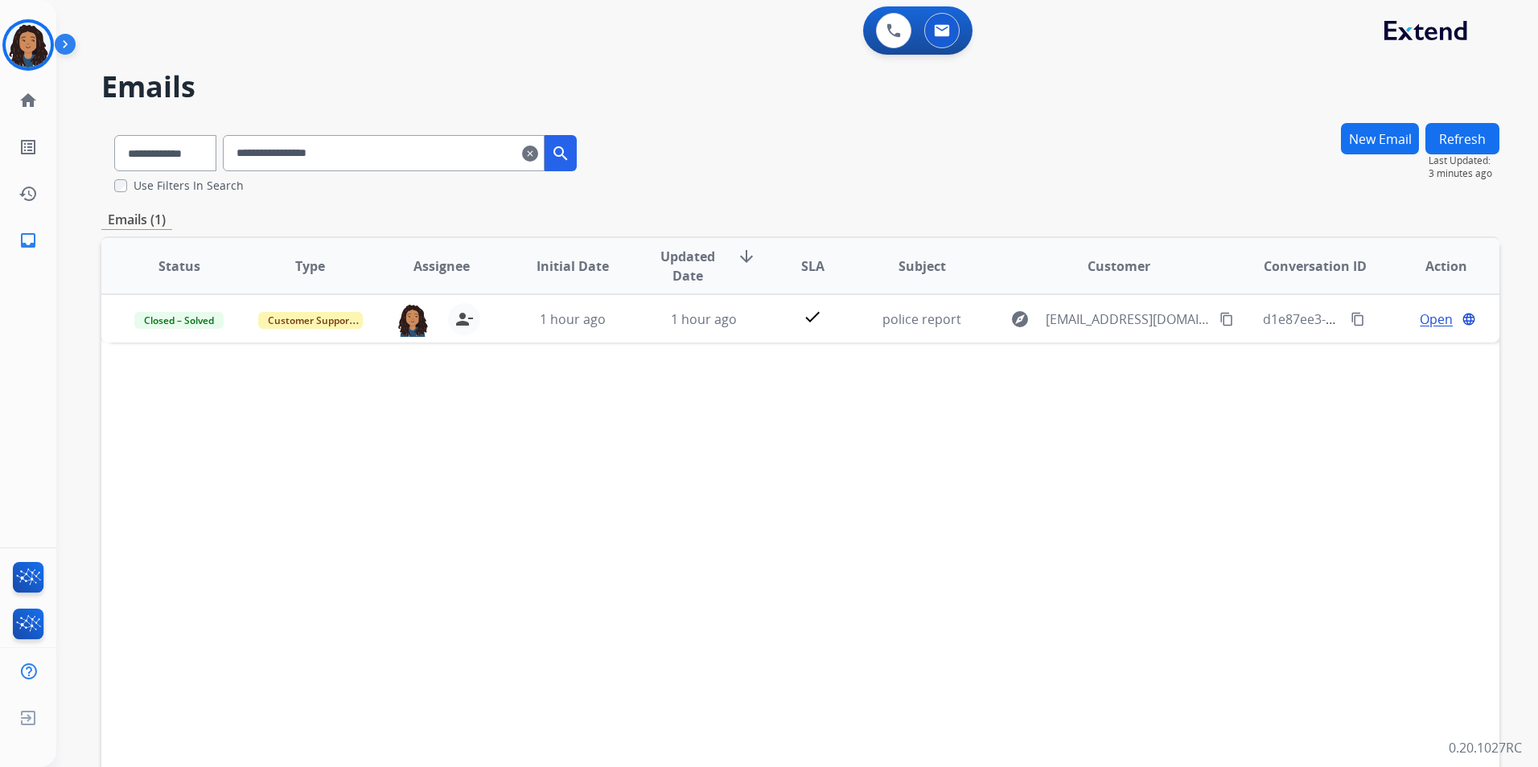
click at [538, 155] on mat-icon "clear" at bounding box center [530, 153] width 16 height 19
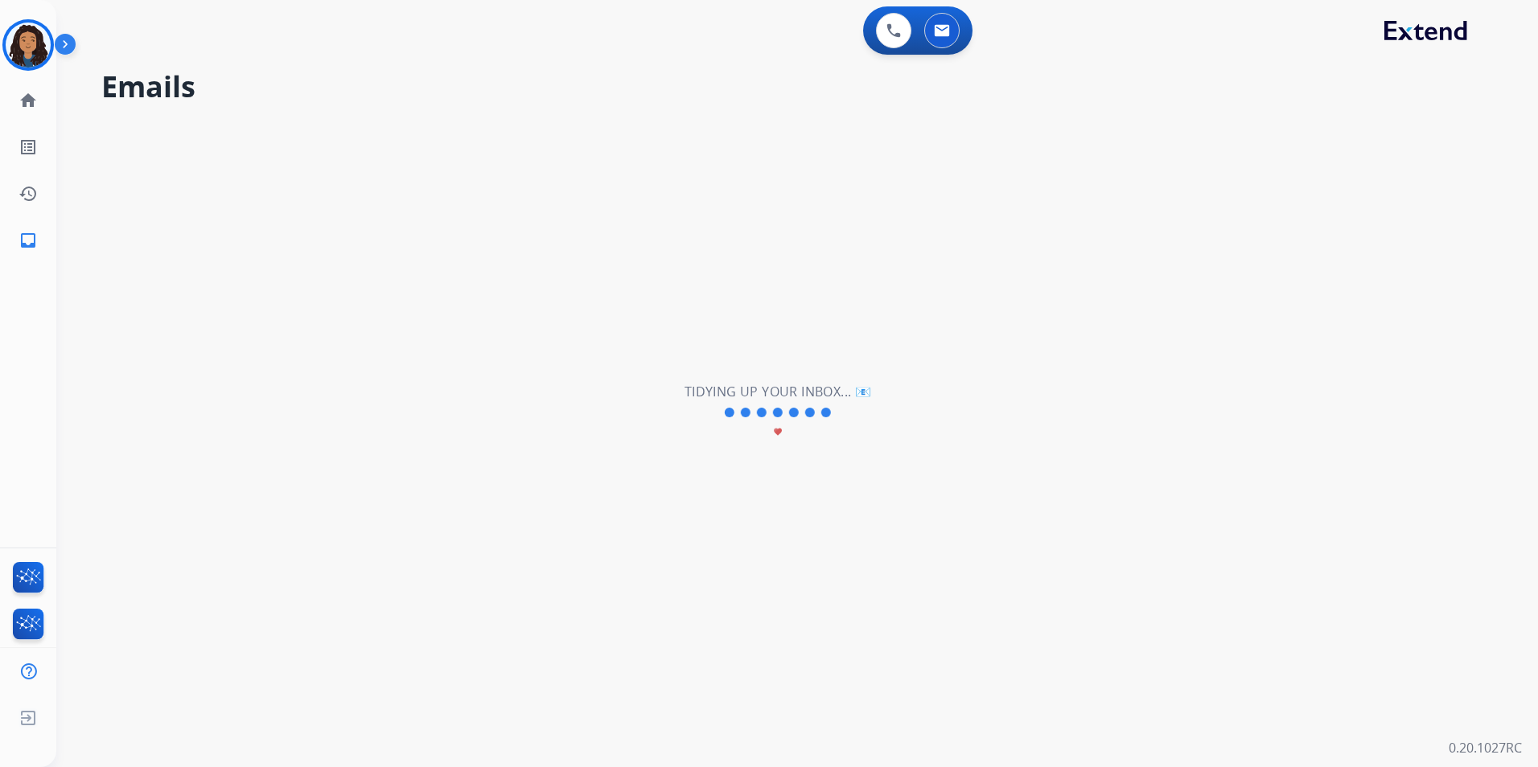
select select "**********"
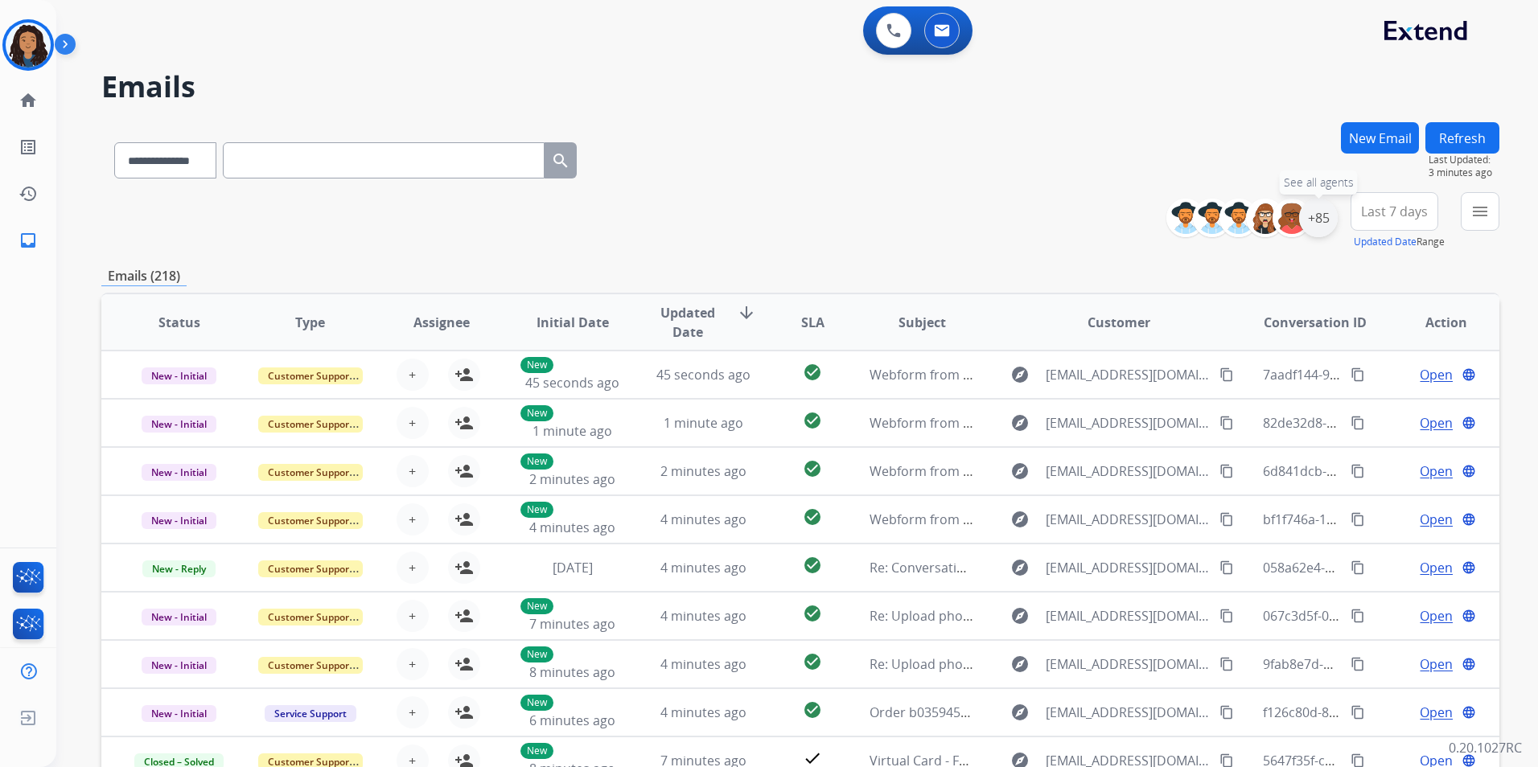
click at [1323, 231] on div "+85" at bounding box center [1318, 218] width 39 height 39
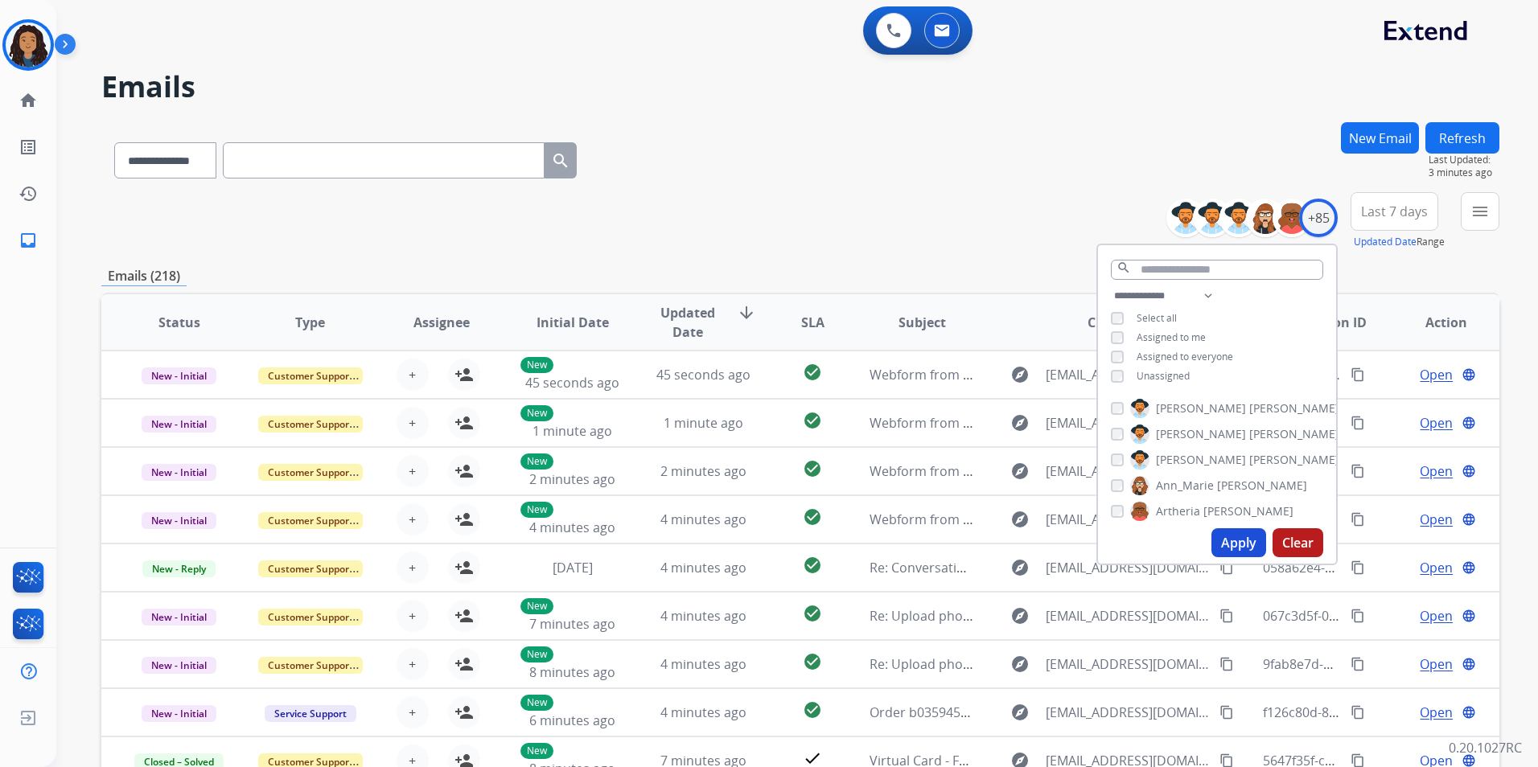
click at [1174, 366] on div "**********" at bounding box center [1217, 337] width 238 height 103
click at [1173, 372] on span "Unassigned" at bounding box center [1163, 376] width 53 height 14
click at [1219, 544] on button "Apply" at bounding box center [1238, 542] width 55 height 29
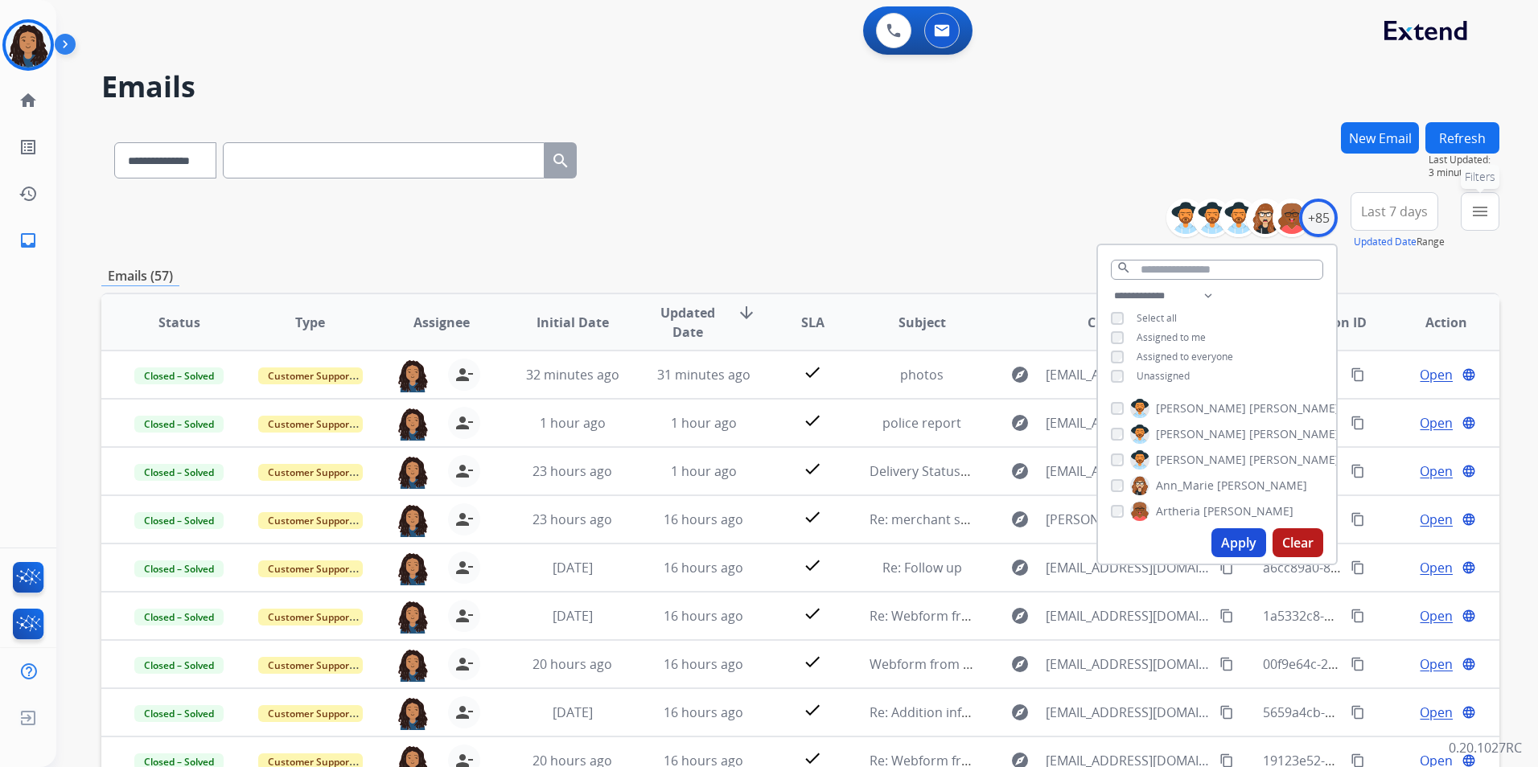
click at [1472, 225] on button "menu Filters" at bounding box center [1480, 211] width 39 height 39
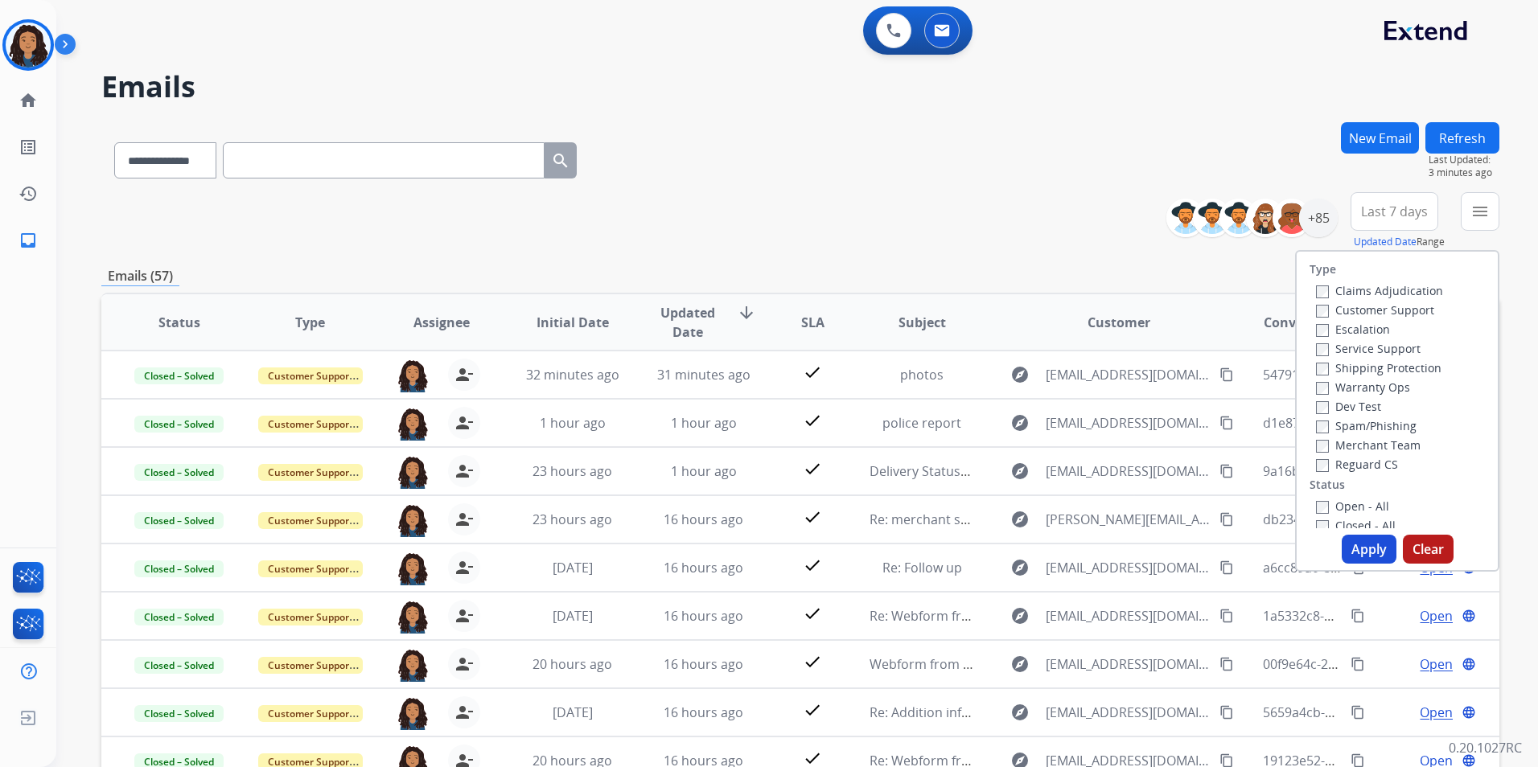
click at [1391, 311] on label "Customer Support" at bounding box center [1375, 309] width 118 height 15
click at [1409, 365] on label "Shipping Protection" at bounding box center [1378, 367] width 125 height 15
click at [1357, 467] on label "Reguard CS" at bounding box center [1357, 464] width 82 height 15
click at [1316, 500] on label "Open - All" at bounding box center [1352, 506] width 73 height 15
click at [1356, 549] on button "Apply" at bounding box center [1369, 549] width 55 height 29
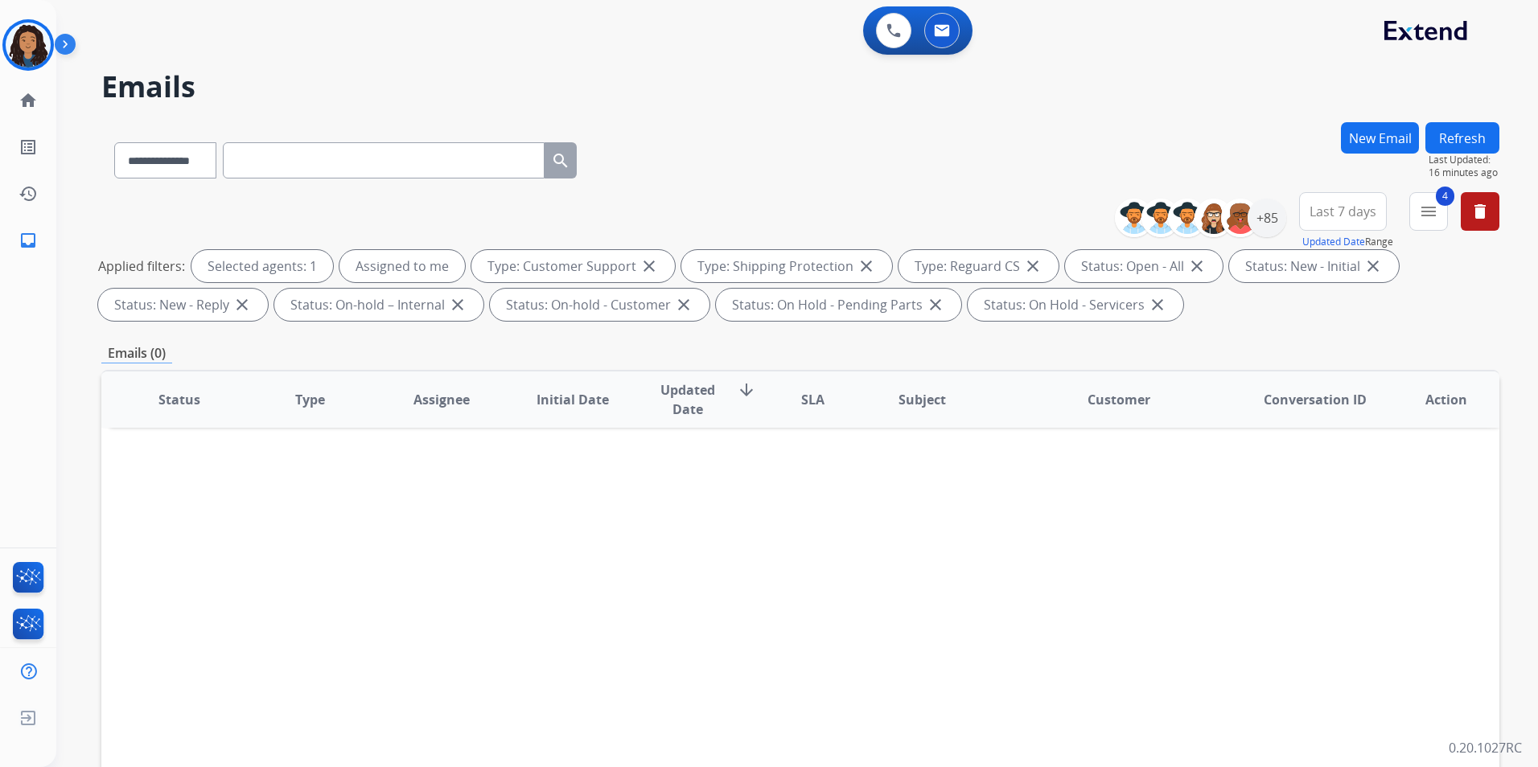
click at [1372, 133] on button "New Email" at bounding box center [1380, 137] width 78 height 31
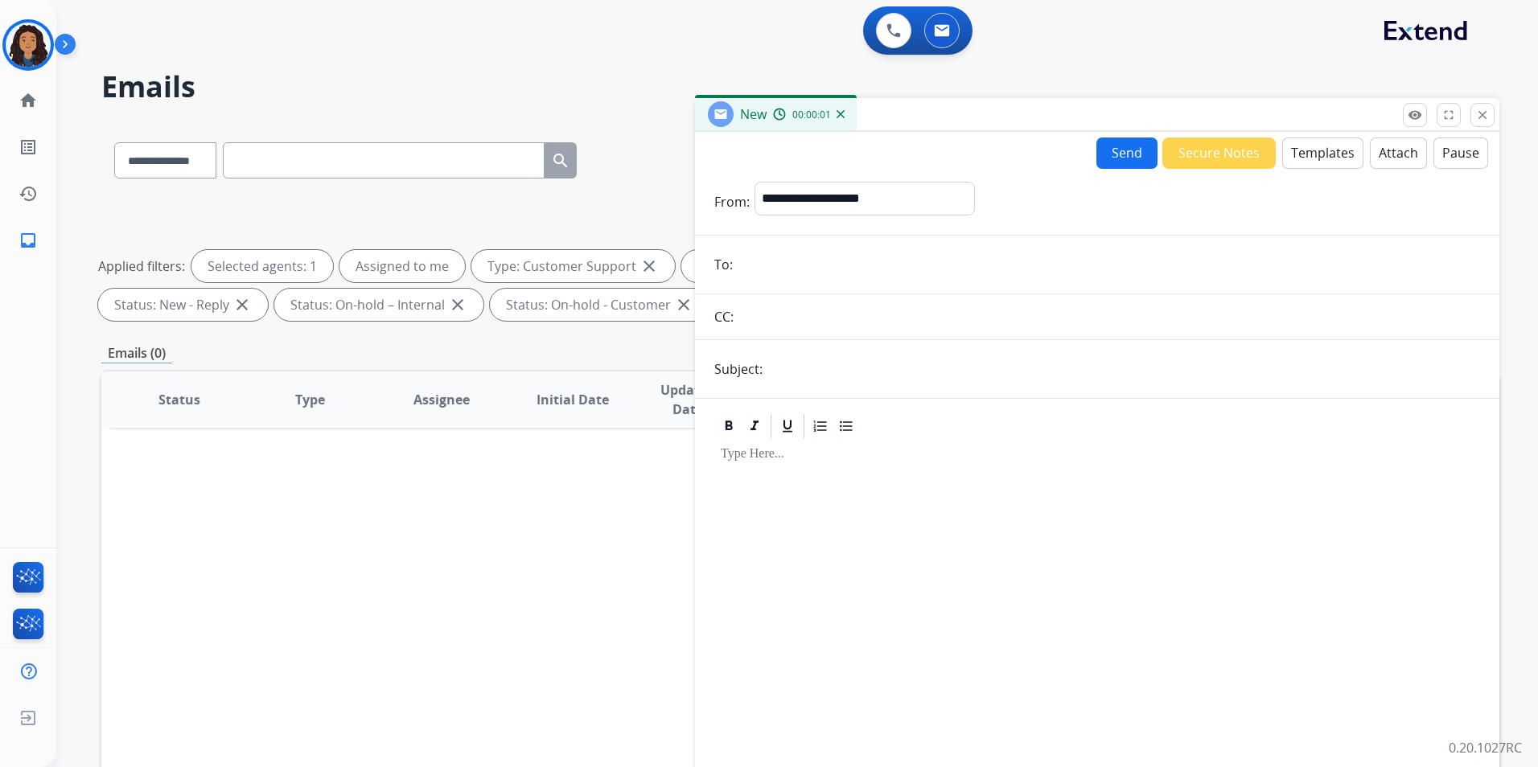
click at [1313, 158] on button "Templates" at bounding box center [1322, 153] width 81 height 31
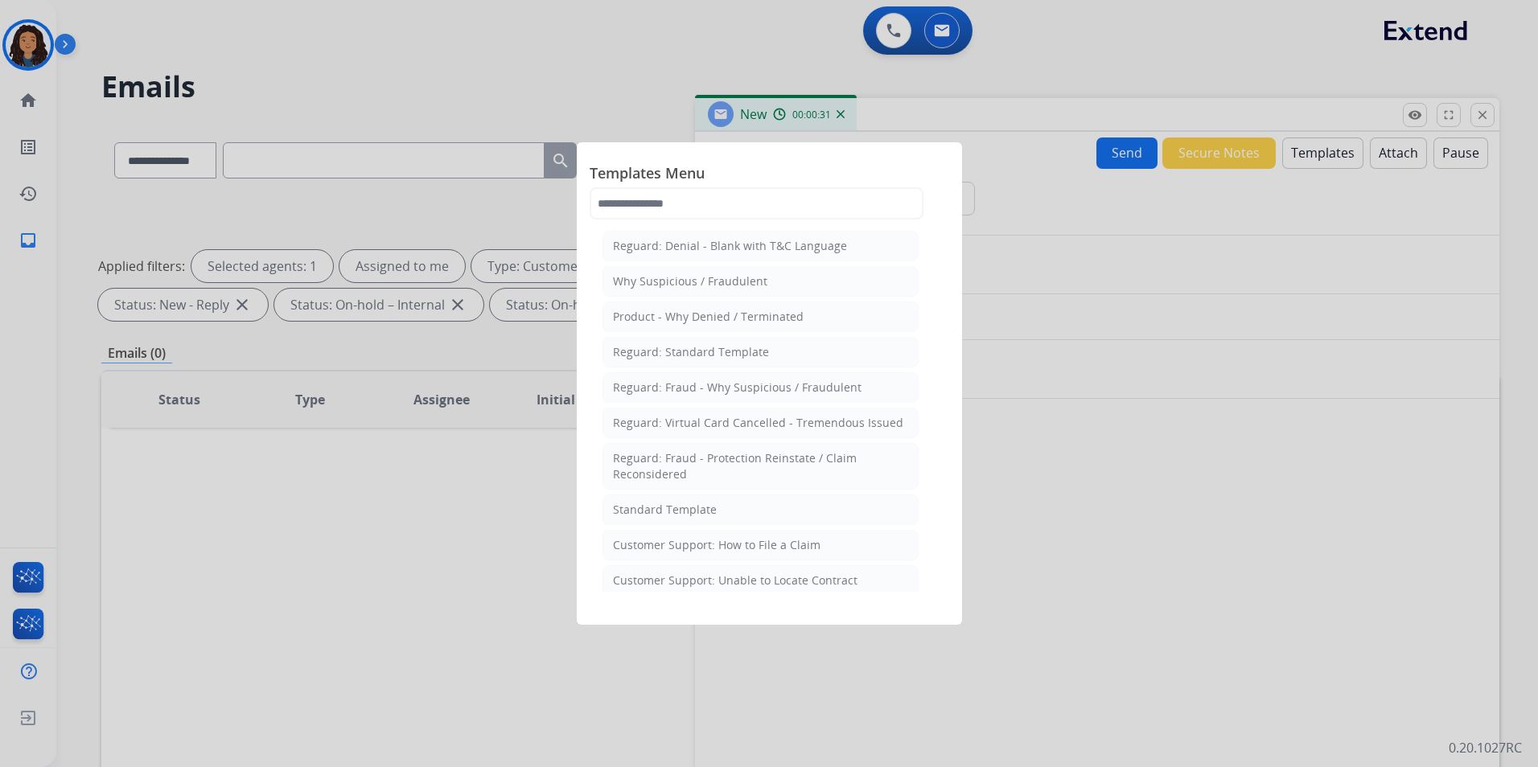
click at [1221, 395] on div at bounding box center [769, 383] width 1538 height 767
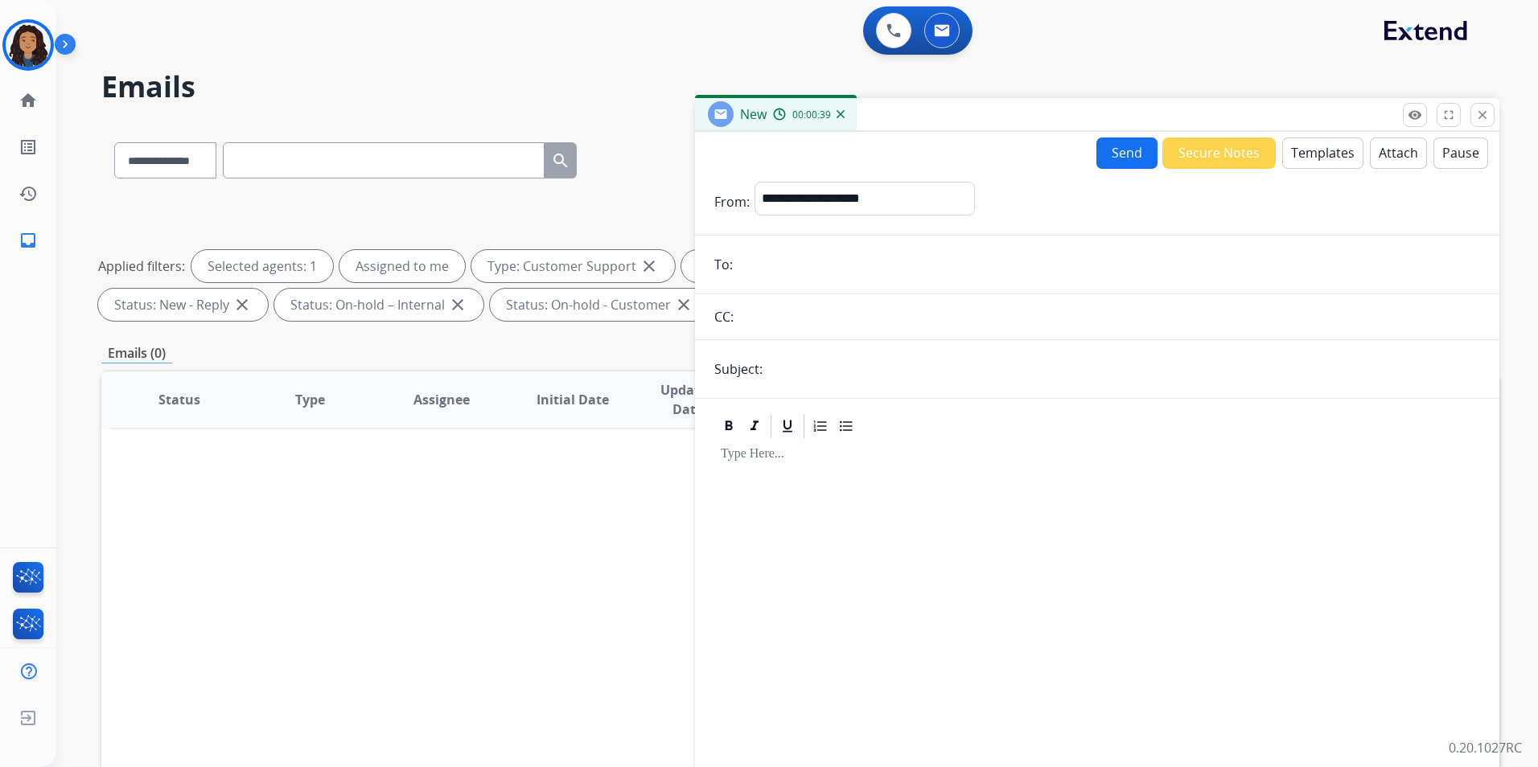
click at [1314, 160] on button "Templates" at bounding box center [1322, 153] width 81 height 31
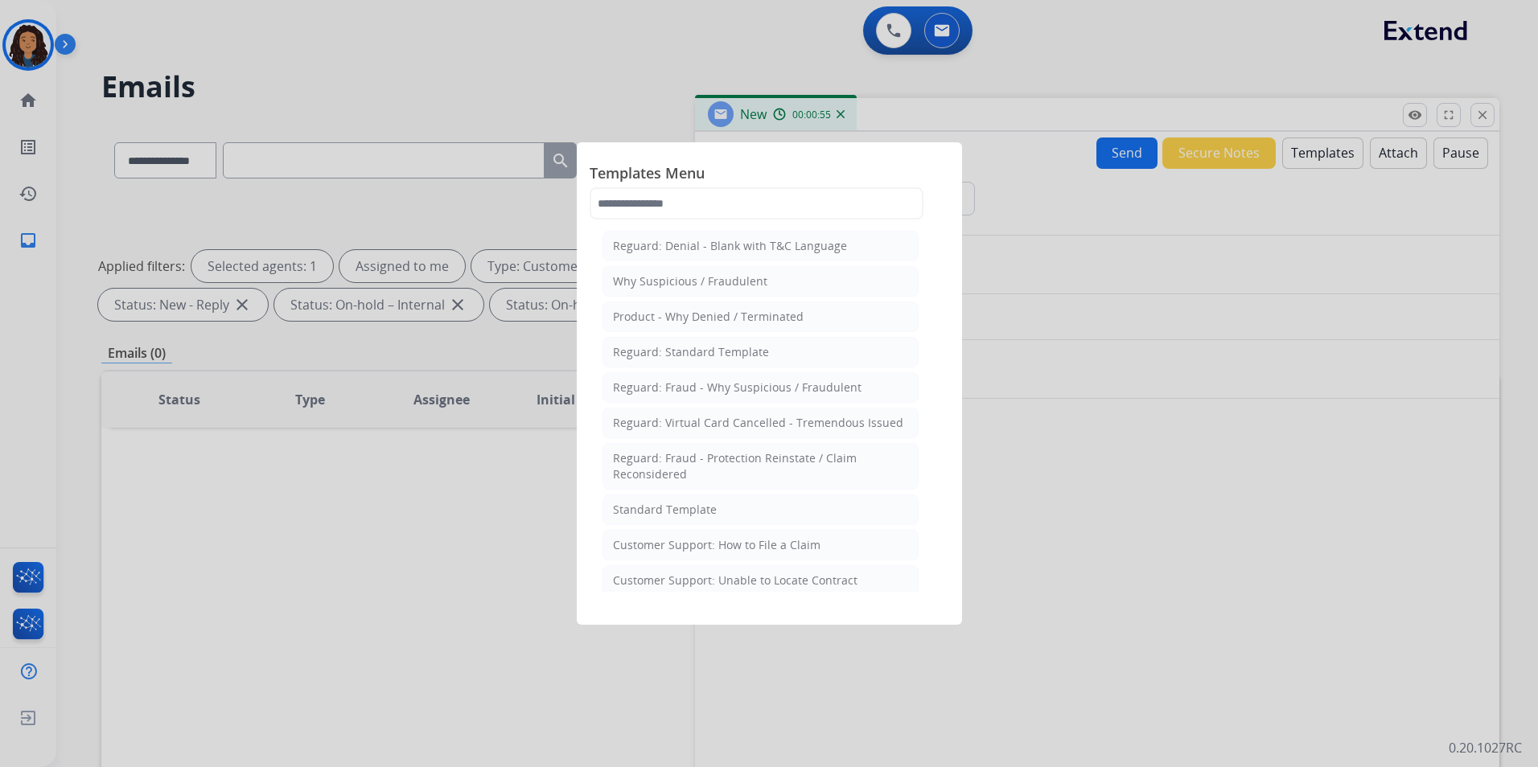
click at [1228, 321] on div at bounding box center [769, 383] width 1538 height 767
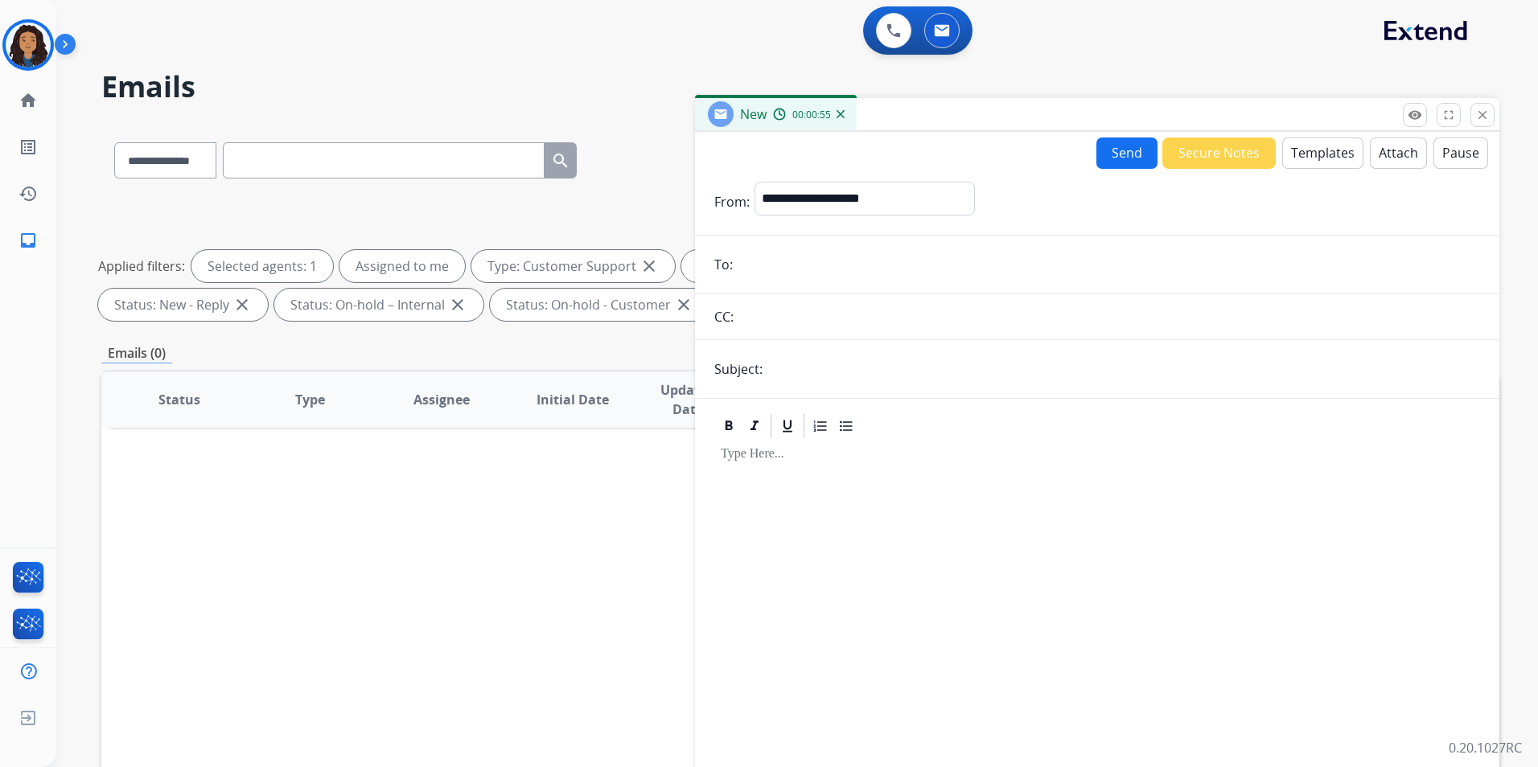
click at [1329, 149] on button "Templates" at bounding box center [1322, 153] width 81 height 31
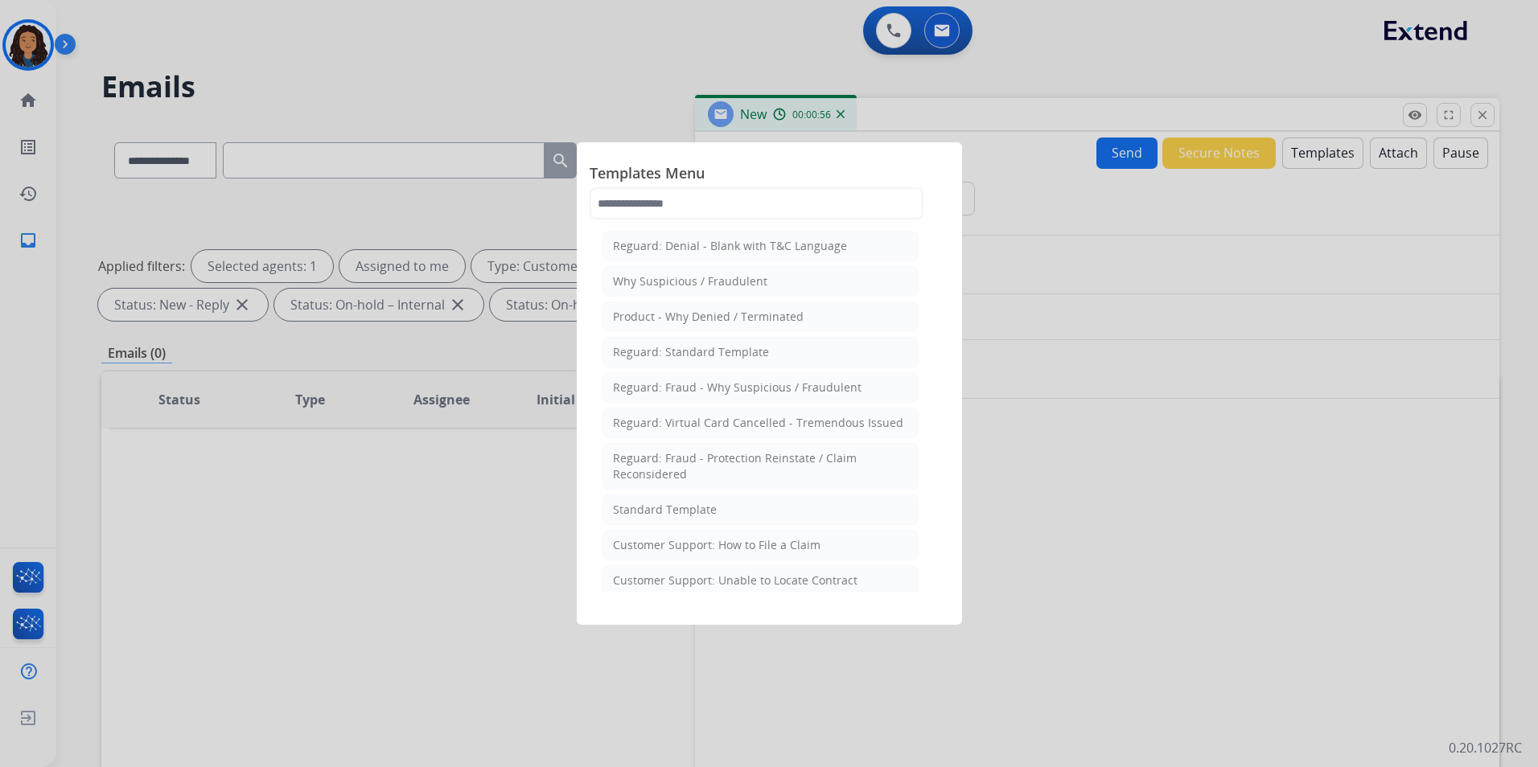
click at [1320, 159] on div at bounding box center [769, 383] width 1538 height 767
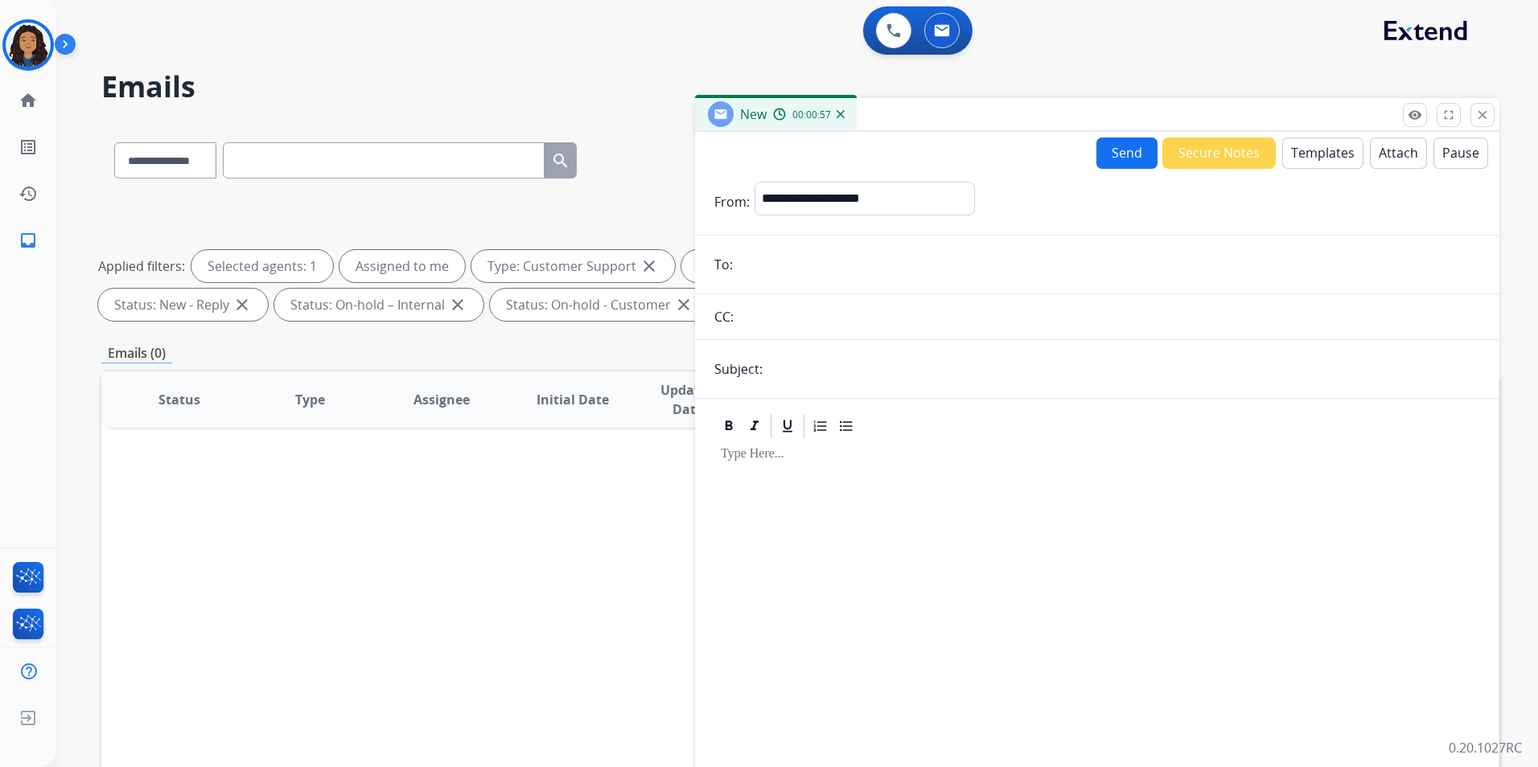
click at [1301, 152] on button "Templates" at bounding box center [1322, 153] width 81 height 31
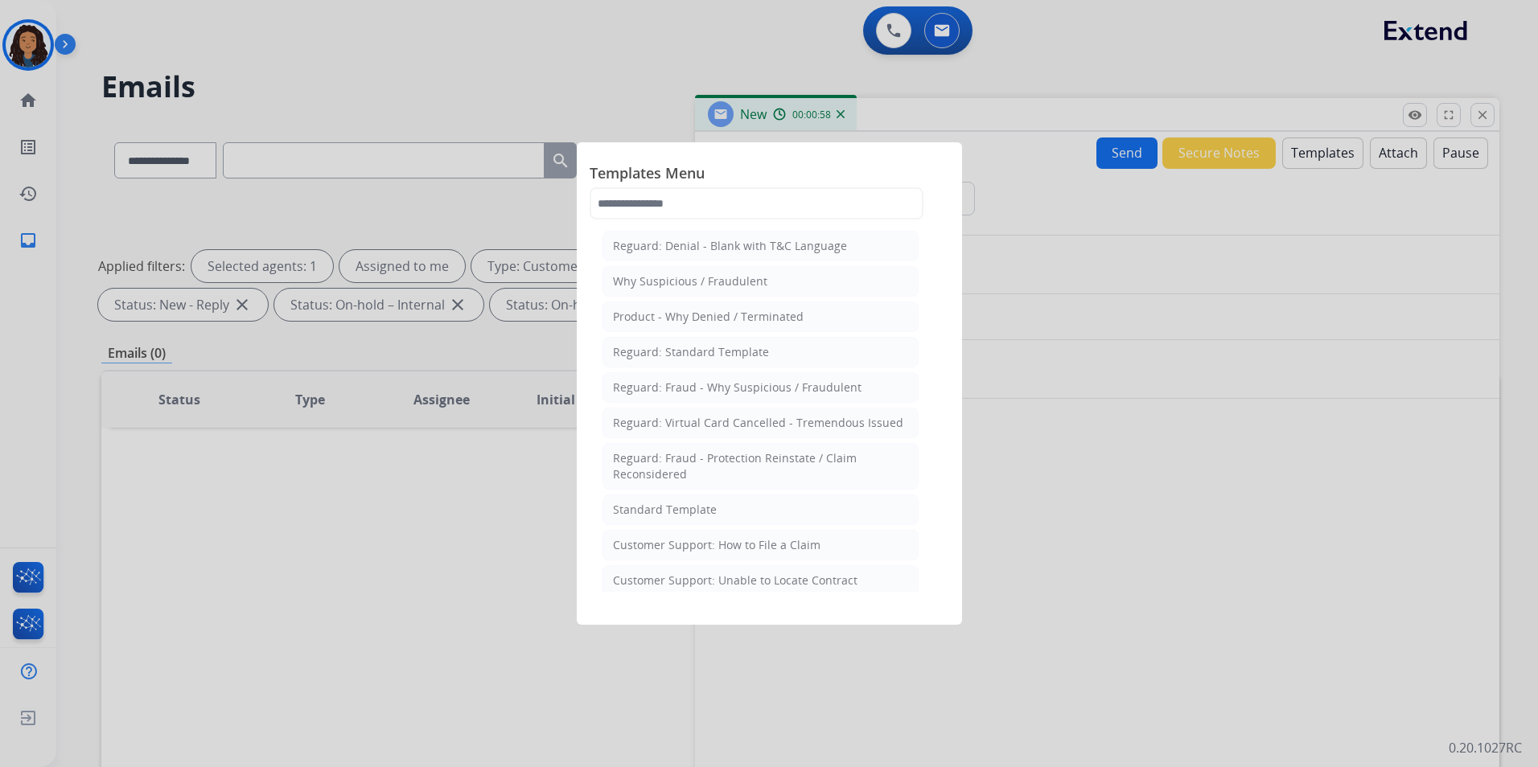
click at [1301, 152] on div at bounding box center [769, 383] width 1538 height 767
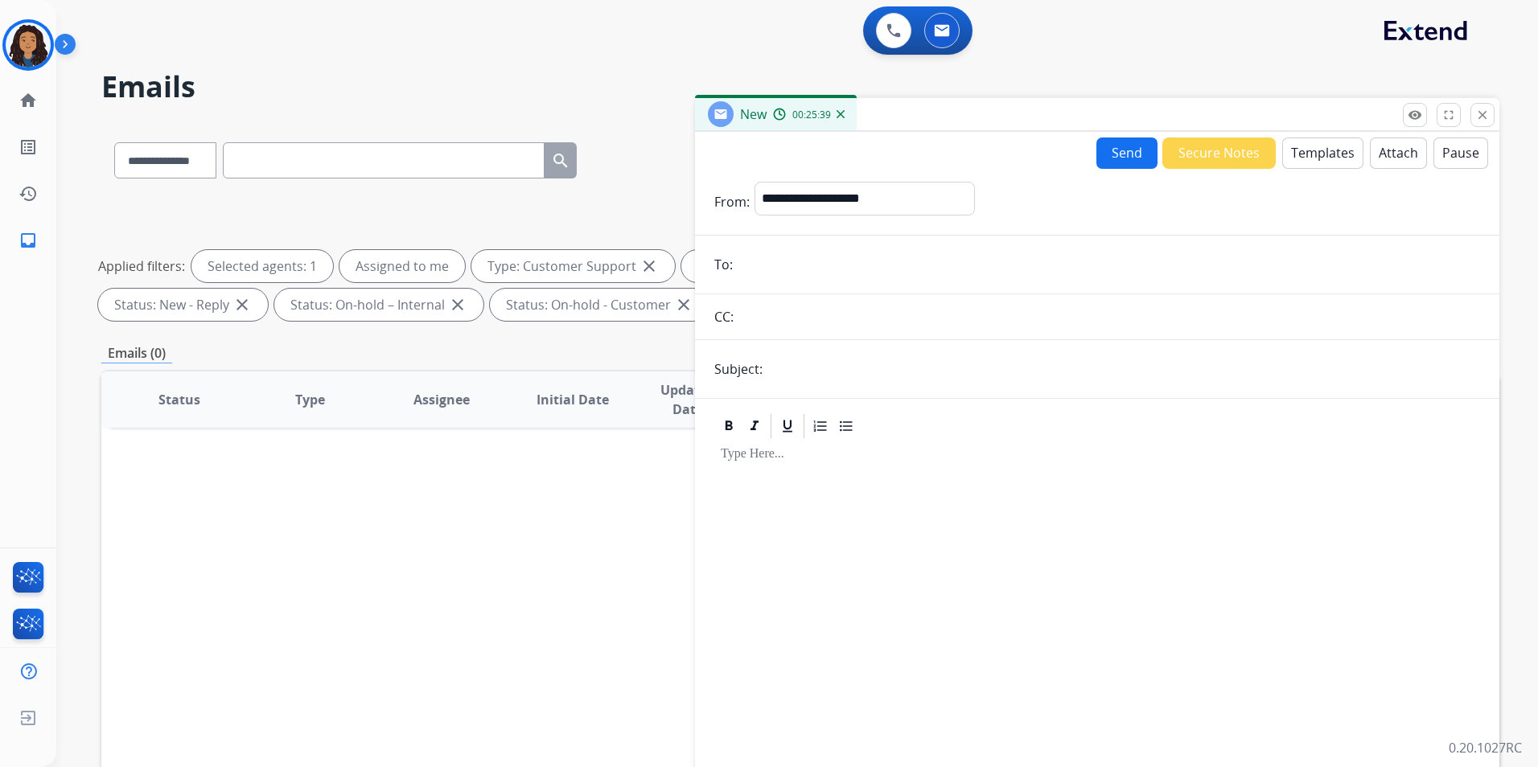
click at [528, 63] on div "**********" at bounding box center [777, 441] width 1443 height 767
drag, startPoint x: 283, startPoint y: 17, endPoint x: 317, endPoint y: 21, distance: 34.0
click at [295, 18] on div "0 Voice Interactions 0 Email Interactions" at bounding box center [788, 31] width 1424 height 51
click at [1492, 117] on button "close Close" at bounding box center [1482, 115] width 24 height 24
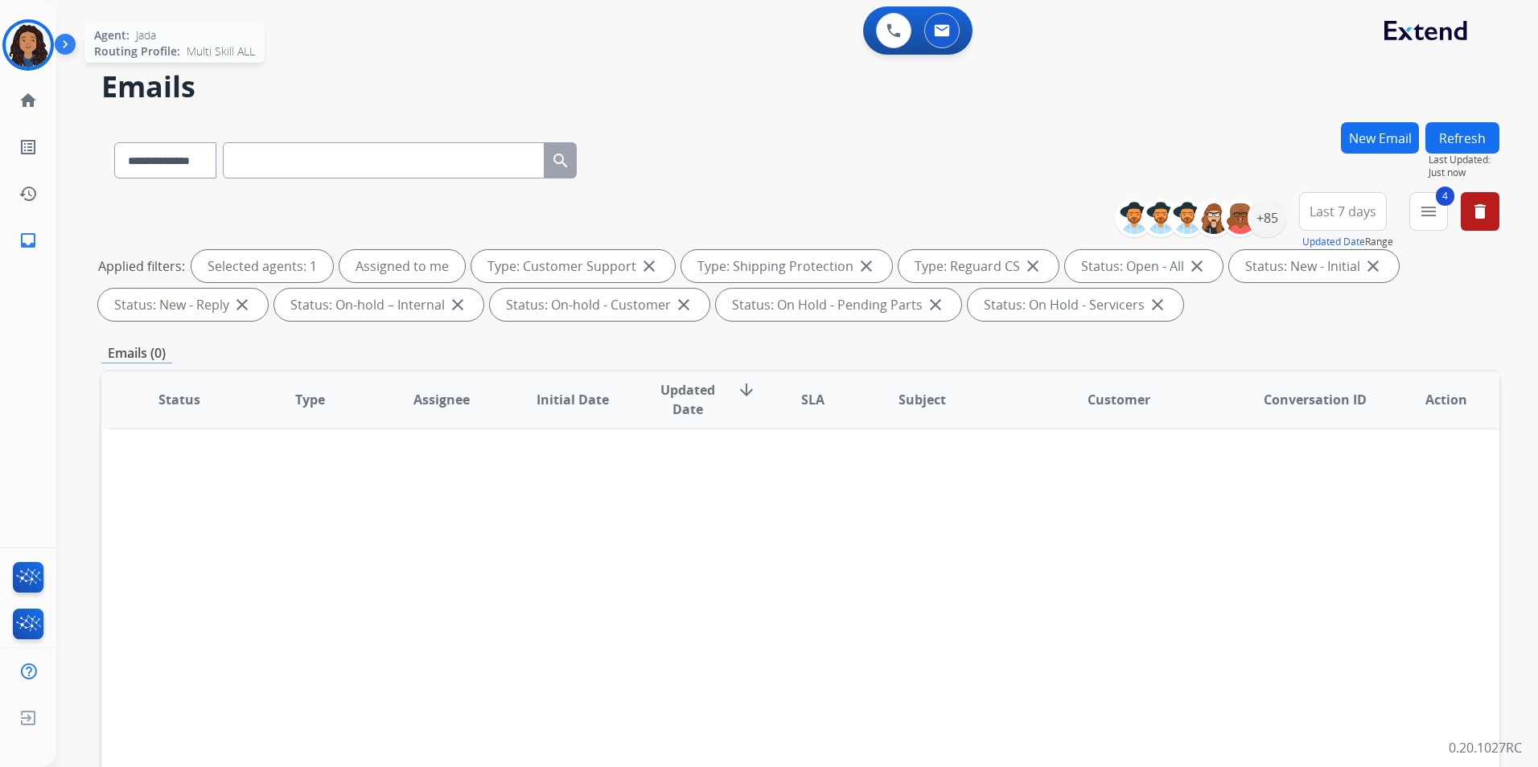
click at [29, 70] on div "Jada Team Huddle Edit Avatar Agent: [PERSON_NAME] Profile: Multi Skill ALL home…" at bounding box center [28, 132] width 56 height 264
click at [27, 53] on img at bounding box center [28, 45] width 45 height 45
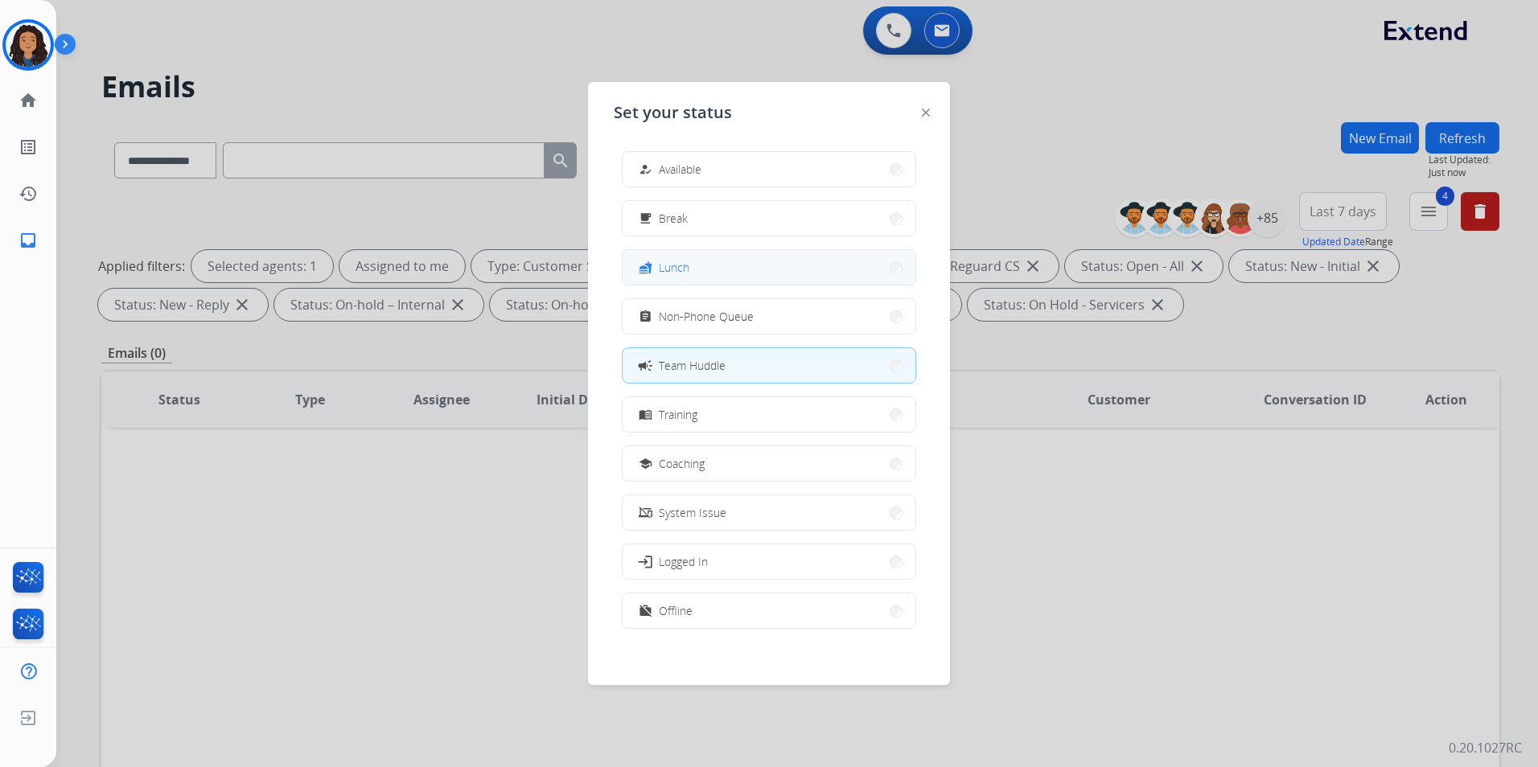
click at [779, 265] on button "fastfood Lunch" at bounding box center [769, 267] width 293 height 35
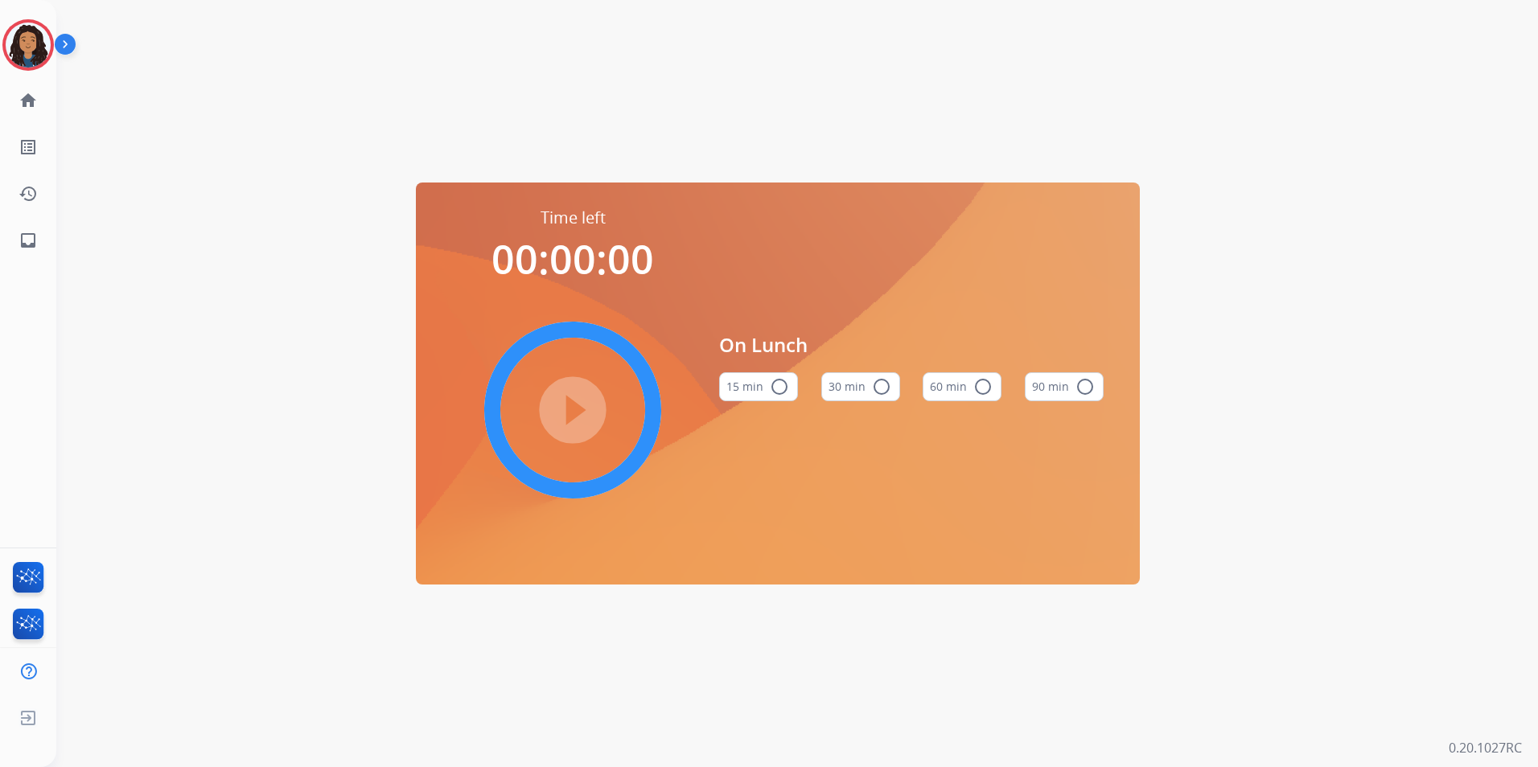
drag, startPoint x: 970, startPoint y: 376, endPoint x: 938, endPoint y: 390, distance: 35.3
click at [970, 376] on button "60 min radio_button_unchecked" at bounding box center [962, 386] width 79 height 29
click at [563, 419] on mat-icon "play_circle_filled" at bounding box center [572, 410] width 19 height 19
